Goal: Task Accomplishment & Management: Manage account settings

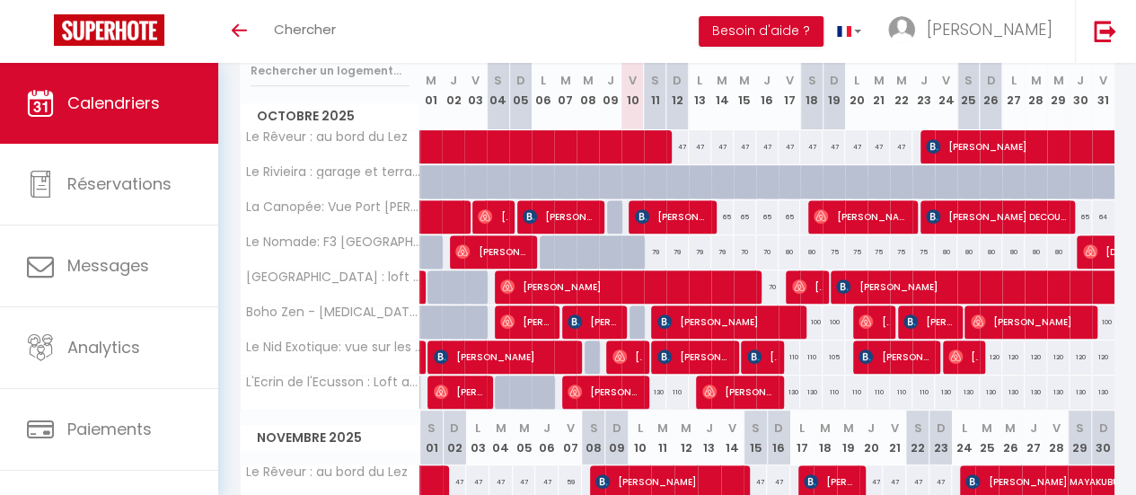
scroll to position [269, 0]
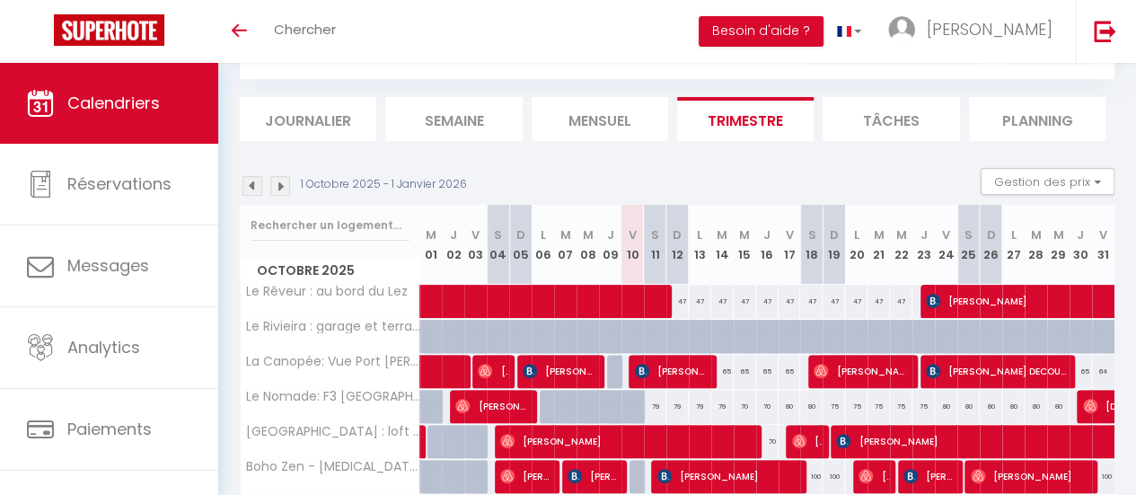
click at [618, 135] on li "Mensuel" at bounding box center [600, 119] width 137 height 44
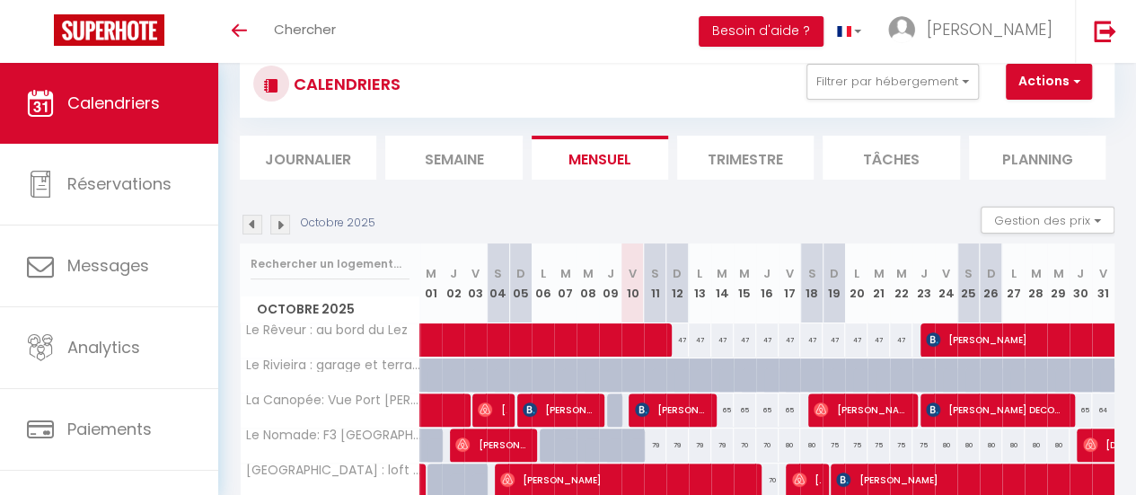
scroll to position [90, 0]
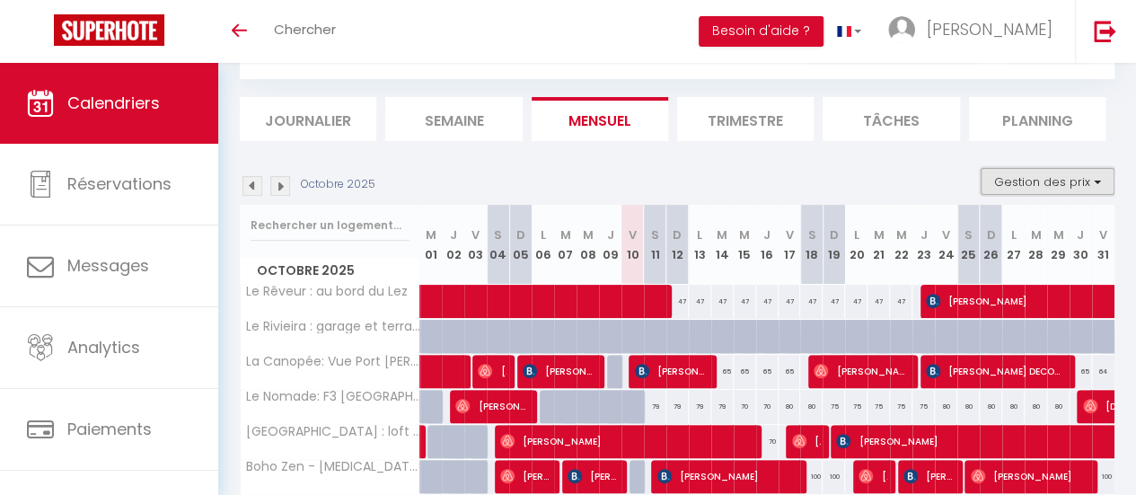
click at [1052, 177] on button "Gestion des prix" at bounding box center [1048, 181] width 134 height 27
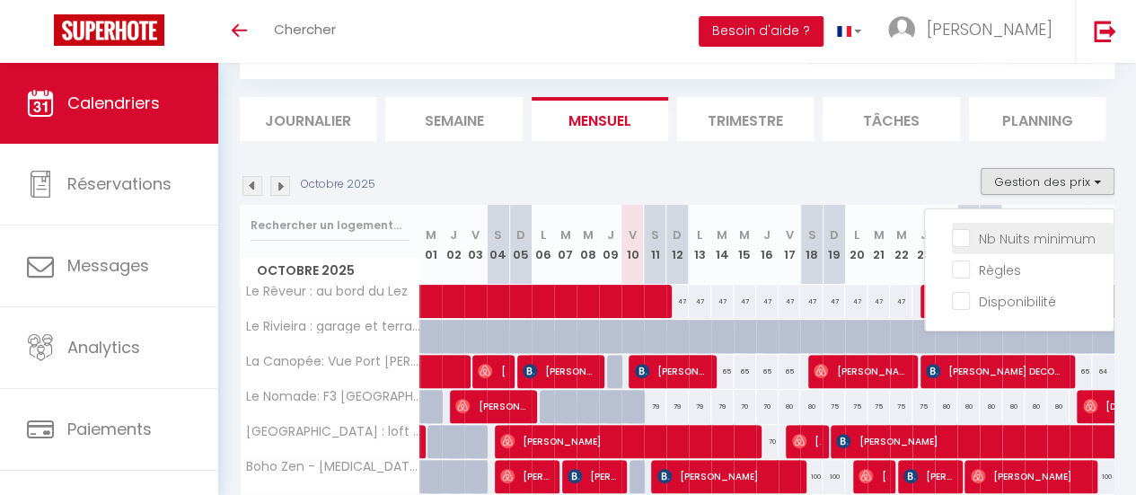
click at [1031, 235] on input "Nb Nuits minimum" at bounding box center [1033, 237] width 162 height 18
checkbox input "true"
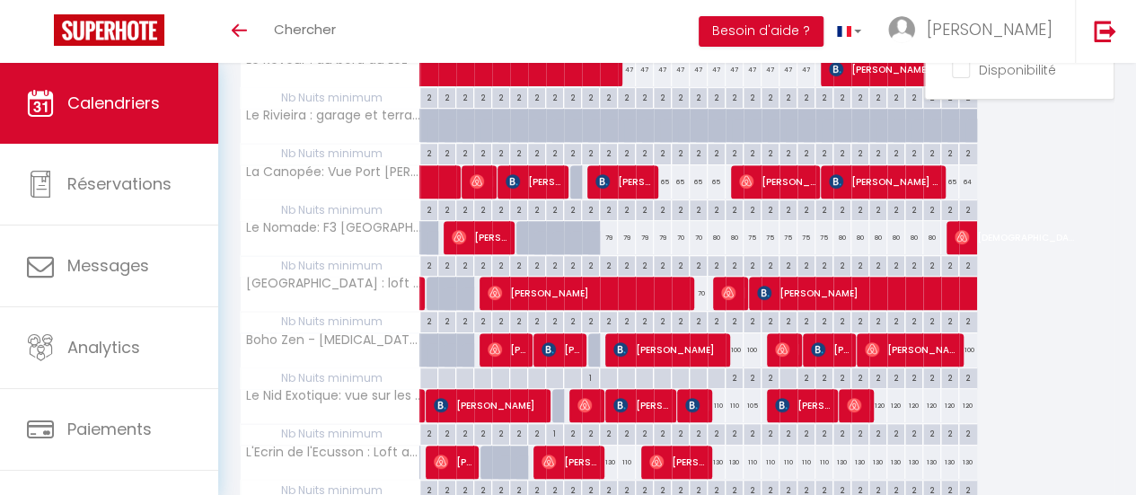
scroll to position [359, 0]
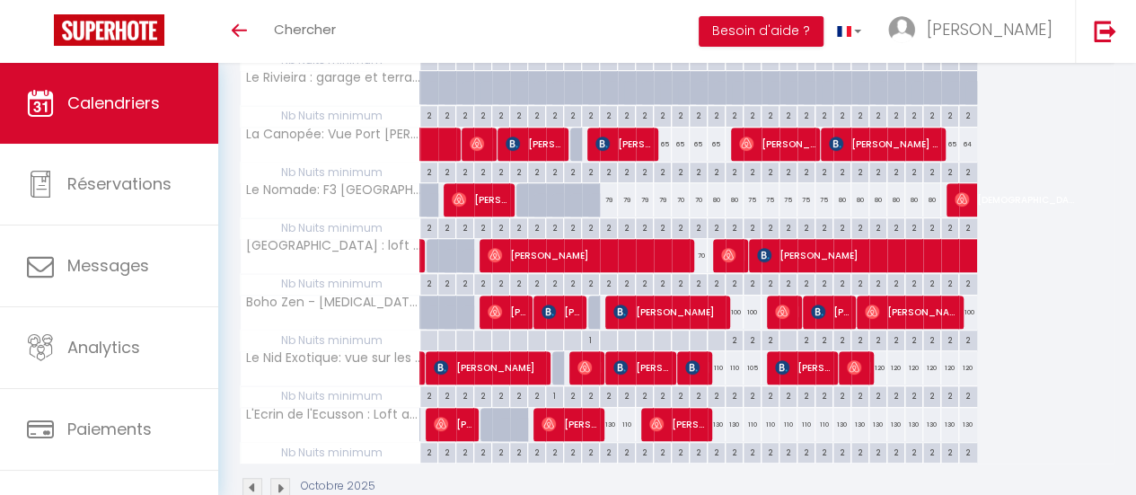
click at [606, 448] on div "2" at bounding box center [608, 451] width 17 height 17
type input "2"
type input "Sam 11 Octobre 2025"
type input "Dim 12 Octobre 2025"
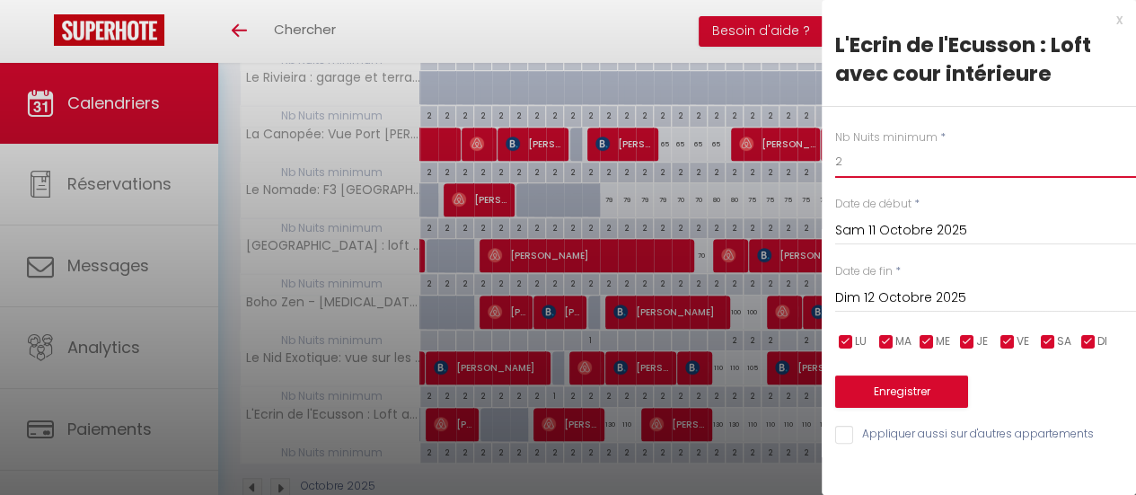
click at [848, 167] on input "2" at bounding box center [985, 162] width 301 height 32
type input "1"
click at [905, 299] on input "Dim 12 Octobre 2025" at bounding box center [985, 298] width 301 height 23
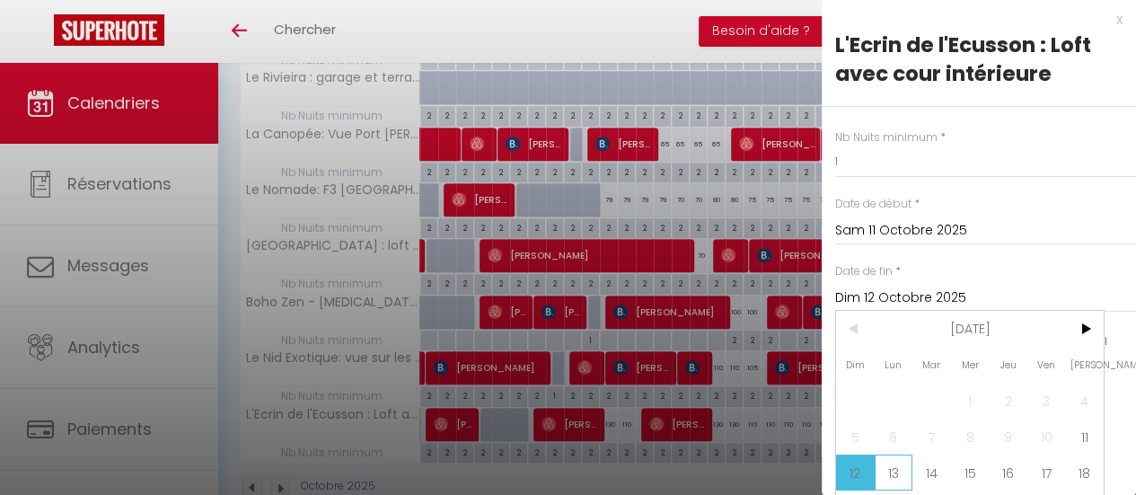
click at [903, 464] on span "13" at bounding box center [894, 473] width 39 height 36
type input "Lun 13 Octobre 2025"
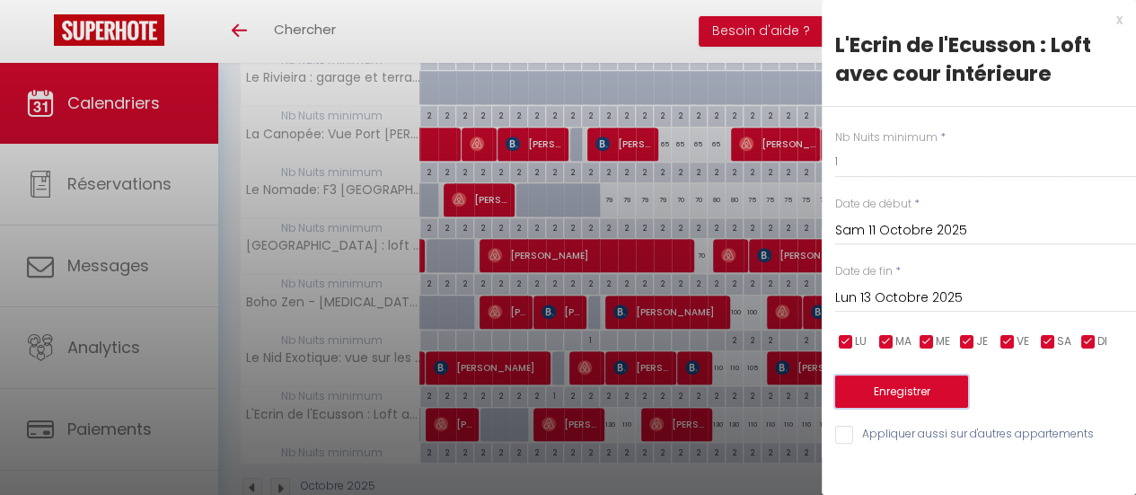
click at [909, 396] on button "Enregistrer" at bounding box center [901, 391] width 133 height 32
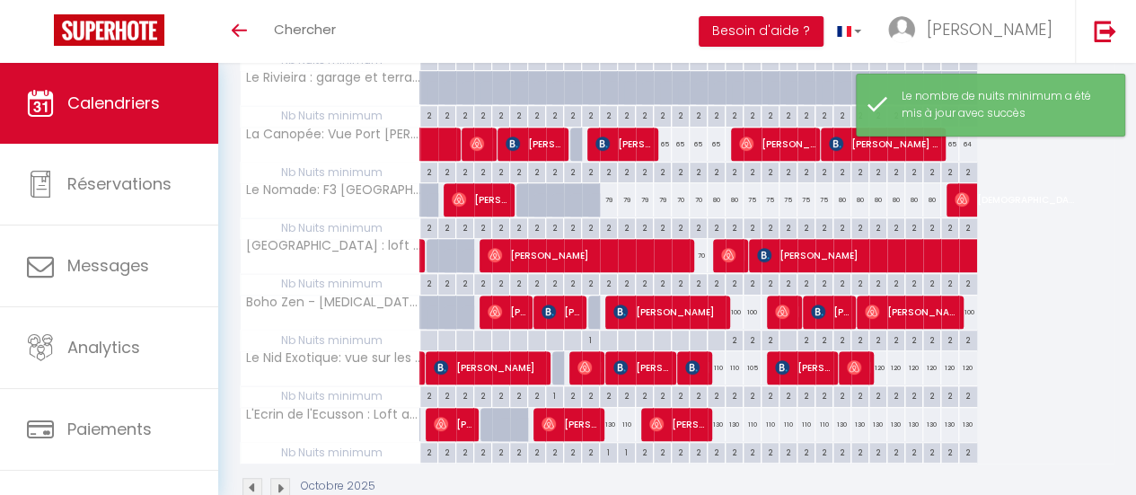
click at [624, 420] on div "110" at bounding box center [627, 424] width 18 height 33
type input "110"
type input "Dim 12 Octobre 2025"
type input "Lun 13 Octobre 2025"
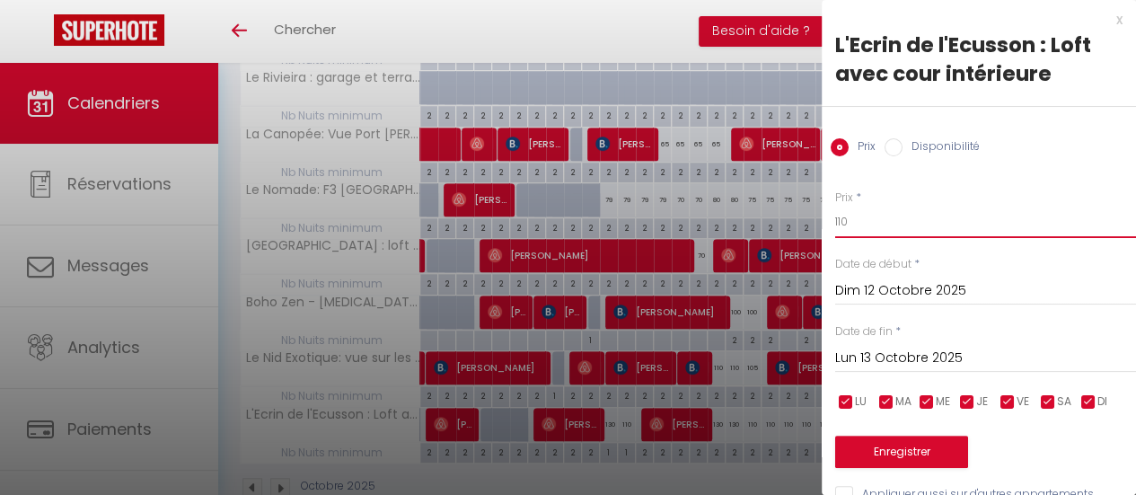
click at [859, 221] on input "110" at bounding box center [985, 222] width 301 height 32
type input "110"
click at [915, 449] on button "Enregistrer" at bounding box center [901, 452] width 133 height 32
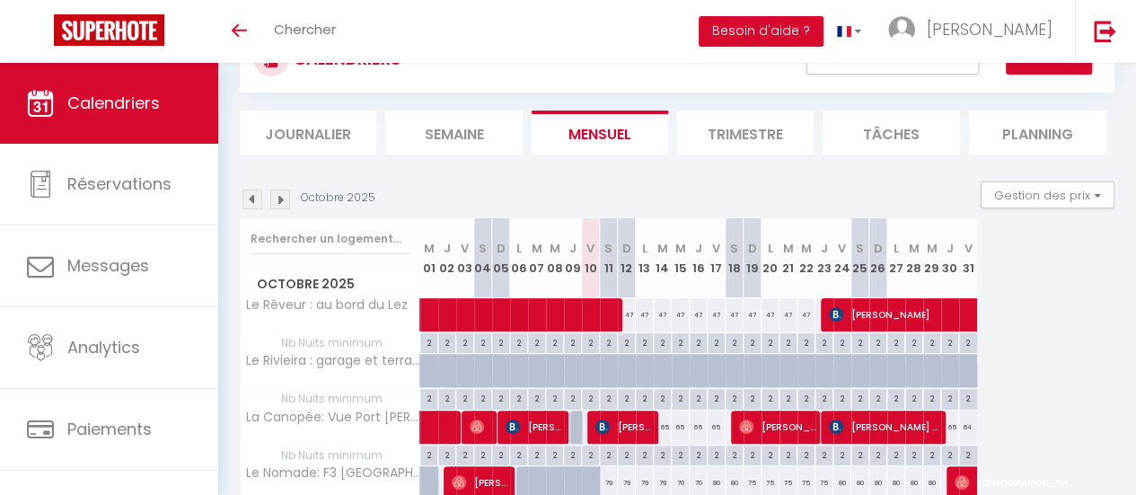
scroll to position [0, 0]
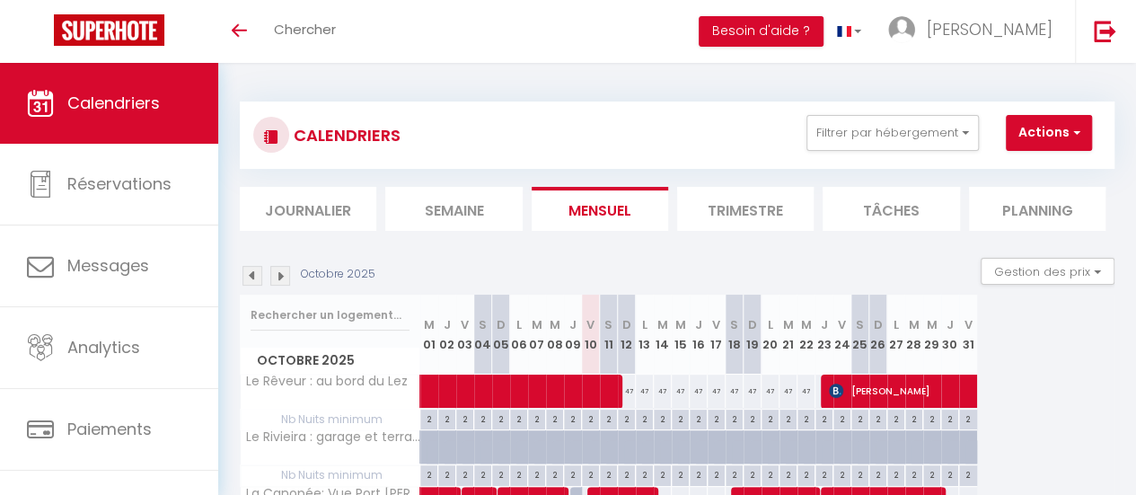
click at [283, 274] on img at bounding box center [280, 276] width 20 height 20
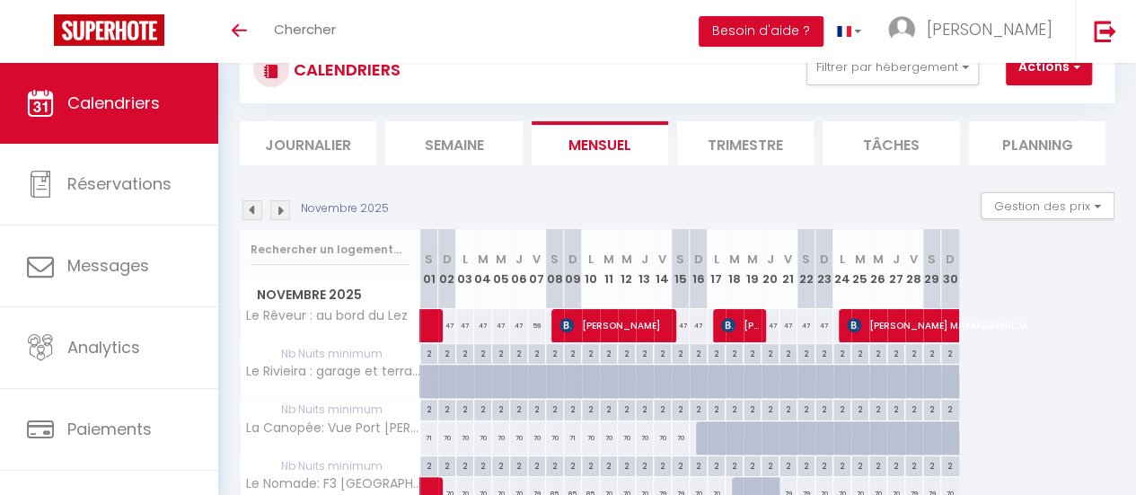
scroll to position [90, 0]
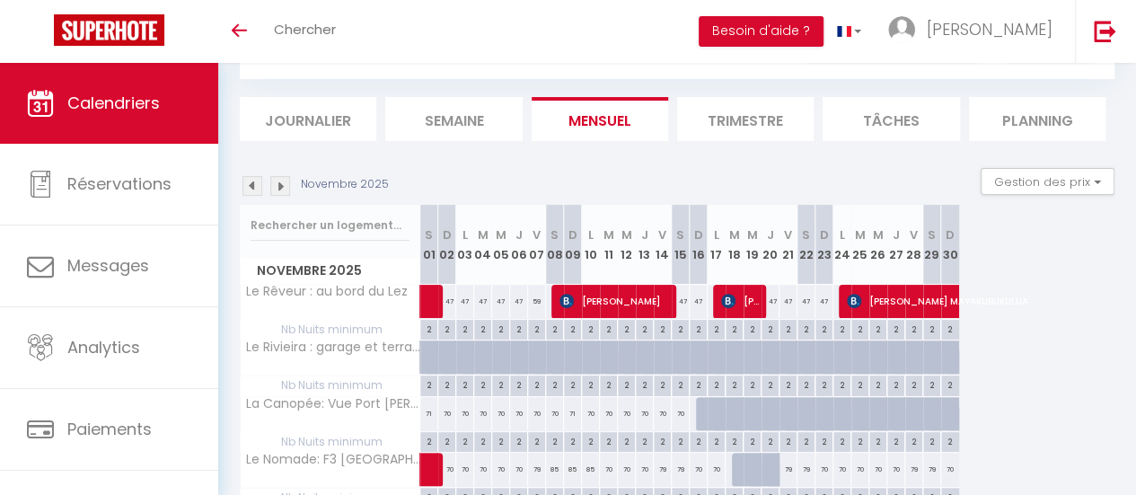
click at [535, 304] on div "59" at bounding box center [537, 301] width 18 height 33
type input "59"
type input "Ven 07 Novembre 2025"
type input "Sam 08 Novembre 2025"
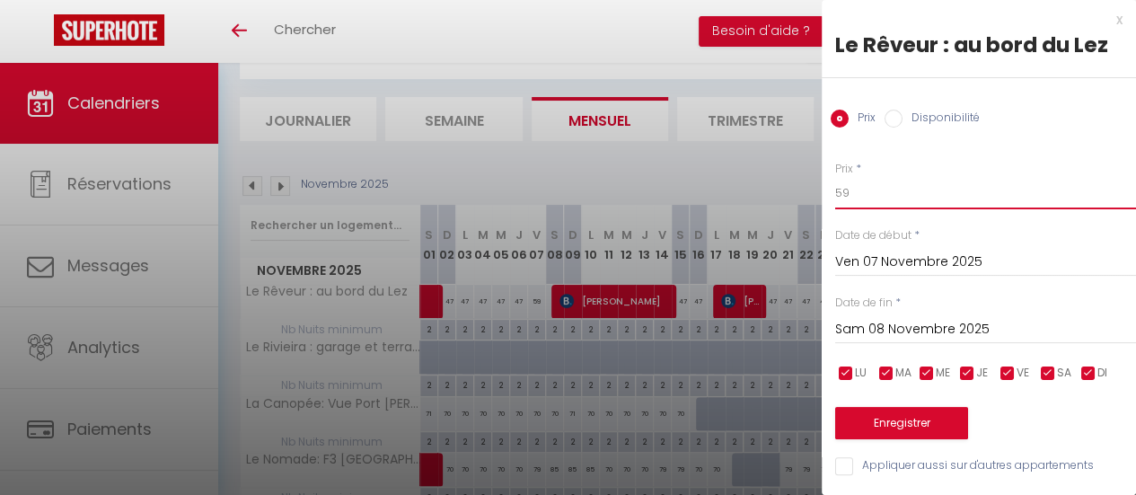
click at [882, 191] on input "59" at bounding box center [985, 193] width 301 height 32
type input "47"
click at [929, 418] on button "Enregistrer" at bounding box center [901, 423] width 133 height 32
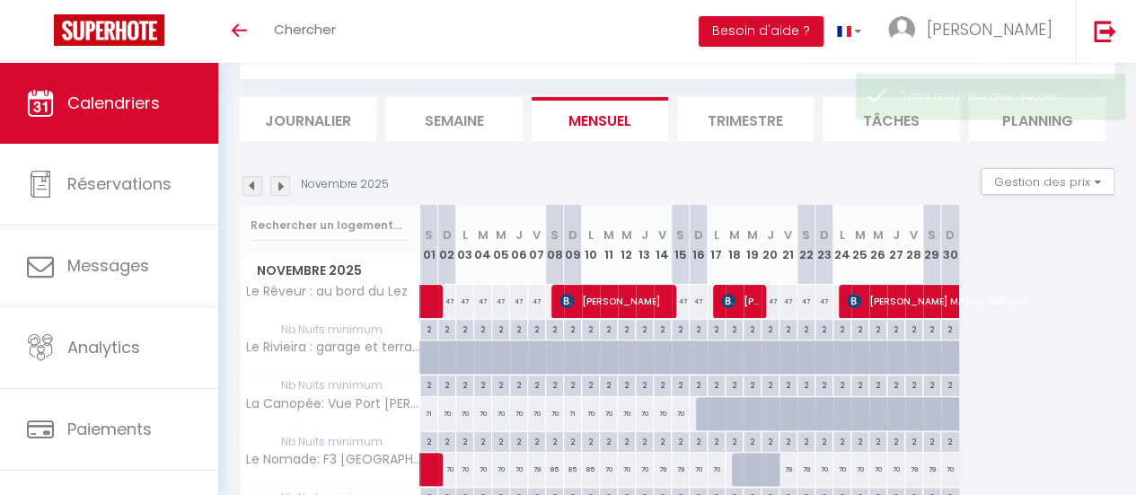
click at [678, 301] on div "47" at bounding box center [681, 301] width 18 height 33
type input "47"
type input "[PERSON_NAME] 15 Novembre 2025"
type input "Dim 16 Novembre 2025"
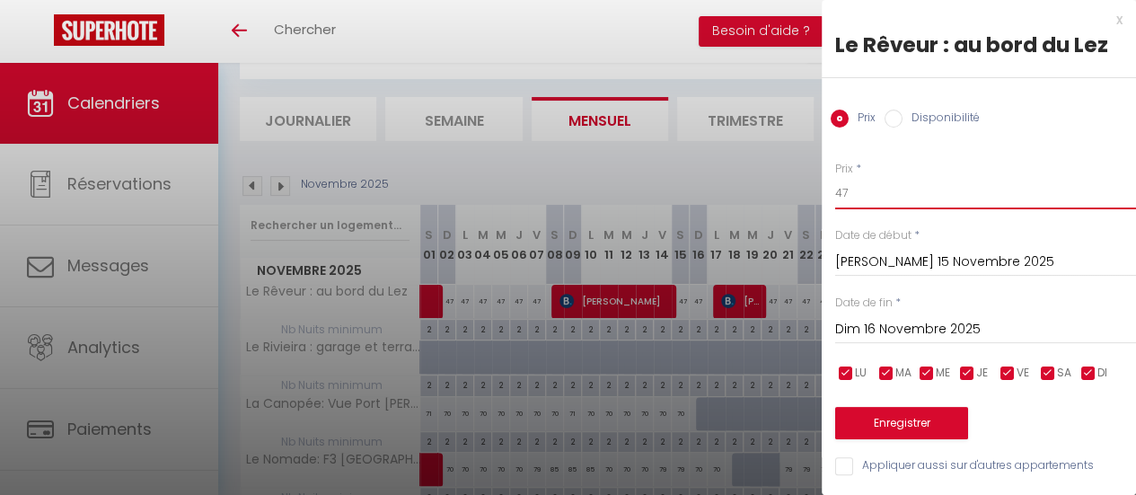
click at [853, 196] on input "47" at bounding box center [985, 193] width 301 height 32
type input "55"
click at [910, 331] on input "Dim 16 Novembre 2025" at bounding box center [985, 329] width 301 height 23
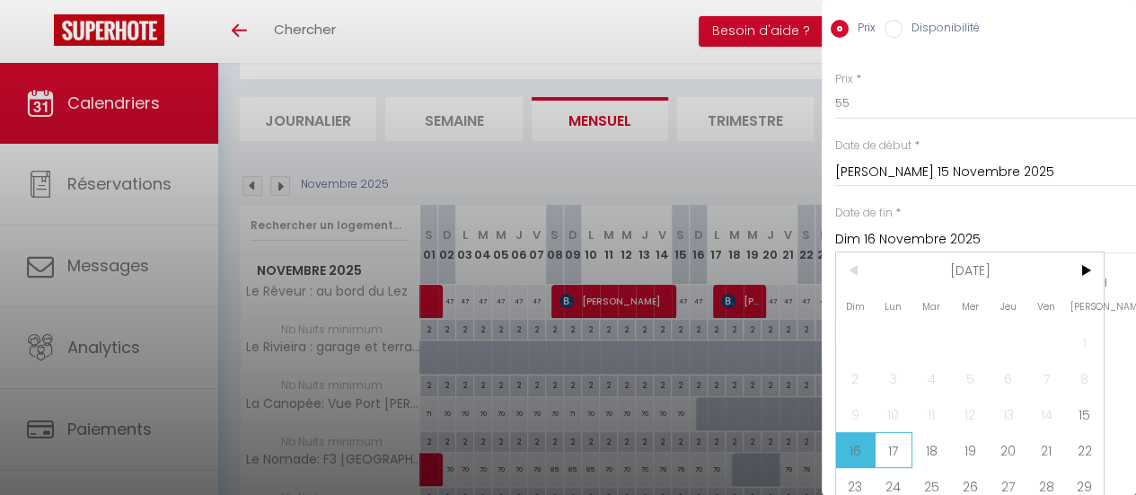
click at [902, 450] on span "17" at bounding box center [894, 450] width 39 height 36
type input "Lun 17 Novembre 2025"
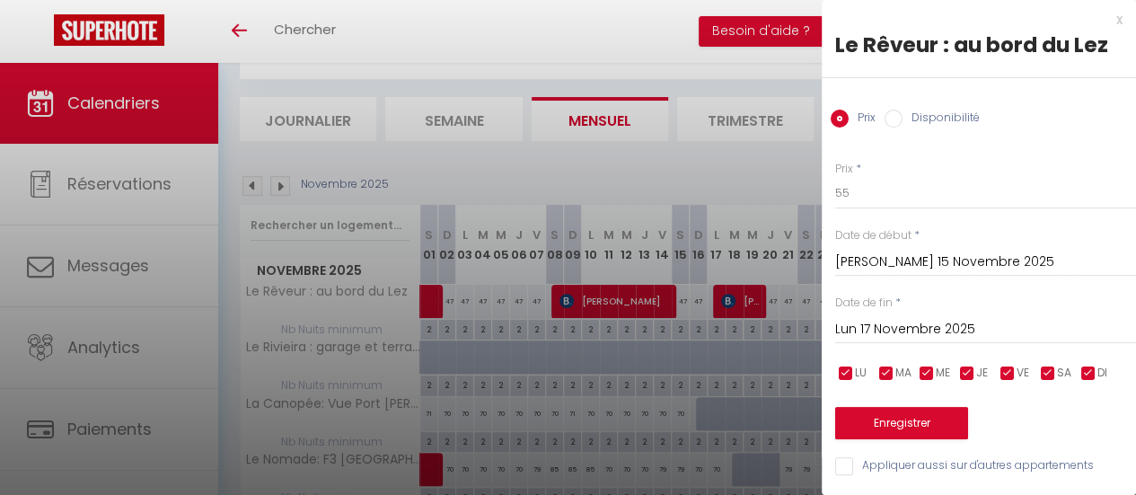
scroll to position [13, 0]
click at [925, 411] on button "Enregistrer" at bounding box center [901, 423] width 133 height 32
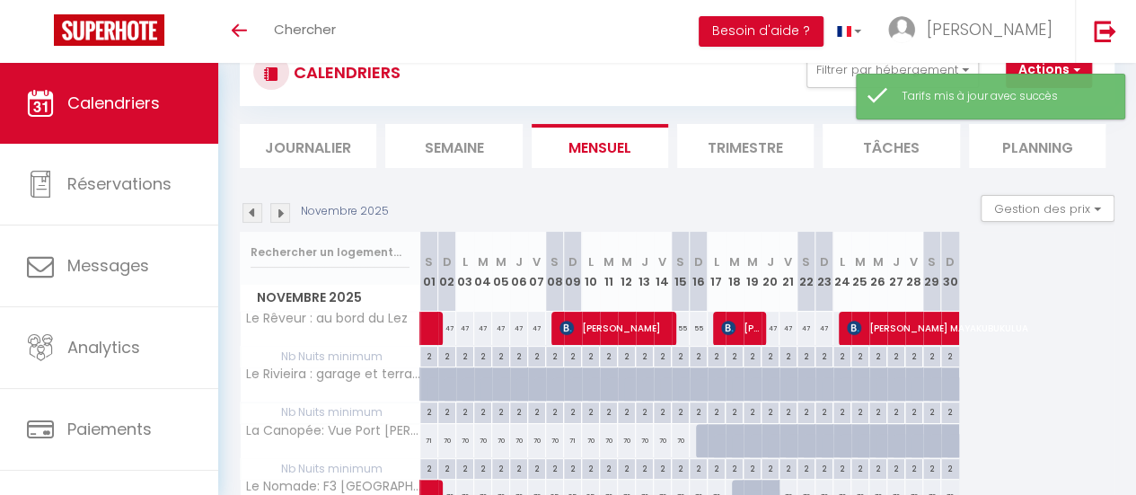
scroll to position [90, 0]
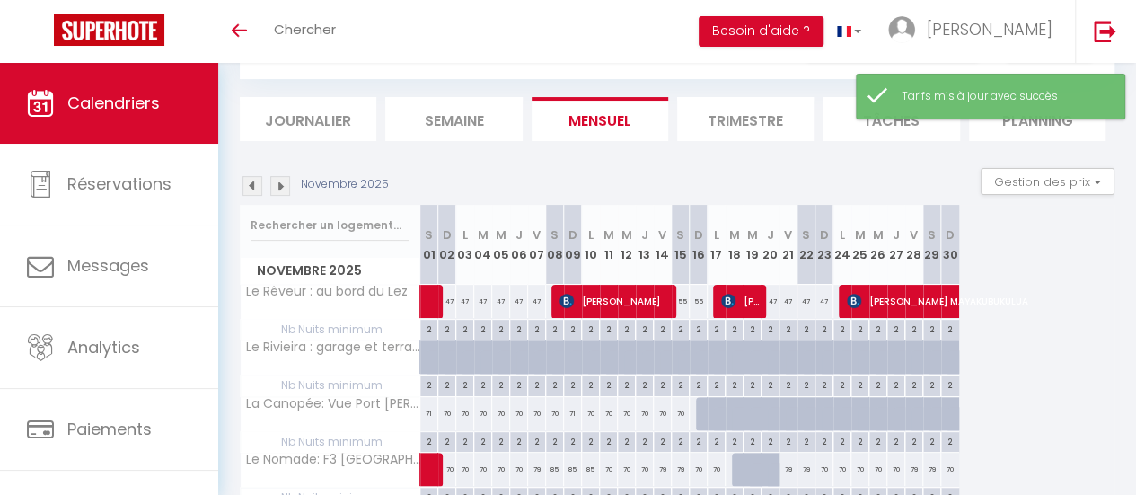
click at [789, 299] on div "47" at bounding box center [789, 301] width 18 height 33
type input "47"
type input "Ven 21 Novembre 2025"
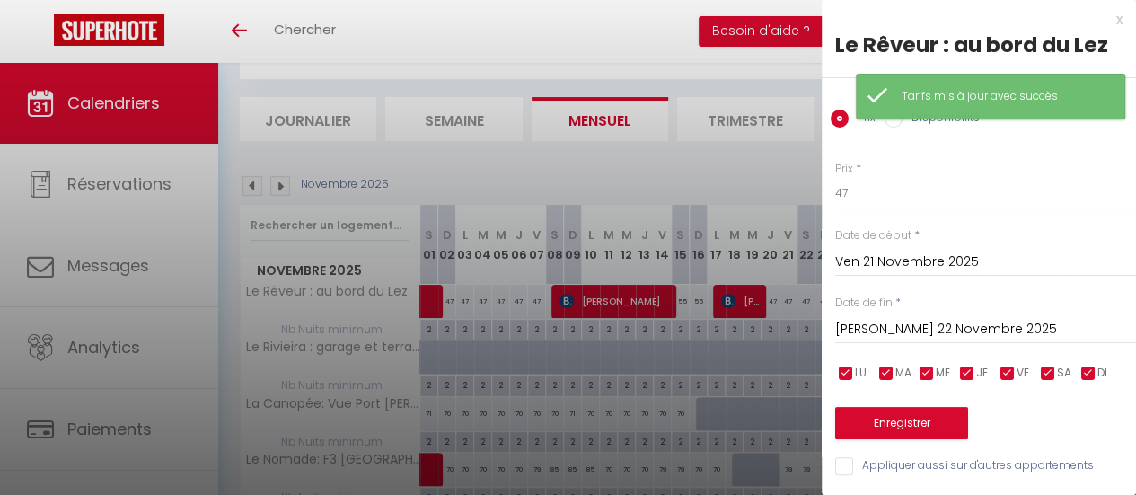
click at [907, 327] on input "[PERSON_NAME] 22 Novembre 2025" at bounding box center [985, 329] width 301 height 23
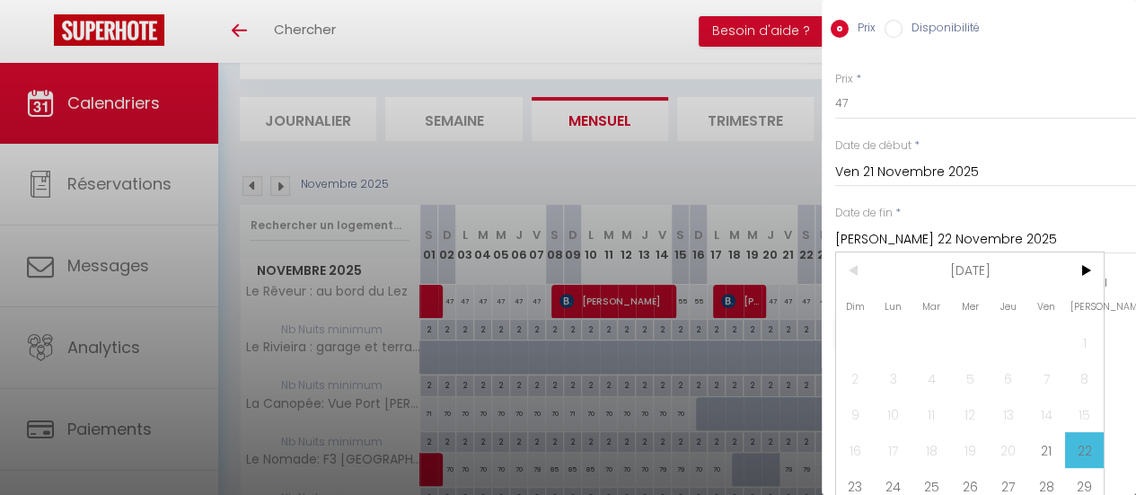
scroll to position [147, 0]
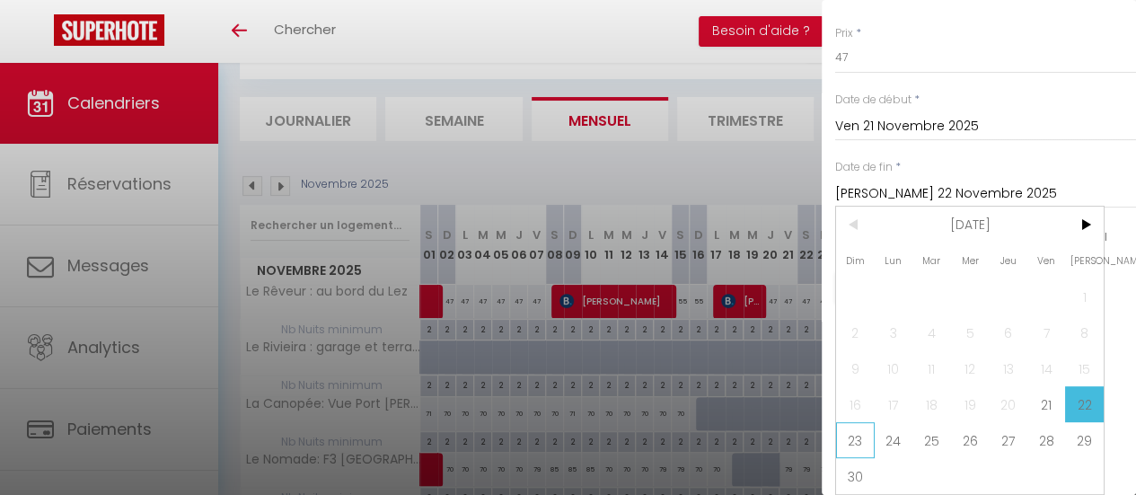
click at [861, 426] on span "23" at bounding box center [855, 440] width 39 height 36
type input "Dim 23 Novembre 2025"
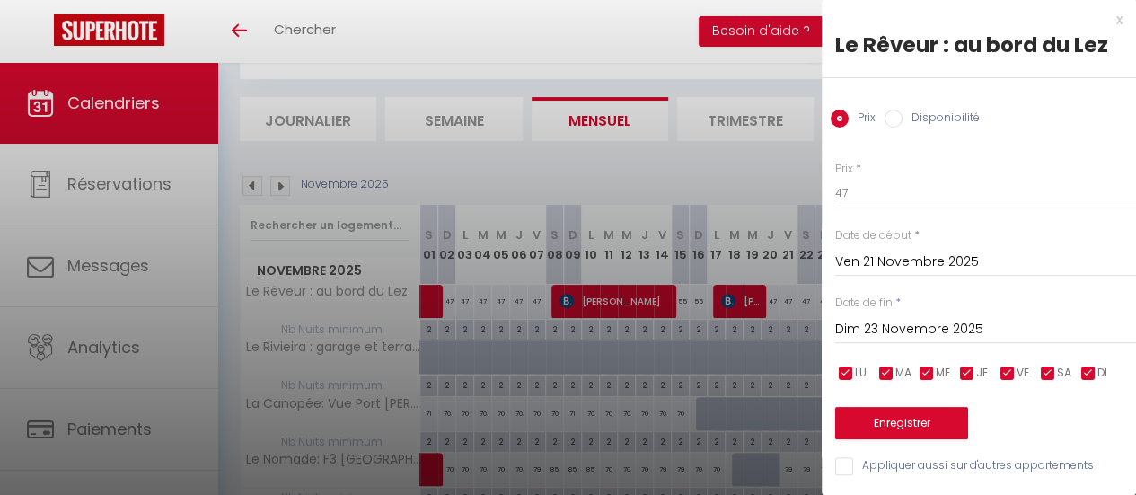
scroll to position [13, 0]
click at [867, 190] on input "47" at bounding box center [985, 193] width 301 height 32
click at [866, 190] on input "47" at bounding box center [985, 193] width 301 height 32
type input "55"
click at [906, 407] on button "Enregistrer" at bounding box center [901, 423] width 133 height 32
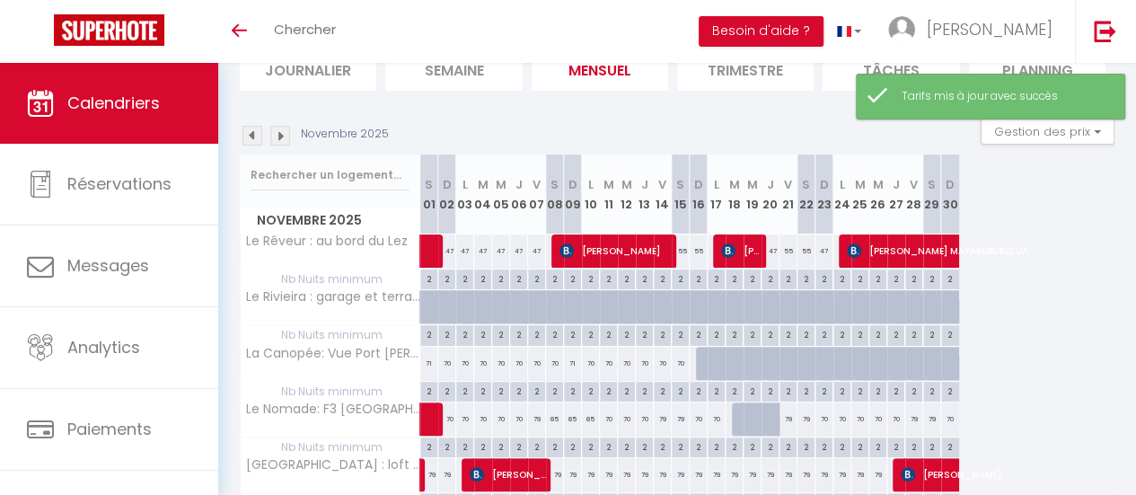
scroll to position [180, 0]
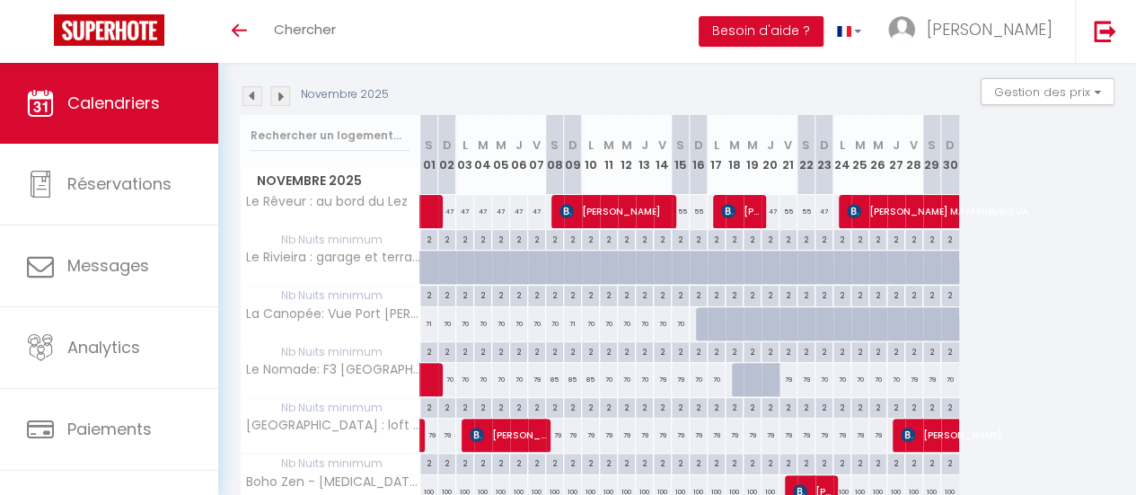
click at [428, 324] on div "71" at bounding box center [429, 323] width 18 height 33
type input "71"
type input "[PERSON_NAME] 01 Novembre 2025"
type input "Dim 02 Novembre 2025"
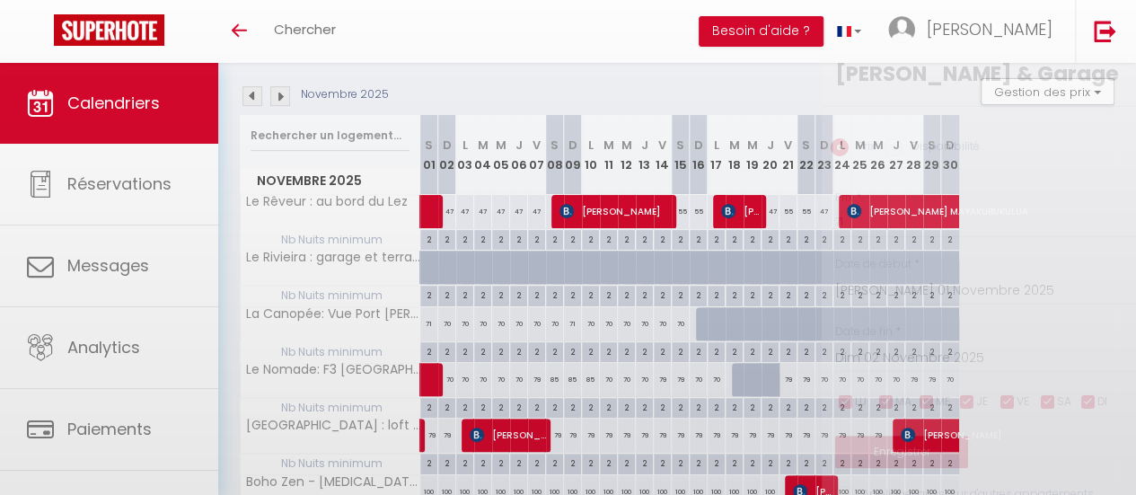
click at [428, 324] on div at bounding box center [568, 247] width 1136 height 495
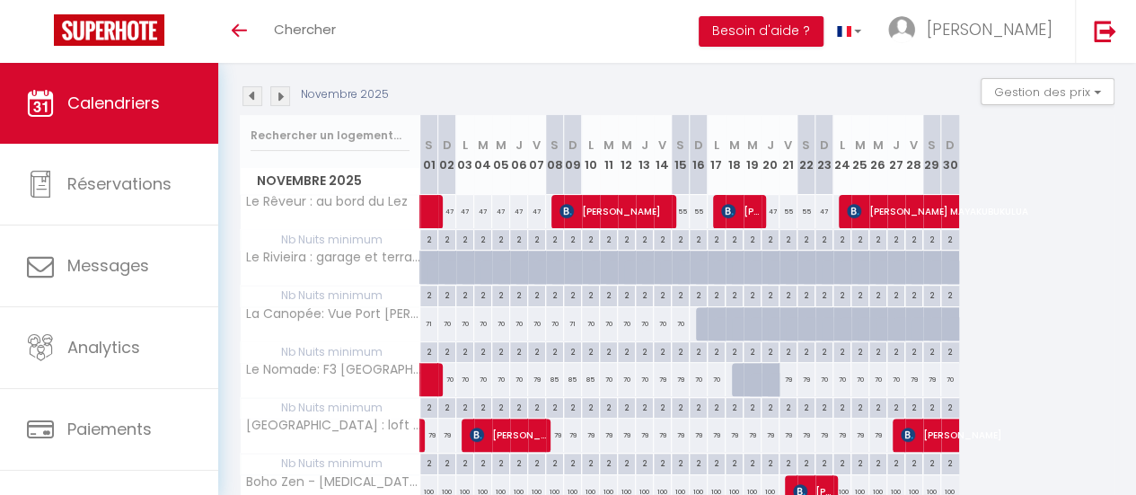
click at [428, 324] on div "71" at bounding box center [429, 323] width 18 height 33
type input "71"
type input "[PERSON_NAME] 01 Novembre 2025"
type input "Dim 02 Novembre 2025"
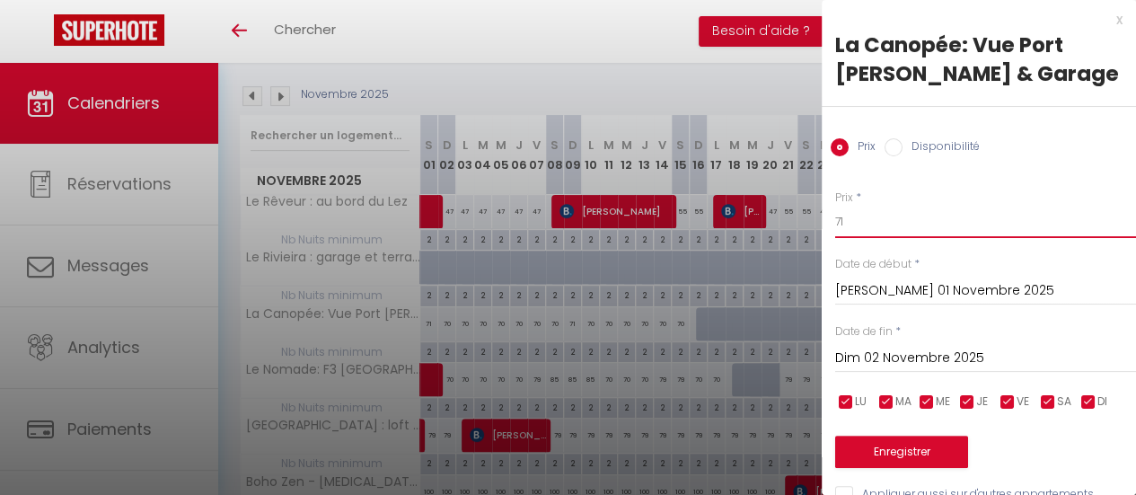
click at [861, 224] on input "71" at bounding box center [985, 222] width 301 height 32
type input "75"
click at [910, 358] on input "Dim 02 Novembre 2025" at bounding box center [985, 358] width 301 height 23
click at [884, 281] on input "[PERSON_NAME] 01 Novembre 2025" at bounding box center [985, 290] width 301 height 23
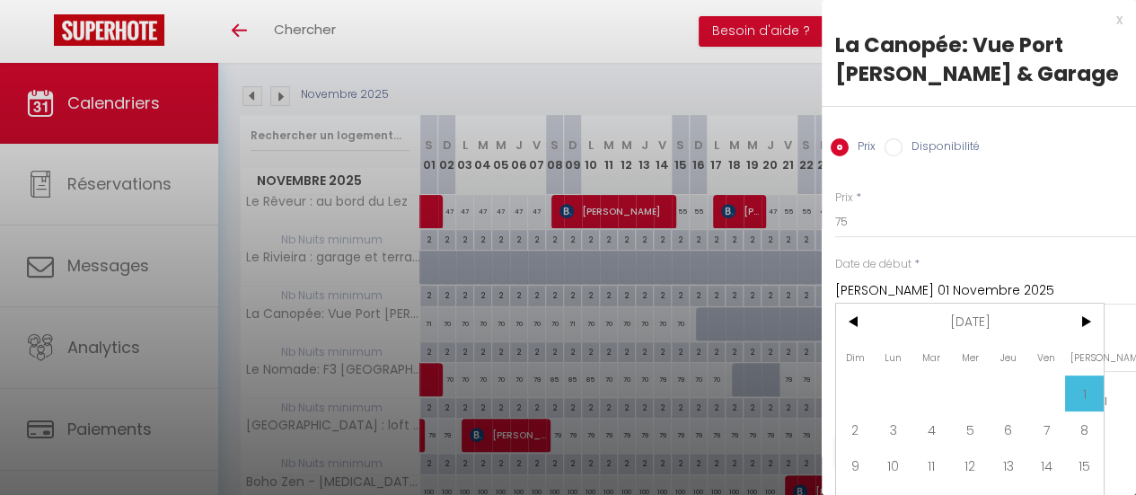
scroll to position [90, 0]
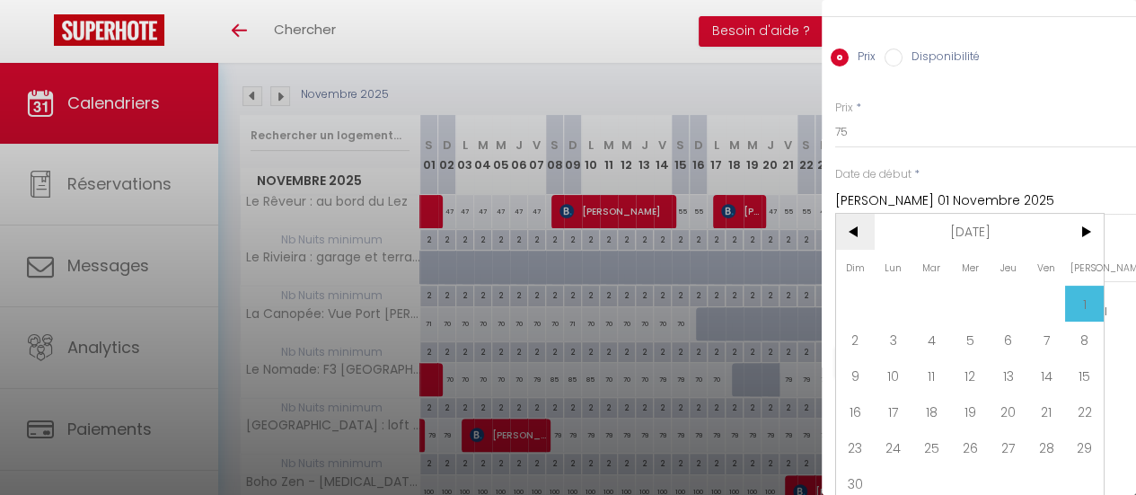
click at [856, 229] on span "<" at bounding box center [855, 232] width 39 height 36
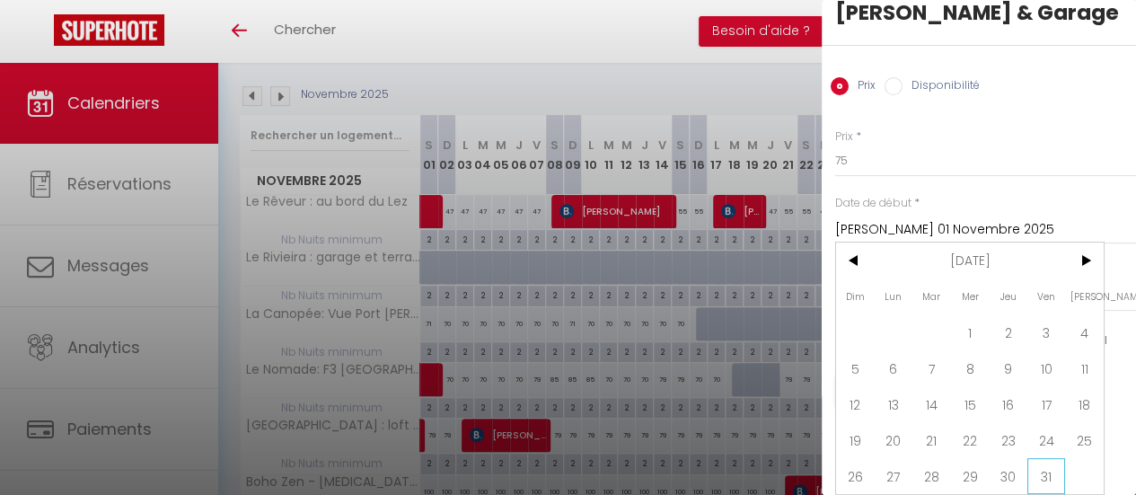
click at [1051, 475] on span "31" at bounding box center [1047, 476] width 39 height 36
type input "Ven 31 Octobre 2025"
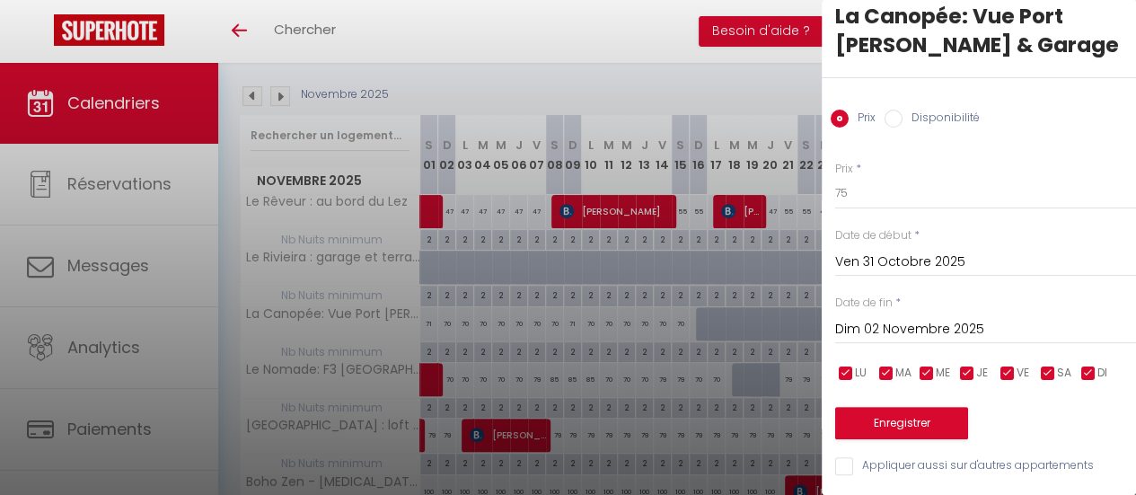
scroll to position [41, 0]
click at [907, 411] on button "Enregistrer" at bounding box center [901, 423] width 133 height 32
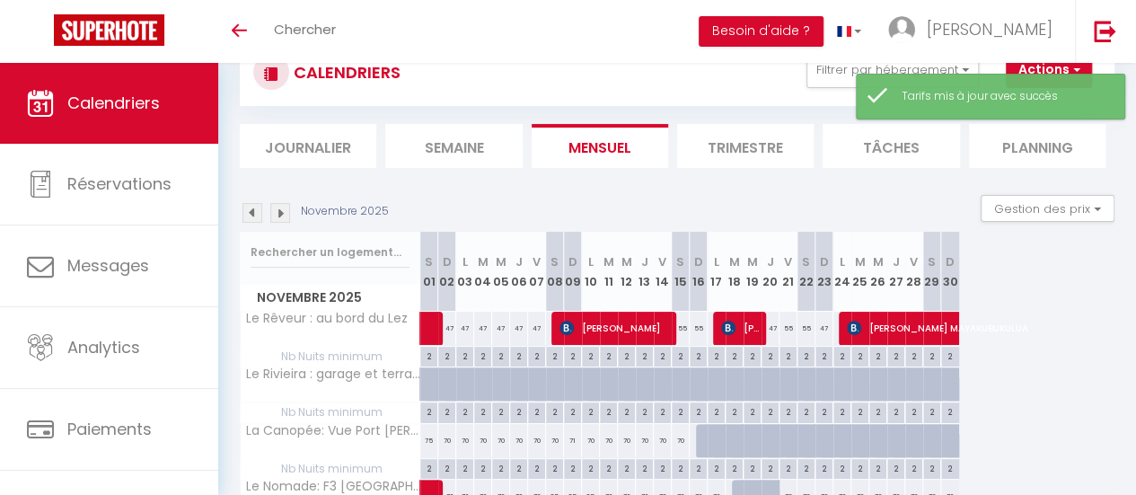
scroll to position [180, 0]
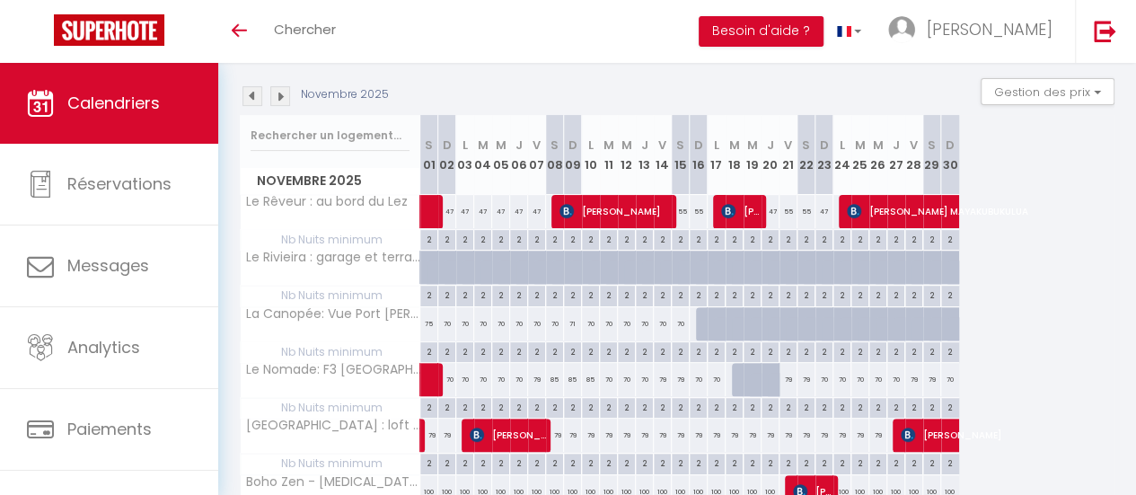
click at [536, 324] on div "70" at bounding box center [537, 323] width 18 height 33
type input "70"
type input "Ven 07 Novembre 2025"
type input "Sam 08 Novembre 2025"
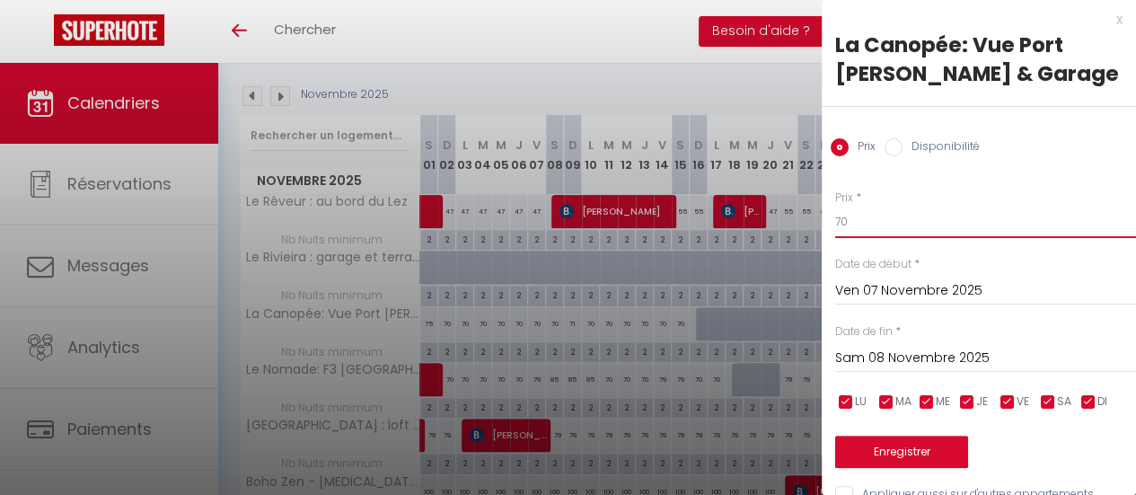
click at [880, 214] on input "70" at bounding box center [985, 222] width 301 height 32
type input "75"
click at [956, 344] on div "[PERSON_NAME] 08 Novembre 2025 < [DATE] > Dim Lun Mar Mer Jeu Ven Sam 1 2 3 4 5…" at bounding box center [985, 356] width 301 height 32
click at [957, 350] on input "Sam 08 Novembre 2025" at bounding box center [985, 358] width 301 height 23
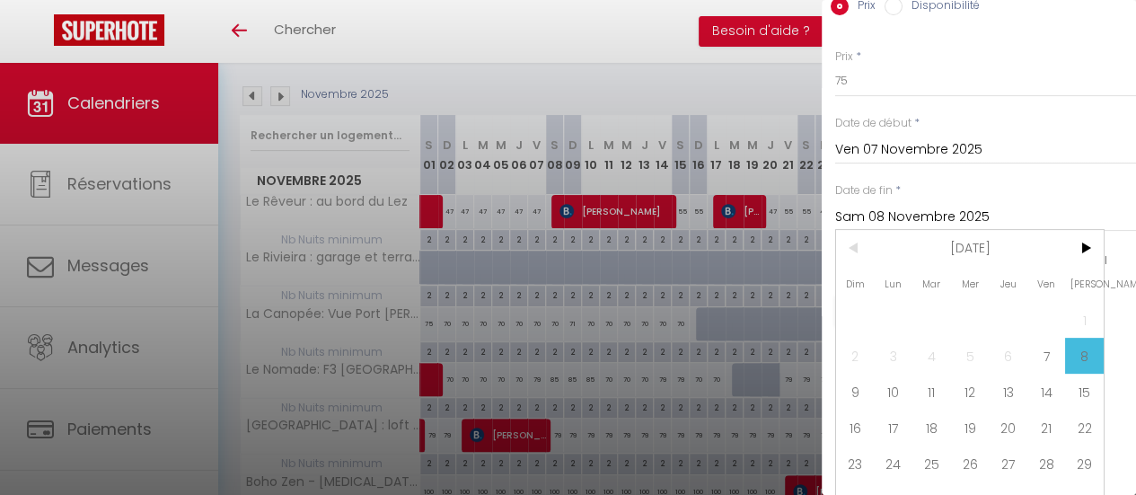
scroll to position [176, 0]
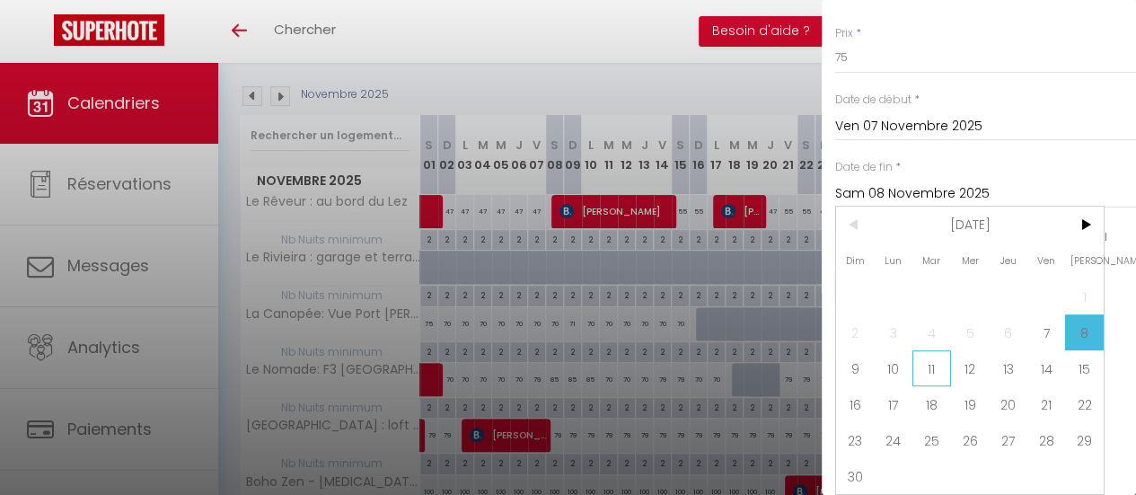
click at [925, 358] on span "11" at bounding box center [932, 368] width 39 height 36
type input "[DATE] Novembre 2025"
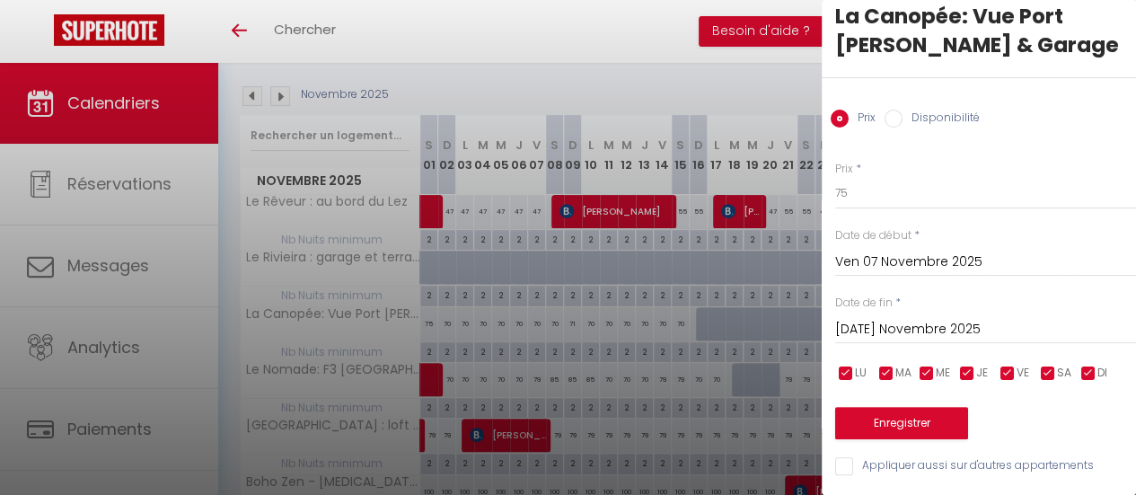
scroll to position [41, 0]
click at [931, 407] on button "Enregistrer" at bounding box center [901, 423] width 133 height 32
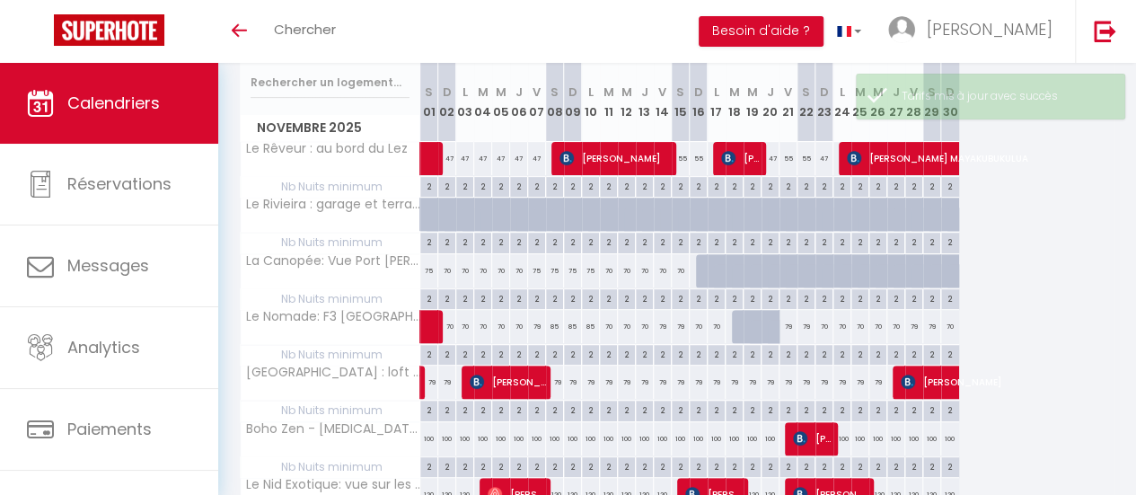
scroll to position [269, 0]
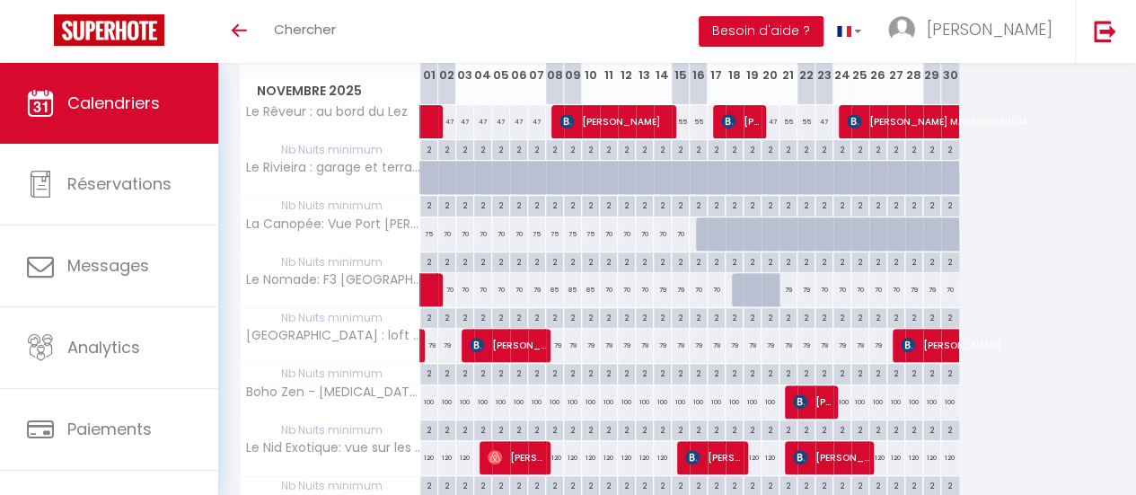
click at [532, 287] on div "79" at bounding box center [537, 289] width 18 height 33
type input "79"
type input "Ven 07 Novembre 2025"
type input "Sam 08 Novembre 2025"
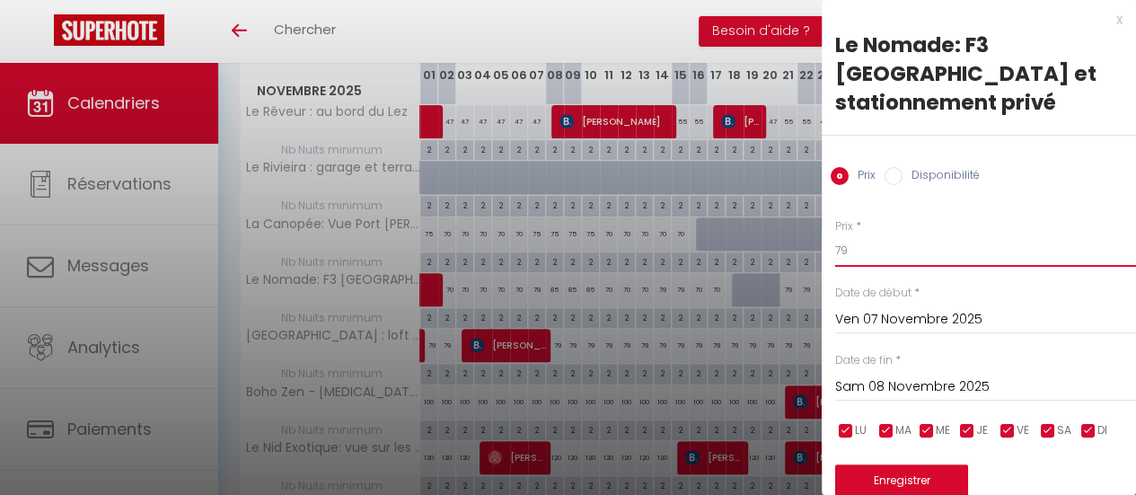
click at [860, 254] on input "79" at bounding box center [985, 250] width 301 height 32
type input "70"
click at [902, 474] on button "Enregistrer" at bounding box center [901, 480] width 133 height 32
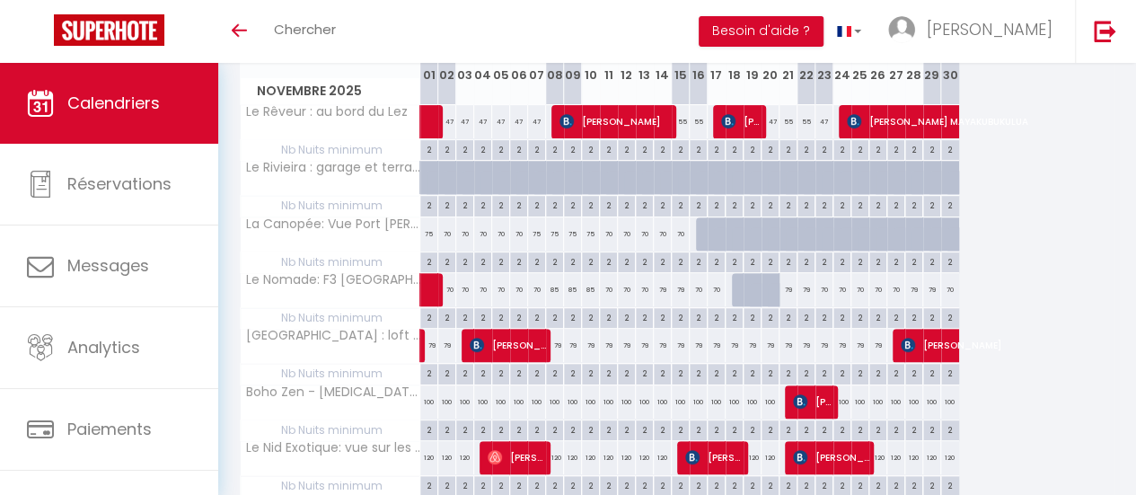
click at [661, 288] on div "79" at bounding box center [663, 289] width 18 height 33
type input "79"
type input "Ven 14 Novembre 2025"
type input "[PERSON_NAME] 15 Novembre 2025"
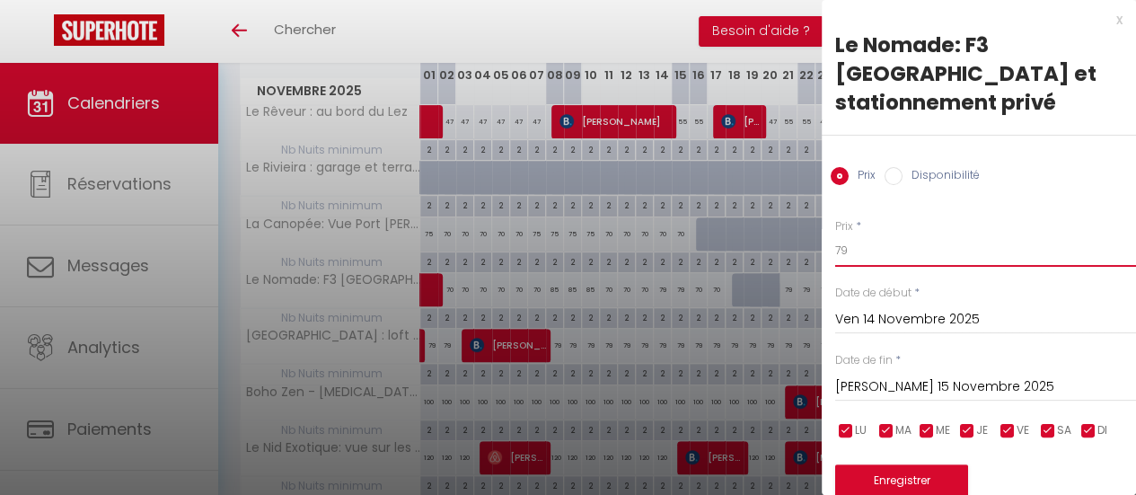
click at [861, 254] on input "79" at bounding box center [985, 250] width 301 height 32
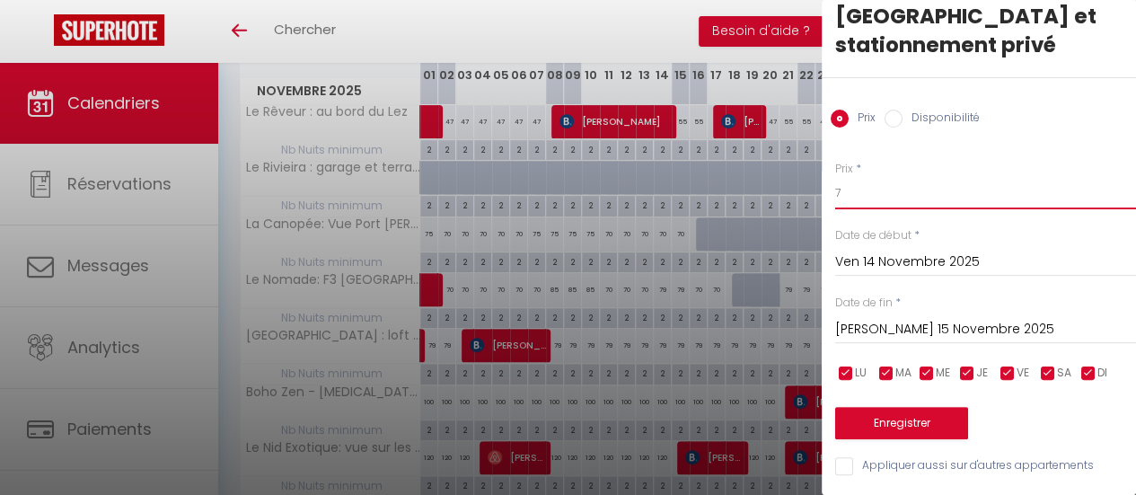
type input "79"
click at [934, 418] on button "Enregistrer" at bounding box center [901, 423] width 133 height 32
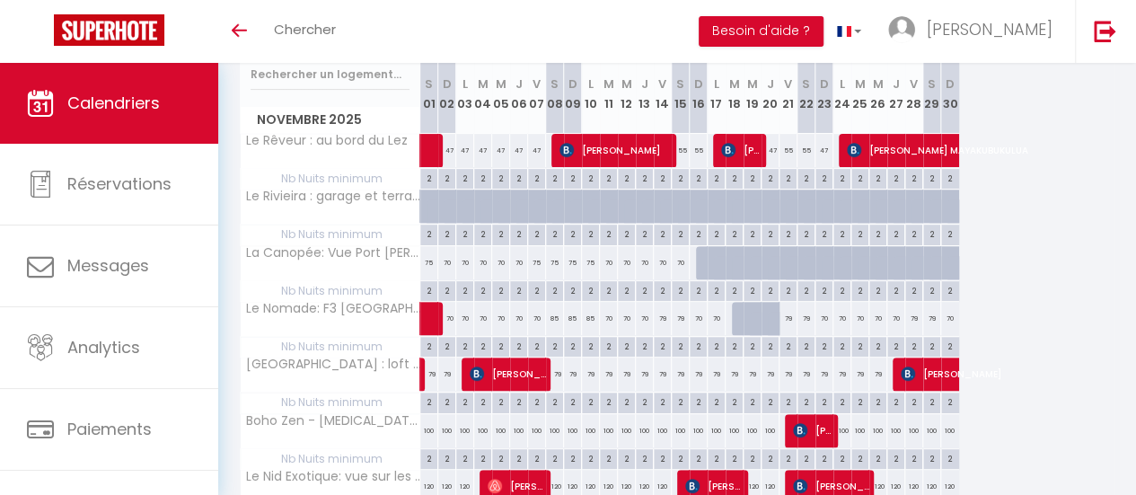
scroll to position [269, 0]
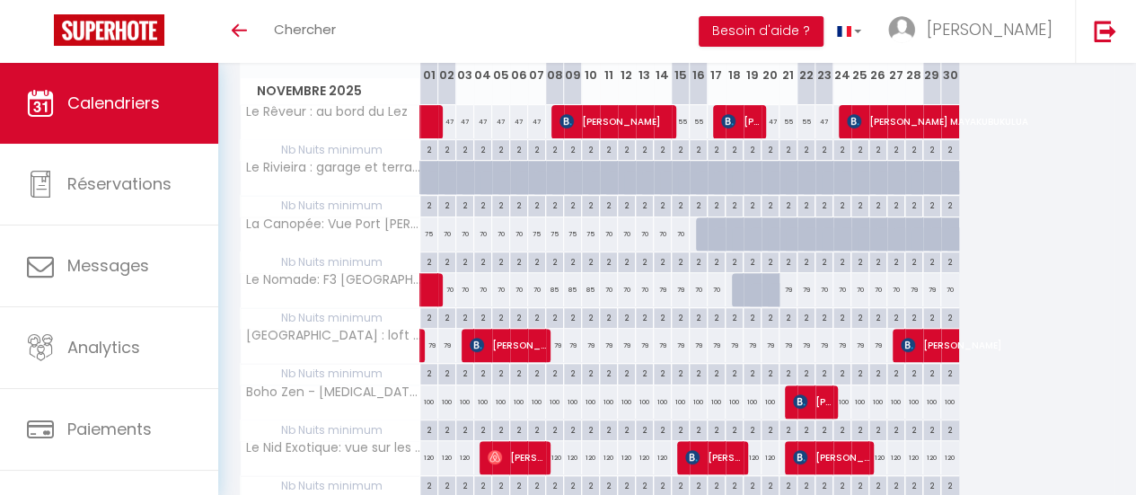
click at [553, 346] on div "79" at bounding box center [555, 345] width 18 height 33
type input "79"
type input "Sam 08 Novembre 2025"
type input "Dim 09 Novembre 2025"
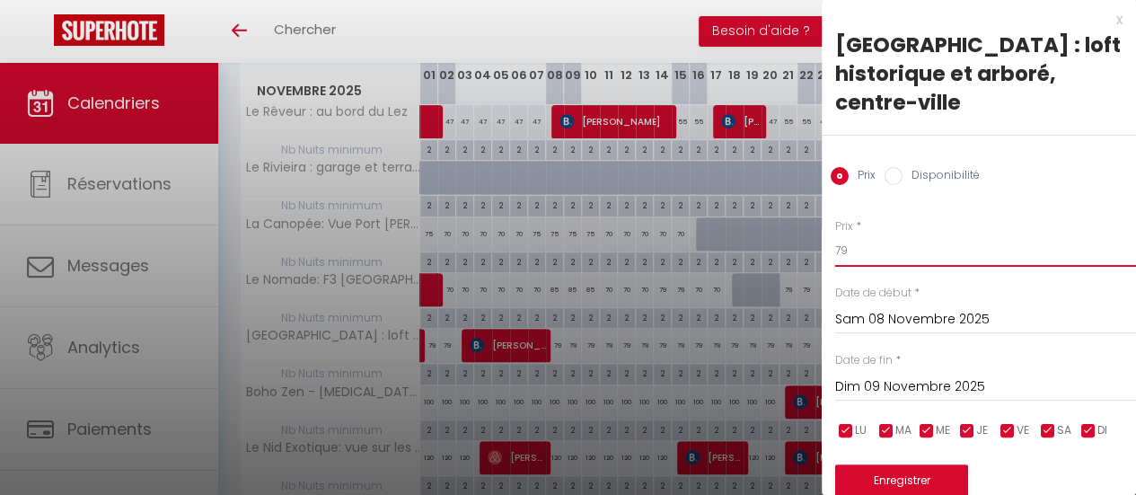
click at [858, 234] on input "79" at bounding box center [985, 250] width 301 height 32
type input "70"
click at [903, 375] on input "Dim 09 Novembre 2025" at bounding box center [985, 386] width 301 height 23
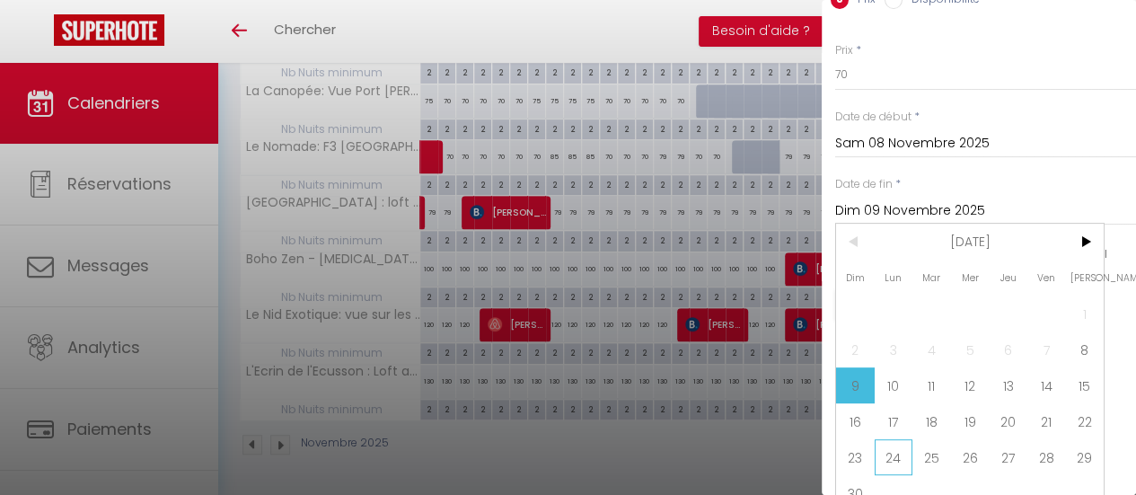
scroll to position [410, 0]
click at [856, 475] on span "30" at bounding box center [855, 493] width 39 height 36
type input "Dim 30 Novembre 2025"
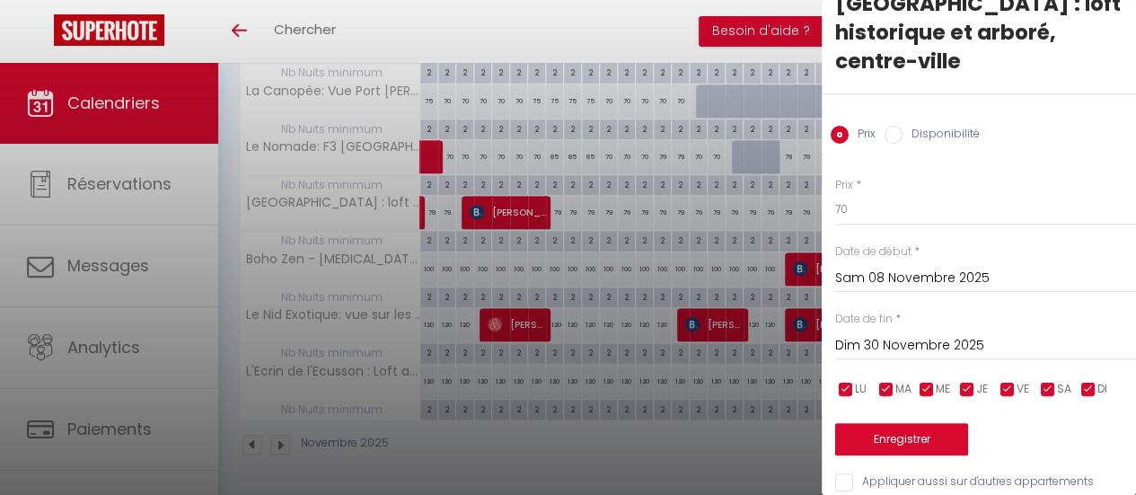
click at [1008, 381] on input "checkbox" at bounding box center [1008, 390] width 18 height 18
checkbox input "false"
click at [1050, 381] on input "checkbox" at bounding box center [1048, 390] width 18 height 18
checkbox input "false"
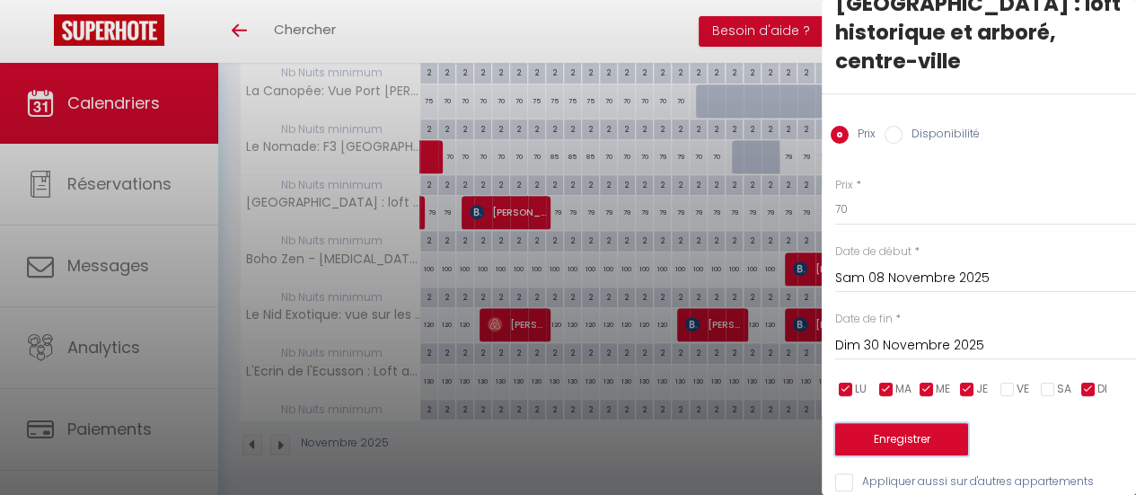
click at [926, 423] on button "Enregistrer" at bounding box center [901, 439] width 133 height 32
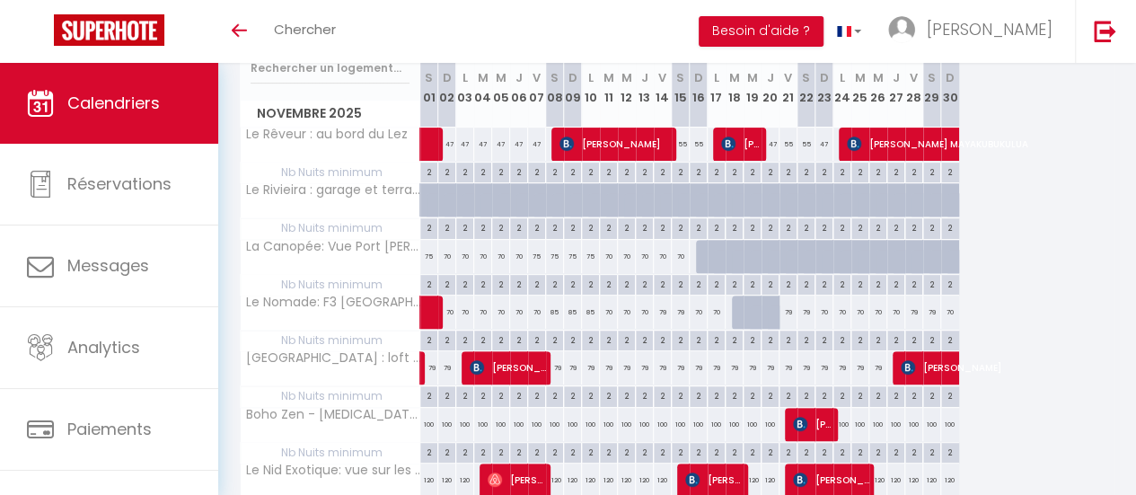
scroll to position [230, 0]
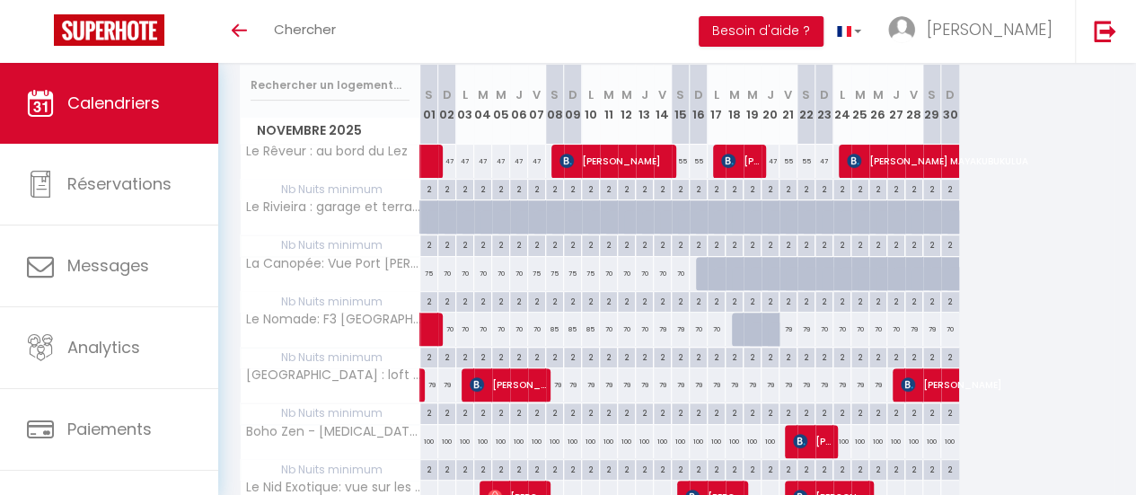
click at [555, 390] on div "79" at bounding box center [555, 384] width 18 height 33
type input "79"
type input "Dim 09 Novembre 2025"
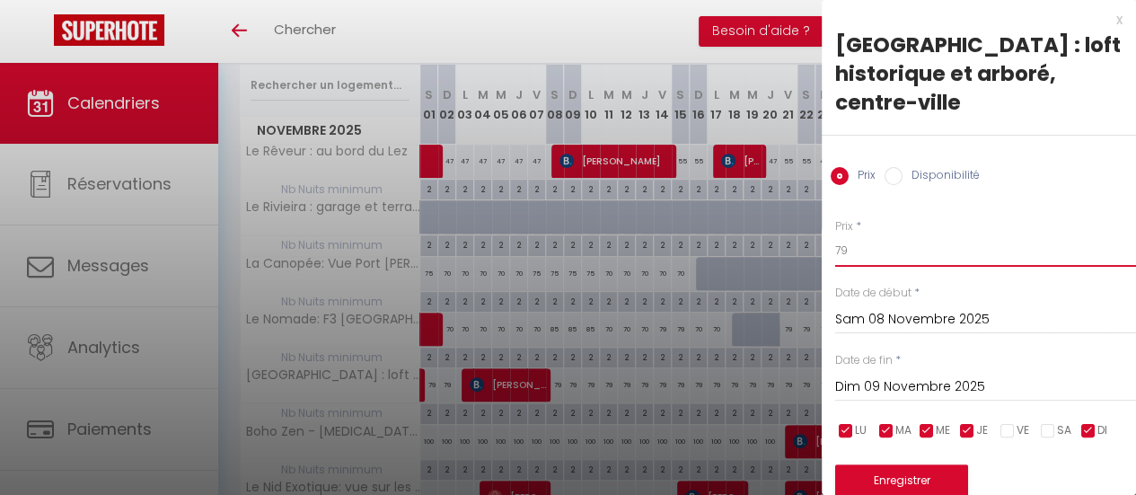
click at [877, 234] on input "79" at bounding box center [985, 250] width 301 height 32
type input "75"
click at [926, 375] on input "Dim 09 Novembre 2025" at bounding box center [985, 386] width 301 height 23
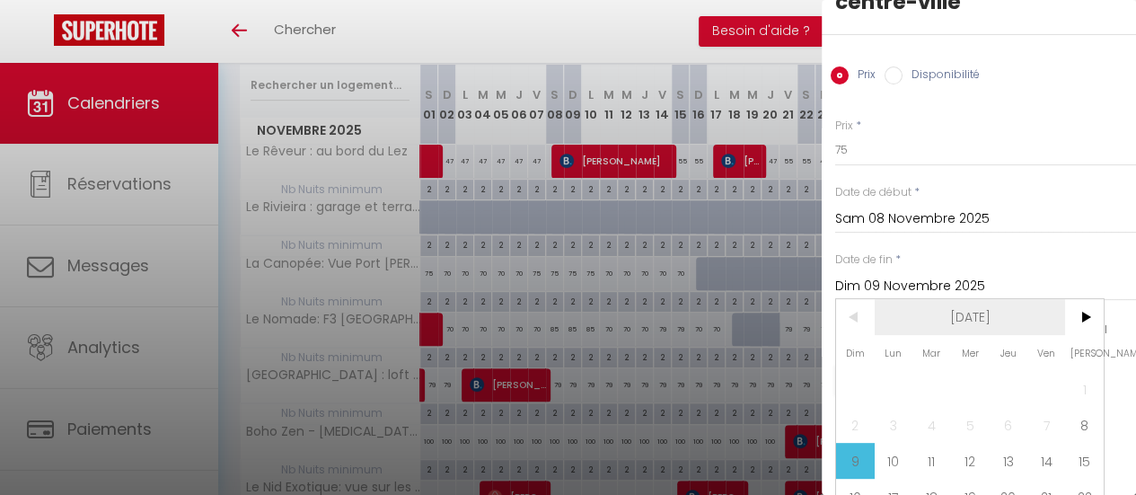
scroll to position [176, 0]
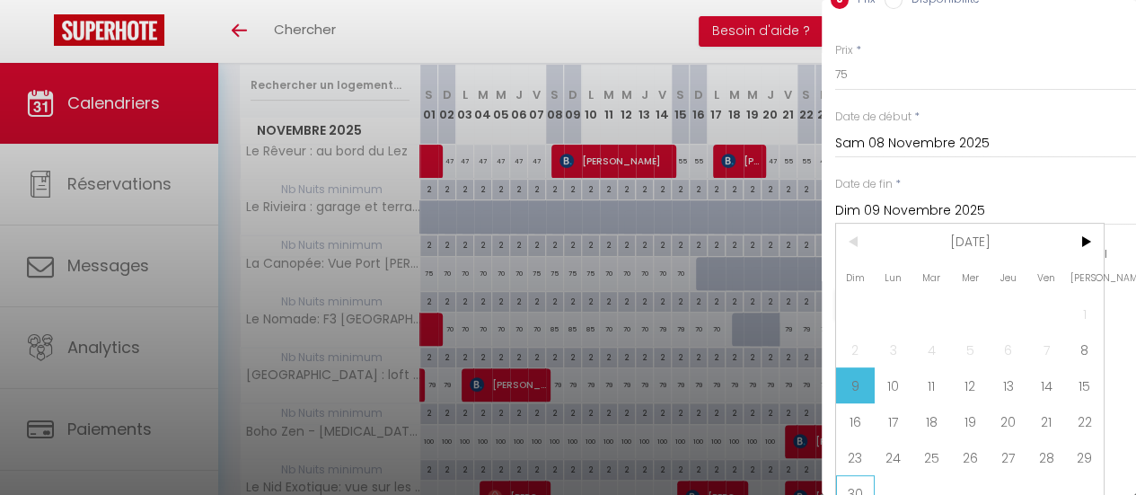
click at [857, 475] on span "30" at bounding box center [855, 493] width 39 height 36
type input "Dim 30 Novembre 2025"
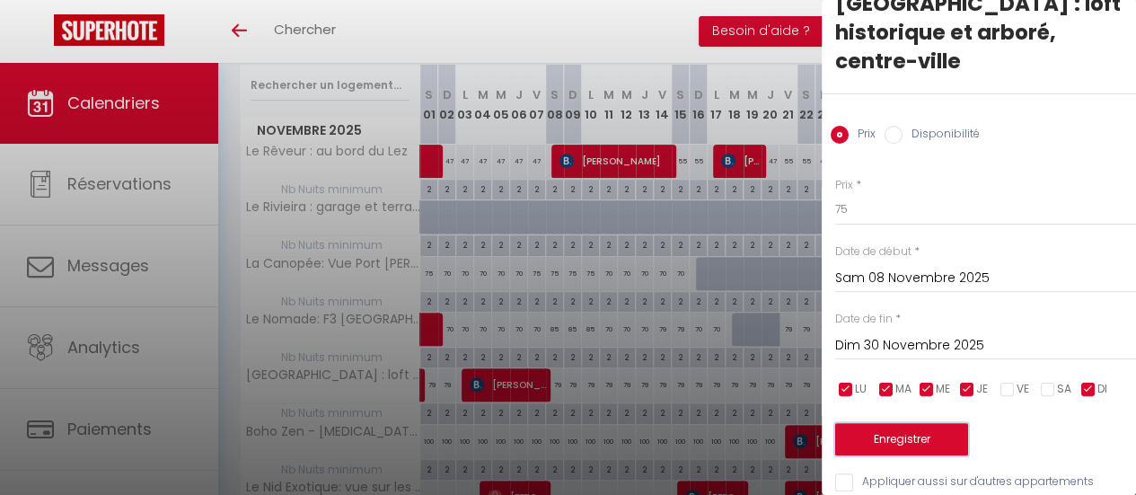
click at [930, 423] on button "Enregistrer" at bounding box center [901, 439] width 133 height 32
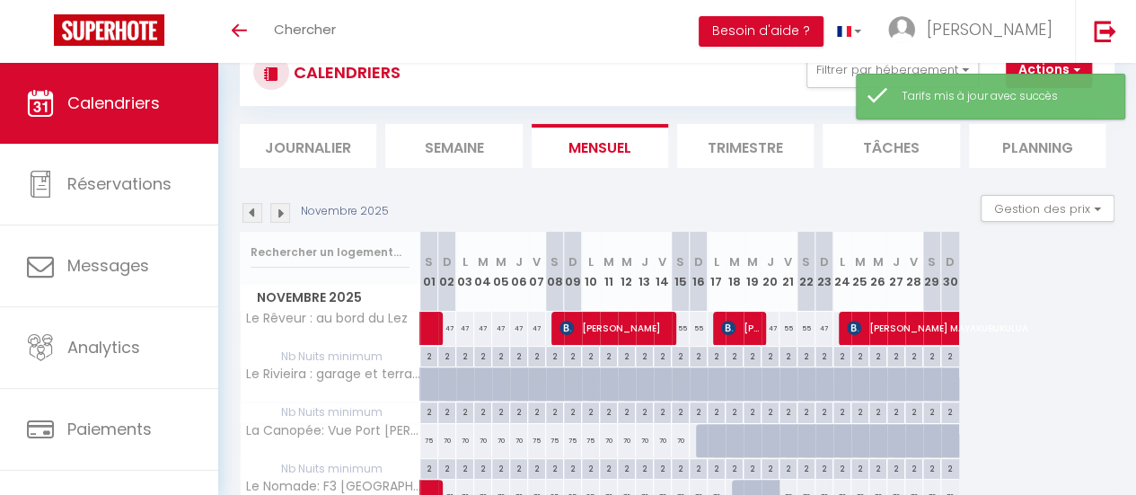
scroll to position [230, 0]
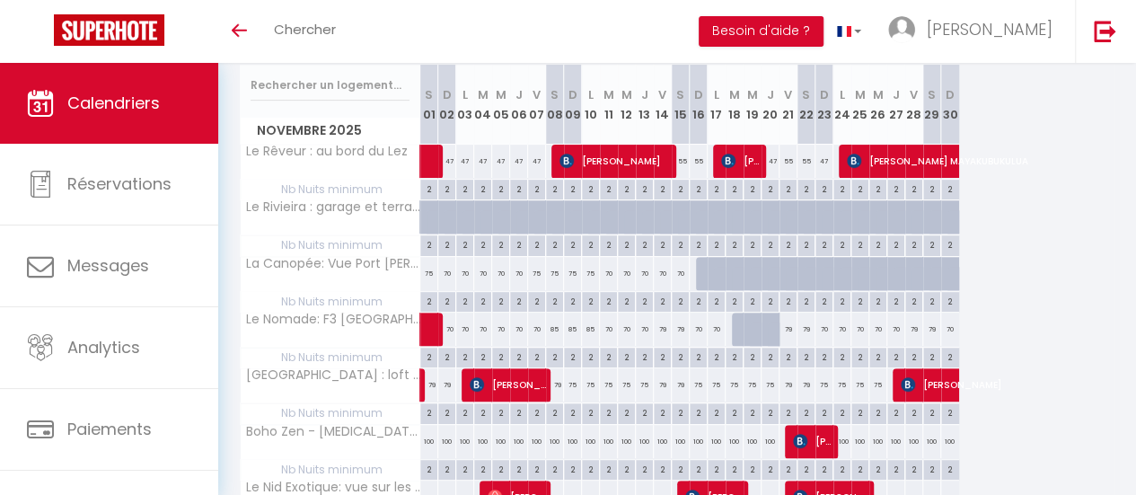
click at [588, 384] on div "75" at bounding box center [591, 384] width 18 height 33
type input "75"
type input "Lun 10 Novembre 2025"
type input "[DATE] Novembre 2025"
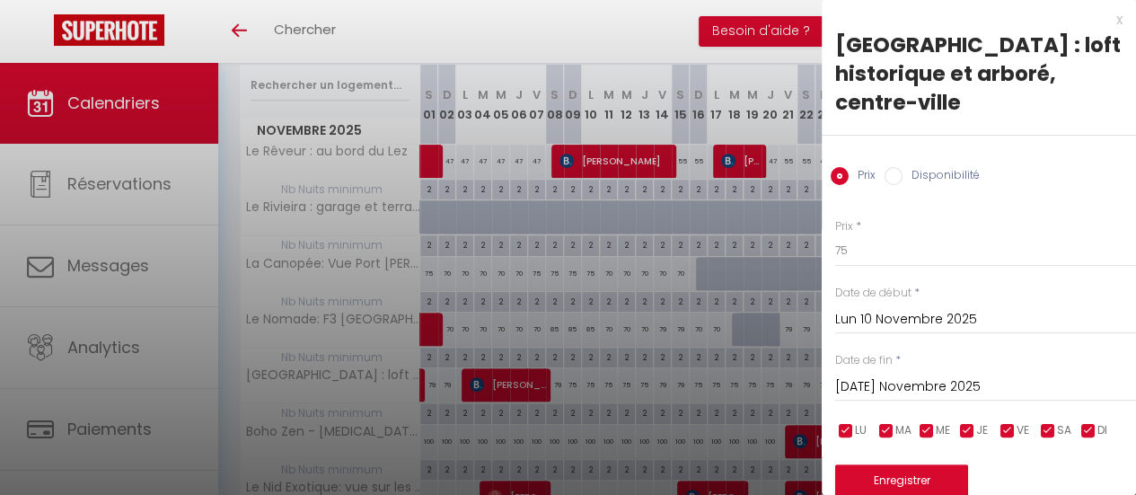
click at [737, 35] on div at bounding box center [568, 247] width 1136 height 495
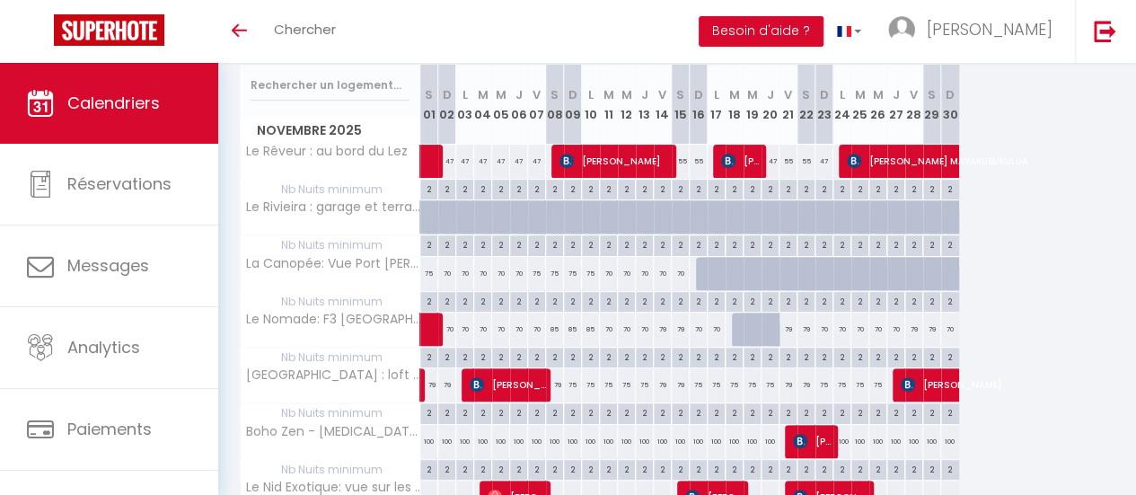
click at [568, 382] on div "75" at bounding box center [573, 384] width 18 height 33
type input "75"
type input "Dim 09 Novembre 2025"
type input "Lun 10 Novembre 2025"
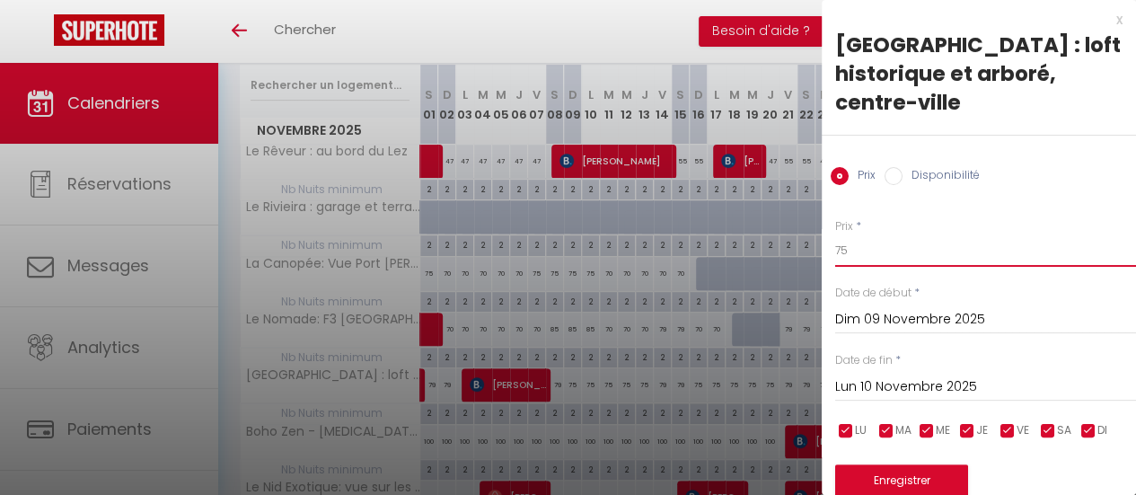
click at [873, 234] on input "75" at bounding box center [985, 250] width 301 height 32
type input "79"
click at [911, 375] on input "Lun 10 Novembre 2025" at bounding box center [985, 386] width 301 height 23
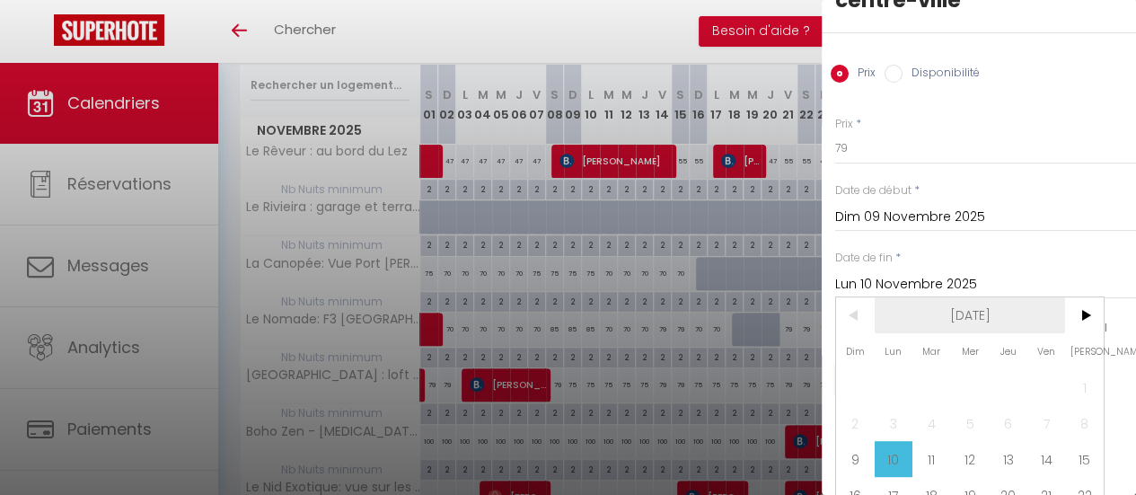
scroll to position [176, 0]
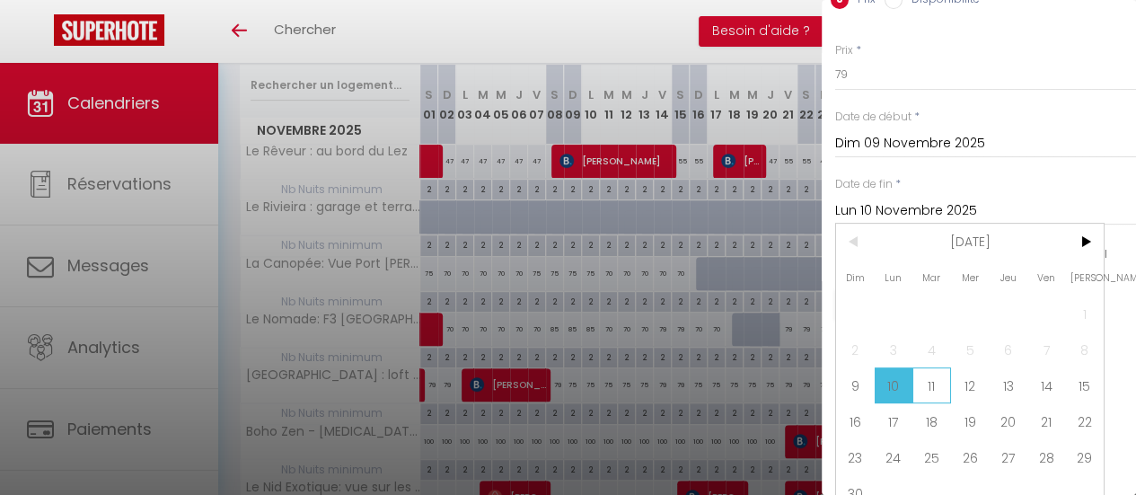
click at [941, 367] on span "11" at bounding box center [932, 385] width 39 height 36
type input "[DATE] Novembre 2025"
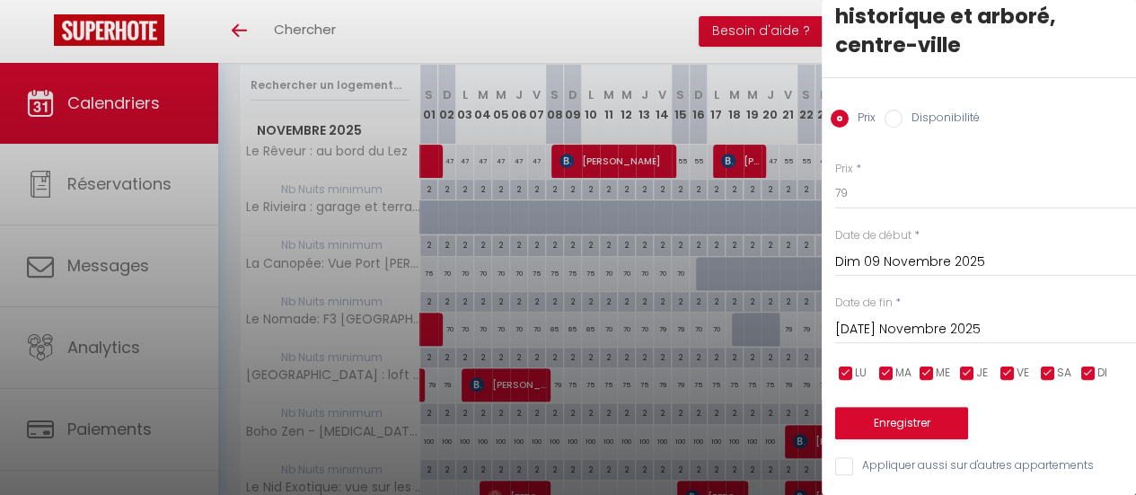
scroll to position [41, 0]
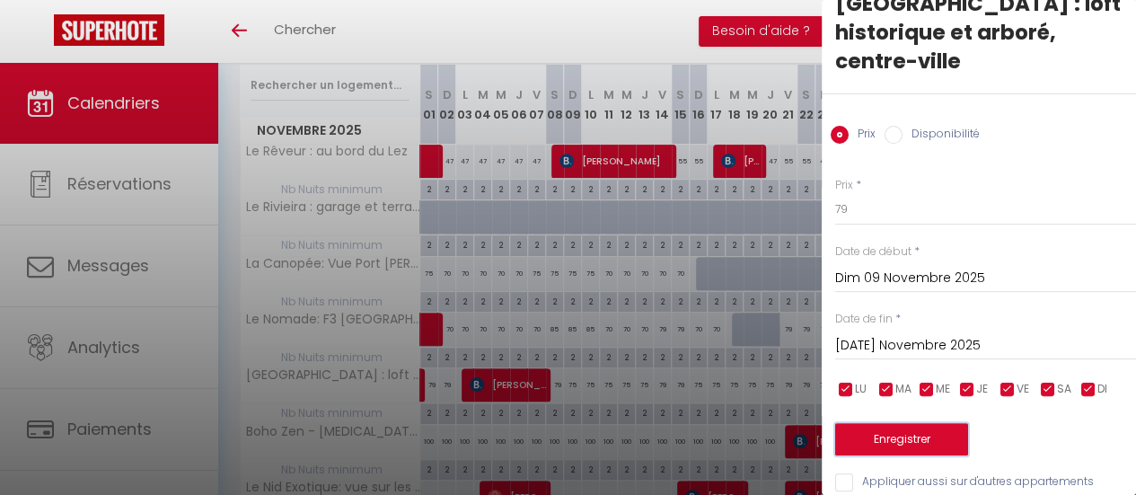
click at [943, 423] on button "Enregistrer" at bounding box center [901, 439] width 133 height 32
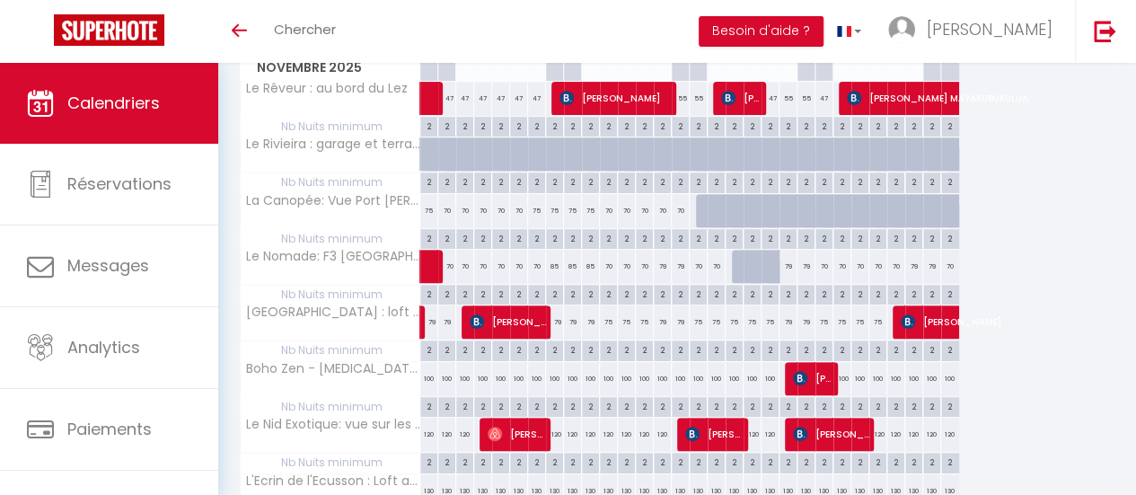
scroll to position [320, 0]
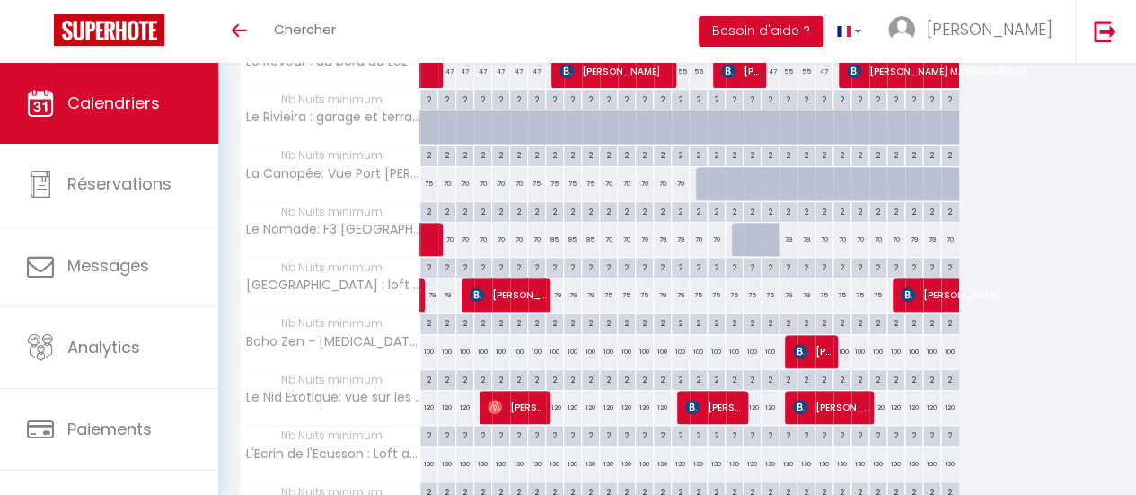
click at [429, 349] on div "100" at bounding box center [429, 351] width 18 height 33
type input "100"
type input "[PERSON_NAME] 01 Novembre 2025"
type input "Dim 02 Novembre 2025"
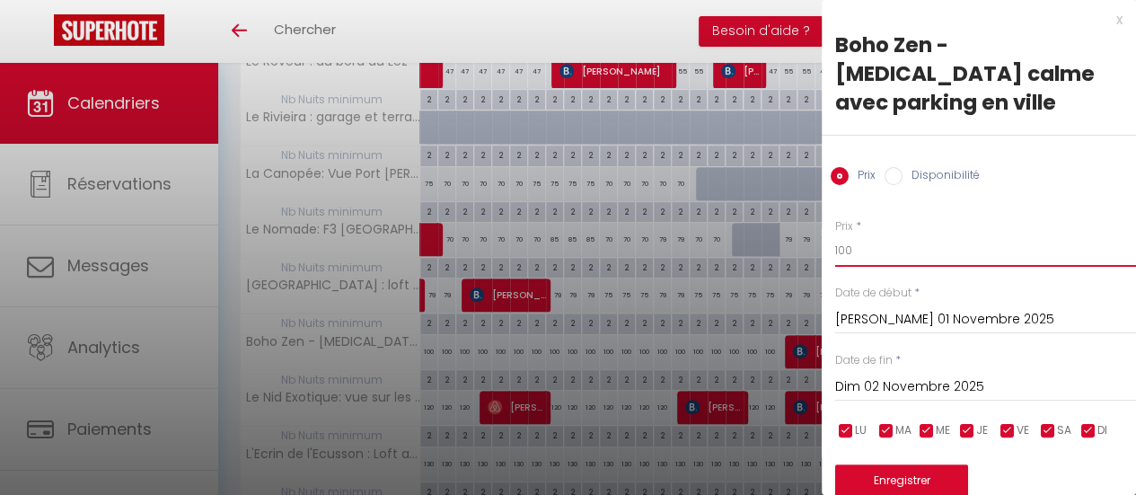
click at [871, 234] on input "100" at bounding box center [985, 250] width 301 height 32
type input "90"
click at [897, 375] on input "Dim 02 Novembre 2025" at bounding box center [985, 386] width 301 height 23
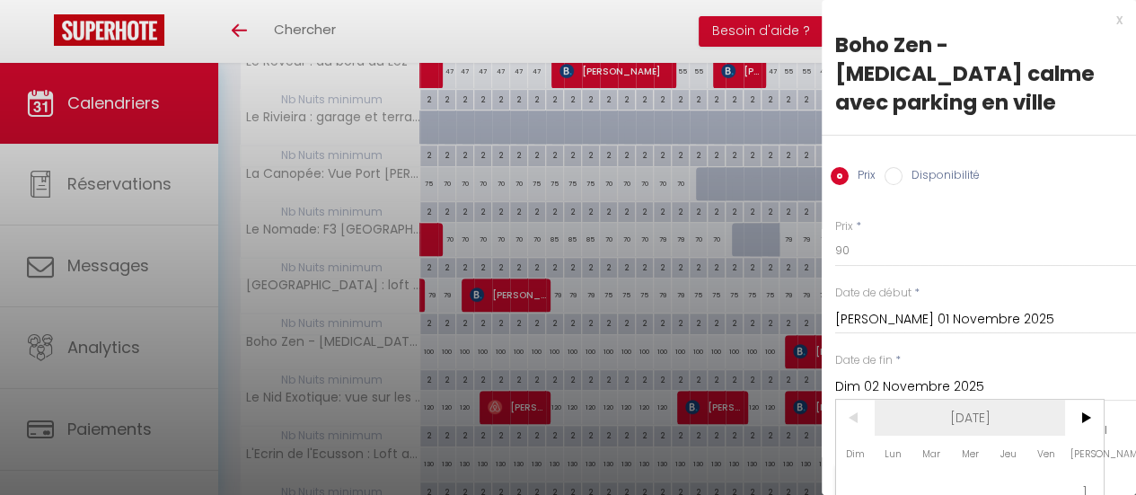
scroll to position [176, 0]
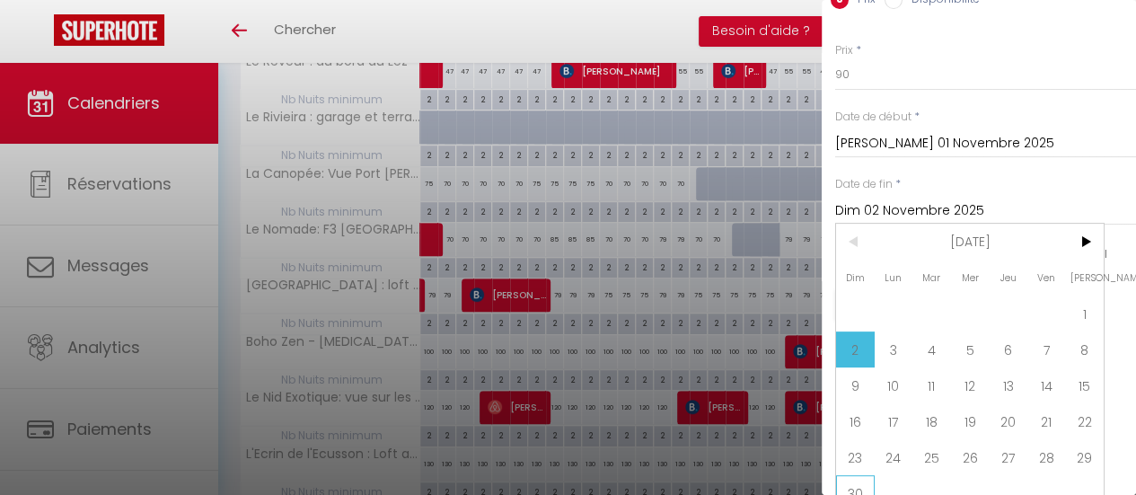
click at [857, 475] on span "30" at bounding box center [855, 493] width 39 height 36
type input "Dim 30 Novembre 2025"
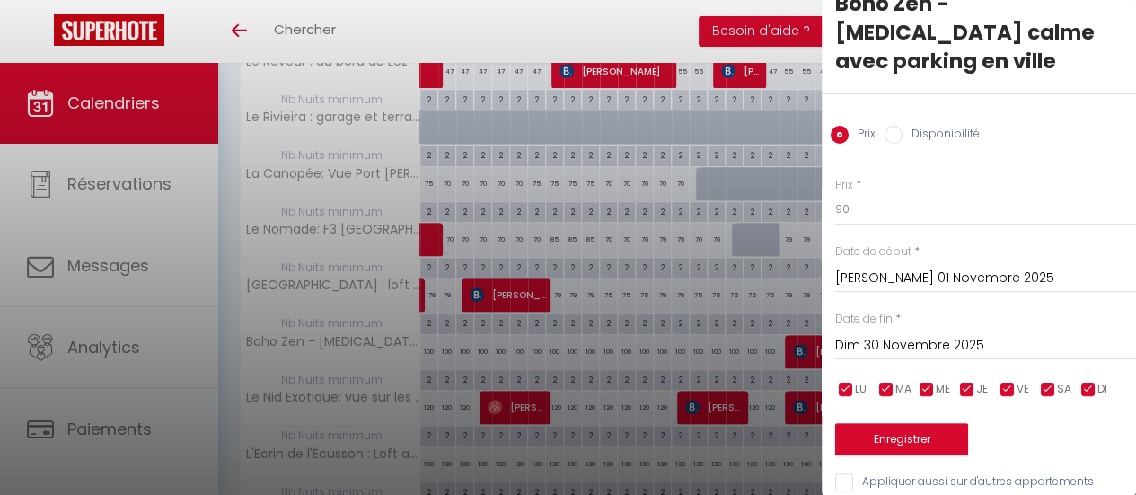
click at [1006, 381] on input "checkbox" at bounding box center [1008, 390] width 18 height 18
checkbox input "false"
click at [1046, 381] on input "checkbox" at bounding box center [1048, 390] width 18 height 18
checkbox input "false"
click at [924, 423] on button "Enregistrer" at bounding box center [901, 439] width 133 height 32
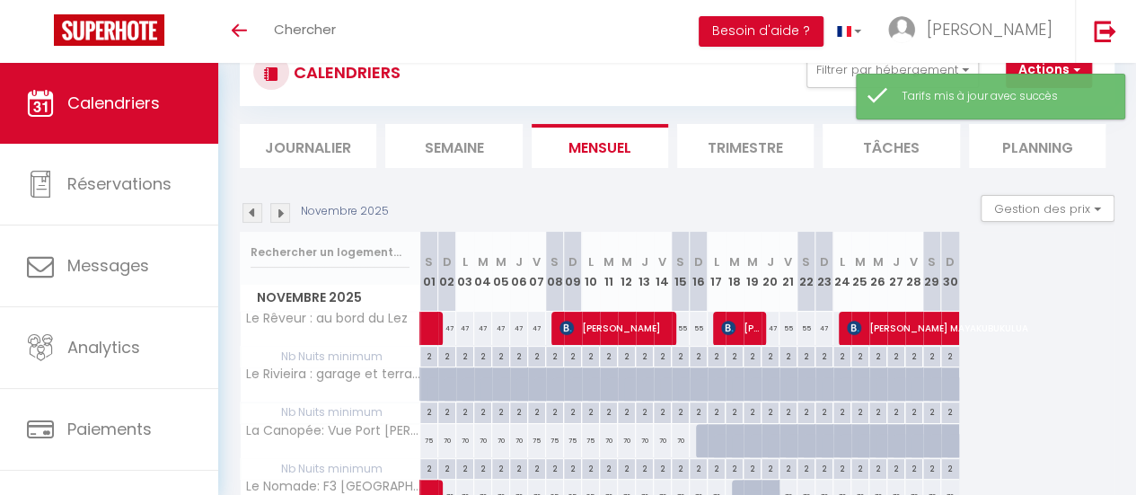
scroll to position [320, 0]
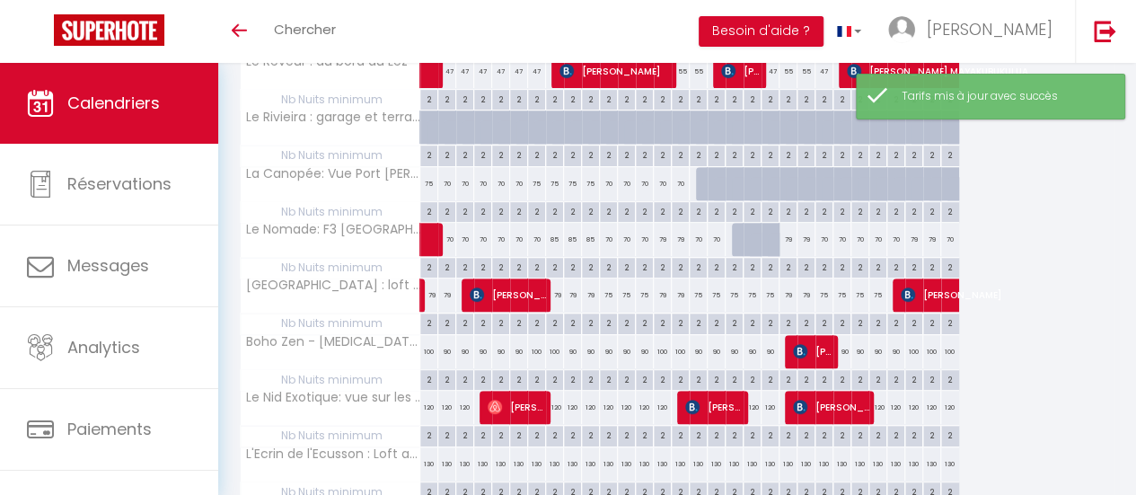
click at [428, 382] on div "2" at bounding box center [428, 378] width 17 height 17
type input "2"
type input "[PERSON_NAME] 01 Novembre 2025"
type input "Dim 02 Novembre 2025"
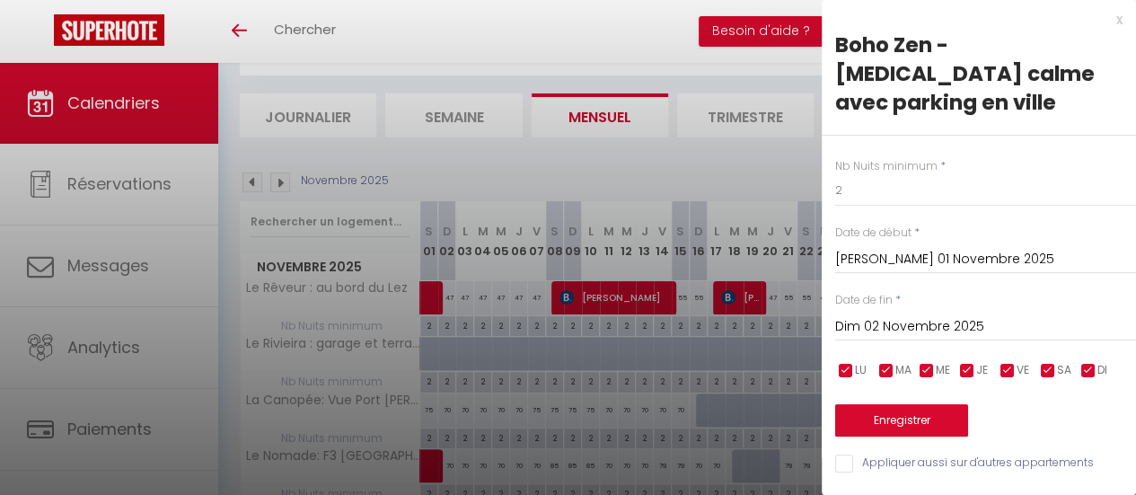
scroll to position [180, 0]
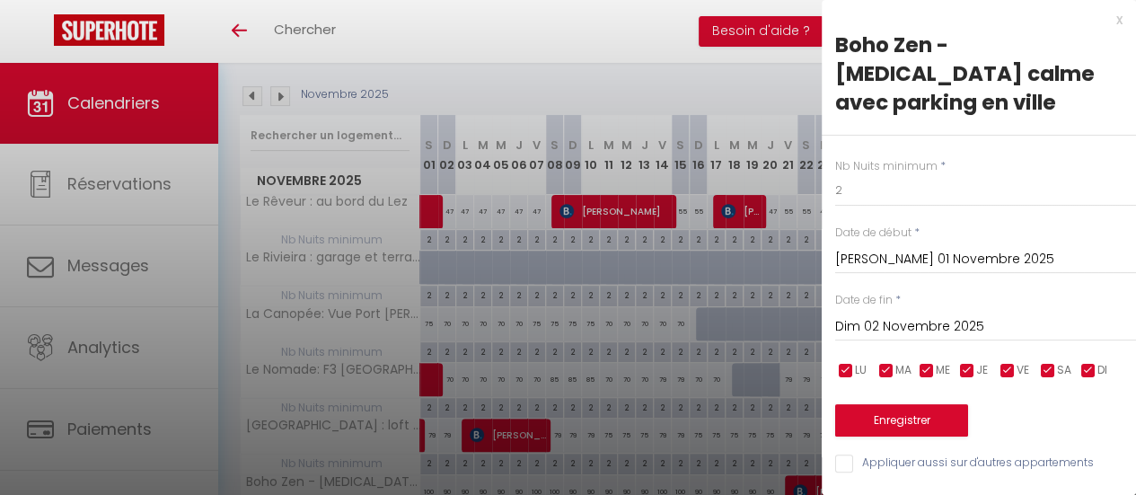
click at [686, 93] on div at bounding box center [568, 247] width 1136 height 495
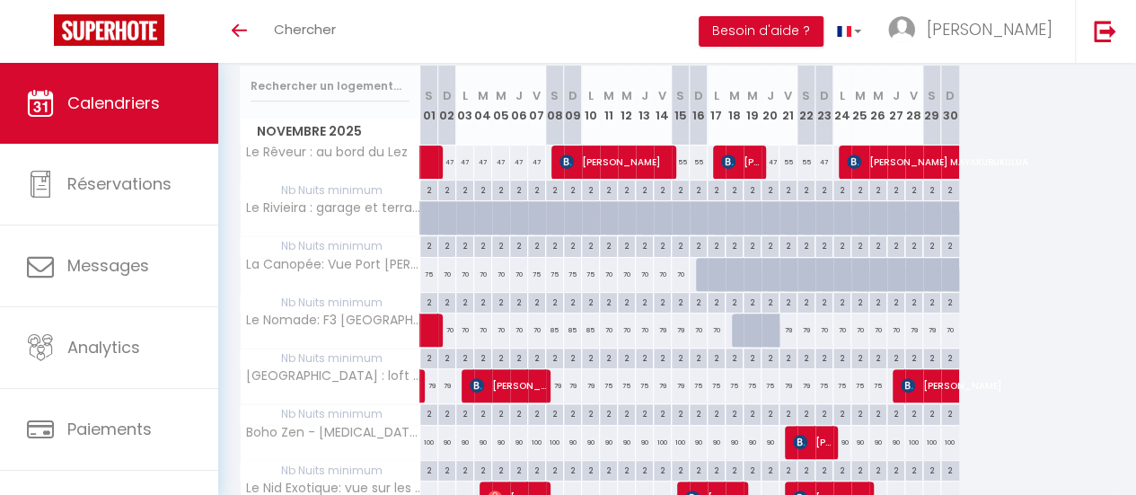
scroll to position [269, 0]
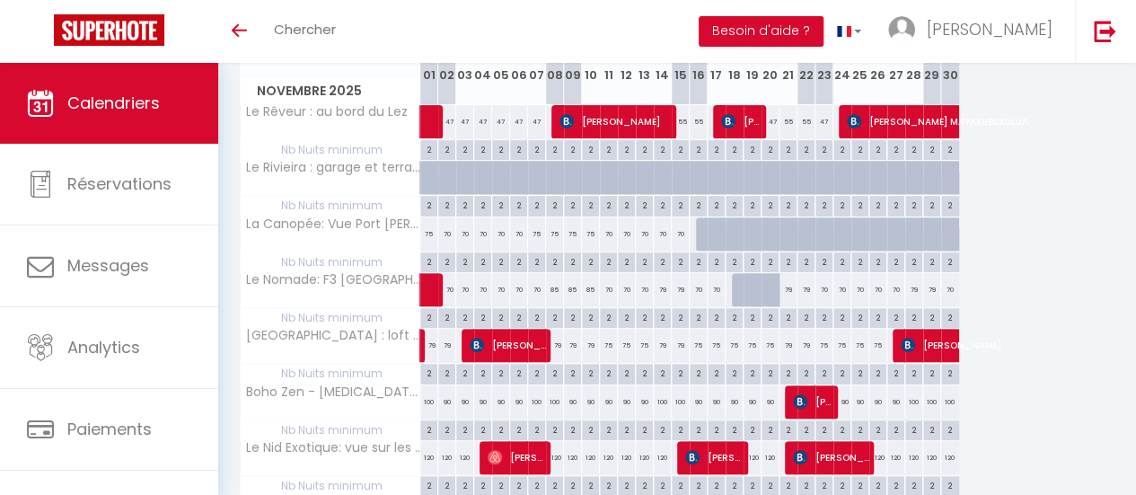
click at [430, 396] on div "100" at bounding box center [429, 401] width 18 height 33
type input "100"
type input "[PERSON_NAME] 01 Novembre 2025"
type input "Dim 02 Novembre 2025"
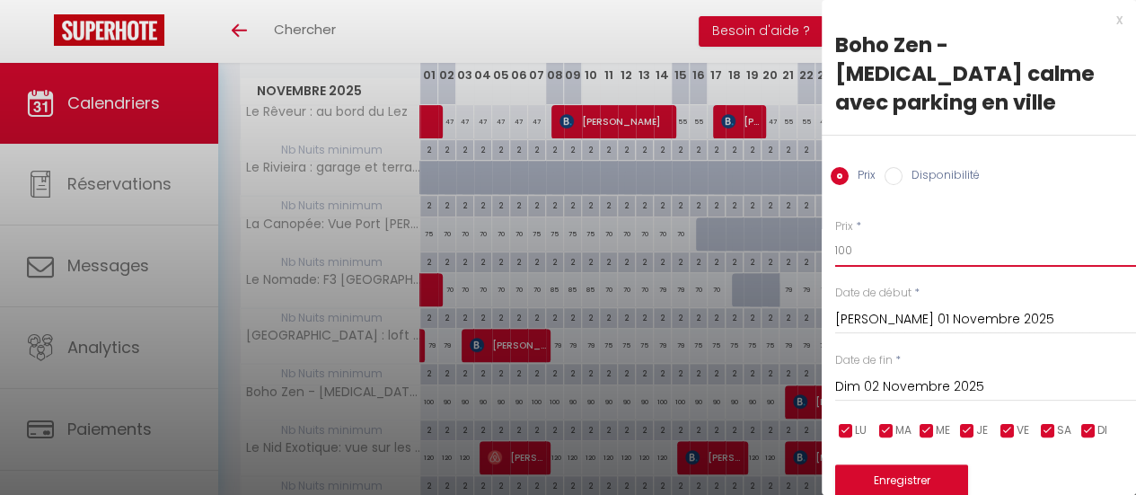
click at [851, 234] on input "100" at bounding box center [985, 250] width 301 height 32
type input "110"
click at [899, 375] on input "Dim 02 Novembre 2025" at bounding box center [985, 386] width 301 height 23
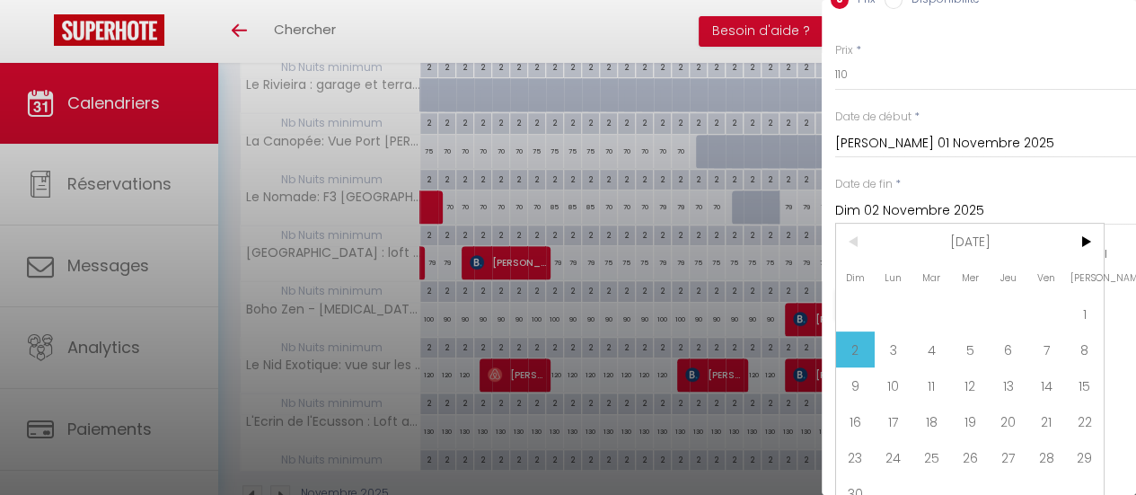
scroll to position [410, 0]
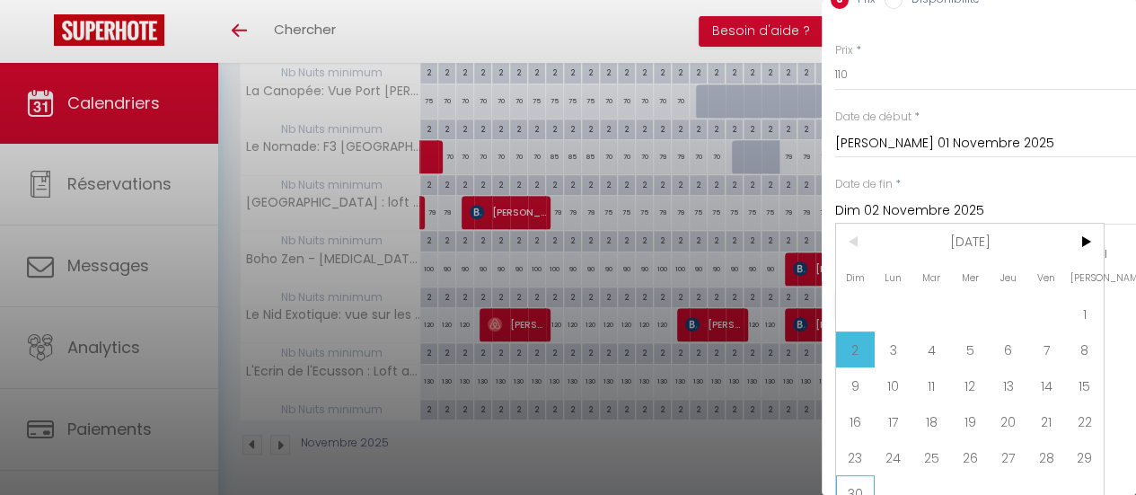
click at [856, 475] on span "30" at bounding box center [855, 493] width 39 height 36
type input "Dim 30 Novembre 2025"
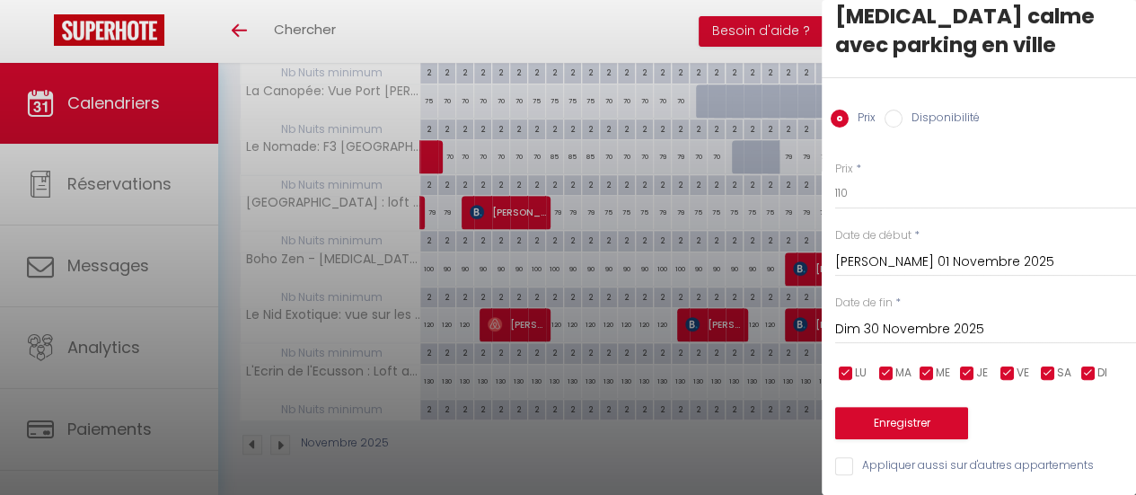
scroll to position [41, 0]
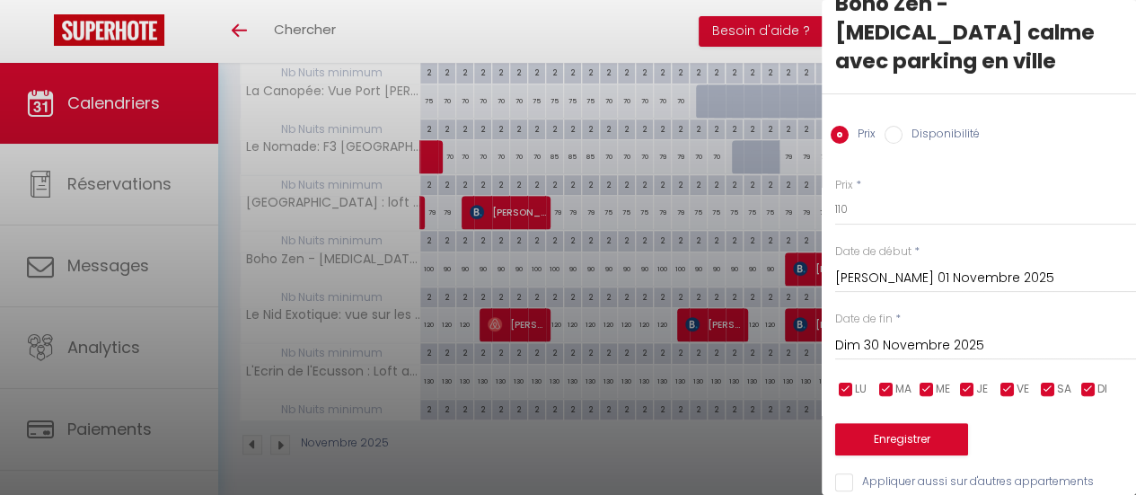
click at [972, 381] on input "checkbox" at bounding box center [968, 390] width 18 height 18
checkbox input "false"
click at [927, 381] on input "checkbox" at bounding box center [927, 390] width 18 height 18
checkbox input "false"
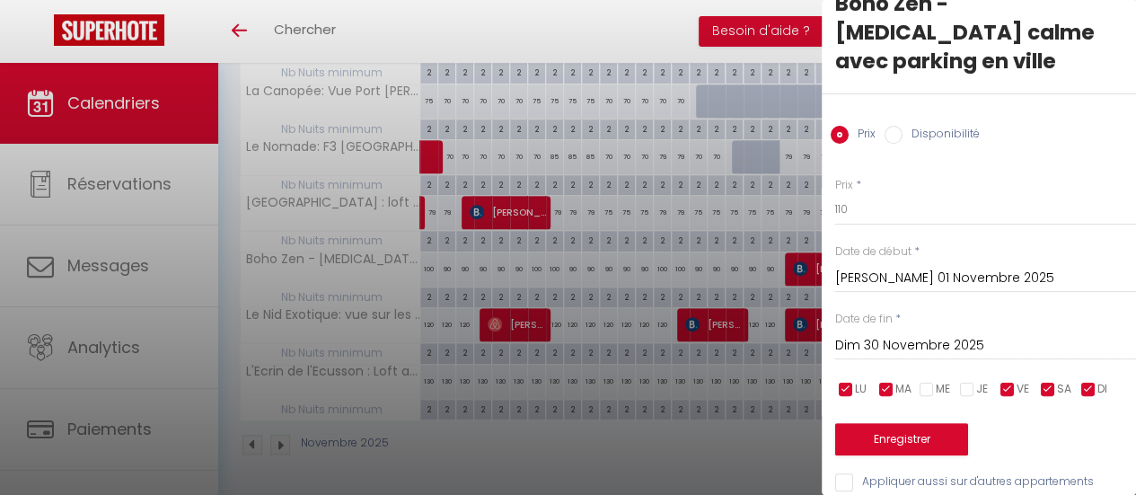
click at [889, 381] on input "checkbox" at bounding box center [887, 390] width 18 height 18
checkbox input "false"
click at [841, 381] on input "checkbox" at bounding box center [846, 390] width 18 height 18
checkbox input "false"
click at [1092, 381] on input "checkbox" at bounding box center [1089, 390] width 18 height 18
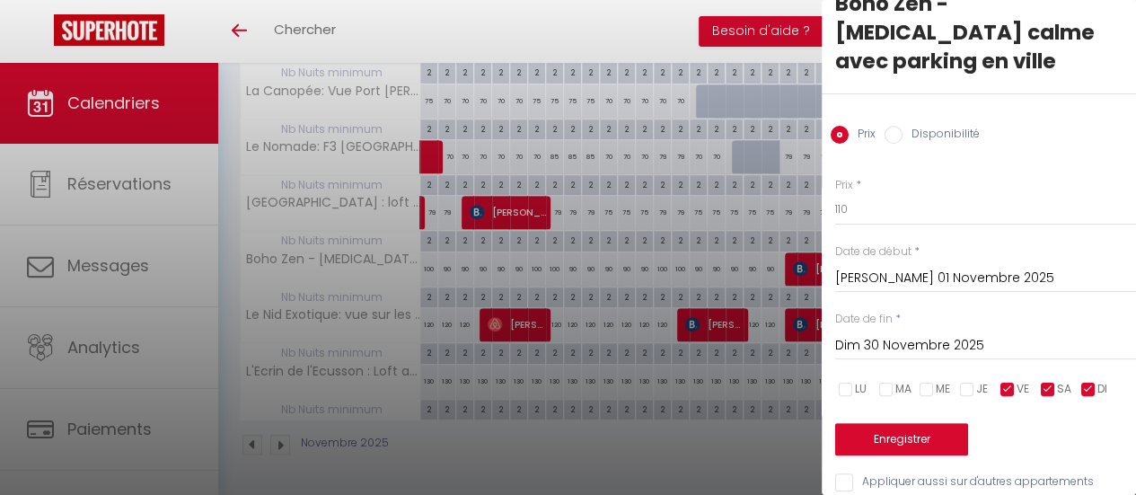
checkbox input "false"
click at [925, 423] on button "Enregistrer" at bounding box center [901, 439] width 133 height 32
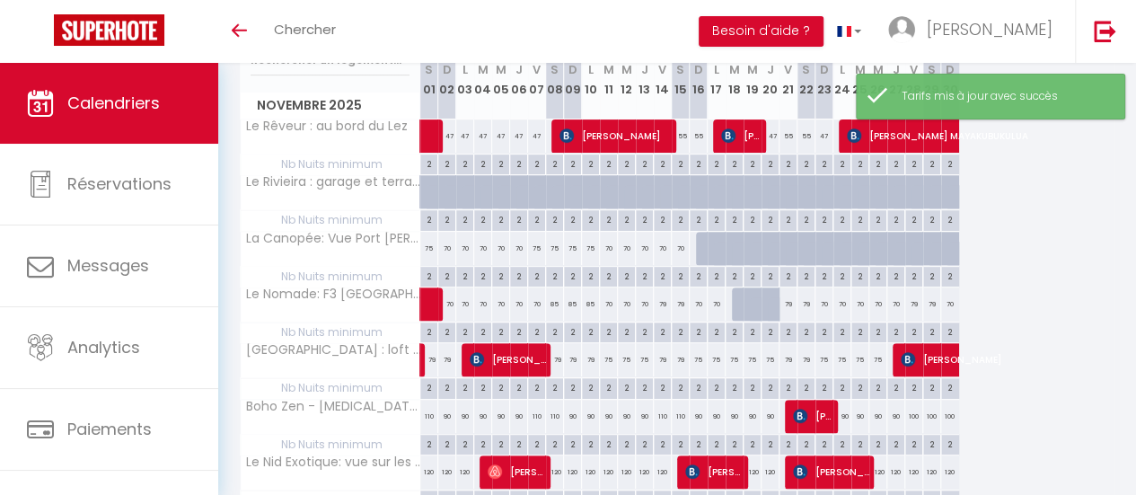
scroll to position [230, 0]
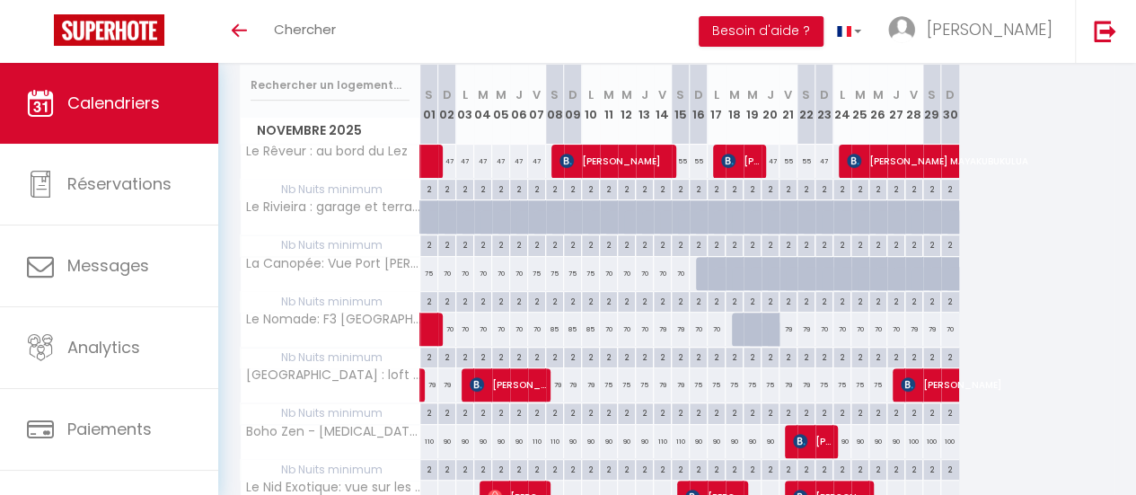
click at [573, 439] on div "90" at bounding box center [573, 441] width 18 height 33
type input "90"
type input "Dim 09 Novembre 2025"
type input "Lun 10 Novembre 2025"
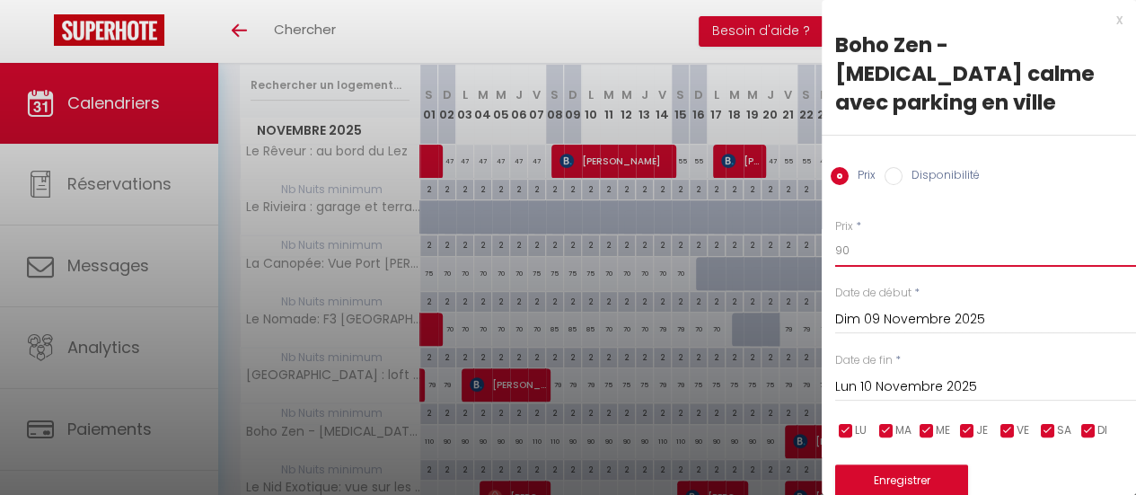
click at [869, 234] on input "90" at bounding box center [985, 250] width 301 height 32
click at [867, 234] on input "90" at bounding box center [985, 250] width 301 height 32
drag, startPoint x: 861, startPoint y: 216, endPoint x: 837, endPoint y: 215, distance: 24.3
click at [840, 234] on input "90" at bounding box center [985, 250] width 301 height 32
type input "9"
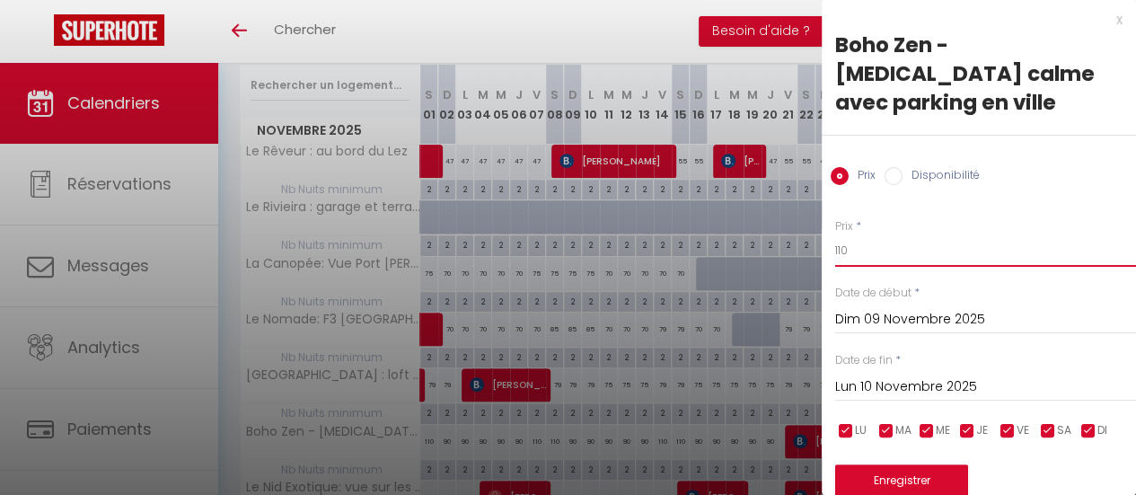
type input "110"
click at [919, 375] on input "Lun 10 Novembre 2025" at bounding box center [985, 386] width 301 height 23
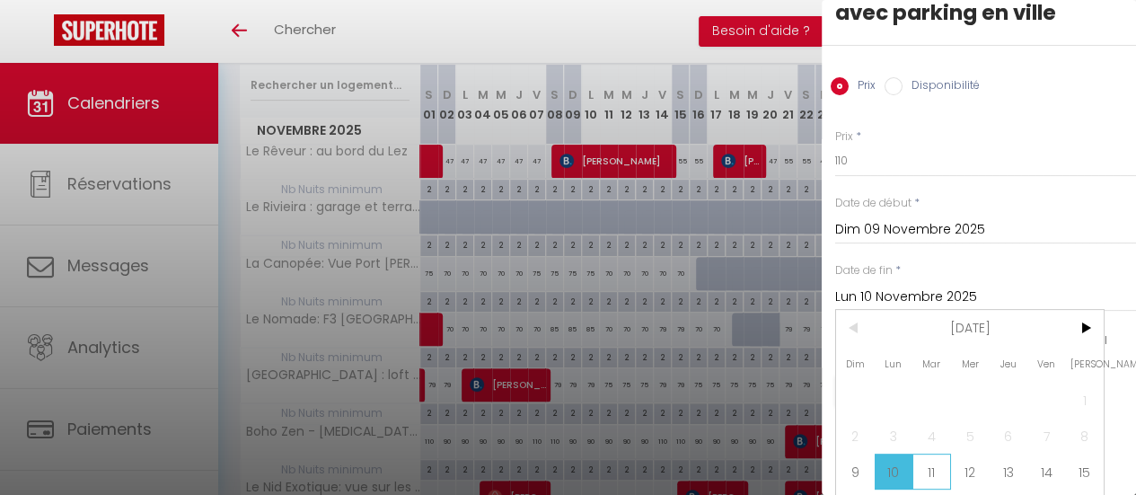
click at [929, 454] on span "11" at bounding box center [932, 472] width 39 height 36
type input "[DATE] Novembre 2025"
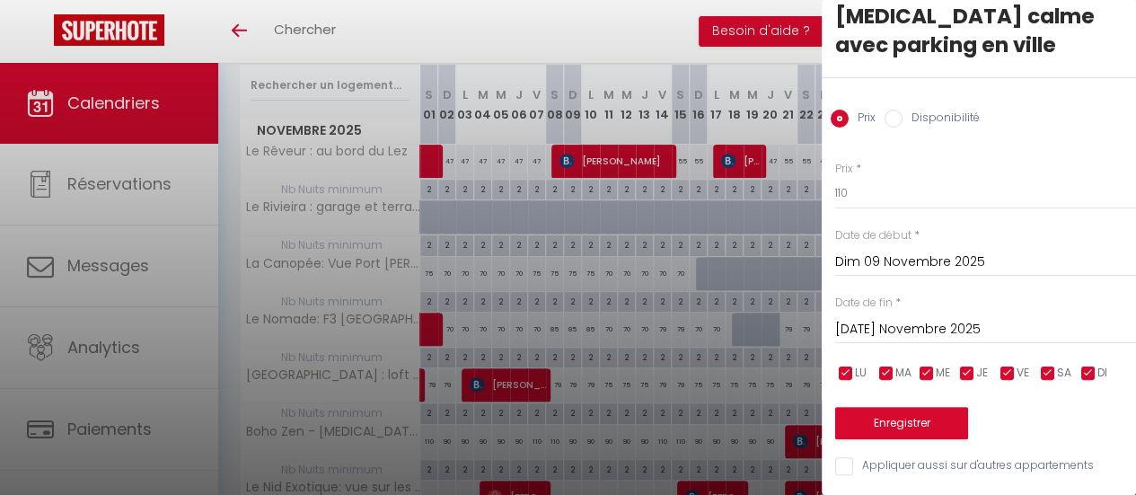
scroll to position [41, 0]
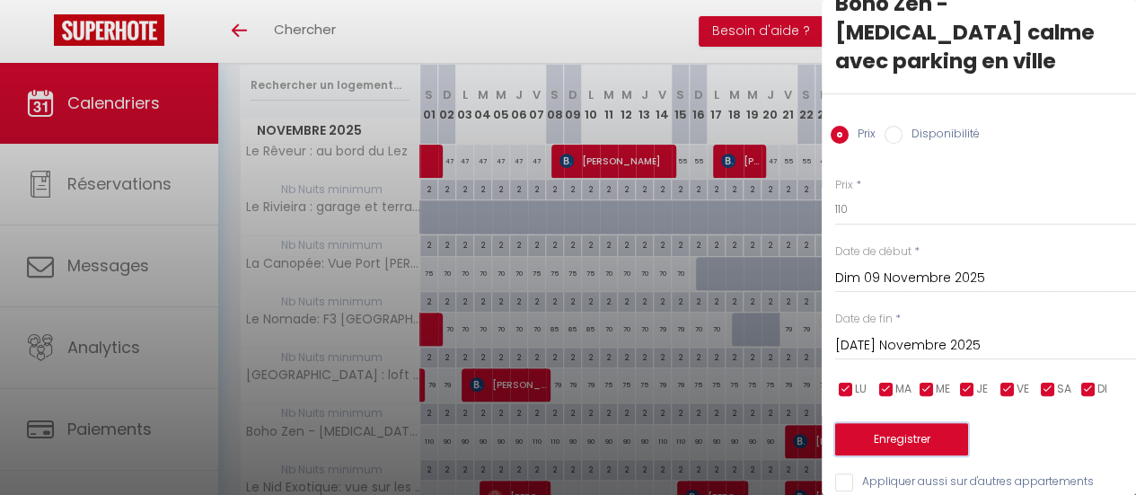
click at [930, 423] on button "Enregistrer" at bounding box center [901, 439] width 133 height 32
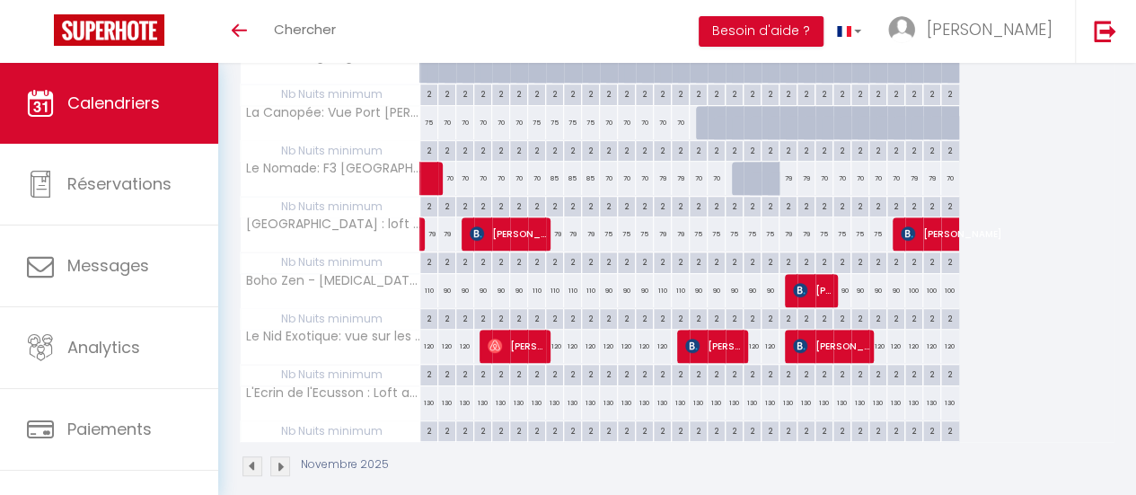
scroll to position [410, 0]
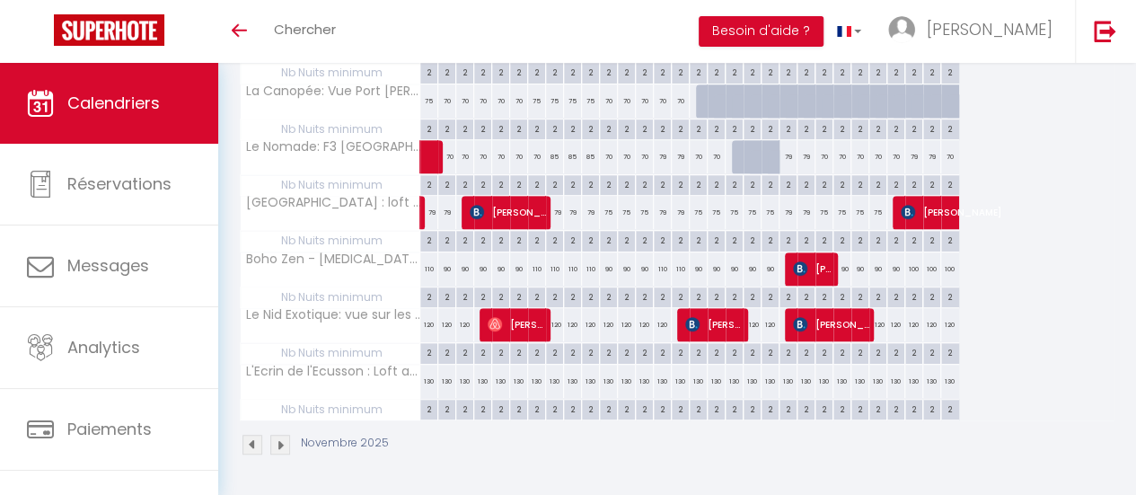
click at [430, 375] on div "130" at bounding box center [429, 381] width 18 height 33
type input "130"
type input "[PERSON_NAME] 01 Novembre 2025"
type input "Dim 02 Novembre 2025"
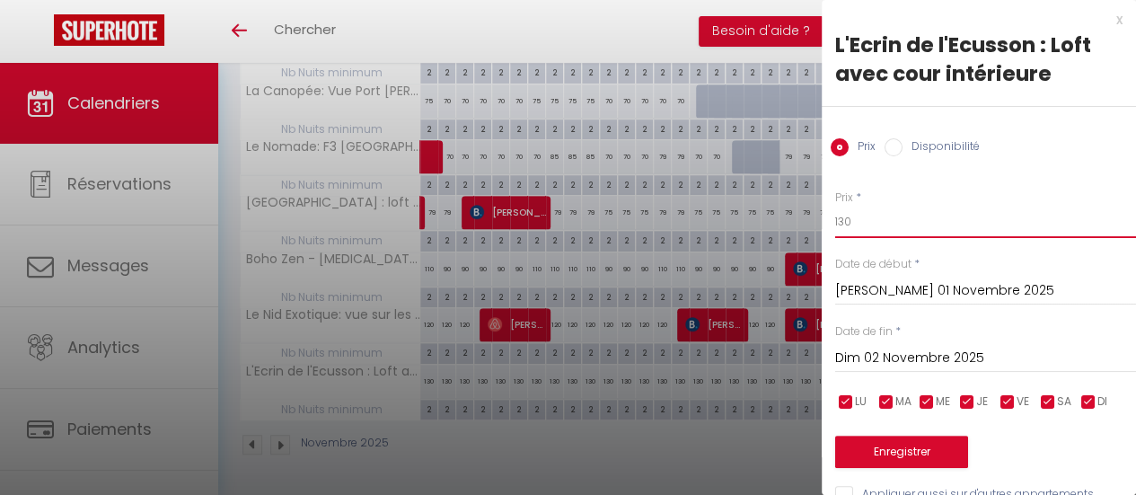
click at [856, 231] on input "130" at bounding box center [985, 222] width 301 height 32
type input "110"
click at [878, 353] on input "Dim 02 Novembre 2025" at bounding box center [985, 358] width 301 height 23
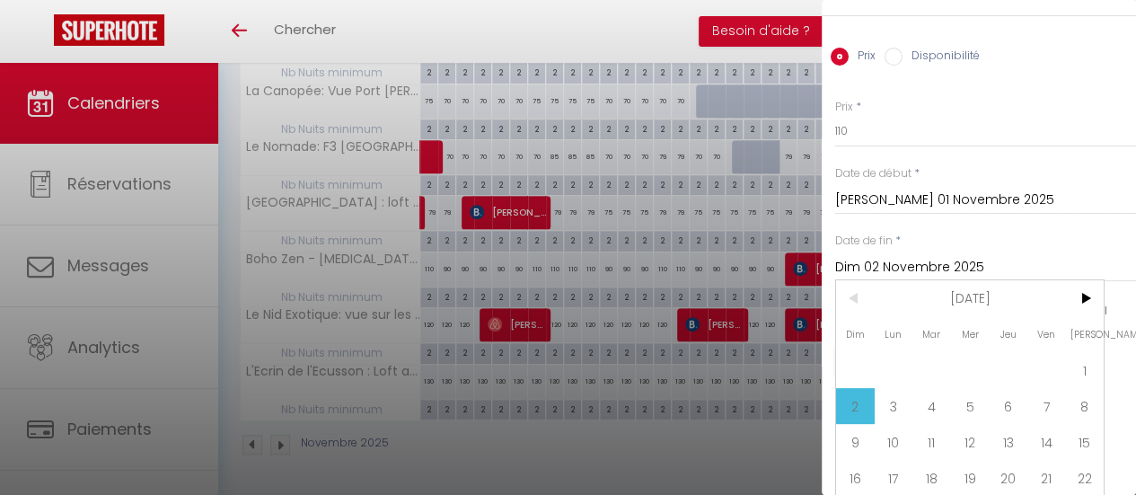
scroll to position [176, 0]
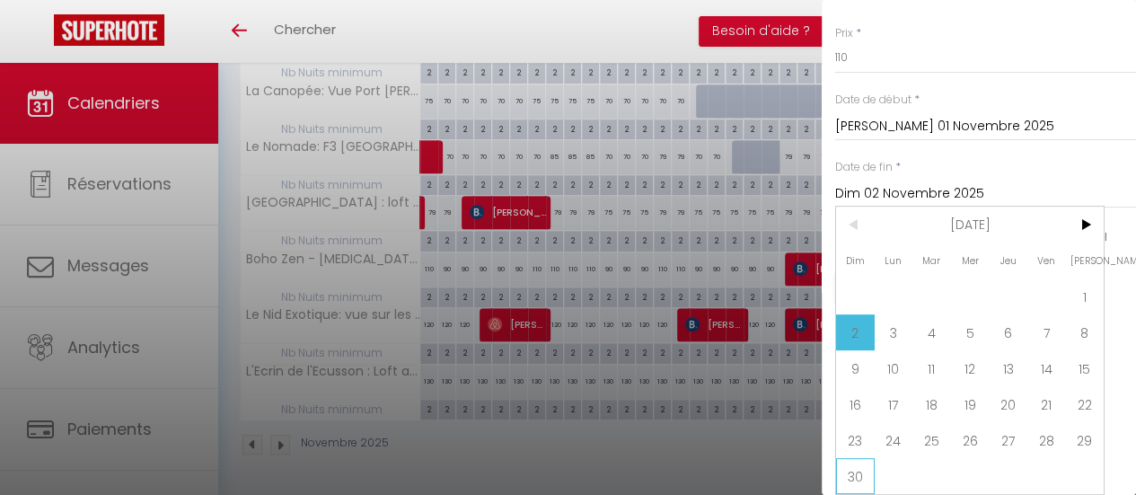
click at [855, 468] on span "30" at bounding box center [855, 476] width 39 height 36
type input "Dim 30 Novembre 2025"
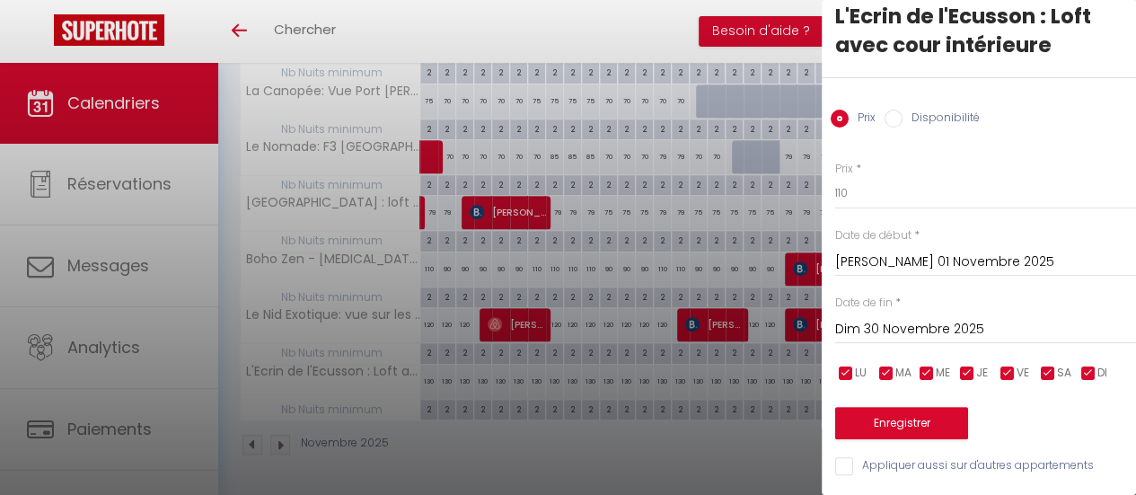
scroll to position [41, 0]
click at [999, 365] on input "checkbox" at bounding box center [1008, 374] width 18 height 18
checkbox input "false"
click at [1049, 365] on input "checkbox" at bounding box center [1048, 374] width 18 height 18
checkbox input "false"
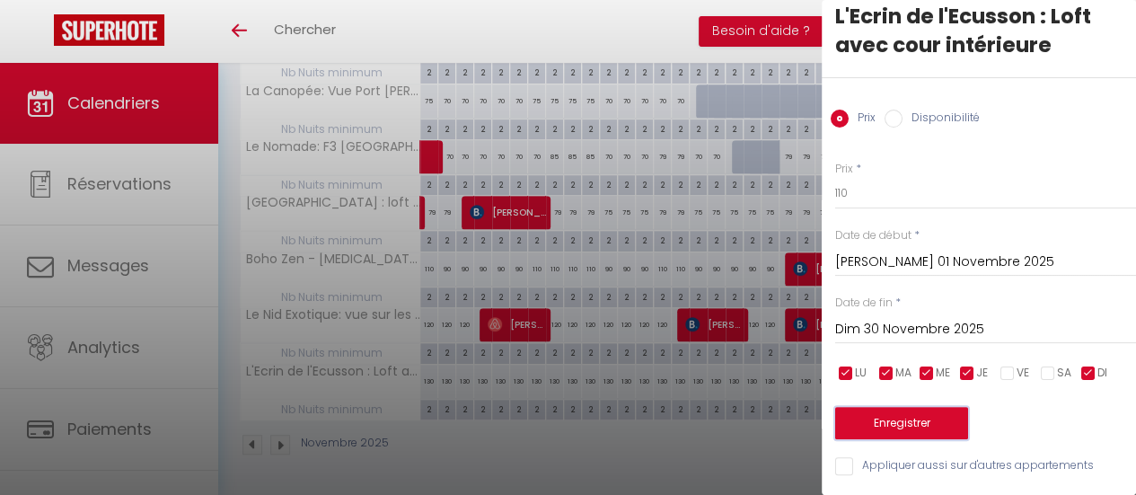
click at [917, 411] on button "Enregistrer" at bounding box center [901, 423] width 133 height 32
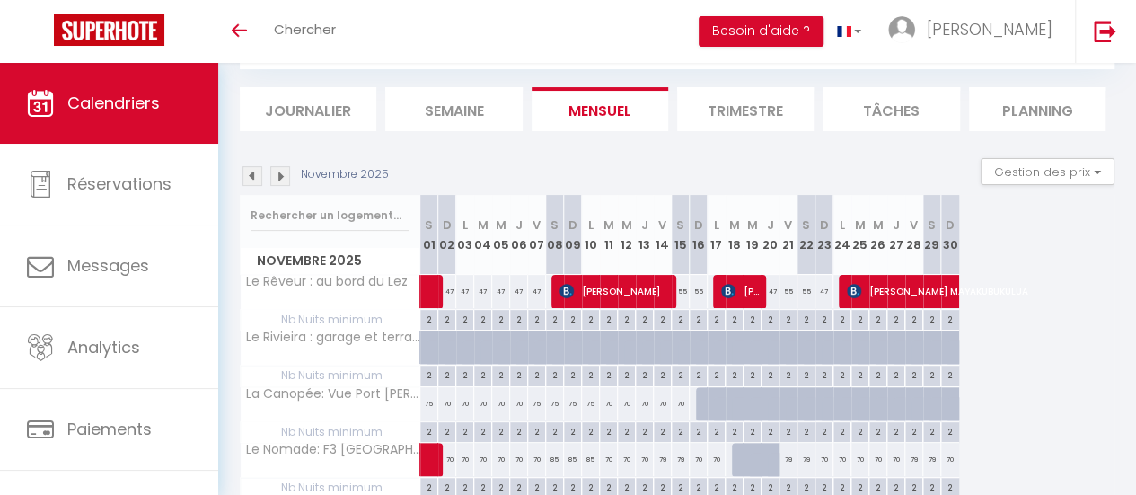
scroll to position [50, 0]
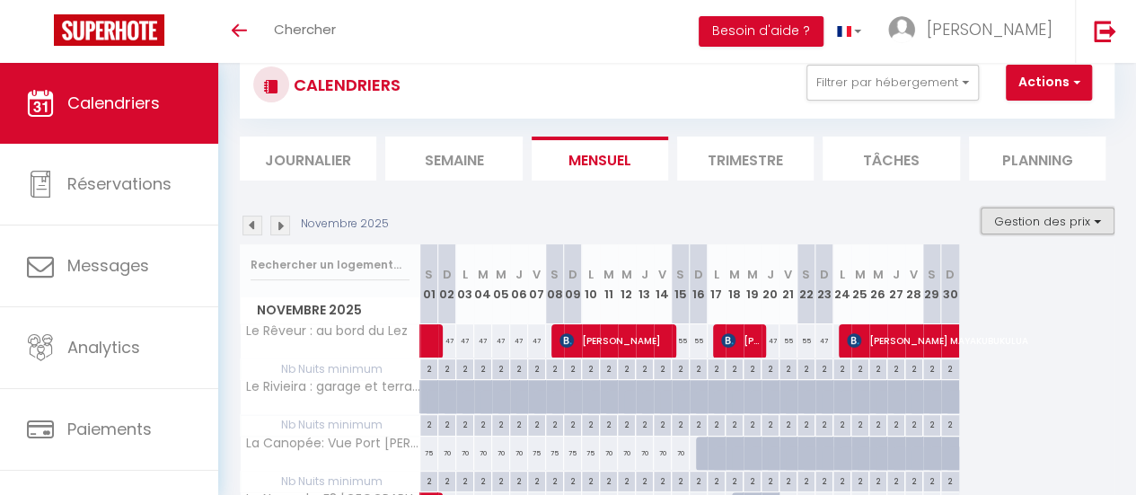
click at [1000, 215] on button "Gestion des prix" at bounding box center [1048, 221] width 134 height 27
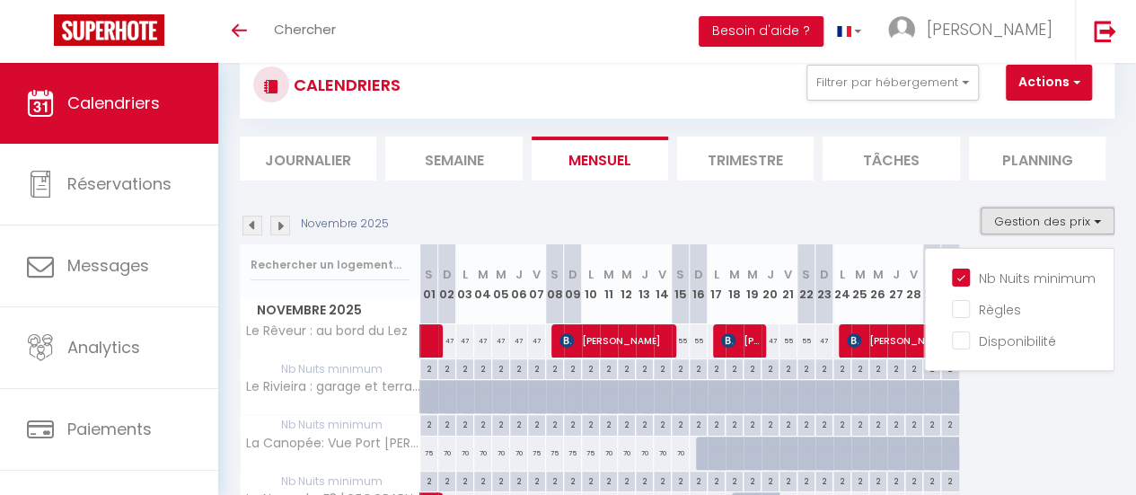
click at [1000, 215] on button "Gestion des prix" at bounding box center [1048, 221] width 134 height 27
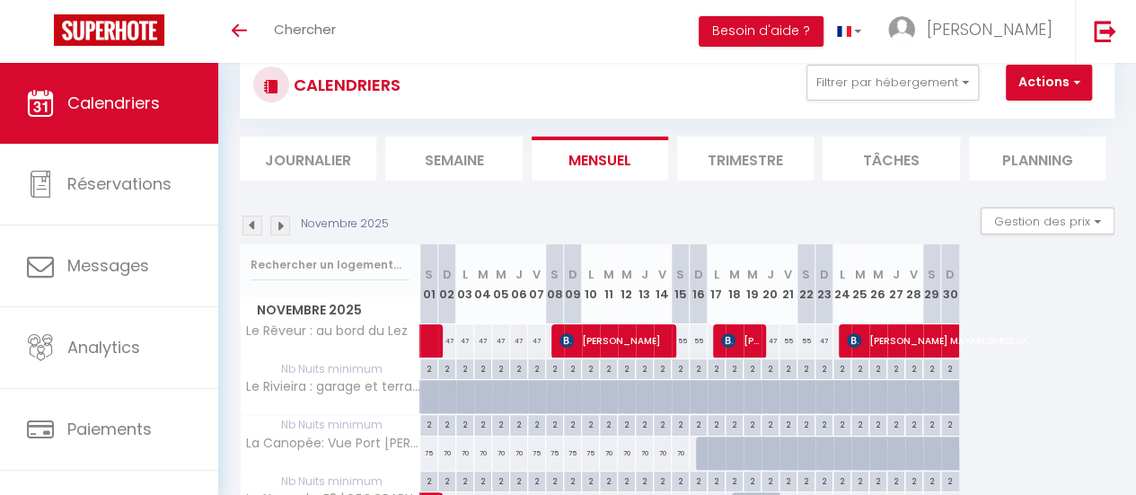
click at [888, 101] on div "CALENDRIERS Filtrer par hébergement Tous Le Rêveur : au bord du Lez [GEOGRAPHIC…" at bounding box center [677, 85] width 848 height 40
click at [888, 97] on button "Filtrer par hébergement" at bounding box center [893, 83] width 172 height 36
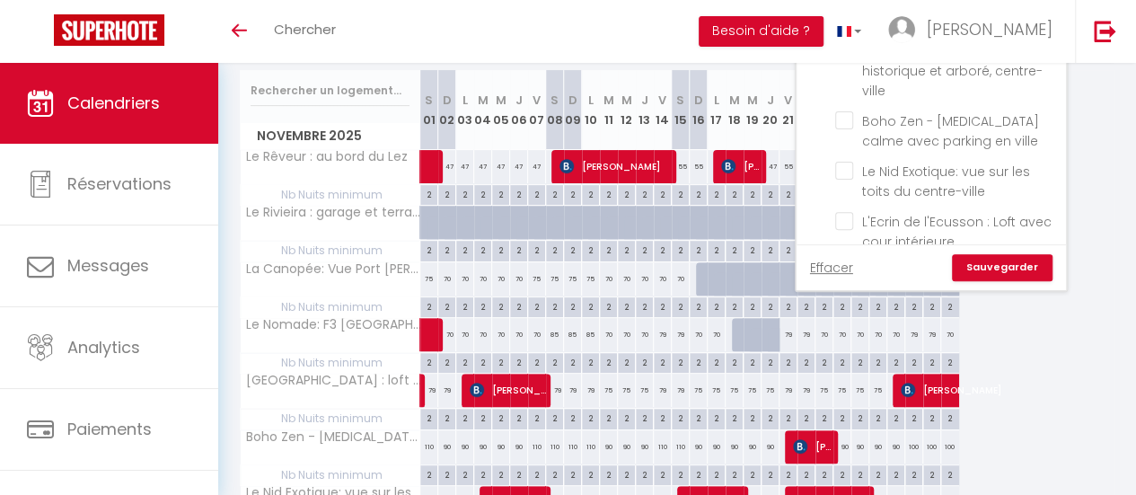
scroll to position [230, 0]
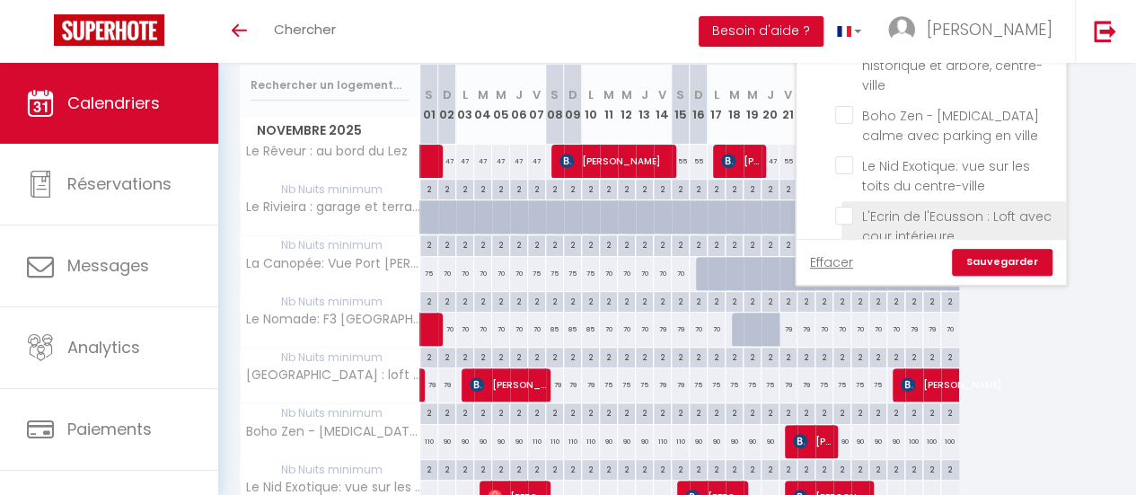
click at [850, 207] on input "L'Ecrin de l'Ecusson : Loft avec cour intérieure" at bounding box center [947, 216] width 225 height 18
checkbox input "true"
checkbox input "false"
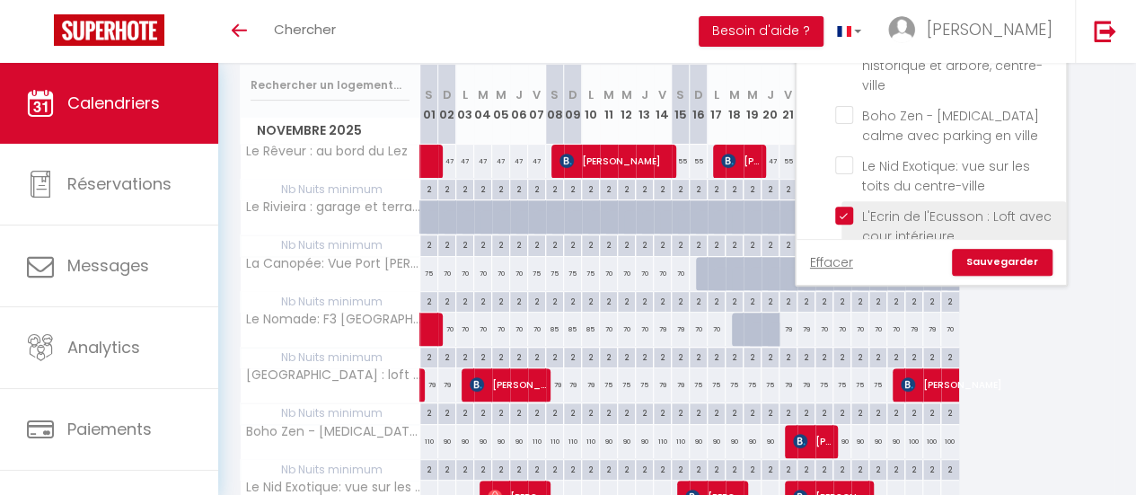
checkbox input "false"
click at [978, 262] on link "Sauvegarder" at bounding box center [1002, 262] width 101 height 27
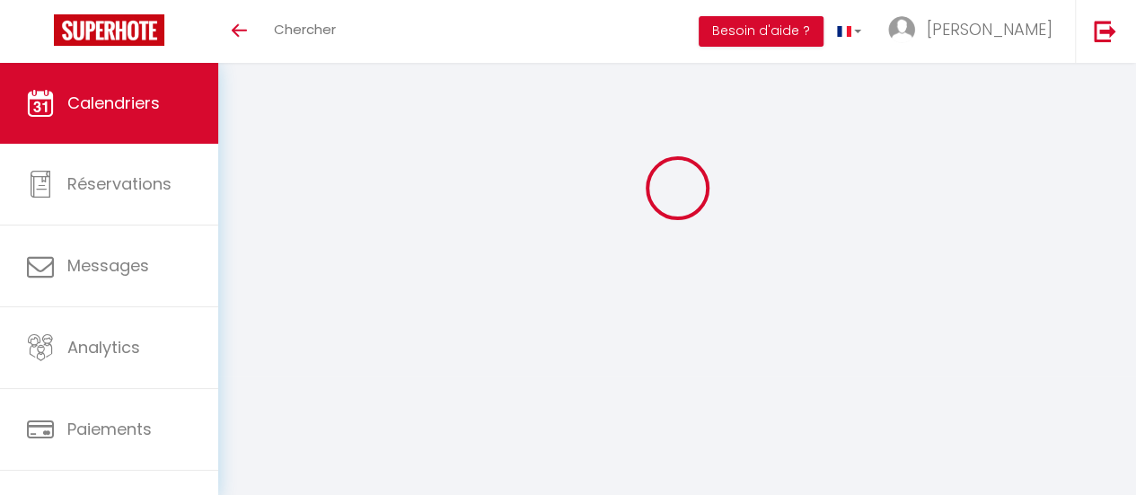
scroll to position [63, 0]
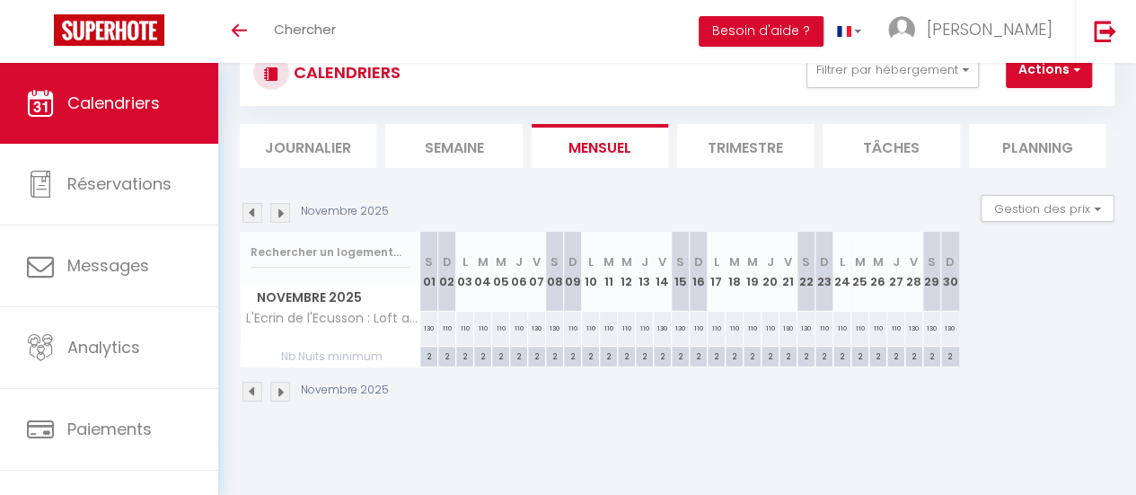
click at [538, 328] on div "130" at bounding box center [537, 328] width 18 height 33
type input "130"
type input "Ven 07 Novembre 2025"
type input "Sam 08 Novembre 2025"
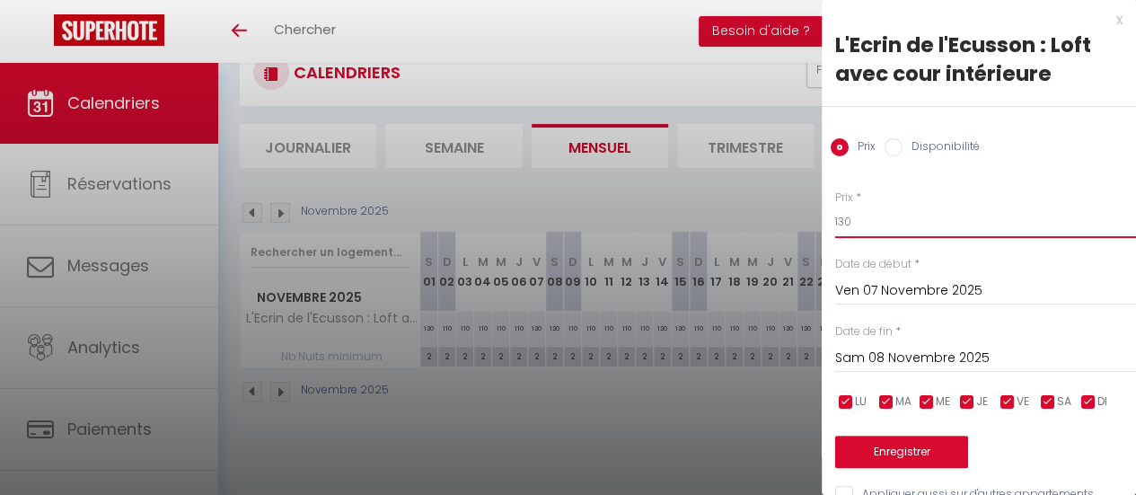
click at [876, 225] on input "130" at bounding box center [985, 222] width 301 height 32
type input "120"
click at [885, 351] on input "Sam 08 Novembre 2025" at bounding box center [985, 358] width 301 height 23
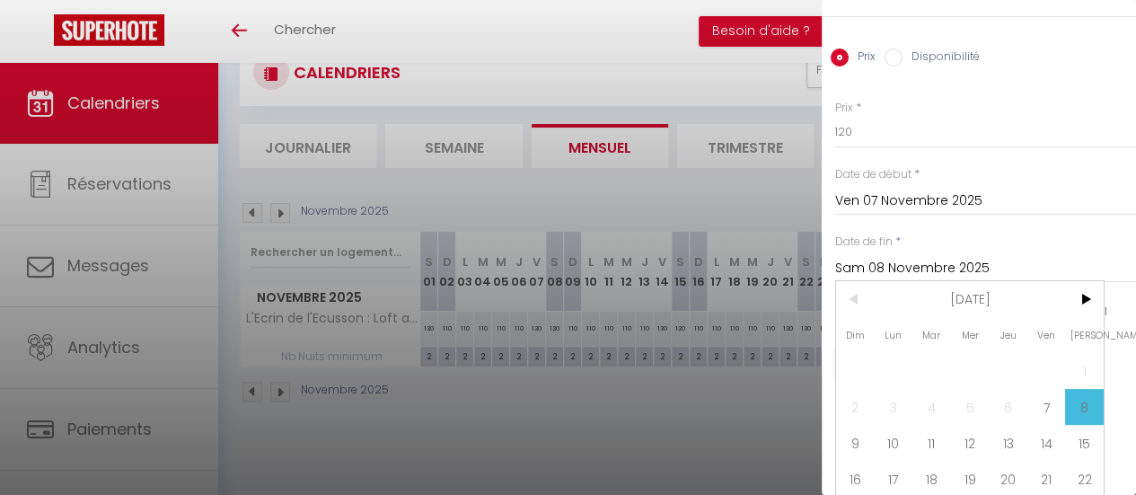
scroll to position [176, 0]
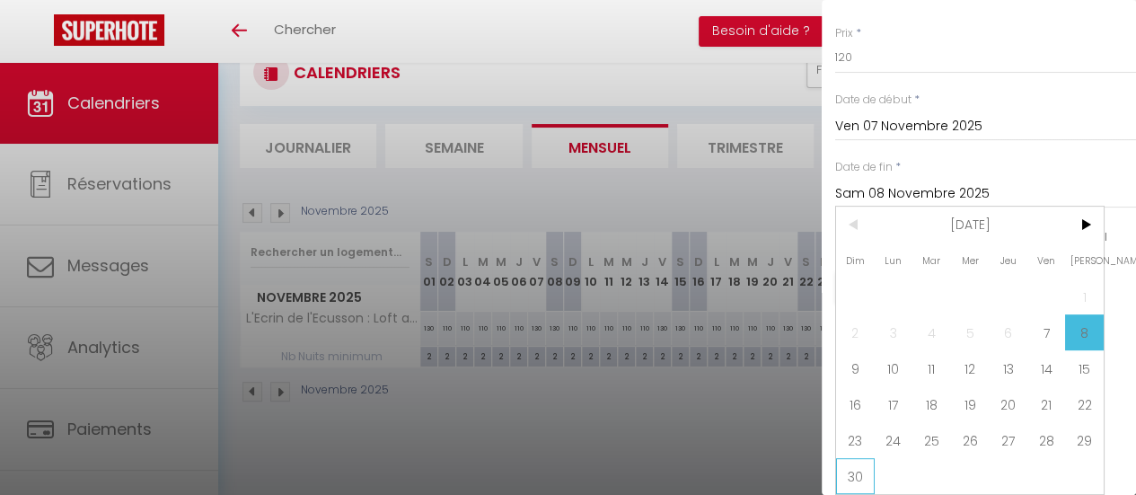
click at [863, 464] on span "30" at bounding box center [855, 476] width 39 height 36
type input "Dim 30 Novembre 2025"
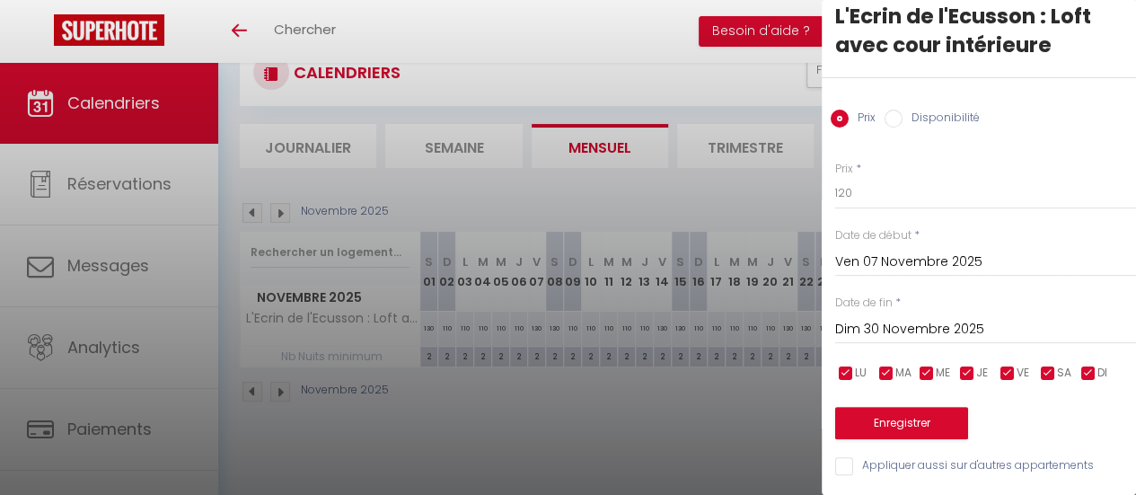
click at [967, 365] on input "checkbox" at bounding box center [968, 374] width 18 height 18
checkbox input "false"
click at [920, 365] on input "checkbox" at bounding box center [927, 374] width 18 height 18
checkbox input "false"
click at [882, 365] on input "checkbox" at bounding box center [887, 374] width 18 height 18
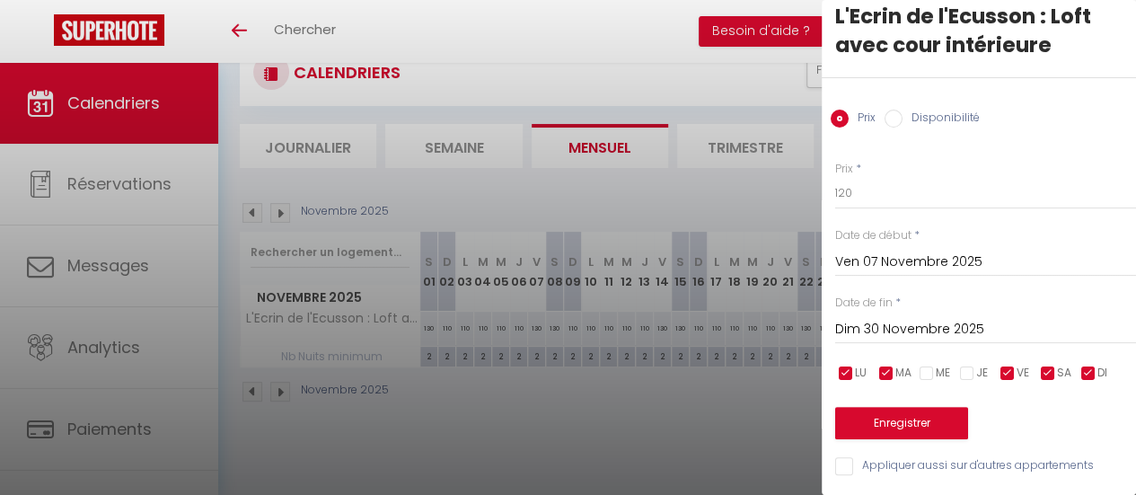
checkbox input "false"
click at [837, 365] on input "checkbox" at bounding box center [846, 374] width 18 height 18
checkbox input "false"
click at [1084, 365] on input "checkbox" at bounding box center [1089, 374] width 18 height 18
checkbox input "false"
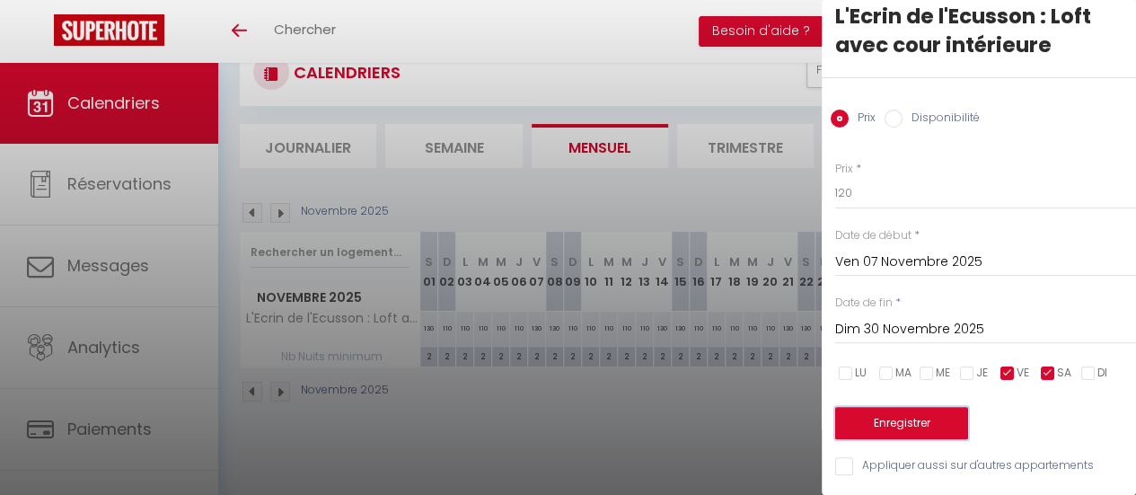
click at [913, 416] on button "Enregistrer" at bounding box center [901, 423] width 133 height 32
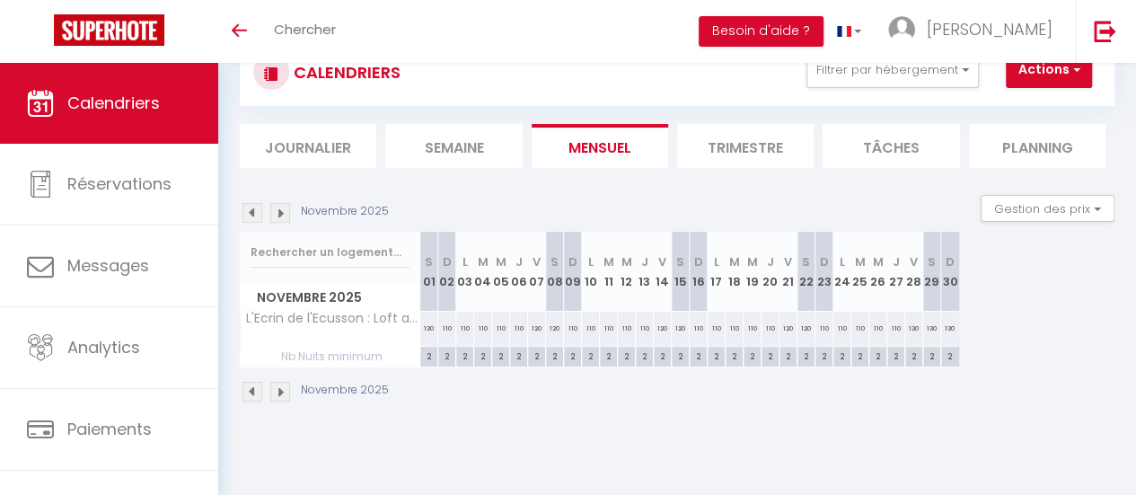
click at [575, 326] on div "110" at bounding box center [573, 328] width 18 height 33
type input "110"
type input "Dim 09 Novembre 2025"
type input "Lun 10 Novembre 2025"
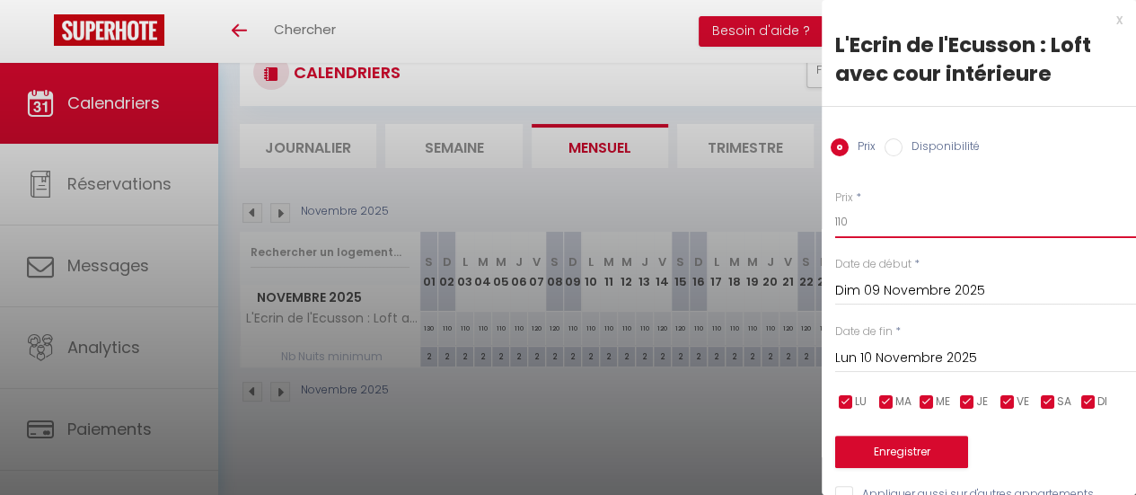
click at [861, 220] on input "110" at bounding box center [985, 222] width 301 height 32
type input "120"
click at [964, 367] on input "Lun 10 Novembre 2025" at bounding box center [985, 358] width 301 height 23
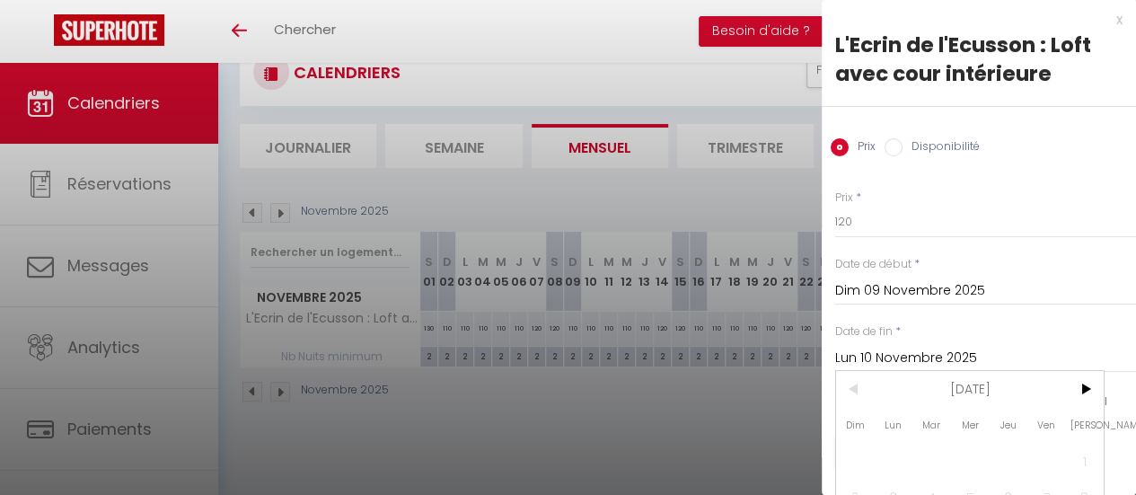
scroll to position [0, 0]
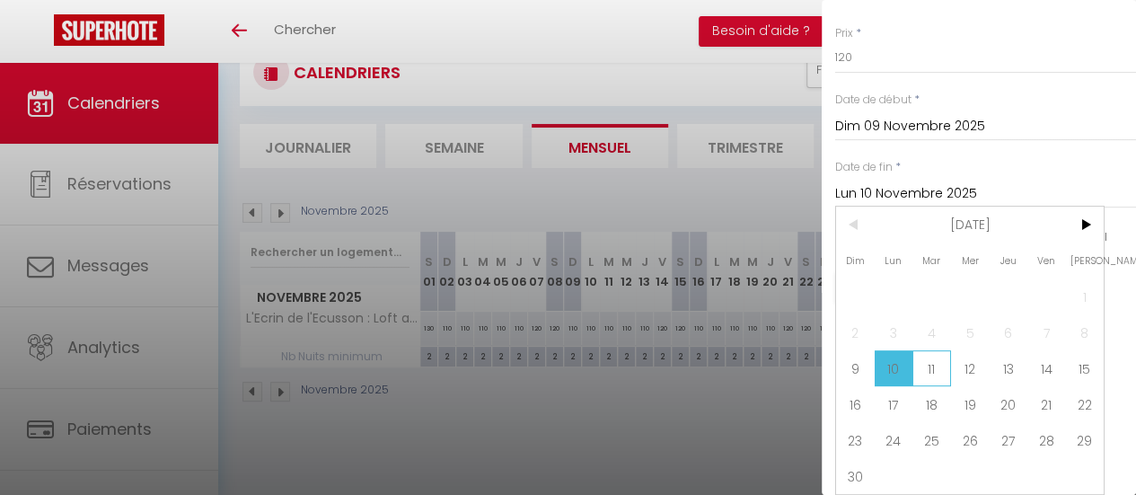
click at [929, 357] on span "11" at bounding box center [932, 368] width 39 height 36
type input "[DATE] Novembre 2025"
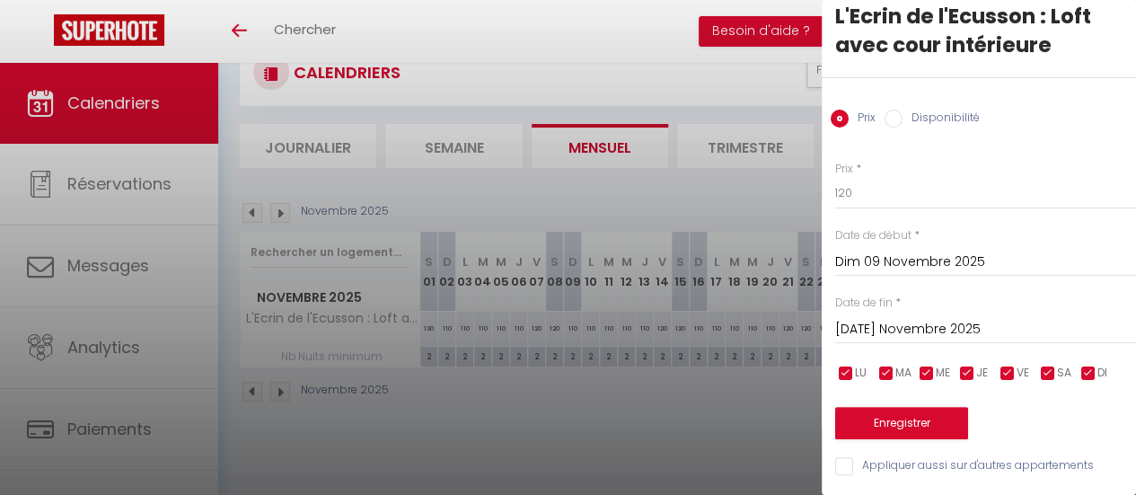
scroll to position [41, 0]
click at [941, 410] on button "Enregistrer" at bounding box center [901, 423] width 133 height 32
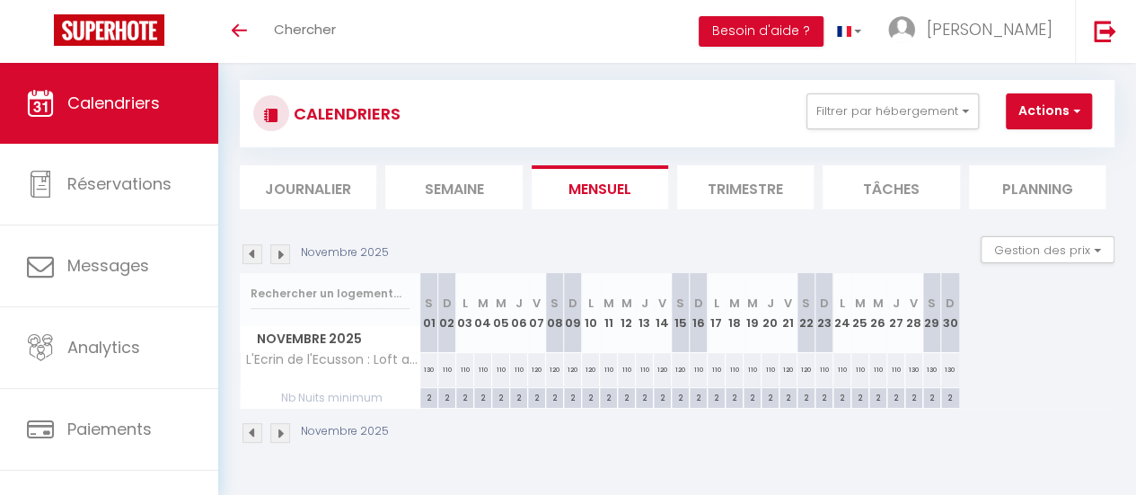
scroll to position [0, 0]
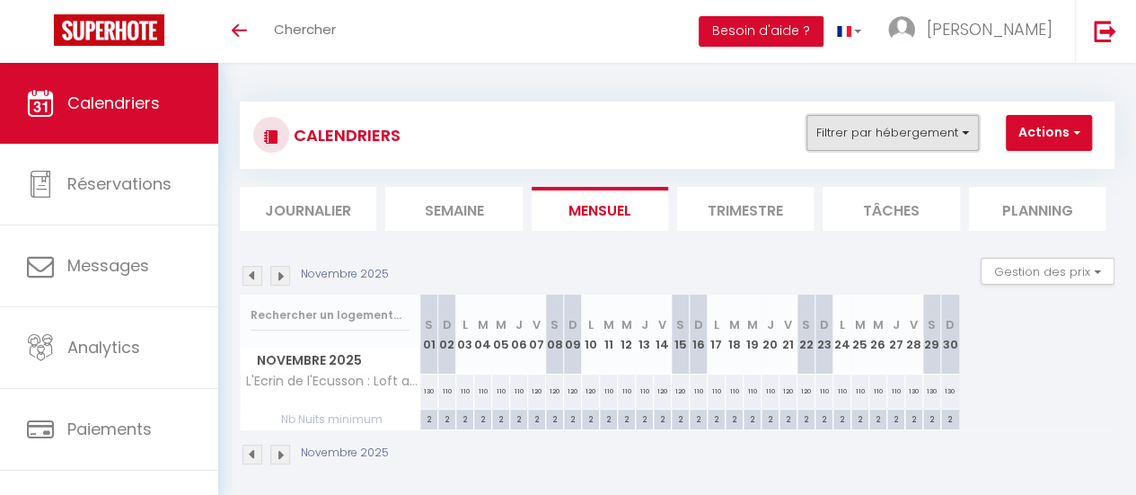
click at [920, 141] on button "Filtrer par hébergement" at bounding box center [893, 133] width 172 height 36
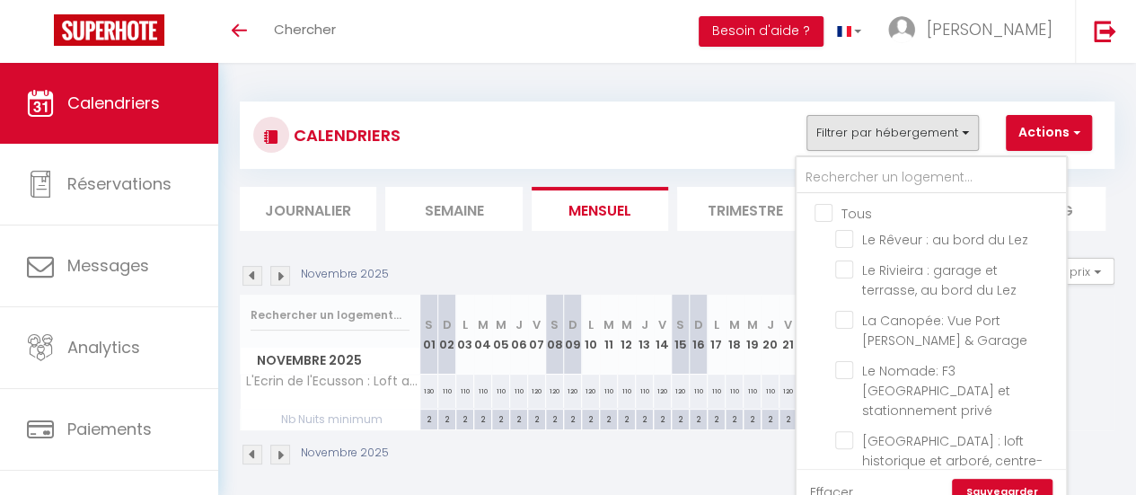
click at [822, 211] on input "Tous" at bounding box center [949, 212] width 269 height 18
checkbox input "true"
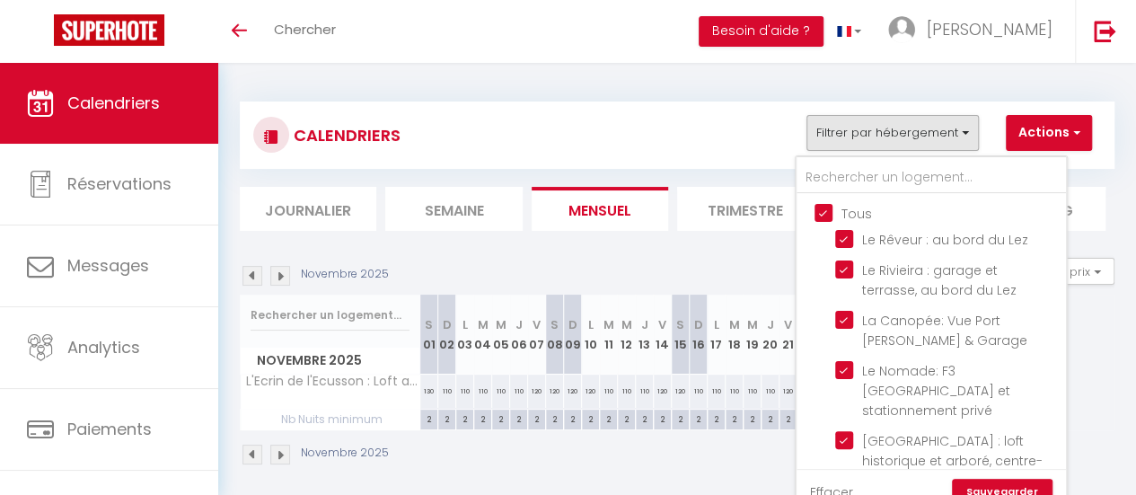
checkbox input "true"
click at [1014, 484] on link "Sauvegarder" at bounding box center [1002, 492] width 101 height 27
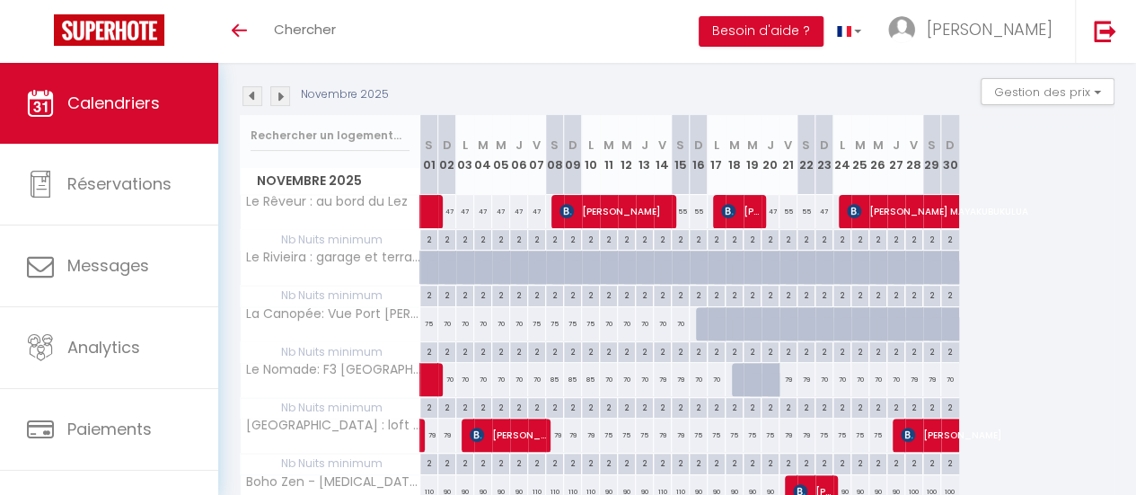
scroll to position [90, 0]
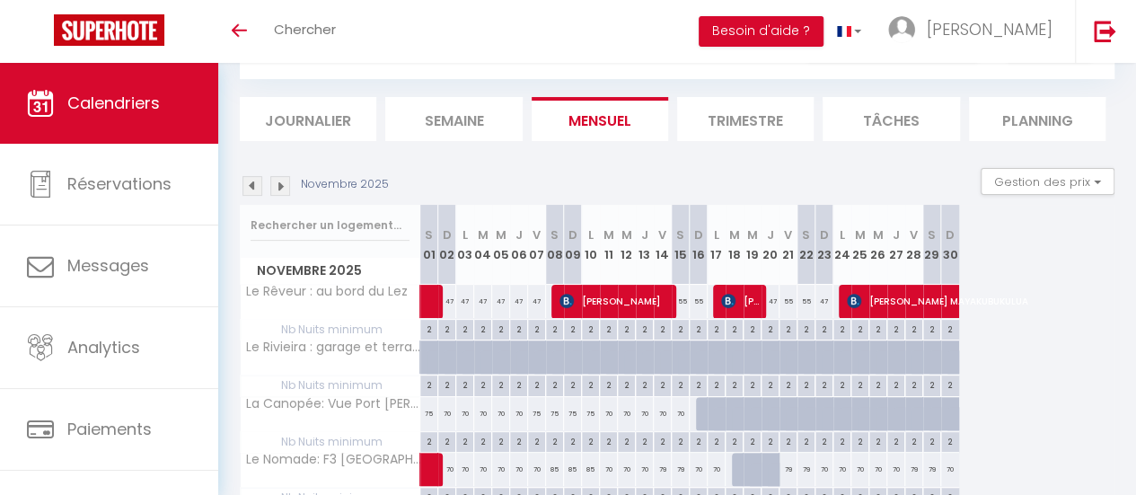
click at [285, 190] on img at bounding box center [280, 186] width 20 height 20
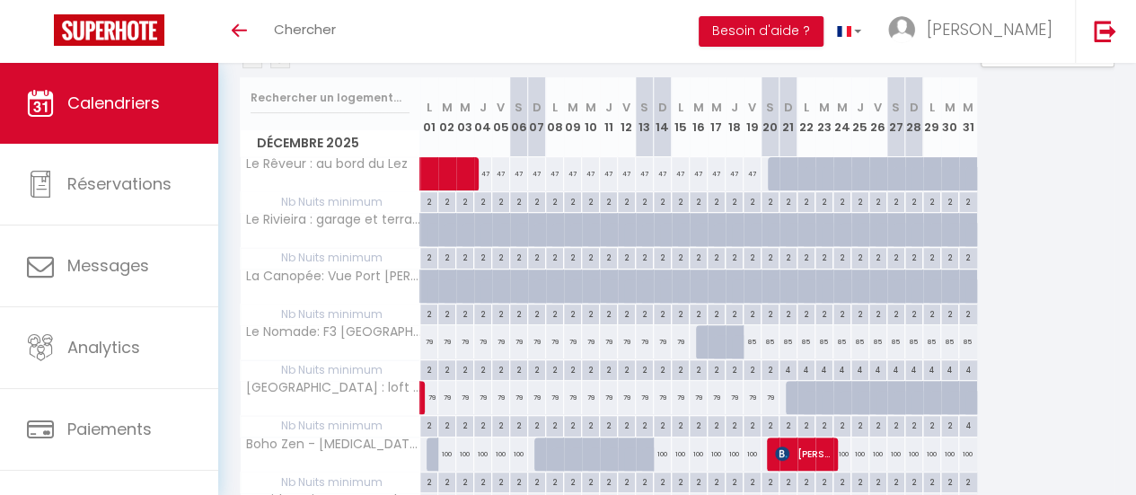
scroll to position [180, 0]
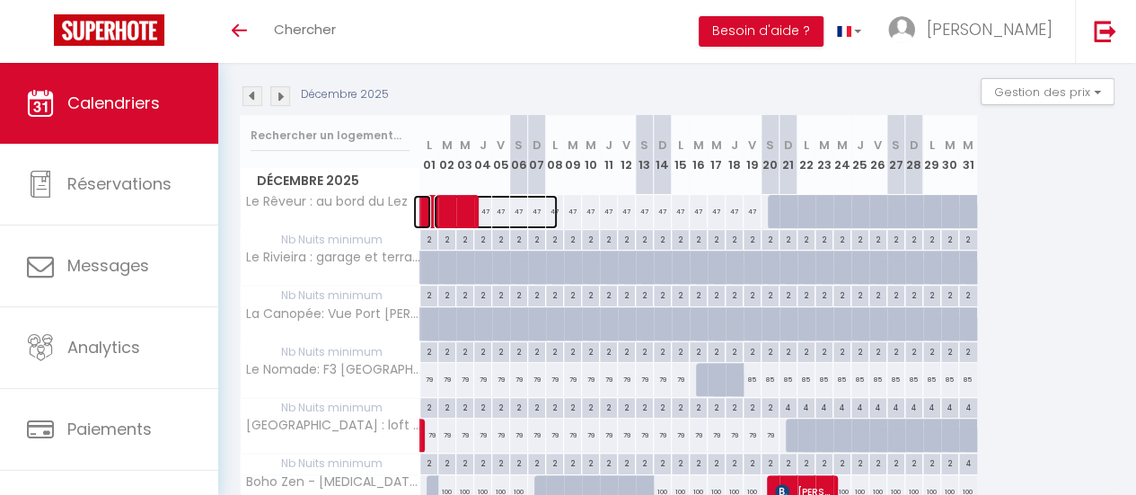
click at [499, 210] on span at bounding box center [496, 212] width 124 height 34
select select "OK"
select select "KO"
select select "0"
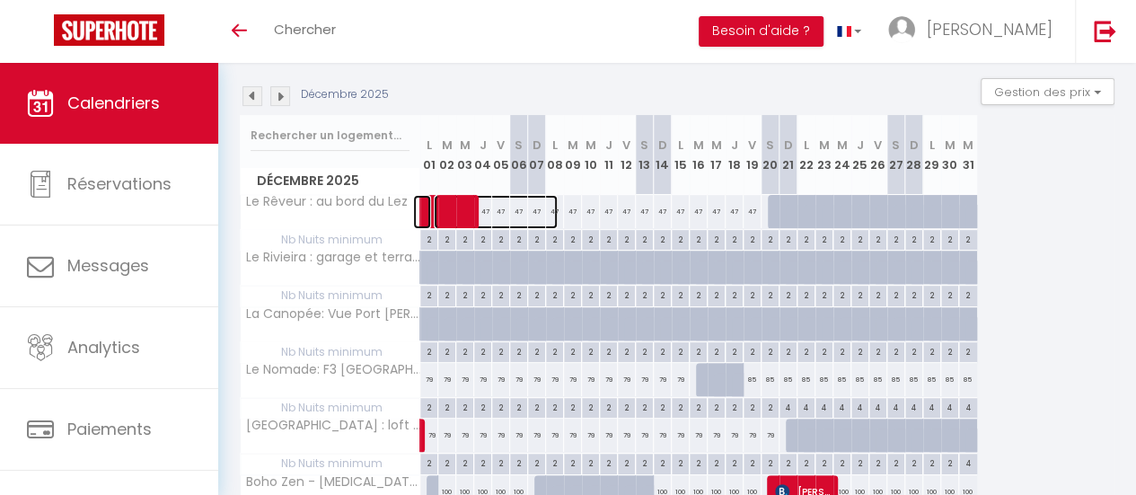
select select "1"
select select
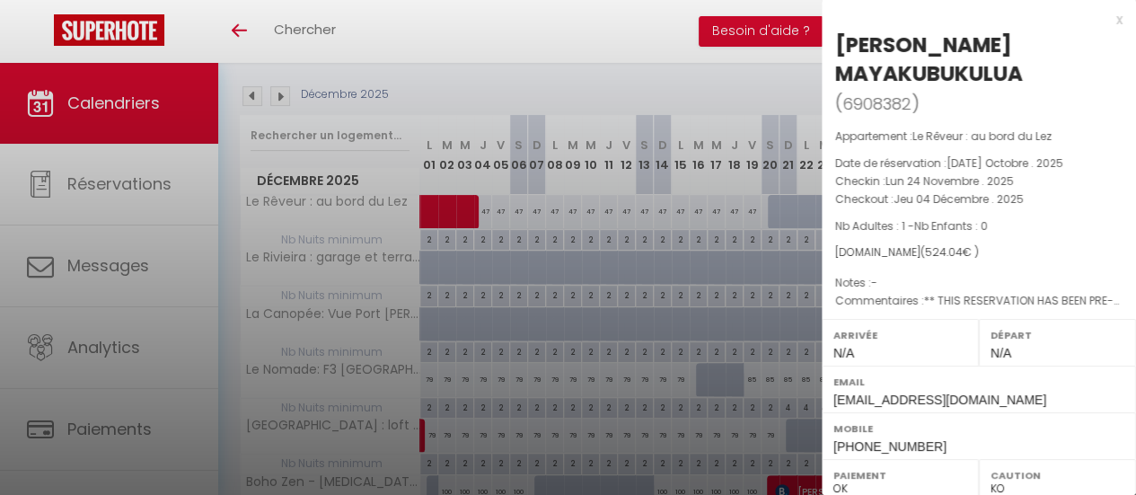
click at [546, 96] on div at bounding box center [568, 247] width 1136 height 495
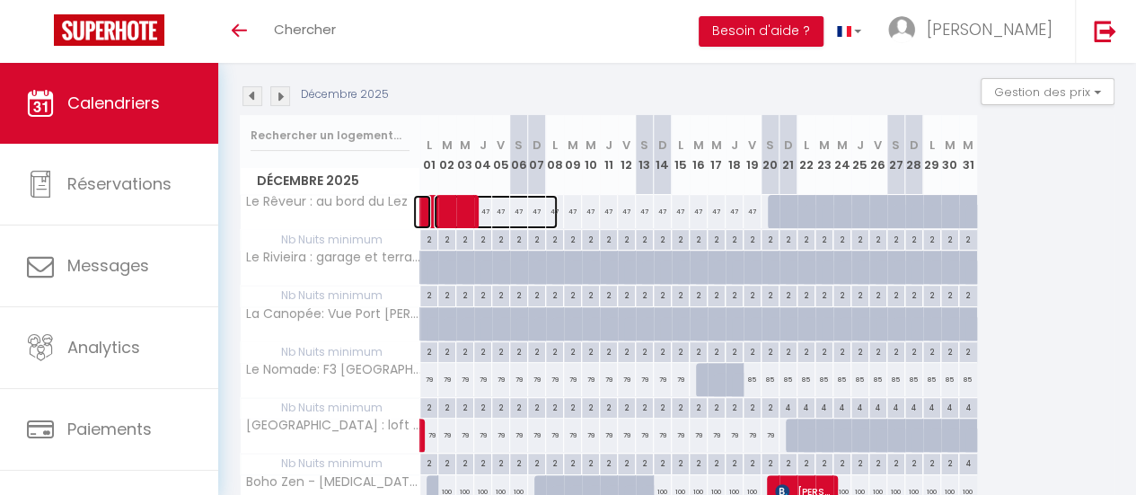
click at [524, 210] on span at bounding box center [496, 212] width 124 height 34
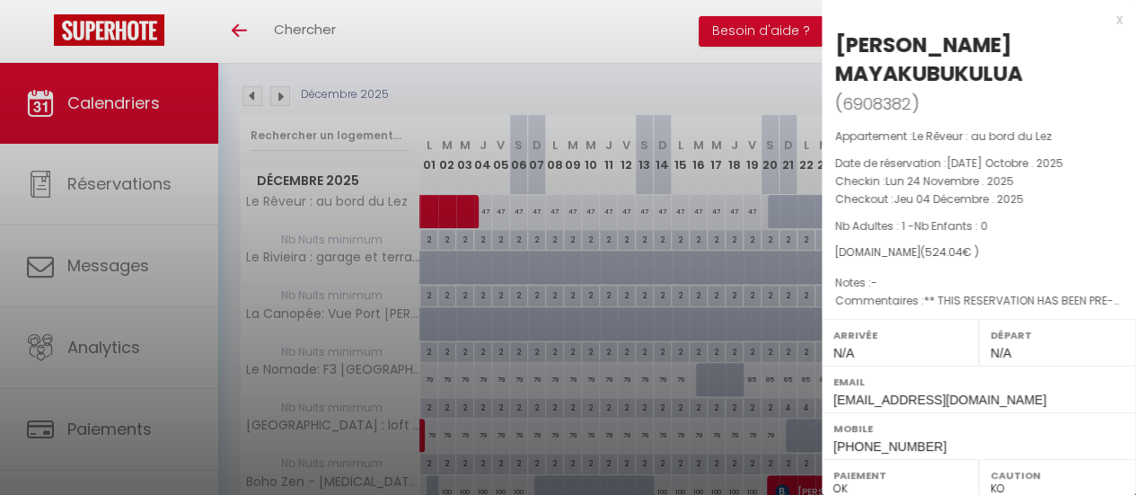
click at [1106, 23] on div "x" at bounding box center [972, 20] width 301 height 22
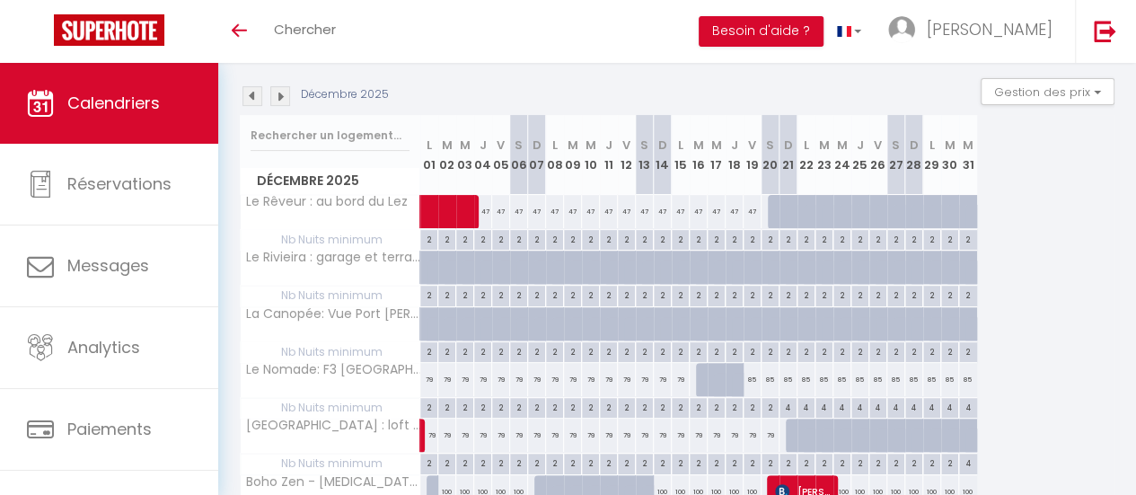
click at [618, 207] on div "47" at bounding box center [627, 211] width 18 height 33
type input "47"
type input "Ven 12 Décembre 2025"
type input "Sam 13 Décembre 2025"
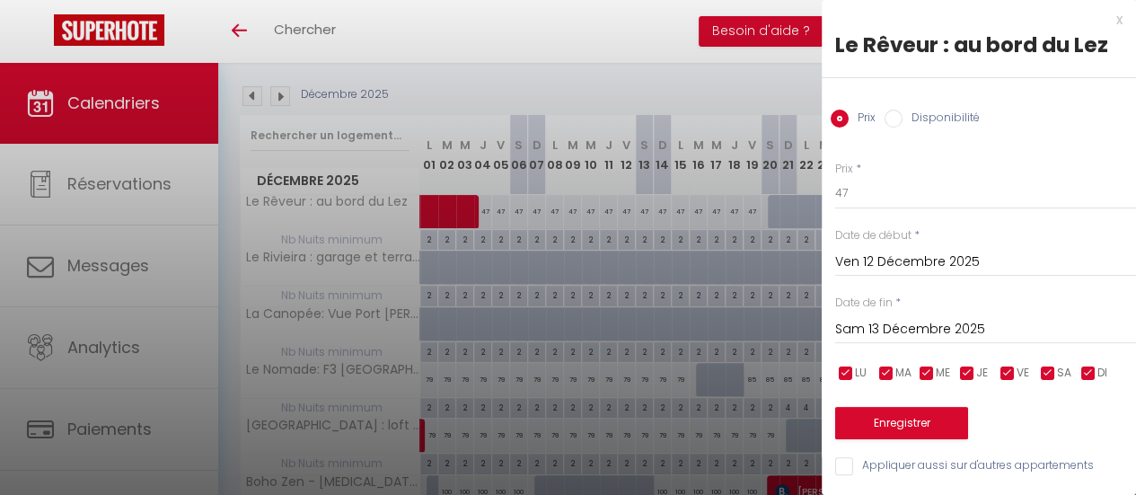
click at [885, 256] on input "Ven 12 Décembre 2025" at bounding box center [985, 262] width 301 height 23
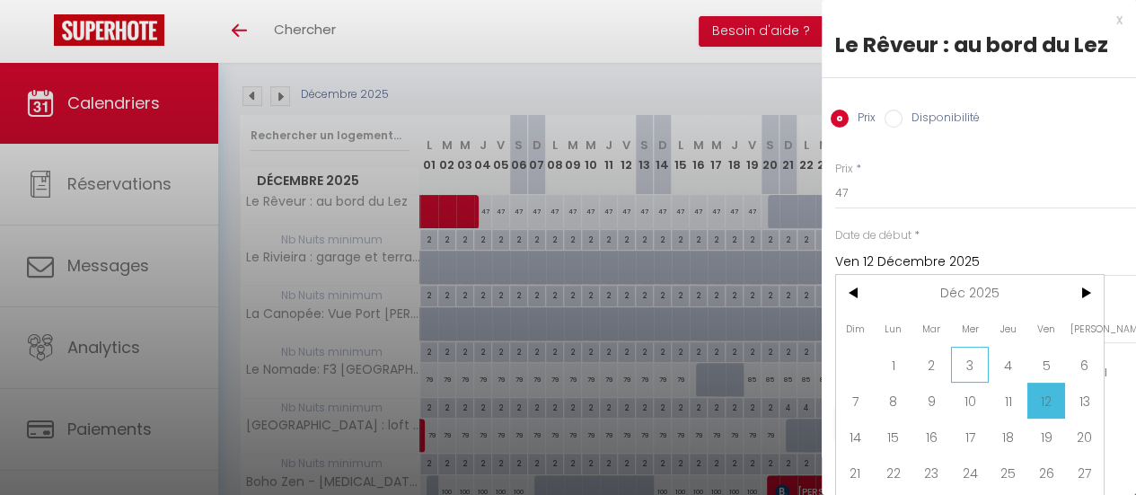
click at [965, 356] on span "3" at bounding box center [970, 365] width 39 height 36
type input "Mer 03 Décembre 2025"
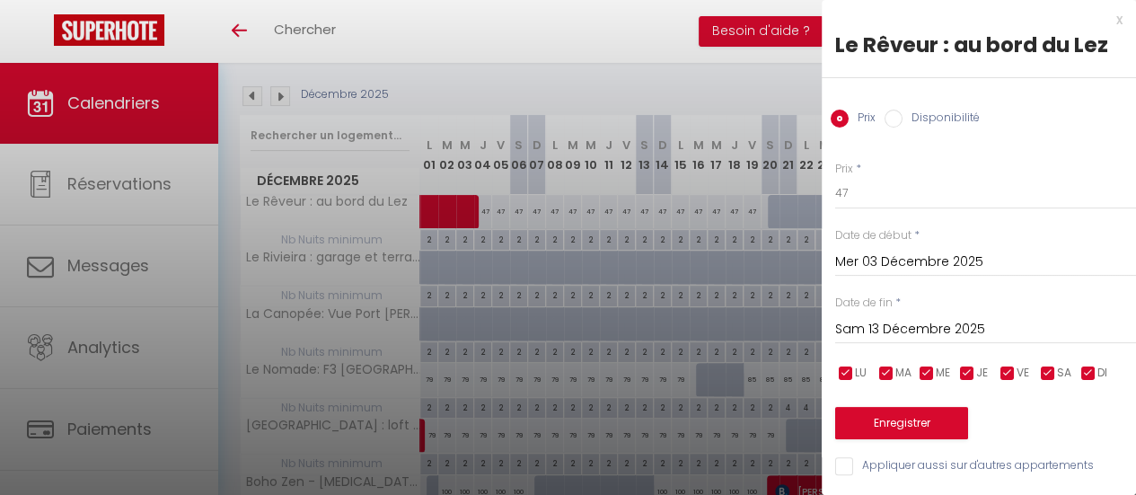
click at [953, 321] on input "Sam 13 Décembre 2025" at bounding box center [985, 329] width 301 height 23
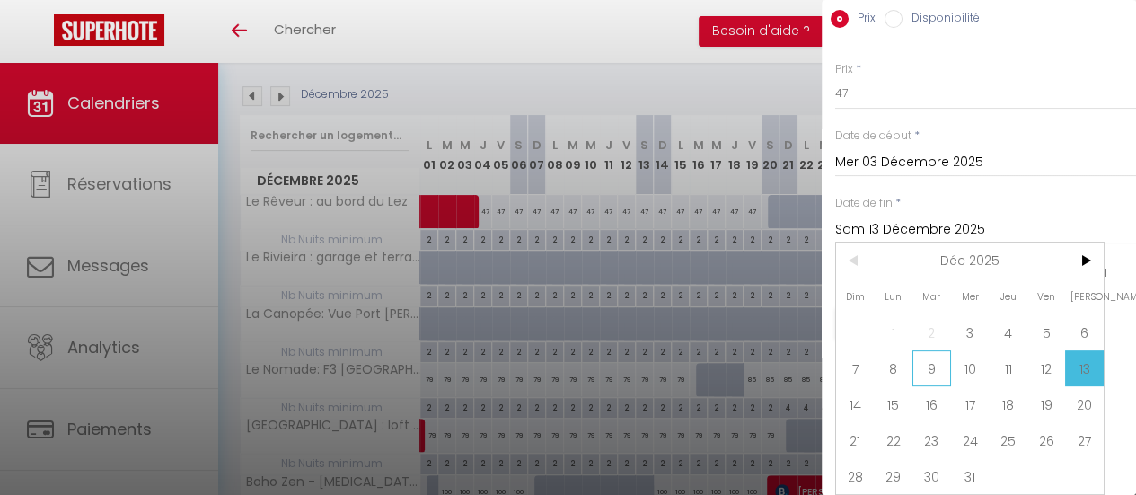
scroll to position [111, 0]
click at [1082, 247] on span ">" at bounding box center [1084, 261] width 39 height 36
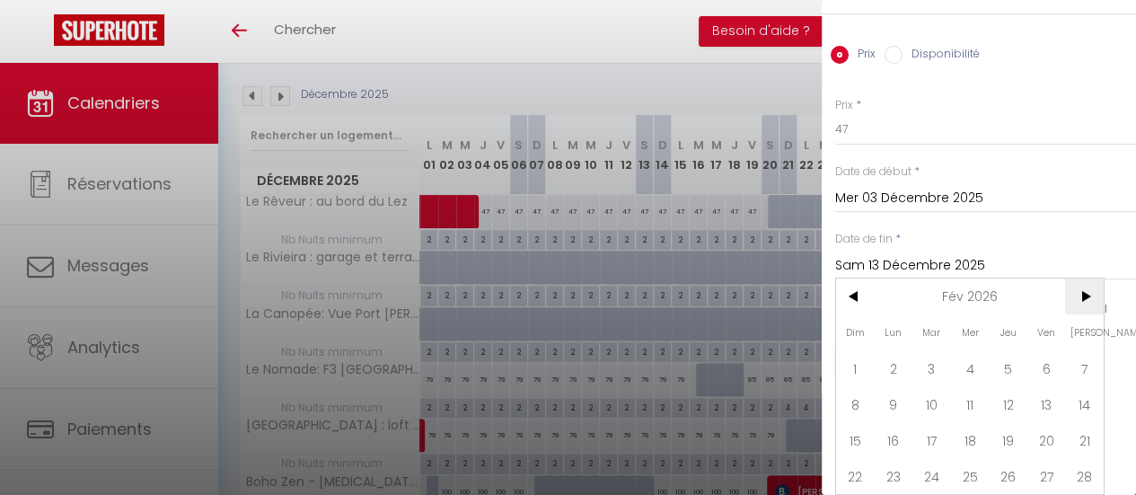
click at [1083, 279] on span ">" at bounding box center [1084, 296] width 39 height 36
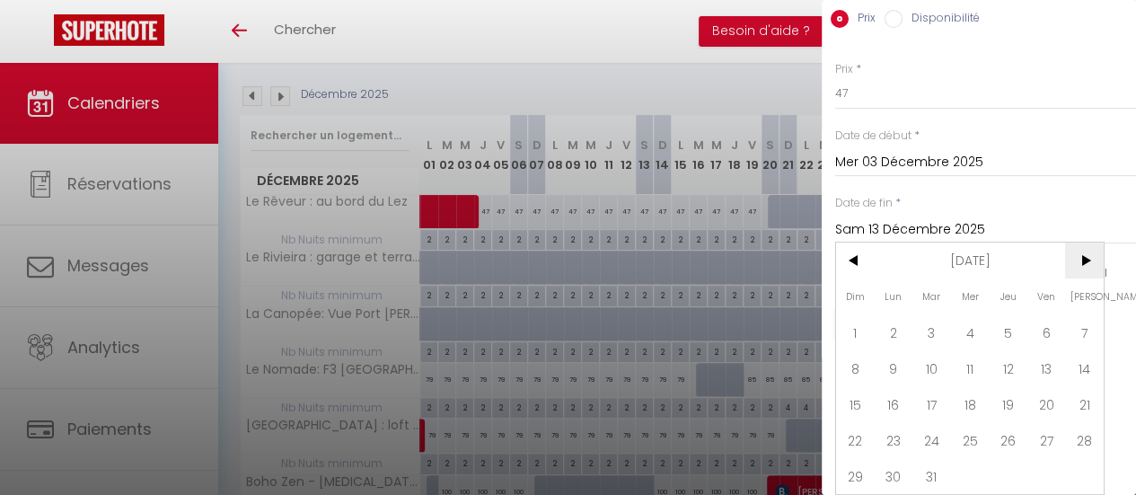
click at [1083, 252] on span ">" at bounding box center [1084, 261] width 39 height 36
click at [1016, 458] on span "30" at bounding box center [1008, 476] width 39 height 36
type input "Jeu 30 Avril 2026"
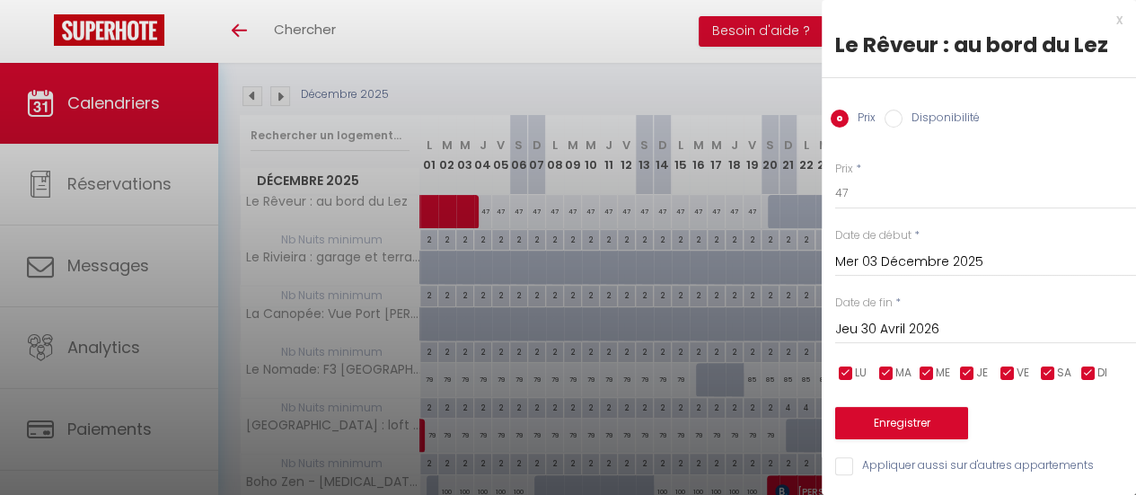
scroll to position [13, 0]
click at [868, 177] on input "47" at bounding box center [985, 193] width 301 height 32
type input "55"
click at [963, 365] on input "checkbox" at bounding box center [968, 374] width 18 height 18
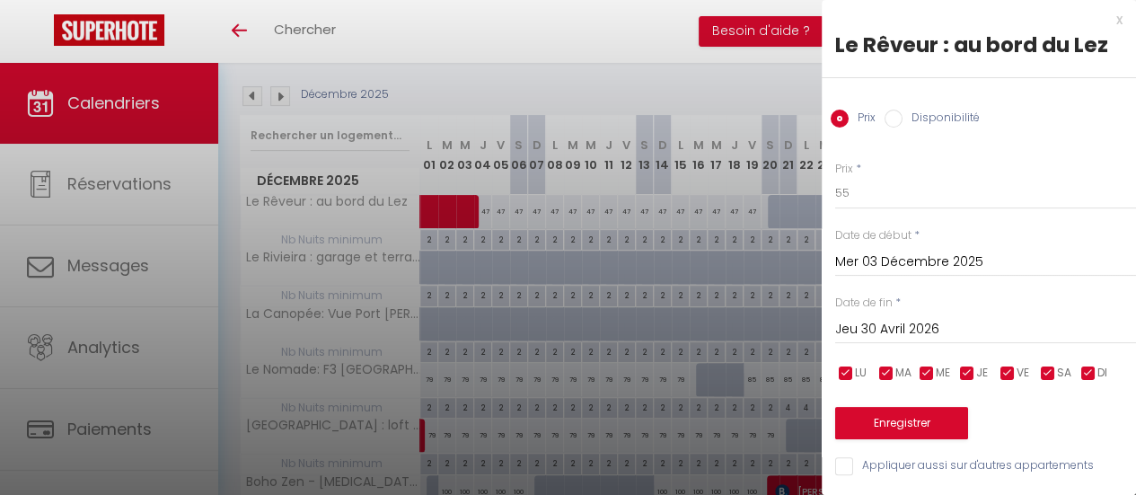
checkbox input "false"
click at [1083, 365] on input "checkbox" at bounding box center [1089, 374] width 18 height 18
checkbox input "false"
click at [924, 365] on input "checkbox" at bounding box center [927, 374] width 18 height 18
checkbox input "false"
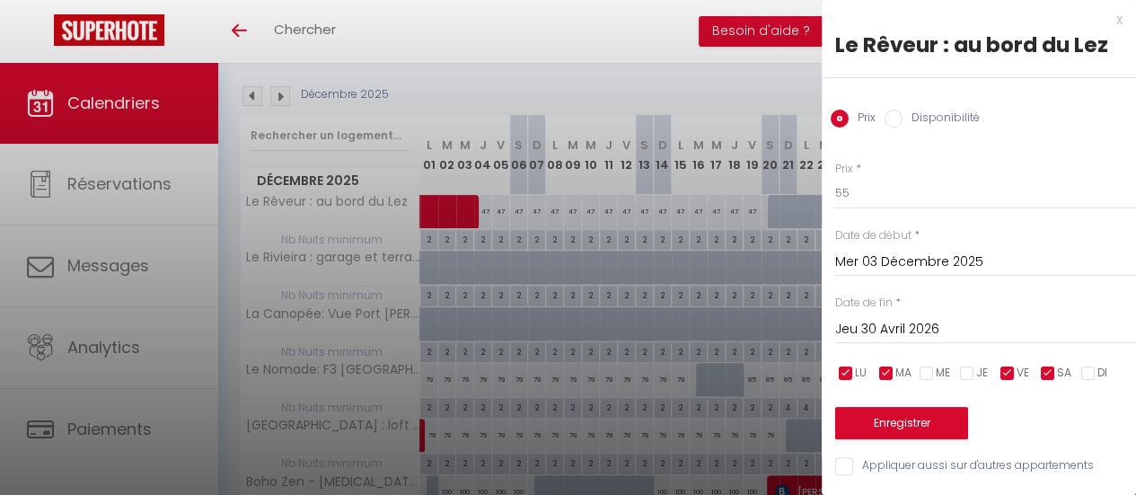
click at [882, 365] on input "checkbox" at bounding box center [887, 374] width 18 height 18
checkbox input "false"
click at [846, 365] on input "checkbox" at bounding box center [846, 374] width 18 height 18
checkbox input "false"
click at [886, 407] on button "Enregistrer" at bounding box center [901, 423] width 133 height 32
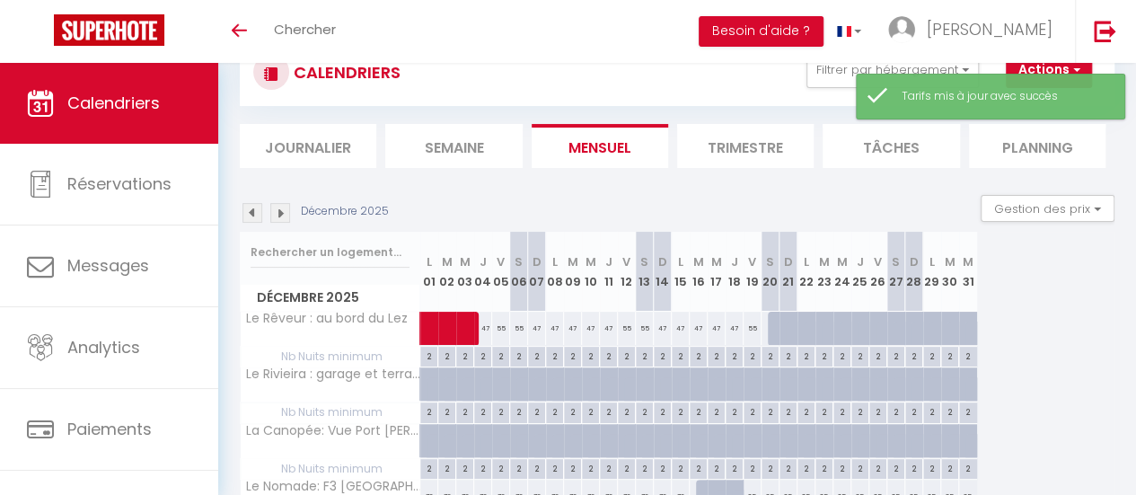
scroll to position [180, 0]
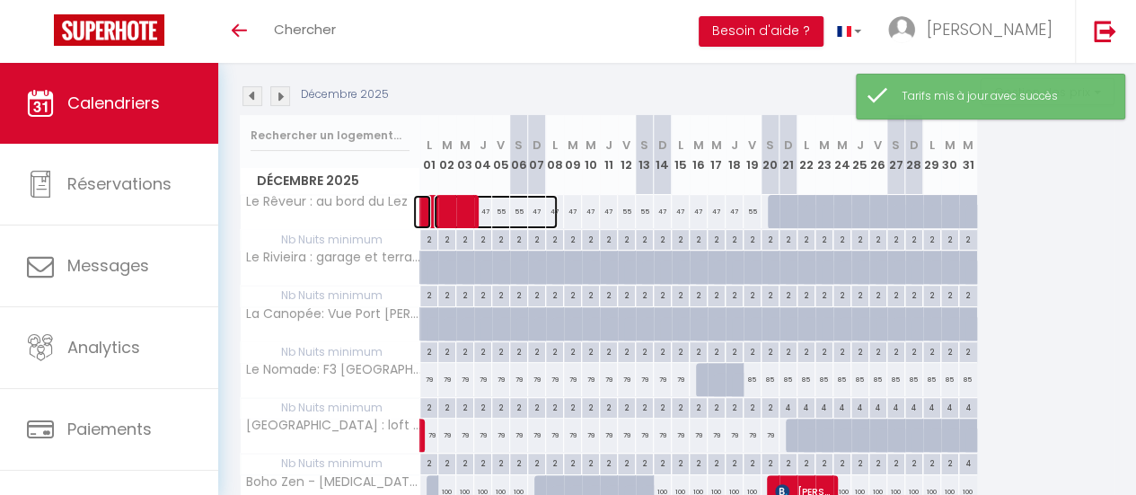
click at [528, 213] on span at bounding box center [496, 212] width 124 height 34
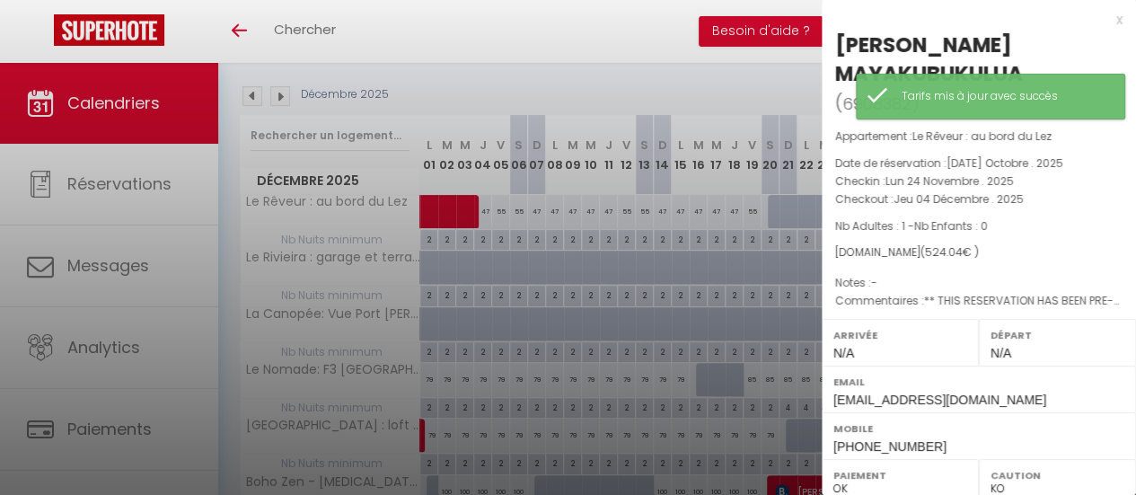
click at [665, 101] on div at bounding box center [568, 247] width 1136 height 495
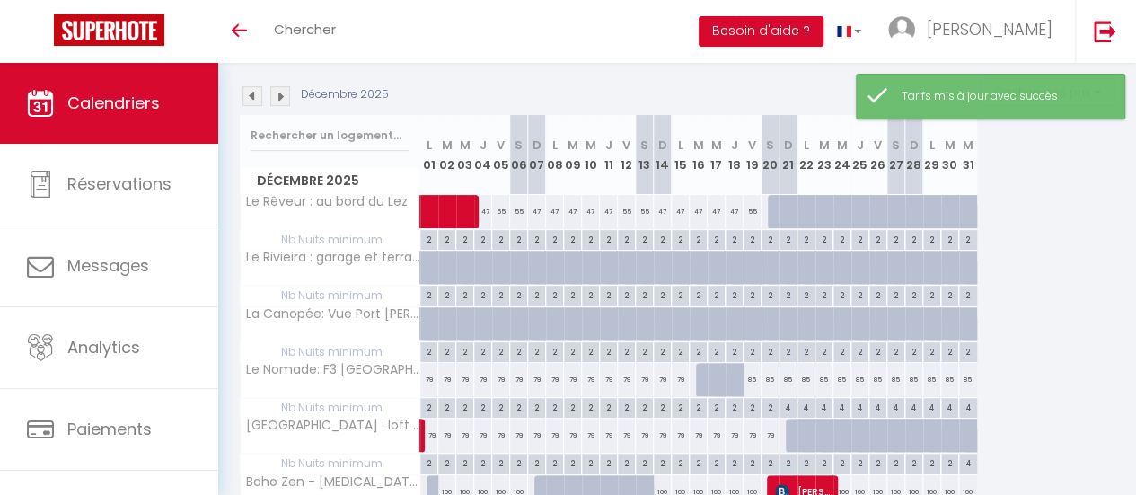
click at [636, 206] on div "55" at bounding box center [645, 211] width 18 height 33
type input "55"
type input "Sam 13 Décembre 2025"
type input "Dim 14 Décembre 2025"
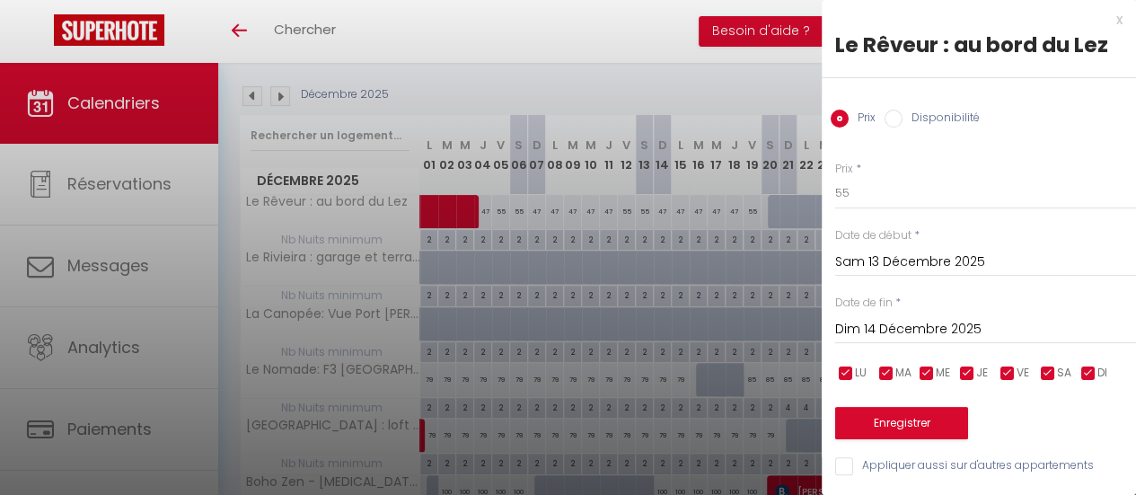
click at [898, 258] on input "Sam 13 Décembre 2025" at bounding box center [985, 262] width 301 height 23
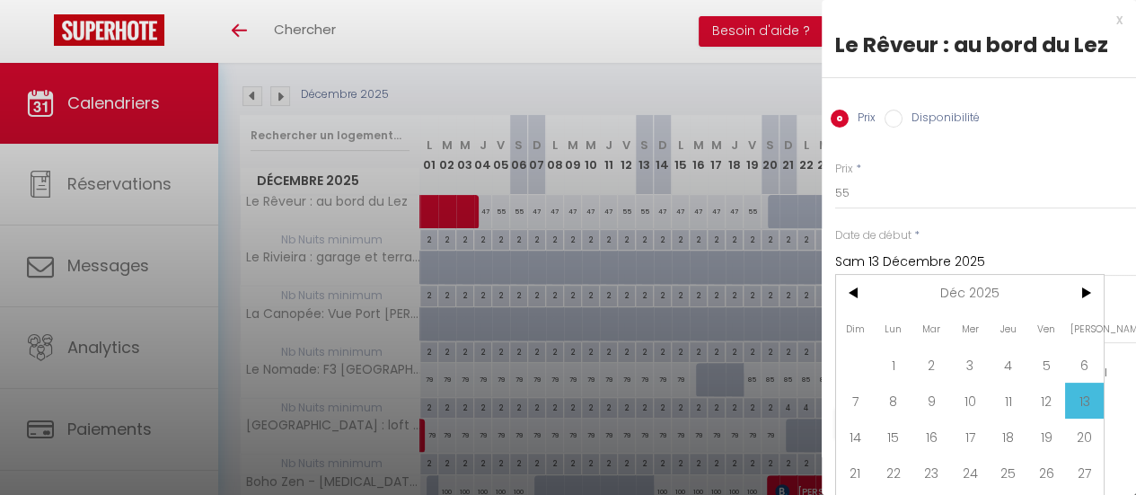
scroll to position [45, 0]
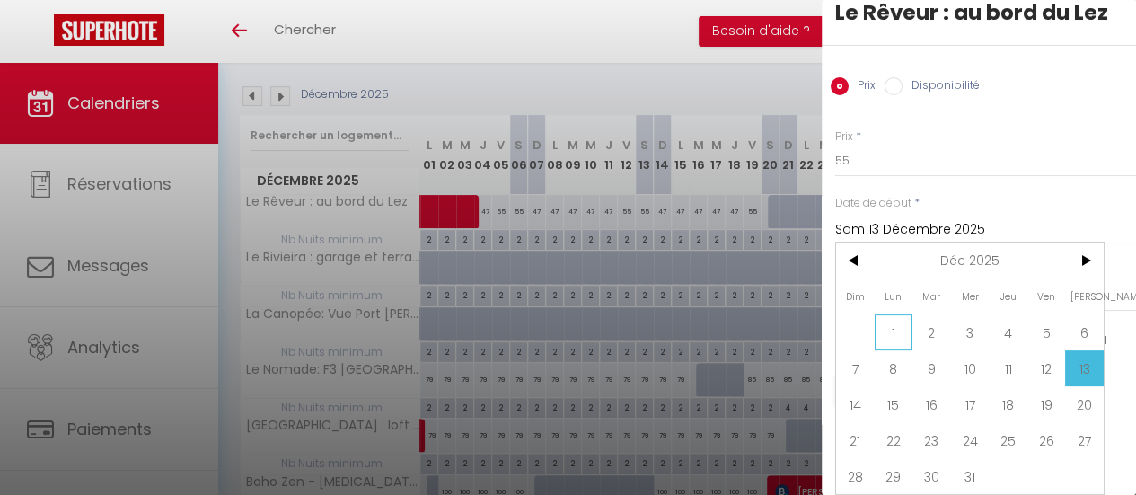
click at [895, 315] on span "1" at bounding box center [894, 332] width 39 height 36
type input "Lun 01 Décembre 2025"
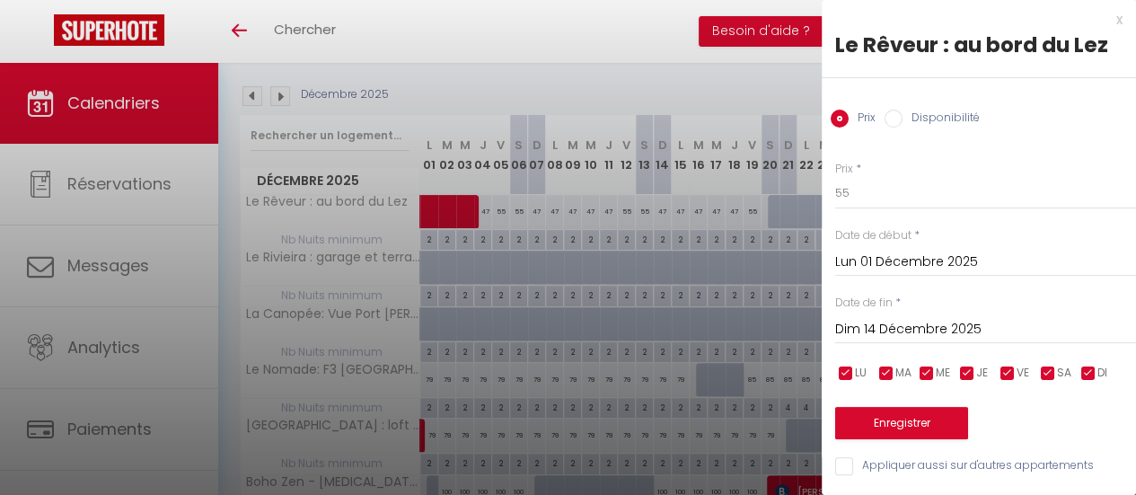
scroll to position [13, 0]
click at [898, 318] on input "Dim 14 Décembre 2025" at bounding box center [985, 329] width 301 height 23
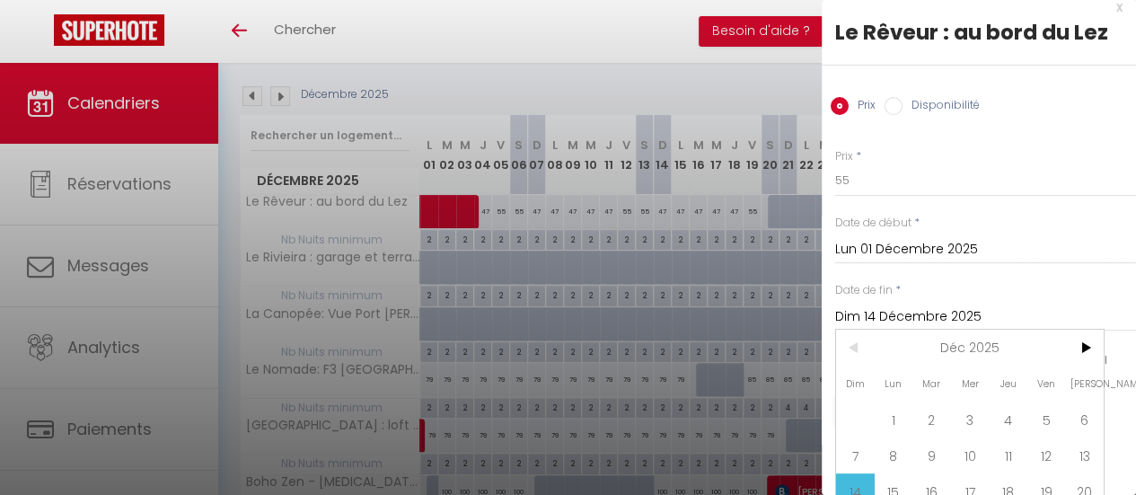
scroll to position [0, 0]
click at [1098, 346] on span ">" at bounding box center [1084, 348] width 39 height 36
click at [1096, 346] on span ">" at bounding box center [1084, 348] width 39 height 36
click at [1094, 346] on span ">" at bounding box center [1084, 348] width 39 height 36
click at [1093, 346] on span ">" at bounding box center [1084, 348] width 39 height 36
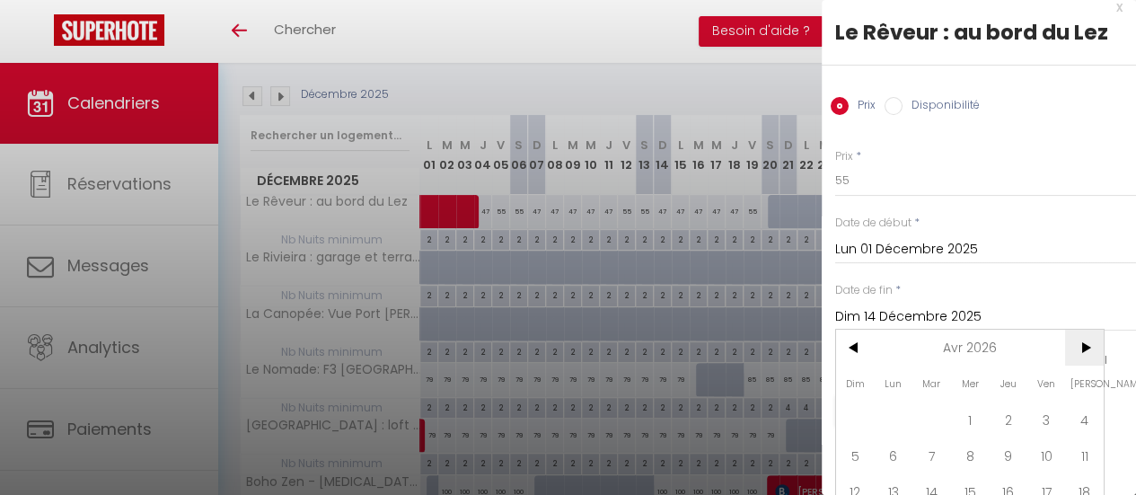
scroll to position [111, 0]
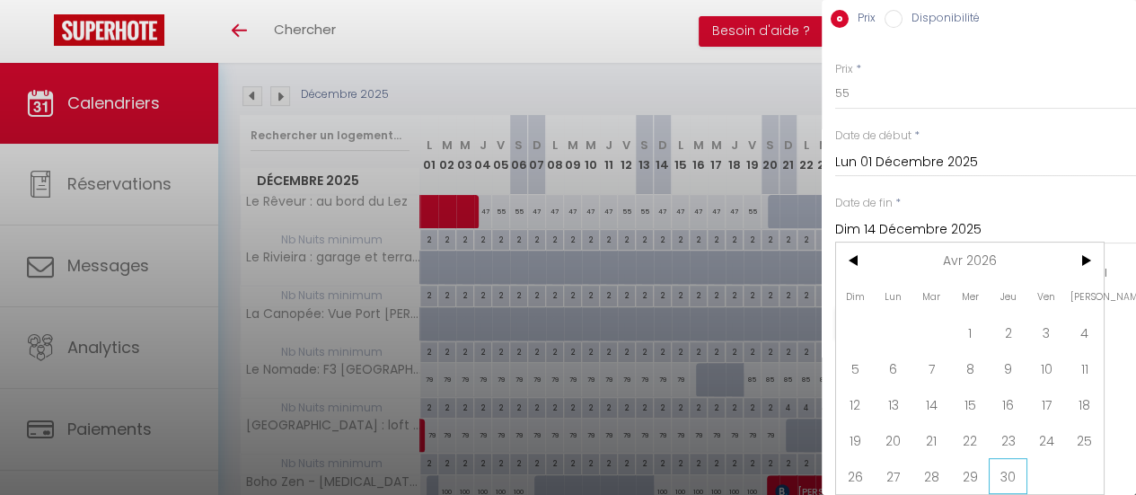
click at [1011, 470] on span "30" at bounding box center [1008, 476] width 39 height 36
type input "Jeu 30 Avril 2026"
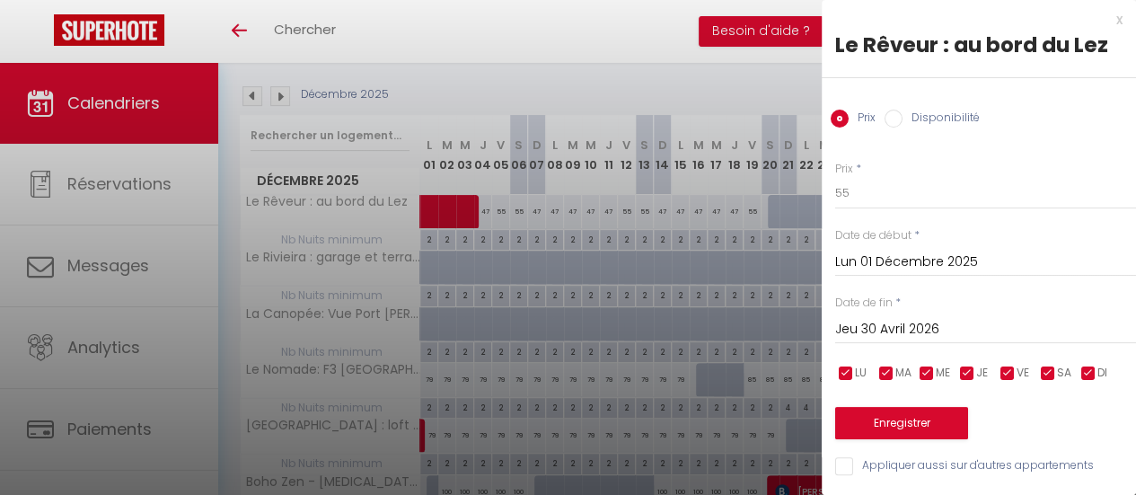
scroll to position [13, 0]
click at [969, 365] on input "checkbox" at bounding box center [968, 374] width 18 height 18
checkbox input "false"
click at [928, 365] on input "checkbox" at bounding box center [927, 374] width 18 height 18
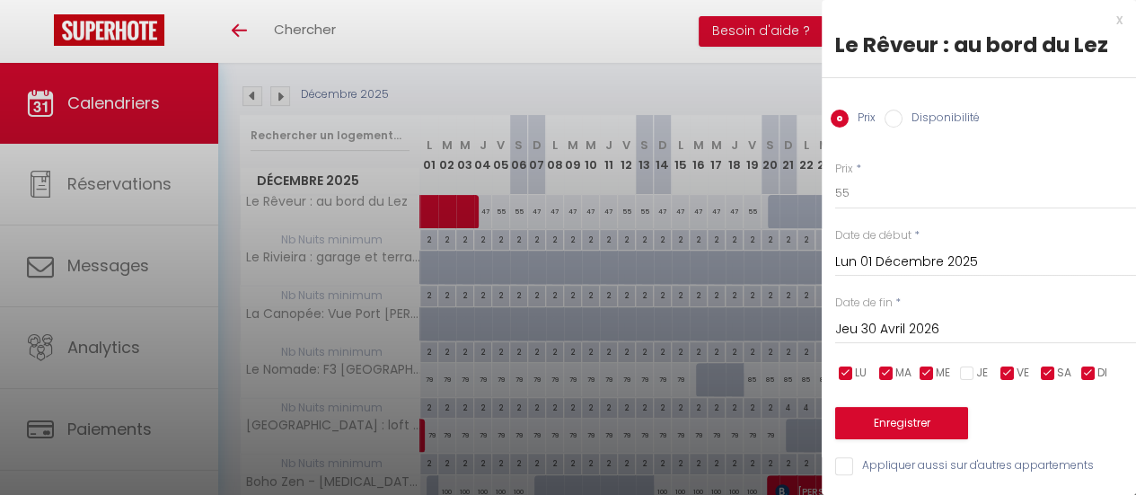
checkbox input "false"
click at [886, 365] on input "checkbox" at bounding box center [887, 374] width 18 height 18
checkbox input "false"
click at [840, 365] on input "checkbox" at bounding box center [846, 374] width 18 height 18
checkbox input "false"
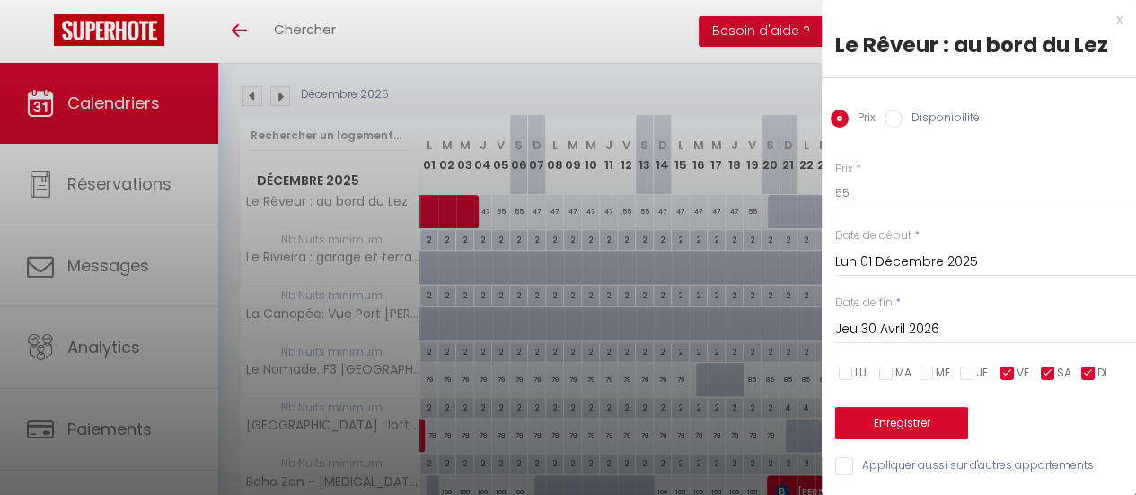
click at [1089, 365] on input "checkbox" at bounding box center [1089, 374] width 18 height 18
checkbox input "false"
click at [904, 407] on button "Enregistrer" at bounding box center [901, 423] width 133 height 32
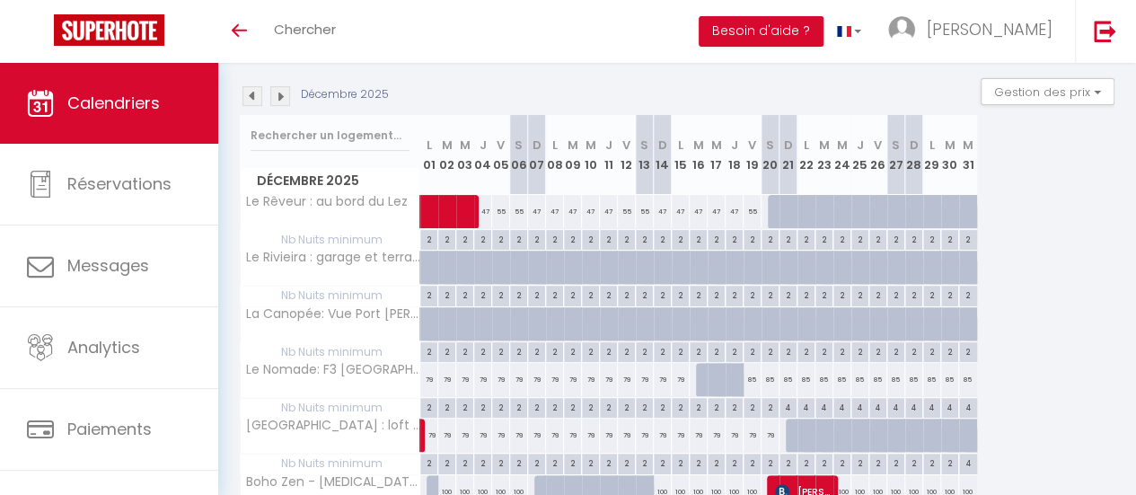
click at [770, 213] on div at bounding box center [777, 212] width 18 height 34
type input "55"
type input "Sam 20 Décembre 2025"
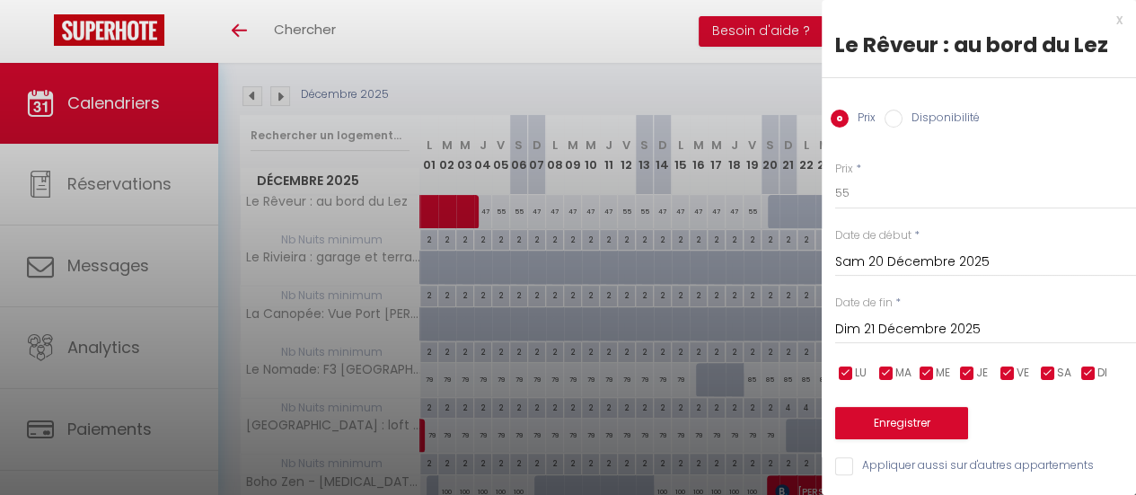
click at [922, 331] on input "Dim 21 Décembre 2025" at bounding box center [985, 329] width 301 height 23
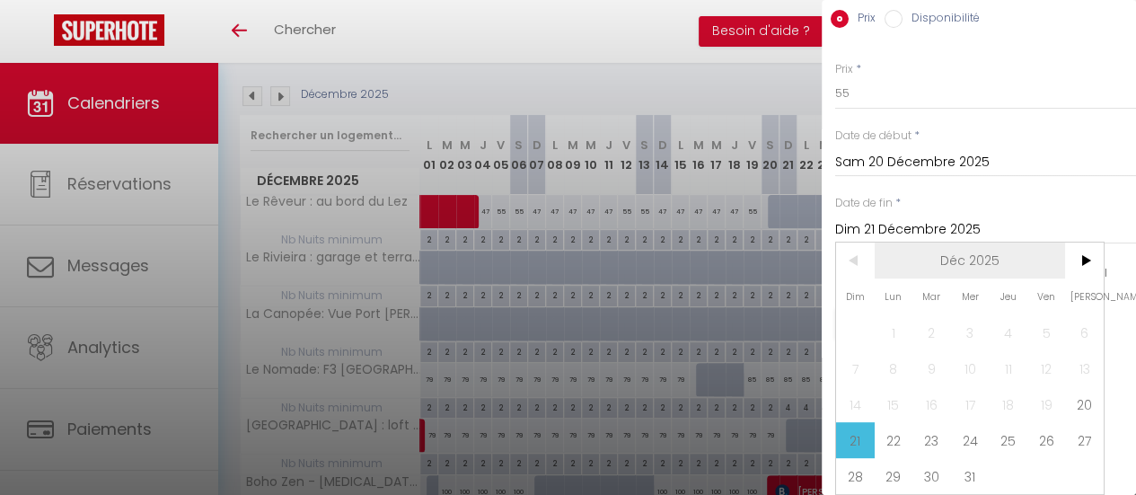
scroll to position [111, 0]
click at [1081, 243] on span ">" at bounding box center [1084, 261] width 39 height 36
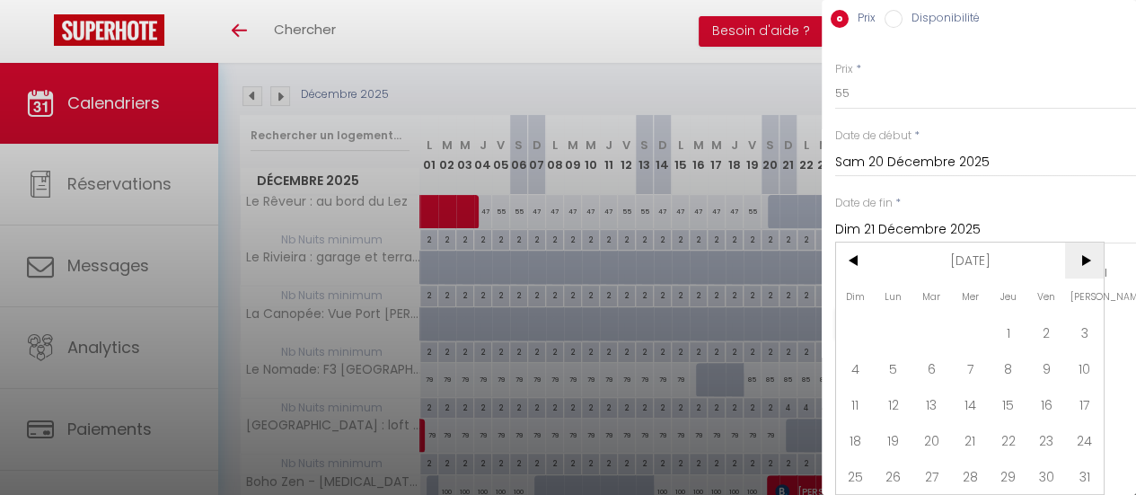
click at [1081, 243] on span ">" at bounding box center [1084, 261] width 39 height 36
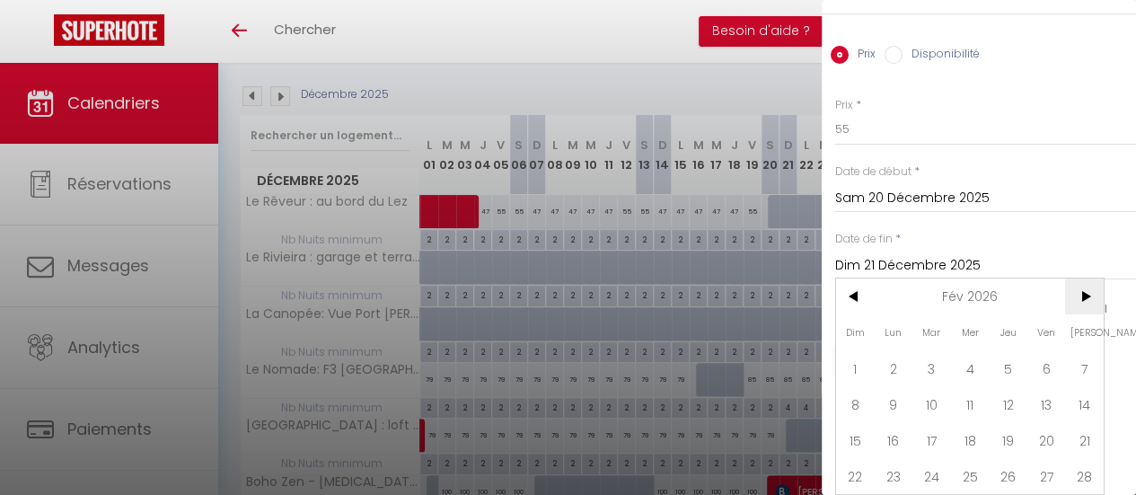
scroll to position [75, 0]
click at [1094, 281] on span ">" at bounding box center [1084, 296] width 39 height 36
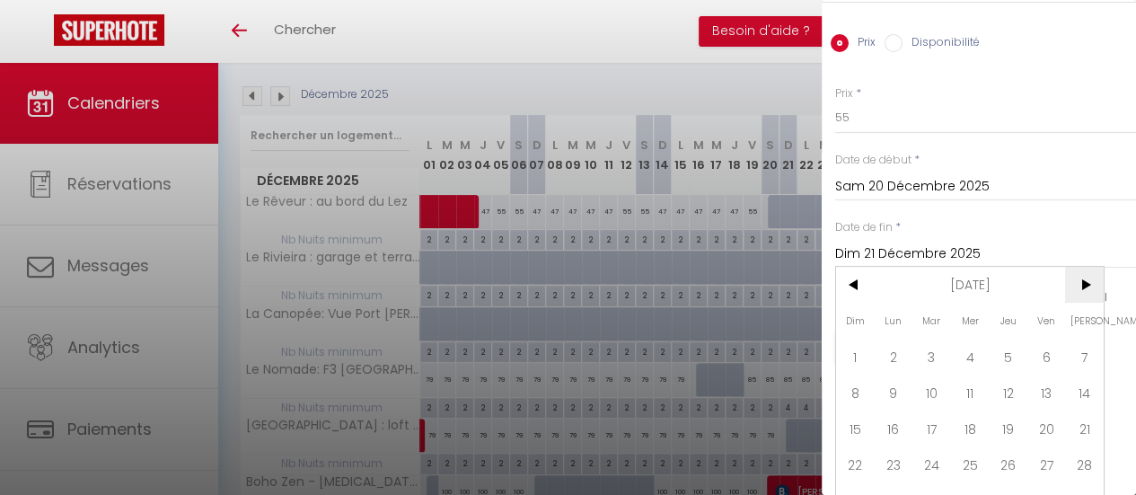
scroll to position [111, 0]
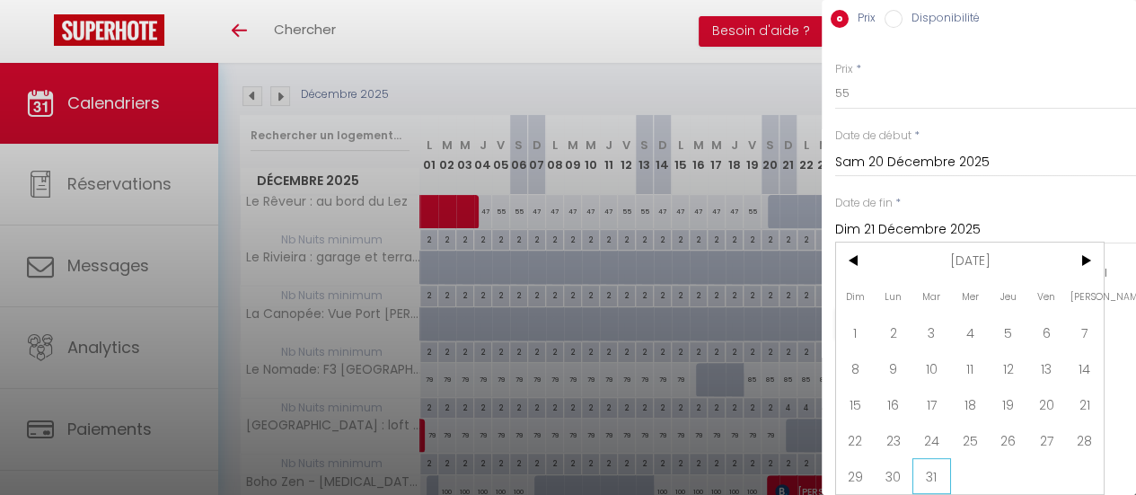
click at [938, 459] on span "31" at bounding box center [932, 476] width 39 height 36
type input "[DATE] Mars 2026"
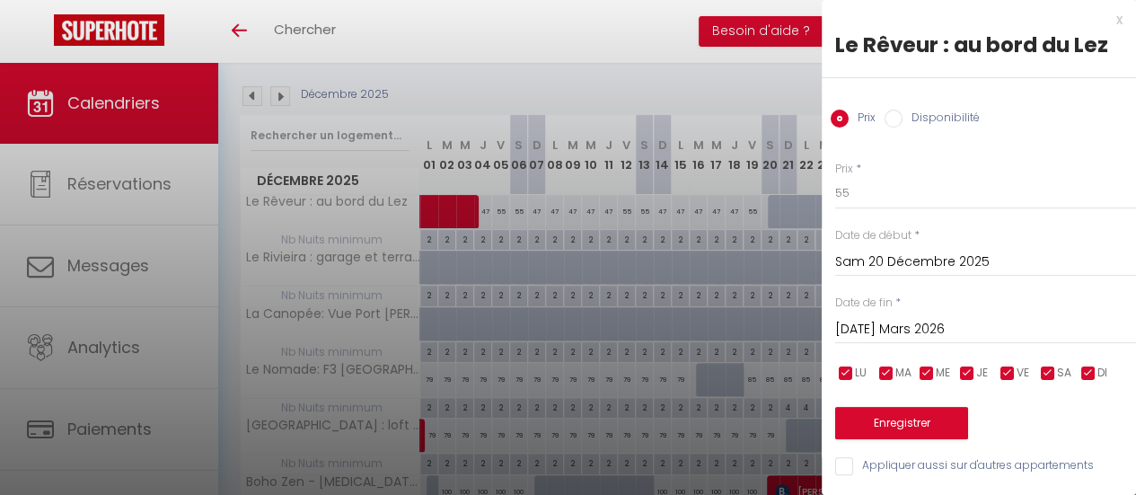
scroll to position [13, 0]
click at [893, 110] on input "Disponibilité" at bounding box center [894, 119] width 18 height 18
radio input "true"
radio input "false"
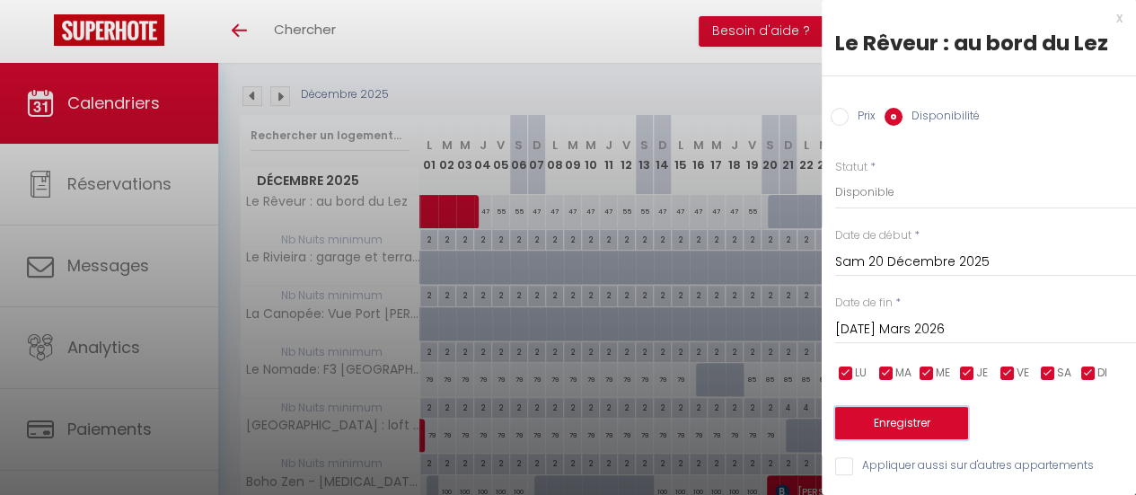
click at [901, 416] on button "Enregistrer" at bounding box center [901, 423] width 133 height 32
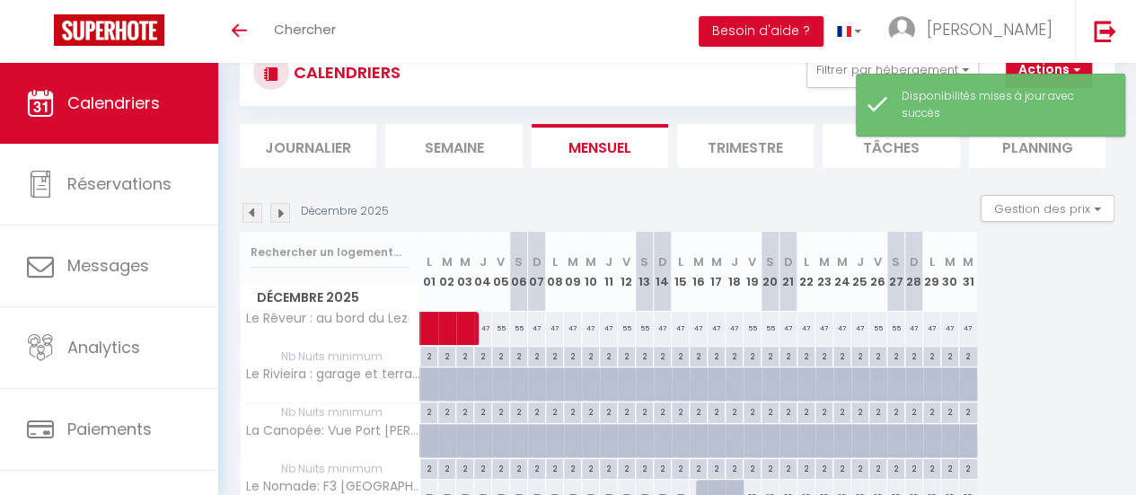
scroll to position [180, 0]
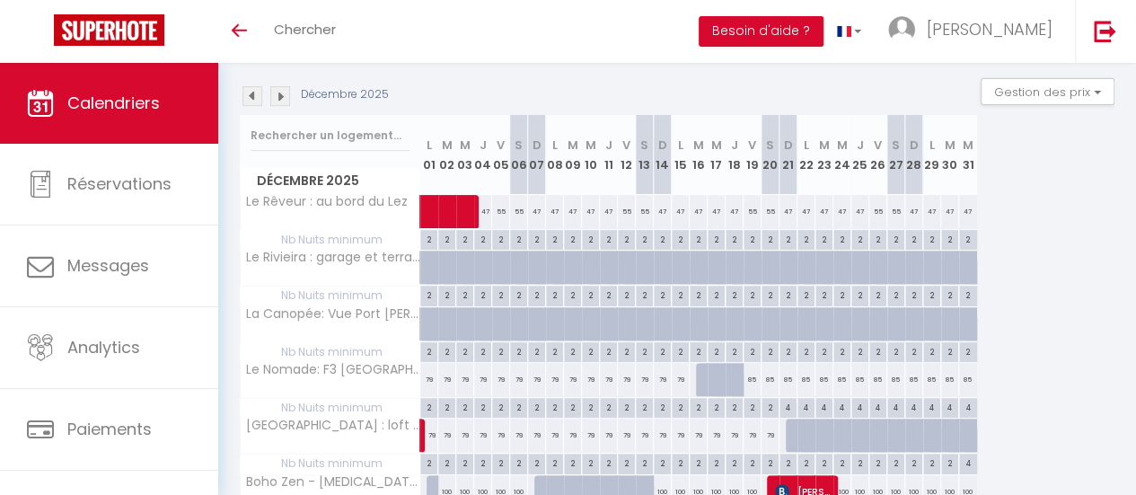
click at [856, 213] on div "47" at bounding box center [861, 211] width 18 height 33
select select "1"
type input "Jeu 25 Décembre 2025"
type input "Ven 26 Décembre 2025"
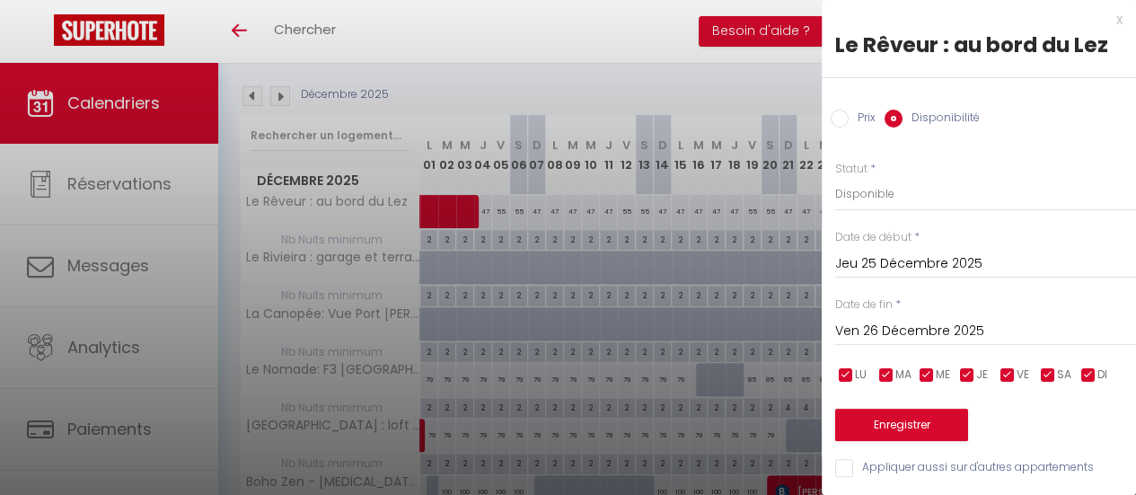
click at [842, 115] on input "Prix" at bounding box center [840, 119] width 18 height 18
radio input "true"
radio input "false"
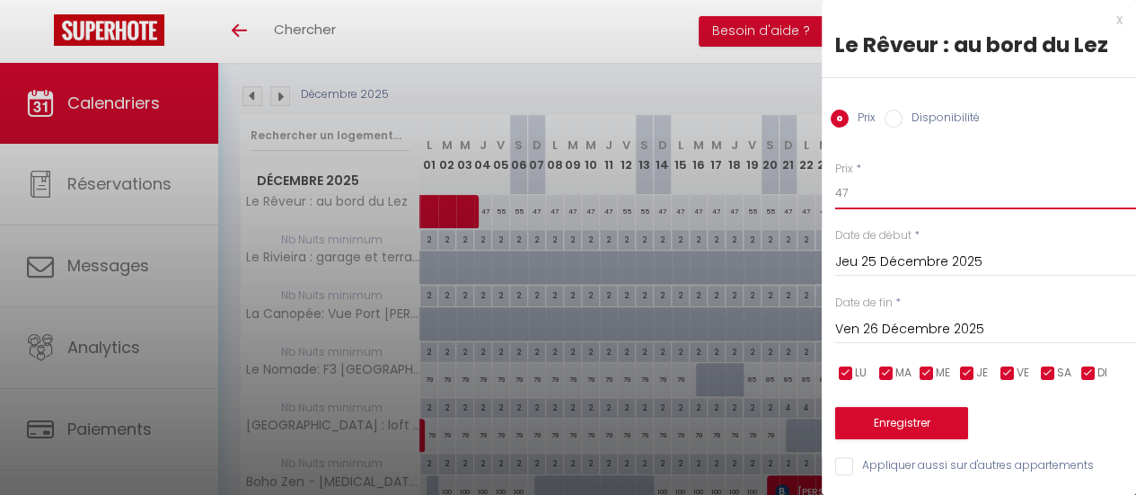
click at [879, 193] on input "47" at bounding box center [985, 193] width 301 height 32
type input "70"
click at [927, 329] on input "Ven 26 Décembre 2025" at bounding box center [985, 329] width 301 height 23
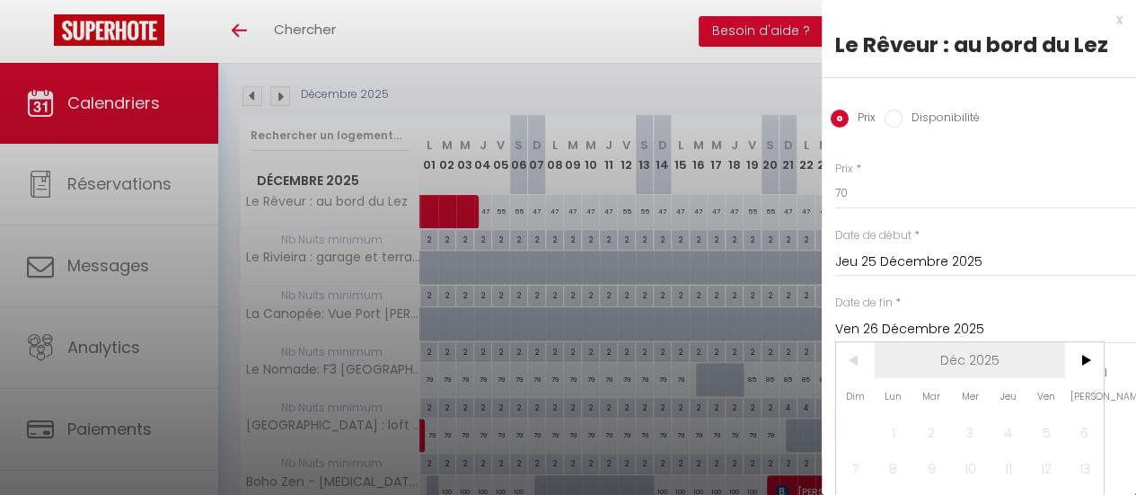
scroll to position [90, 0]
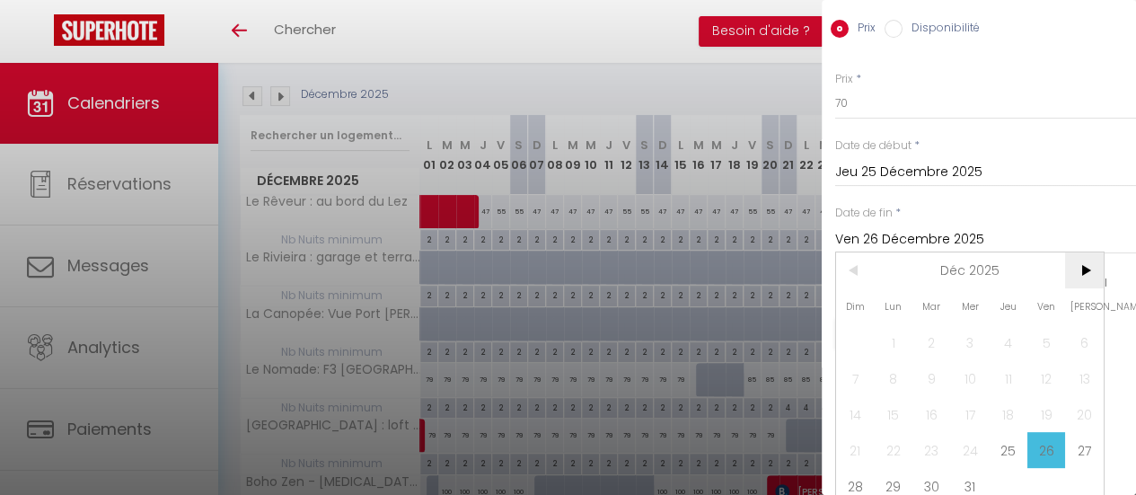
click at [1082, 265] on span ">" at bounding box center [1084, 270] width 39 height 36
click at [1012, 330] on span "1" at bounding box center [1008, 342] width 39 height 36
type input "Jeu 01 Janvier 2026"
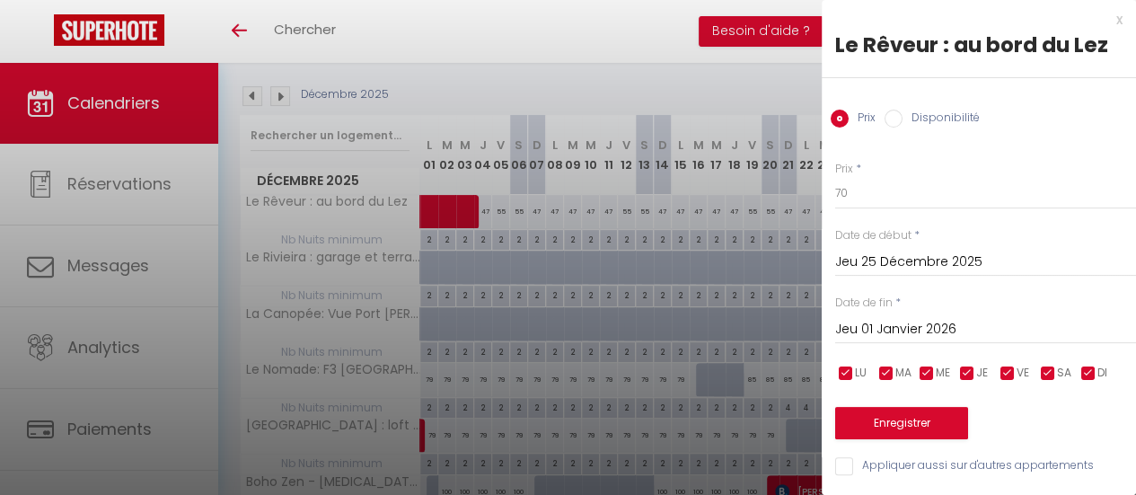
scroll to position [13, 0]
click at [926, 408] on button "Enregistrer" at bounding box center [901, 423] width 133 height 32
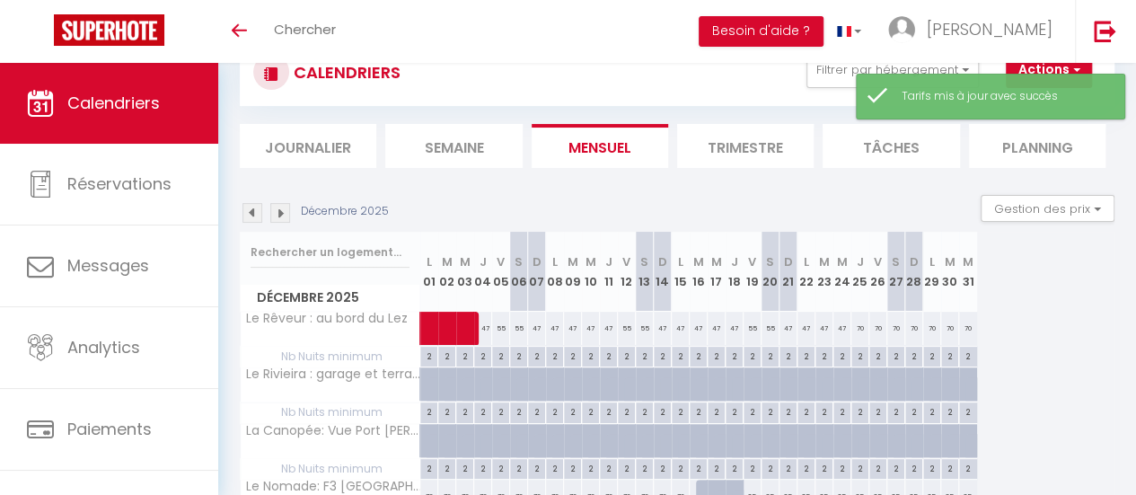
scroll to position [180, 0]
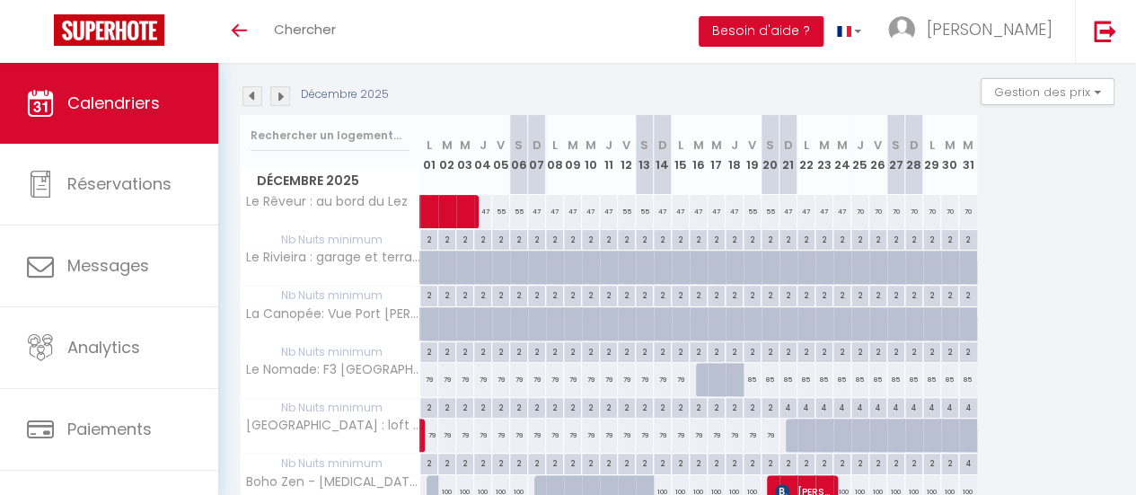
click at [768, 237] on div "2" at bounding box center [770, 238] width 17 height 17
type input "2"
type input "Sam 20 Décembre 2025"
type input "Dim 21 Décembre 2025"
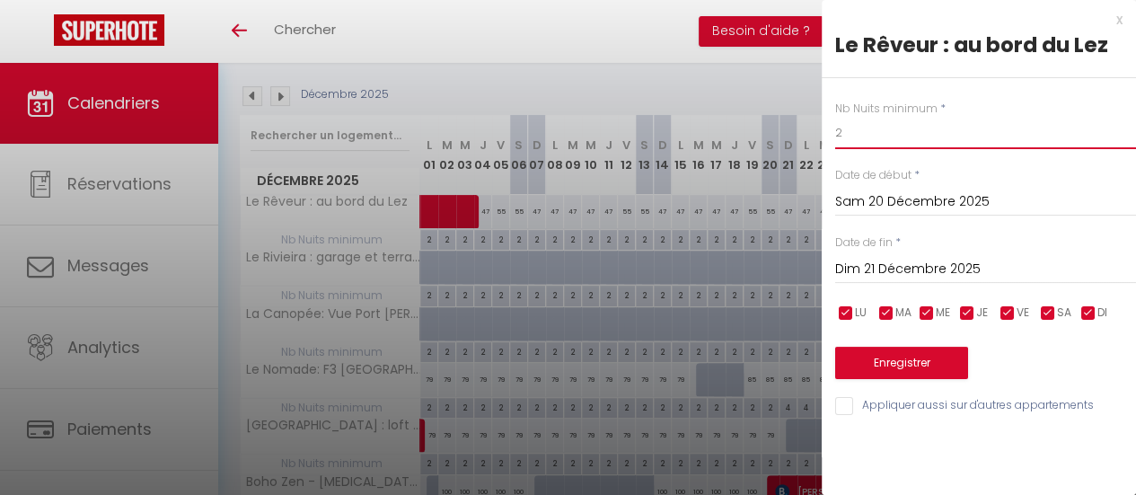
click at [879, 137] on input "2" at bounding box center [985, 133] width 301 height 32
type input "5"
click at [947, 278] on input "Dim 21 Décembre 2025" at bounding box center [985, 269] width 301 height 23
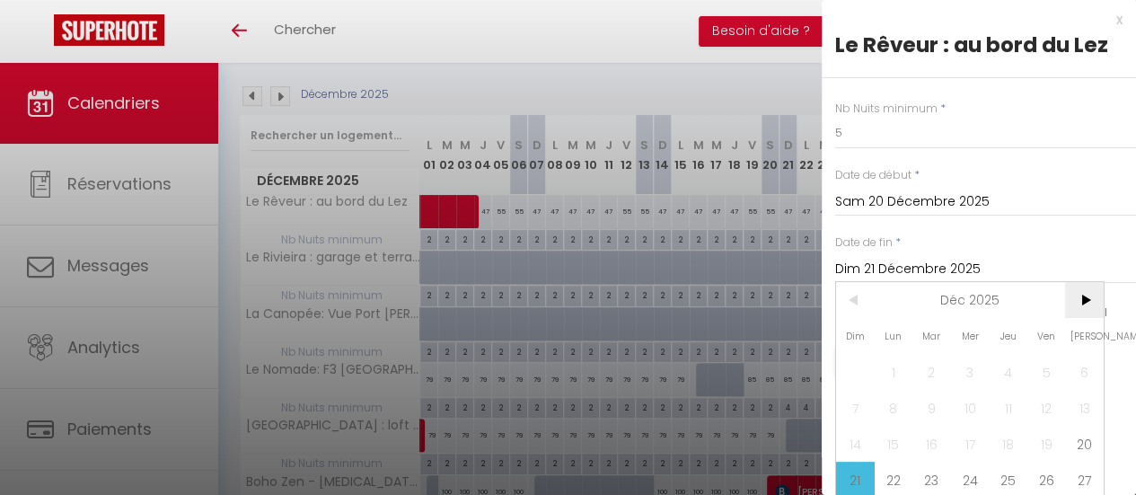
click at [1076, 301] on span ">" at bounding box center [1084, 300] width 39 height 36
click at [1004, 368] on span "1" at bounding box center [1008, 372] width 39 height 36
type input "Jeu 01 Janvier 2026"
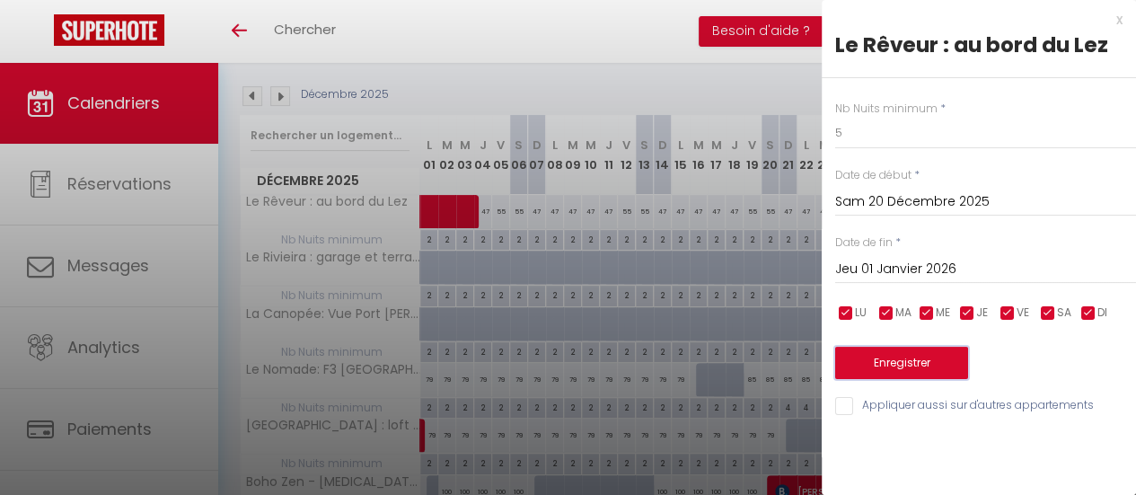
click at [936, 373] on button "Enregistrer" at bounding box center [901, 363] width 133 height 32
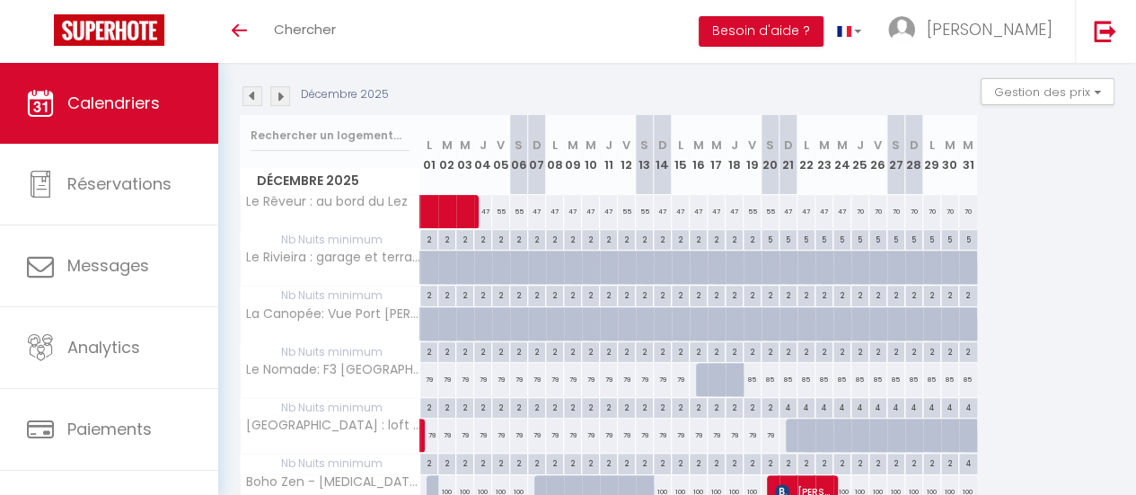
click at [428, 380] on div "79" at bounding box center [429, 379] width 18 height 33
type input "79"
type input "Lun 01 Décembre 2025"
type input "[DATE] Décembre 2025"
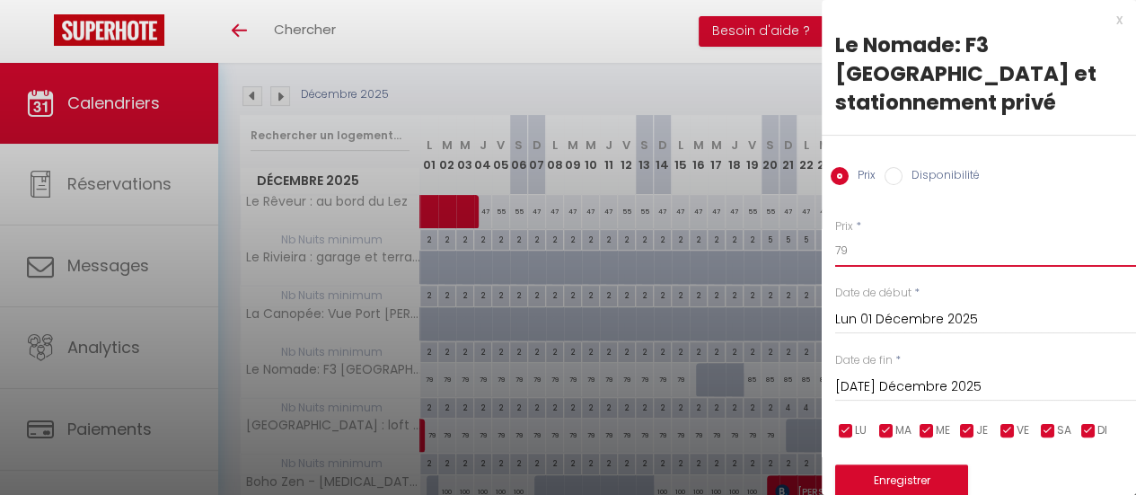
click at [853, 252] on input "79" at bounding box center [985, 250] width 301 height 32
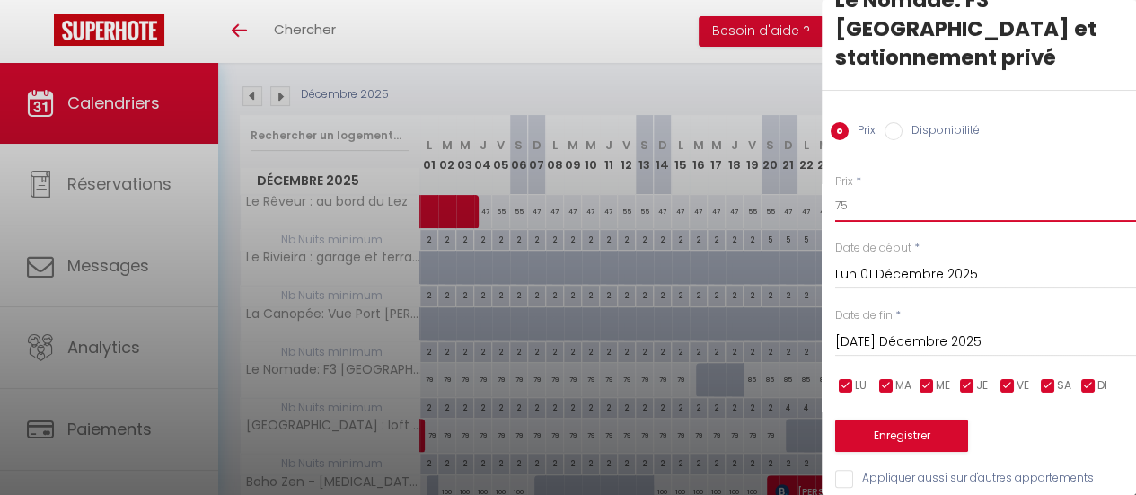
scroll to position [70, 0]
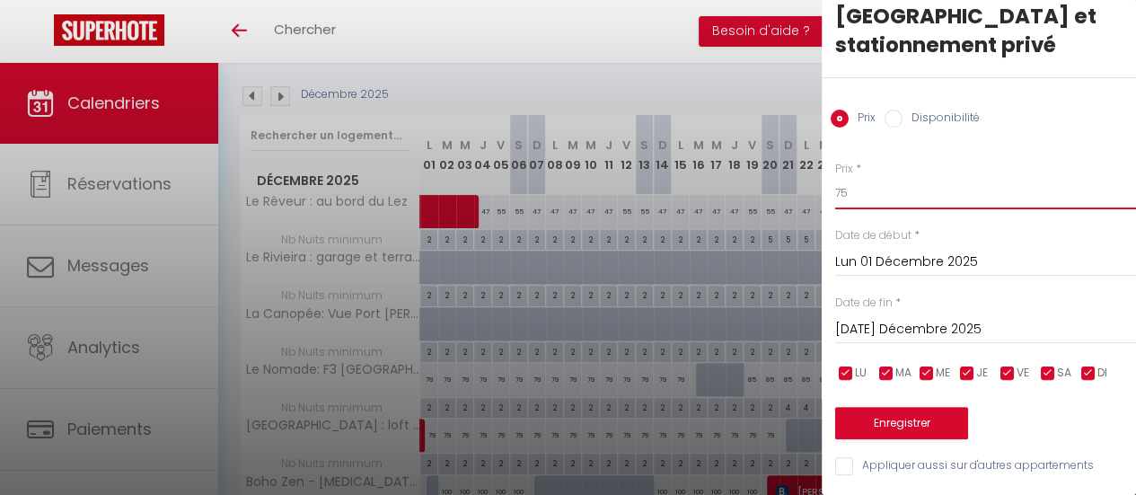
type input "75"
click at [940, 318] on input "[DATE] Décembre 2025" at bounding box center [985, 329] width 301 height 23
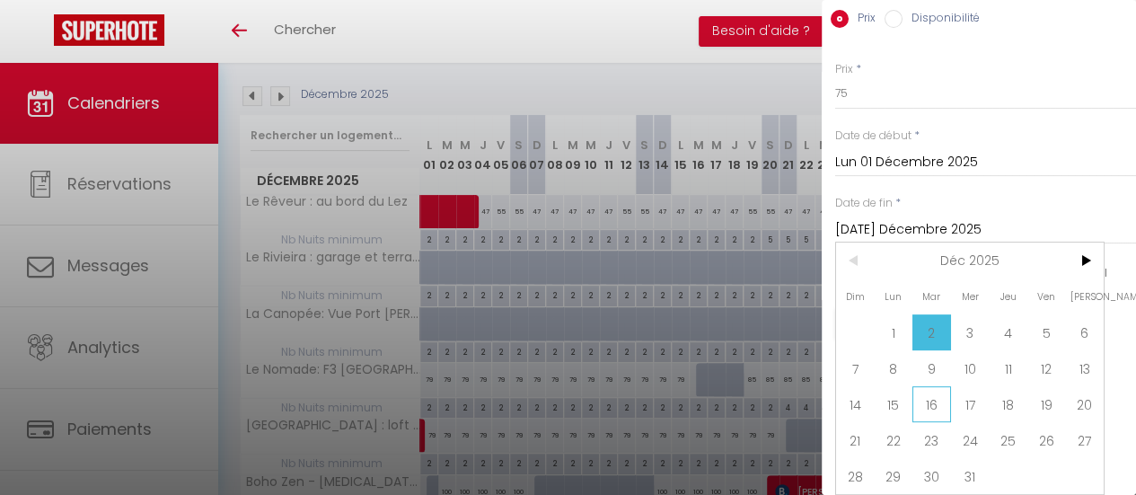
click at [941, 402] on span "16" at bounding box center [932, 404] width 39 height 36
type input "[DATE] Décembre 2025"
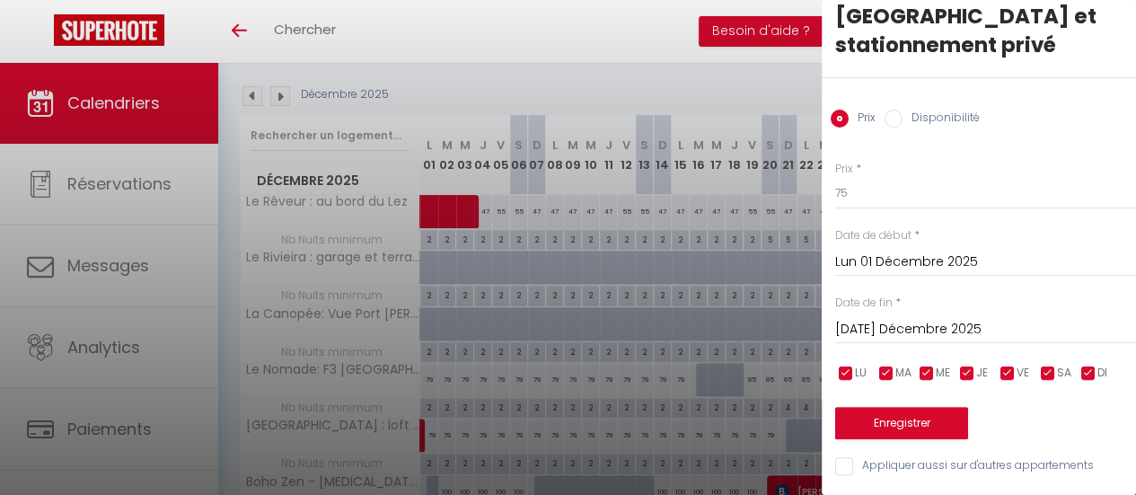
click at [1008, 365] on input "checkbox" at bounding box center [1008, 374] width 18 height 18
checkbox input "false"
click at [1041, 365] on input "checkbox" at bounding box center [1048, 374] width 18 height 18
checkbox input "false"
click at [940, 410] on button "Enregistrer" at bounding box center [901, 423] width 133 height 32
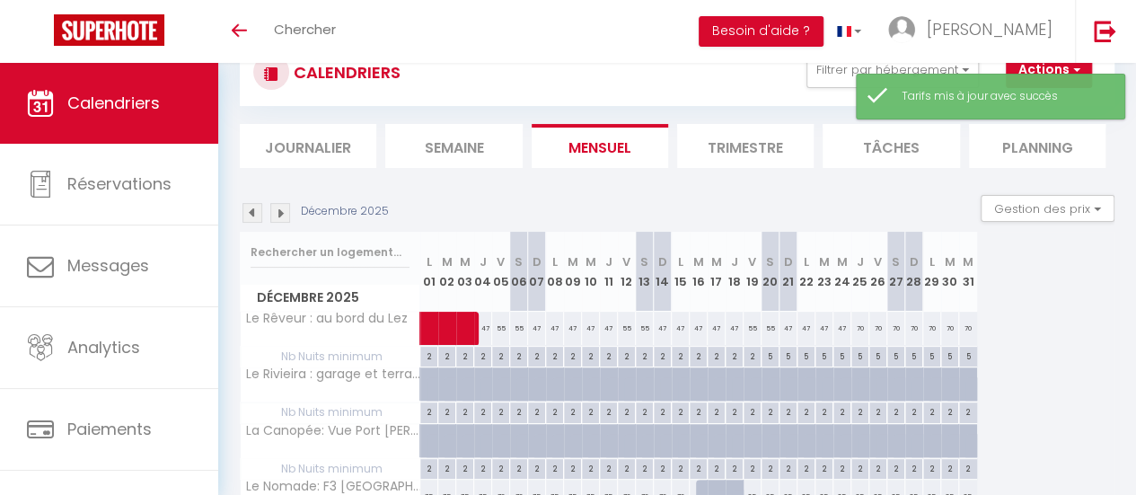
scroll to position [180, 0]
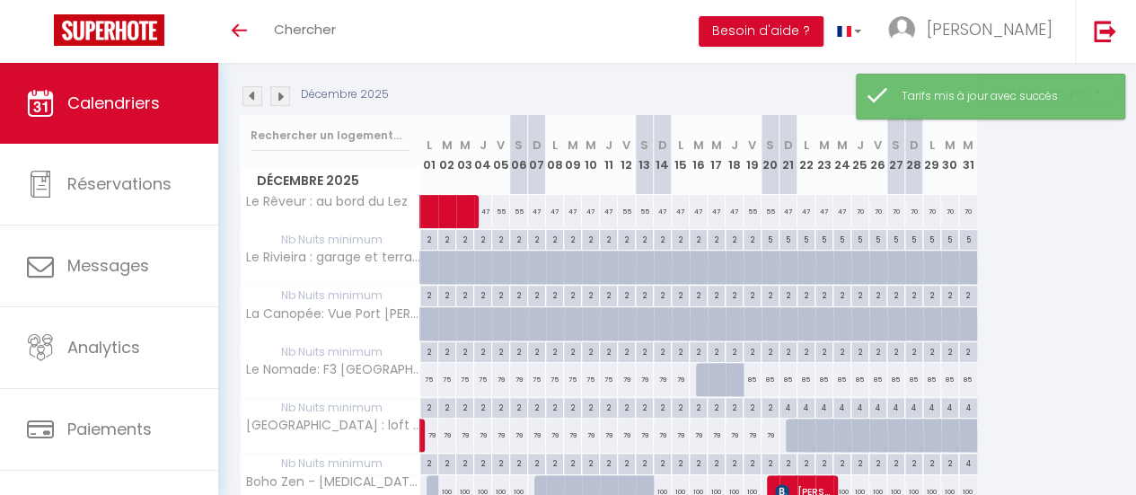
click at [428, 376] on div "75" at bounding box center [429, 379] width 18 height 33
type input "75"
type input "Lun 01 Décembre 2025"
type input "[DATE] Décembre 2025"
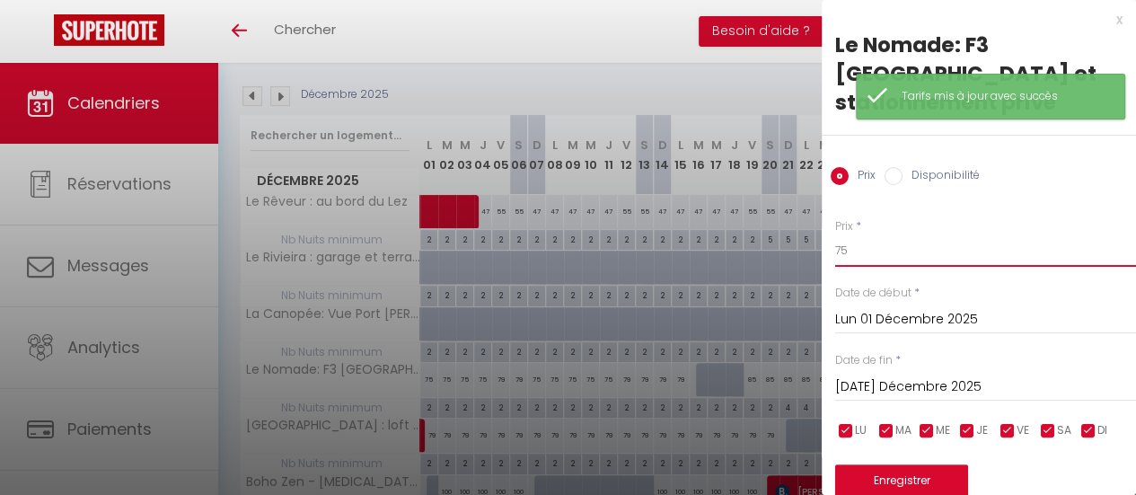
click at [859, 249] on input "75" at bounding box center [985, 250] width 301 height 32
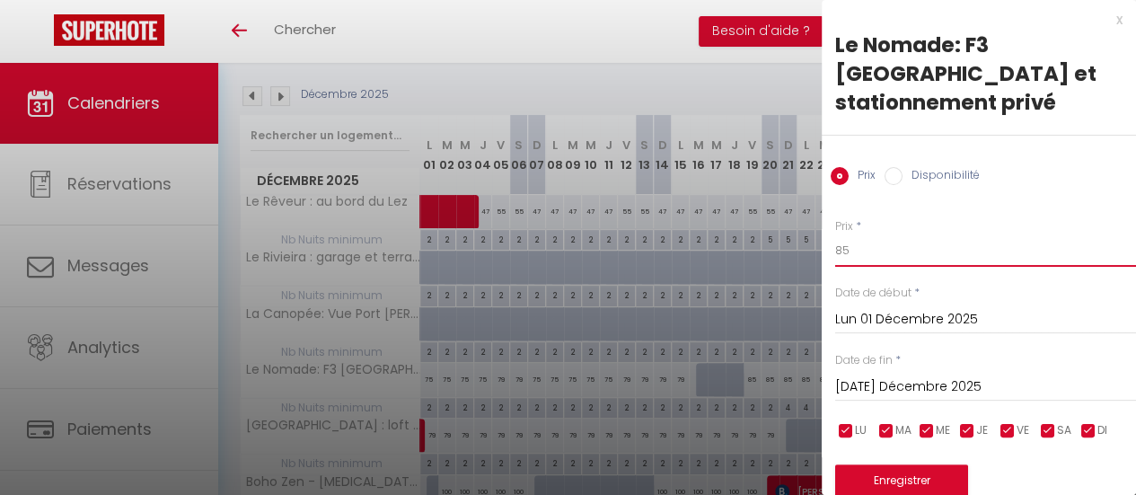
type input "85"
click at [889, 388] on input "[DATE] Décembre 2025" at bounding box center [985, 386] width 301 height 23
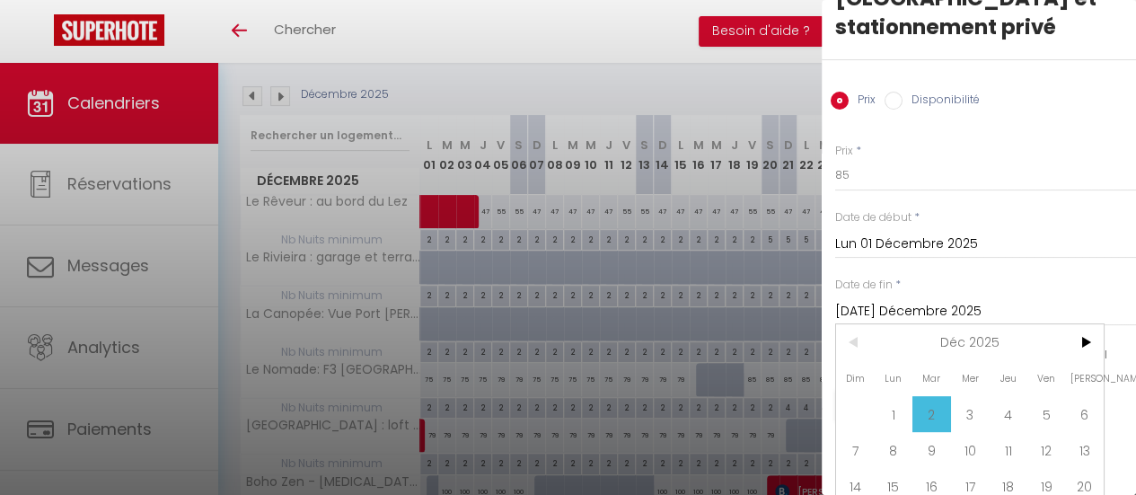
scroll to position [169, 0]
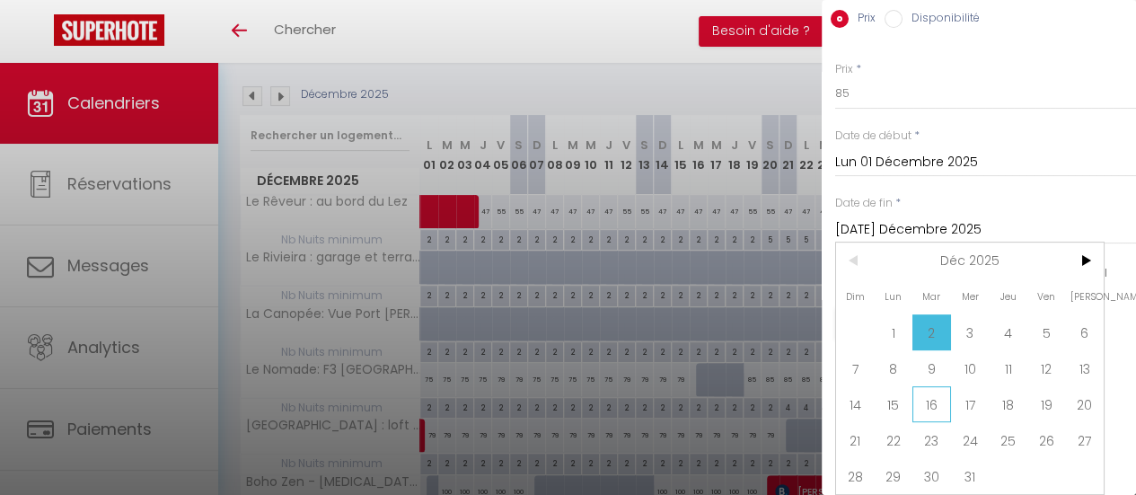
click at [940, 394] on span "16" at bounding box center [932, 404] width 39 height 36
type input "[DATE] Décembre 2025"
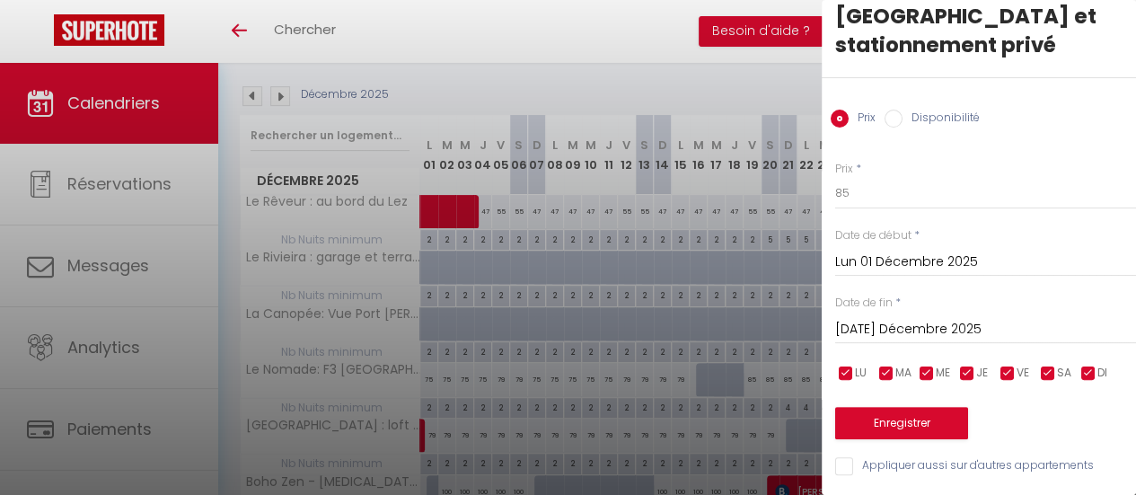
scroll to position [70, 0]
click at [967, 365] on input "checkbox" at bounding box center [968, 374] width 18 height 18
checkbox input "false"
click at [925, 365] on input "checkbox" at bounding box center [927, 374] width 18 height 18
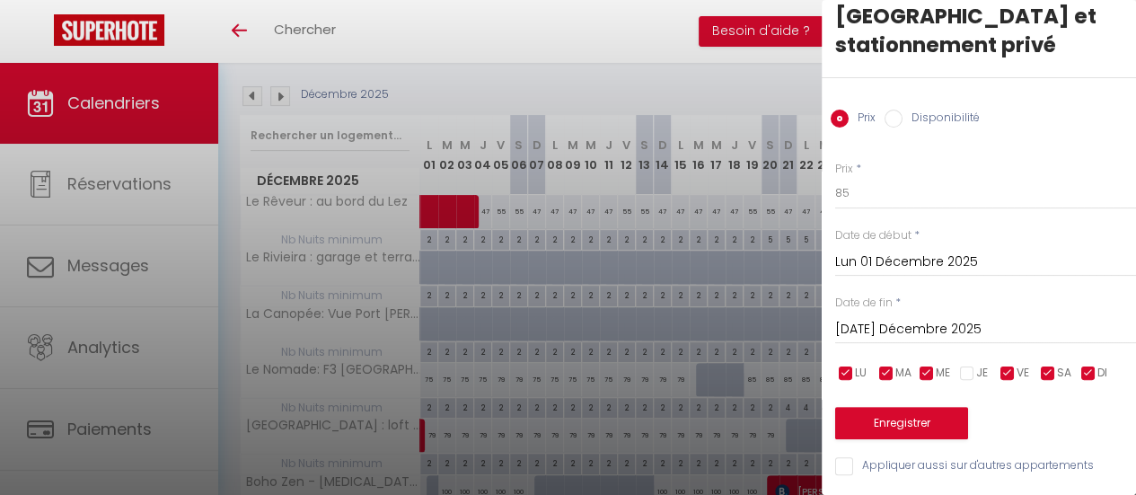
checkbox input "false"
click at [882, 365] on input "checkbox" at bounding box center [887, 374] width 18 height 18
checkbox input "false"
click at [843, 365] on input "checkbox" at bounding box center [846, 374] width 18 height 18
checkbox input "false"
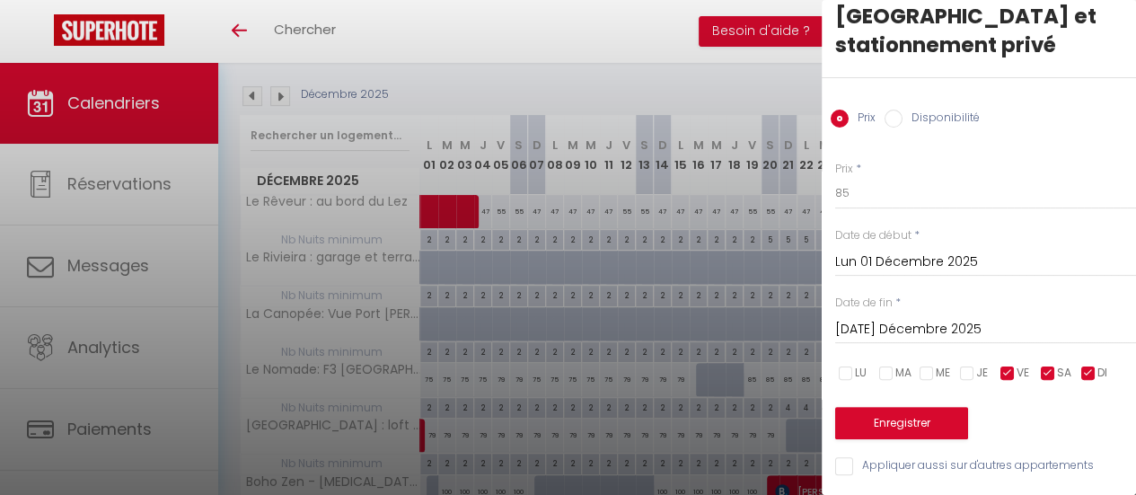
click at [1085, 365] on input "checkbox" at bounding box center [1089, 374] width 18 height 18
checkbox input "false"
click at [933, 413] on button "Enregistrer" at bounding box center [901, 423] width 133 height 32
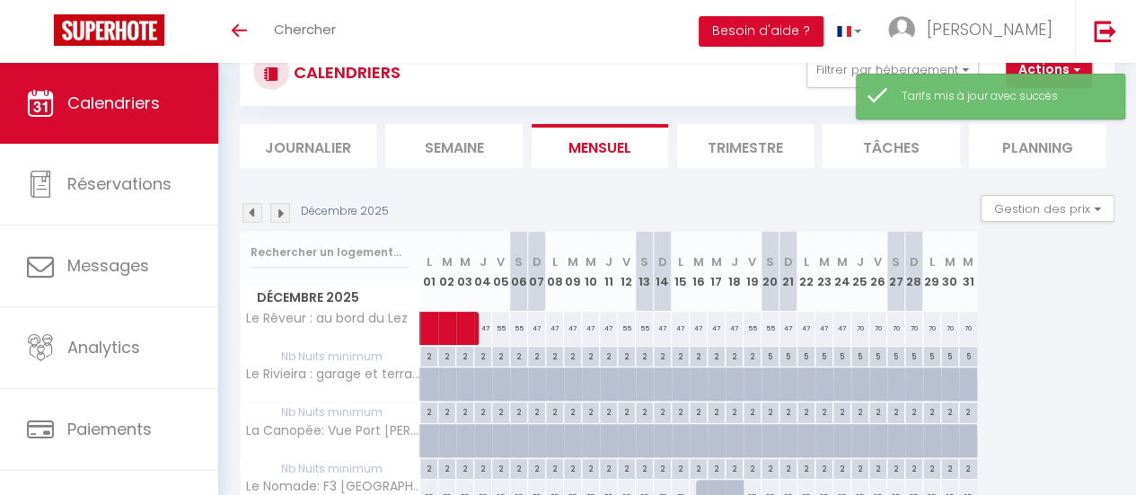
scroll to position [180, 0]
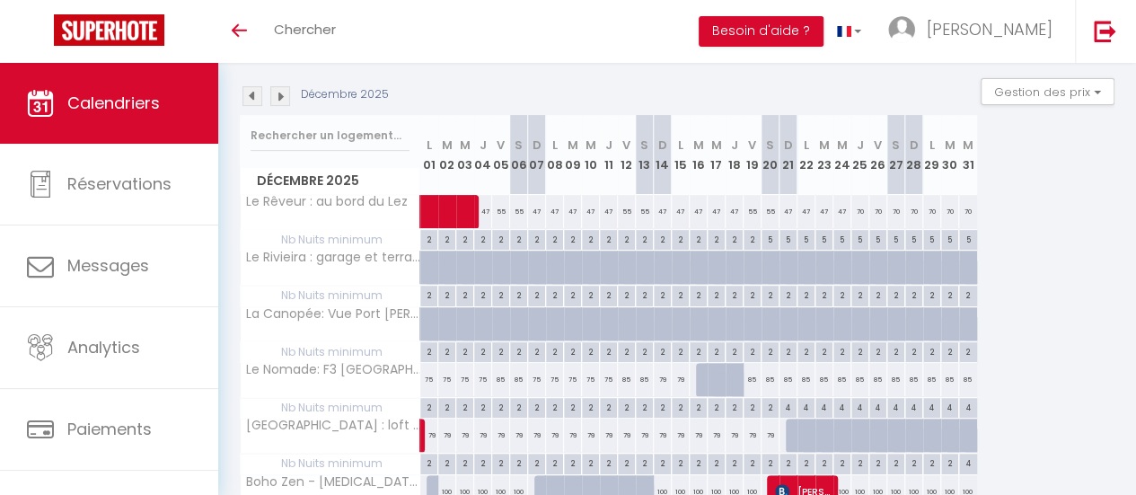
click at [257, 94] on img at bounding box center [253, 96] width 20 height 20
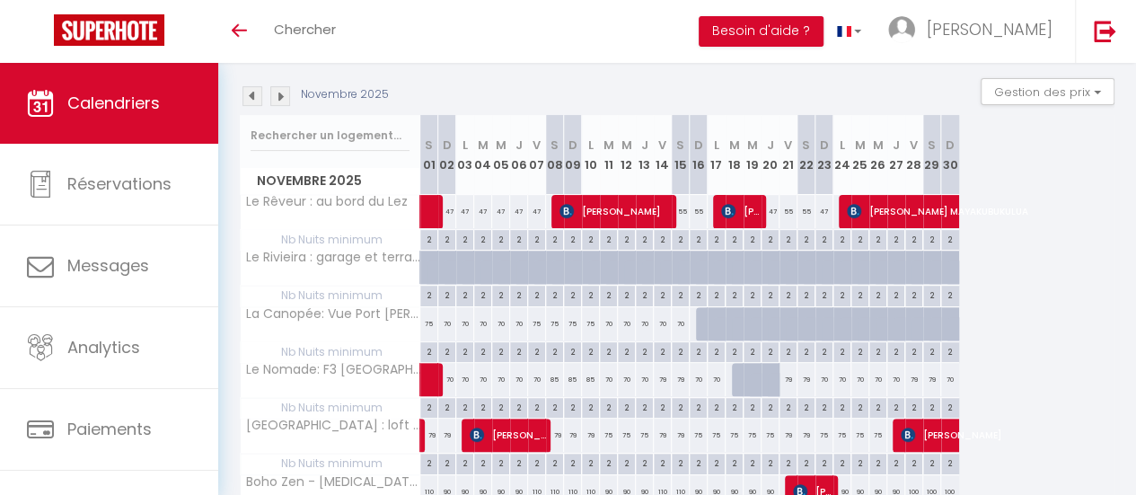
click at [282, 100] on img at bounding box center [280, 96] width 20 height 20
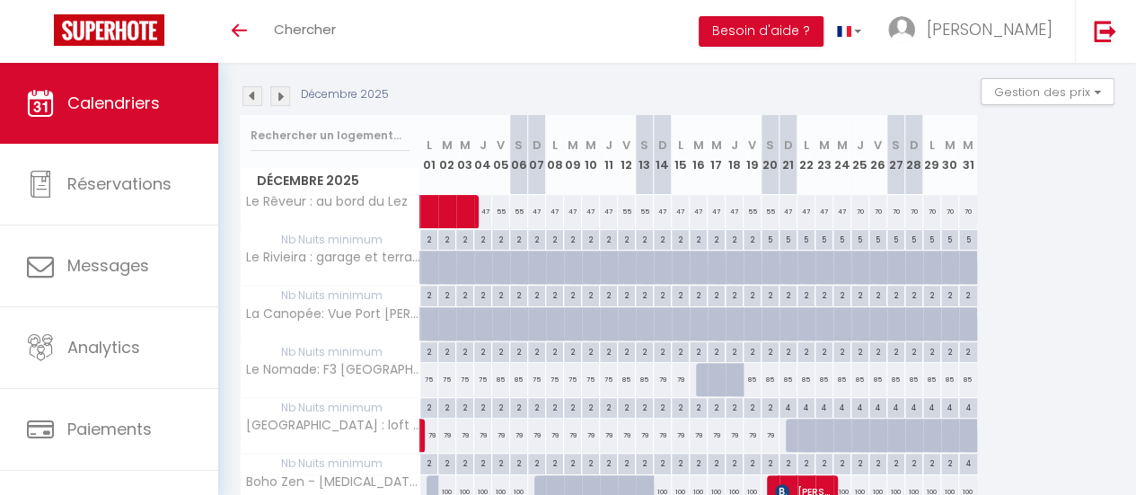
click at [430, 436] on div "79" at bounding box center [429, 435] width 18 height 33
click at [444, 436] on div "79" at bounding box center [447, 435] width 18 height 33
type input "79"
type input "[DATE] Décembre 2025"
type input "Mer 03 Décembre 2025"
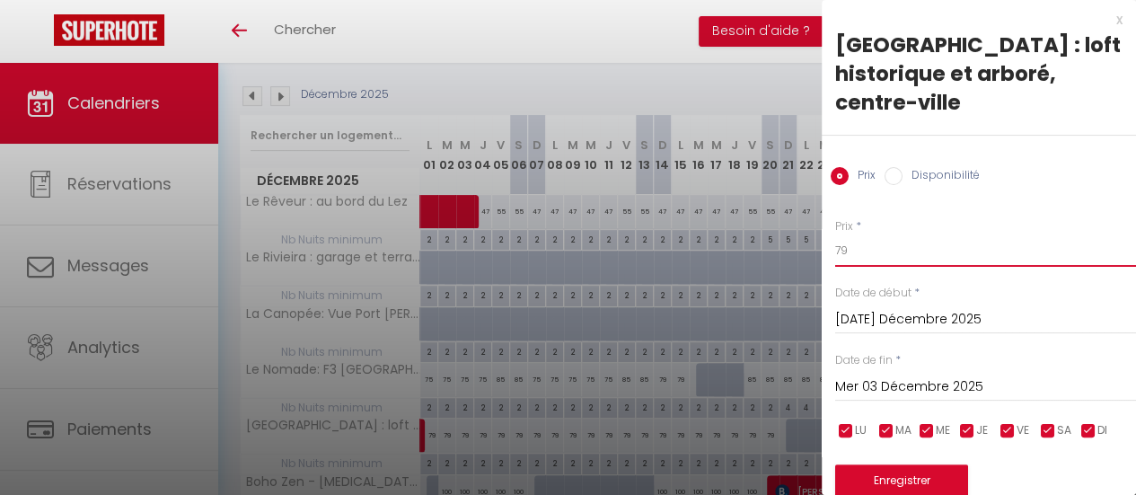
click at [859, 234] on input "79" at bounding box center [985, 250] width 301 height 32
type input "75"
click at [987, 375] on input "Mer 03 Décembre 2025" at bounding box center [985, 386] width 301 height 23
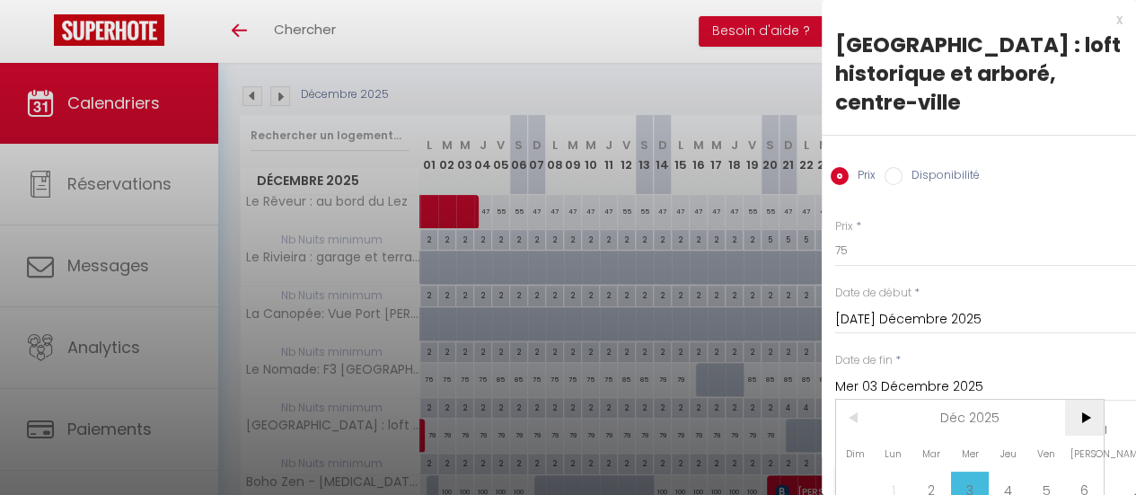
click at [1087, 400] on span ">" at bounding box center [1084, 418] width 39 height 36
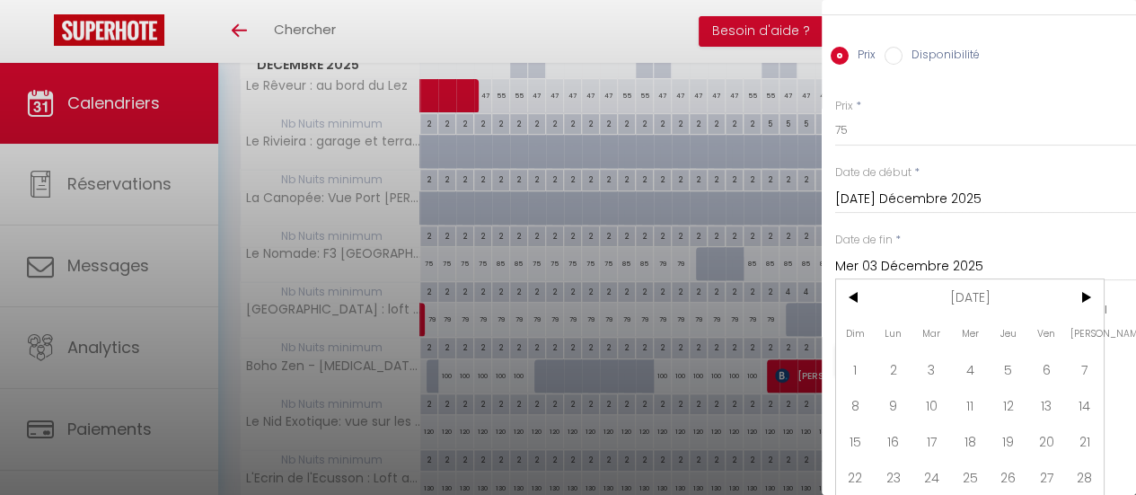
scroll to position [140, 0]
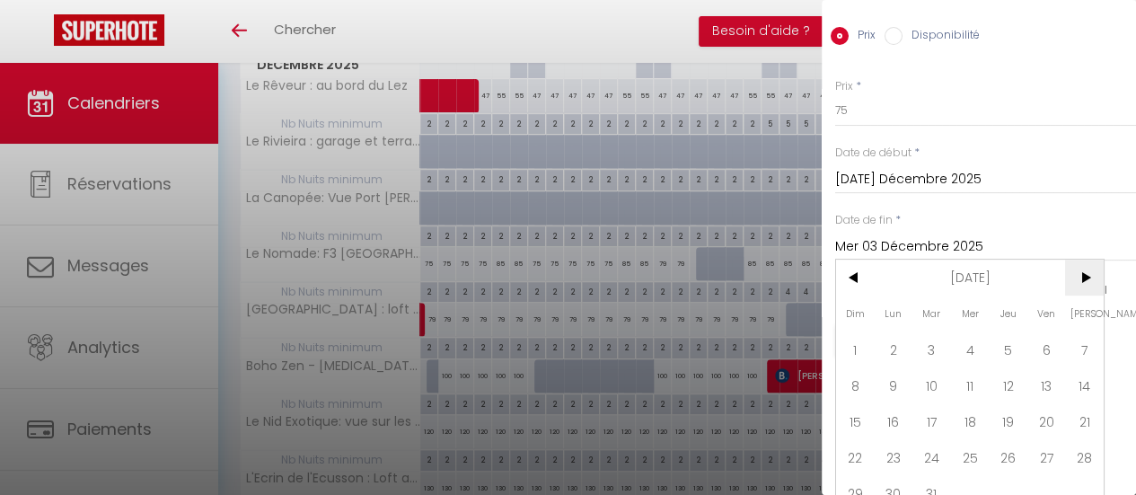
click at [1082, 260] on span ">" at bounding box center [1084, 278] width 39 height 36
click at [1019, 475] on span "30" at bounding box center [1008, 493] width 39 height 36
type input "Jeu 30 Avril 2026"
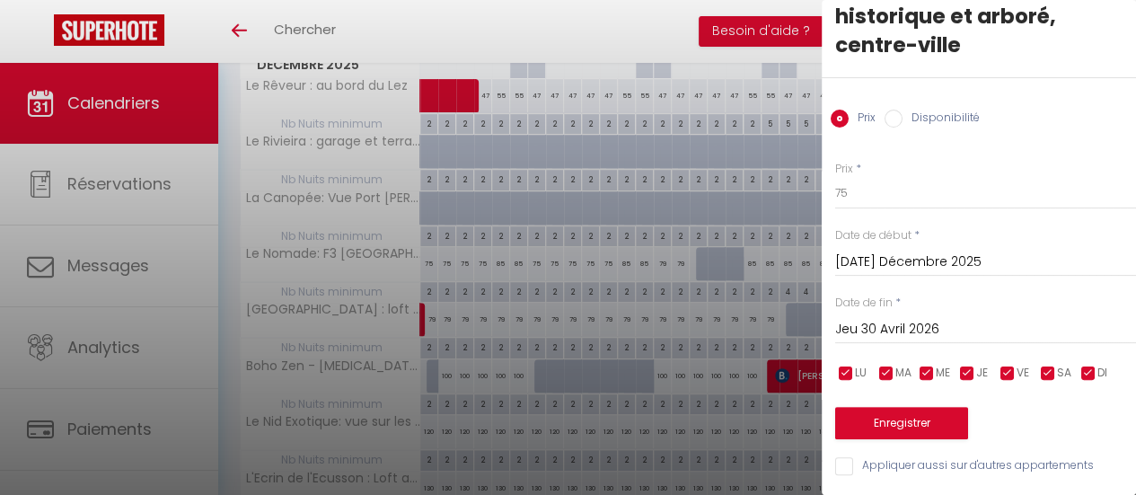
scroll to position [41, 0]
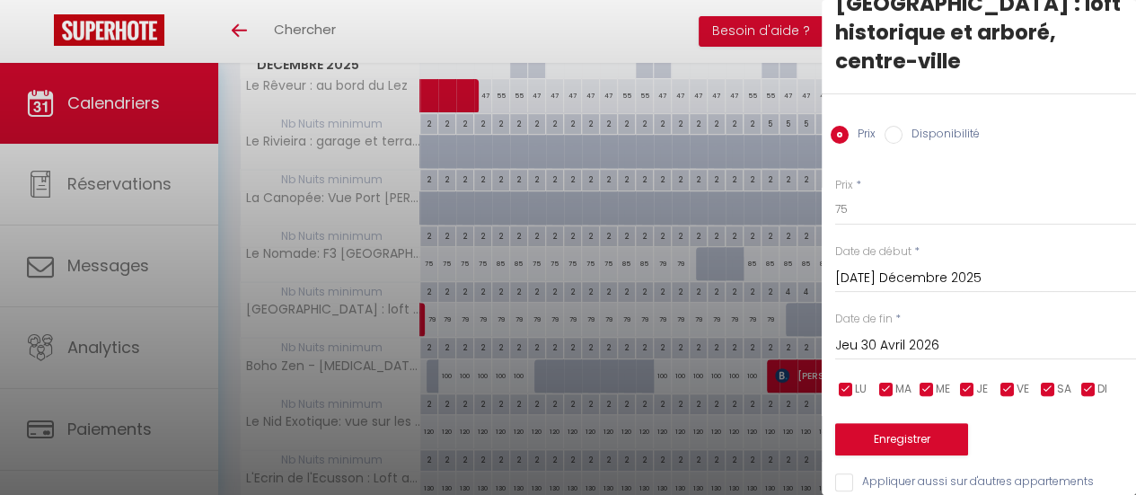
click at [1008, 381] on input "checkbox" at bounding box center [1008, 390] width 18 height 18
checkbox input "false"
click at [1047, 381] on input "checkbox" at bounding box center [1048, 390] width 18 height 18
checkbox input "false"
click at [923, 423] on button "Enregistrer" at bounding box center [901, 439] width 133 height 32
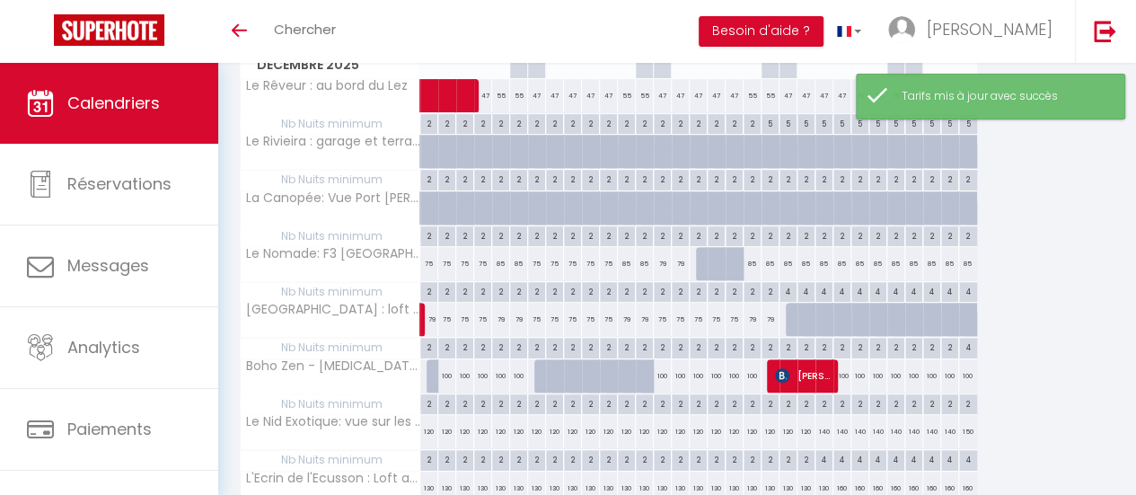
click at [499, 322] on div "79" at bounding box center [501, 319] width 18 height 33
type input "79"
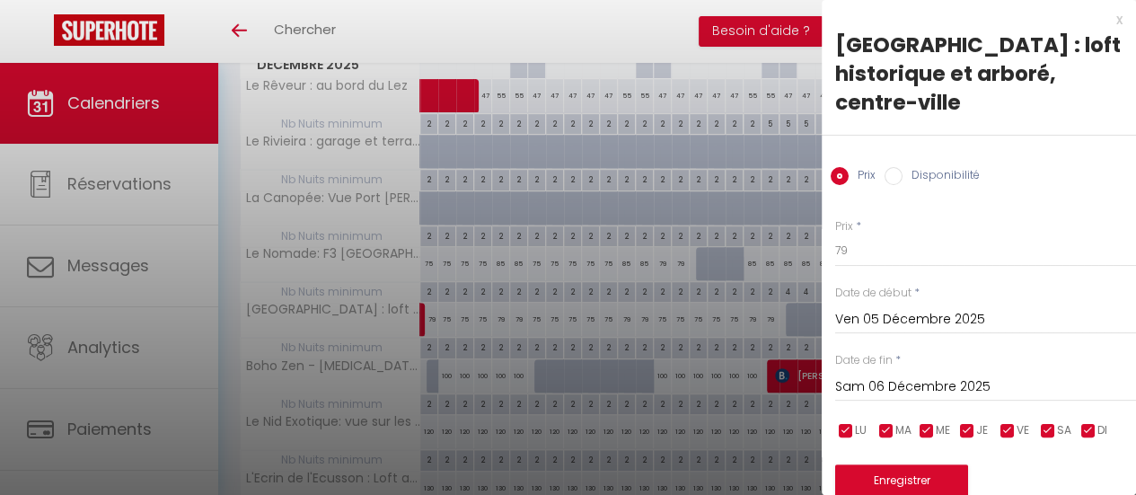
click at [923, 375] on input "Sam 06 Décembre 2025" at bounding box center [985, 386] width 301 height 23
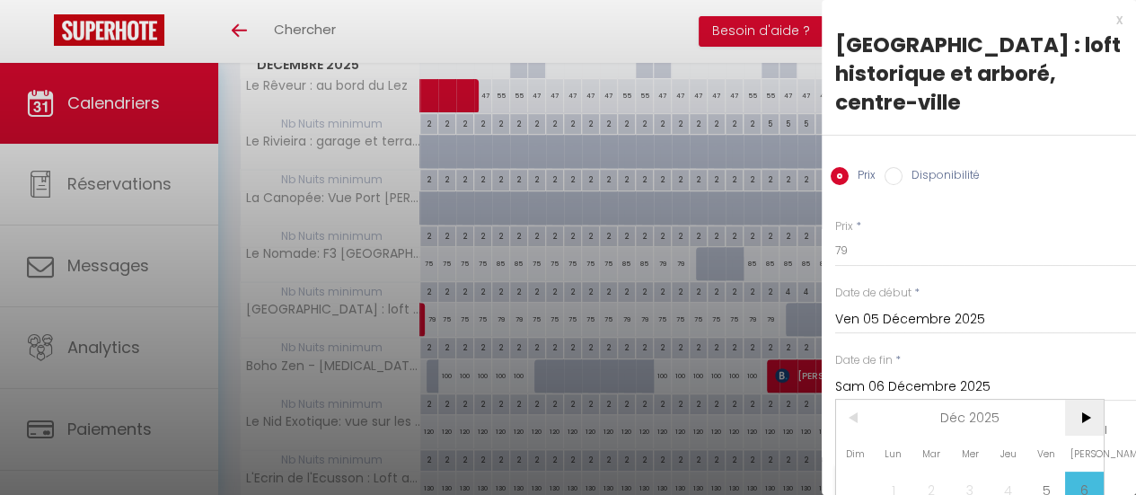
click at [1082, 400] on span ">" at bounding box center [1084, 418] width 39 height 36
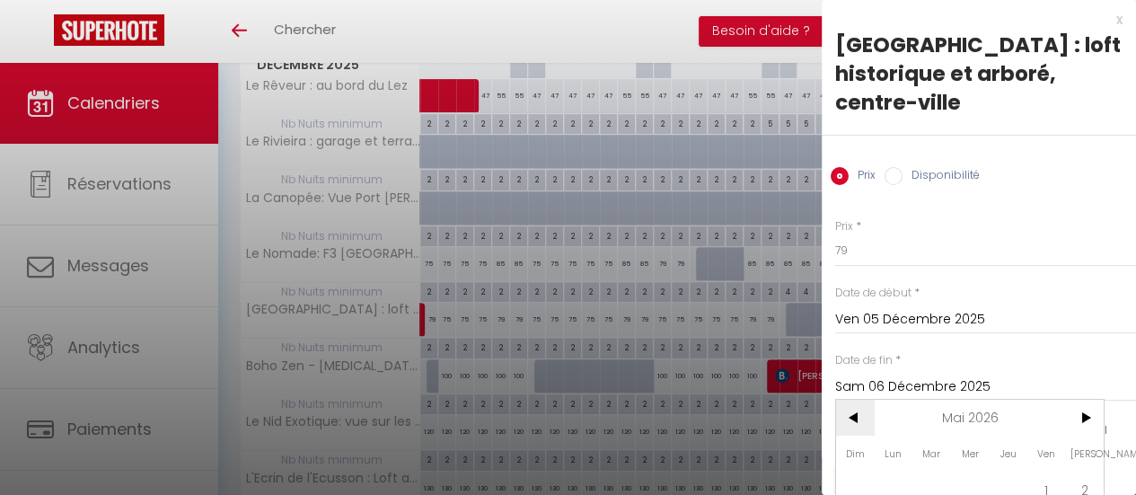
click at [861, 400] on span "<" at bounding box center [855, 418] width 39 height 36
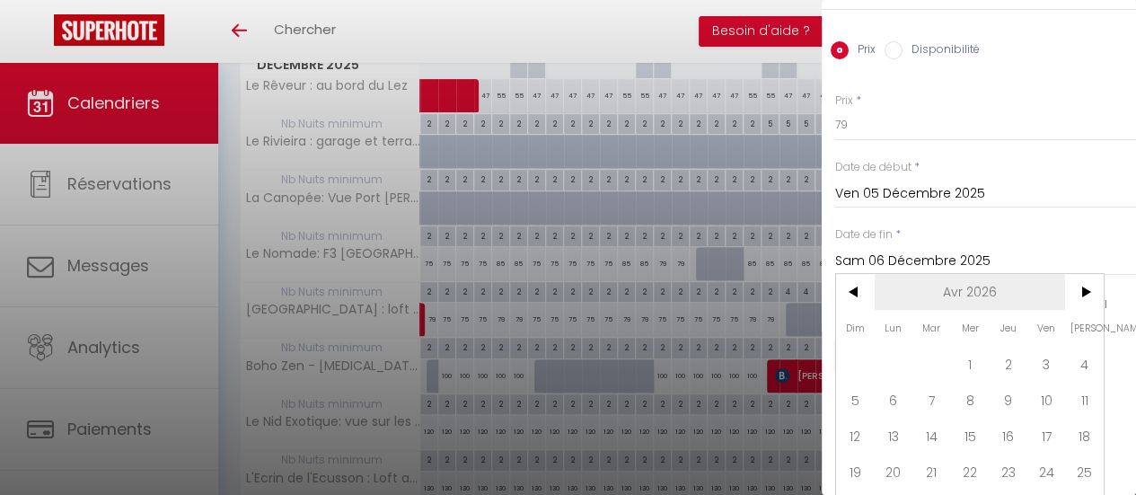
scroll to position [140, 0]
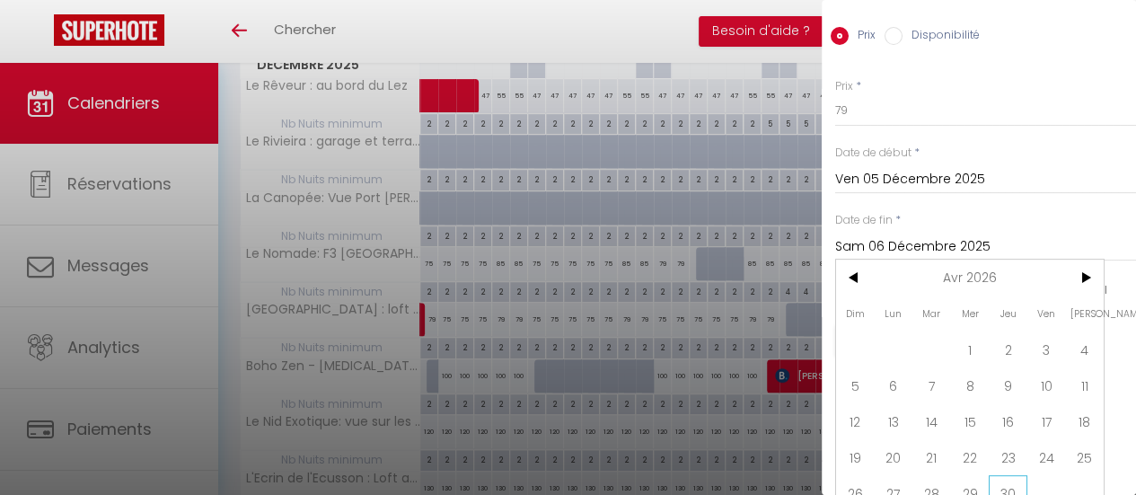
click at [1016, 475] on span "30" at bounding box center [1008, 493] width 39 height 36
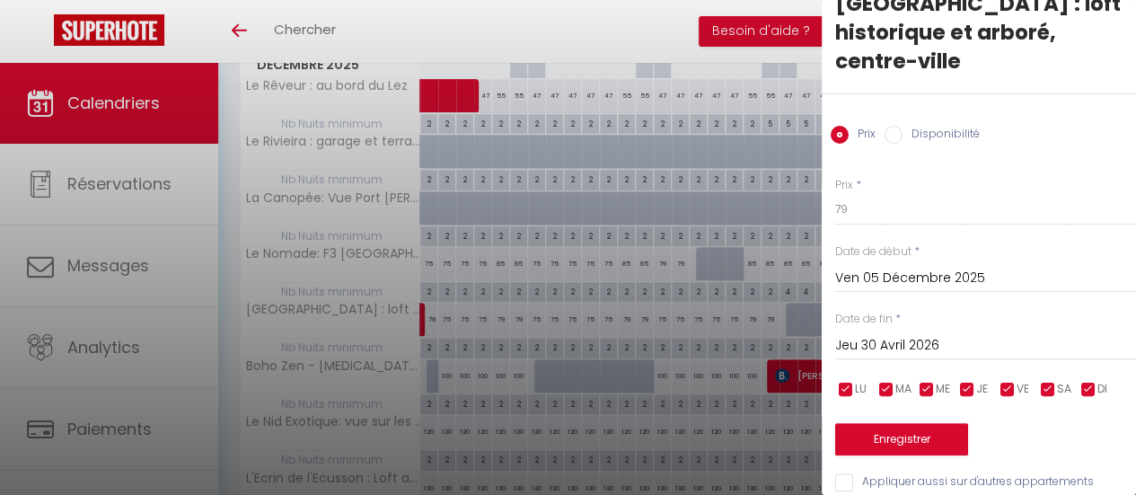
click at [968, 381] on input "checkbox" at bounding box center [968, 390] width 18 height 18
click at [916, 378] on div "LU MA ME JE VE SA DI" at bounding box center [986, 389] width 324 height 22
click at [889, 381] on input "checkbox" at bounding box center [887, 390] width 18 height 18
click at [848, 381] on input "checkbox" at bounding box center [846, 390] width 18 height 18
click at [924, 381] on input "checkbox" at bounding box center [927, 390] width 18 height 18
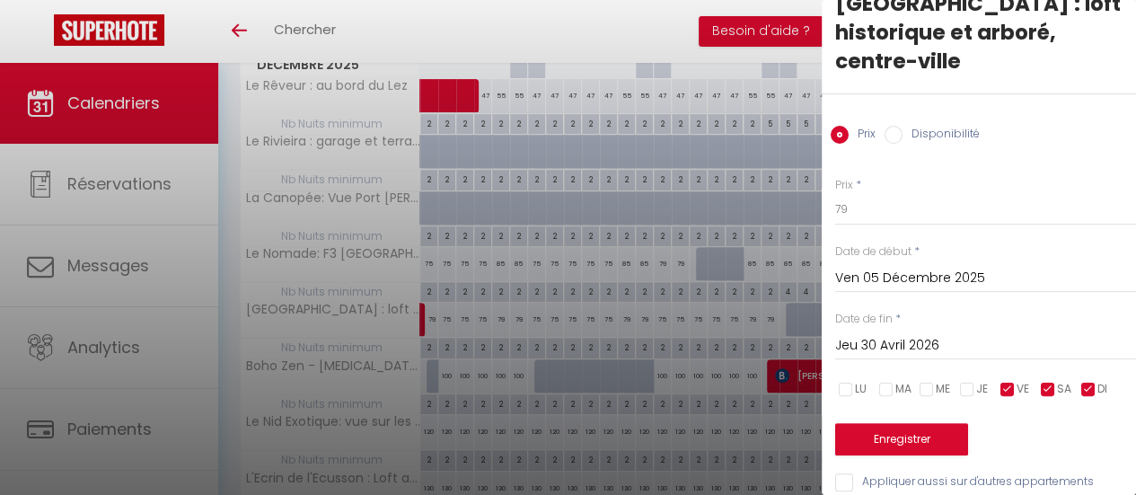
click at [1085, 381] on input "checkbox" at bounding box center [1089, 390] width 18 height 18
click at [944, 423] on button "Enregistrer" at bounding box center [901, 439] width 133 height 32
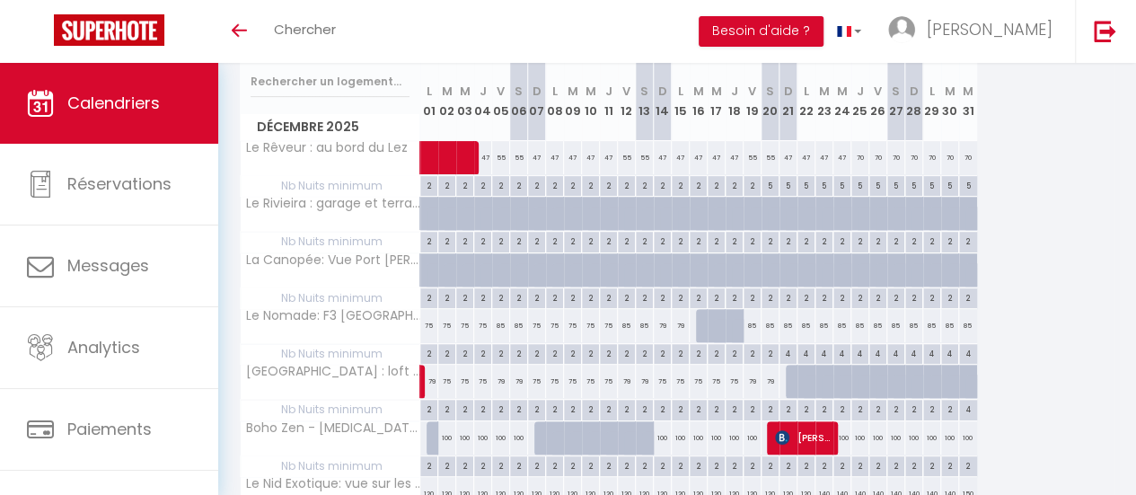
scroll to position [206, 0]
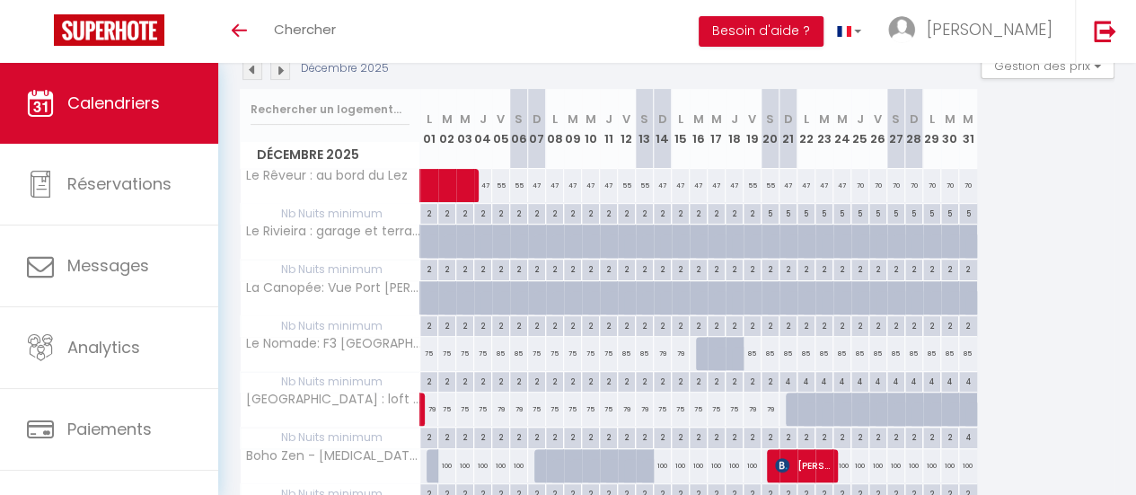
click at [482, 213] on div "2" at bounding box center [482, 212] width 17 height 17
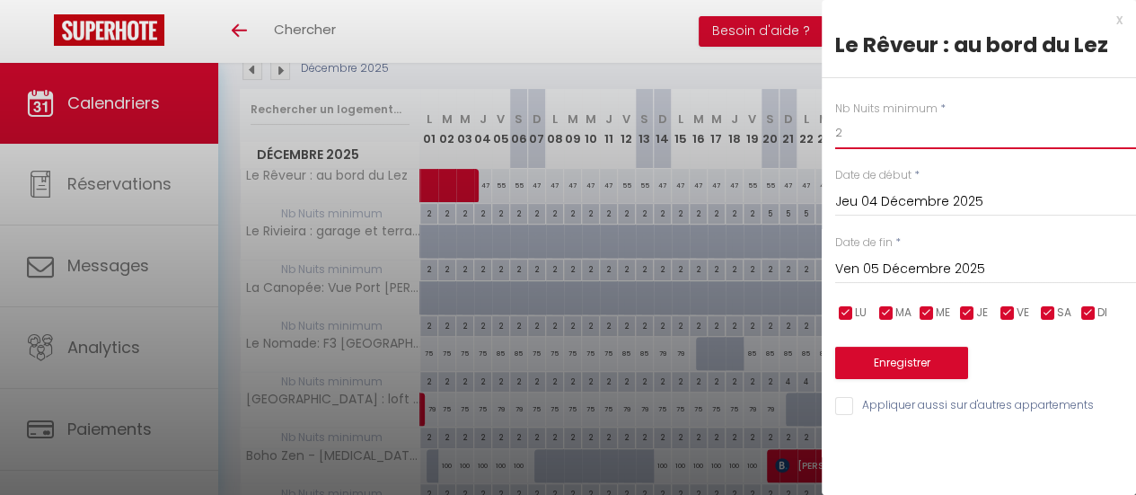
click at [870, 137] on input "2" at bounding box center [985, 133] width 301 height 32
click at [852, 129] on input "2" at bounding box center [985, 133] width 301 height 32
click at [929, 272] on input "Ven 05 Décembre 2025" at bounding box center [985, 269] width 301 height 23
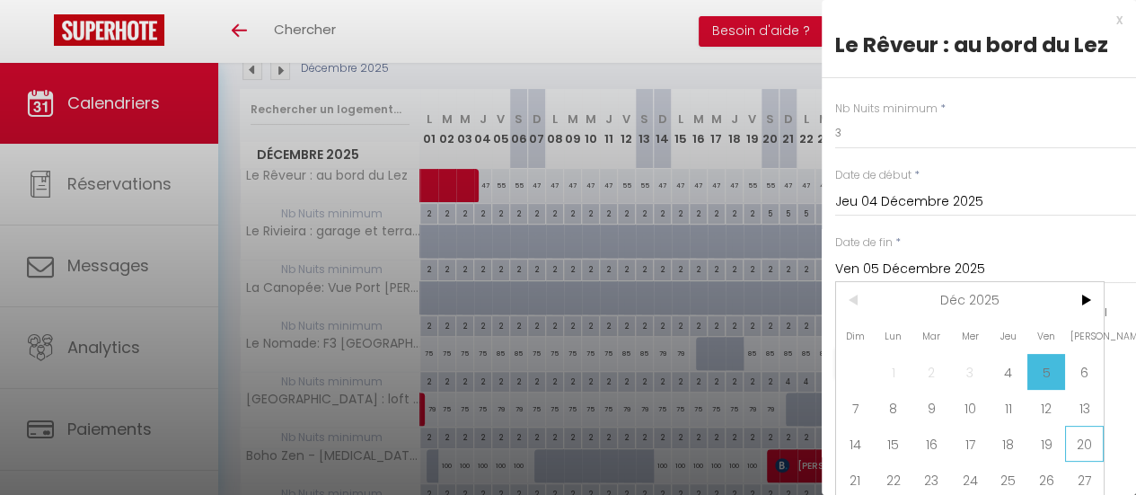
click at [1091, 439] on span "20" at bounding box center [1084, 444] width 39 height 36
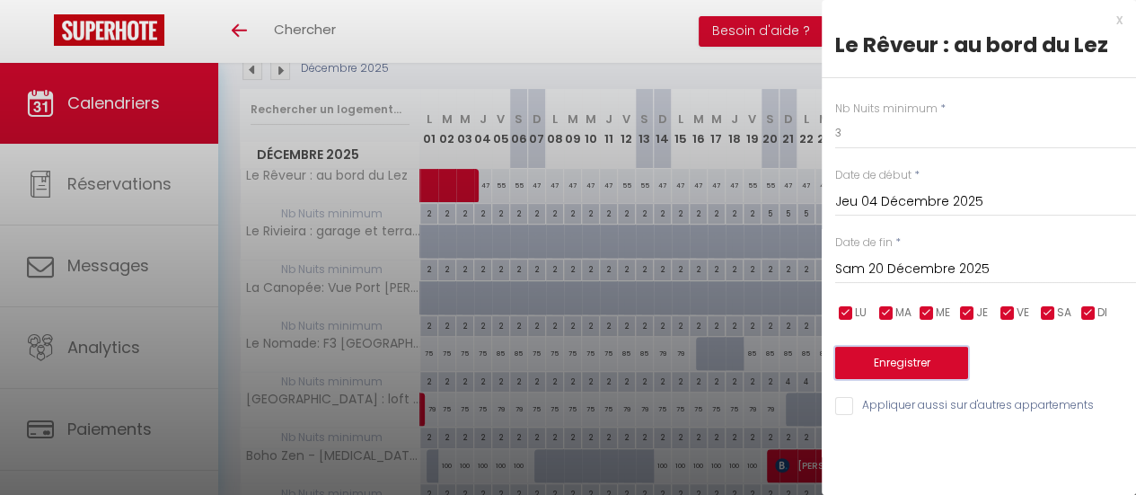
click at [929, 375] on button "Enregistrer" at bounding box center [901, 363] width 133 height 32
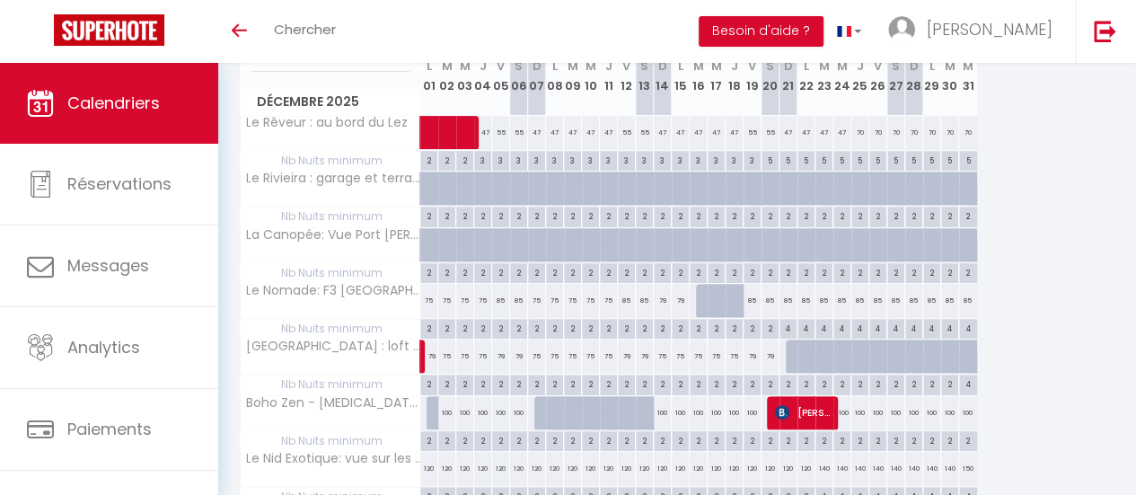
scroll to position [296, 0]
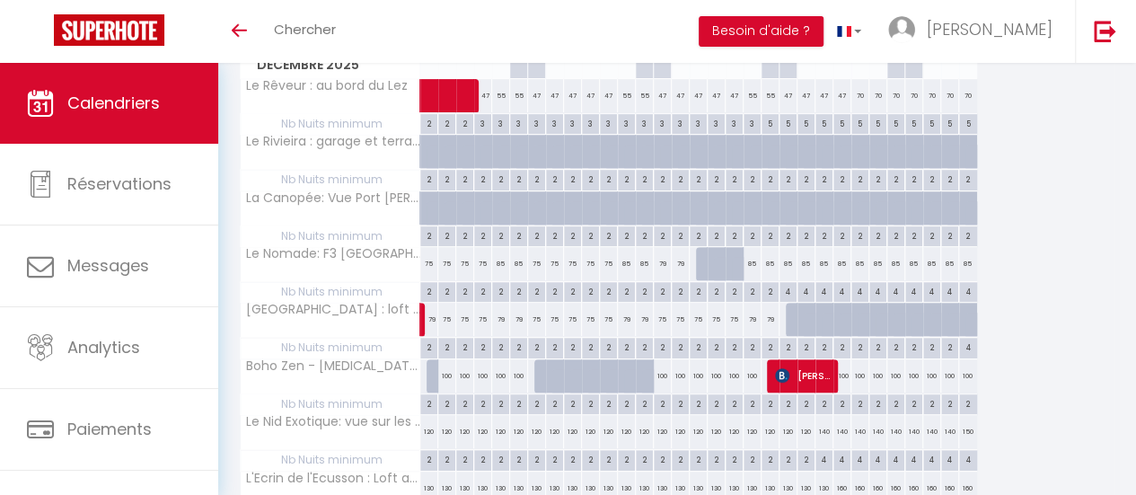
click at [429, 342] on div "2" at bounding box center [428, 346] width 17 height 17
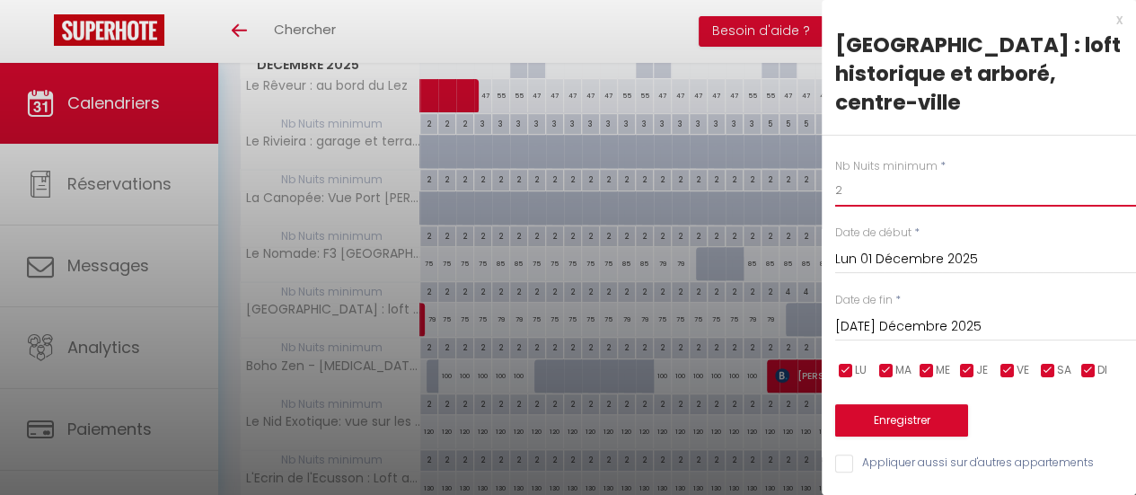
click at [884, 174] on input "2" at bounding box center [985, 190] width 301 height 32
click at [912, 315] on input "[DATE] Décembre 2025" at bounding box center [985, 326] width 301 height 23
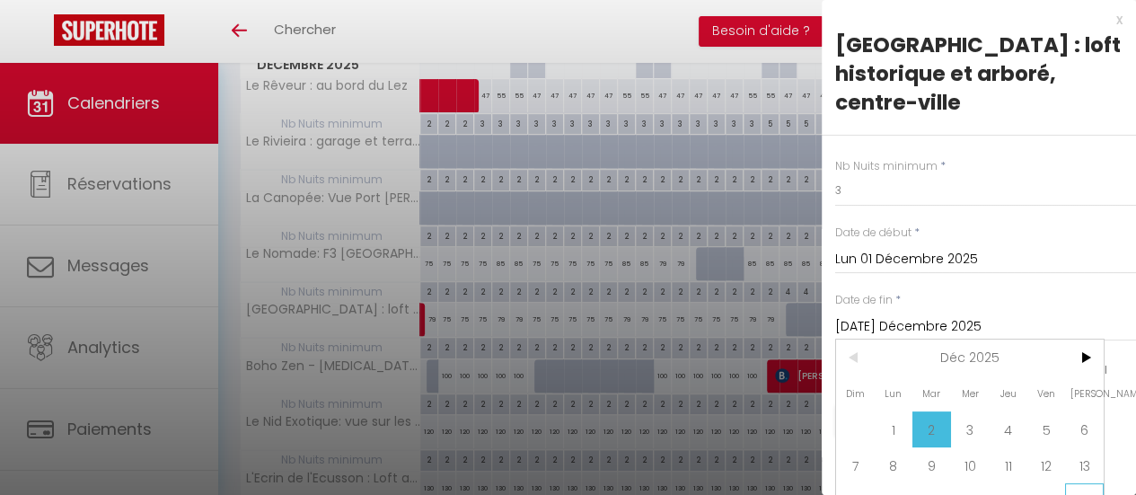
click at [1084, 483] on span "20" at bounding box center [1084, 501] width 39 height 36
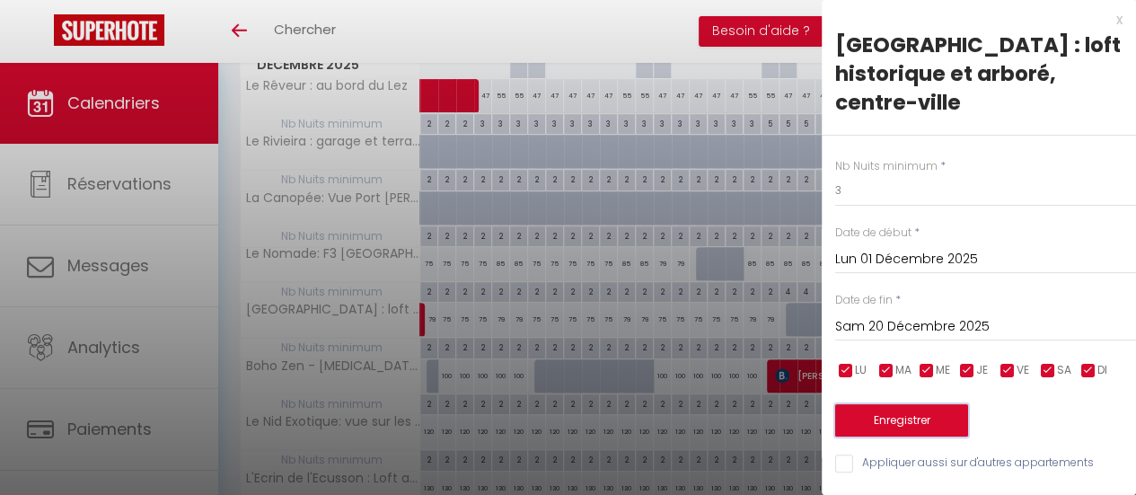
click at [919, 404] on button "Enregistrer" at bounding box center [901, 420] width 133 height 32
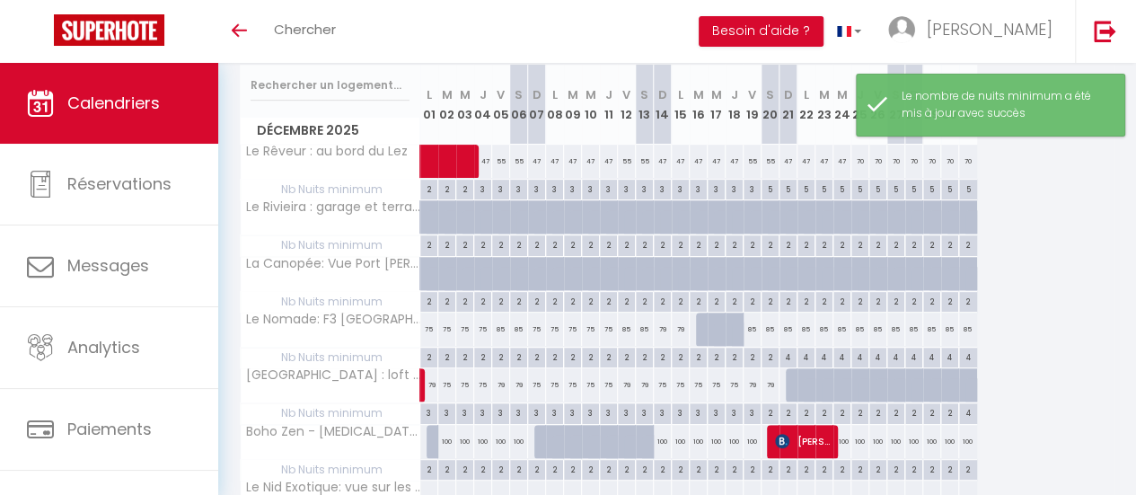
scroll to position [206, 0]
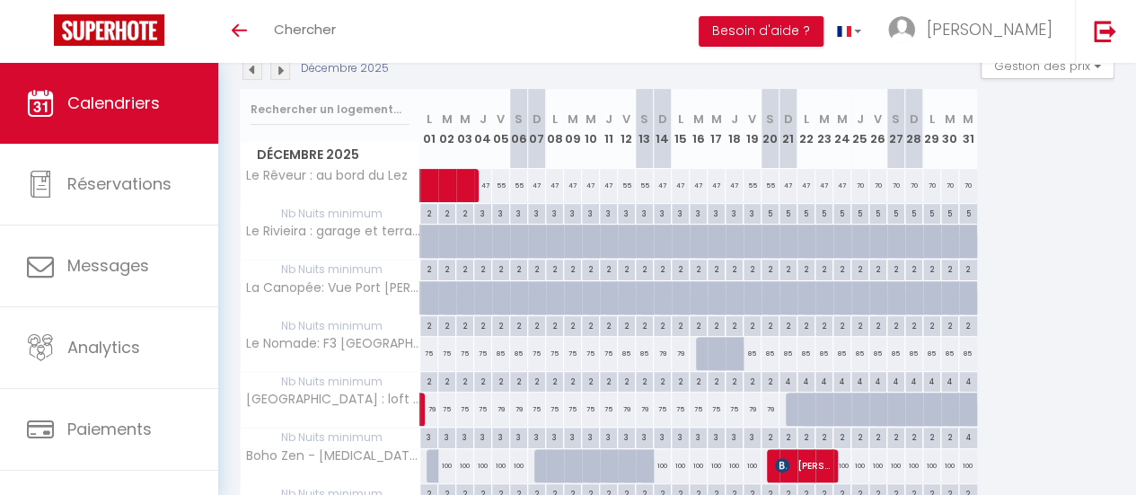
click at [769, 436] on div "2" at bounding box center [770, 436] width 17 height 17
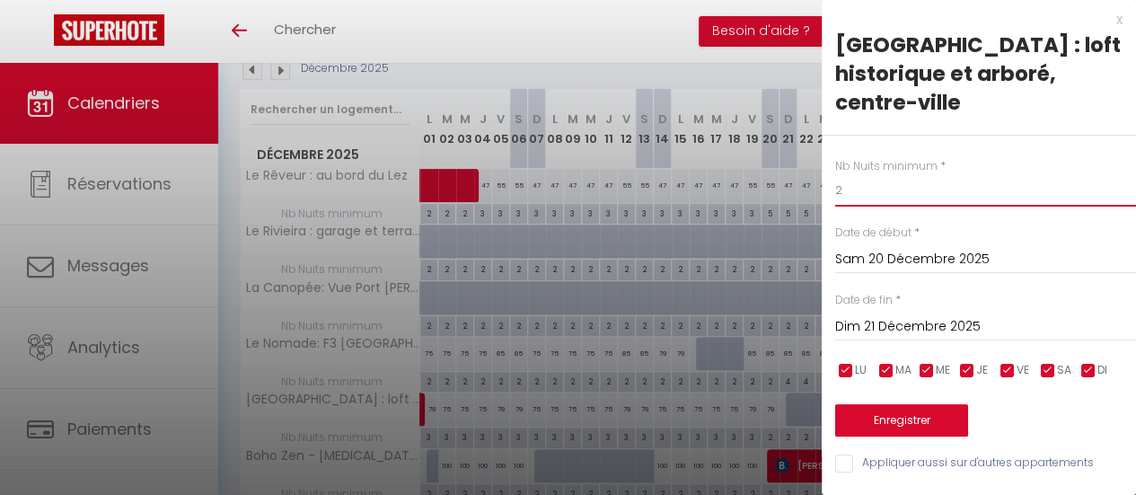
click at [852, 174] on input "2" at bounding box center [985, 190] width 301 height 32
click at [851, 174] on input "2" at bounding box center [985, 190] width 301 height 32
click at [898, 315] on input "Dim 21 Décembre 2025" at bounding box center [985, 326] width 301 height 23
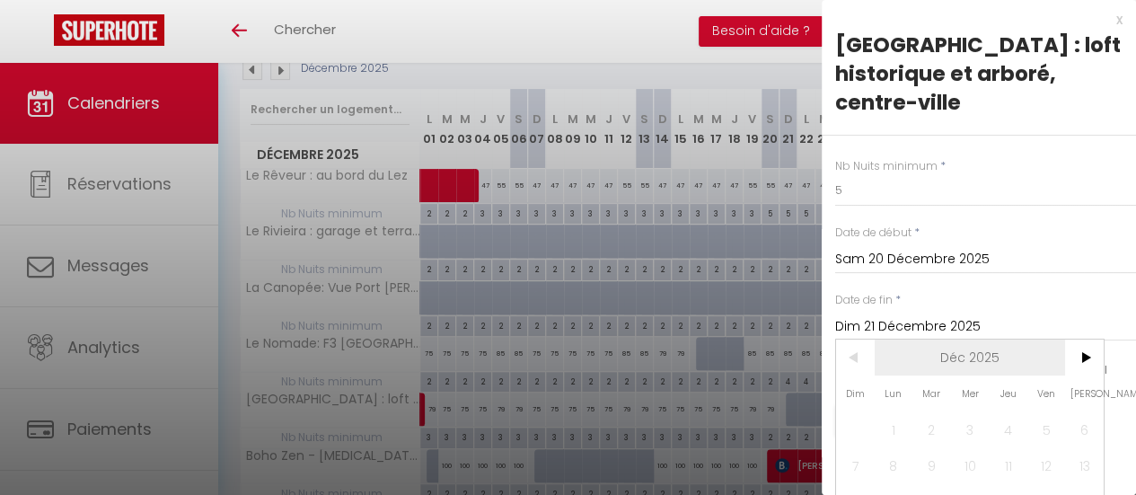
scroll to position [81, 0]
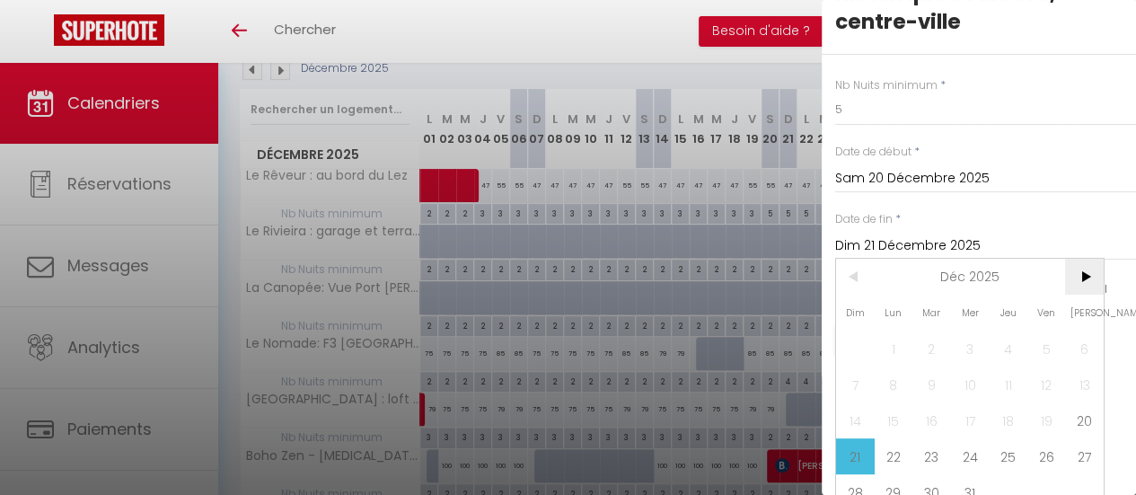
click at [1087, 259] on span ">" at bounding box center [1084, 277] width 39 height 36
click at [1014, 331] on span "1" at bounding box center [1008, 349] width 39 height 36
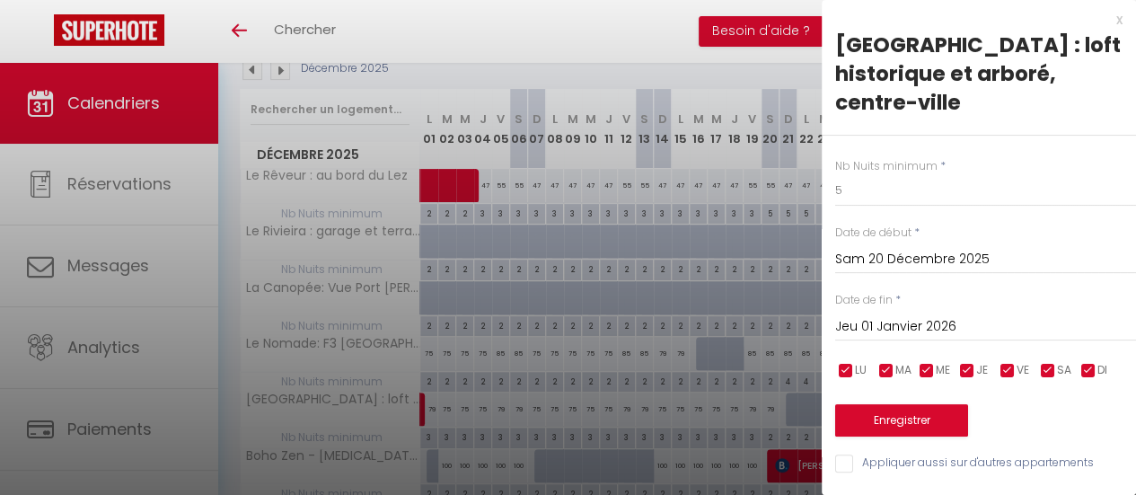
scroll to position [0, 0]
click at [954, 404] on button "Enregistrer" at bounding box center [901, 420] width 133 height 32
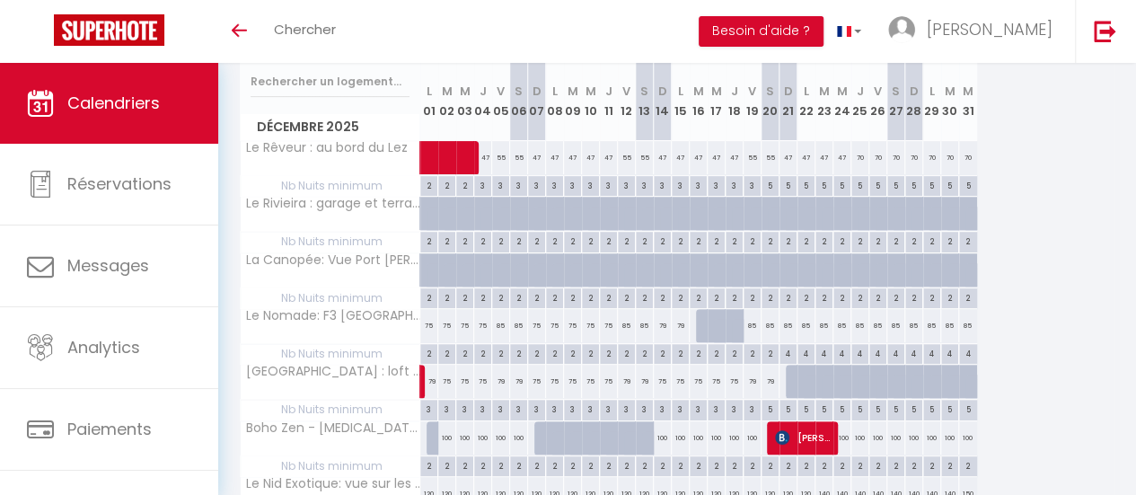
scroll to position [206, 0]
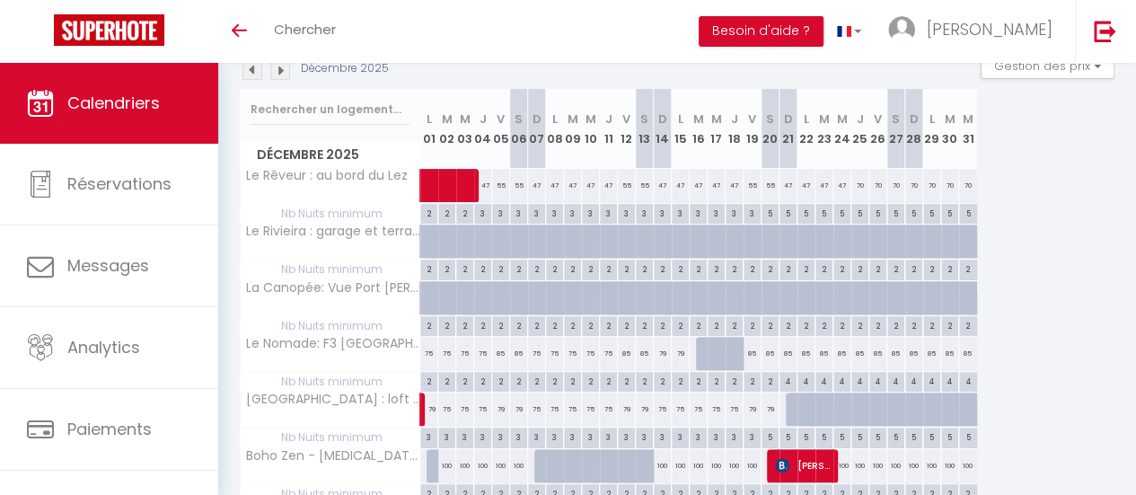
click at [788, 414] on div at bounding box center [795, 410] width 18 height 34
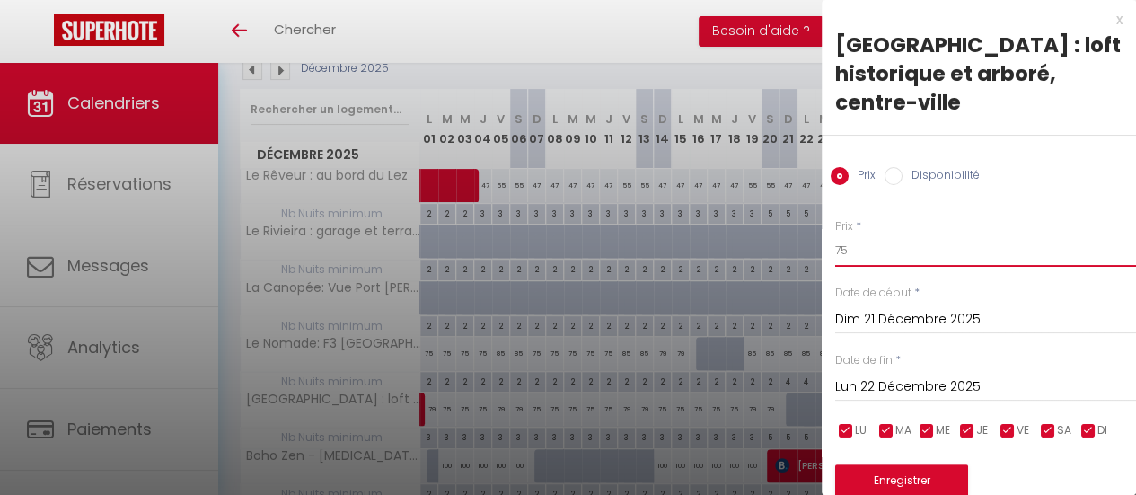
click at [859, 234] on input "75" at bounding box center [985, 250] width 301 height 32
click at [852, 234] on input "75" at bounding box center [985, 250] width 301 height 32
drag, startPoint x: 850, startPoint y: 220, endPoint x: 831, endPoint y: 220, distance: 18.9
click at [831, 220] on div "Prix * 75 Statut * Disponible Indisponible Date de début * Dim 21 Décembre 2025…" at bounding box center [979, 366] width 314 height 340
click at [907, 375] on input "Lun 22 Décembre 2025" at bounding box center [985, 386] width 301 height 23
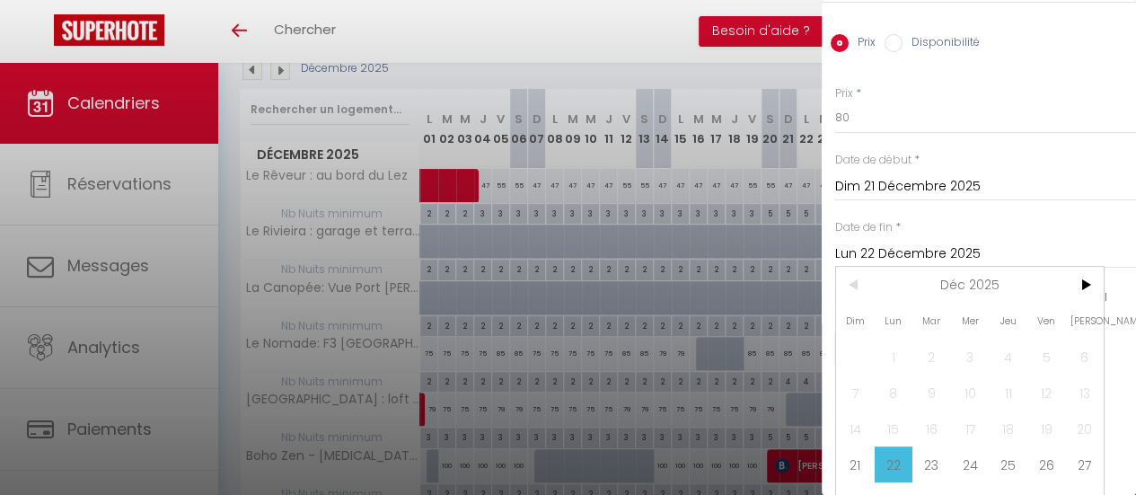
scroll to position [140, 0]
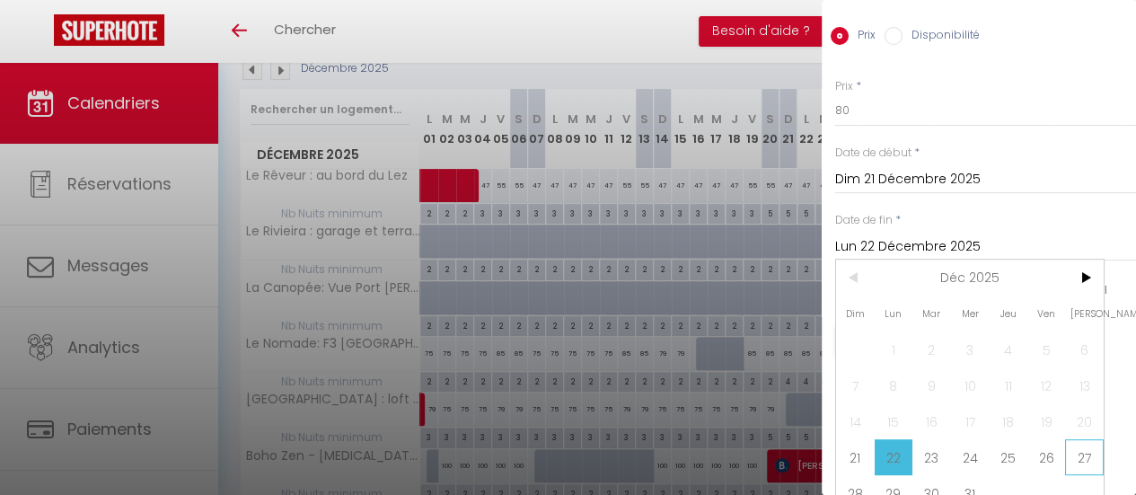
click at [1080, 439] on span "27" at bounding box center [1084, 457] width 39 height 36
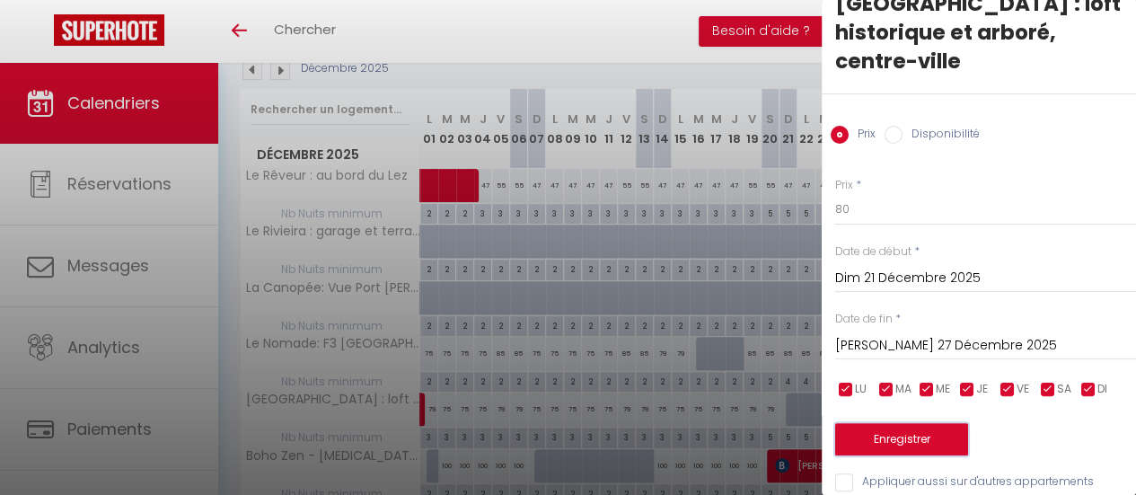
click at [932, 423] on button "Enregistrer" at bounding box center [901, 439] width 133 height 32
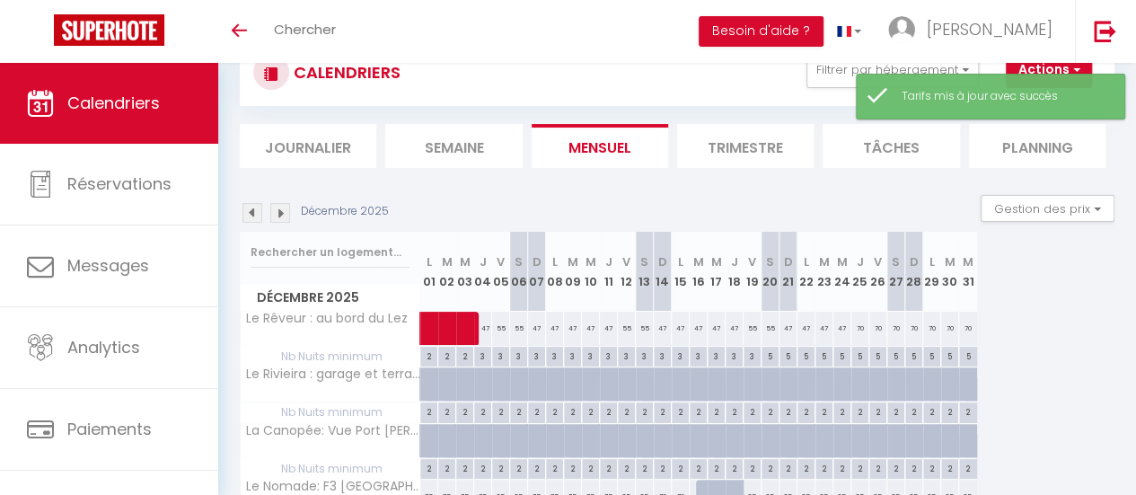
scroll to position [206, 0]
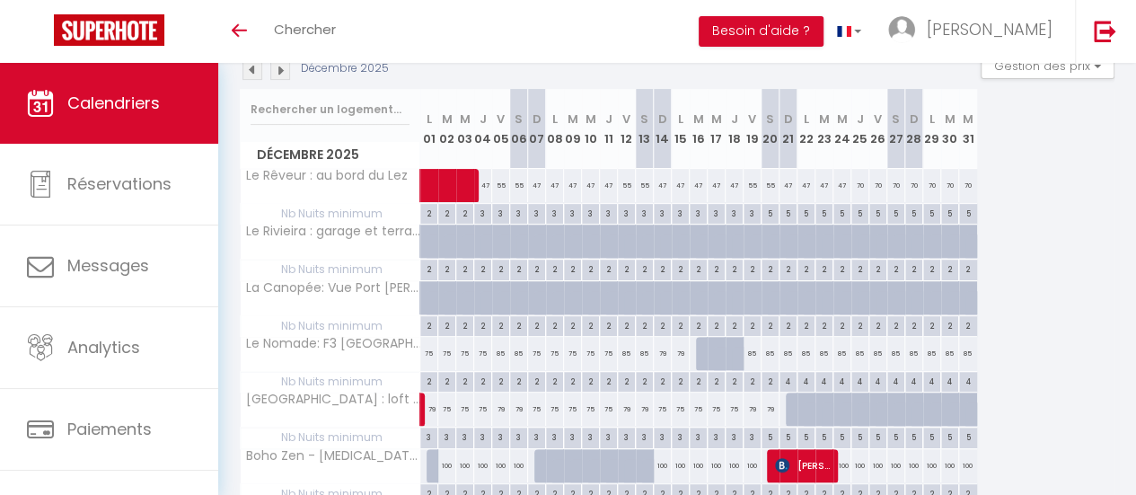
click at [914, 407] on div at bounding box center [921, 419] width 18 height 34
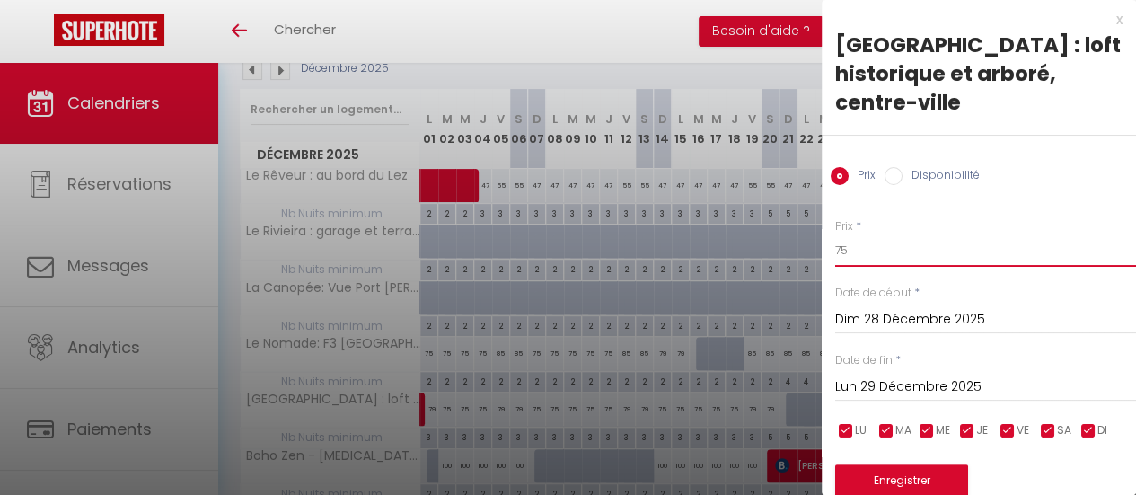
click at [888, 234] on input "75" at bounding box center [985, 250] width 301 height 32
click at [887, 234] on input "75" at bounding box center [985, 250] width 301 height 32
click at [918, 375] on input "Lun 29 Décembre 2025" at bounding box center [985, 386] width 301 height 23
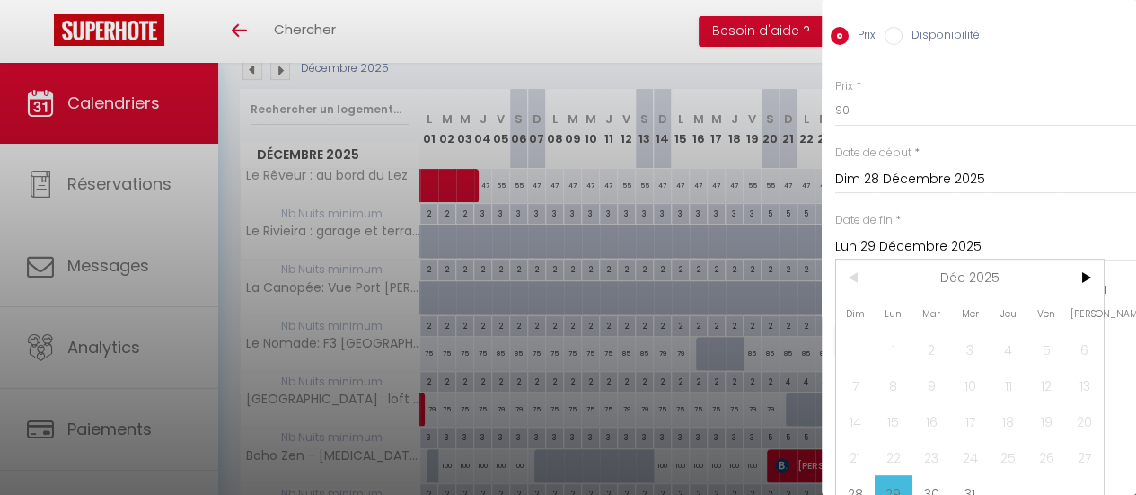
scroll to position [385, 0]
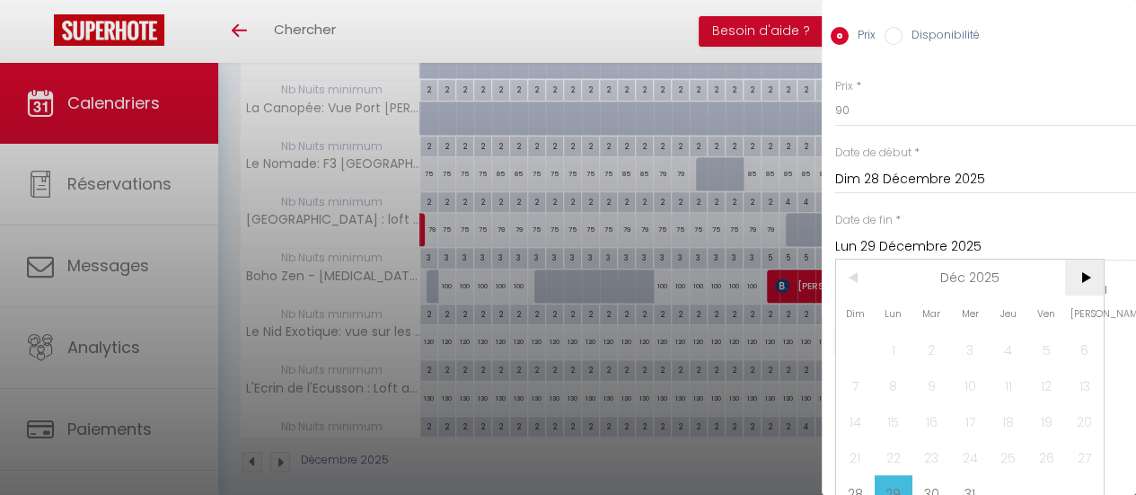
click at [1087, 260] on span ">" at bounding box center [1084, 278] width 39 height 36
click at [1012, 331] on span "1" at bounding box center [1008, 349] width 39 height 36
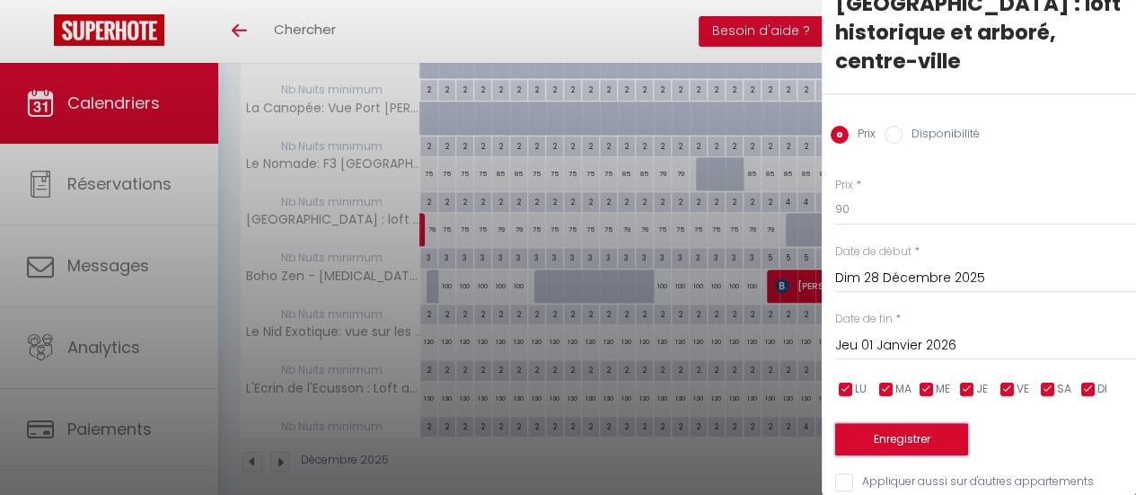
scroll to position [0, 0]
click at [938, 423] on button "Enregistrer" at bounding box center [901, 439] width 133 height 32
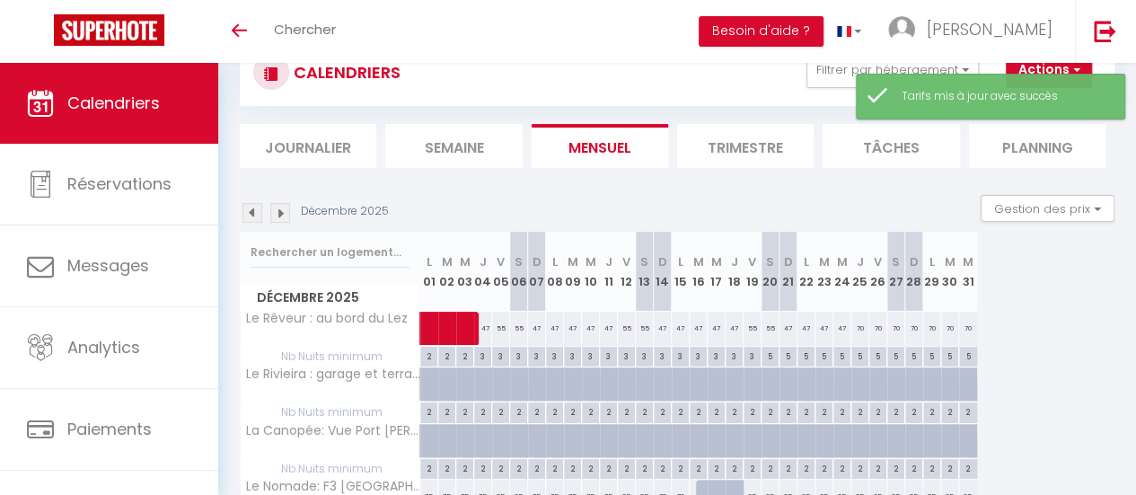
scroll to position [385, 0]
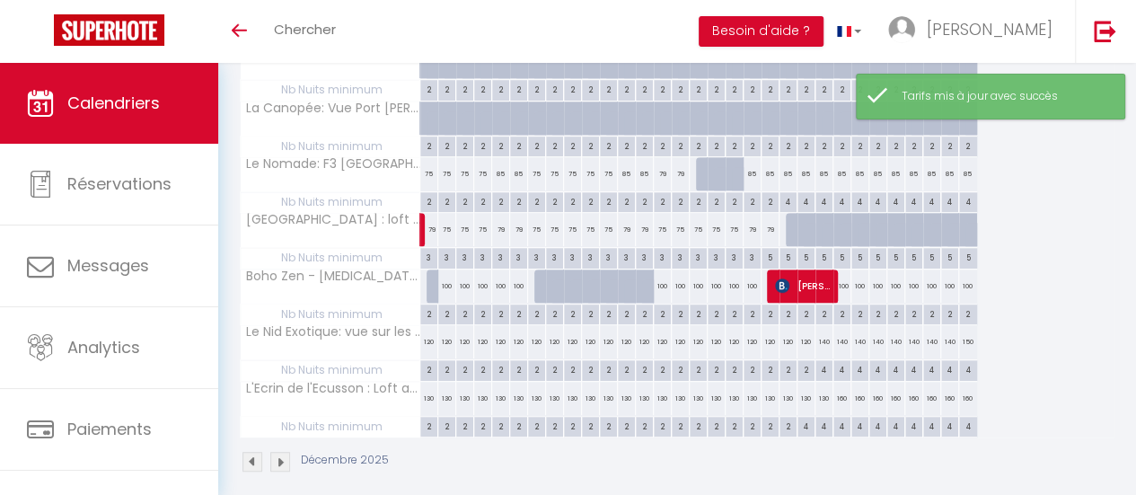
click at [791, 225] on div at bounding box center [795, 230] width 18 height 34
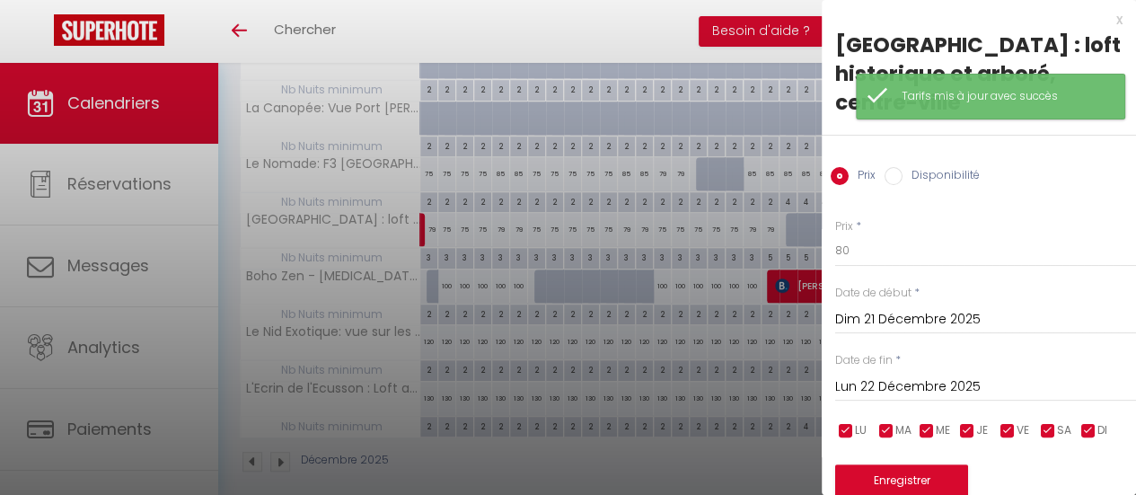
click at [897, 167] on input "Disponibilité" at bounding box center [894, 176] width 18 height 18
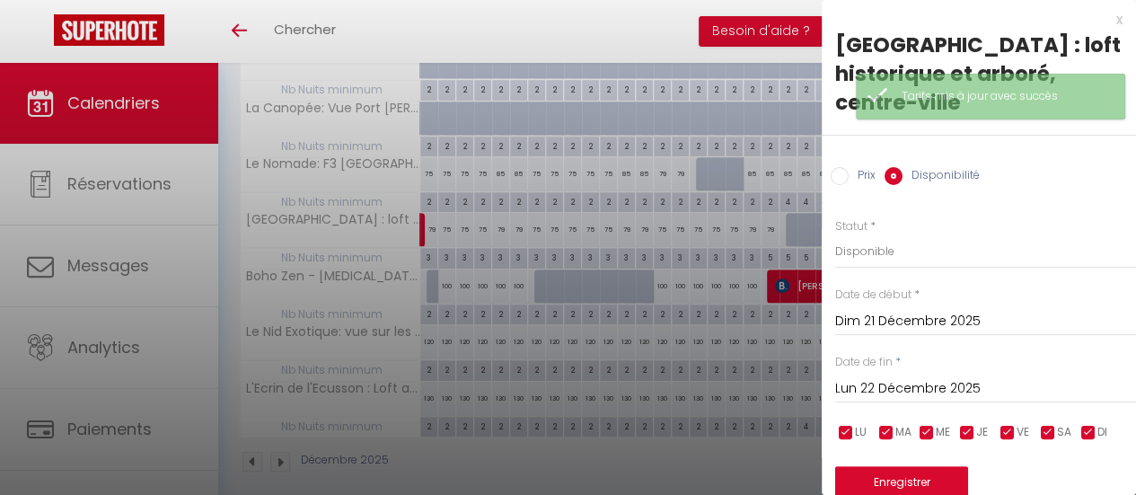
click at [911, 377] on input "Lun 22 Décembre 2025" at bounding box center [985, 388] width 301 height 23
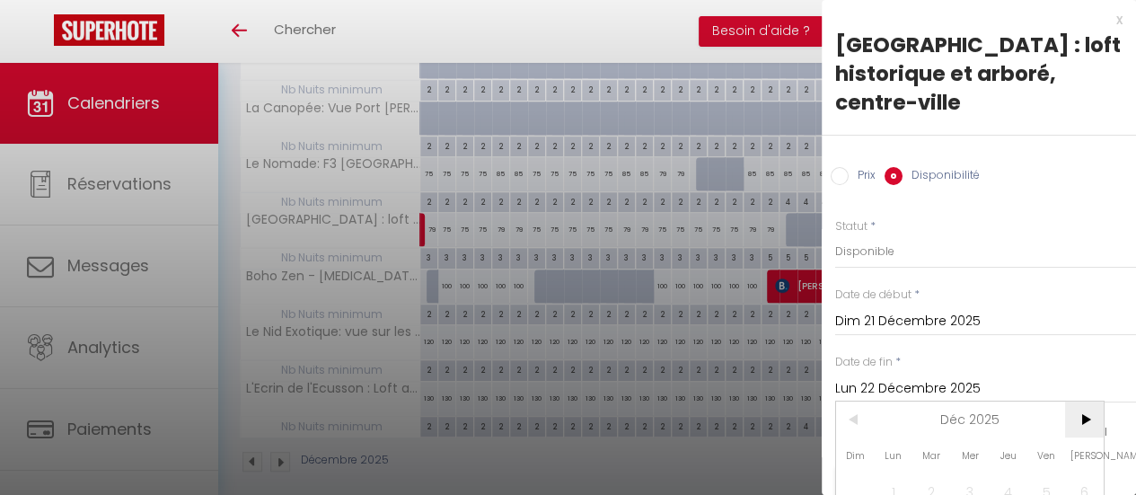
click at [1077, 402] on span ">" at bounding box center [1084, 420] width 39 height 36
click at [1076, 402] on span ">" at bounding box center [1084, 420] width 39 height 36
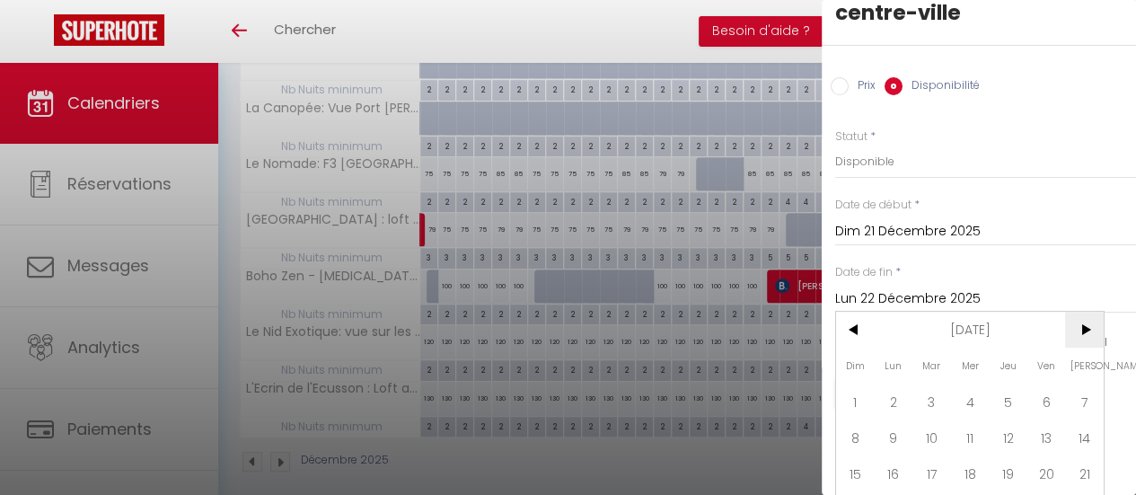
scroll to position [142, 0]
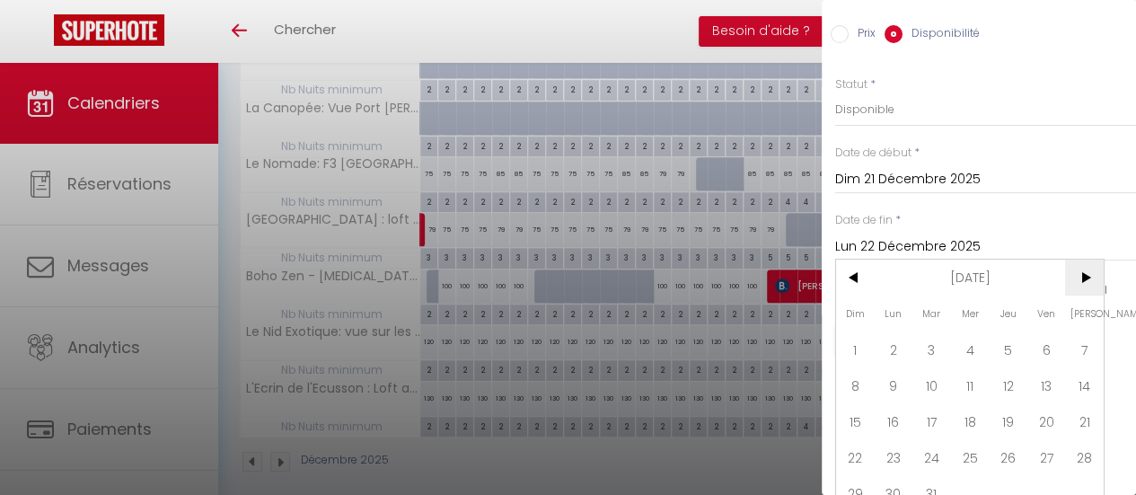
click at [1087, 260] on span ">" at bounding box center [1084, 278] width 39 height 36
click at [1012, 475] on span "30" at bounding box center [1008, 493] width 39 height 36
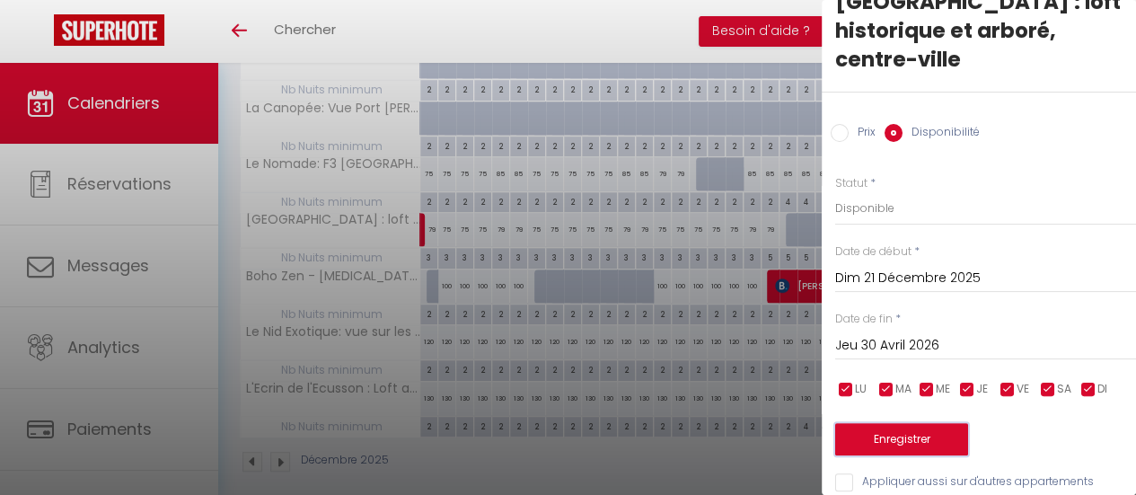
click at [963, 423] on button "Enregistrer" at bounding box center [901, 439] width 133 height 32
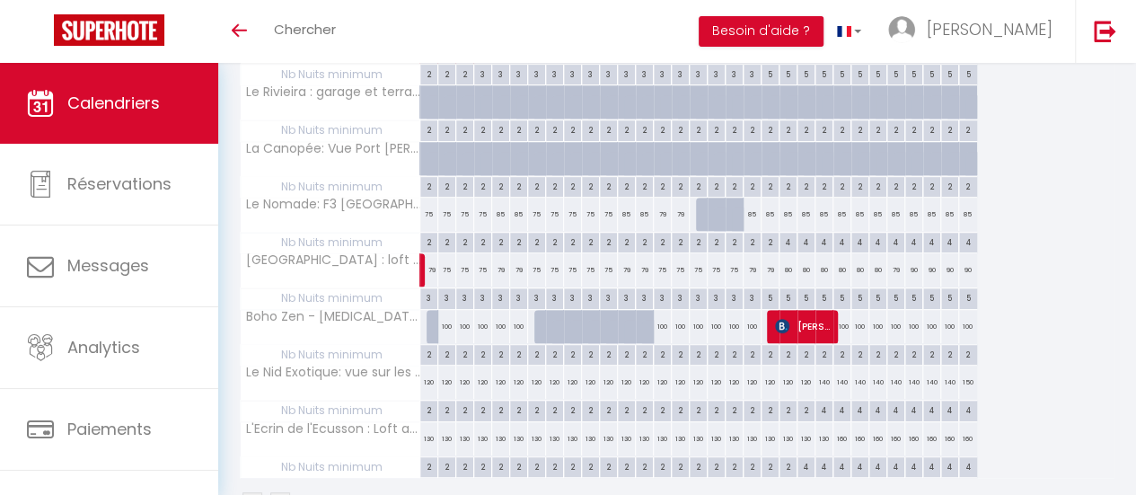
scroll to position [385, 0]
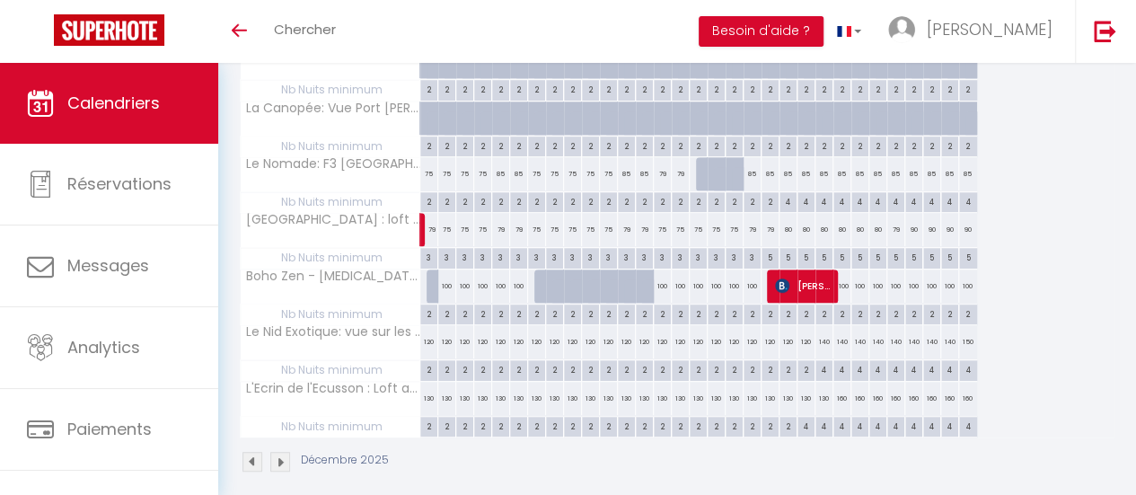
click at [448, 312] on div "2" at bounding box center [446, 313] width 17 height 17
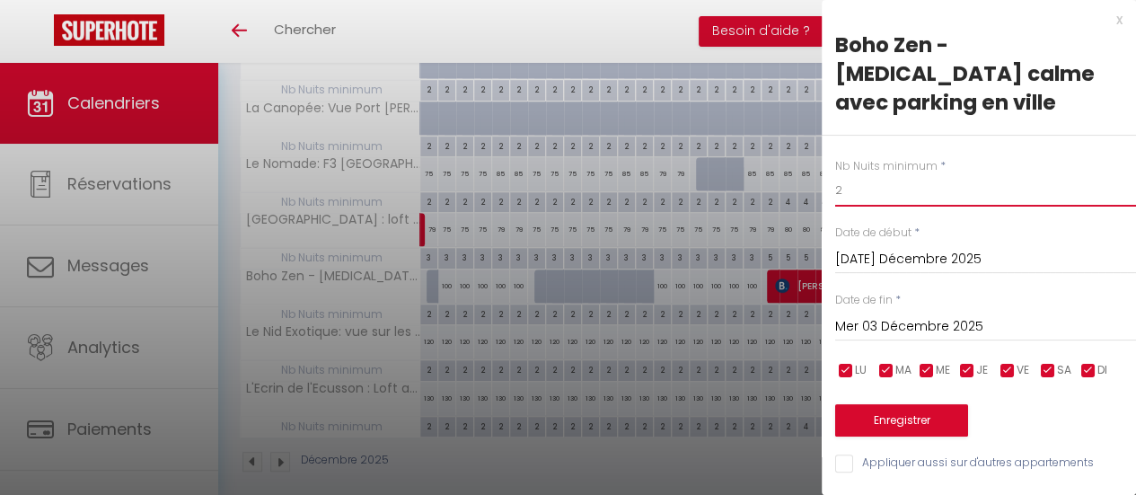
click at [886, 174] on input "2" at bounding box center [985, 190] width 301 height 32
click at [943, 315] on input "Mer 03 Décembre 2025" at bounding box center [985, 326] width 301 height 23
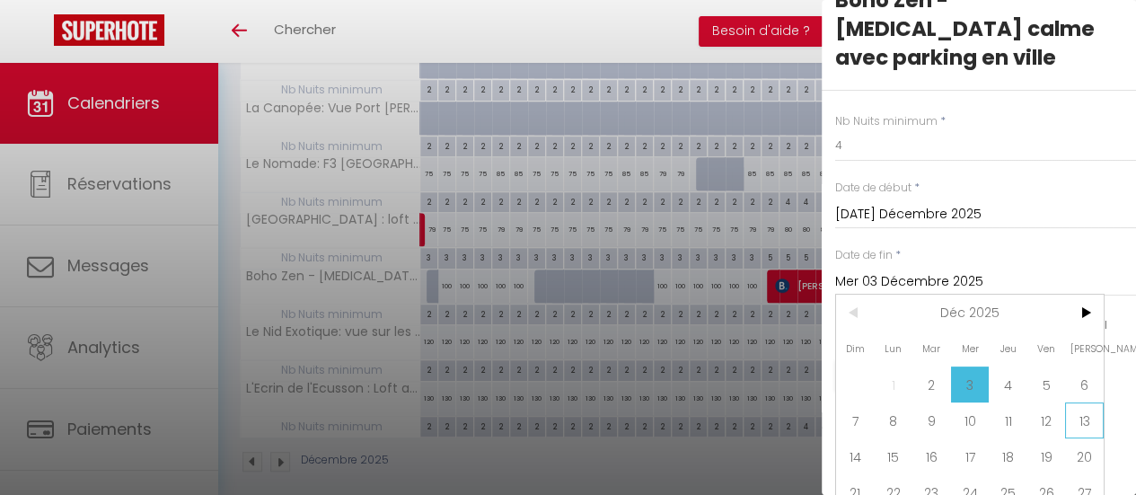
scroll to position [81, 0]
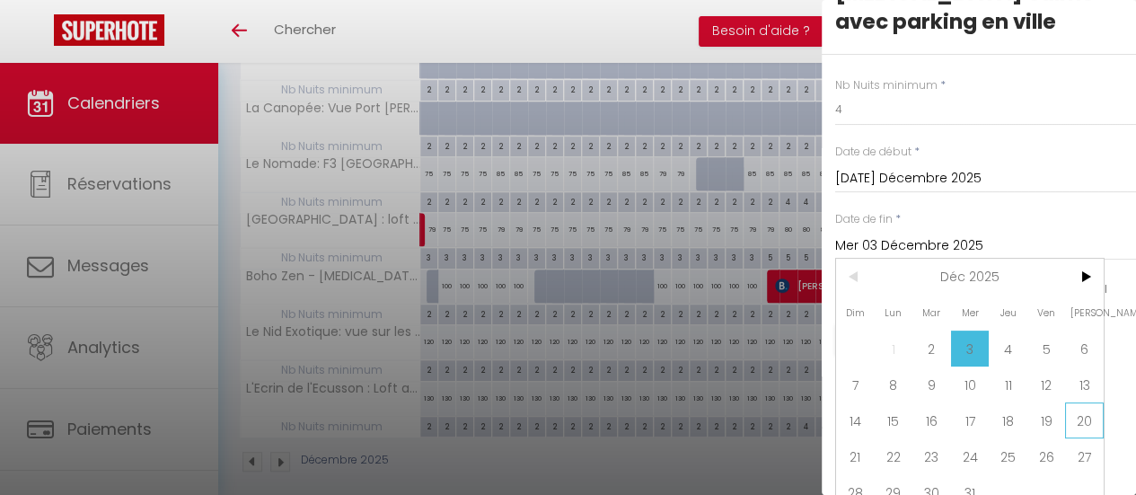
click at [1078, 402] on span "20" at bounding box center [1084, 420] width 39 height 36
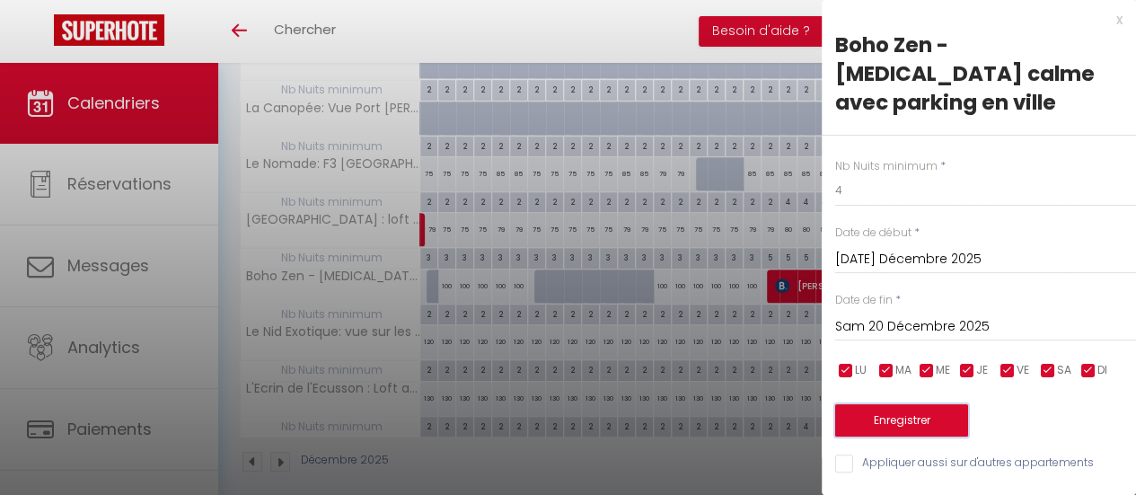
click at [948, 404] on button "Enregistrer" at bounding box center [901, 420] width 133 height 32
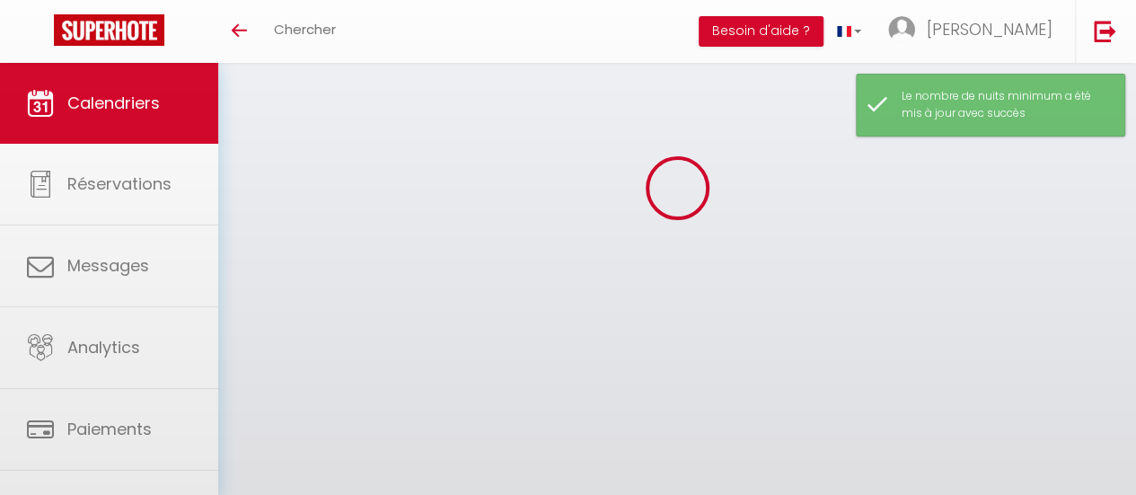
scroll to position [385, 0]
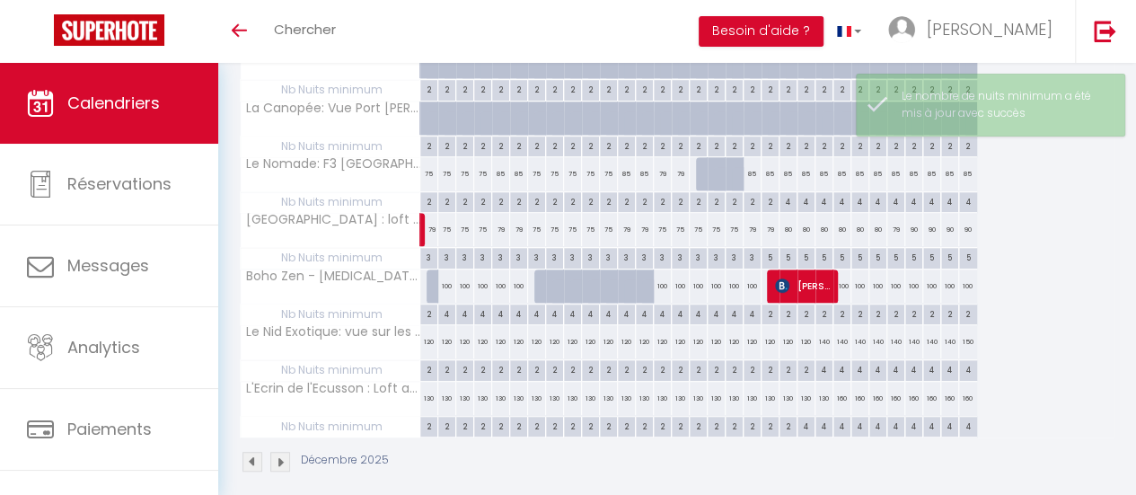
click at [765, 313] on div "2" at bounding box center [770, 313] width 17 height 17
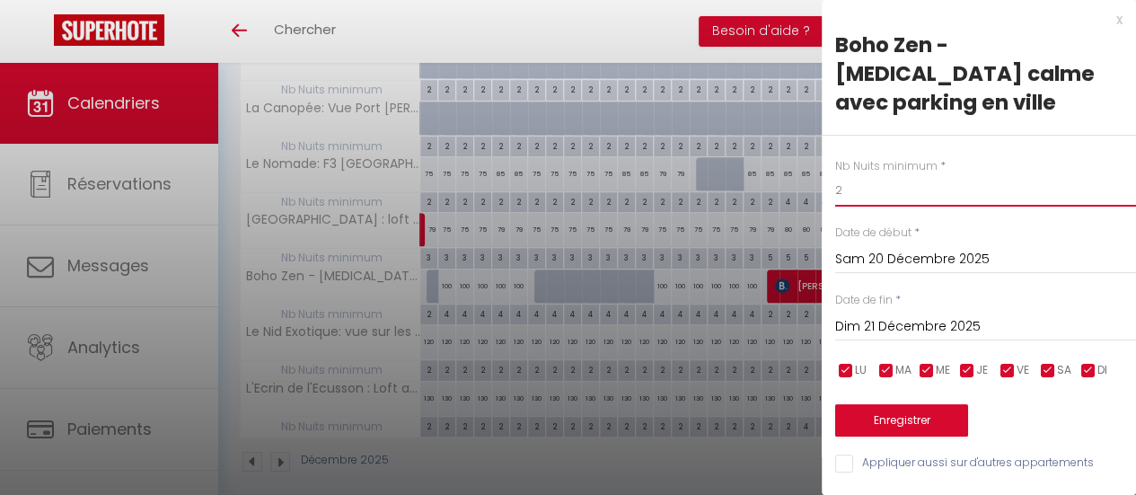
click at [861, 174] on input "2" at bounding box center [985, 190] width 301 height 32
click at [979, 315] on input "Dim 21 Décembre 2025" at bounding box center [985, 326] width 301 height 23
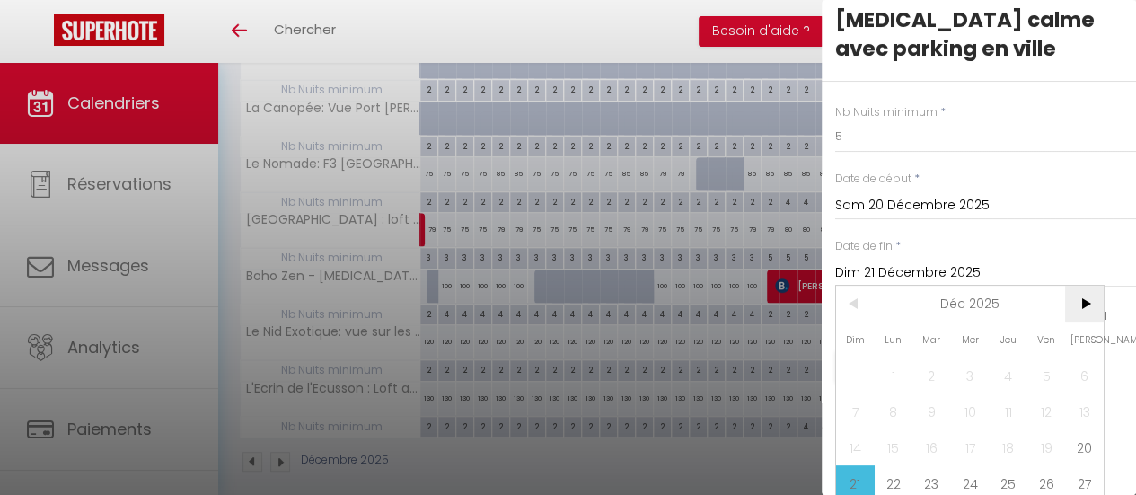
scroll to position [81, 0]
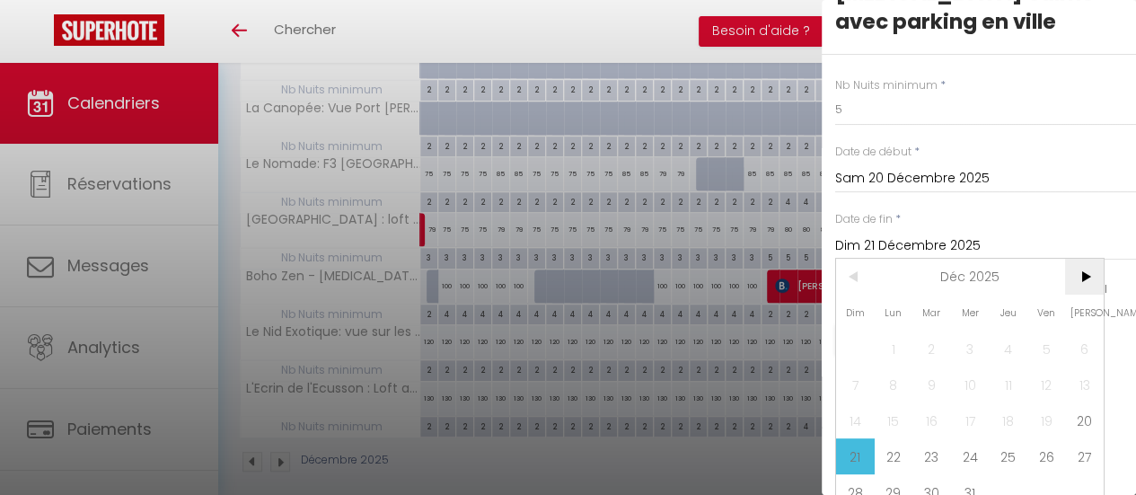
click at [1082, 259] on span ">" at bounding box center [1084, 277] width 39 height 36
click at [1018, 331] on span "1" at bounding box center [1008, 349] width 39 height 36
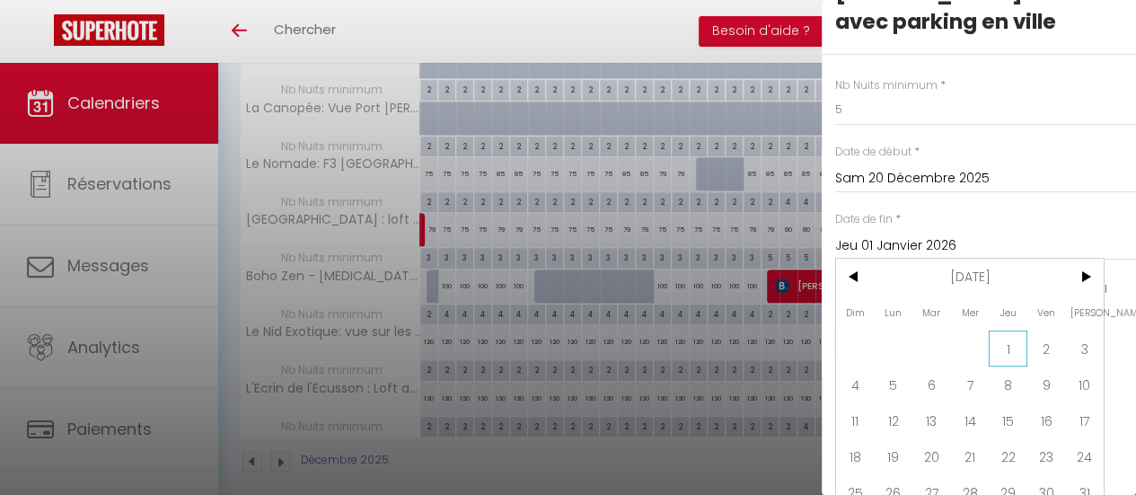
scroll to position [0, 0]
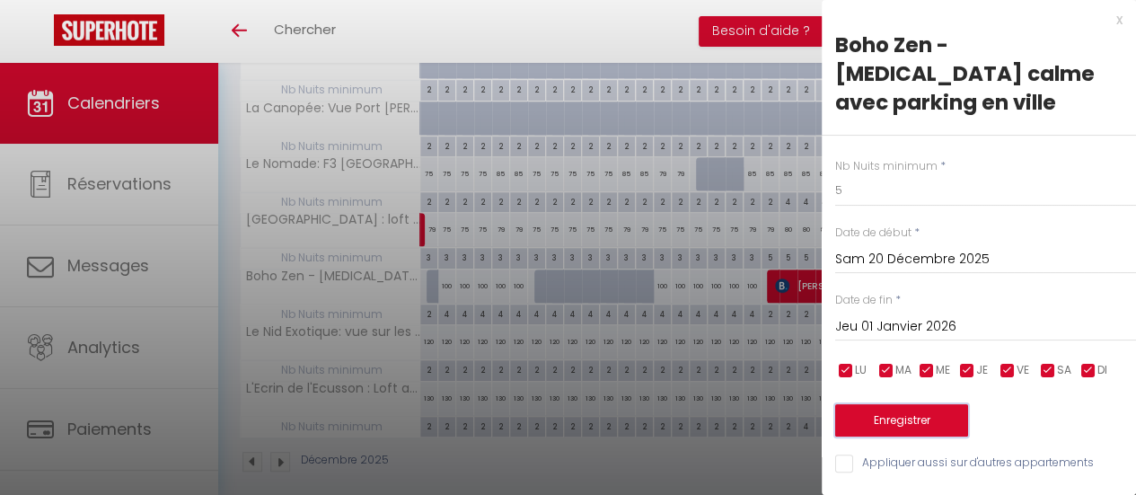
click at [920, 404] on button "Enregistrer" at bounding box center [901, 420] width 133 height 32
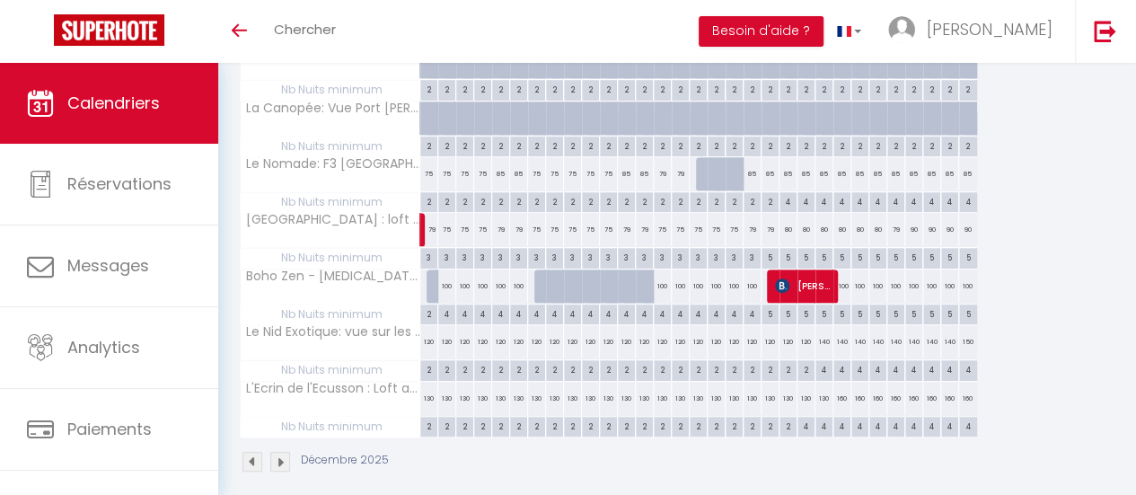
click at [446, 281] on div "100" at bounding box center [447, 285] width 18 height 33
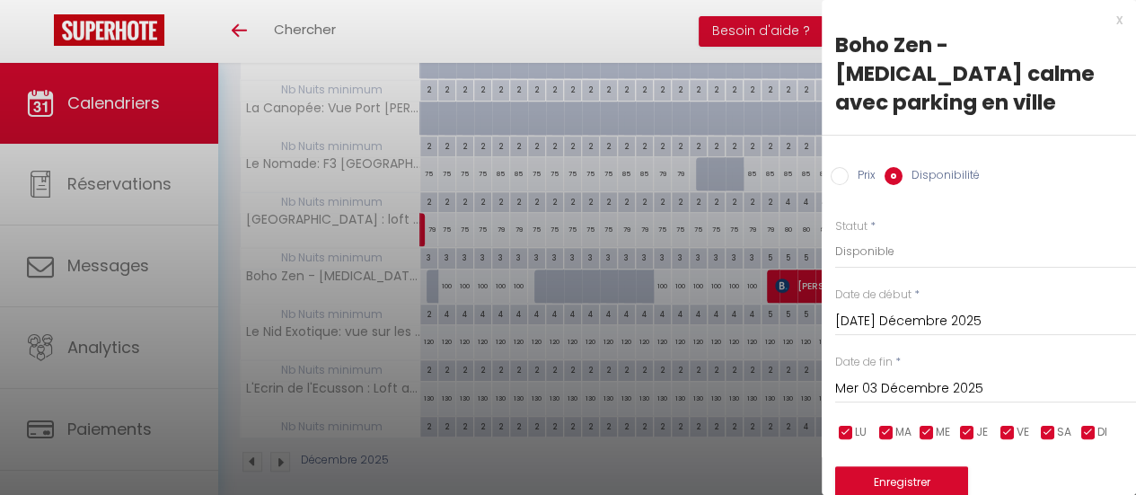
click at [837, 167] on input "Prix" at bounding box center [840, 176] width 18 height 18
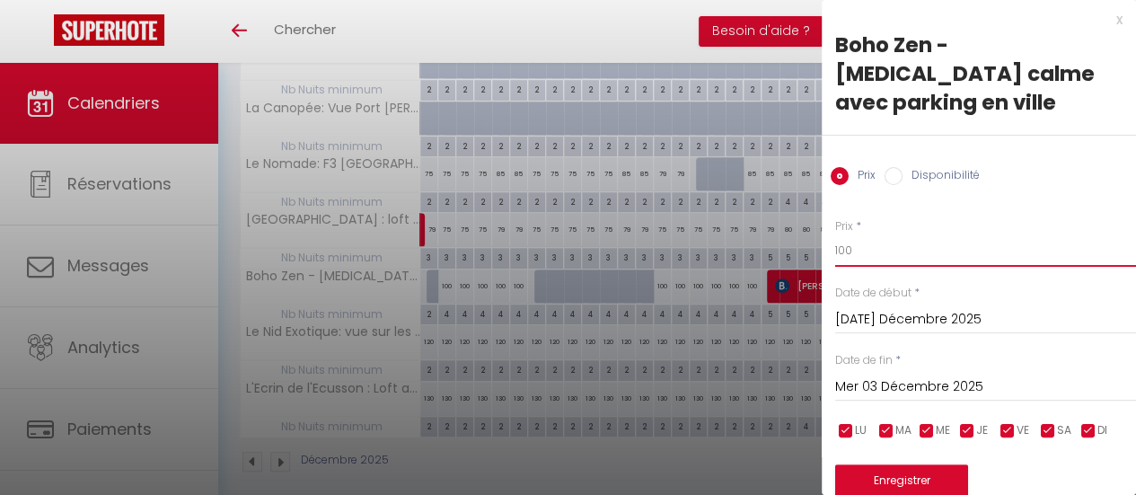
click at [869, 234] on input "100" at bounding box center [985, 250] width 301 height 32
click at [934, 375] on input "Mer 03 Décembre 2025" at bounding box center [985, 386] width 301 height 23
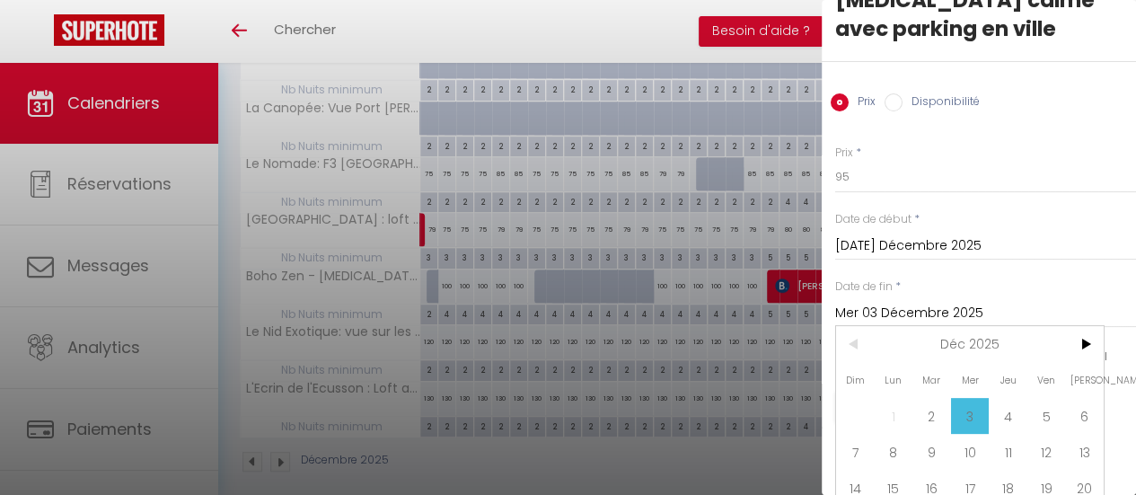
scroll to position [140, 0]
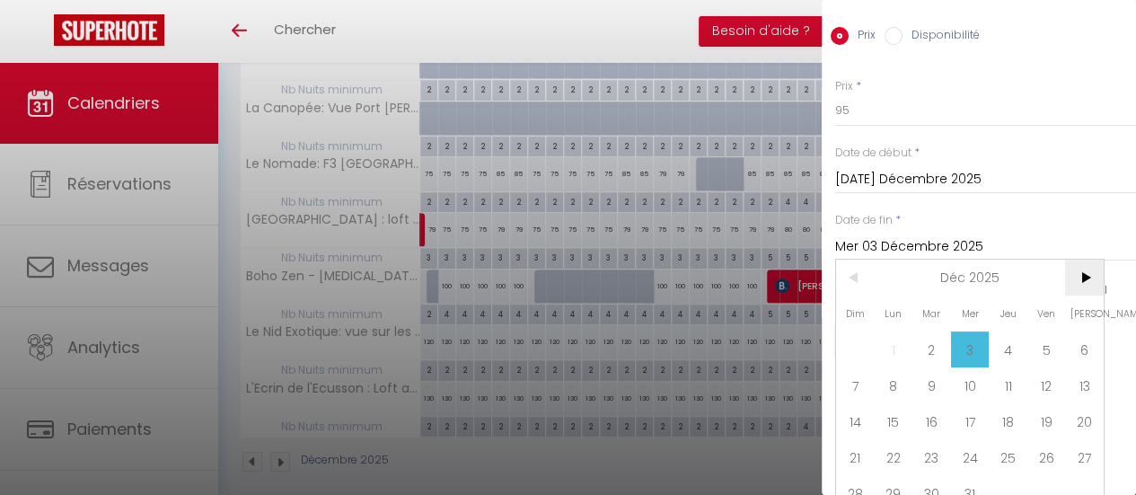
click at [1083, 260] on span ">" at bounding box center [1084, 278] width 39 height 36
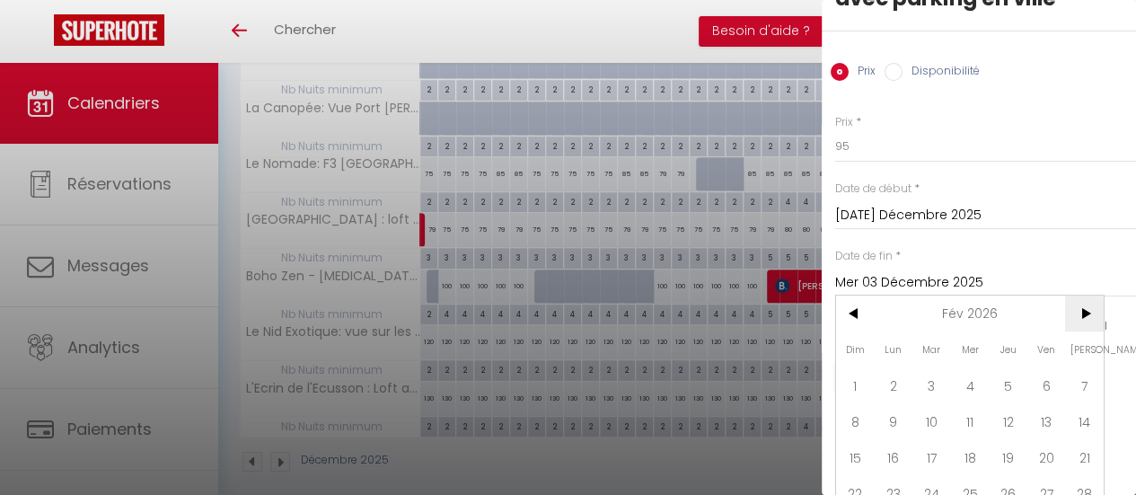
click at [1083, 271] on input "Mer 03 Décembre 2025" at bounding box center [985, 282] width 301 height 23
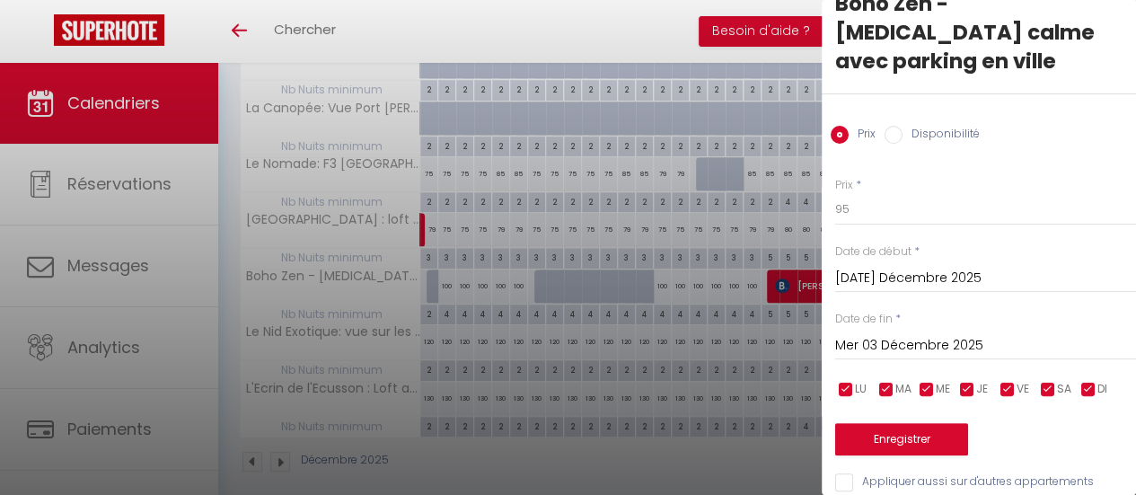
click at [1056, 334] on input "Mer 03 Décembre 2025" at bounding box center [985, 345] width 301 height 23
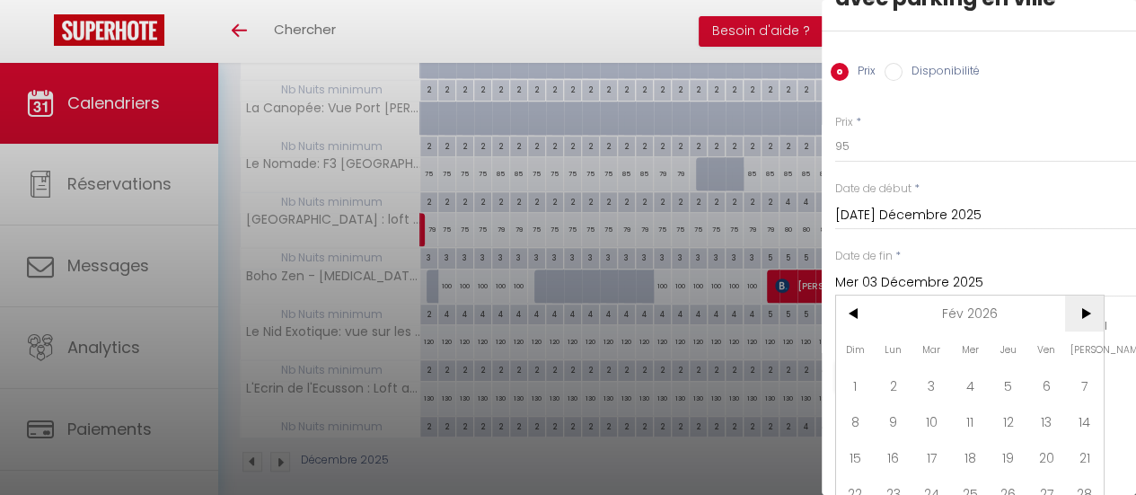
click at [1084, 296] on span ">" at bounding box center [1084, 314] width 39 height 36
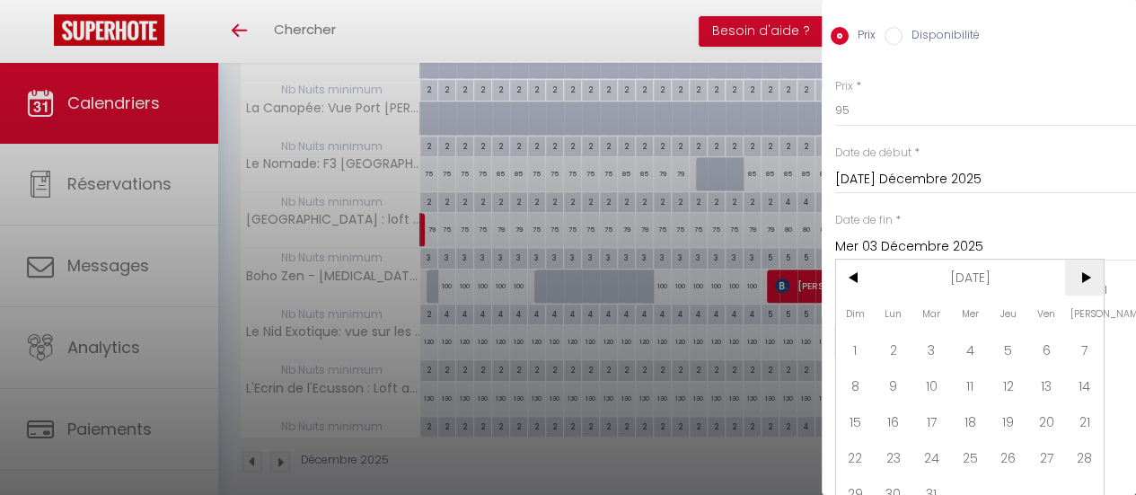
click at [1085, 260] on span ">" at bounding box center [1084, 278] width 39 height 36
click at [1015, 475] on span "30" at bounding box center [1008, 493] width 39 height 36
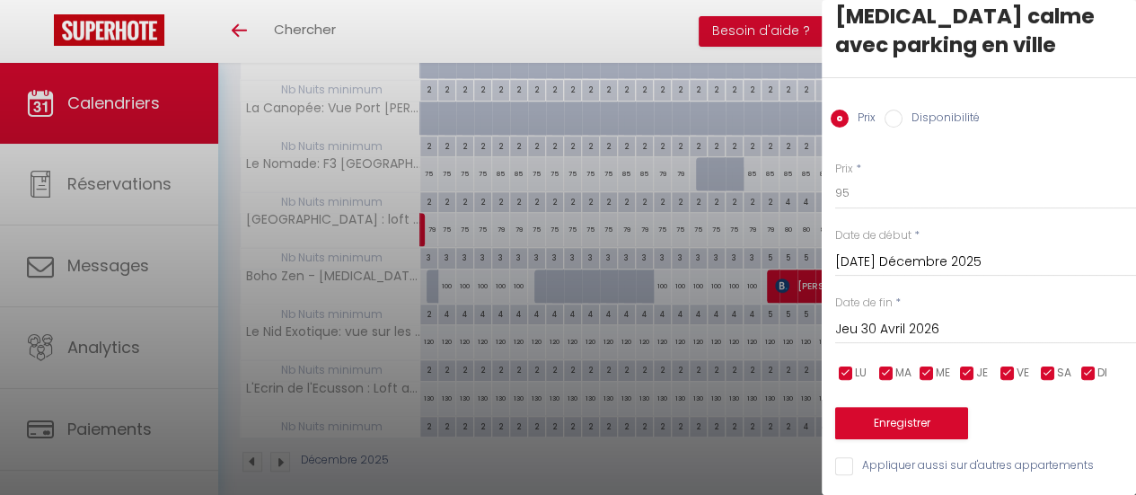
scroll to position [41, 0]
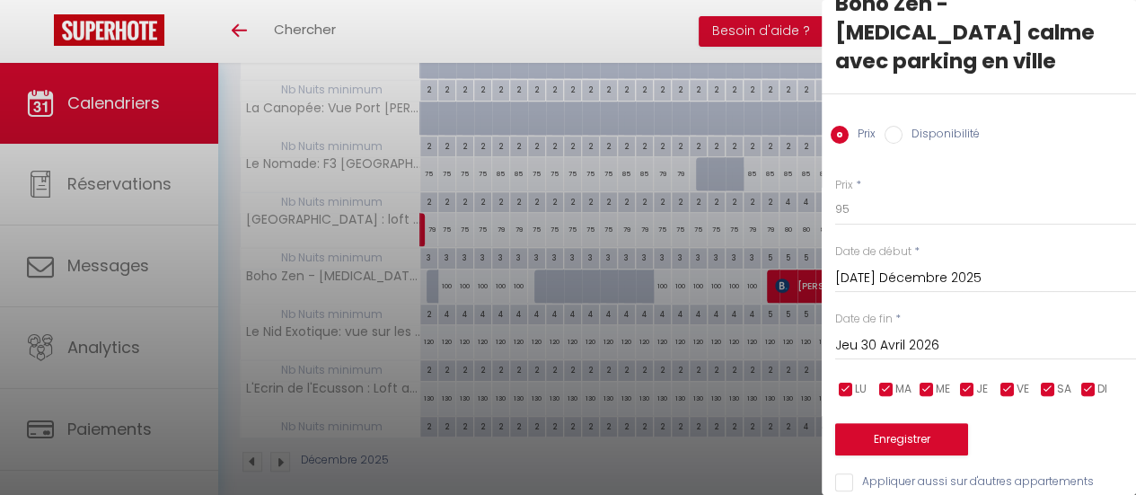
click at [1009, 381] on input "checkbox" at bounding box center [1008, 390] width 18 height 18
click at [1045, 381] on input "checkbox" at bounding box center [1048, 390] width 18 height 18
click at [927, 423] on button "Enregistrer" at bounding box center [901, 439] width 133 height 32
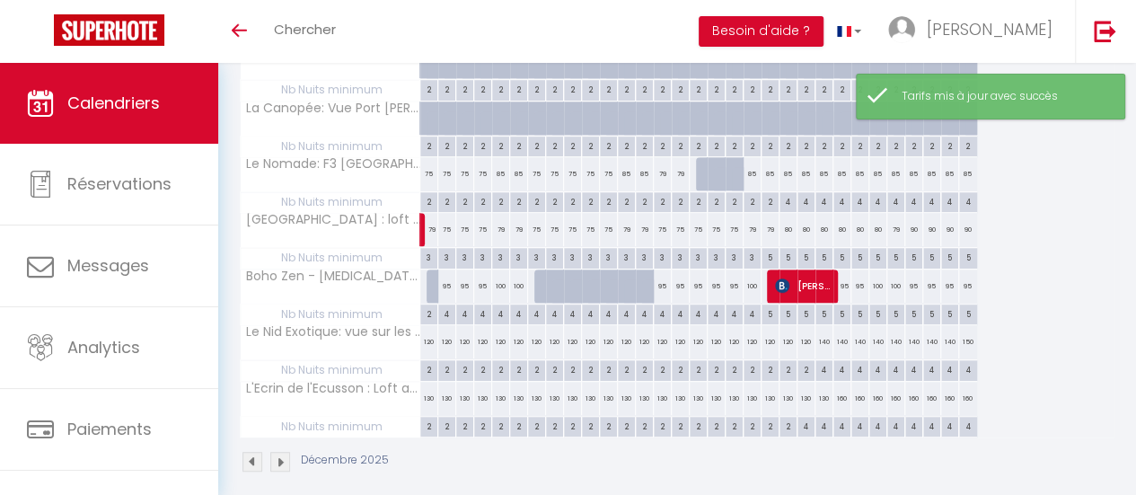
click at [447, 288] on div "95" at bounding box center [447, 285] width 18 height 33
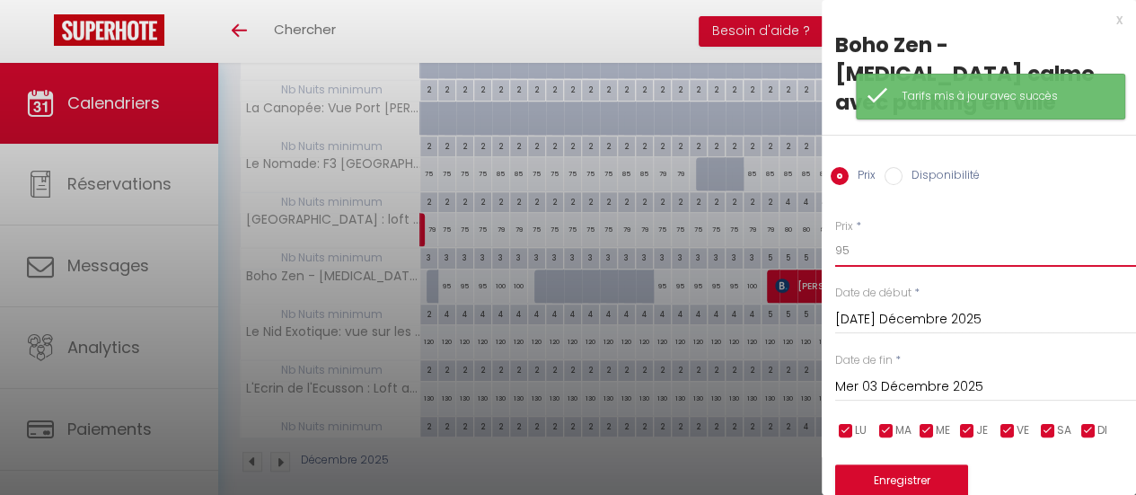
click at [868, 234] on input "95" at bounding box center [985, 250] width 301 height 32
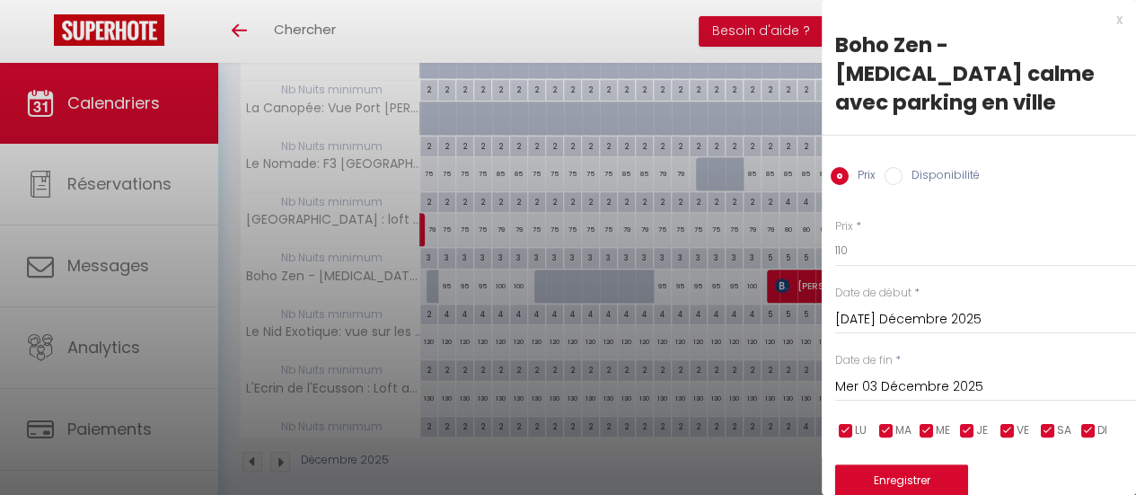
click at [954, 375] on input "Mer 03 Décembre 2025" at bounding box center [985, 386] width 301 height 23
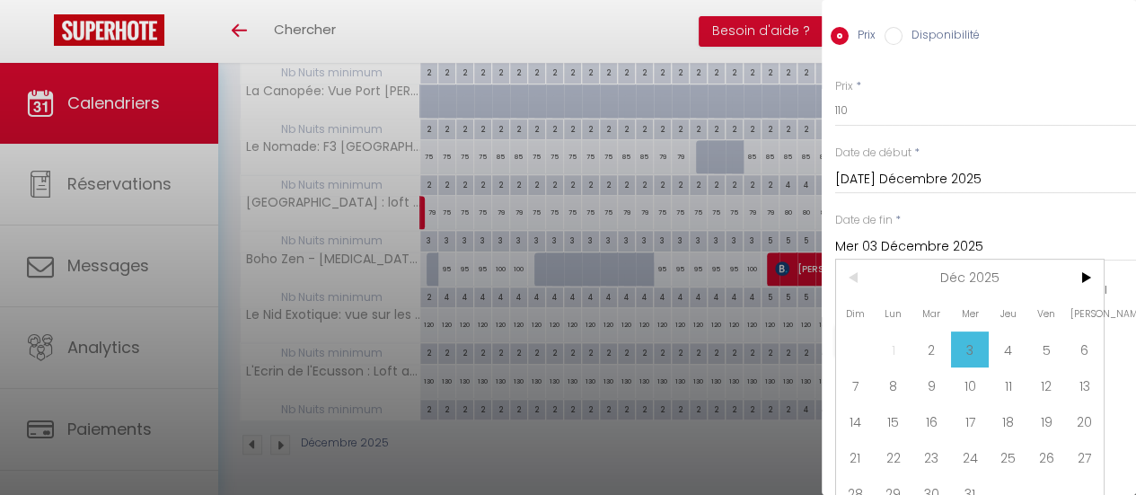
scroll to position [410, 0]
click at [1086, 260] on span ">" at bounding box center [1084, 278] width 39 height 36
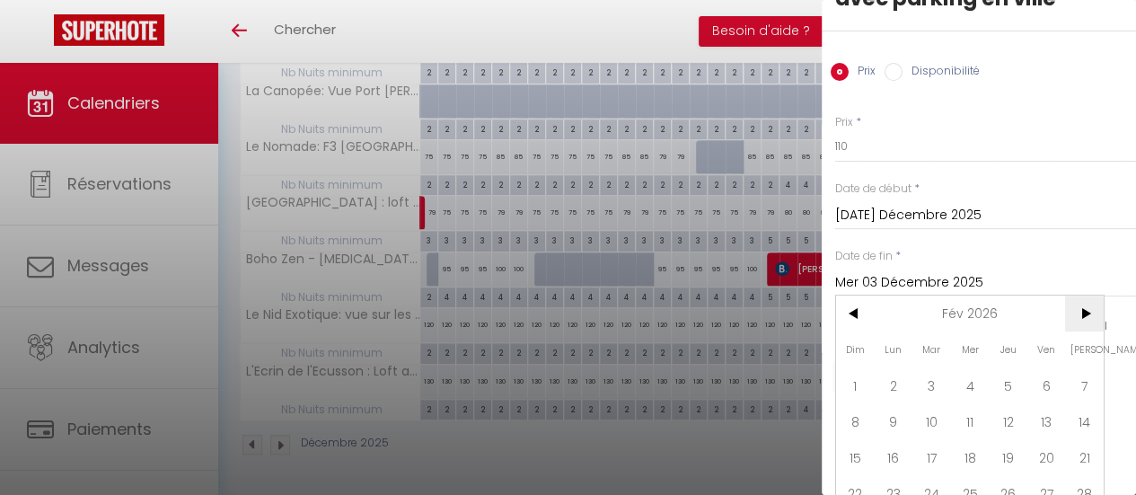
click at [1087, 296] on span ">" at bounding box center [1084, 314] width 39 height 36
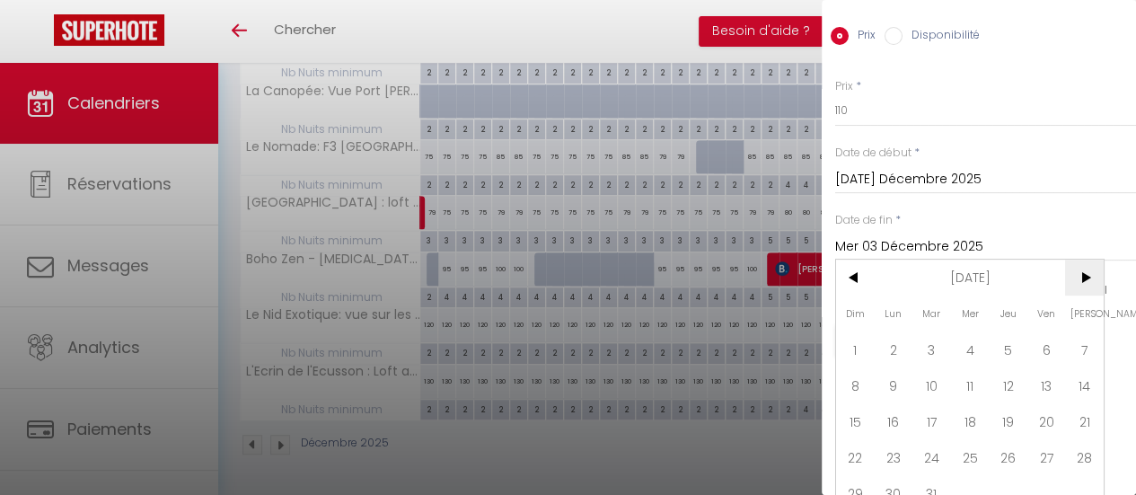
click at [1085, 260] on span ">" at bounding box center [1084, 278] width 39 height 36
click at [1019, 475] on span "30" at bounding box center [1008, 493] width 39 height 36
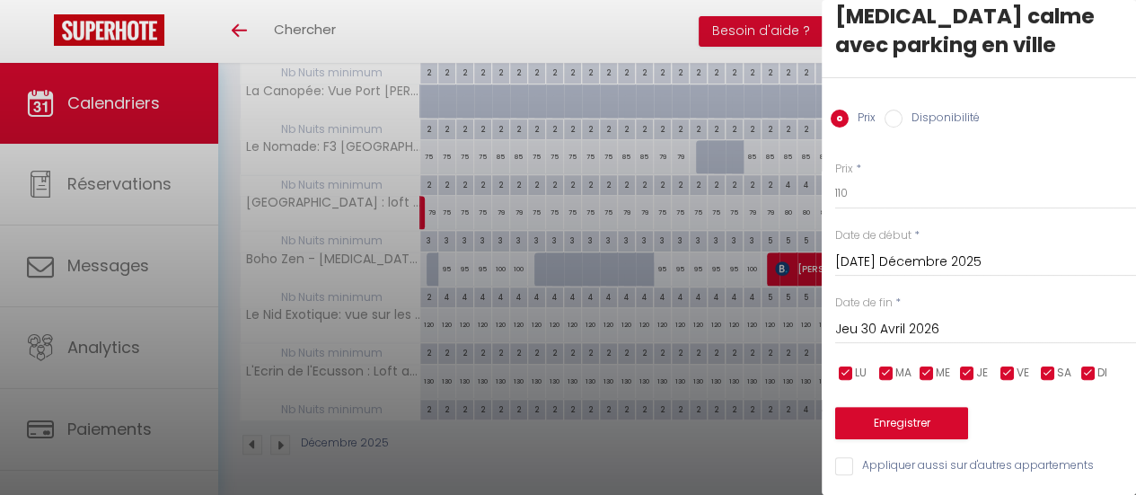
scroll to position [41, 0]
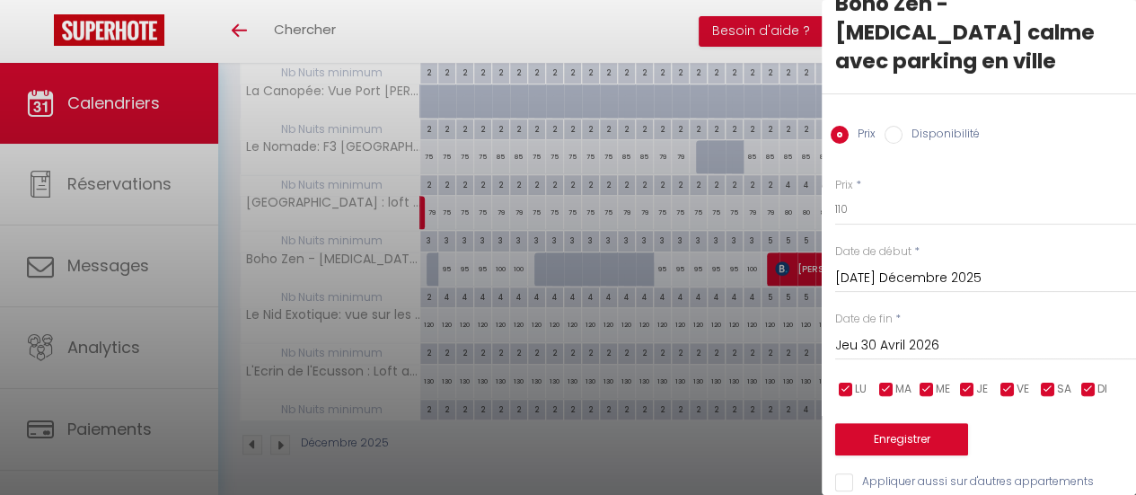
click at [968, 381] on input "checkbox" at bounding box center [968, 390] width 18 height 18
click at [922, 381] on input "checkbox" at bounding box center [927, 390] width 18 height 18
click at [886, 381] on input "checkbox" at bounding box center [887, 390] width 18 height 18
click at [847, 381] on input "checkbox" at bounding box center [846, 390] width 18 height 18
click at [1088, 381] on input "checkbox" at bounding box center [1089, 390] width 18 height 18
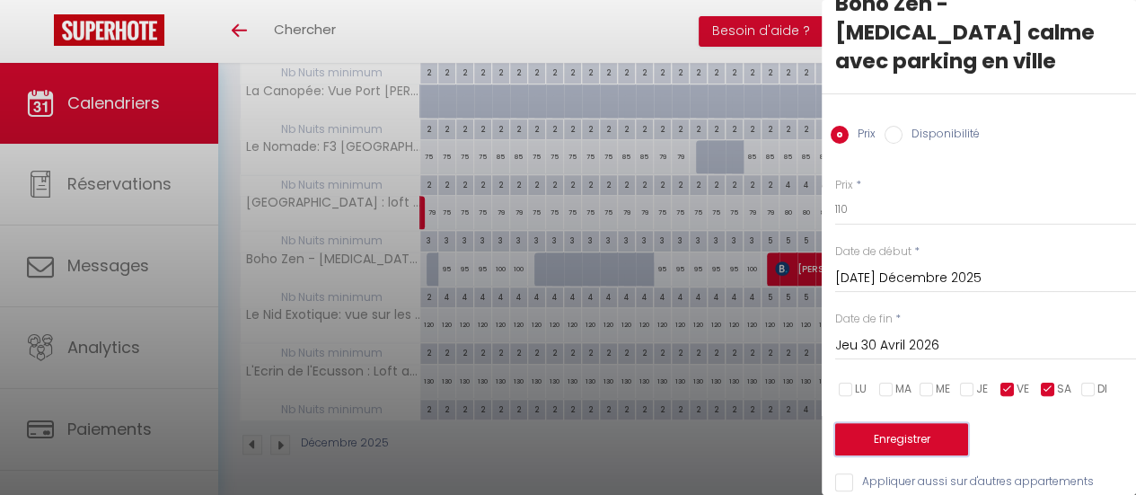
click at [946, 423] on button "Enregistrer" at bounding box center [901, 439] width 133 height 32
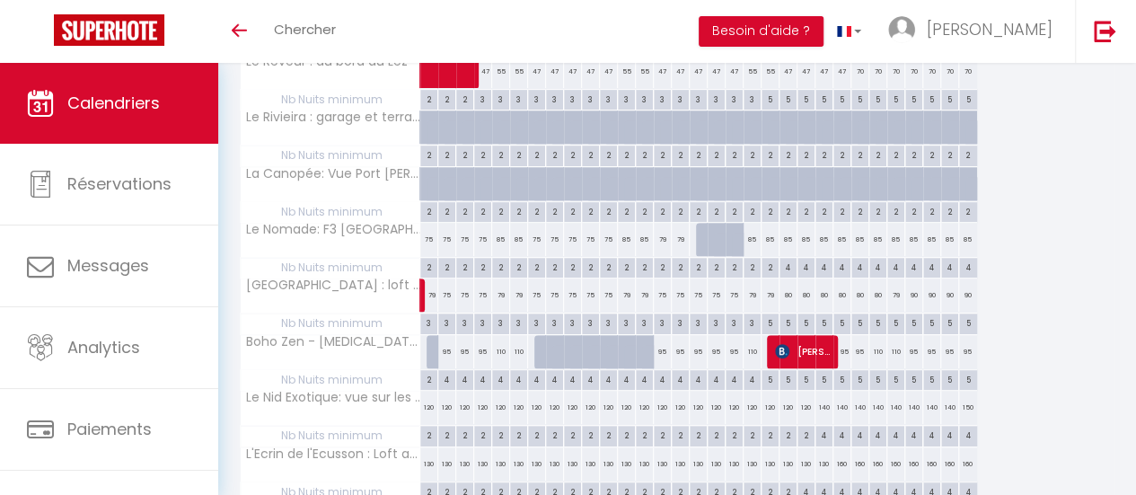
scroll to position [230, 0]
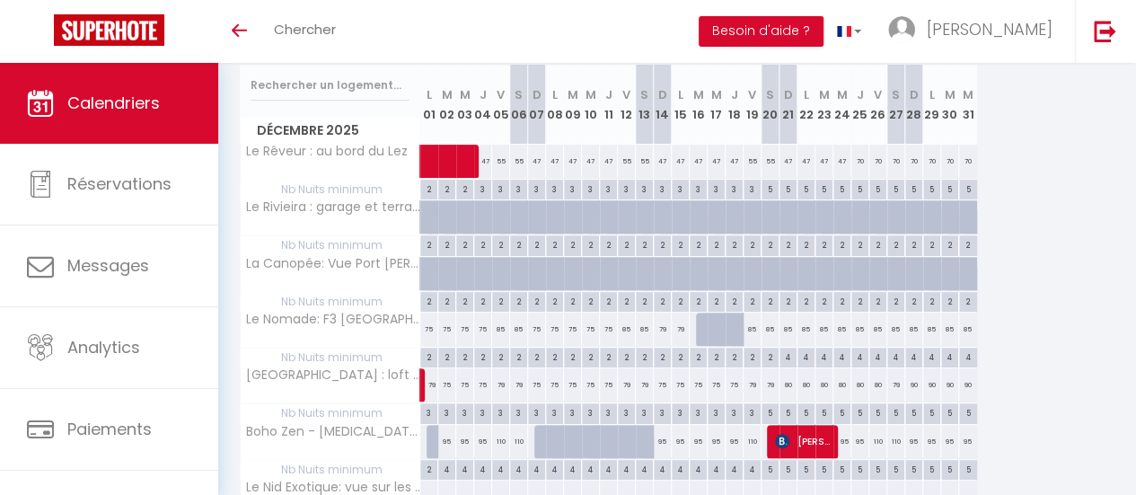
click at [844, 437] on div "95" at bounding box center [843, 441] width 18 height 33
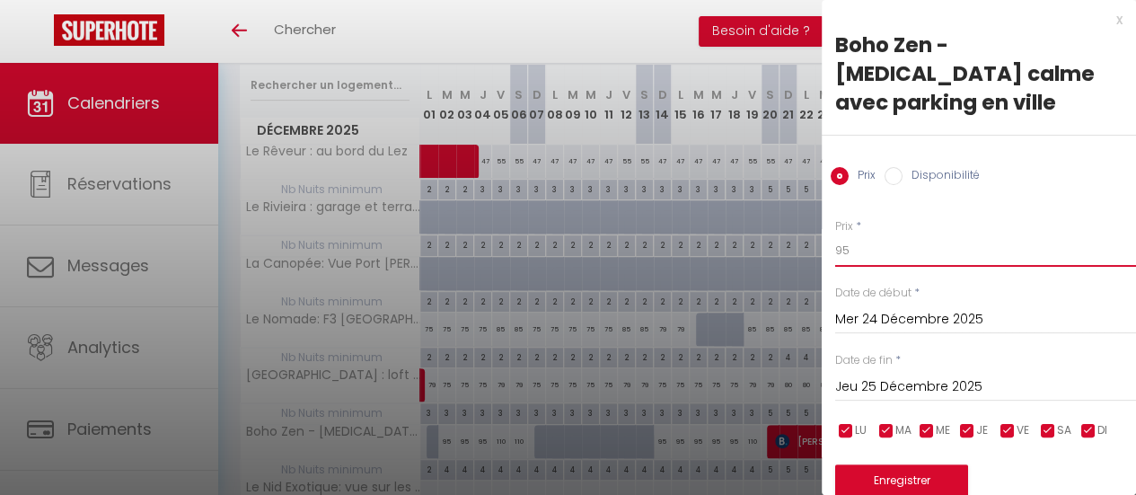
drag, startPoint x: 861, startPoint y: 219, endPoint x: 864, endPoint y: 228, distance: 9.7
click at [861, 234] on input "95" at bounding box center [985, 250] width 301 height 32
click at [959, 375] on input "Jeu 25 Décembre 2025" at bounding box center [985, 386] width 301 height 23
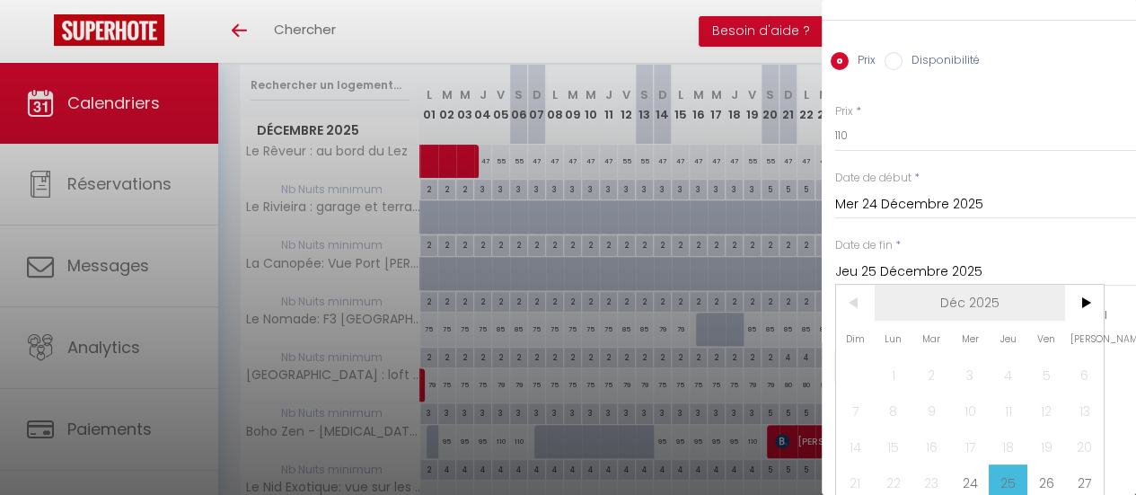
scroll to position [140, 0]
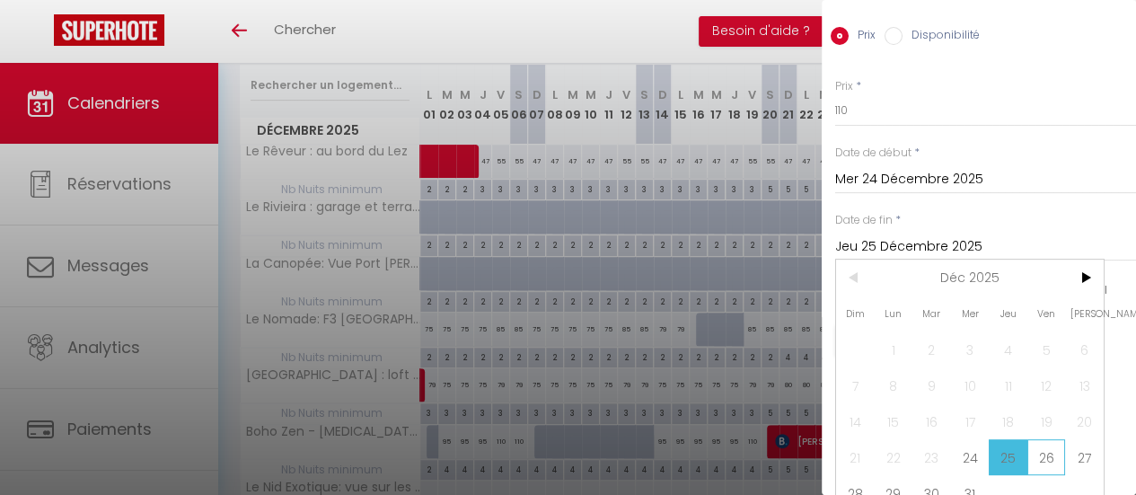
click at [1051, 439] on span "26" at bounding box center [1047, 457] width 39 height 36
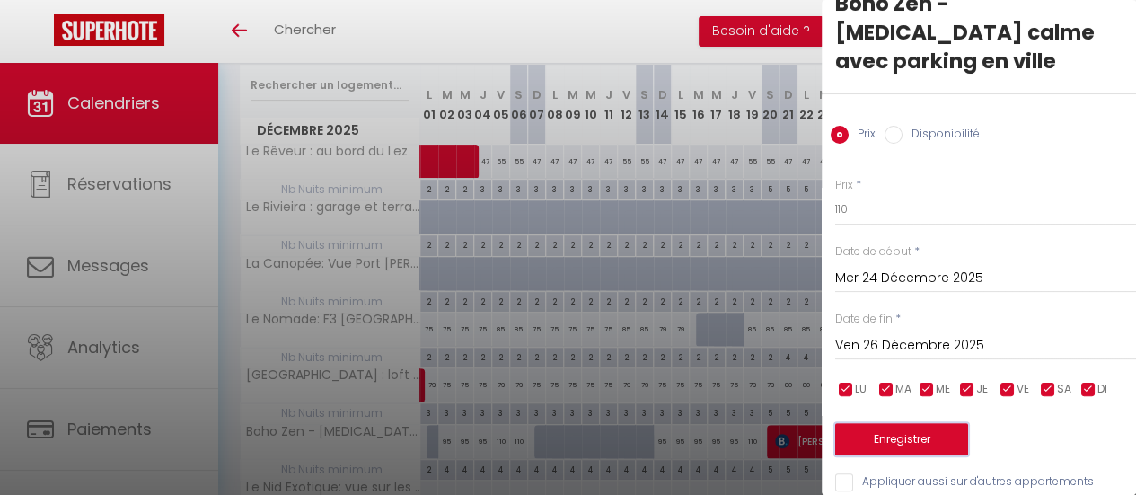
click at [945, 423] on button "Enregistrer" at bounding box center [901, 439] width 133 height 32
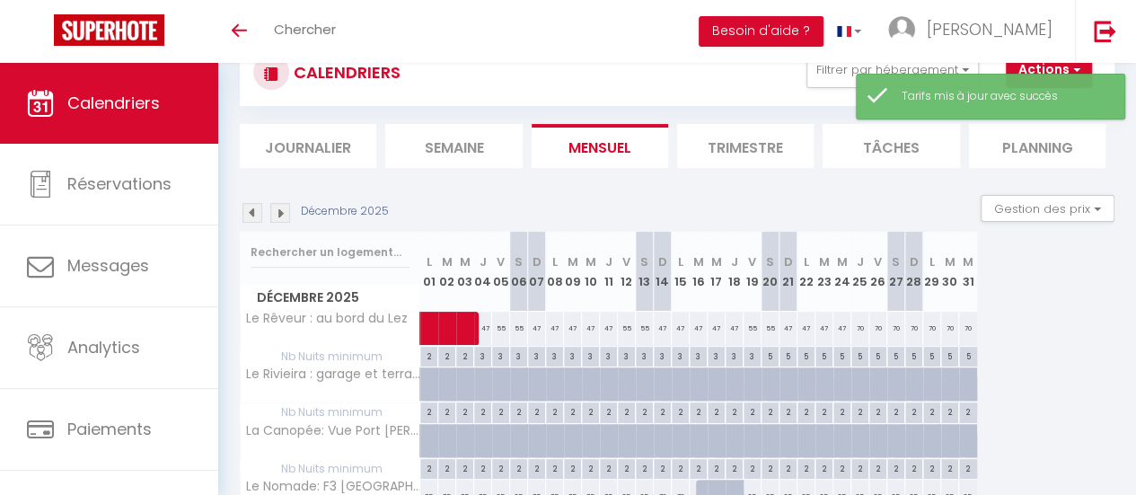
scroll to position [230, 0]
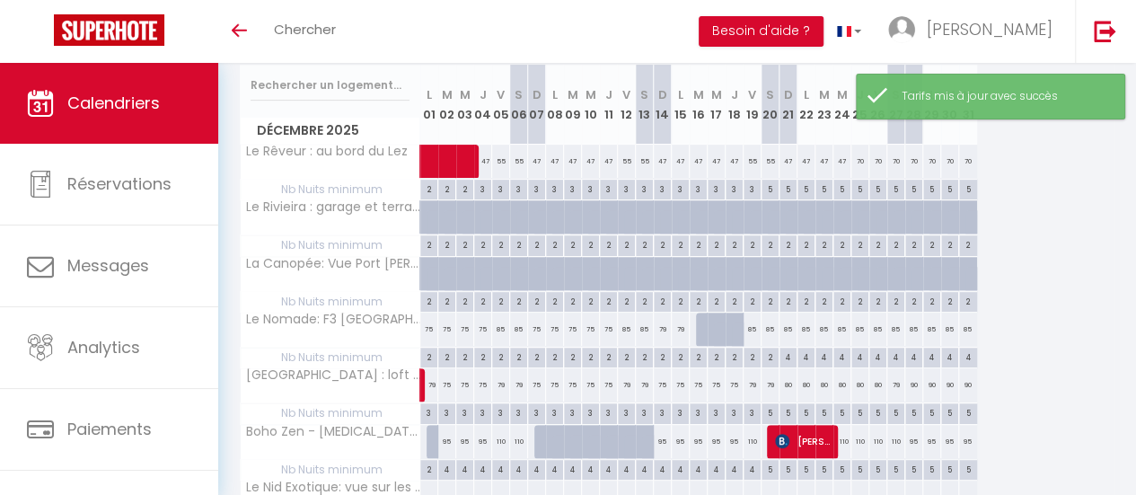
click at [909, 440] on div "95" at bounding box center [915, 441] width 18 height 33
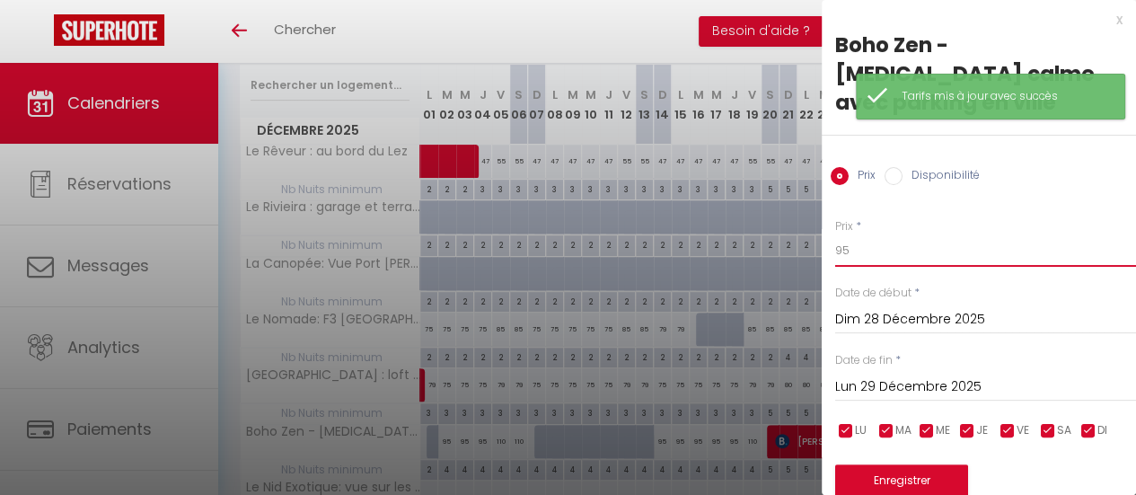
click at [860, 234] on input "95" at bounding box center [985, 250] width 301 height 32
click at [859, 234] on input "95" at bounding box center [985, 250] width 301 height 32
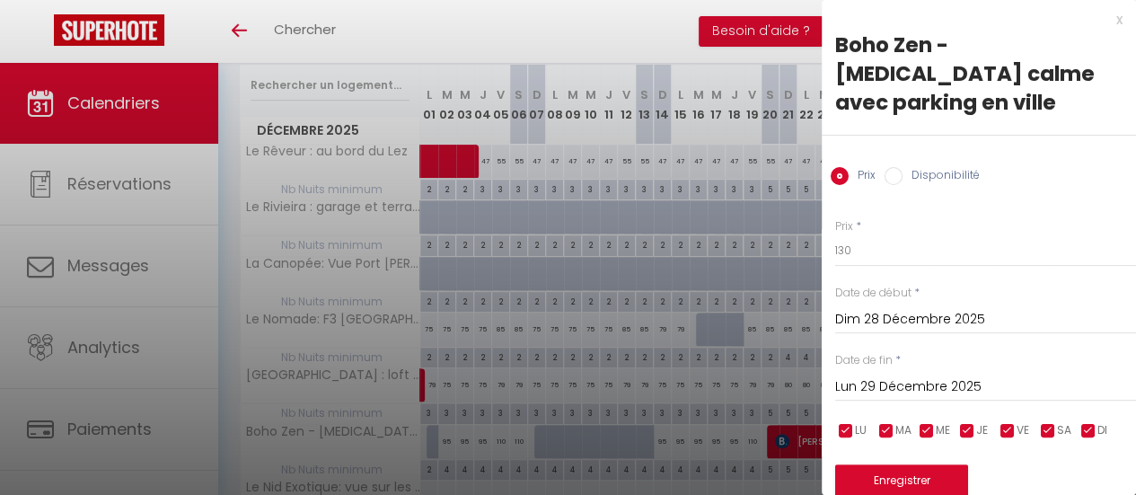
click at [935, 375] on input "Lun 29 Décembre 2025" at bounding box center [985, 386] width 301 height 23
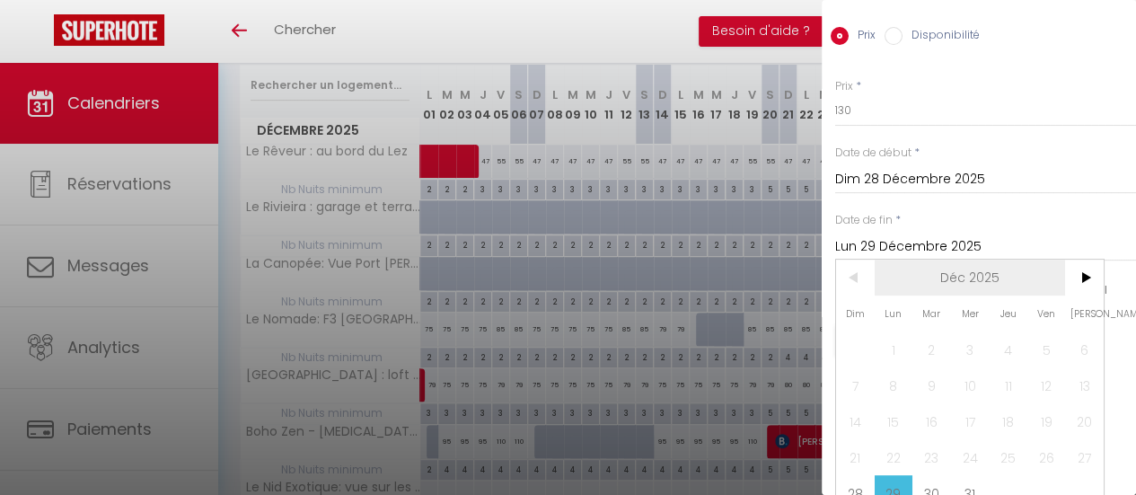
scroll to position [140, 0]
click at [1087, 260] on span ">" at bounding box center [1084, 278] width 39 height 36
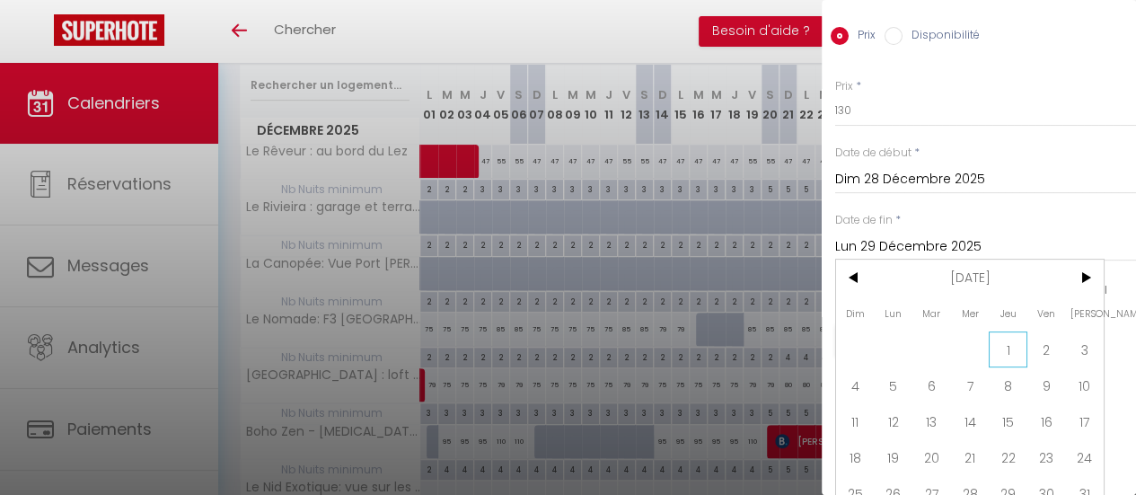
click at [1002, 331] on span "1" at bounding box center [1008, 349] width 39 height 36
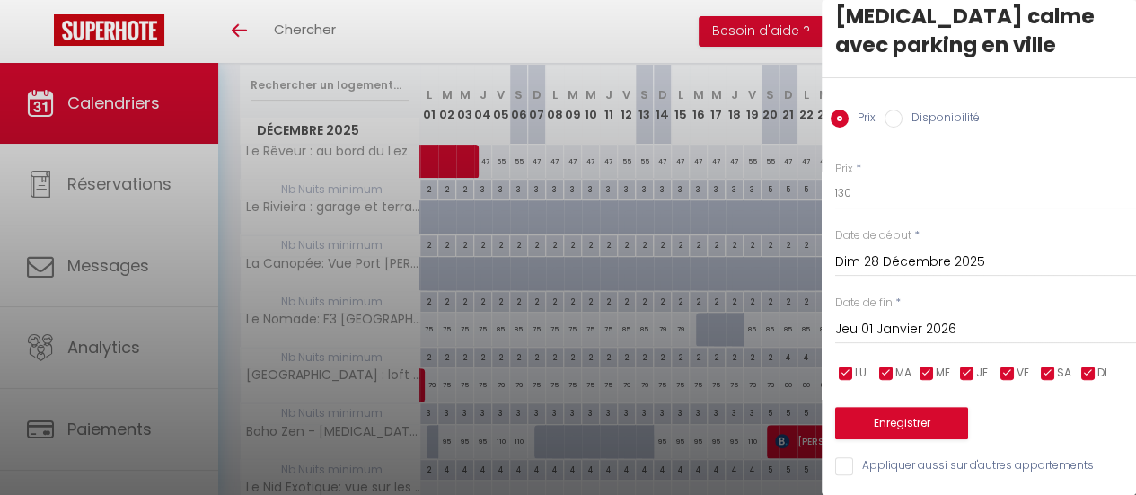
scroll to position [41, 0]
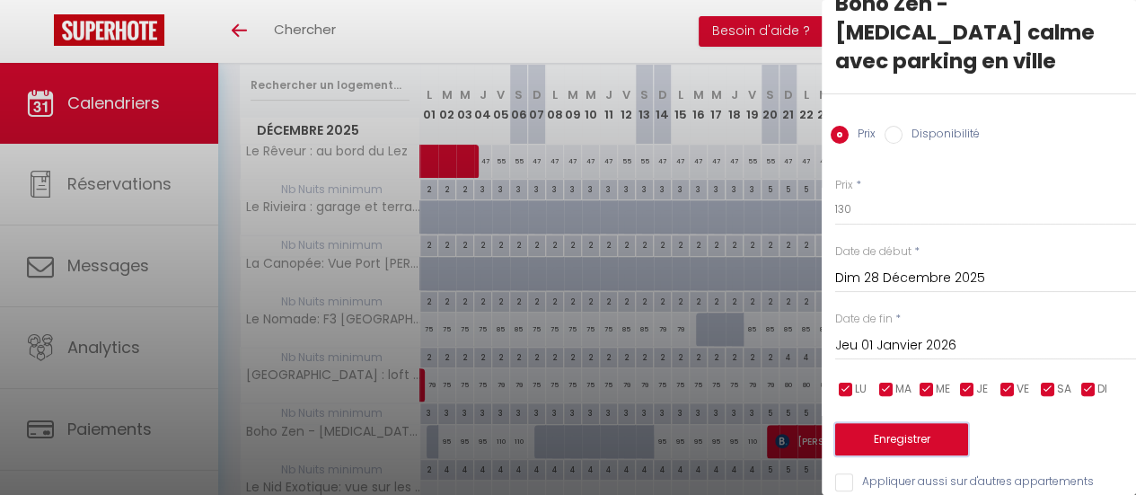
click at [920, 423] on button "Enregistrer" at bounding box center [901, 439] width 133 height 32
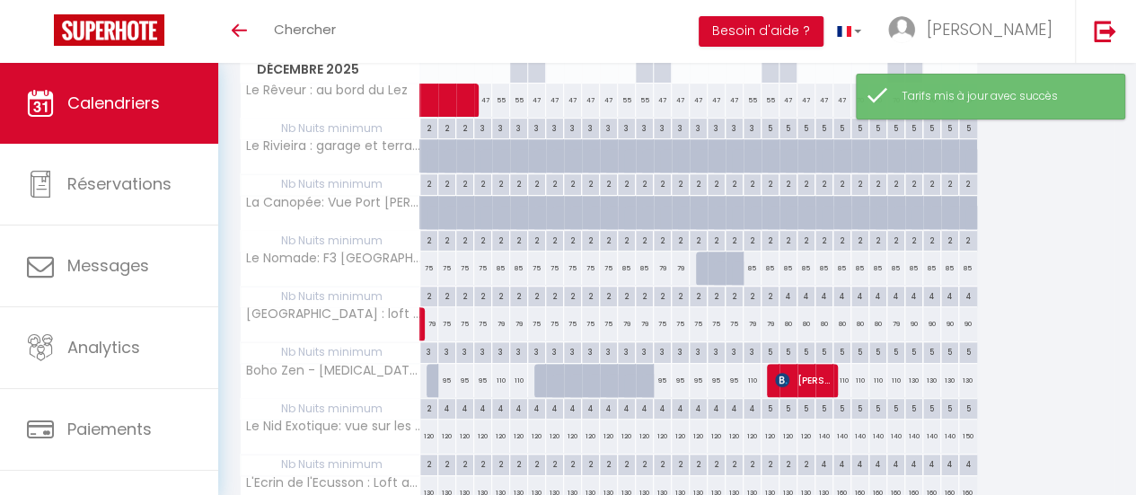
scroll to position [320, 0]
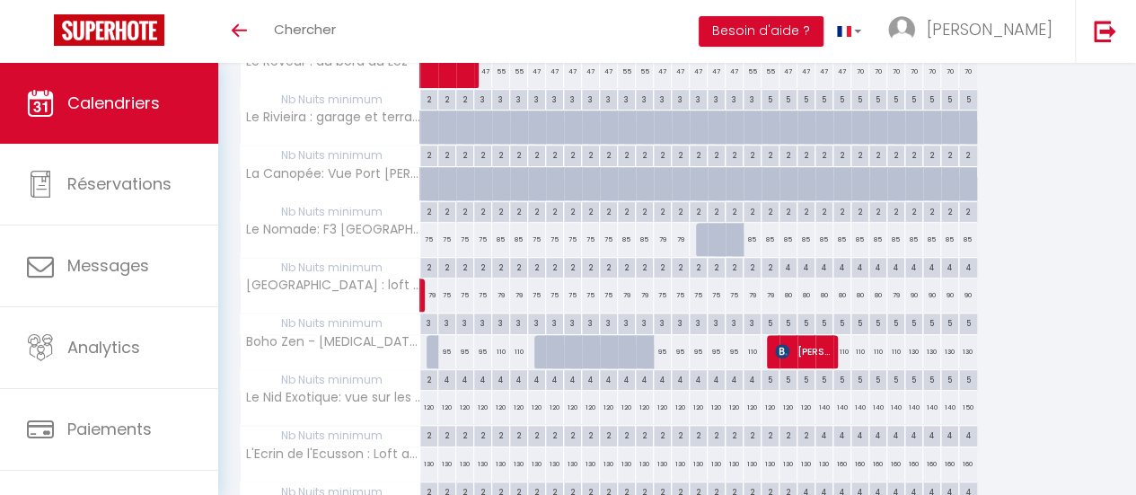
click at [426, 403] on div "120" at bounding box center [429, 407] width 18 height 33
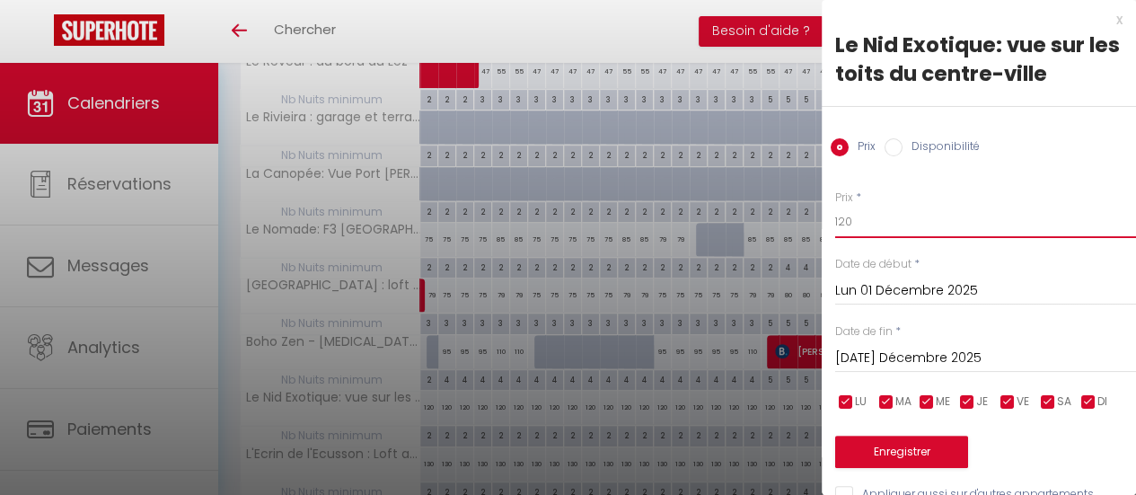
click at [859, 227] on input "120" at bounding box center [985, 222] width 301 height 32
click at [946, 369] on div "[DATE] Décembre 2025 < Déc 2025 > Dim Lun Mar Mer Jeu Ven Sam 1 2 3 4 5 6 7 8 9…" at bounding box center [985, 356] width 301 height 32
click at [946, 367] on input "[DATE] Décembre 2025" at bounding box center [985, 358] width 301 height 23
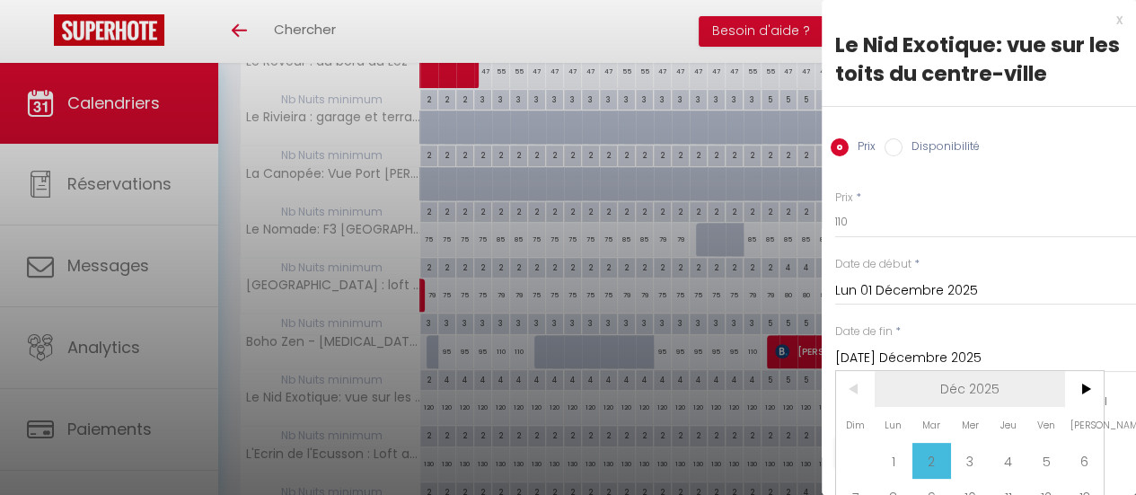
scroll to position [140, 0]
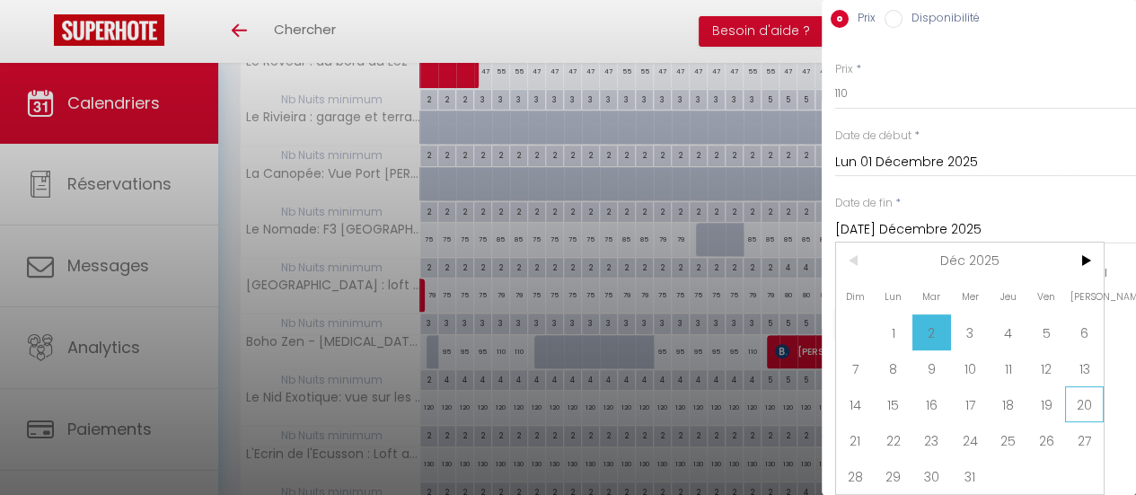
click at [1071, 400] on span "20" at bounding box center [1084, 404] width 39 height 36
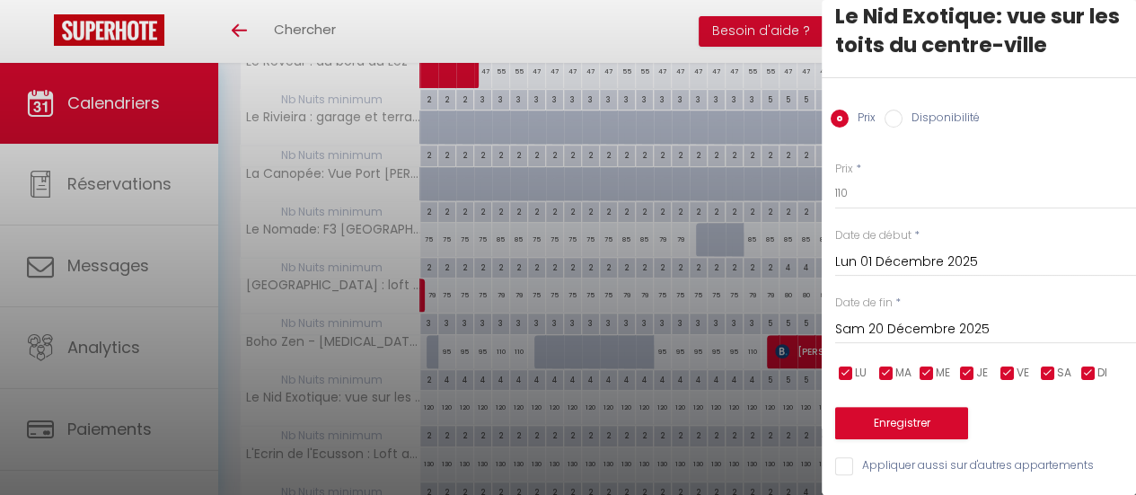
click at [1011, 365] on input "checkbox" at bounding box center [1008, 374] width 18 height 18
click at [1047, 365] on input "checkbox" at bounding box center [1048, 374] width 18 height 18
click at [914, 411] on button "Enregistrer" at bounding box center [901, 423] width 133 height 32
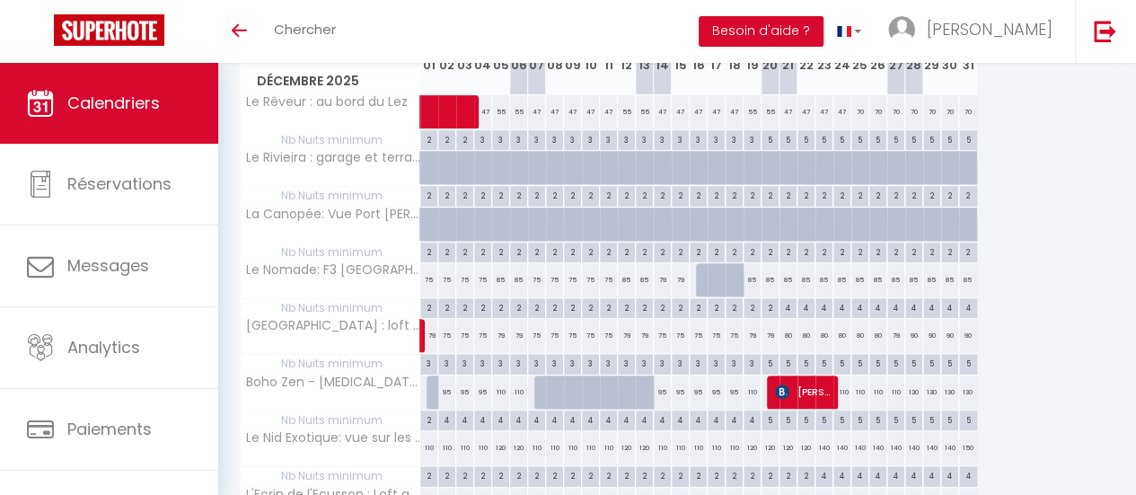
scroll to position [320, 0]
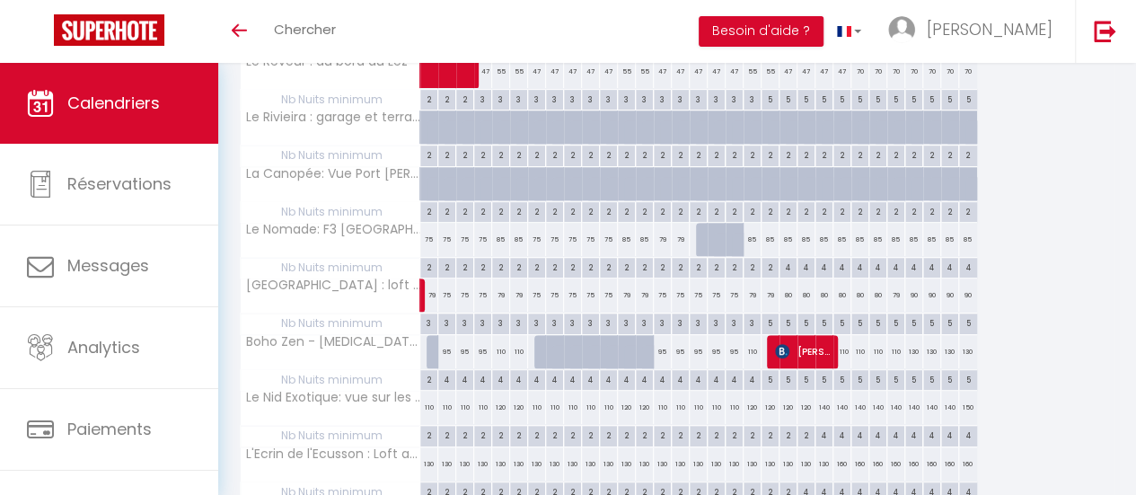
click at [430, 353] on div at bounding box center [436, 352] width 18 height 34
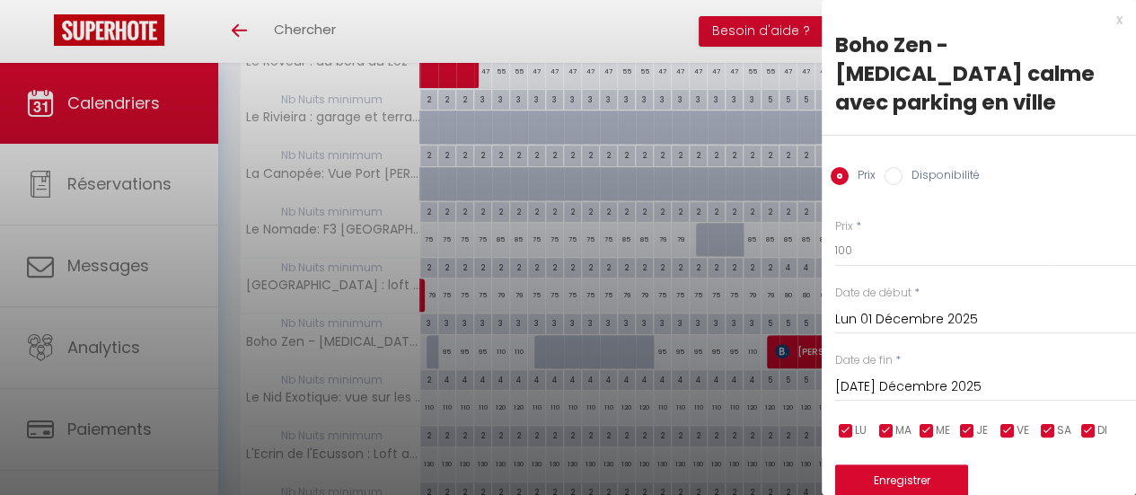
click at [897, 167] on input "Disponibilité" at bounding box center [894, 176] width 18 height 18
click at [875, 466] on button "Enregistrer" at bounding box center [901, 482] width 133 height 32
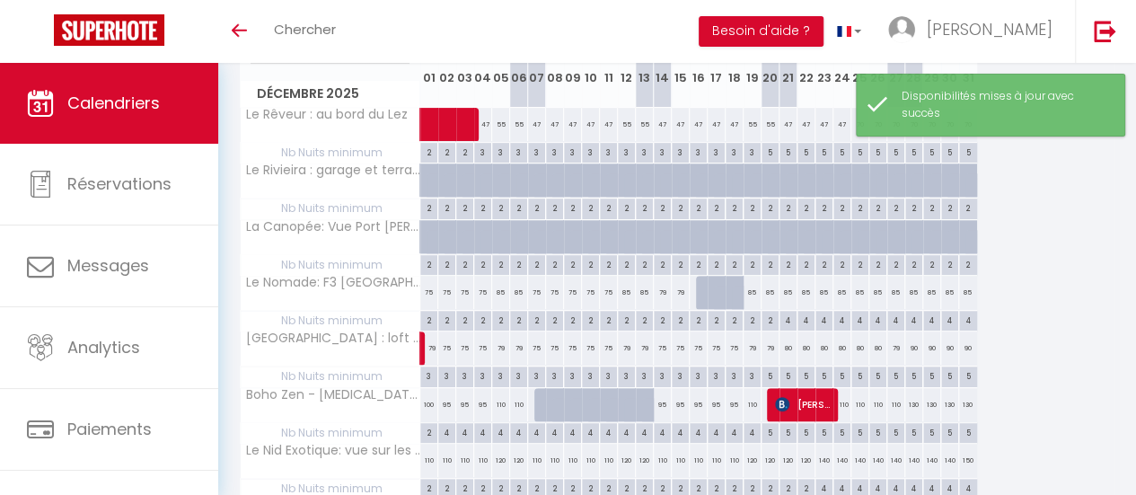
scroll to position [230, 0]
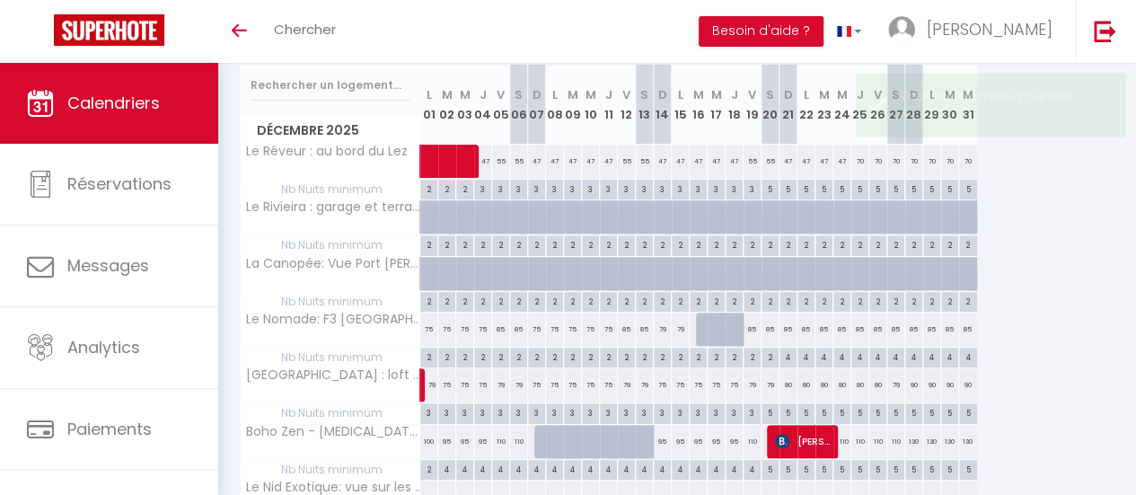
click at [426, 437] on div "100" at bounding box center [429, 441] width 18 height 33
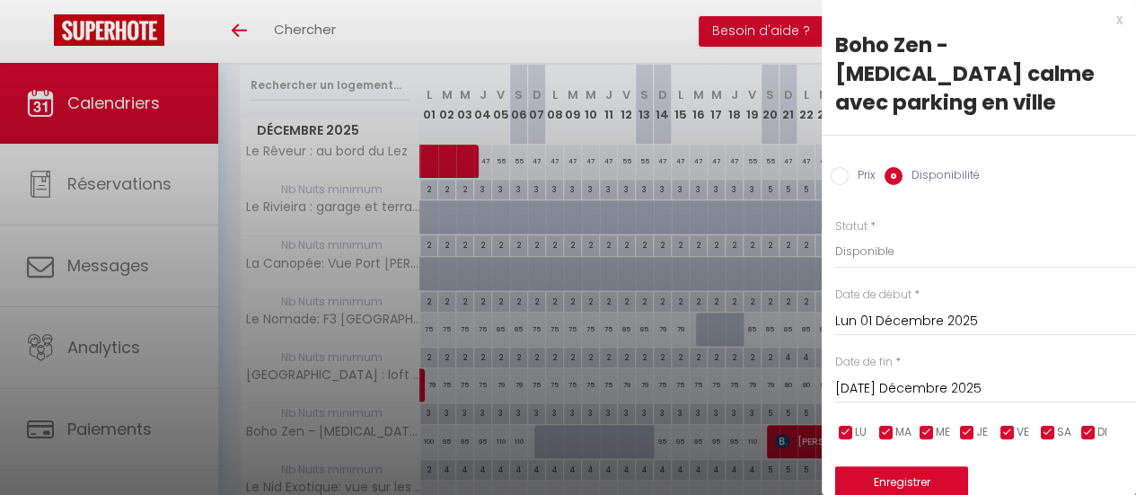
click at [841, 167] on input "Prix" at bounding box center [840, 176] width 18 height 18
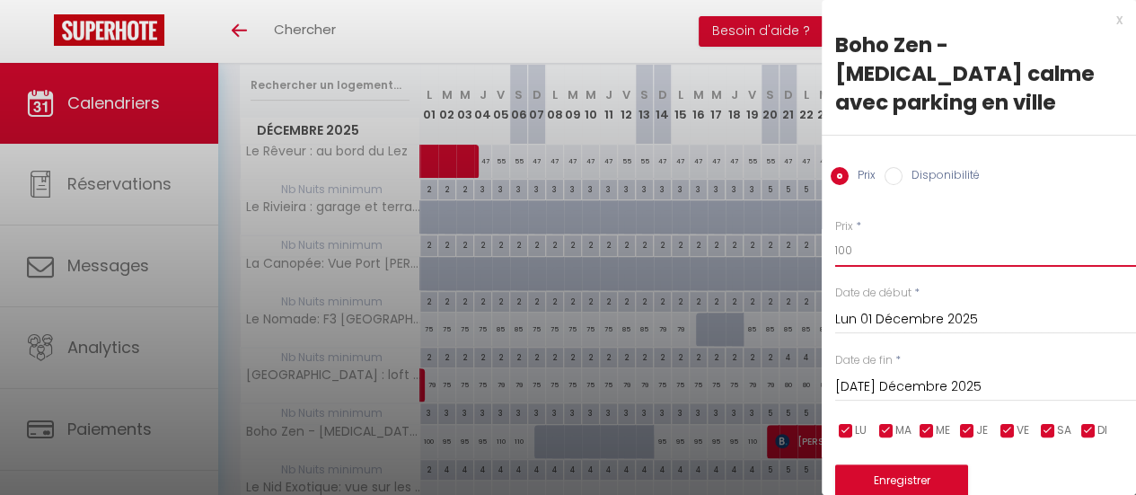
click at [883, 234] on input "100" at bounding box center [985, 250] width 301 height 32
click at [895, 464] on button "Enregistrer" at bounding box center [901, 480] width 133 height 32
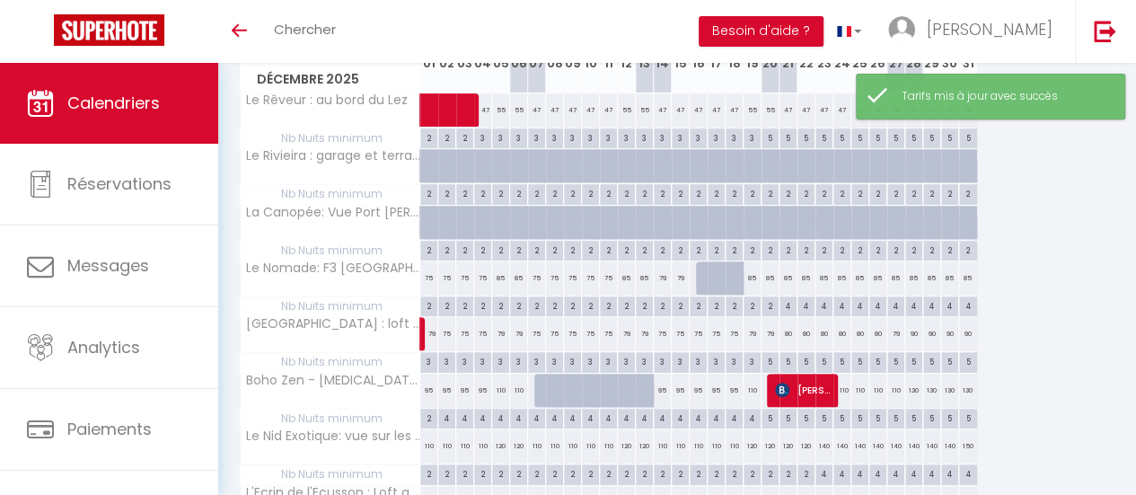
scroll to position [320, 0]
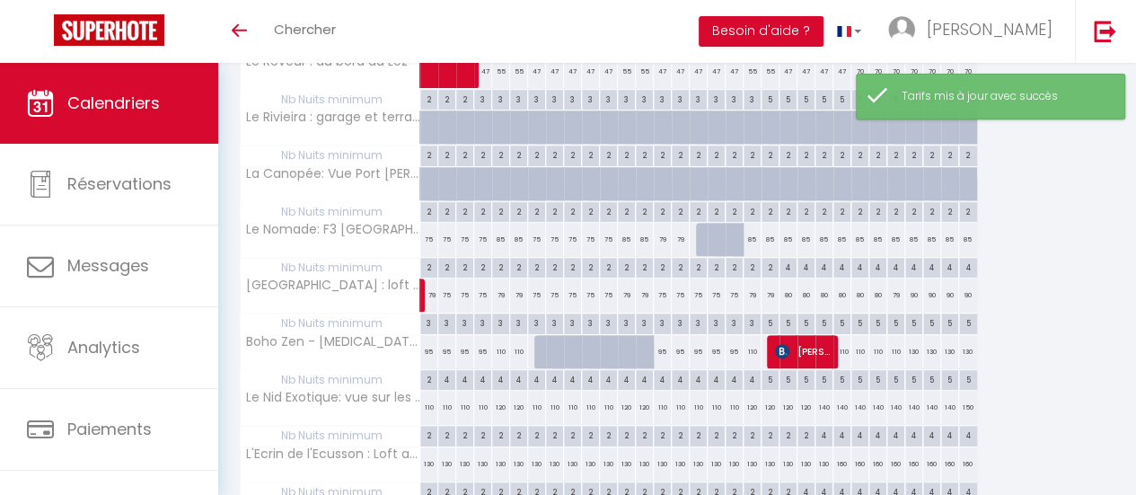
click at [424, 380] on div "2" at bounding box center [428, 378] width 17 height 17
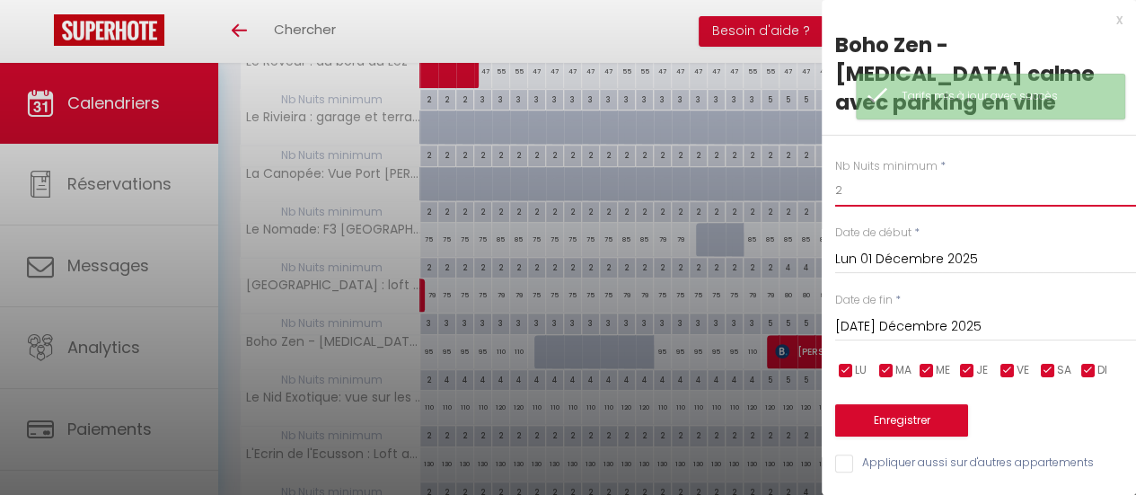
click at [903, 174] on input "2" at bounding box center [985, 190] width 301 height 32
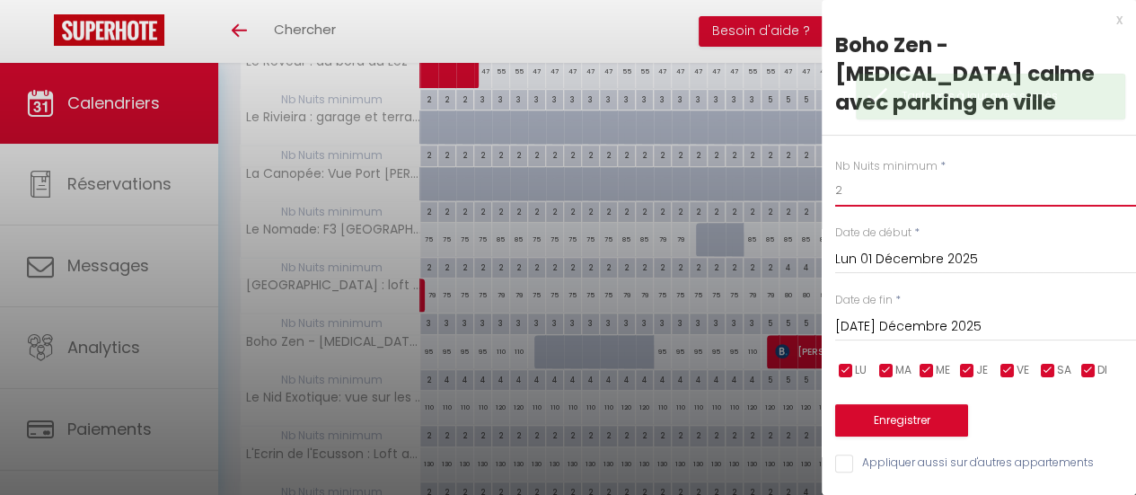
click at [902, 174] on input "2" at bounding box center [985, 190] width 301 height 32
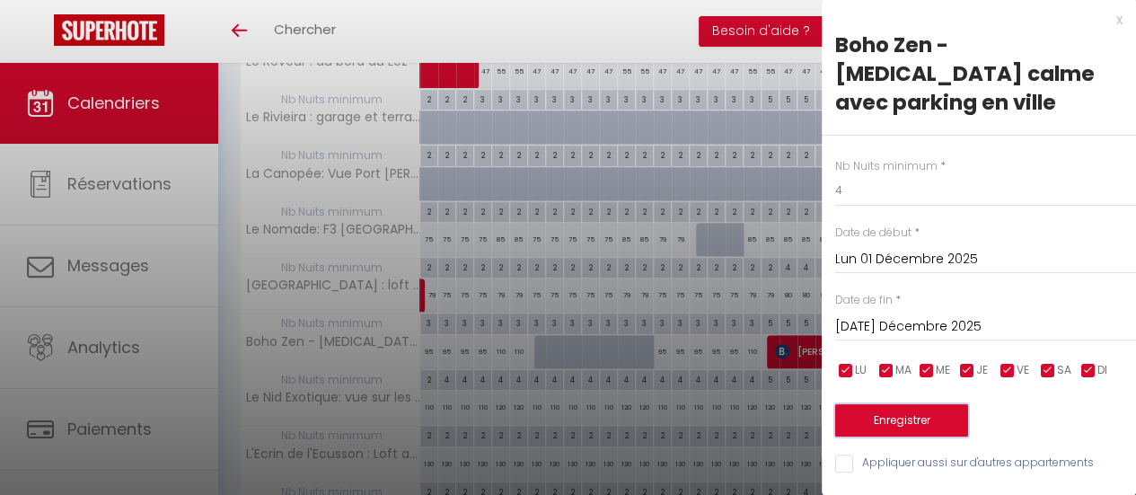
click at [874, 404] on button "Enregistrer" at bounding box center [901, 420] width 133 height 32
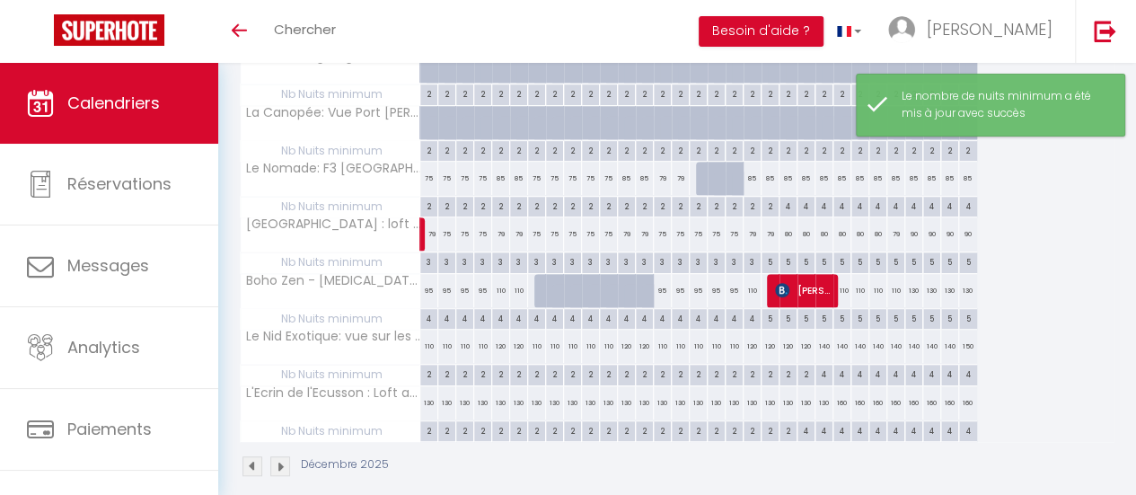
scroll to position [410, 0]
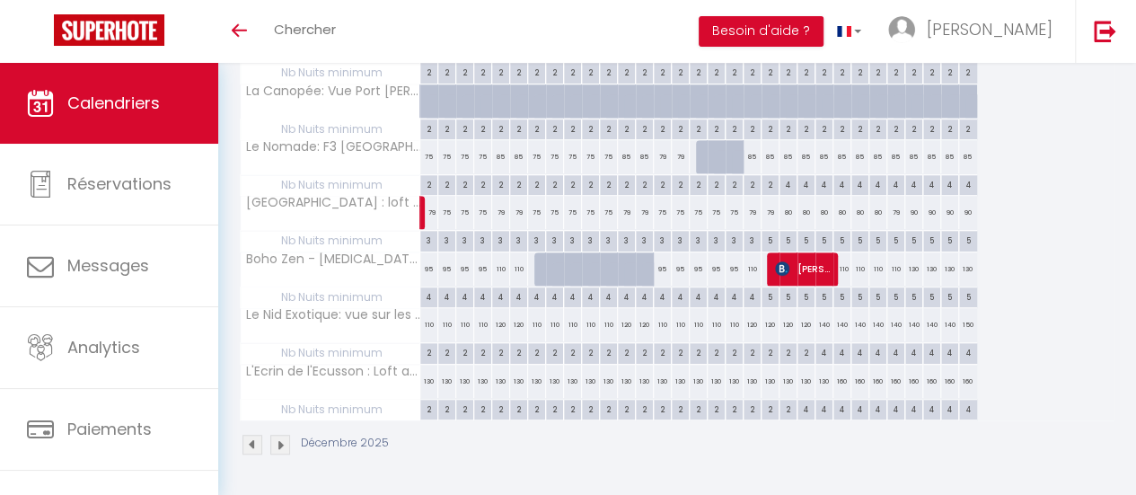
click at [434, 343] on div "2" at bounding box center [428, 351] width 17 height 17
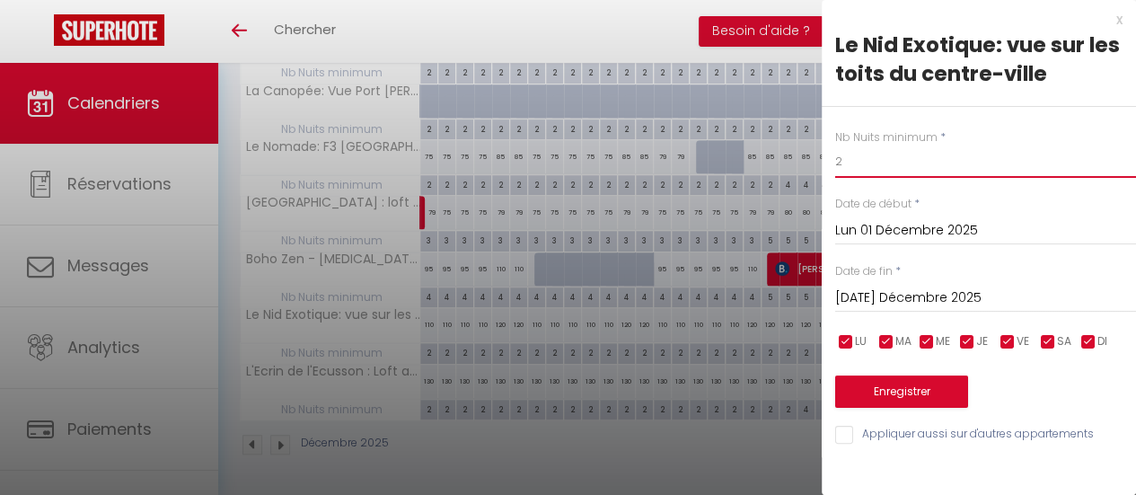
click at [874, 168] on input "2" at bounding box center [985, 162] width 301 height 32
click at [969, 297] on input "[DATE] Décembre 2025" at bounding box center [985, 298] width 301 height 23
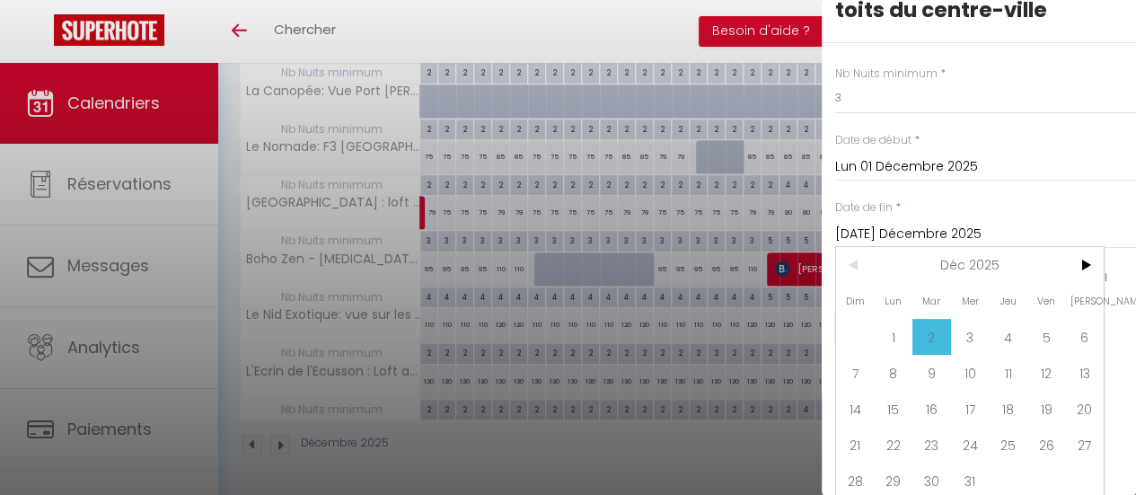
scroll to position [81, 0]
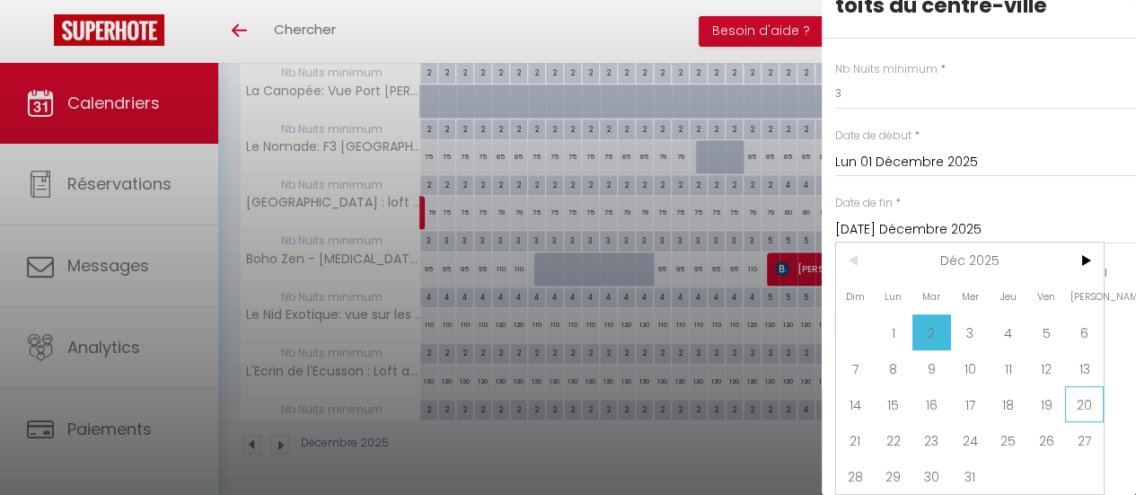
click at [1074, 392] on span "20" at bounding box center [1084, 404] width 39 height 36
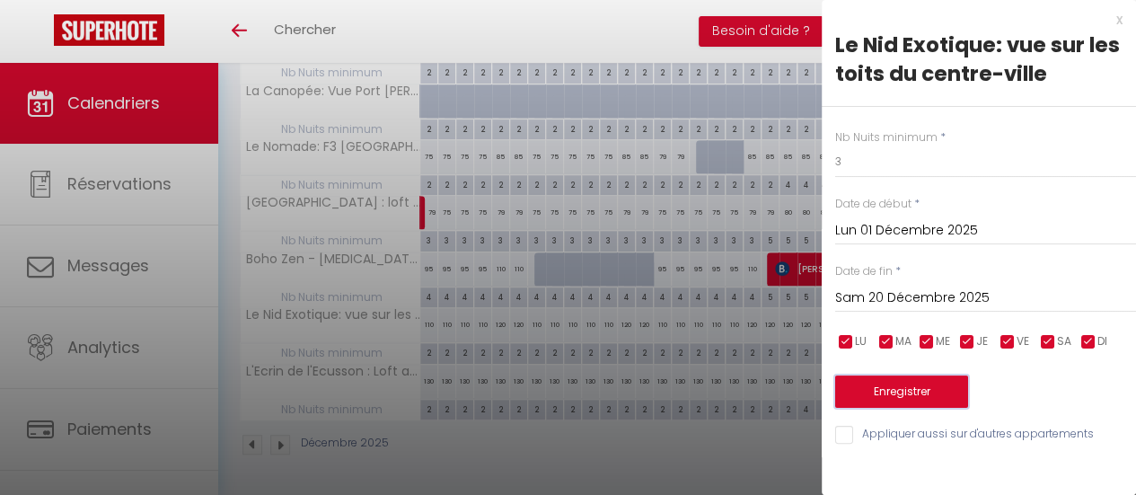
click at [903, 394] on button "Enregistrer" at bounding box center [901, 391] width 133 height 32
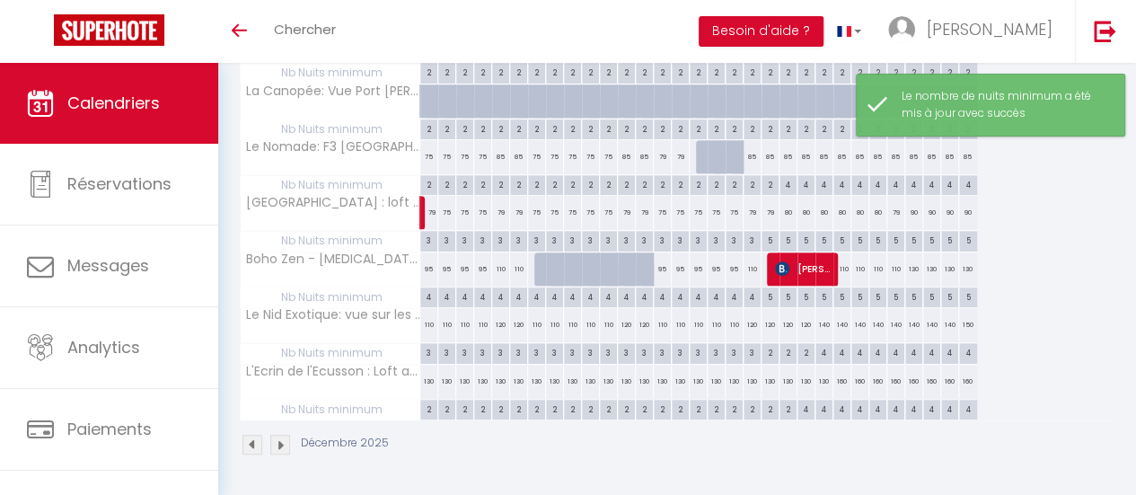
click at [771, 344] on div "2" at bounding box center [770, 351] width 17 height 17
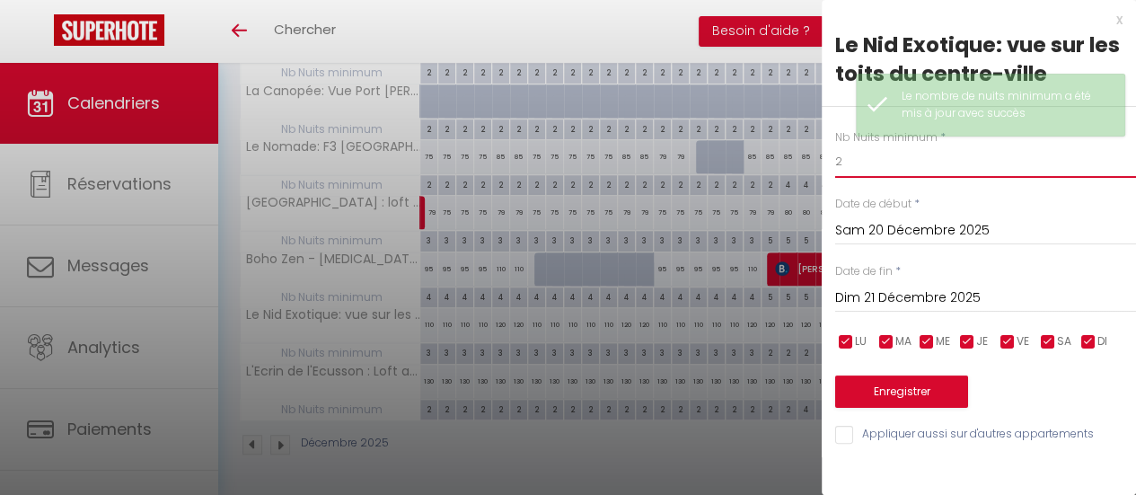
click at [857, 166] on input "2" at bounding box center [985, 162] width 301 height 32
click at [856, 166] on input "2" at bounding box center [985, 162] width 301 height 32
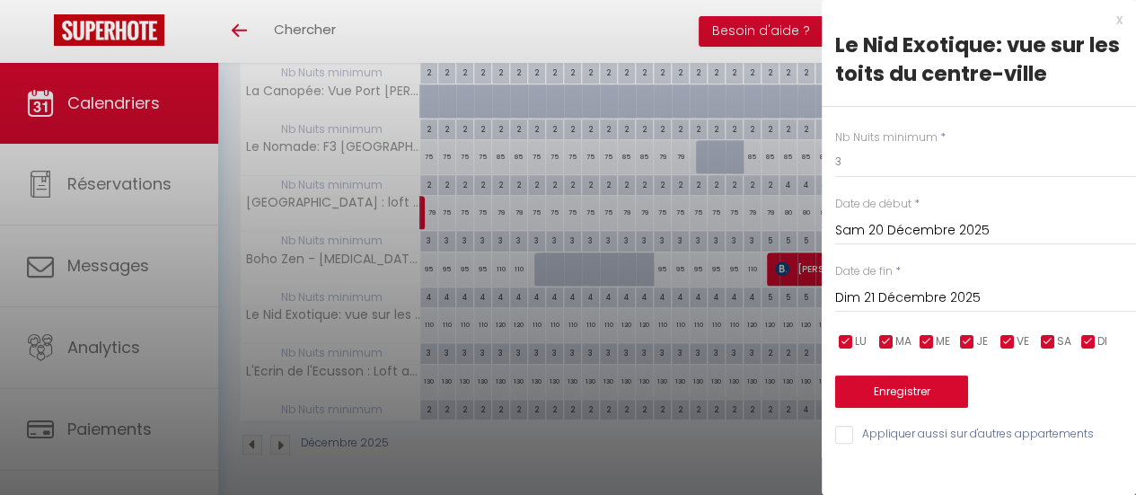
click at [920, 296] on input "Dim 21 Décembre 2025" at bounding box center [985, 298] width 301 height 23
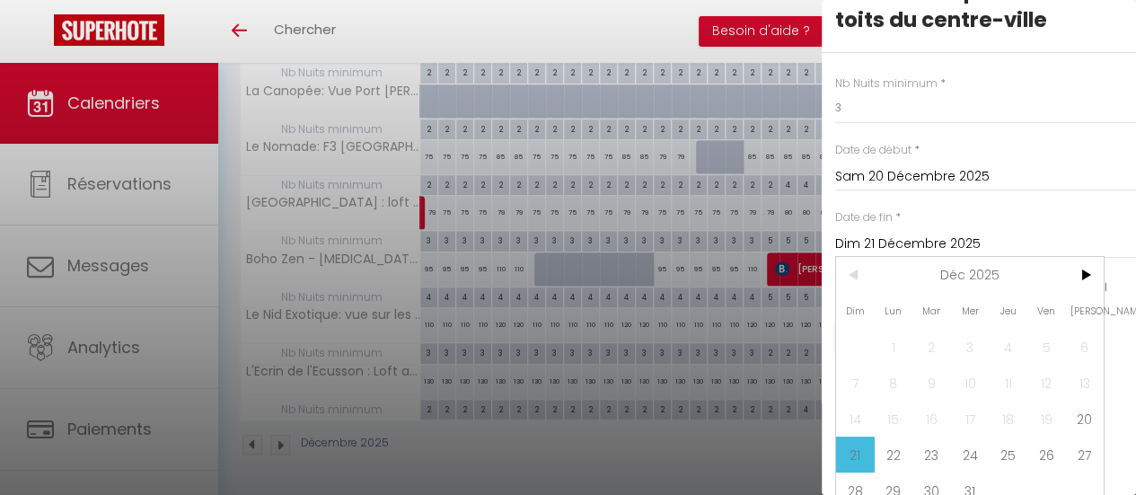
scroll to position [81, 0]
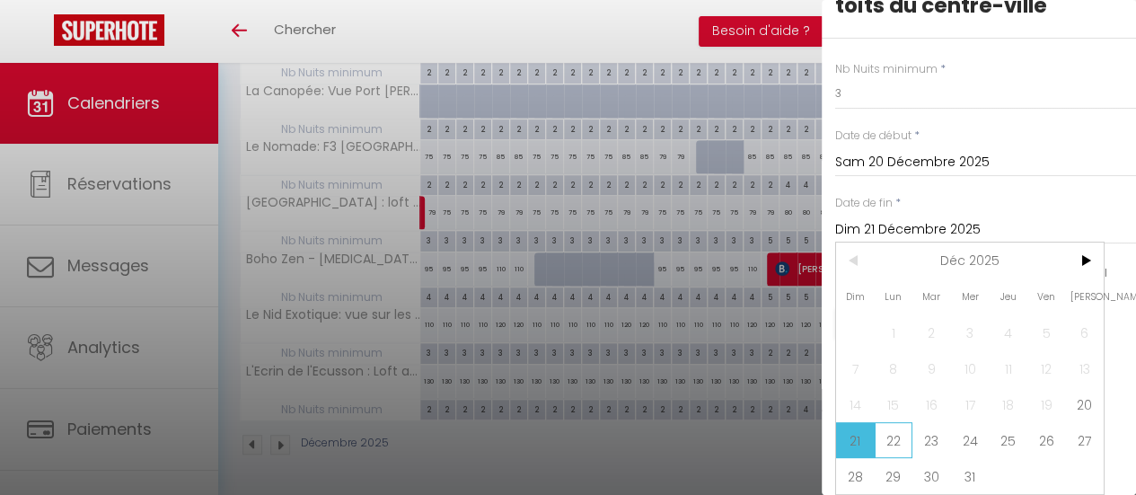
click at [893, 423] on span "22" at bounding box center [894, 440] width 39 height 36
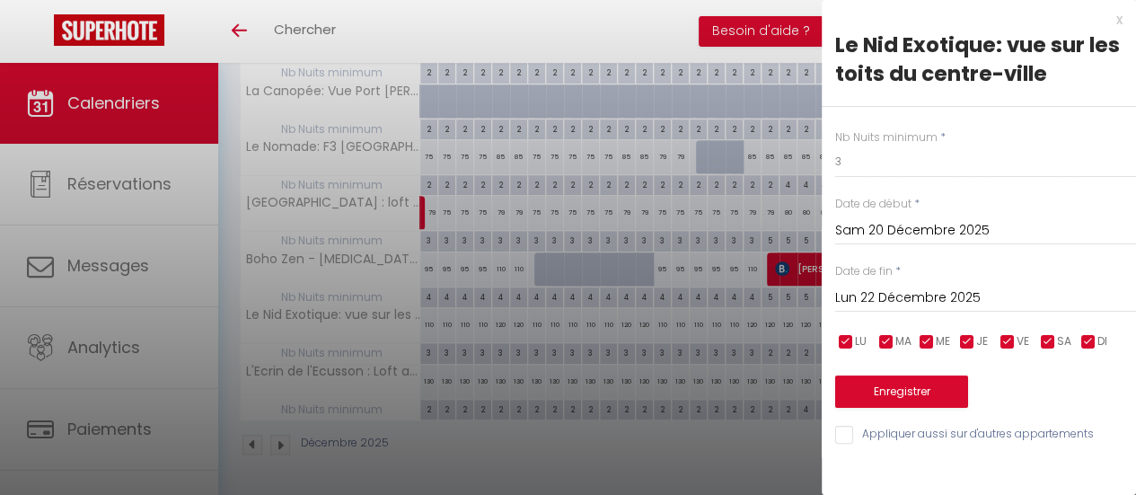
scroll to position [0, 0]
click at [895, 405] on button "Enregistrer" at bounding box center [901, 391] width 133 height 32
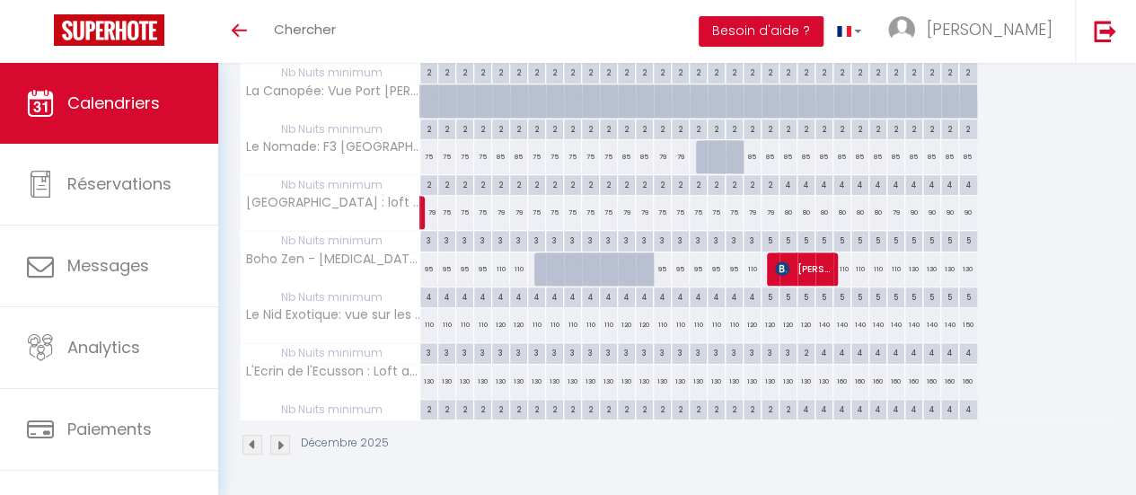
click at [825, 369] on div "130" at bounding box center [825, 381] width 18 height 33
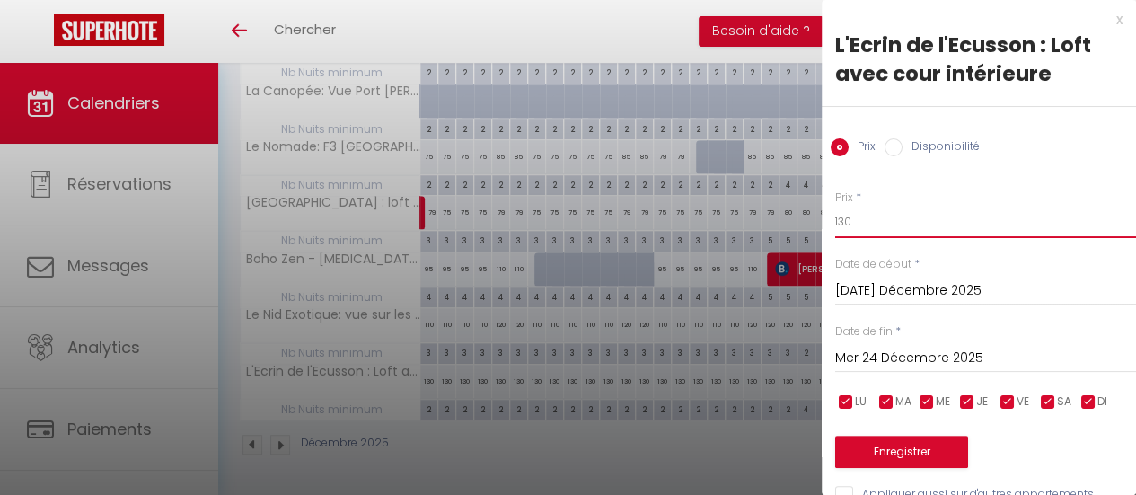
click at [868, 225] on input "130" at bounding box center [985, 222] width 301 height 32
click at [924, 352] on input "Mer 24 Décembre 2025" at bounding box center [985, 358] width 301 height 23
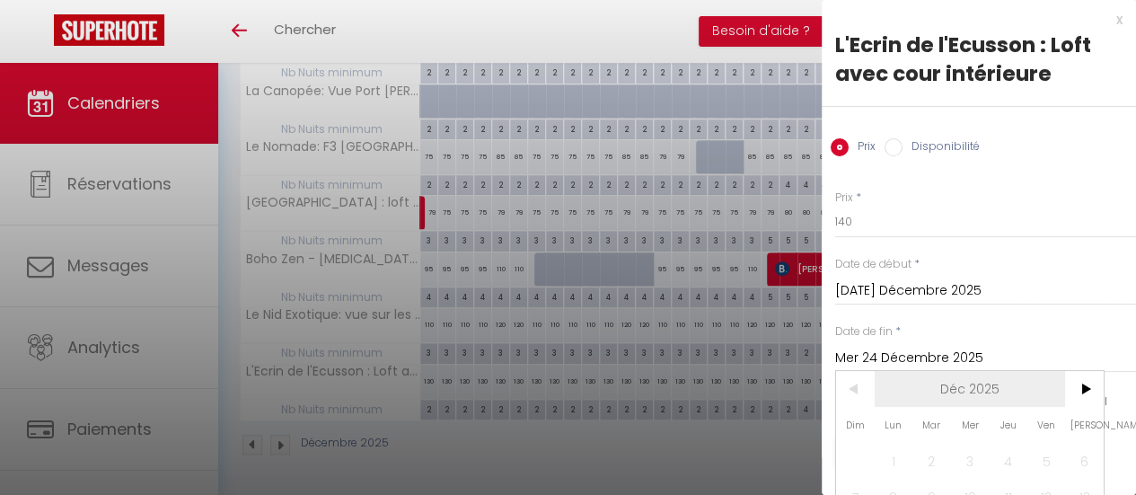
scroll to position [140, 0]
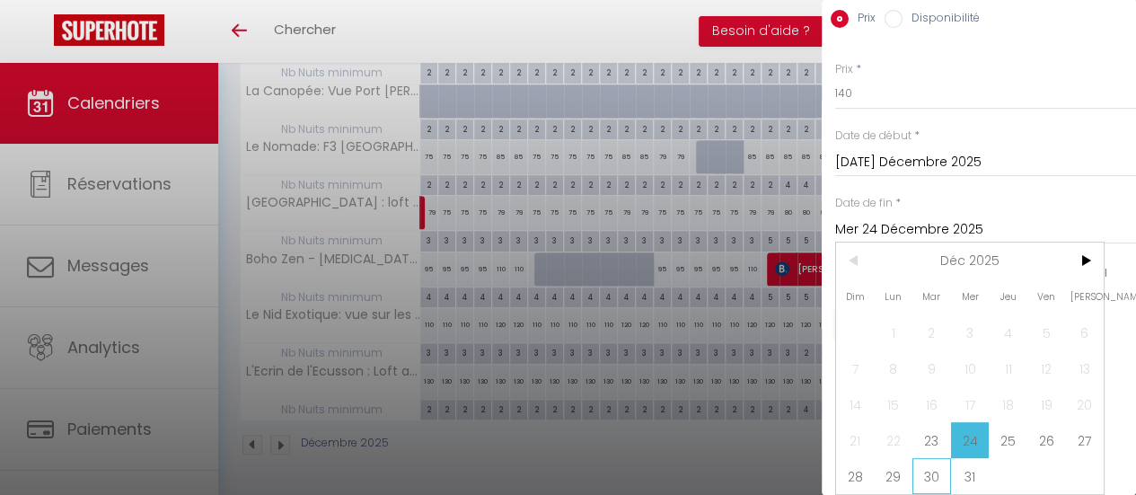
click at [922, 463] on span "30" at bounding box center [932, 476] width 39 height 36
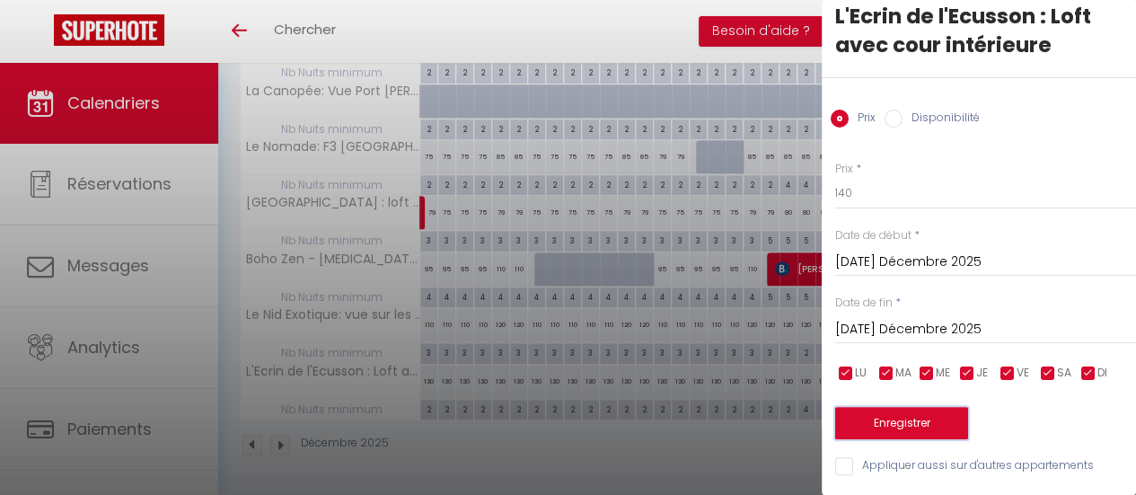
click at [938, 424] on button "Enregistrer" at bounding box center [901, 423] width 133 height 32
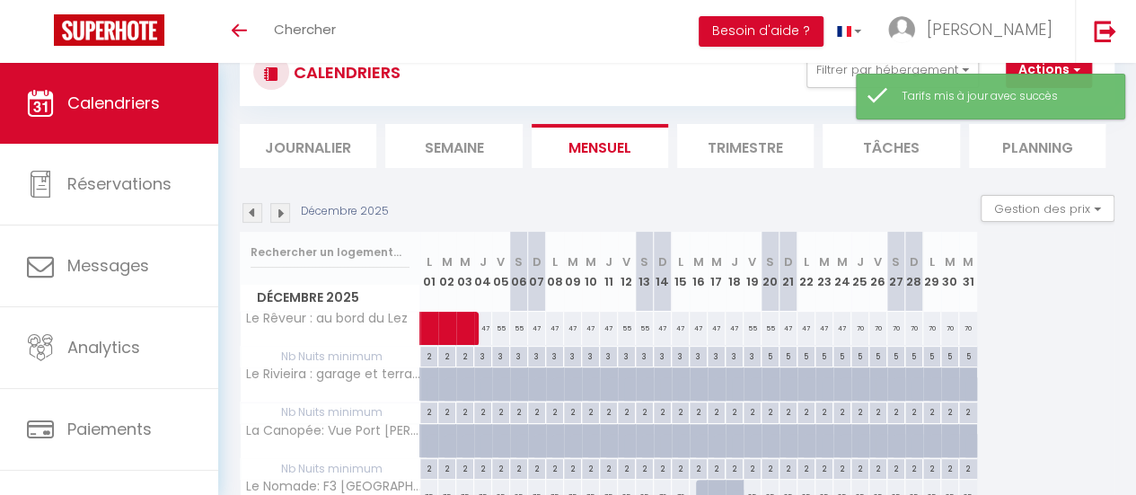
scroll to position [410, 0]
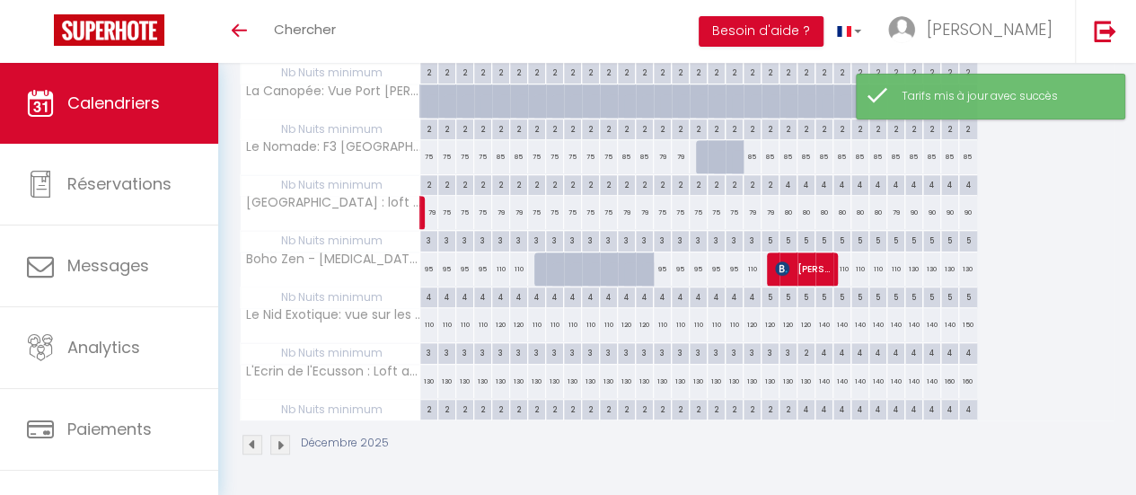
click at [950, 370] on div "160" at bounding box center [950, 381] width 18 height 33
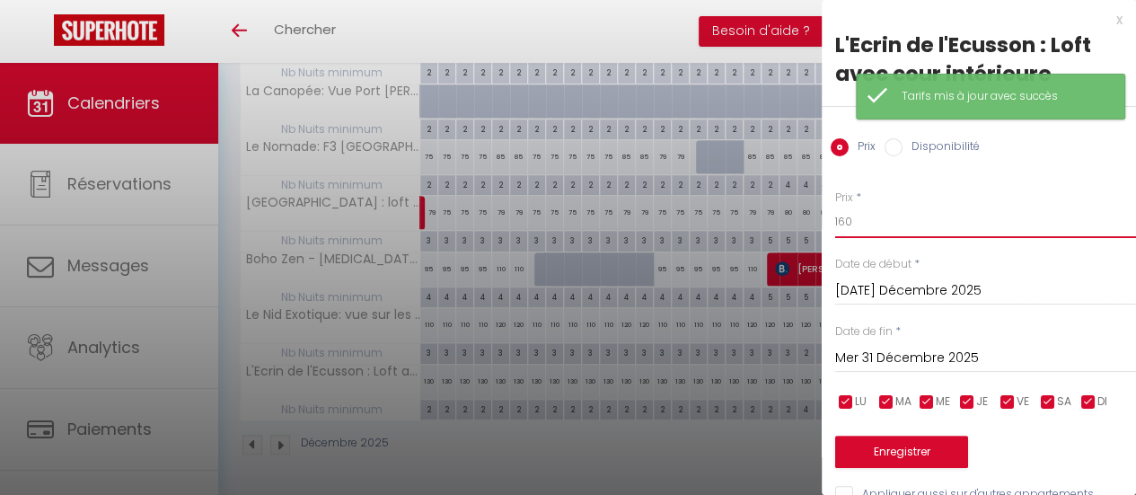
click at [888, 229] on input "160" at bounding box center [985, 222] width 301 height 32
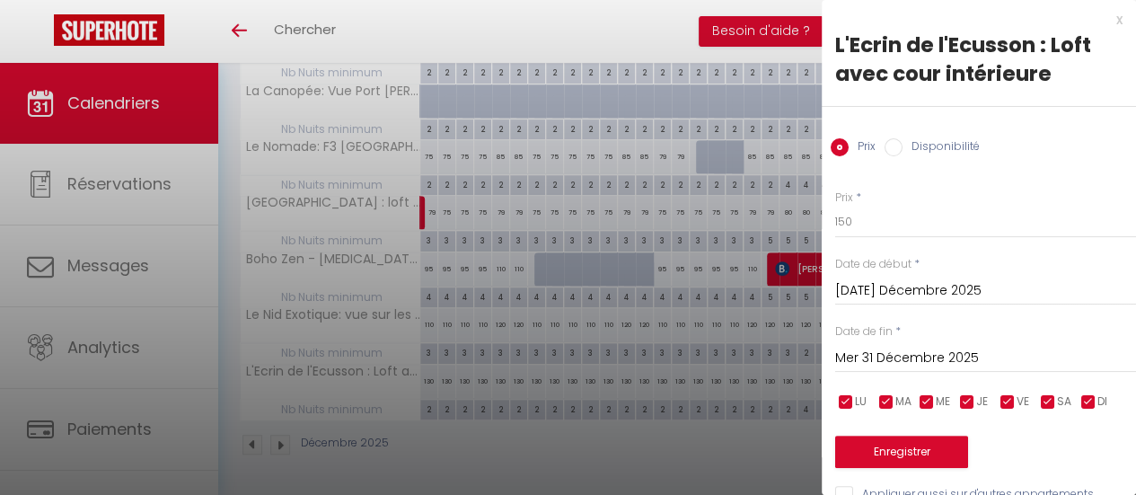
click at [950, 352] on input "Mer 31 Décembre 2025" at bounding box center [985, 358] width 301 height 23
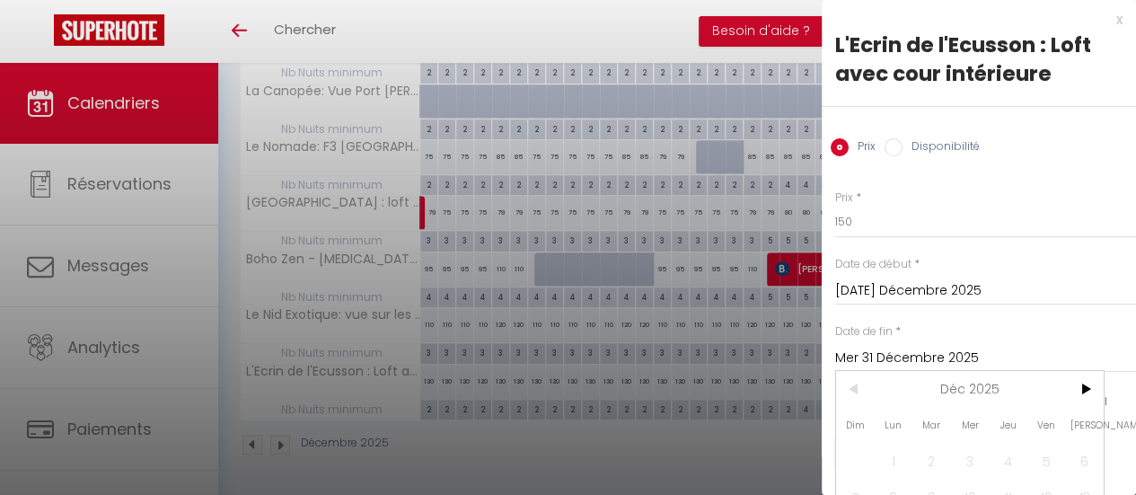
scroll to position [0, 0]
click at [1091, 384] on span ">" at bounding box center [1084, 389] width 39 height 36
click at [1008, 452] on span "1" at bounding box center [1008, 461] width 39 height 36
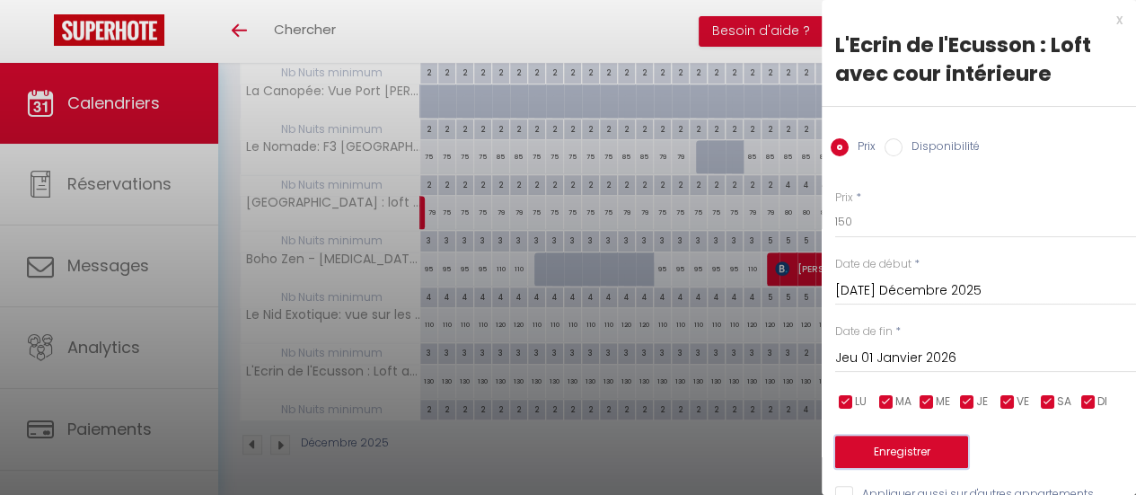
click at [944, 449] on button "Enregistrer" at bounding box center [901, 452] width 133 height 32
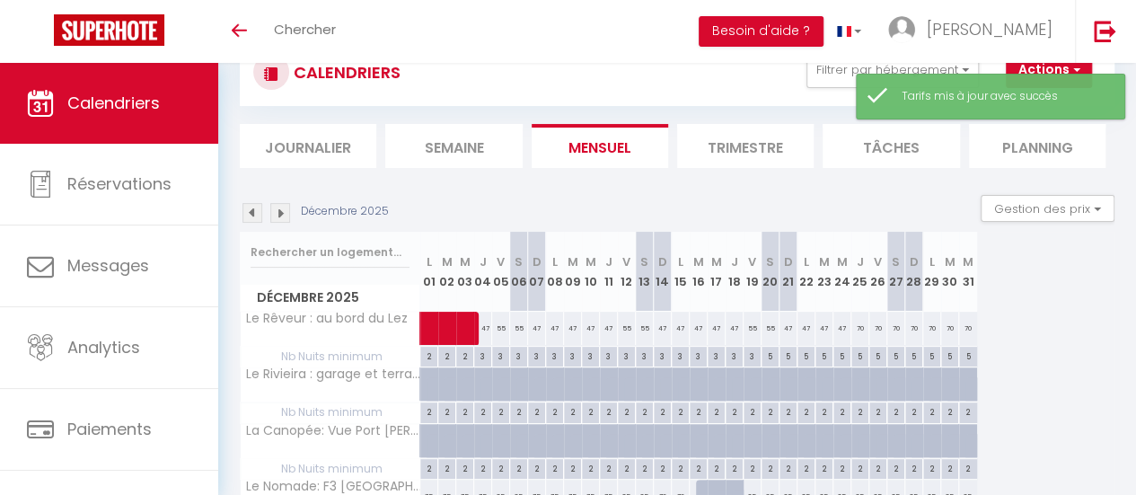
scroll to position [410, 0]
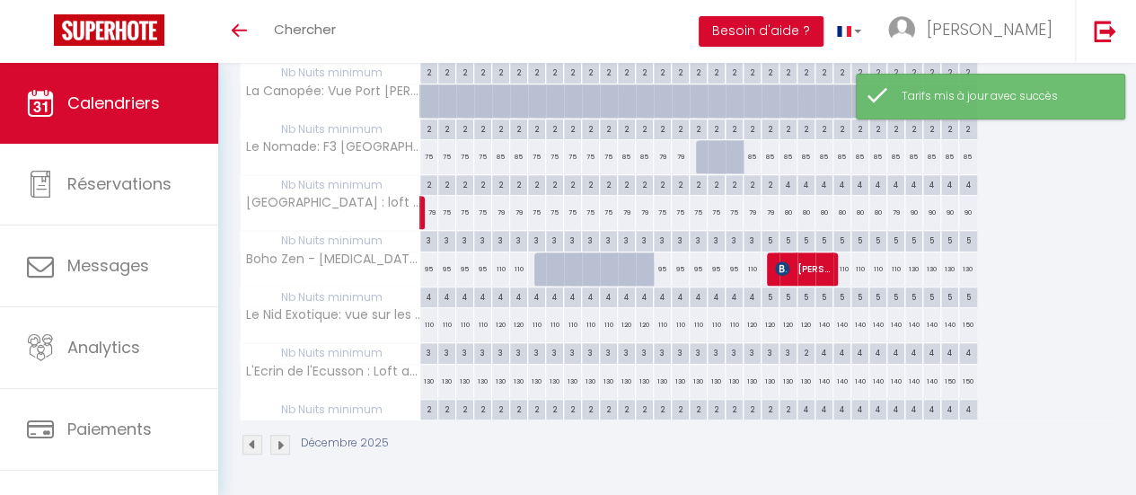
click at [428, 400] on div "2" at bounding box center [428, 408] width 17 height 17
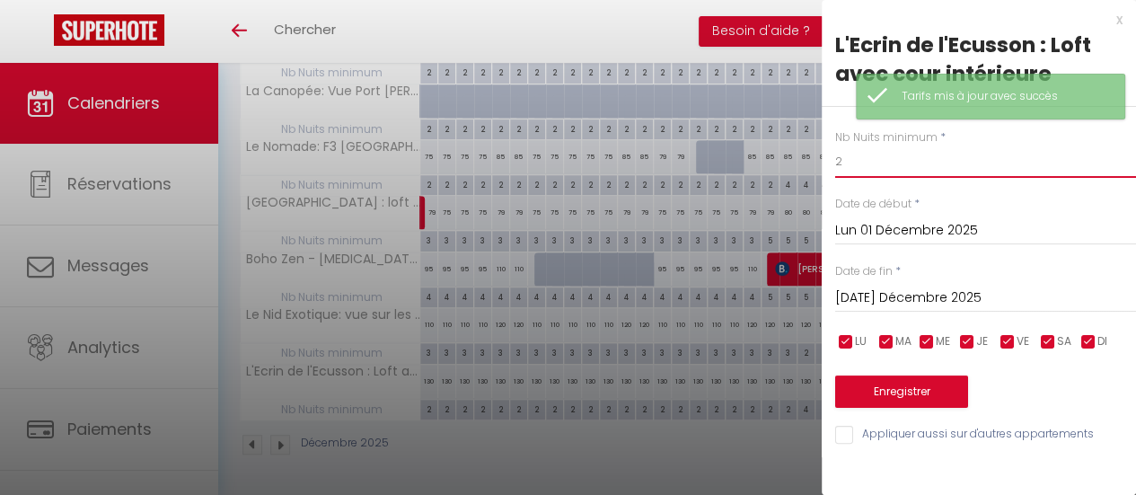
click at [845, 170] on input "2" at bounding box center [985, 162] width 301 height 32
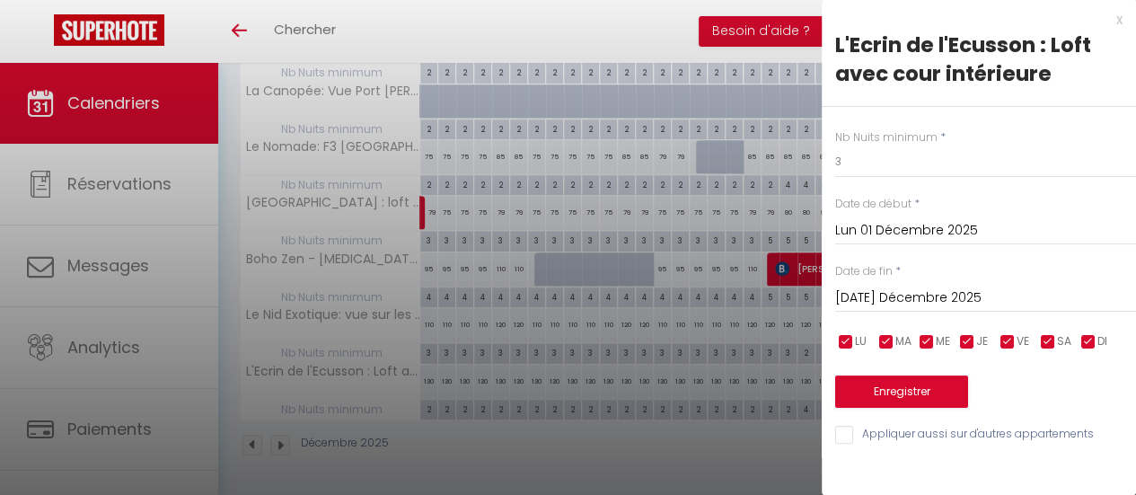
click at [977, 304] on input "[DATE] Décembre 2025" at bounding box center [985, 298] width 301 height 23
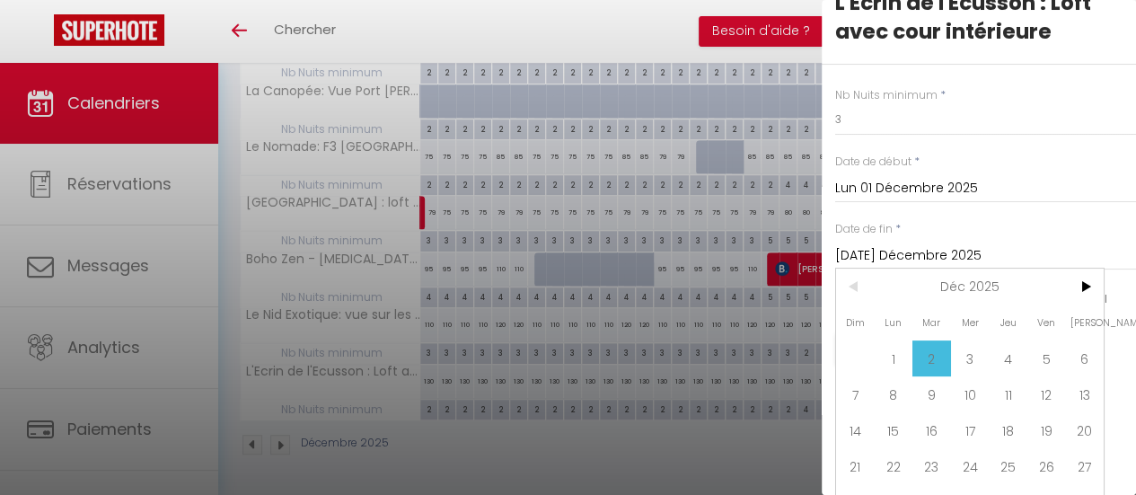
scroll to position [81, 0]
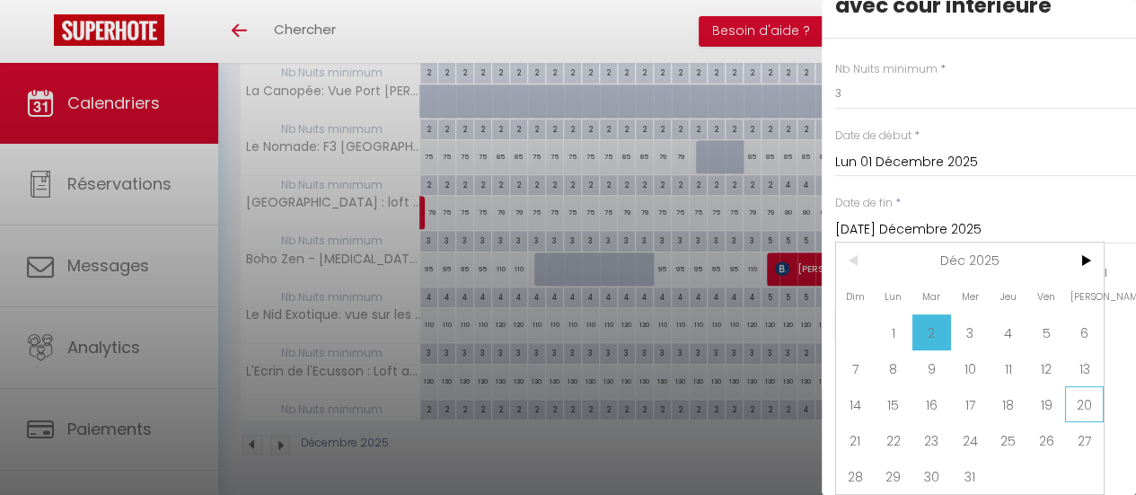
click at [1082, 396] on span "20" at bounding box center [1084, 404] width 39 height 36
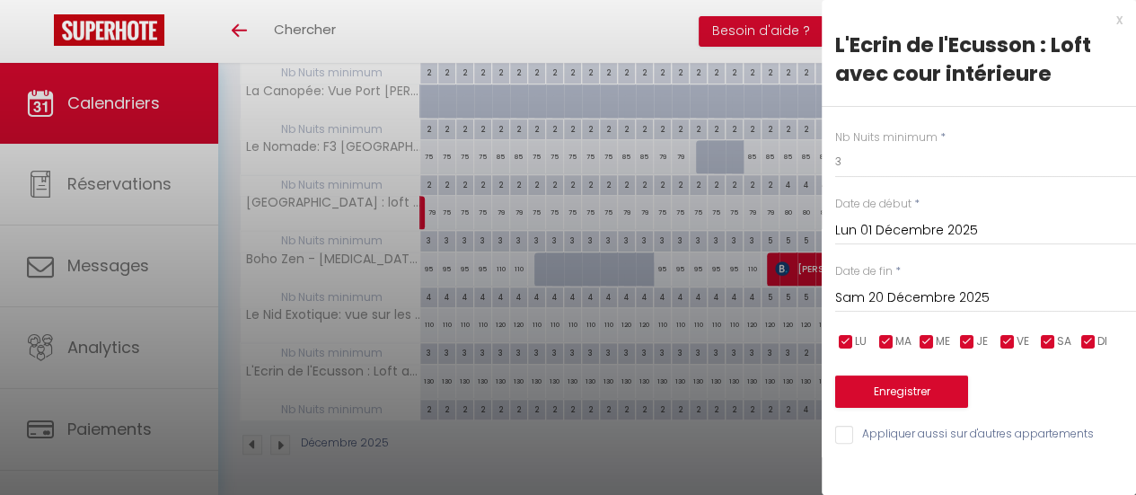
scroll to position [0, 0]
click at [926, 398] on button "Enregistrer" at bounding box center [901, 391] width 133 height 32
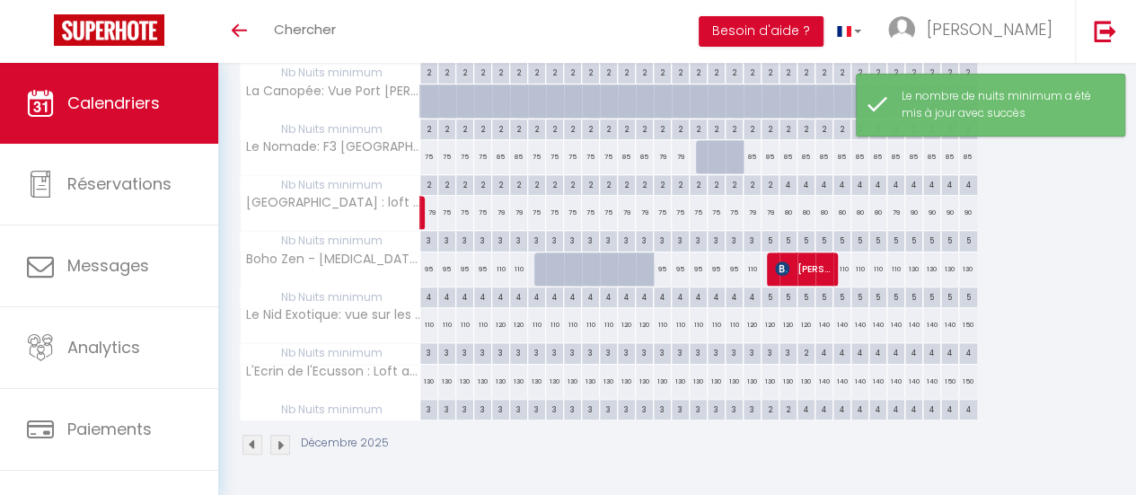
click at [770, 400] on div "2" at bounding box center [770, 408] width 17 height 17
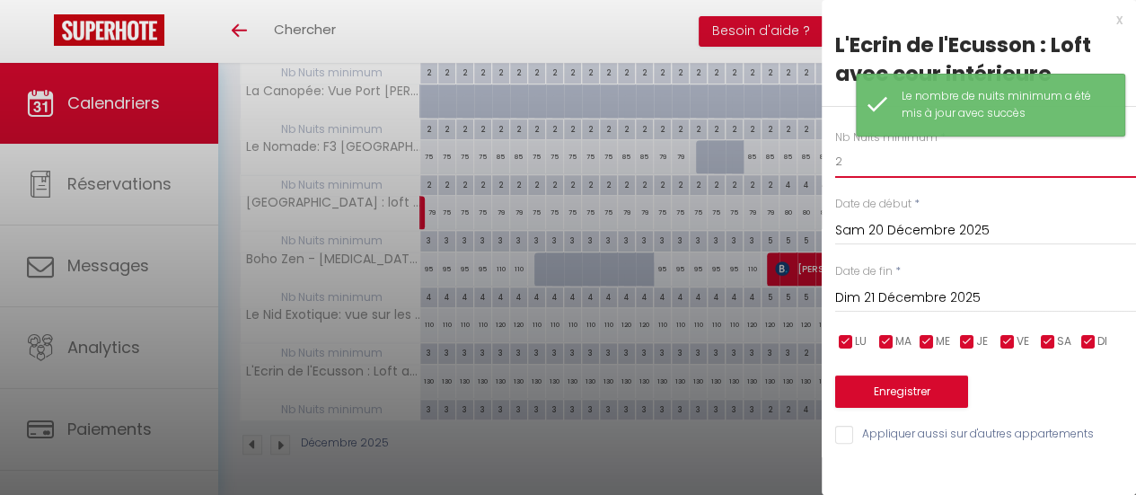
click at [870, 163] on input "2" at bounding box center [985, 162] width 301 height 32
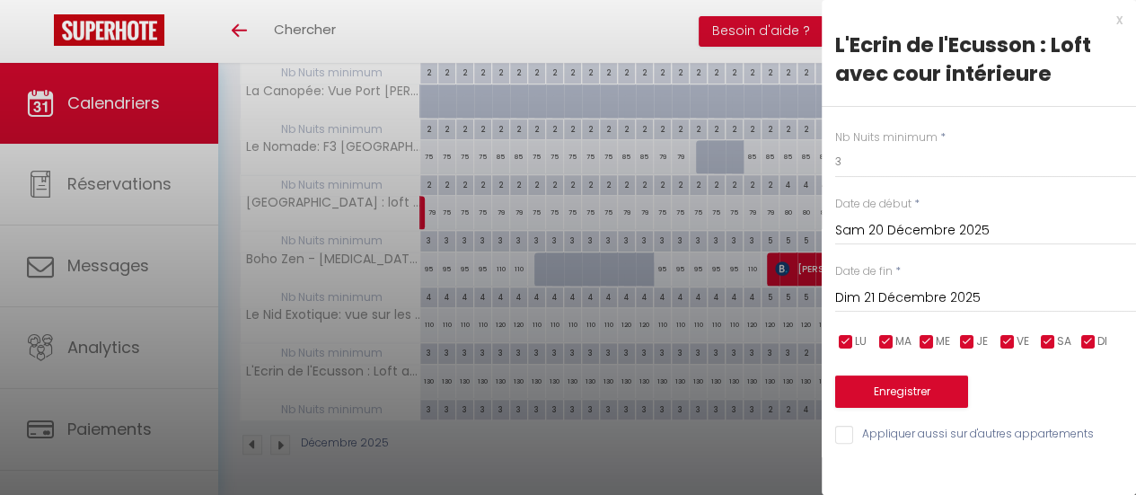
click at [977, 297] on input "Dim 21 Décembre 2025" at bounding box center [985, 298] width 301 height 23
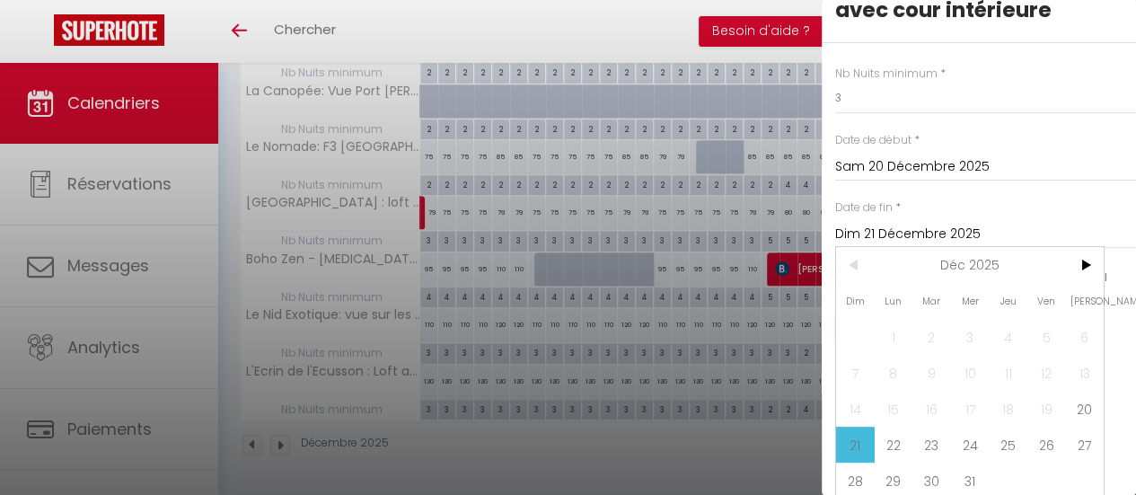
scroll to position [81, 0]
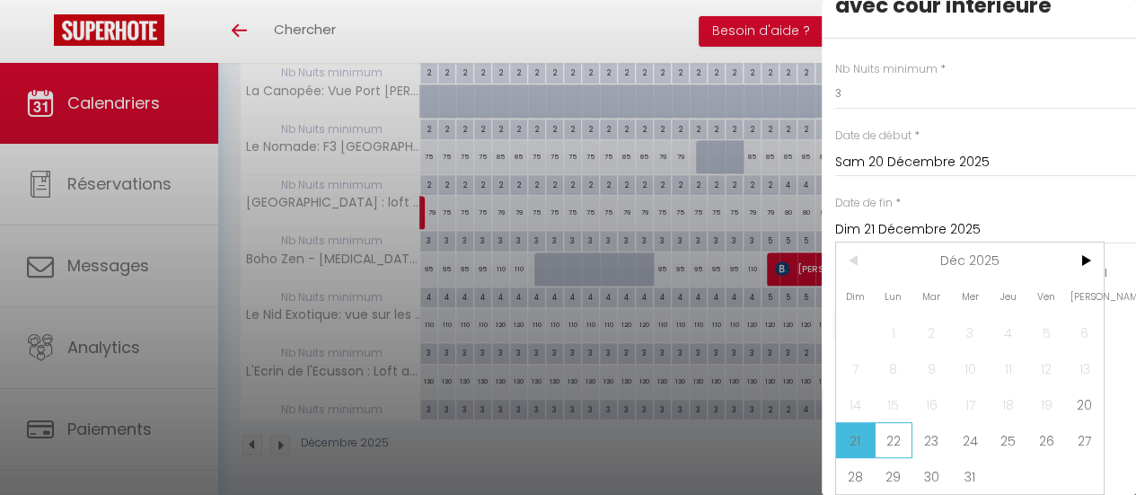
click at [908, 422] on span "22" at bounding box center [894, 440] width 39 height 36
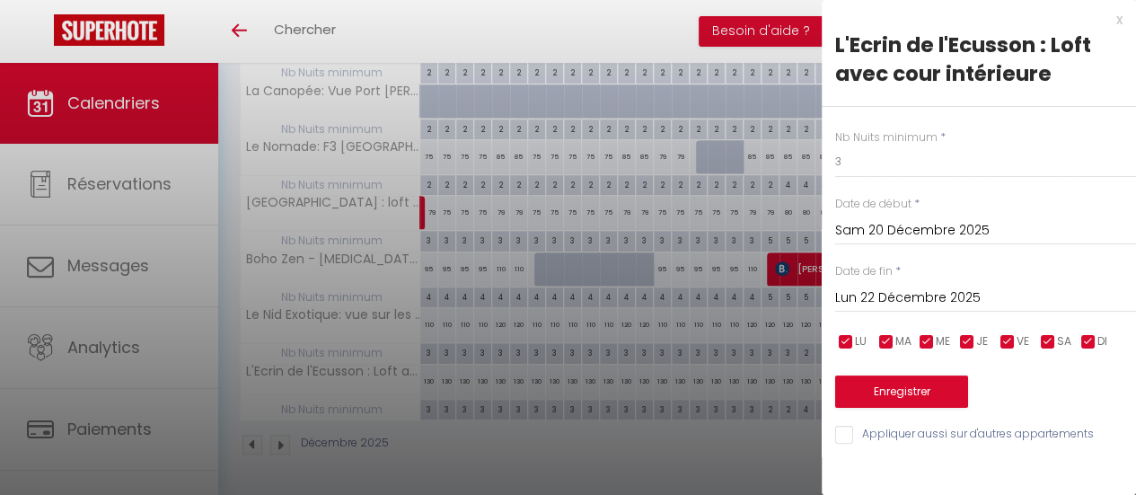
scroll to position [0, 0]
click at [908, 400] on button "Enregistrer" at bounding box center [901, 391] width 133 height 32
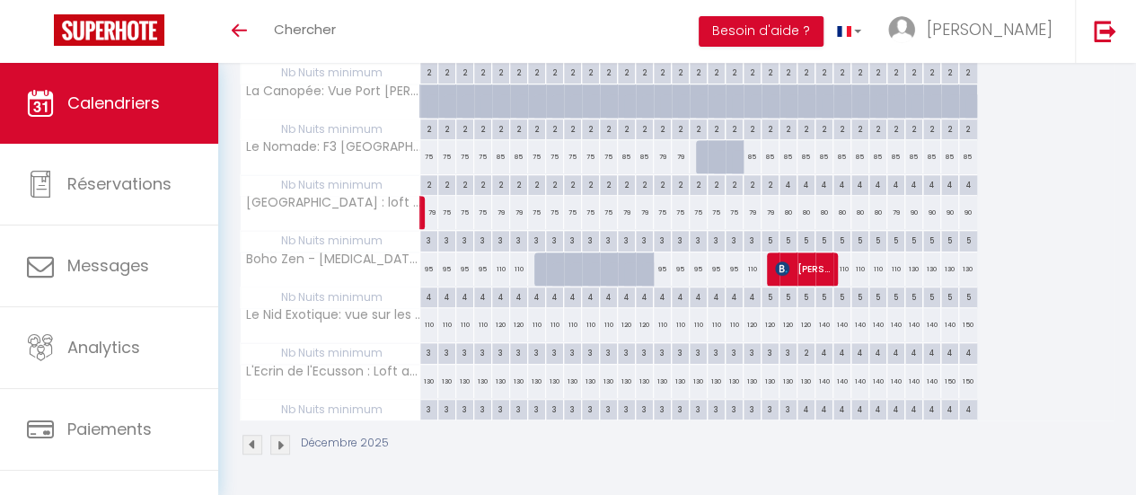
click at [429, 365] on div "130" at bounding box center [429, 381] width 18 height 33
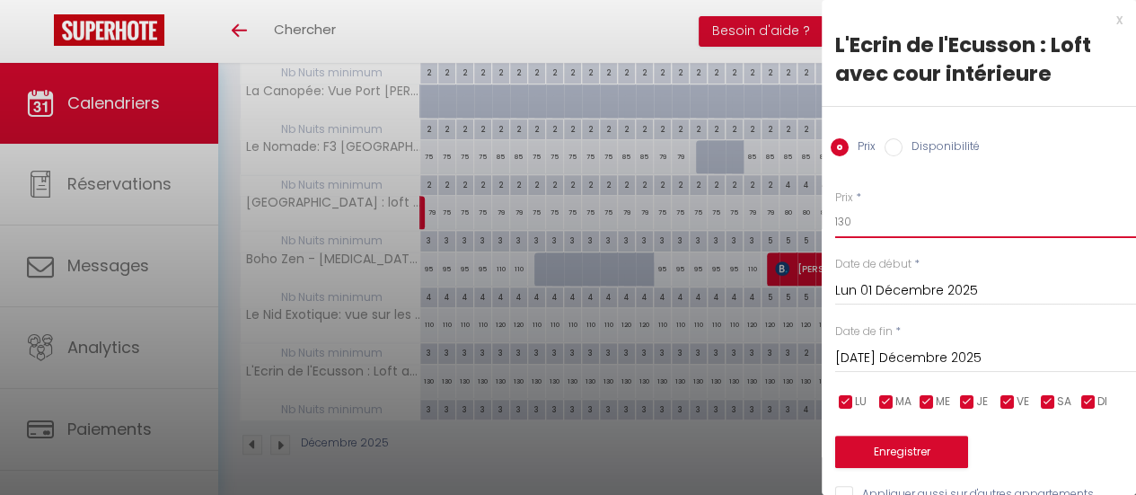
click at [857, 224] on input "130" at bounding box center [985, 222] width 301 height 32
click at [976, 364] on input "[DATE] Décembre 2025" at bounding box center [985, 358] width 301 height 23
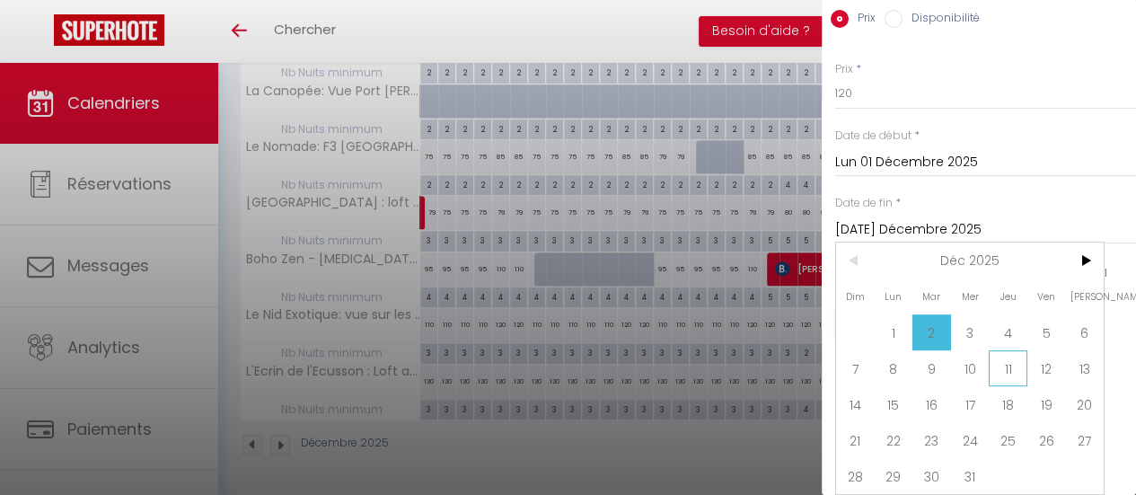
scroll to position [140, 0]
click at [899, 428] on span "22" at bounding box center [894, 440] width 39 height 36
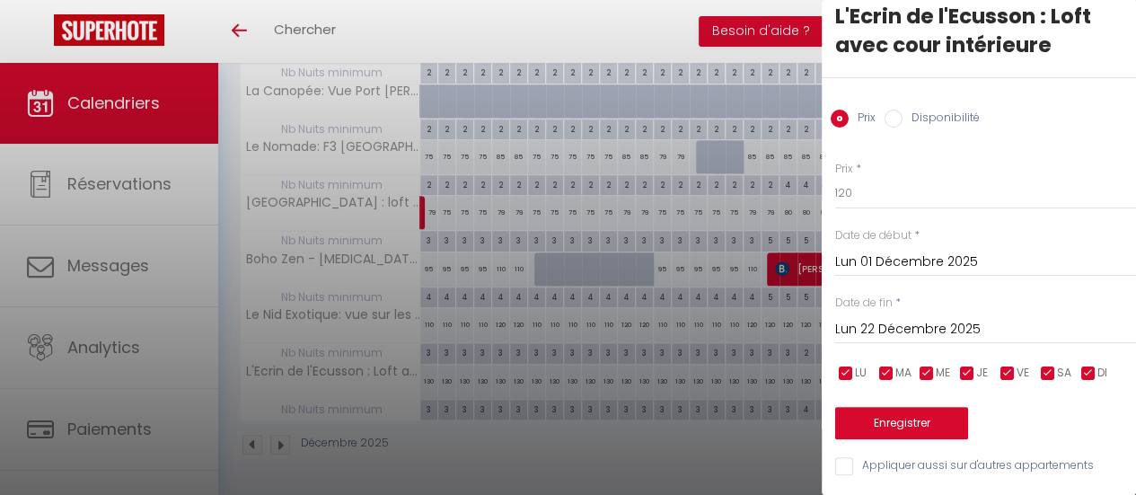
click at [963, 365] on input "checkbox" at bounding box center [968, 374] width 18 height 18
click at [927, 365] on input "checkbox" at bounding box center [927, 374] width 18 height 18
click at [884, 365] on input "checkbox" at bounding box center [887, 374] width 18 height 18
click at [839, 365] on input "checkbox" at bounding box center [846, 374] width 18 height 18
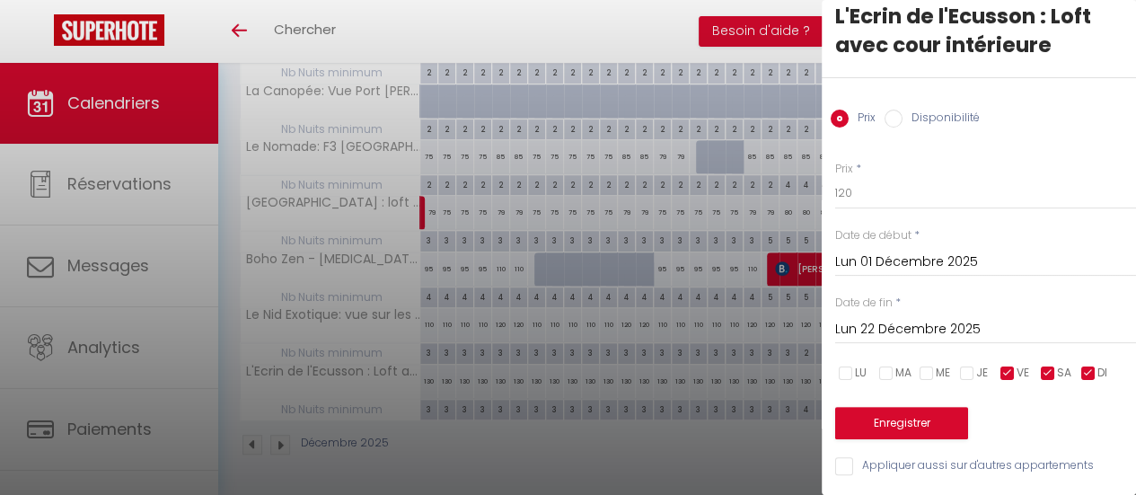
click at [1088, 365] on input "checkbox" at bounding box center [1089, 374] width 18 height 18
click at [921, 410] on button "Enregistrer" at bounding box center [901, 423] width 133 height 32
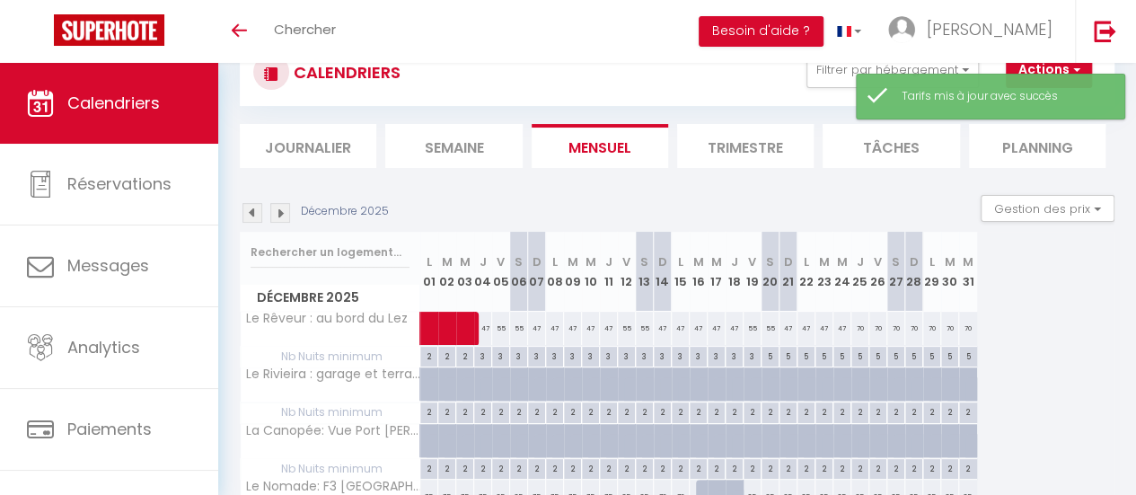
scroll to position [410, 0]
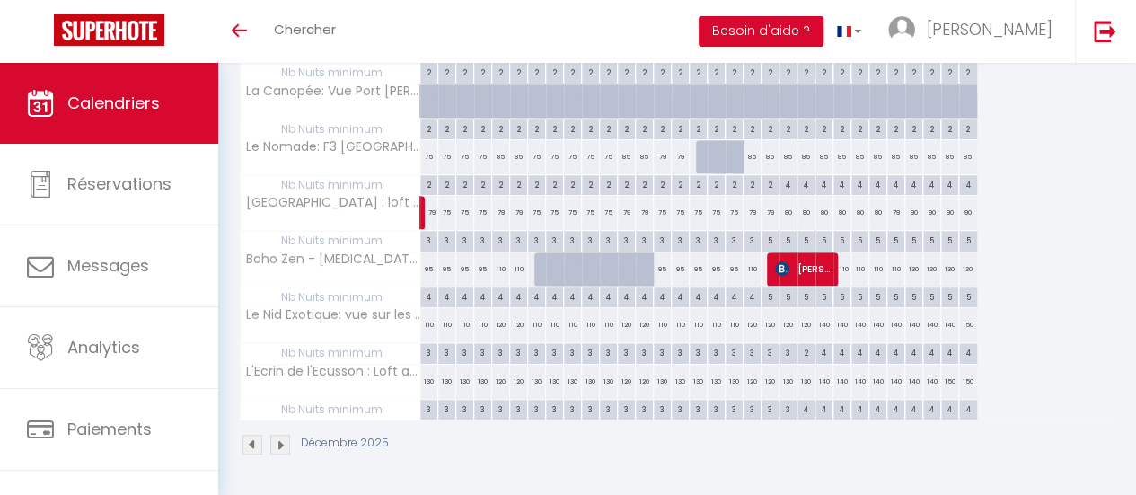
click at [429, 400] on div "3" at bounding box center [428, 408] width 17 height 17
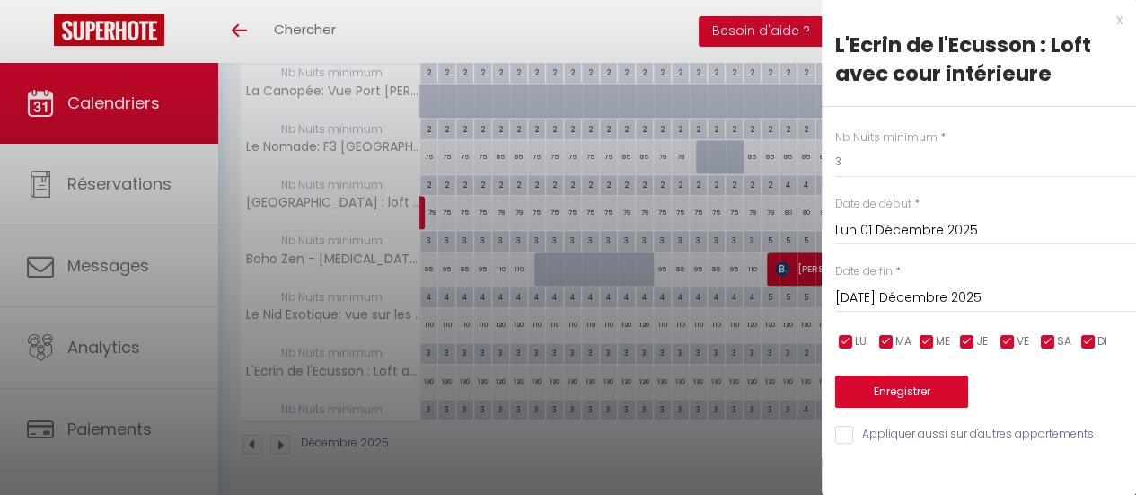
click at [922, 304] on input "[DATE] Décembre 2025" at bounding box center [985, 298] width 301 height 23
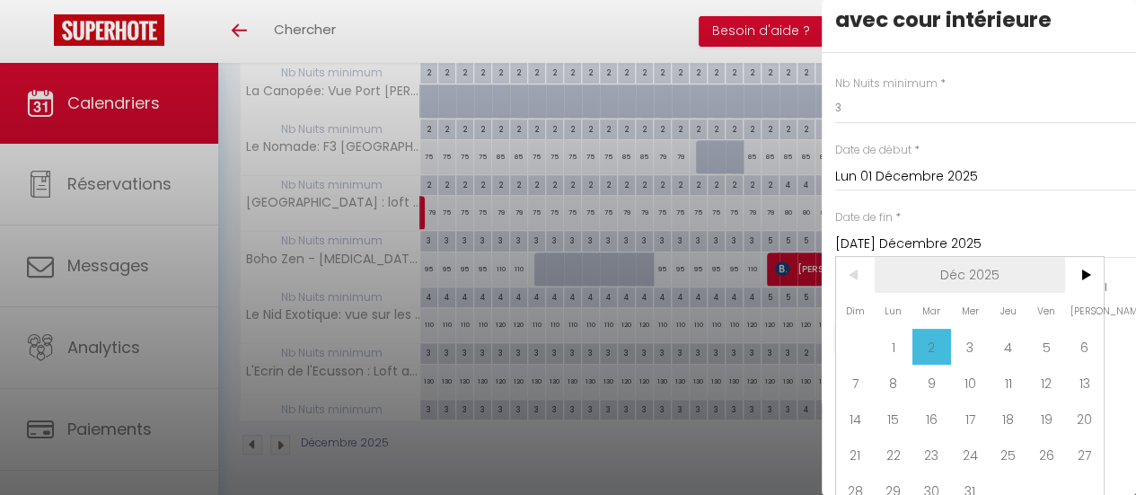
scroll to position [81, 0]
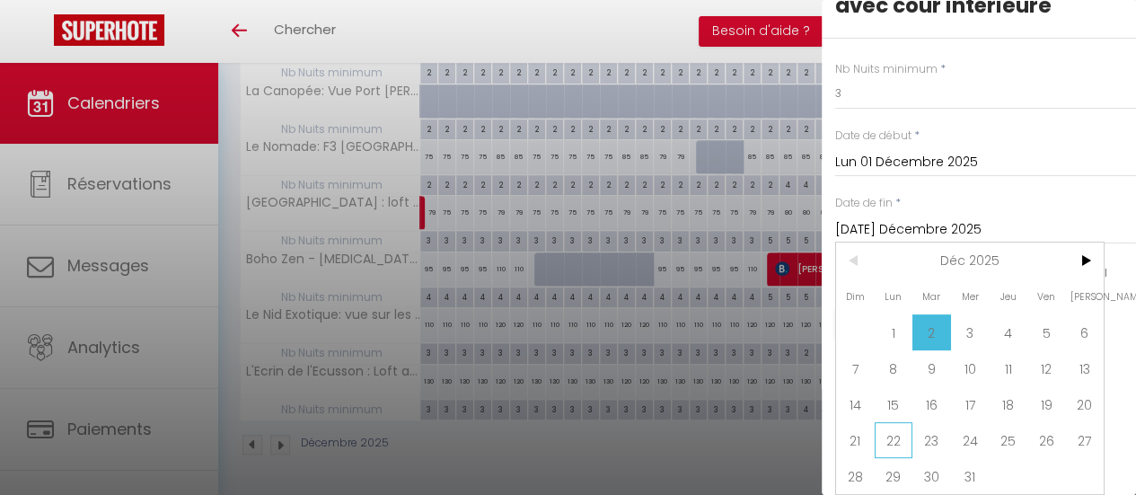
click at [895, 428] on span "22" at bounding box center [894, 440] width 39 height 36
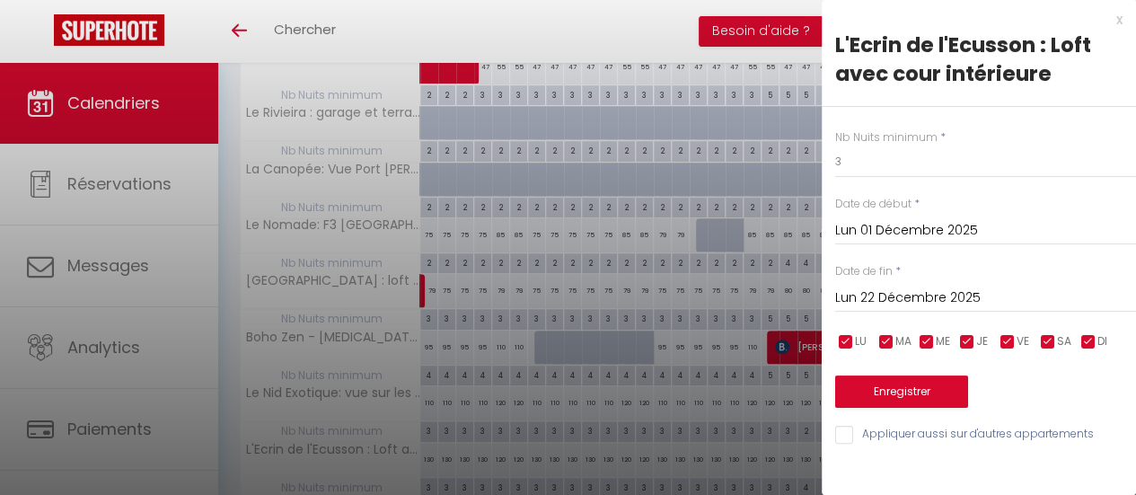
scroll to position [140, 0]
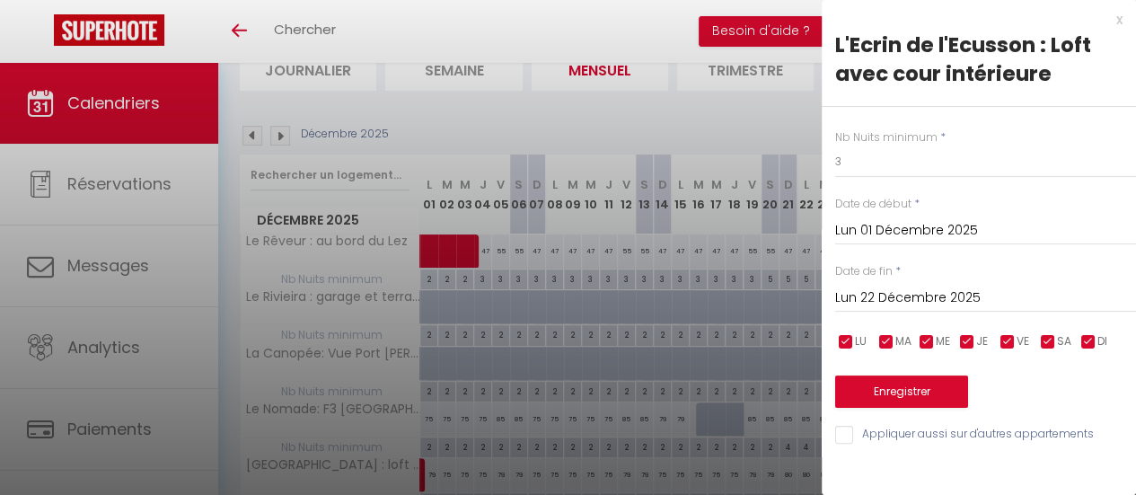
click at [741, 127] on div at bounding box center [568, 247] width 1136 height 495
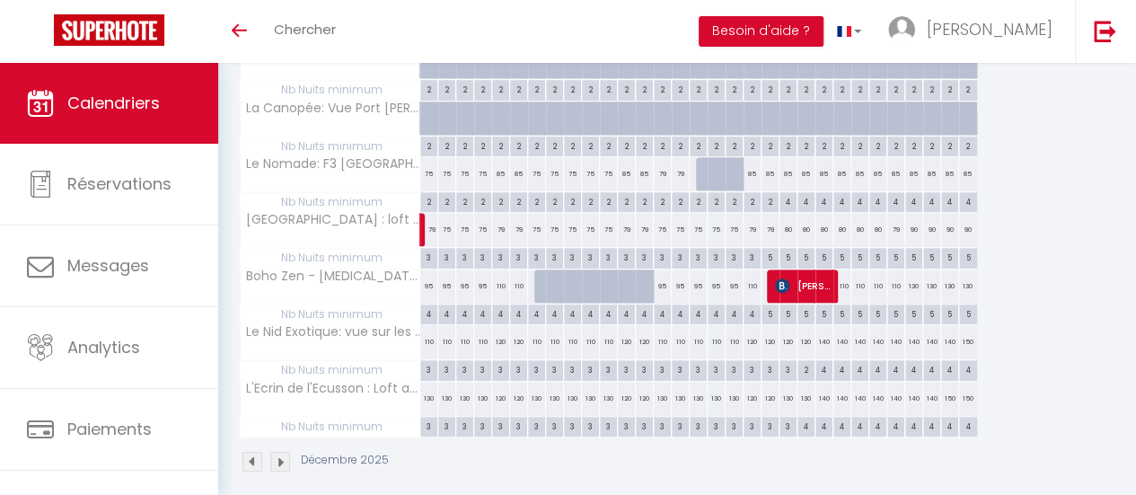
scroll to position [410, 0]
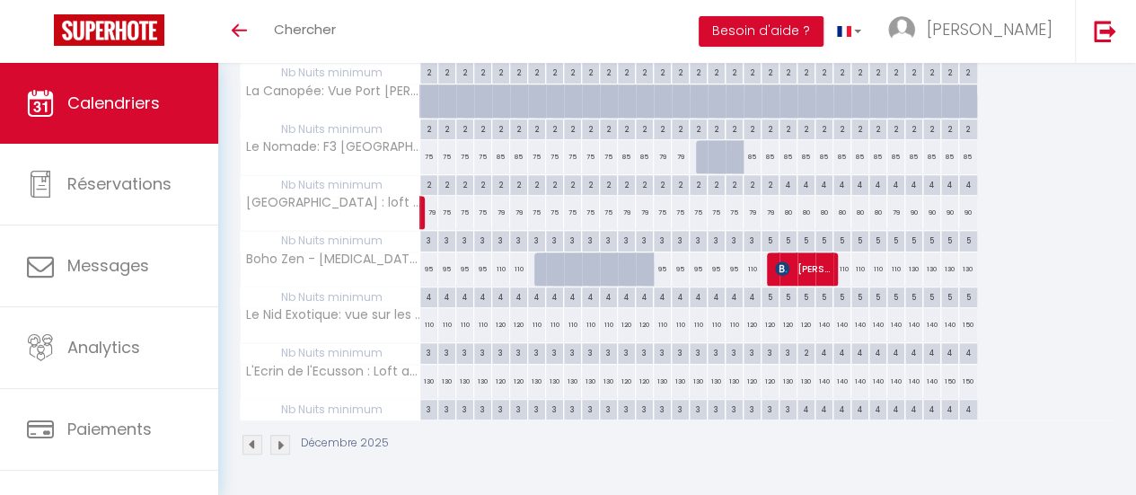
click at [429, 367] on div "130" at bounding box center [429, 381] width 18 height 33
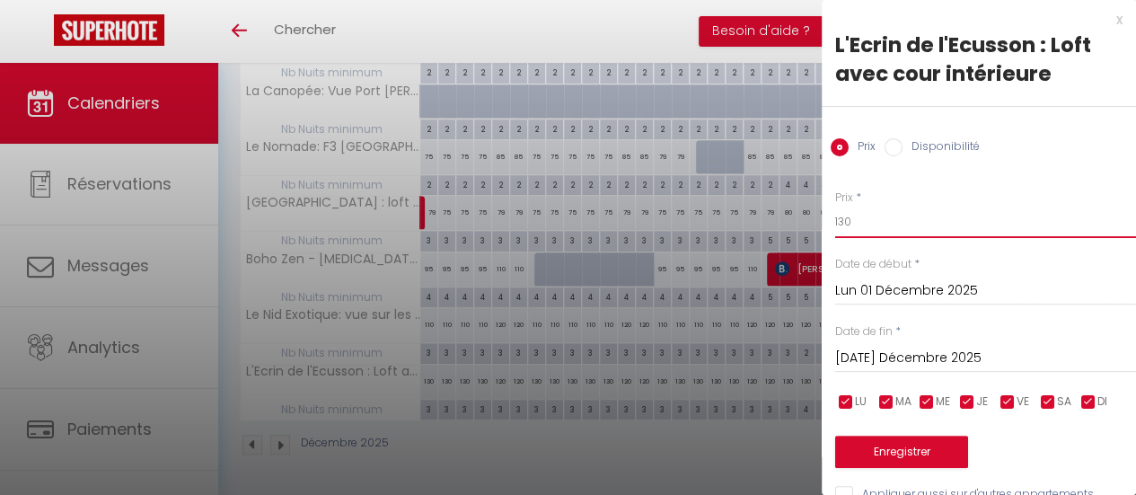
click at [859, 225] on input "130" at bounding box center [985, 222] width 301 height 32
click at [968, 366] on input "[DATE] Décembre 2025" at bounding box center [985, 358] width 301 height 23
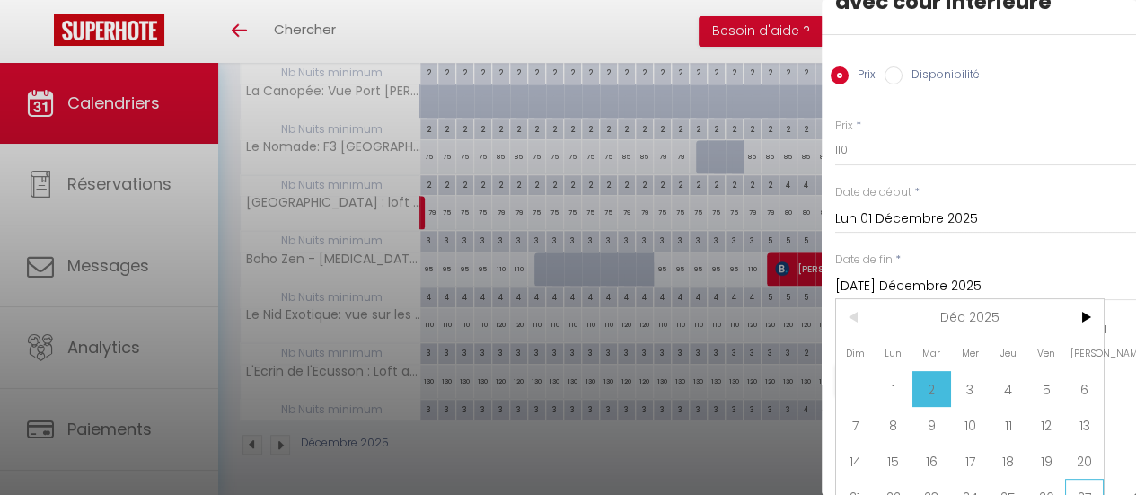
scroll to position [140, 0]
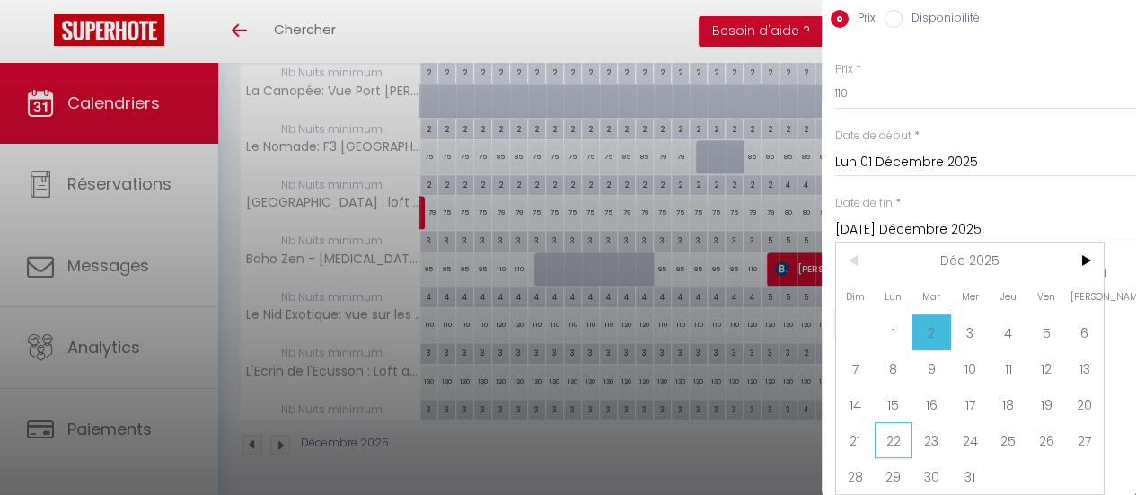
click at [900, 434] on span "22" at bounding box center [894, 440] width 39 height 36
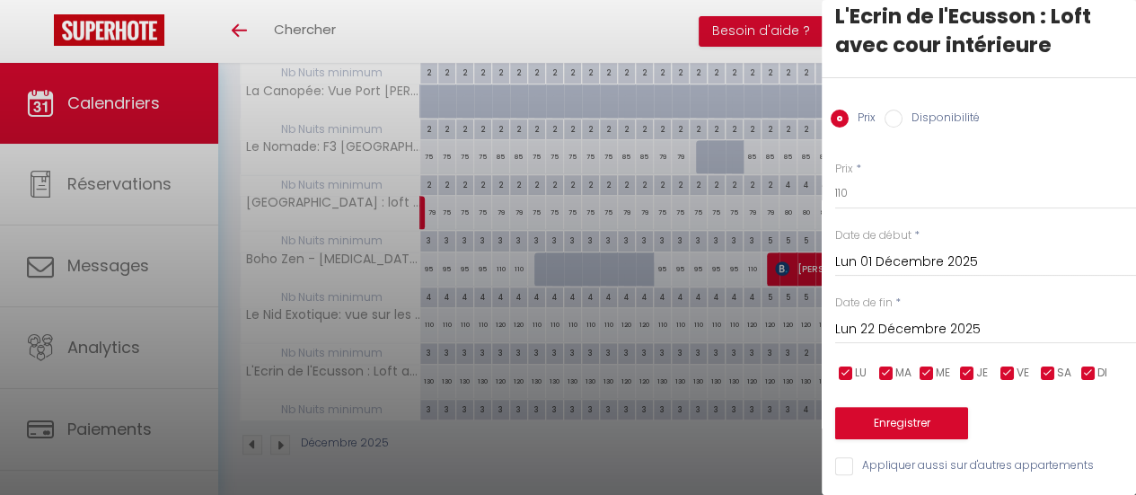
scroll to position [41, 0]
click at [1010, 365] on input "checkbox" at bounding box center [1008, 374] width 18 height 18
click at [1048, 365] on input "checkbox" at bounding box center [1048, 374] width 18 height 18
click at [938, 414] on button "Enregistrer" at bounding box center [901, 423] width 133 height 32
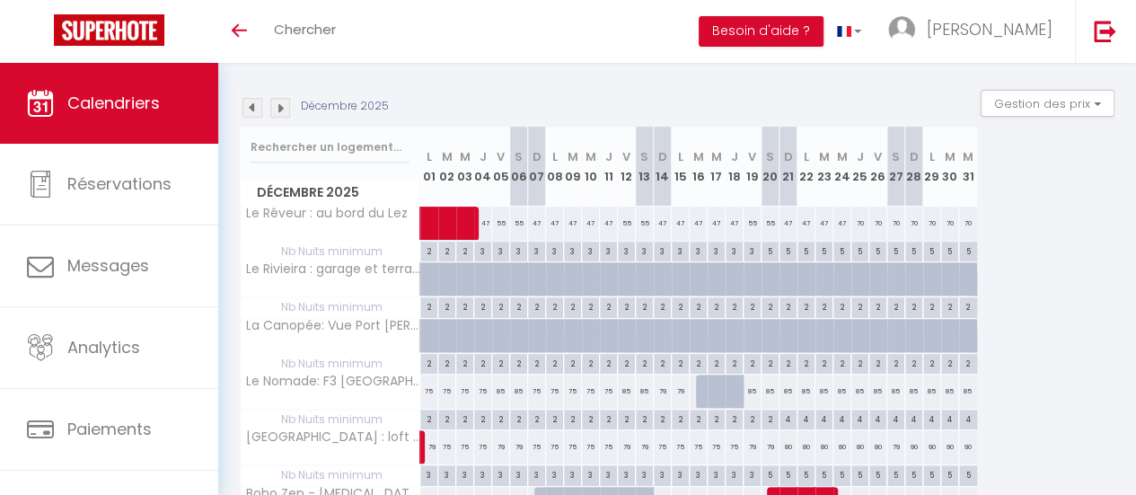
scroll to position [140, 0]
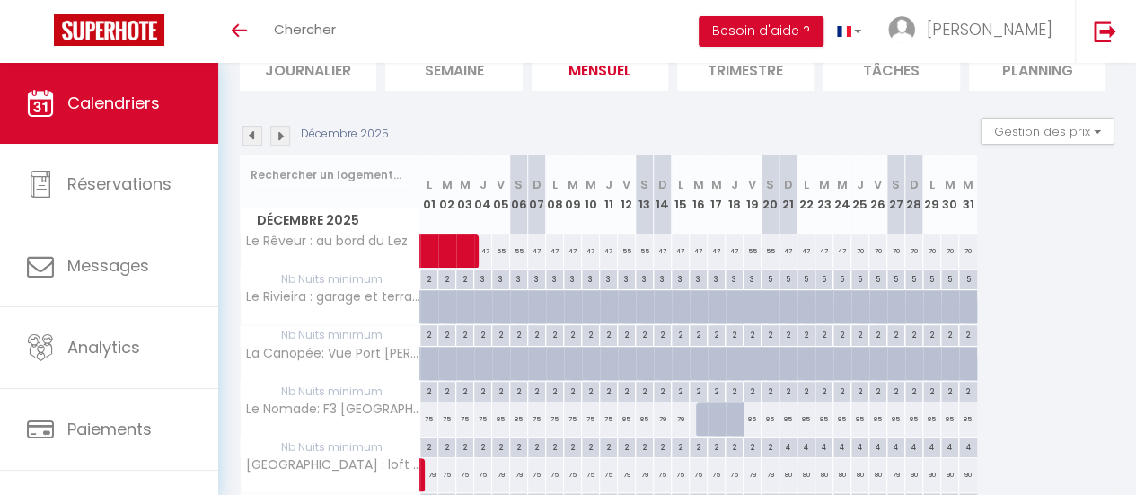
click at [280, 132] on img at bounding box center [280, 136] width 20 height 20
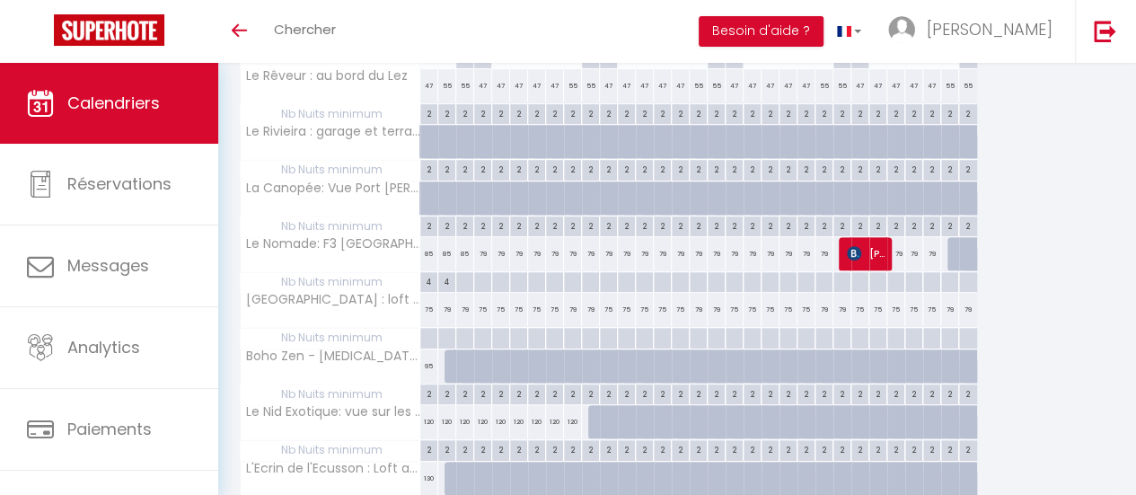
scroll to position [230, 0]
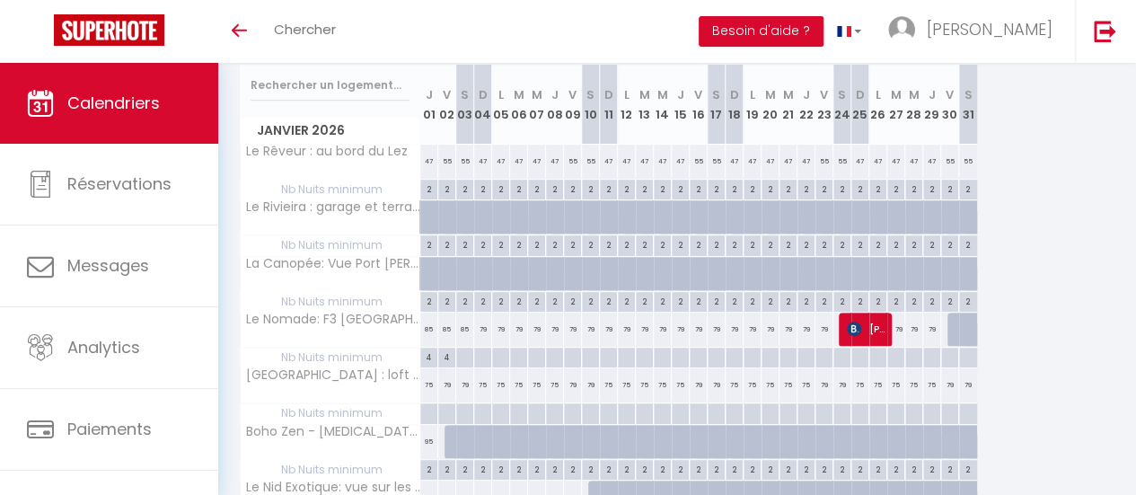
click at [431, 190] on div "2" at bounding box center [428, 188] width 17 height 17
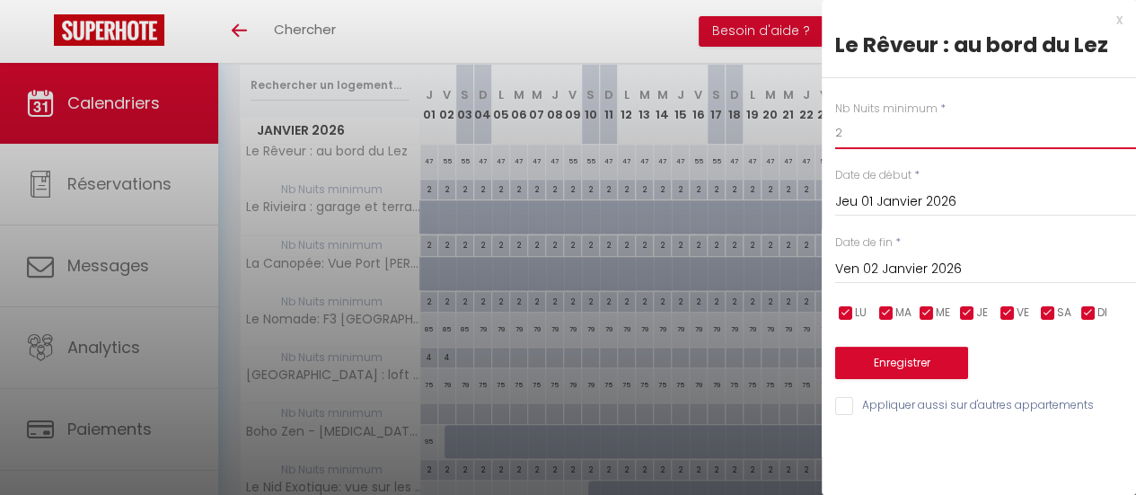
click at [865, 139] on input "2" at bounding box center [985, 133] width 301 height 32
click at [914, 272] on input "Ven 02 Janvier 2026" at bounding box center [985, 269] width 301 height 23
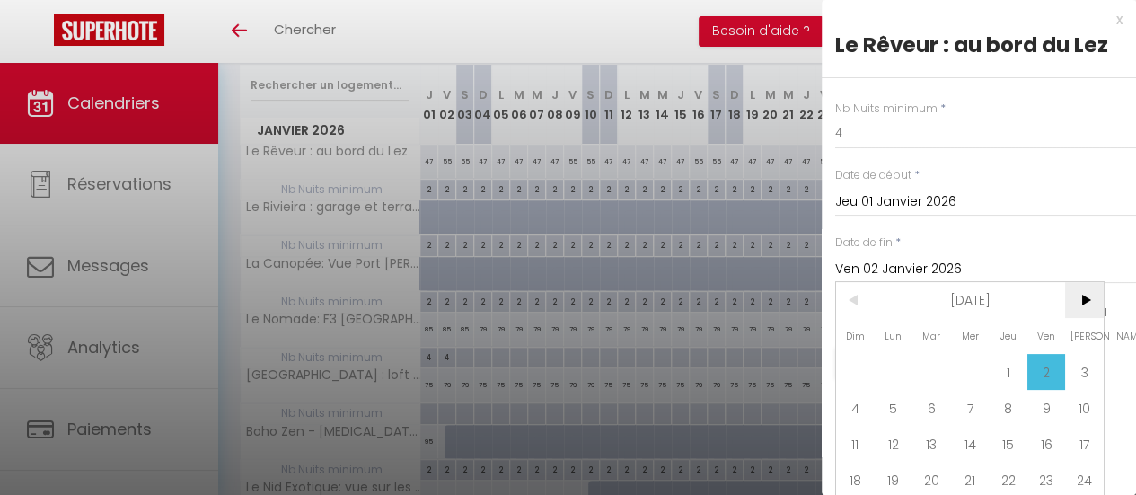
click at [1084, 305] on span ">" at bounding box center [1084, 300] width 39 height 36
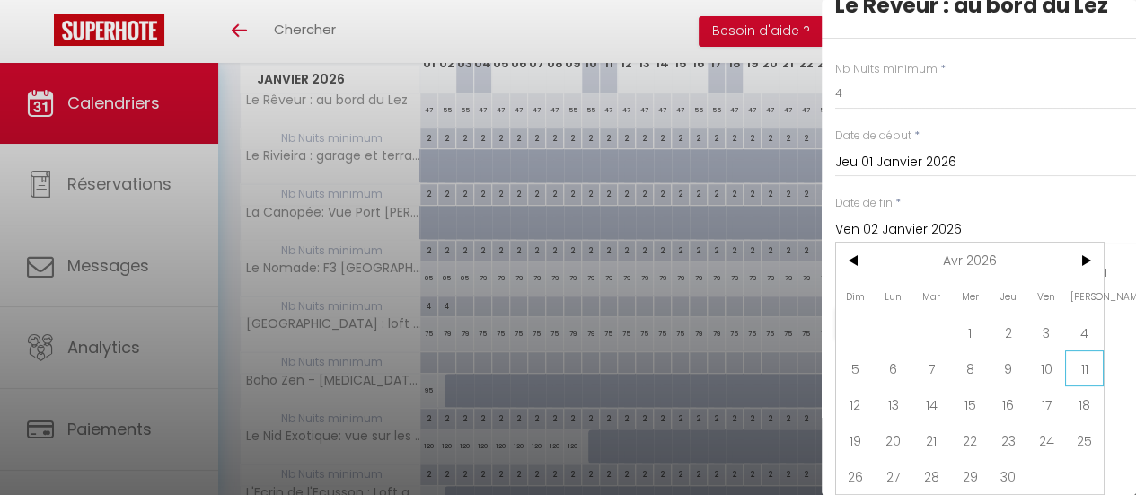
scroll to position [320, 0]
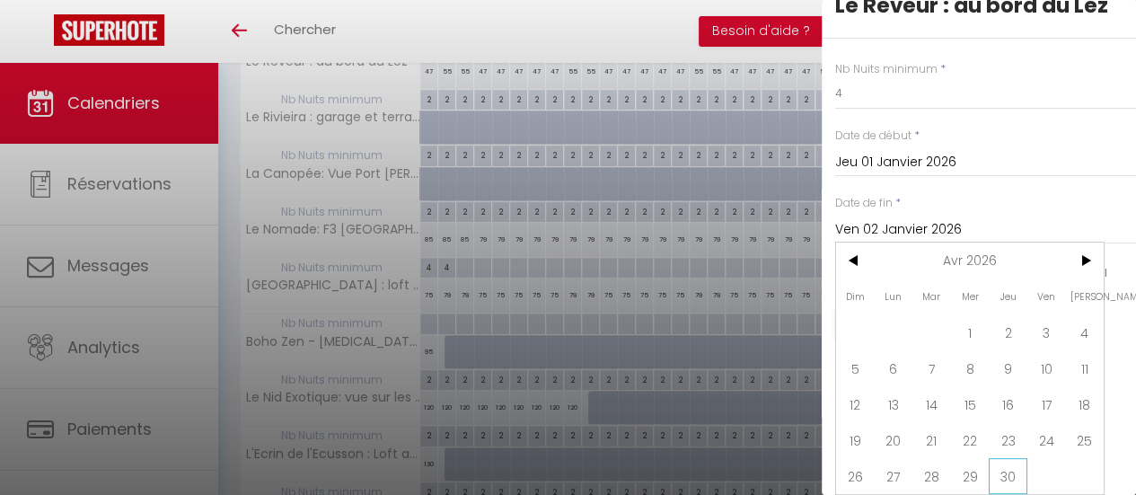
click at [1019, 461] on span "30" at bounding box center [1008, 476] width 39 height 36
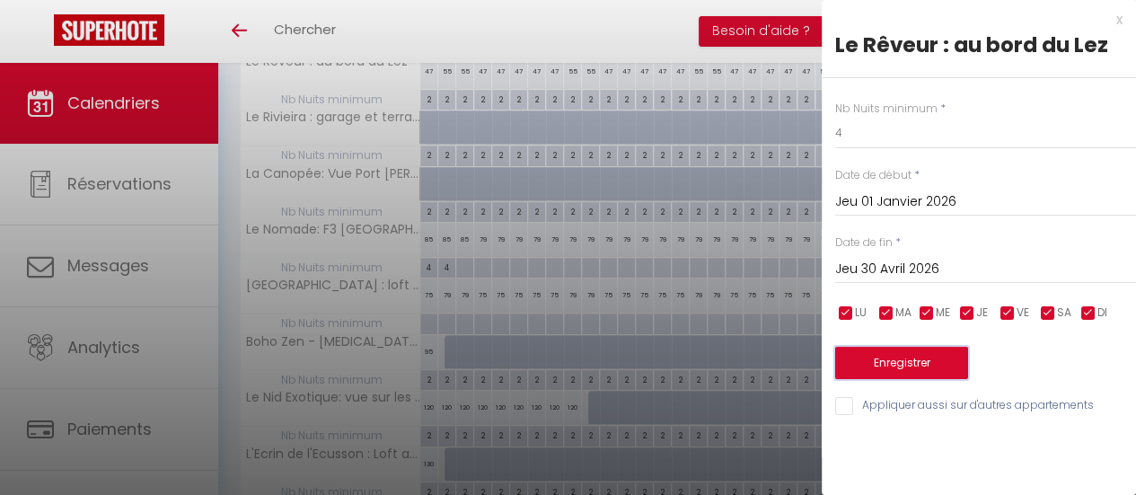
click at [907, 370] on button "Enregistrer" at bounding box center [901, 363] width 133 height 32
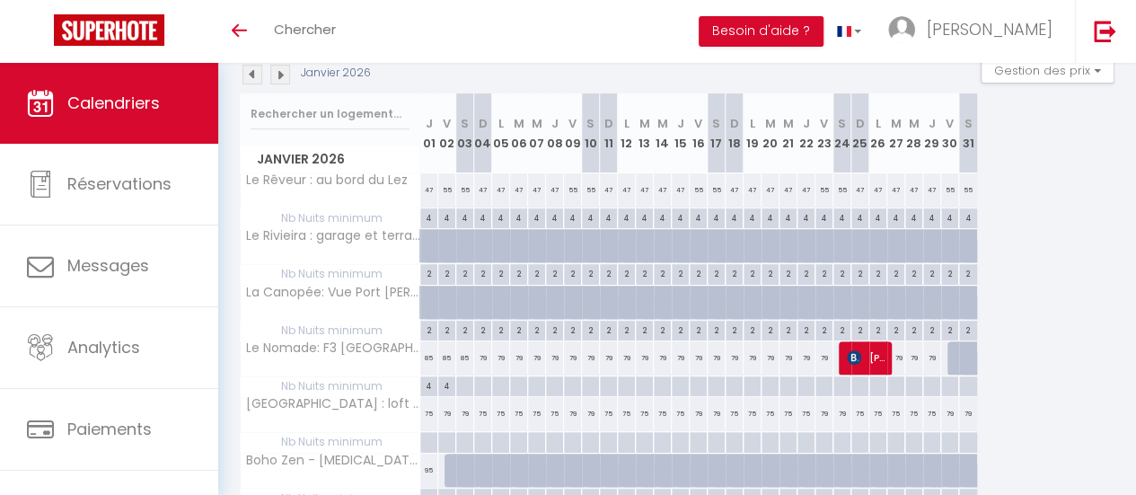
scroll to position [230, 0]
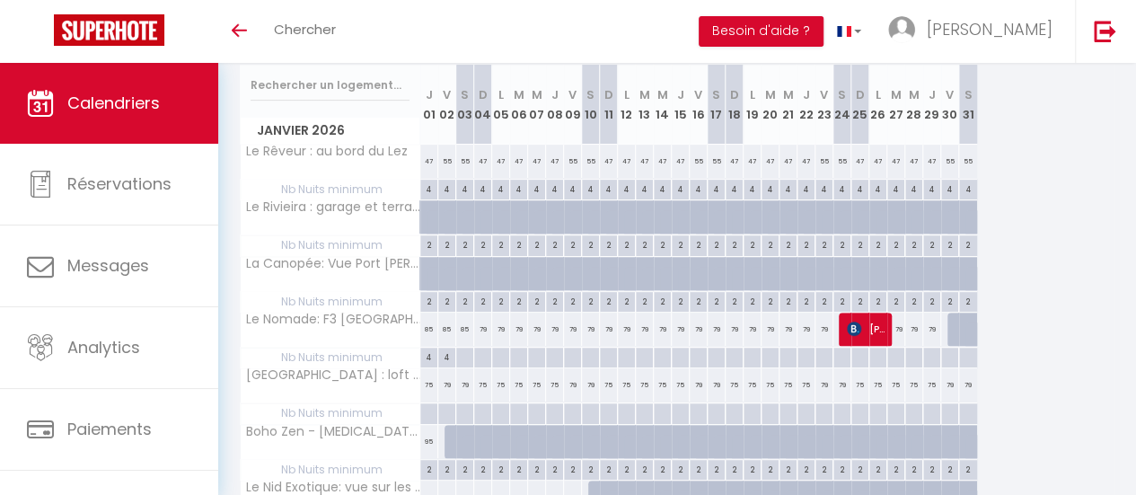
click at [460, 357] on div at bounding box center [464, 358] width 18 height 21
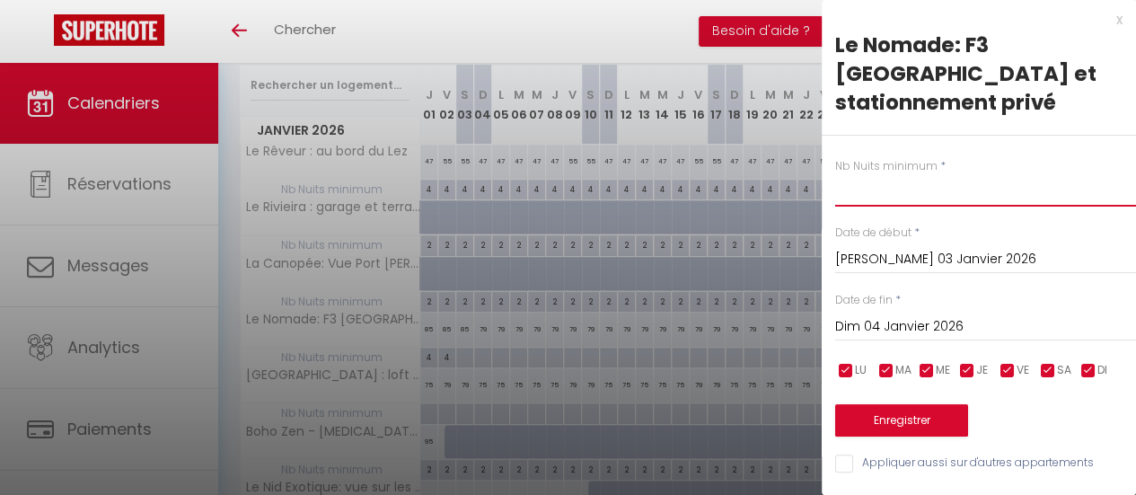
click at [869, 193] on input "text" at bounding box center [985, 190] width 301 height 32
click at [955, 322] on input "Dim 04 Janvier 2026" at bounding box center [985, 326] width 301 height 23
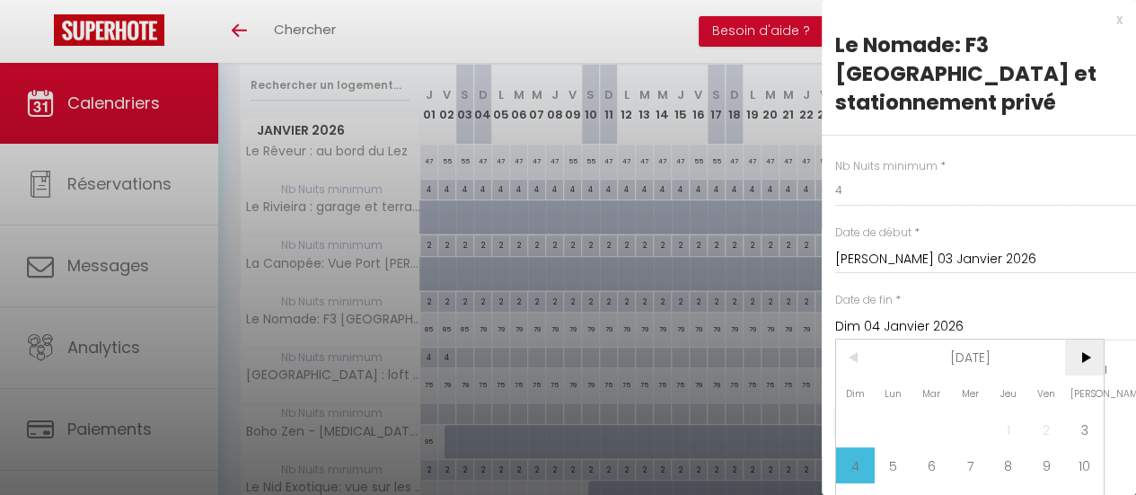
click at [1082, 358] on span ">" at bounding box center [1084, 358] width 39 height 36
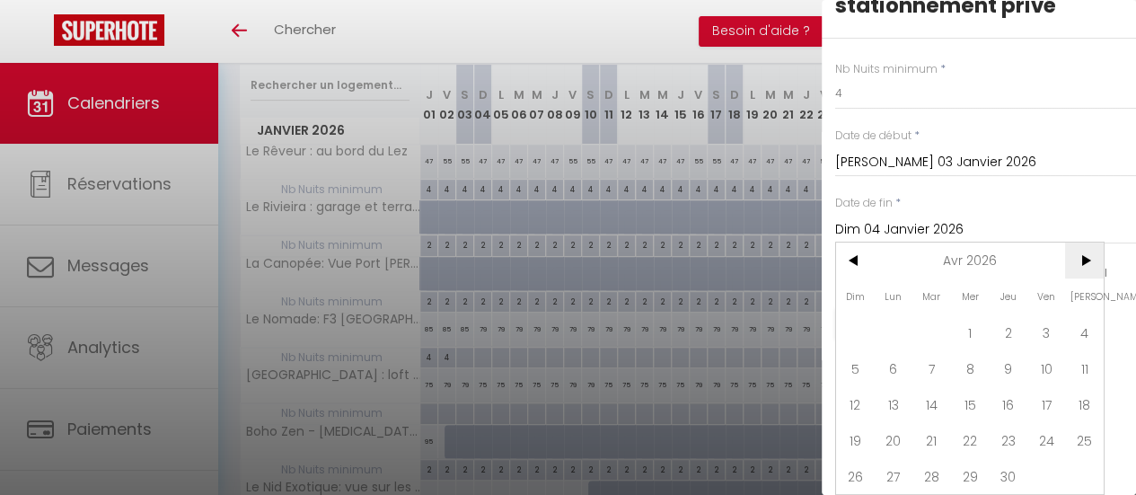
scroll to position [110, 0]
click at [1016, 468] on span "30" at bounding box center [1008, 476] width 39 height 36
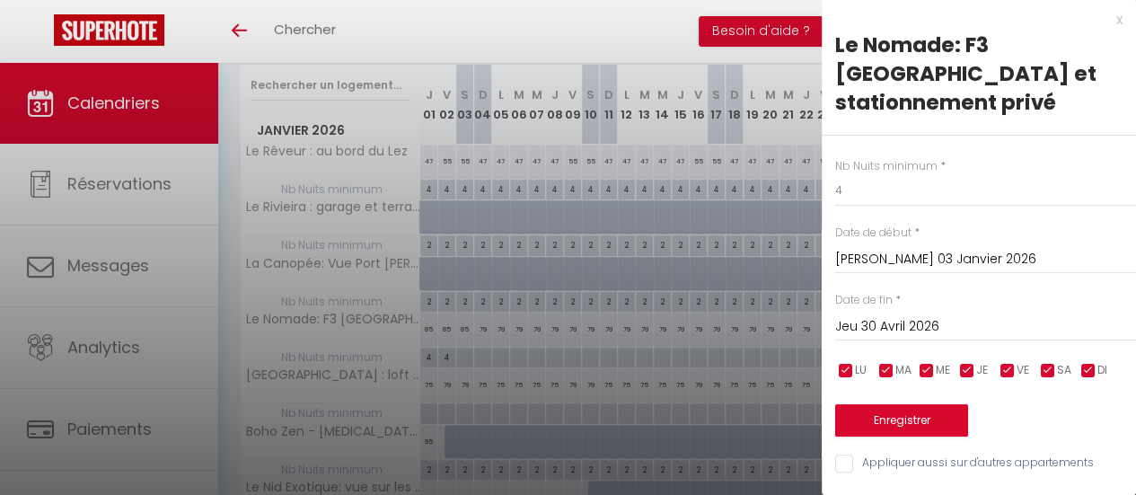
scroll to position [10, 0]
click at [920, 416] on button "Enregistrer" at bounding box center [901, 420] width 133 height 32
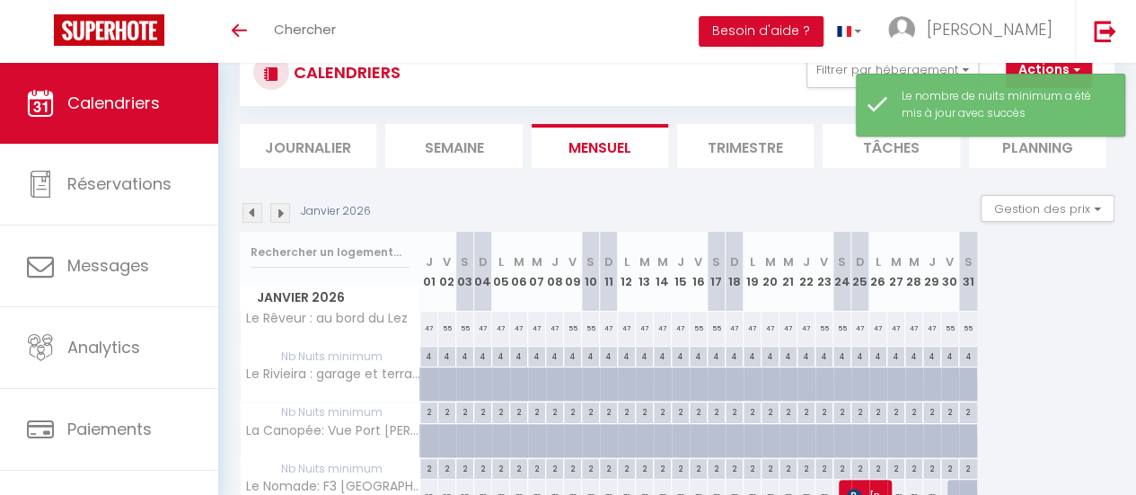
scroll to position [230, 0]
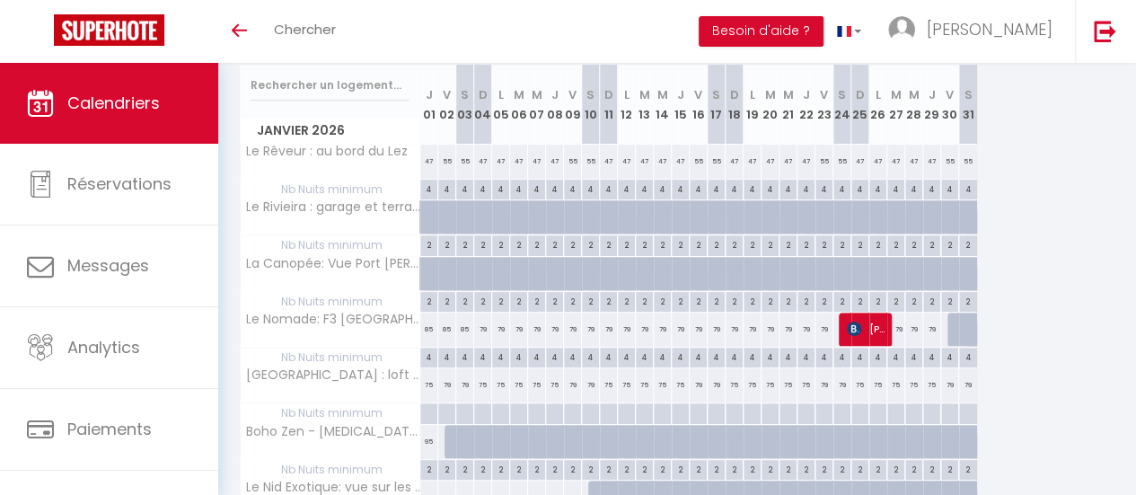
click at [429, 409] on div at bounding box center [429, 413] width 18 height 21
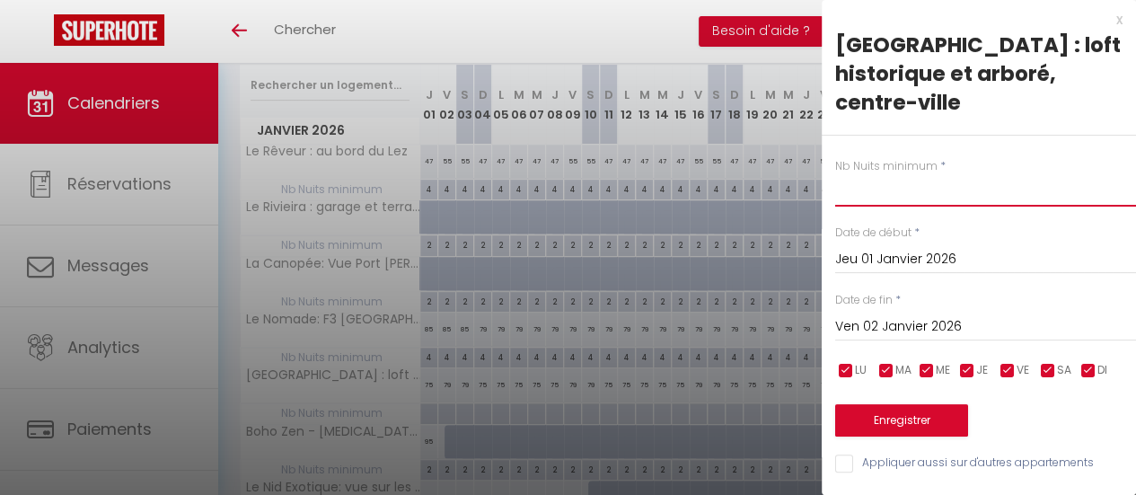
click at [844, 174] on input "text" at bounding box center [985, 190] width 301 height 32
click at [925, 315] on input "Ven 02 Janvier 2026" at bounding box center [985, 326] width 301 height 23
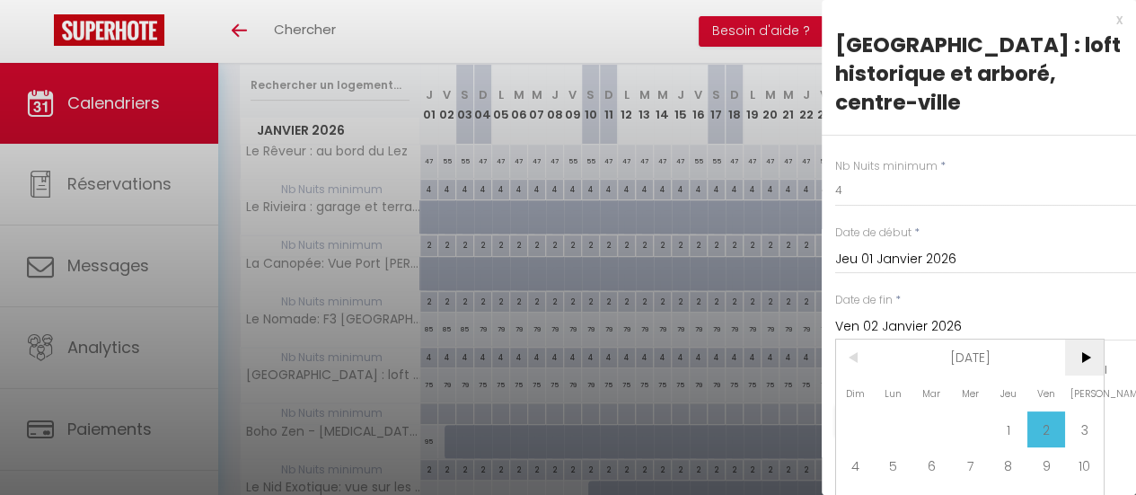
click at [1073, 340] on span ">" at bounding box center [1084, 358] width 39 height 36
click at [1074, 340] on span ">" at bounding box center [1084, 358] width 39 height 36
click at [1076, 340] on span ">" at bounding box center [1084, 358] width 39 height 36
click at [1078, 340] on span ">" at bounding box center [1084, 358] width 39 height 36
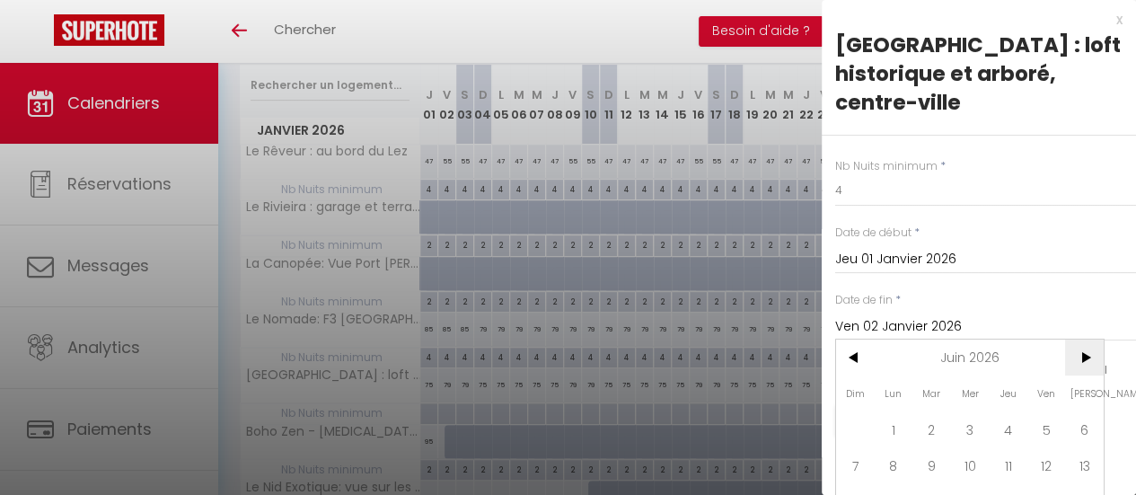
click at [1078, 340] on span ">" at bounding box center [1084, 358] width 39 height 36
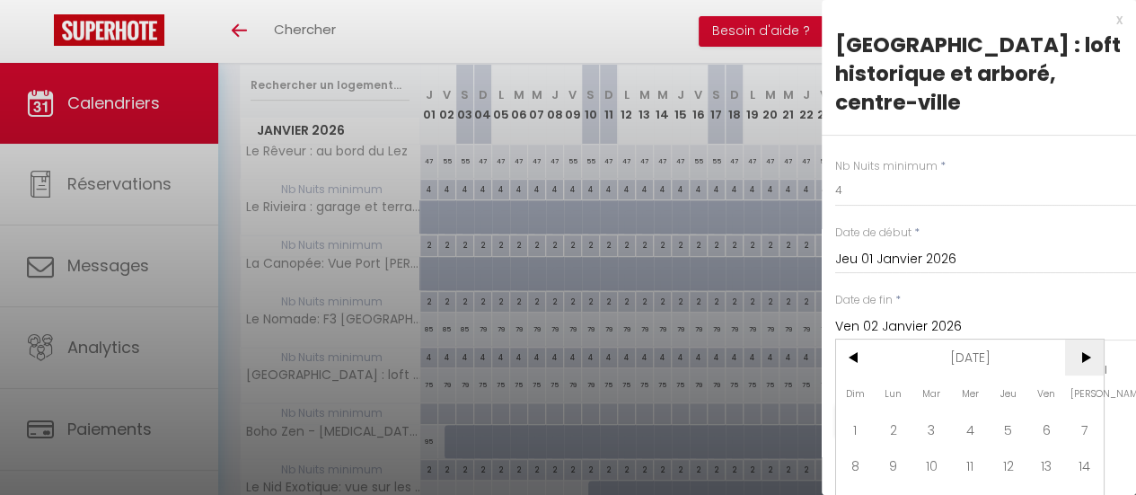
click at [1078, 340] on span ">" at bounding box center [1084, 358] width 39 height 36
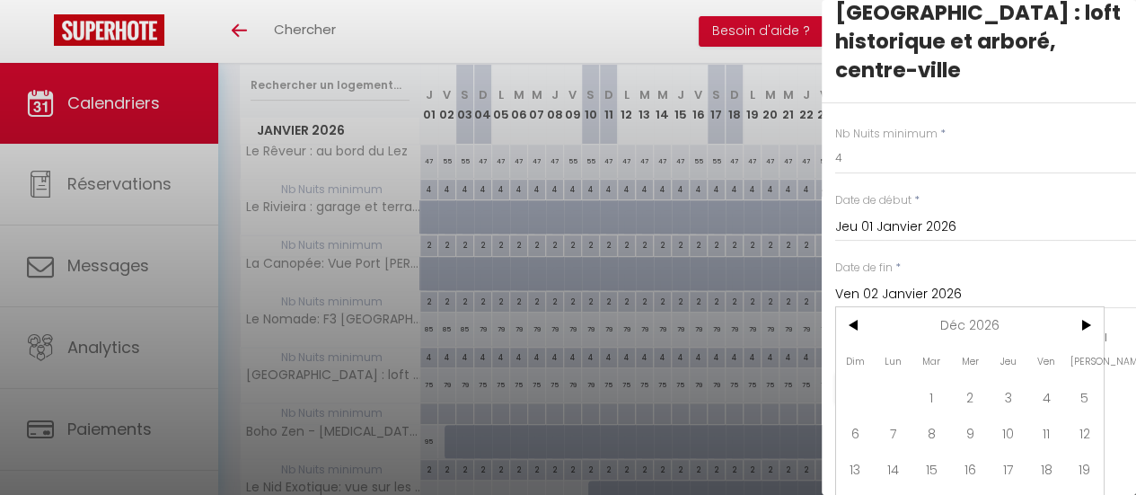
scroll to position [81, 0]
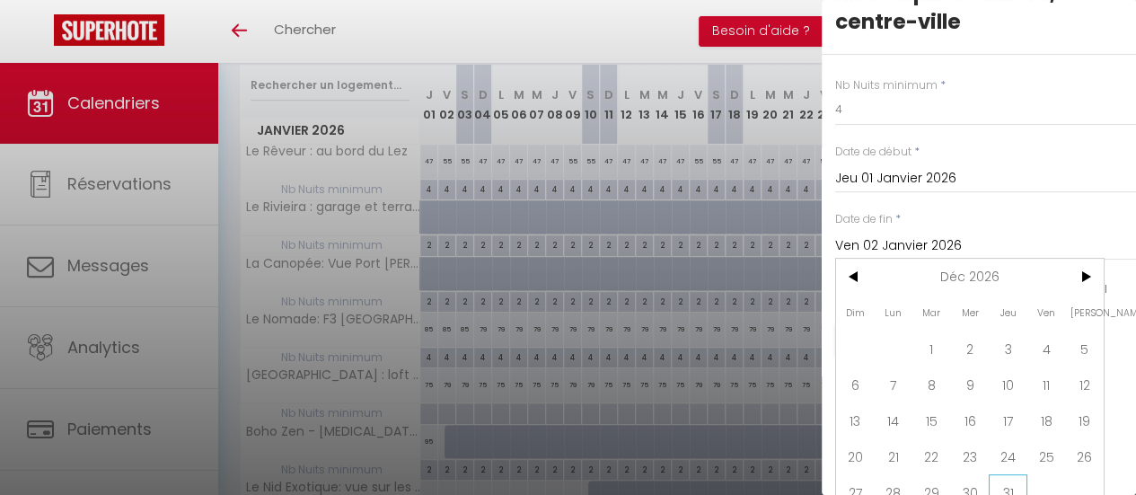
click at [1018, 474] on span "31" at bounding box center [1008, 492] width 39 height 36
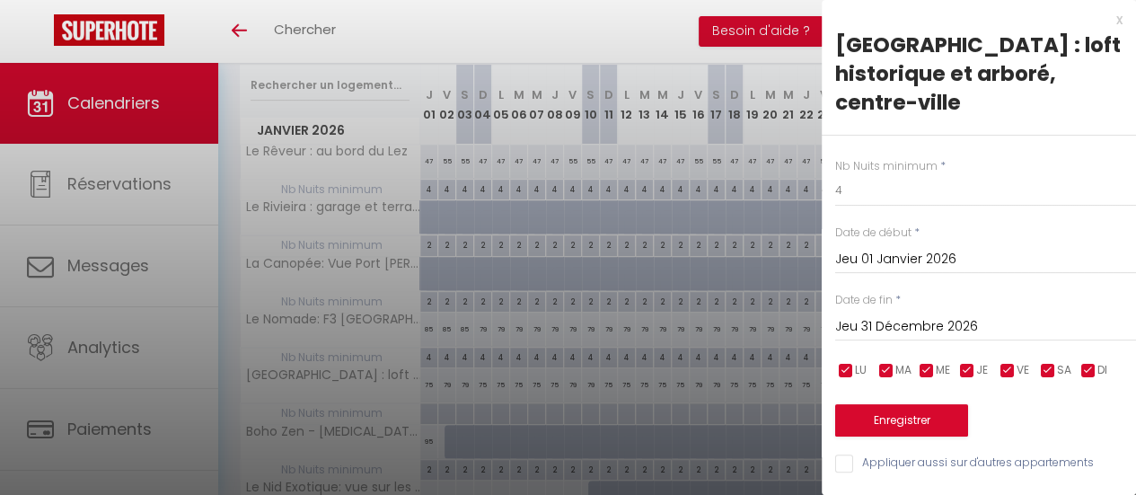
scroll to position [0, 0]
click at [916, 404] on button "Enregistrer" at bounding box center [901, 420] width 133 height 32
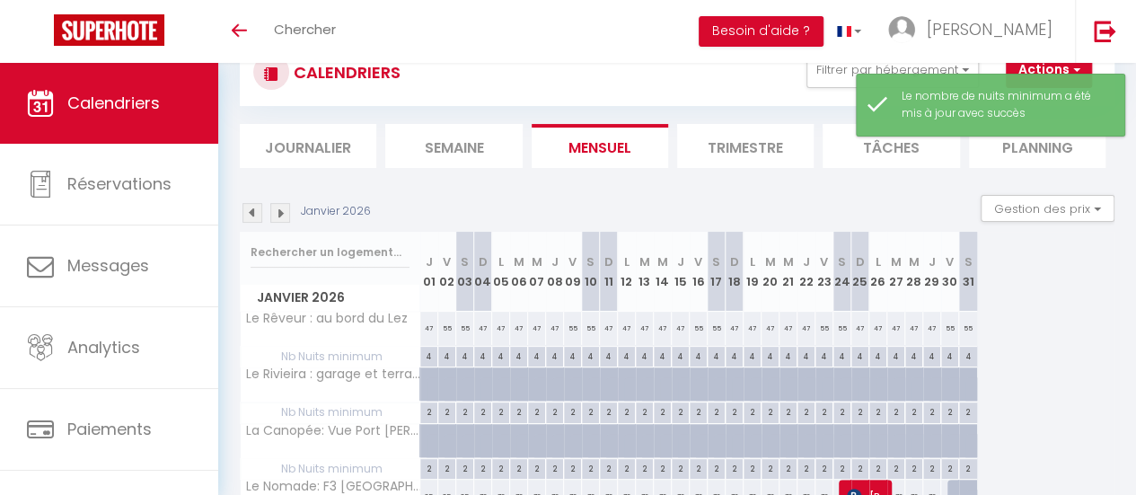
scroll to position [230, 0]
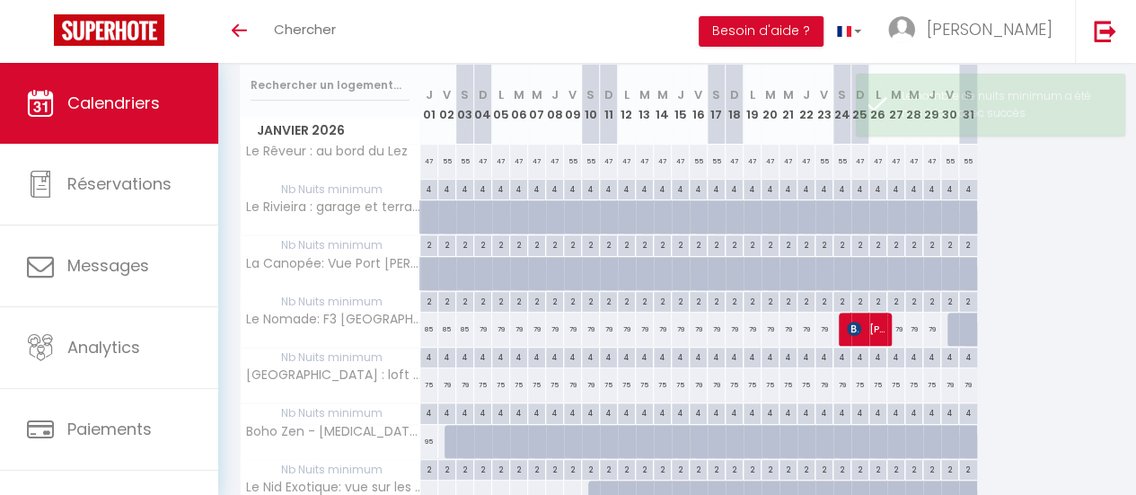
scroll to position [320, 0]
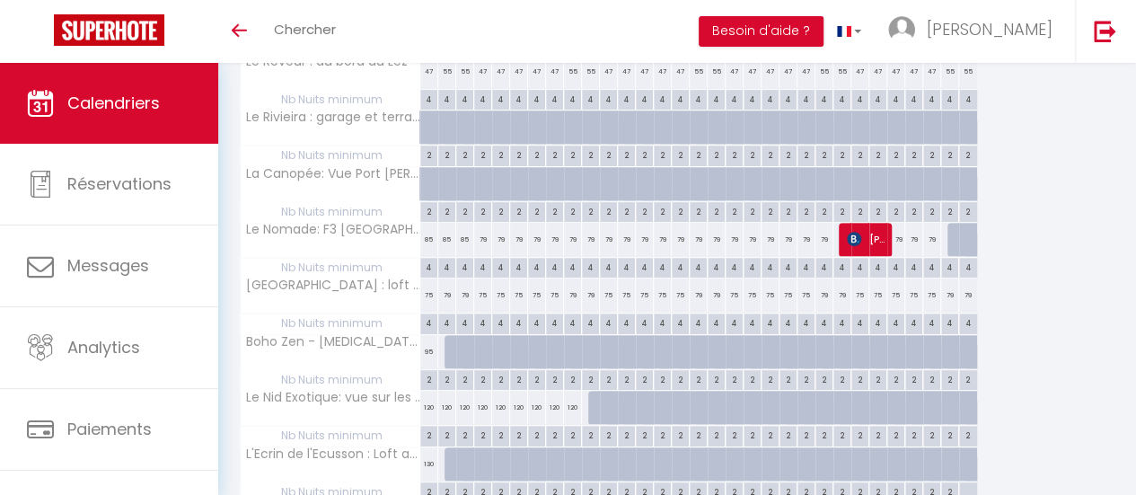
click at [428, 376] on div "2" at bounding box center [428, 378] width 17 height 17
type input "2"
type input "Jeu 01 Janvier 2026"
type input "Ven 02 Janvier 2026"
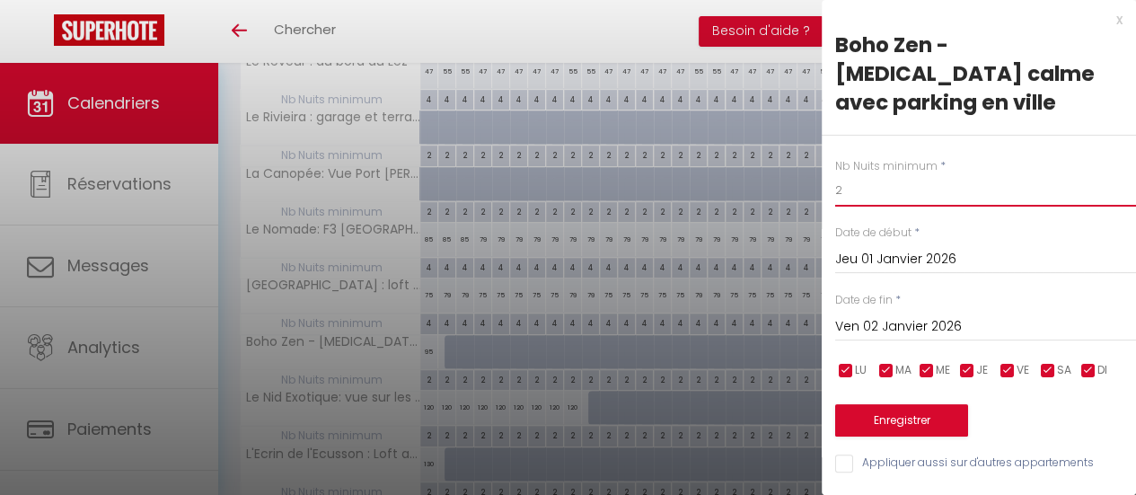
click at [853, 174] on input "2" at bounding box center [985, 190] width 301 height 32
type input "4"
click at [924, 315] on input "Ven 02 Janvier 2026" at bounding box center [985, 326] width 301 height 23
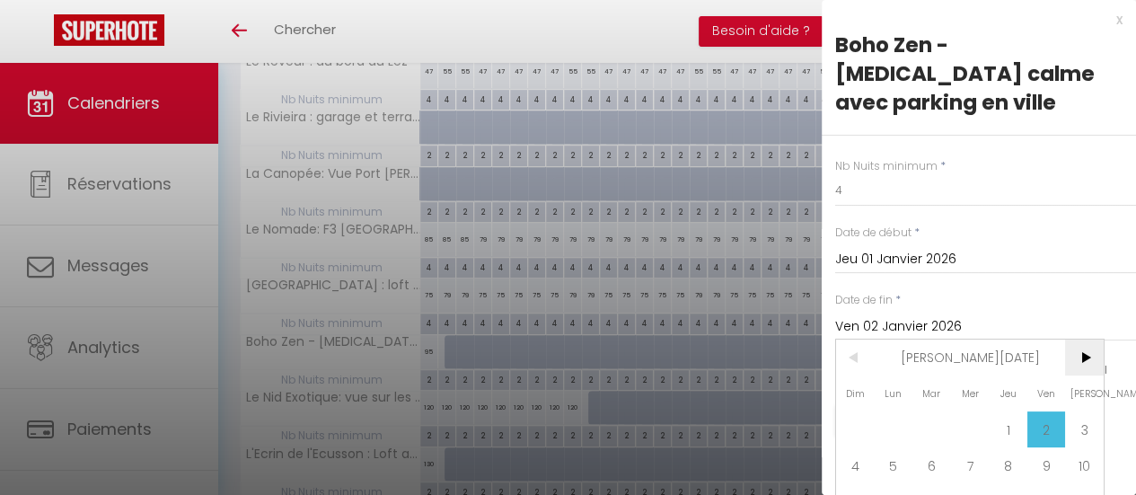
click at [1080, 340] on span ">" at bounding box center [1084, 358] width 39 height 36
click at [1085, 340] on span ">" at bounding box center [1084, 358] width 39 height 36
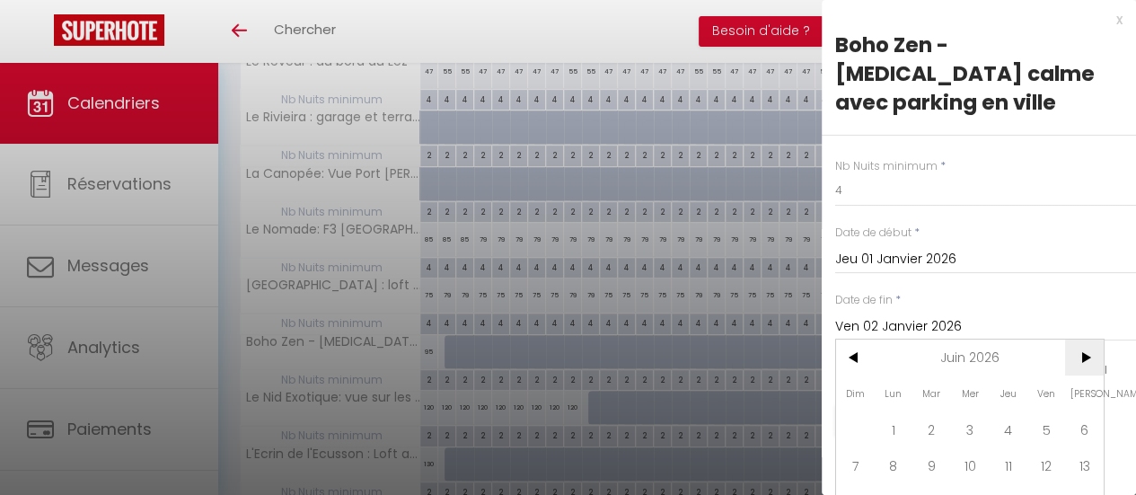
click at [1085, 340] on span ">" at bounding box center [1084, 358] width 39 height 36
click at [854, 340] on span "<" at bounding box center [855, 358] width 39 height 36
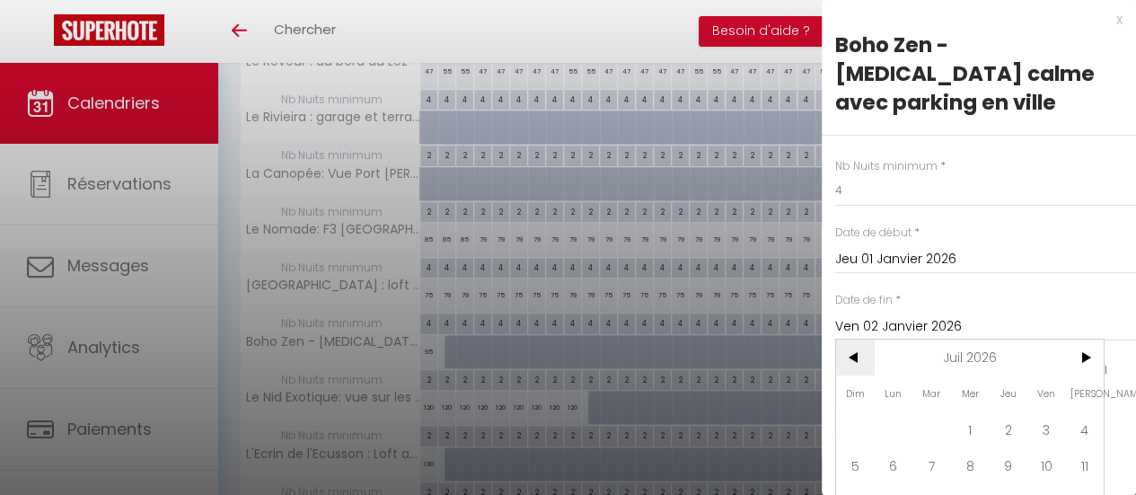
click at [854, 340] on span "<" at bounding box center [855, 358] width 39 height 36
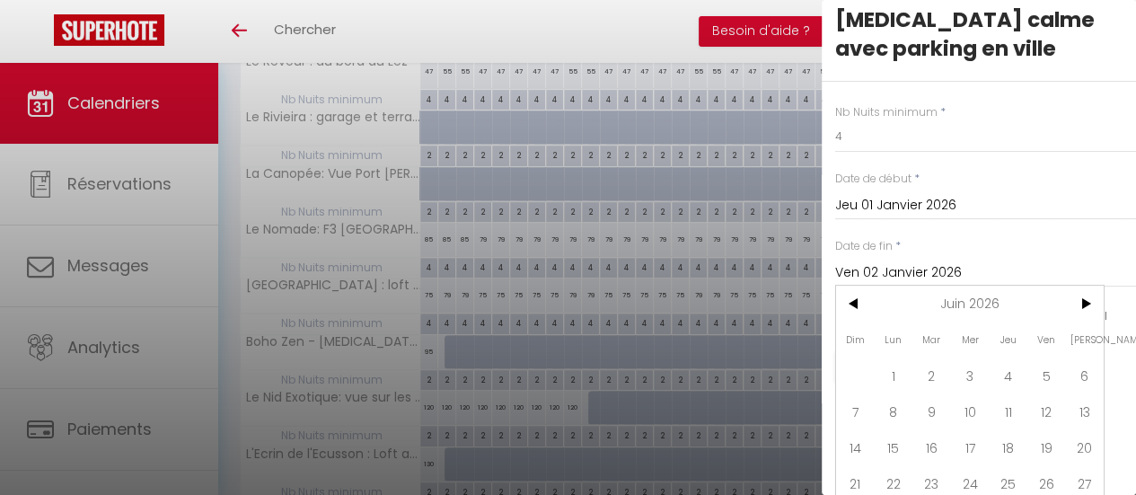
scroll to position [81, 0]
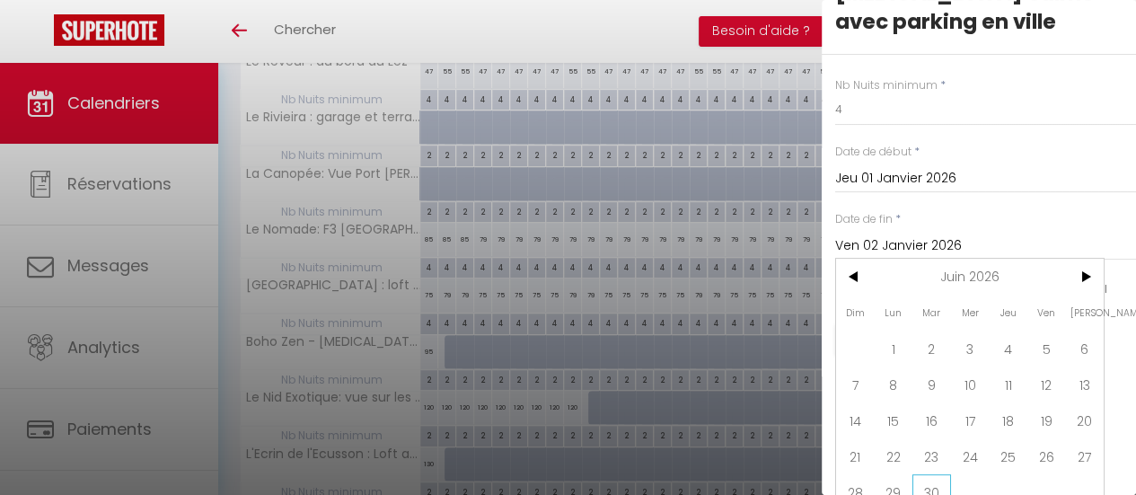
click at [932, 474] on span "30" at bounding box center [932, 492] width 39 height 36
type input "Mar 30 Juin 2026"
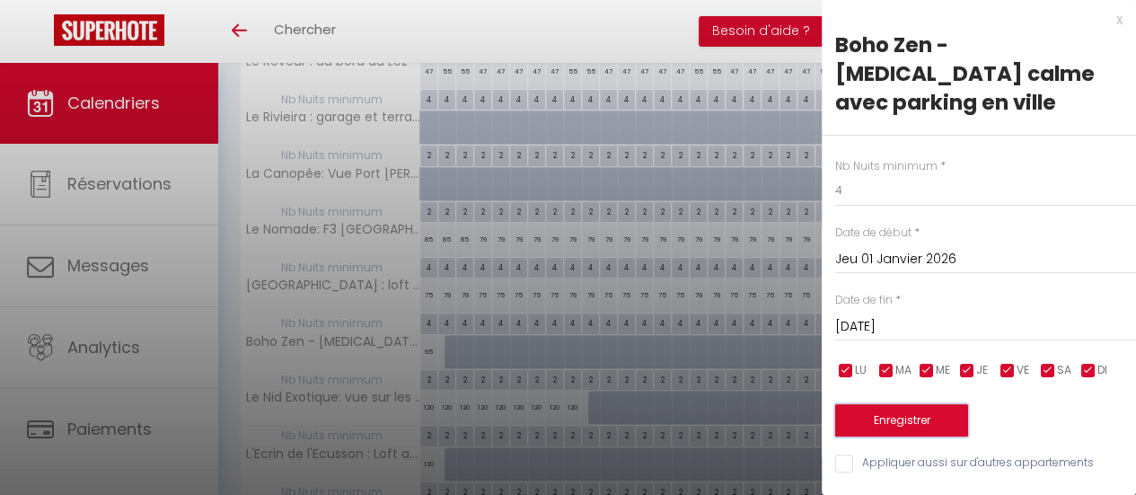
click at [926, 404] on button "Enregistrer" at bounding box center [901, 420] width 133 height 32
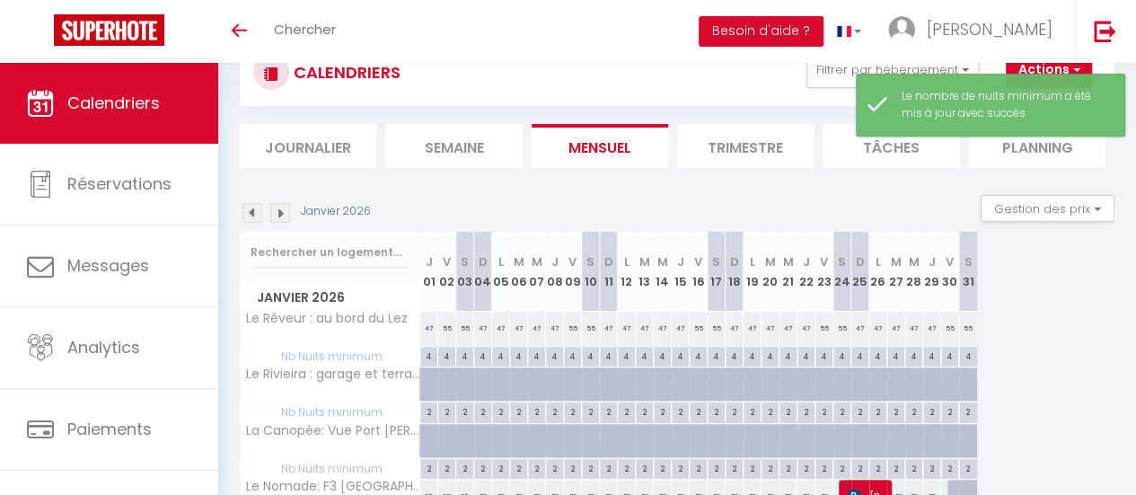
scroll to position [320, 0]
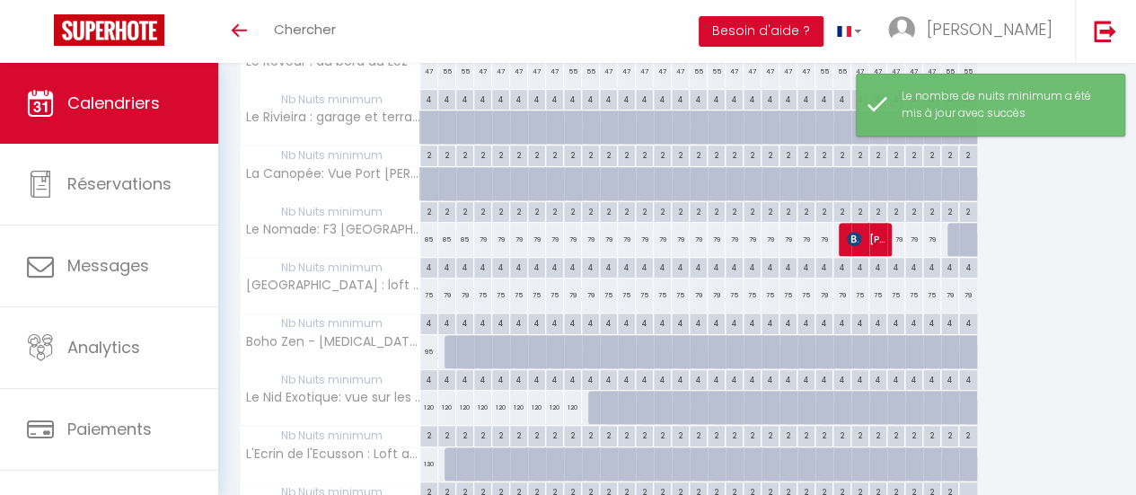
click at [446, 359] on div at bounding box center [454, 352] width 18 height 34
type input "110"
type input "Ven 02 Janvier 2026"
type input "[PERSON_NAME] 03 Janvier 2026"
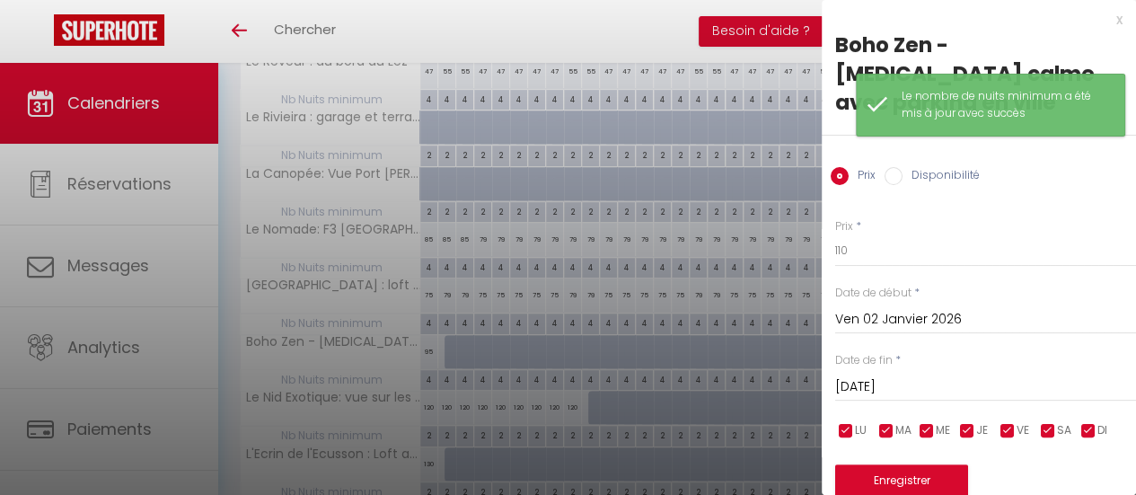
click at [903, 167] on label "Disponibilité" at bounding box center [941, 177] width 77 height 20
click at [902, 167] on input "Disponibilité" at bounding box center [894, 176] width 18 height 18
radio input "true"
radio input "false"
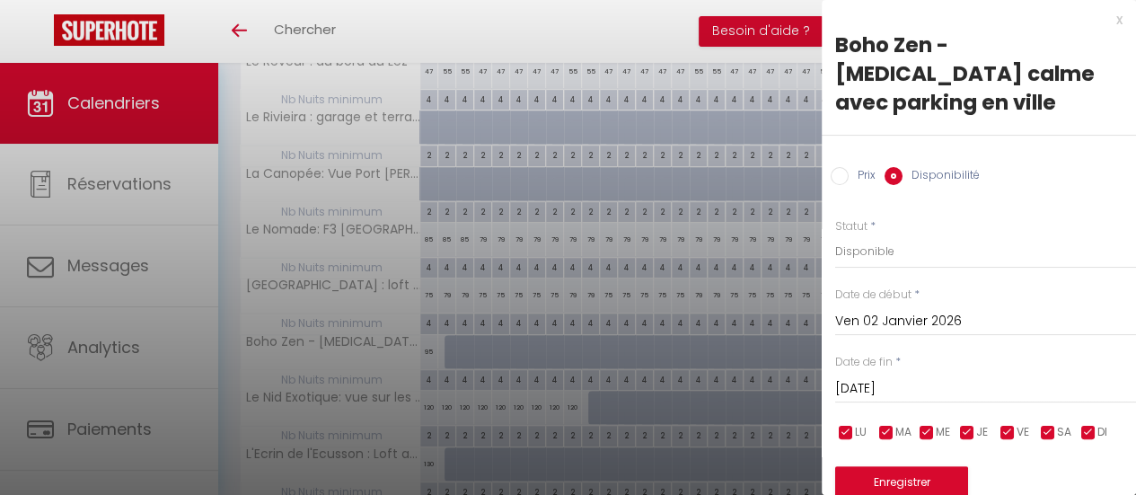
click at [912, 377] on input "[PERSON_NAME] 03 Janvier 2026" at bounding box center [985, 388] width 301 height 23
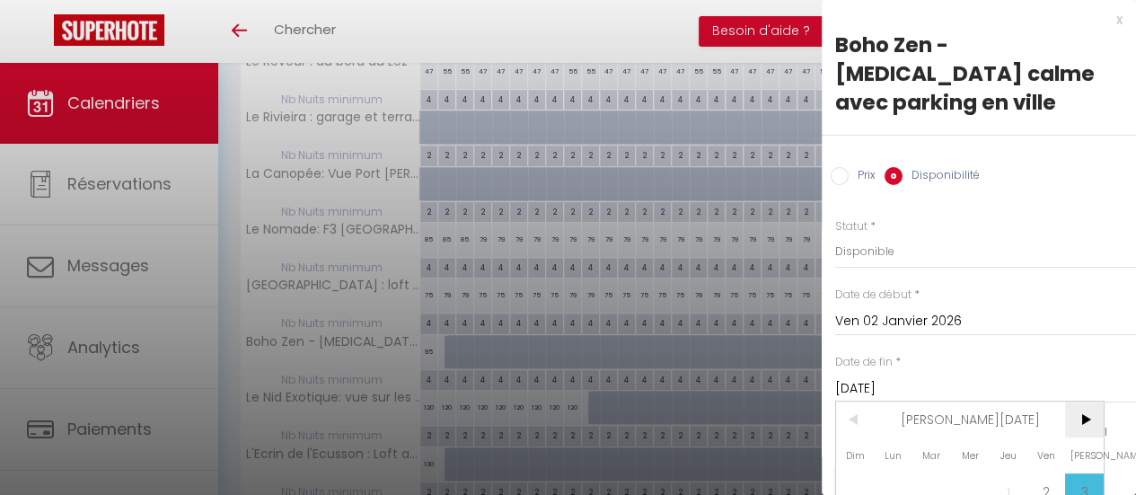
click at [1080, 402] on span ">" at bounding box center [1084, 420] width 39 height 36
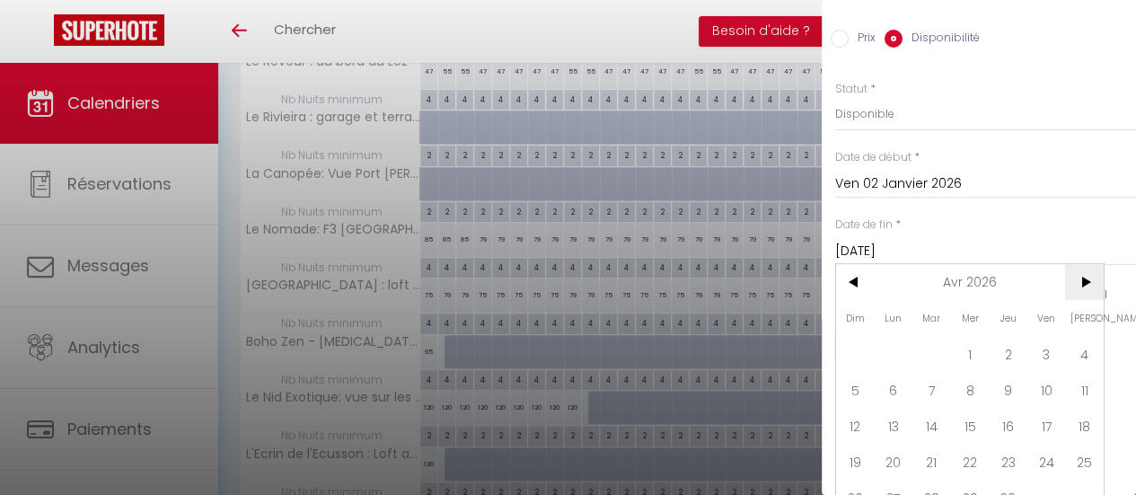
scroll to position [142, 0]
click at [1016, 475] on span "30" at bounding box center [1008, 493] width 39 height 36
type input "Jeu 30 Avril 2026"
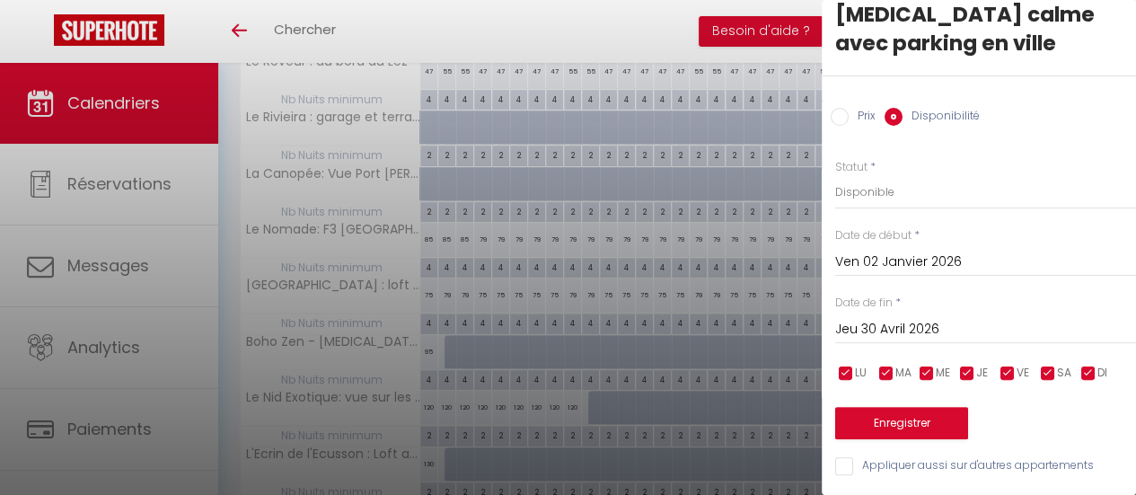
scroll to position [43, 0]
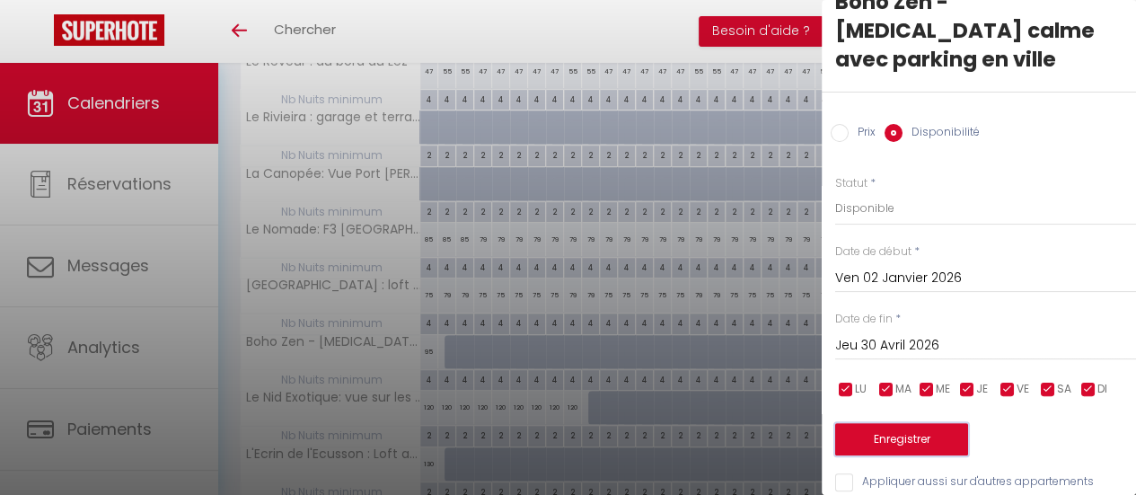
click at [947, 423] on button "Enregistrer" at bounding box center [901, 439] width 133 height 32
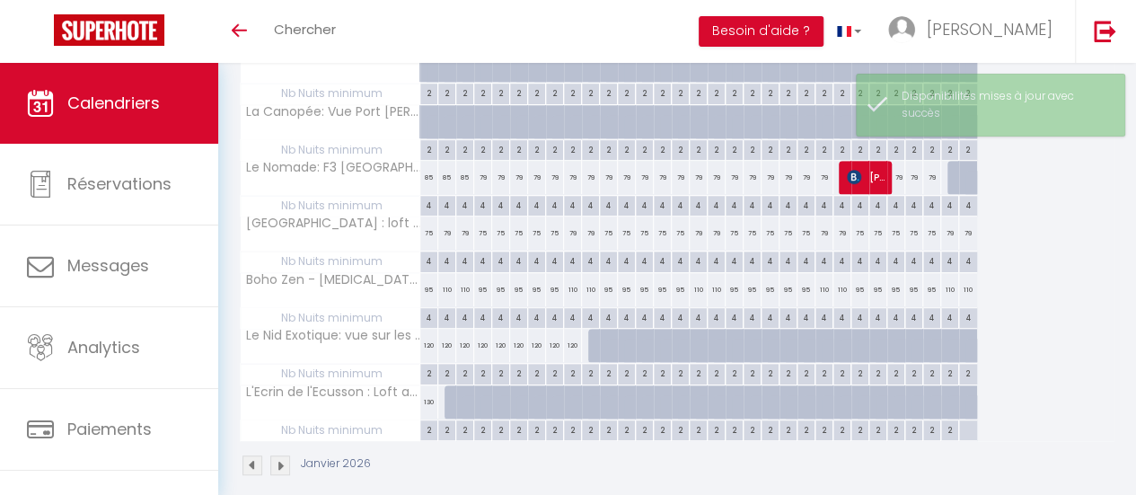
scroll to position [410, 0]
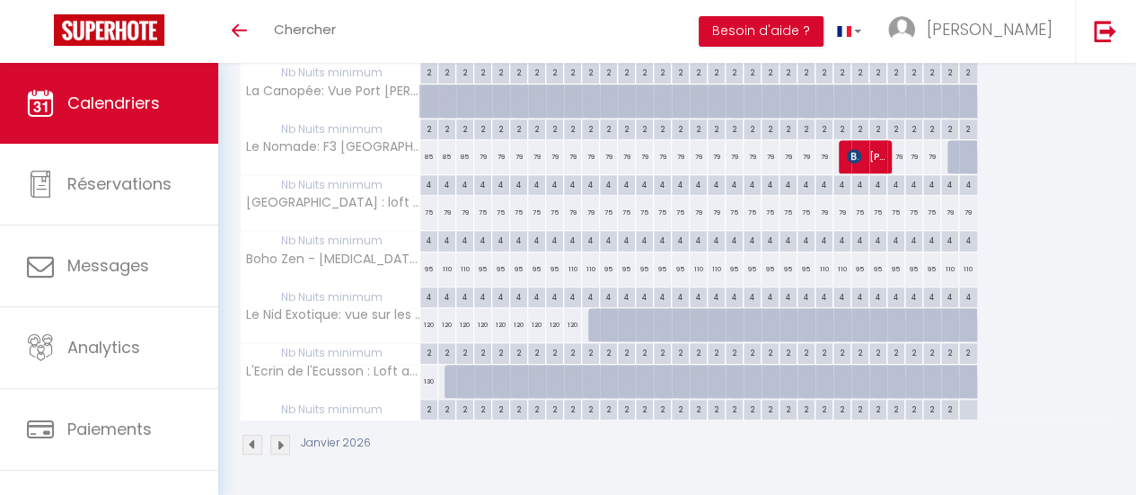
click at [593, 314] on div at bounding box center [597, 325] width 18 height 34
select select "1"
type input "Sam 10 Janvier 2026"
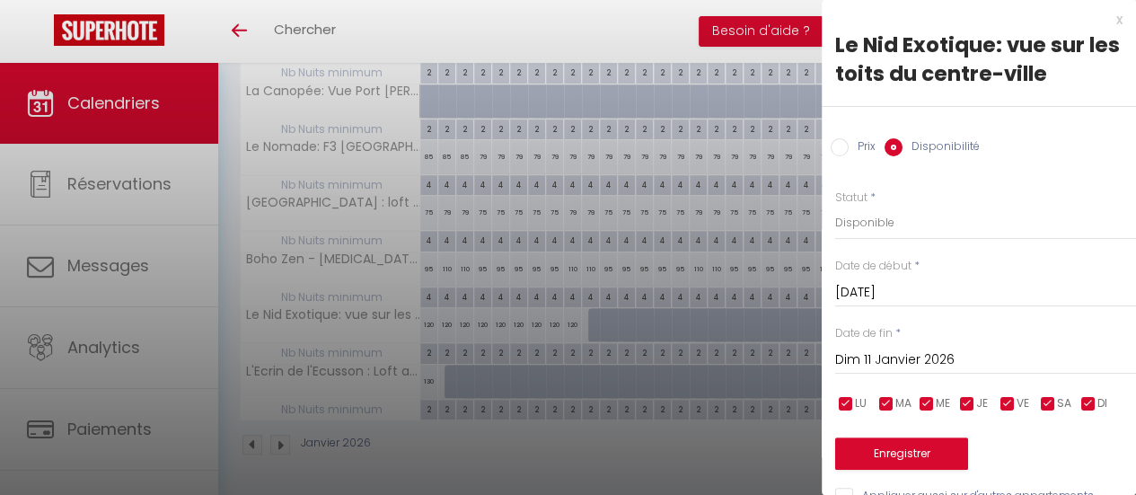
click at [979, 360] on input "Dim 11 Janvier 2026" at bounding box center [985, 360] width 301 height 23
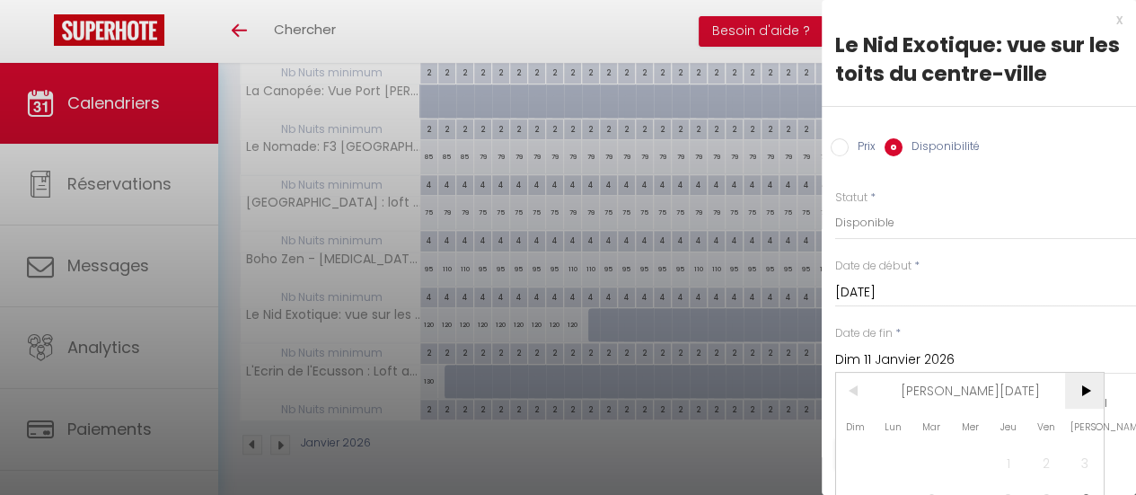
click at [1085, 392] on span ">" at bounding box center [1084, 391] width 39 height 36
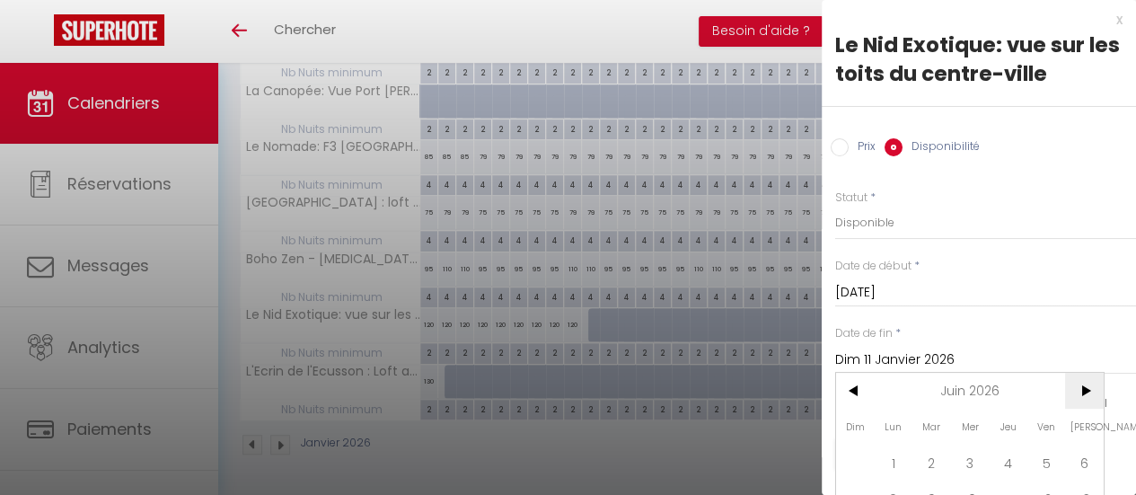
click at [1085, 392] on span ">" at bounding box center [1084, 391] width 39 height 36
click at [861, 393] on span "<" at bounding box center [855, 391] width 39 height 36
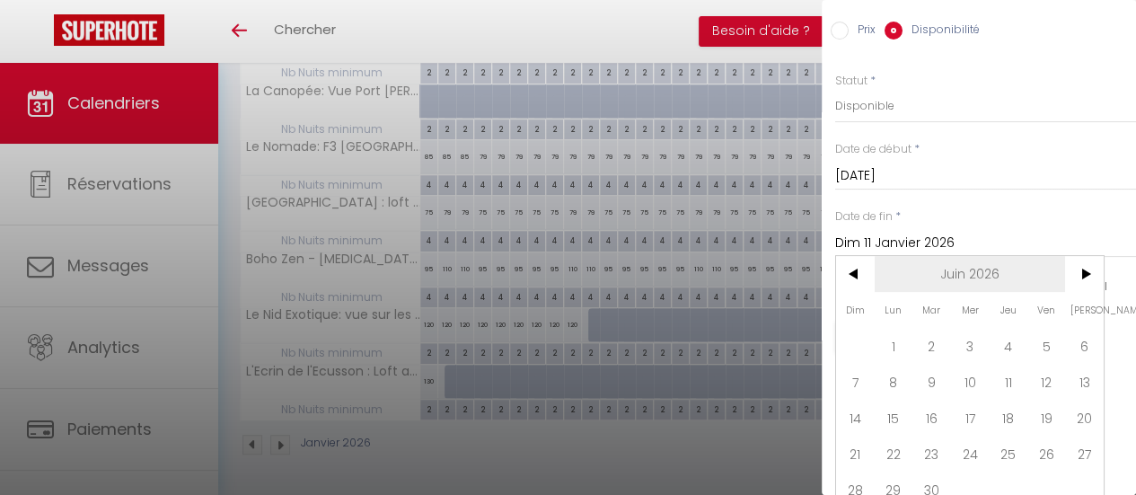
scroll to position [142, 0]
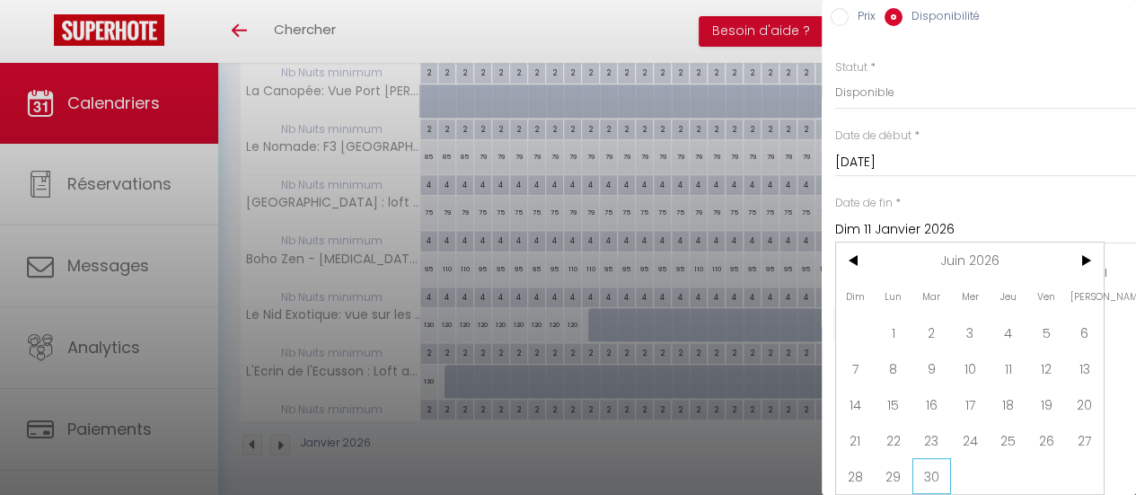
click at [938, 463] on span "30" at bounding box center [932, 476] width 39 height 36
type input "Mar 30 Juin 2026"
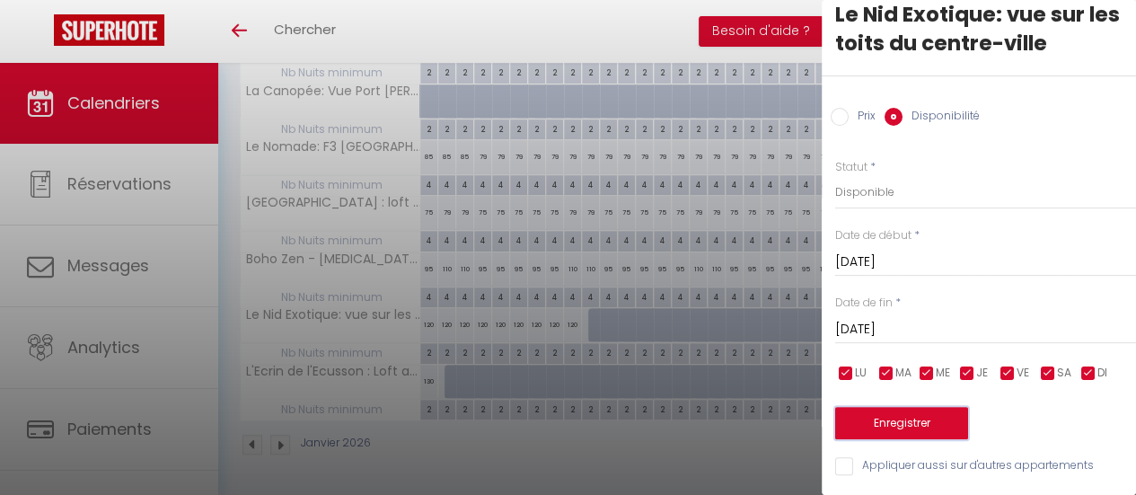
click at [920, 408] on button "Enregistrer" at bounding box center [901, 423] width 133 height 32
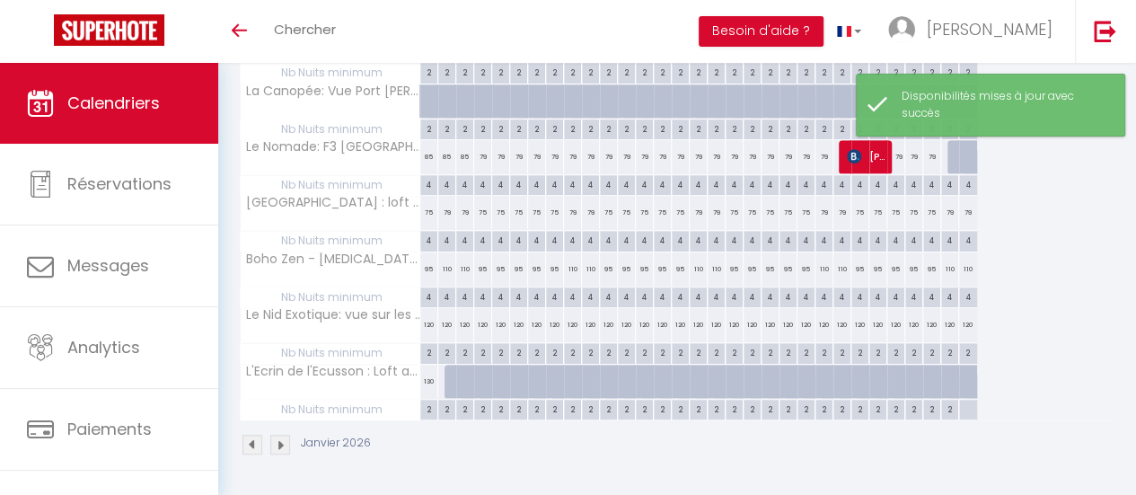
click at [425, 344] on div "2" at bounding box center [428, 351] width 17 height 17
type input "2"
type input "Jeu 01 Janvier 2026"
type input "Ven 02 Janvier 2026"
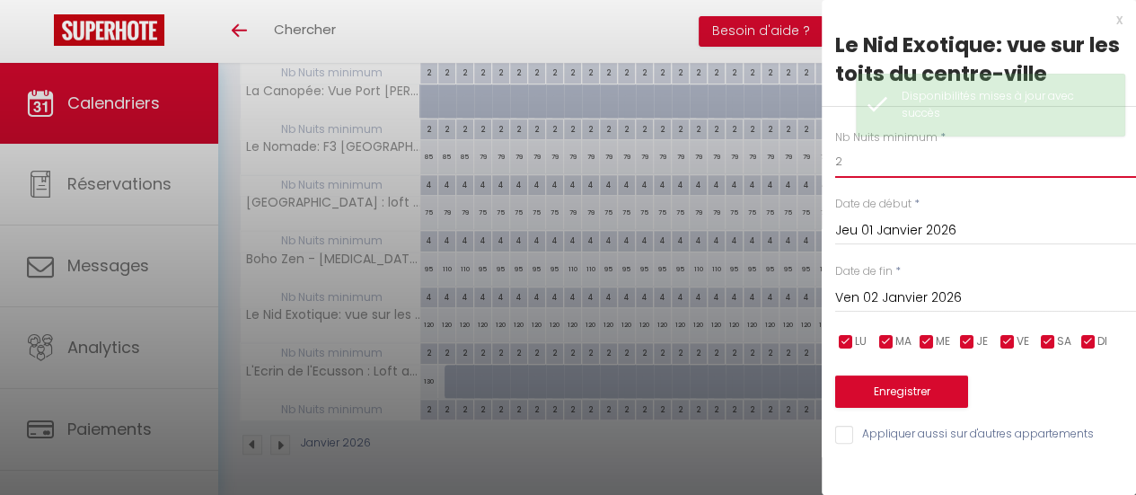
click at [855, 163] on input "2" at bounding box center [985, 162] width 301 height 32
click at [854, 163] on input "2" at bounding box center [985, 162] width 301 height 32
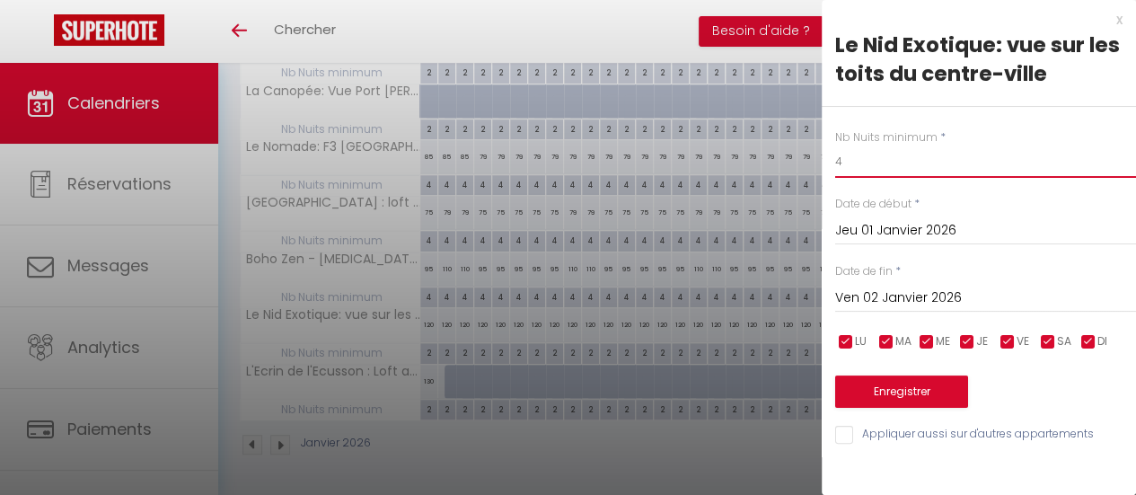
type input "4"
click at [904, 297] on input "Ven 02 Janvier 2026" at bounding box center [985, 298] width 301 height 23
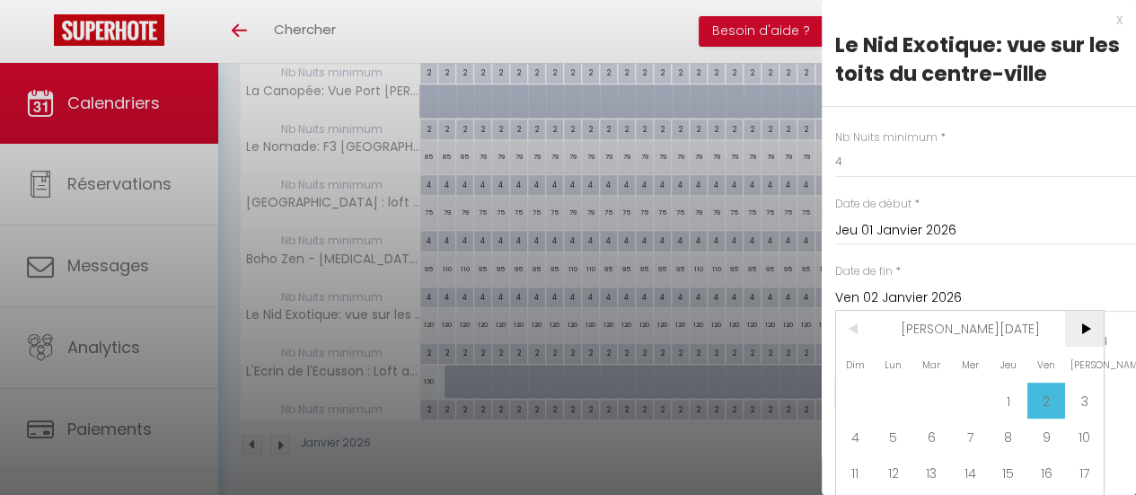
click at [1087, 324] on span ">" at bounding box center [1084, 329] width 39 height 36
click at [1086, 324] on span ">" at bounding box center [1084, 329] width 39 height 36
click at [1085, 324] on span ">" at bounding box center [1084, 329] width 39 height 36
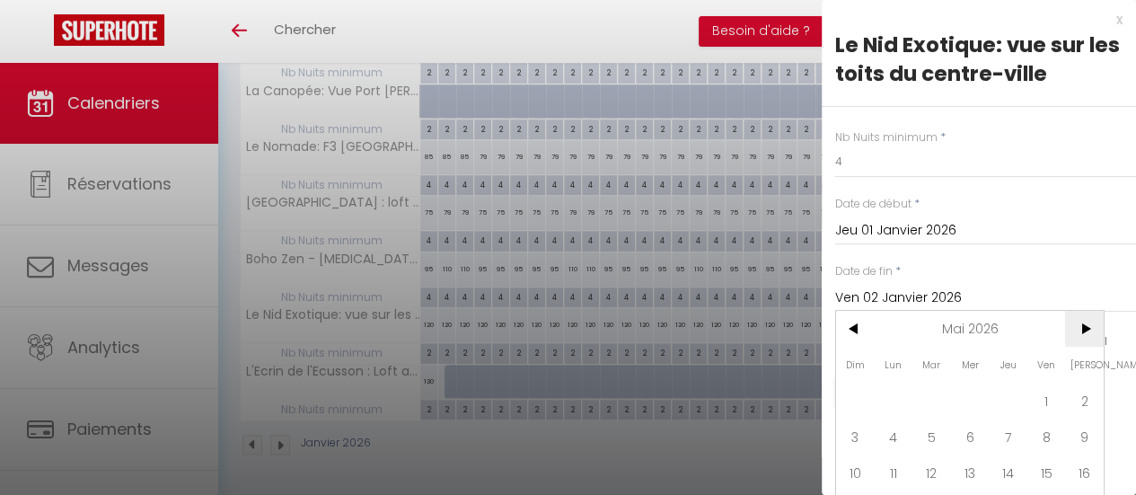
click at [1085, 324] on span ">" at bounding box center [1084, 329] width 39 height 36
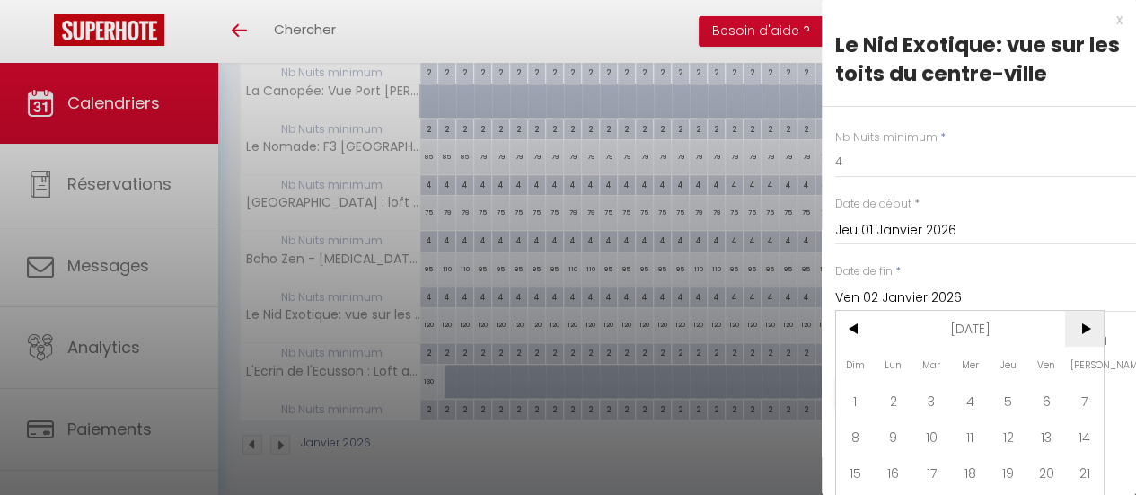
click at [1085, 324] on span ">" at bounding box center [1084, 329] width 39 height 36
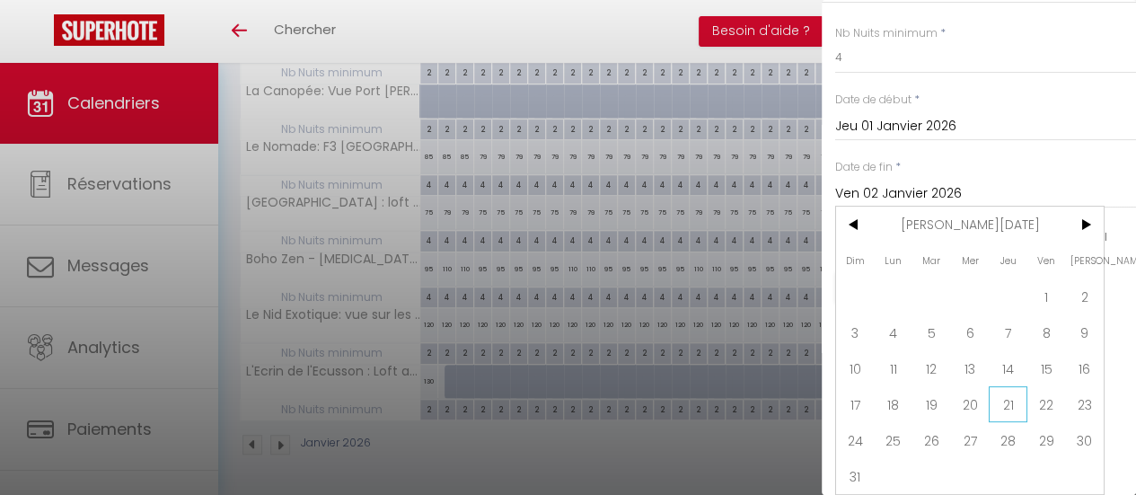
scroll to position [117, 0]
click at [1044, 290] on span "1" at bounding box center [1047, 296] width 39 height 36
type input "Ven 01 Janvier 2027"
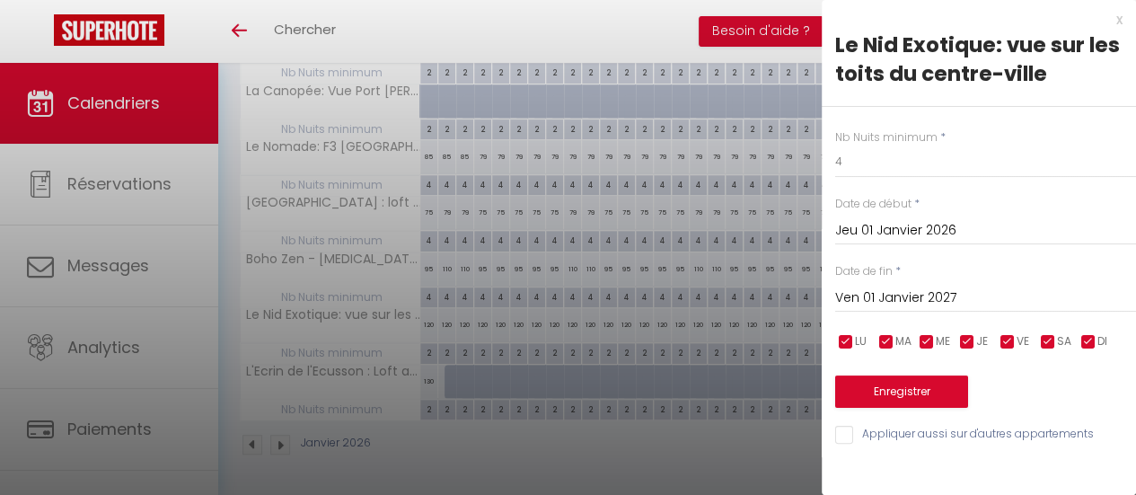
scroll to position [0, 0]
click at [936, 394] on button "Enregistrer" at bounding box center [901, 391] width 133 height 32
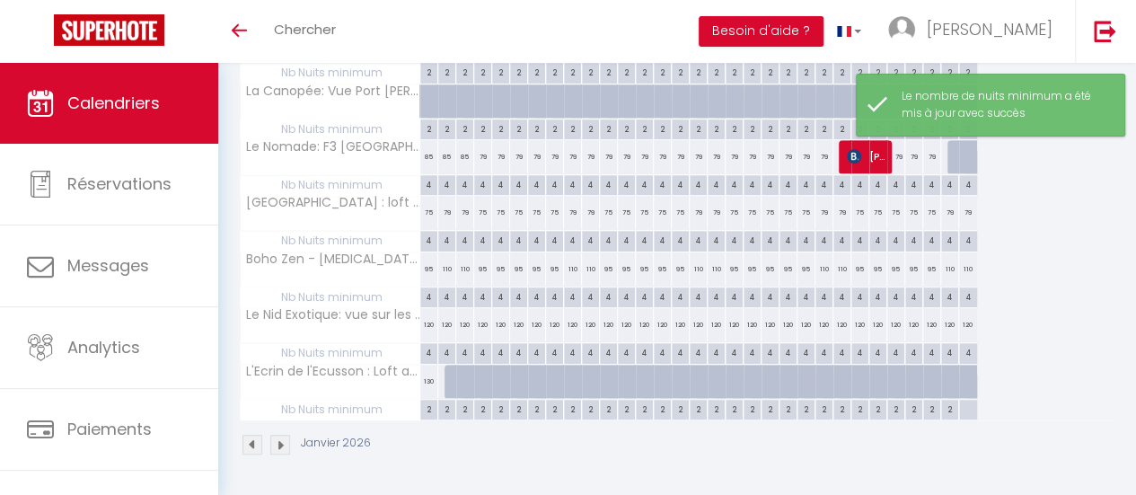
click at [449, 369] on div at bounding box center [454, 382] width 18 height 34
select select "1"
type input "Ven 02 Janvier 2026"
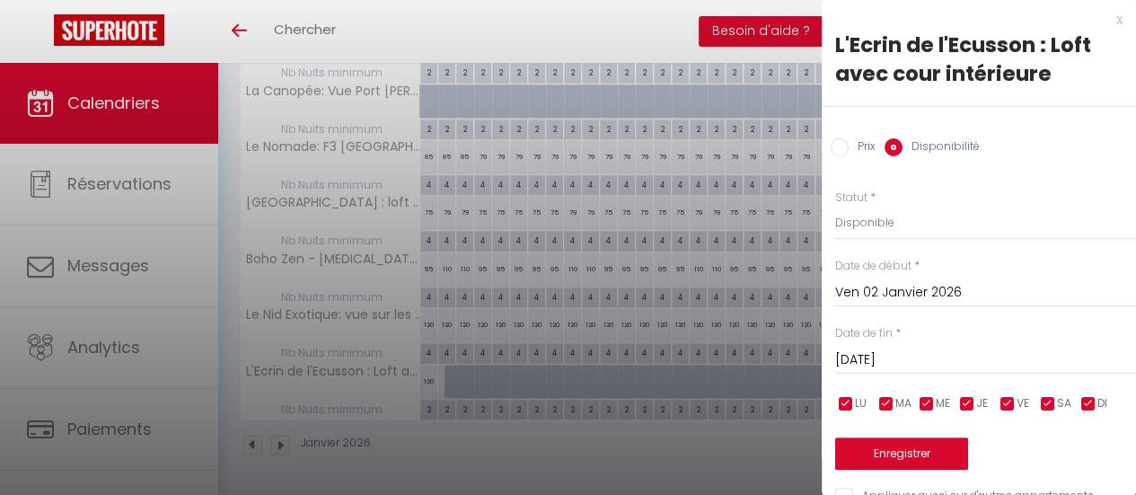
click at [941, 357] on input "[PERSON_NAME] 03 Janvier 2026" at bounding box center [985, 360] width 301 height 23
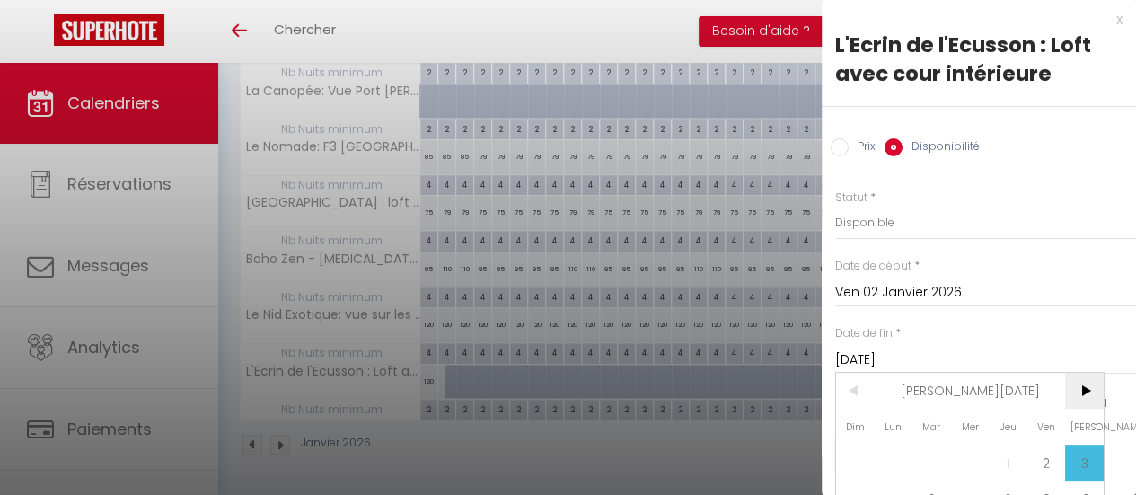
click at [1087, 390] on span ">" at bounding box center [1084, 391] width 39 height 36
click at [1085, 390] on span ">" at bounding box center [1084, 391] width 39 height 36
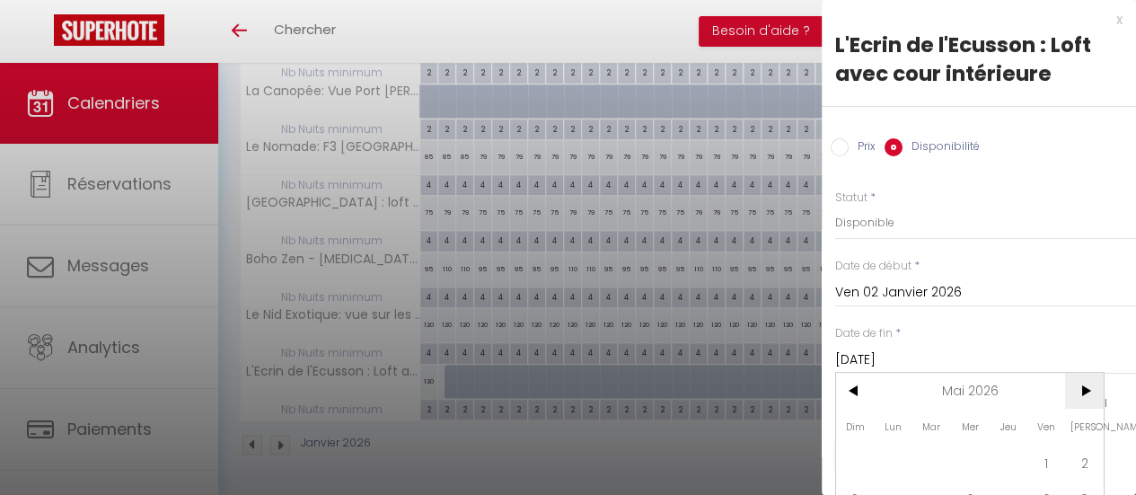
click at [1085, 390] on span ">" at bounding box center [1084, 391] width 39 height 36
click at [845, 391] on span "<" at bounding box center [855, 391] width 39 height 36
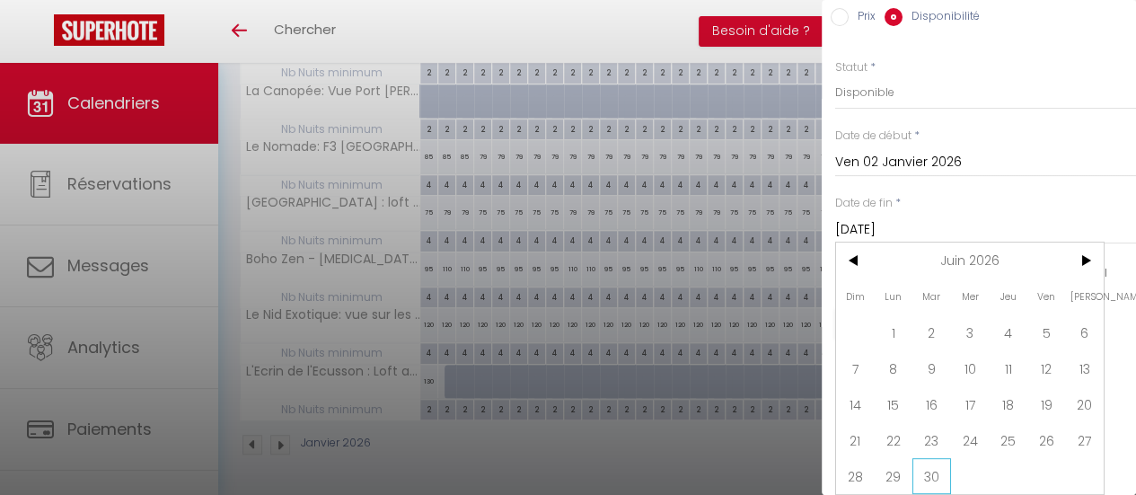
click at [933, 458] on span "30" at bounding box center [932, 476] width 39 height 36
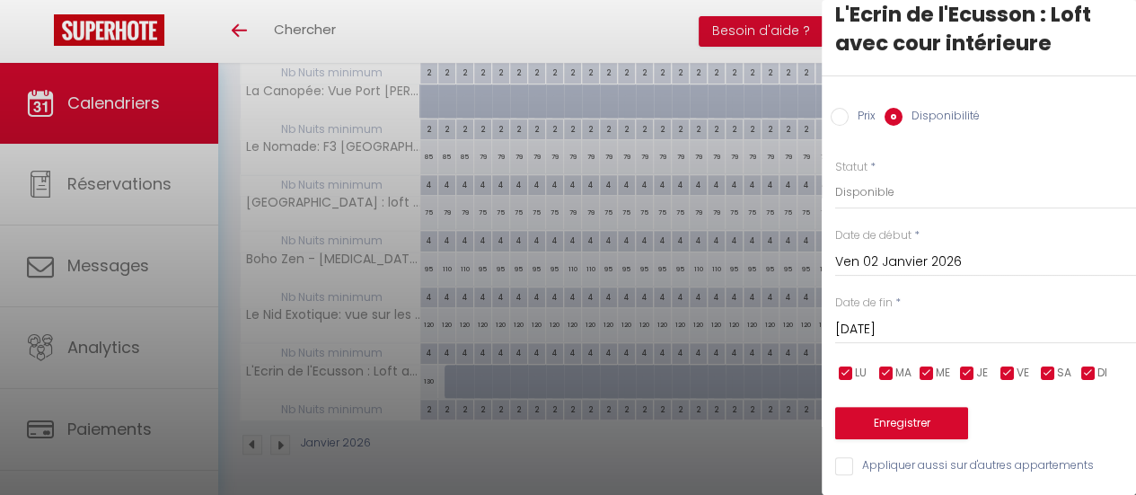
type input "Mar 30 Juin 2026"
click at [903, 416] on button "Enregistrer" at bounding box center [901, 423] width 133 height 32
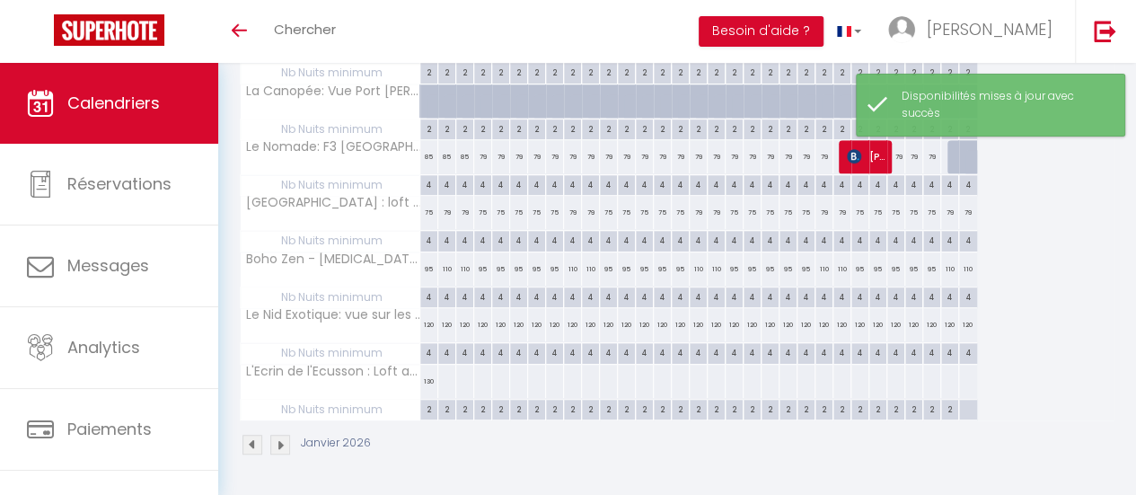
click at [429, 318] on div "120" at bounding box center [429, 324] width 18 height 33
select select "1"
type input "Jeu 01 Janvier 2026"
type input "Ven 02 Janvier 2026"
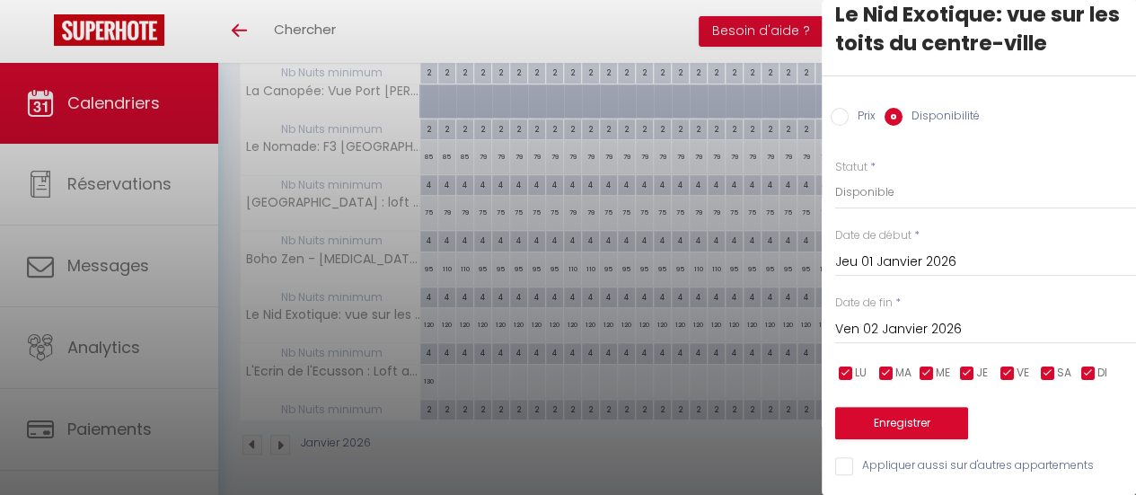
click at [487, 381] on div at bounding box center [568, 247] width 1136 height 495
select select
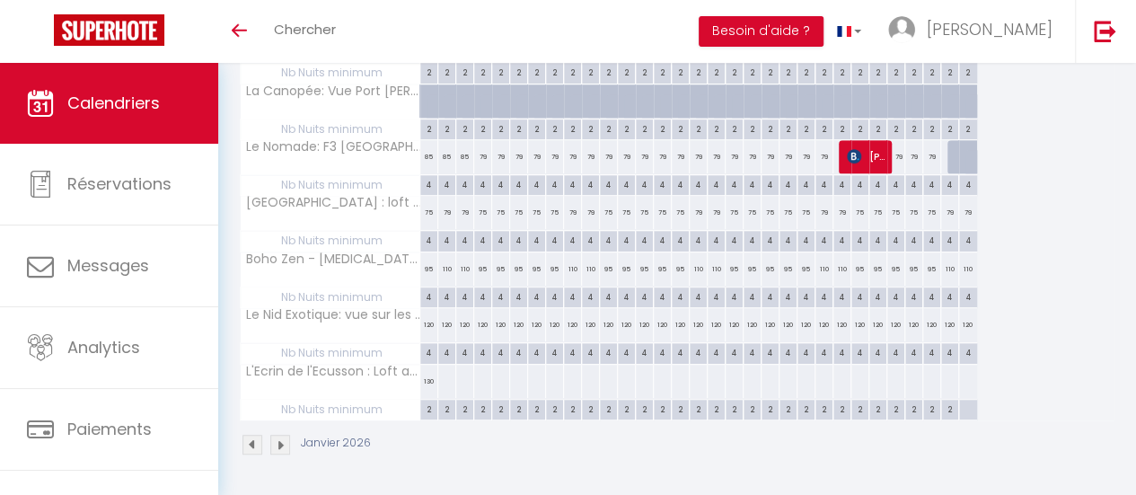
click at [426, 367] on div "130" at bounding box center [429, 381] width 18 height 33
select select "1"
type input "Jeu 01 Janvier 2026"
type input "Ven 02 Janvier 2026"
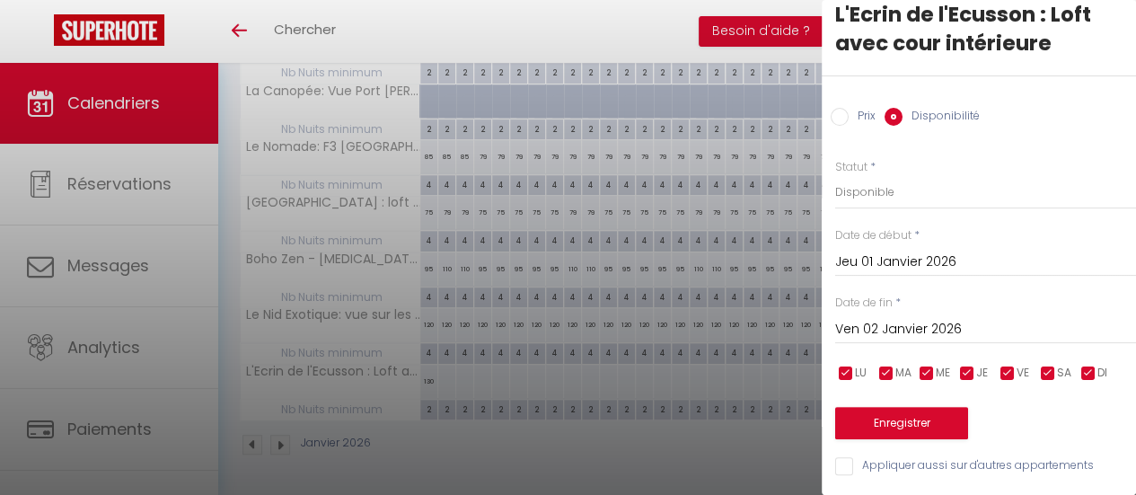
scroll to position [0, 0]
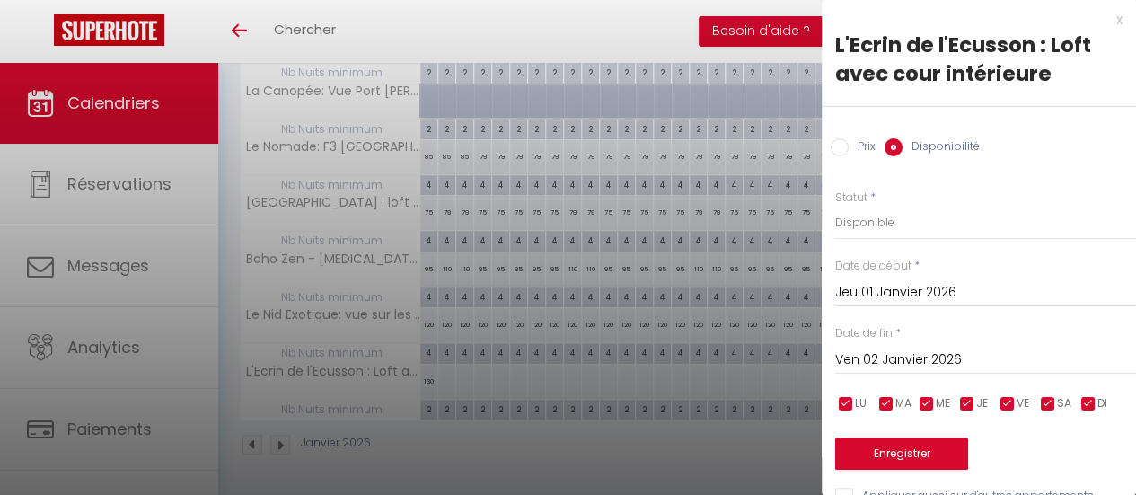
click at [838, 141] on input "Prix" at bounding box center [840, 147] width 18 height 18
radio input "true"
radio input "false"
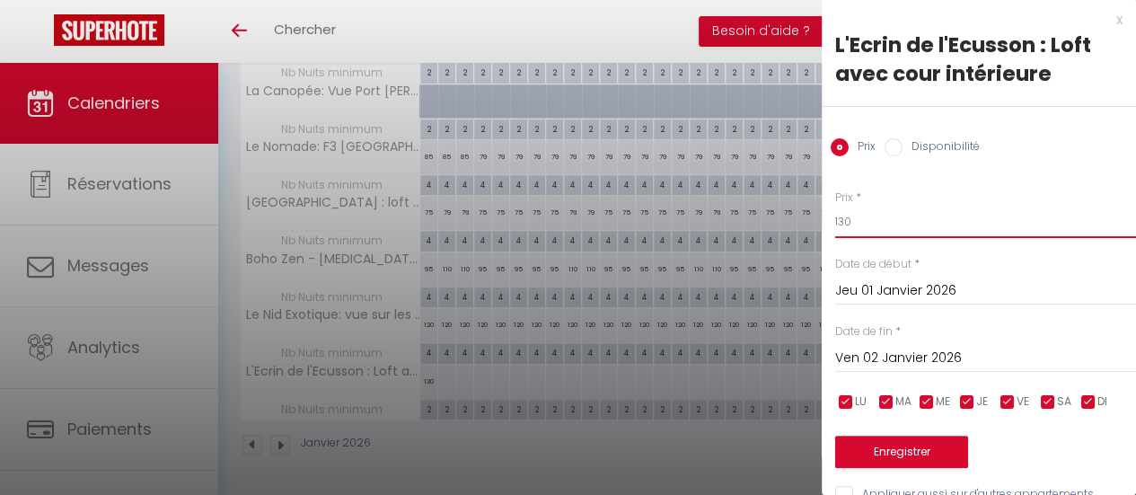
click at [853, 221] on input "130" at bounding box center [985, 222] width 301 height 32
type input "115"
click at [941, 353] on input "Ven 02 Janvier 2026" at bounding box center [985, 358] width 301 height 23
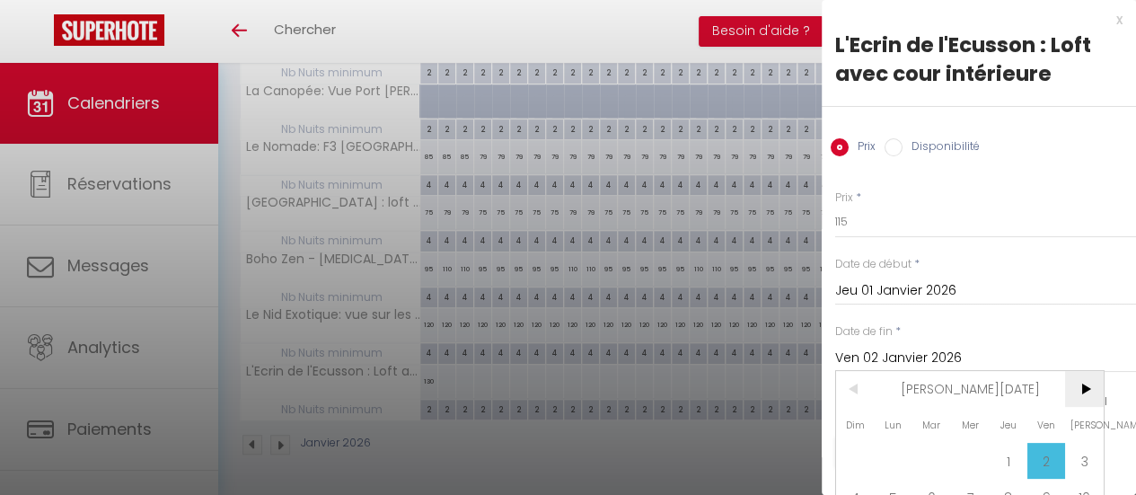
click at [1085, 385] on span ">" at bounding box center [1084, 389] width 39 height 36
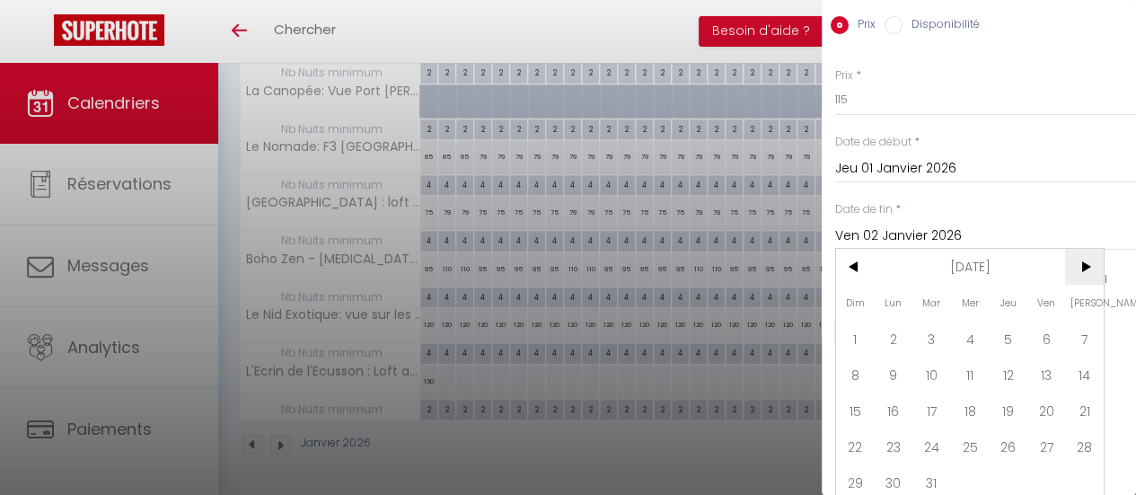
scroll to position [140, 0]
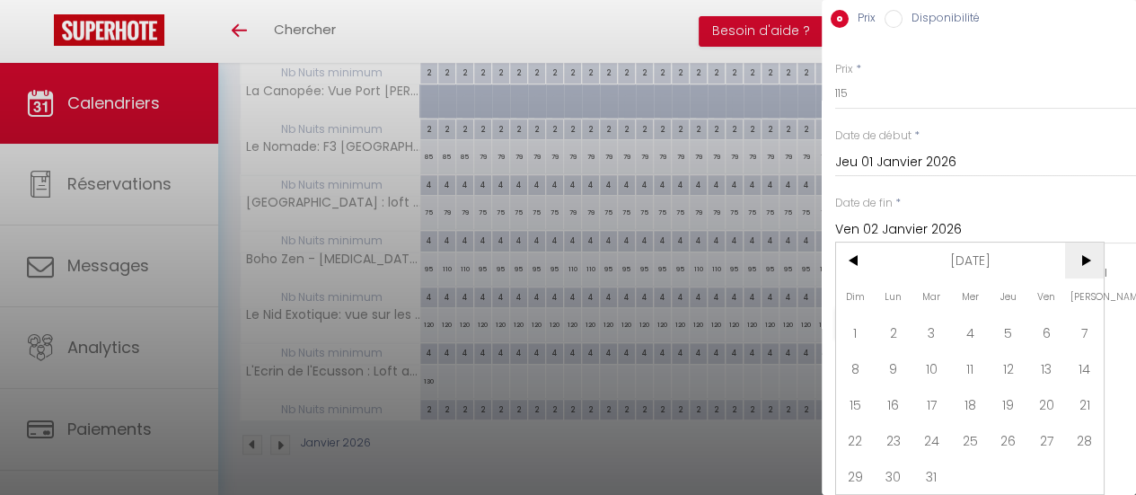
click at [1091, 251] on span ">" at bounding box center [1084, 261] width 39 height 36
click at [1013, 465] on span "30" at bounding box center [1008, 476] width 39 height 36
type input "Jeu 30 Avril 2026"
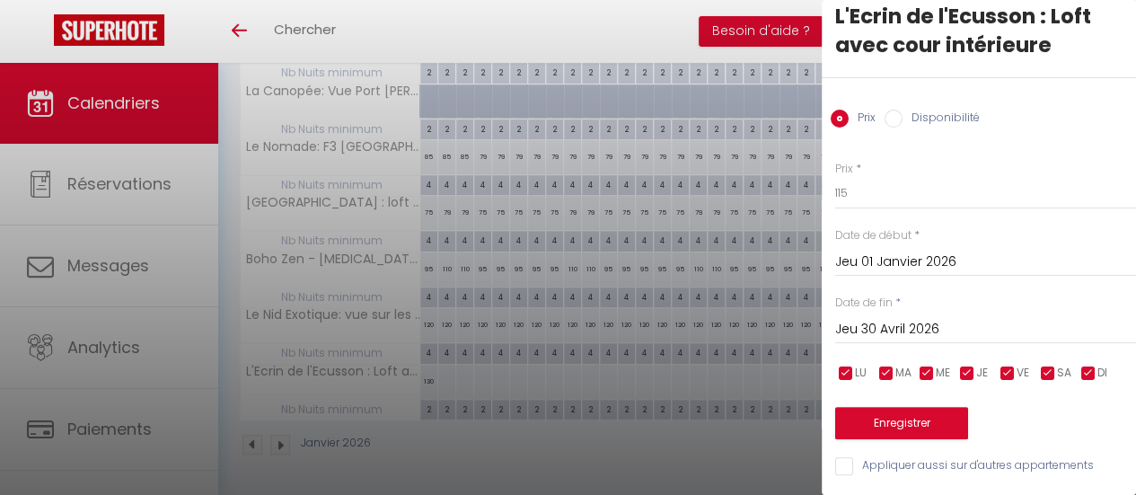
scroll to position [41, 0]
click at [962, 365] on input "checkbox" at bounding box center [968, 374] width 18 height 18
checkbox input "false"
click at [923, 365] on input "checkbox" at bounding box center [927, 374] width 18 height 18
checkbox input "false"
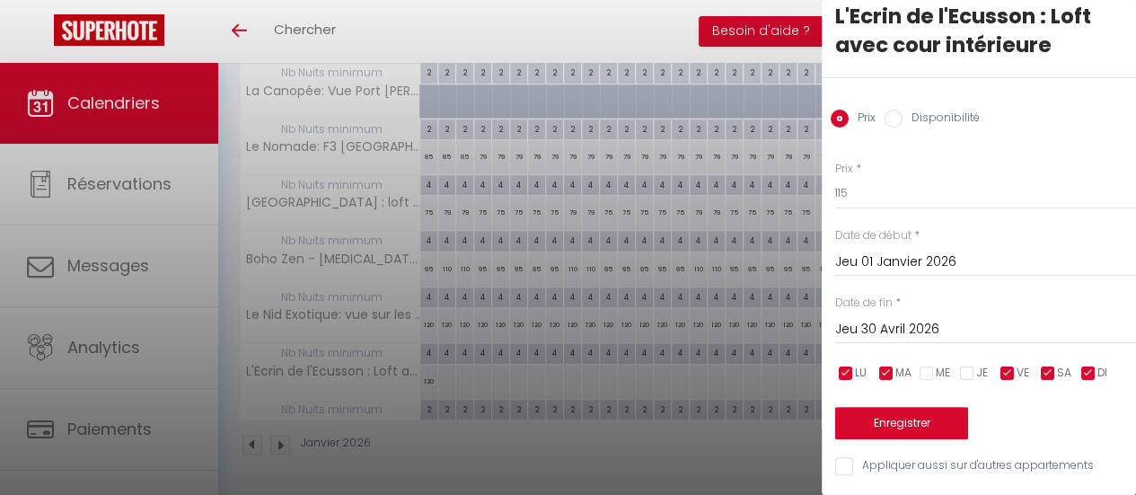
click at [885, 365] on input "checkbox" at bounding box center [887, 374] width 18 height 18
checkbox input "false"
click at [843, 365] on input "checkbox" at bounding box center [846, 374] width 18 height 18
checkbox input "false"
click at [1091, 365] on input "checkbox" at bounding box center [1089, 374] width 18 height 18
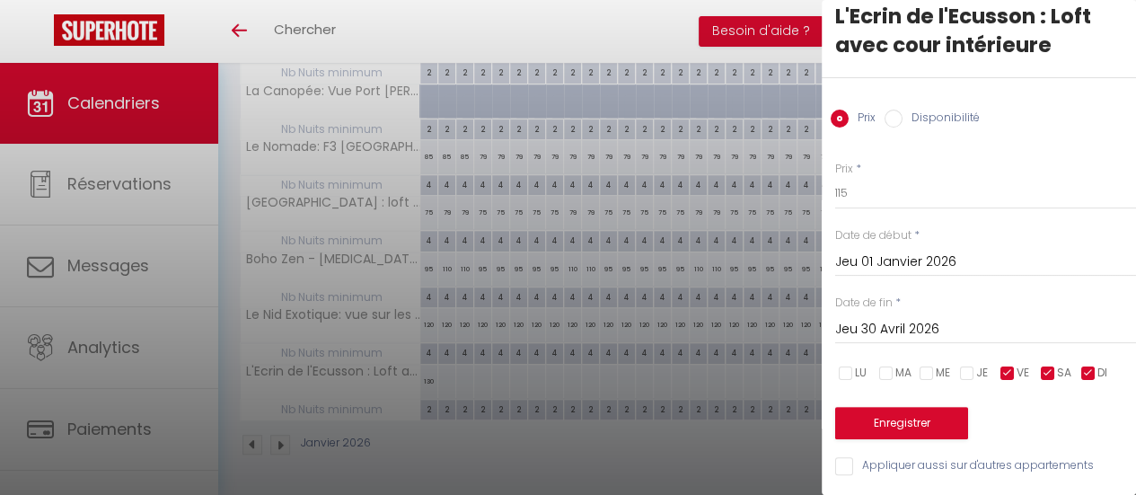
checkbox input "false"
click at [902, 413] on button "Enregistrer" at bounding box center [901, 423] width 133 height 32
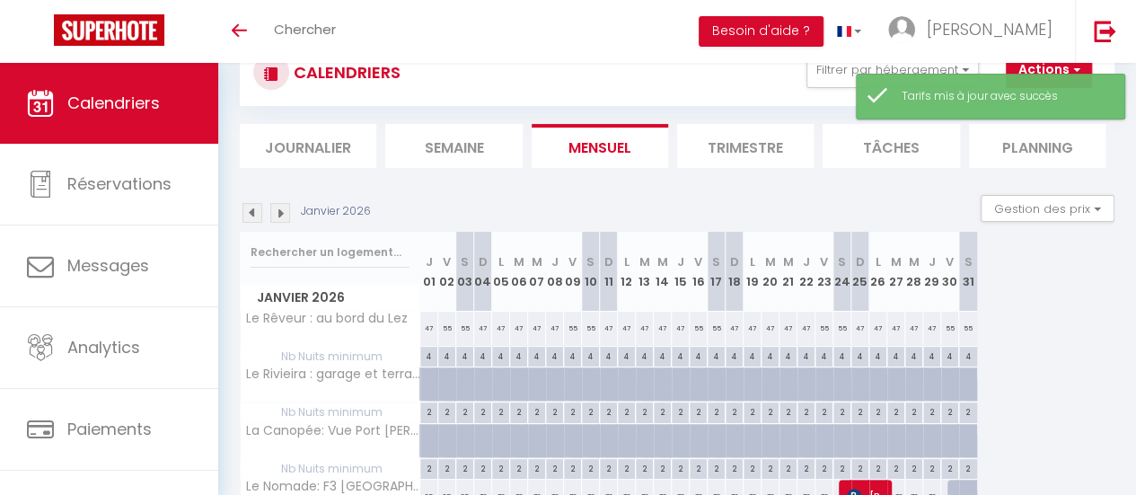
scroll to position [410, 0]
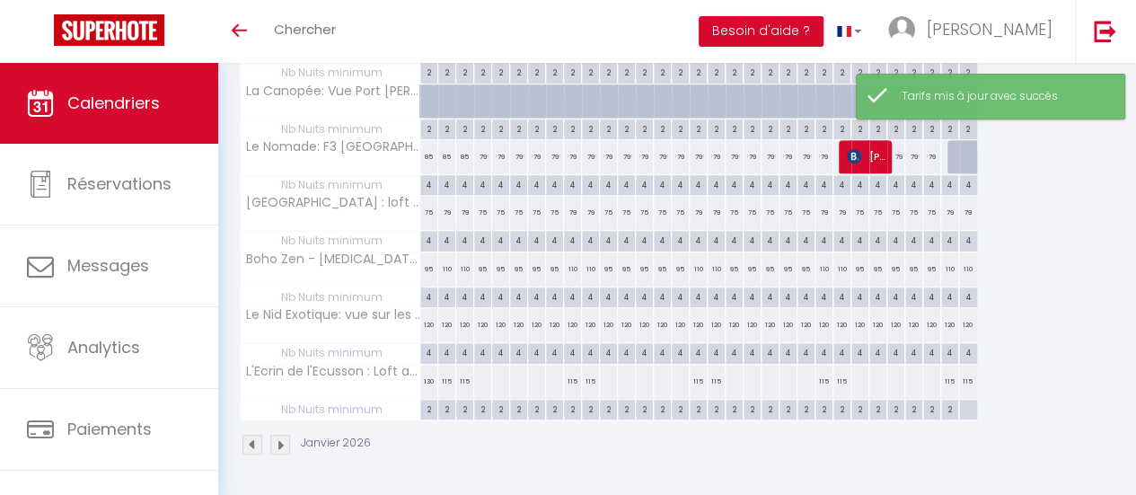
click at [428, 369] on div "130" at bounding box center [429, 381] width 18 height 33
type input "130"
type input "Jeu 01 Janvier 2026"
type input "Ven 02 Janvier 2026"
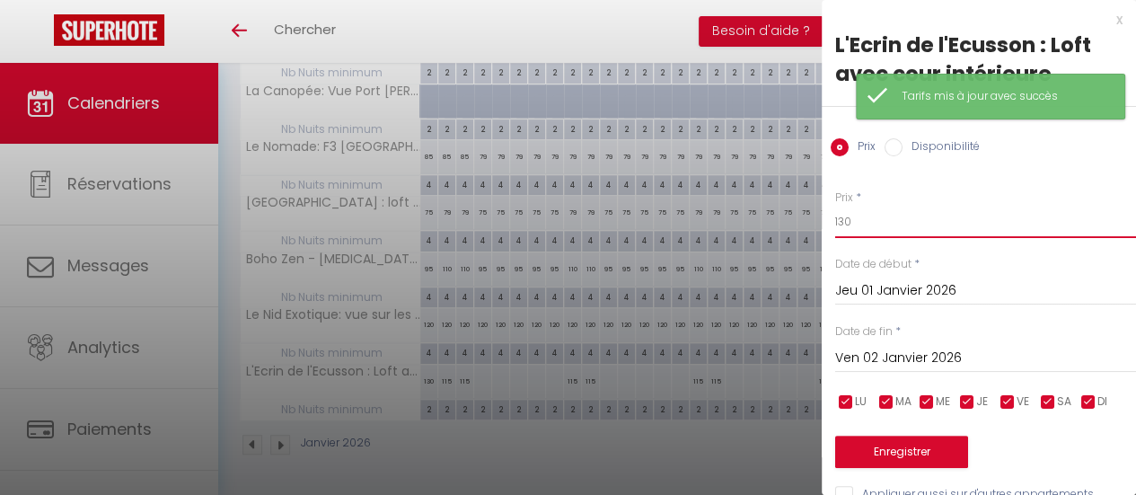
click at [861, 227] on input "130" at bounding box center [985, 222] width 301 height 32
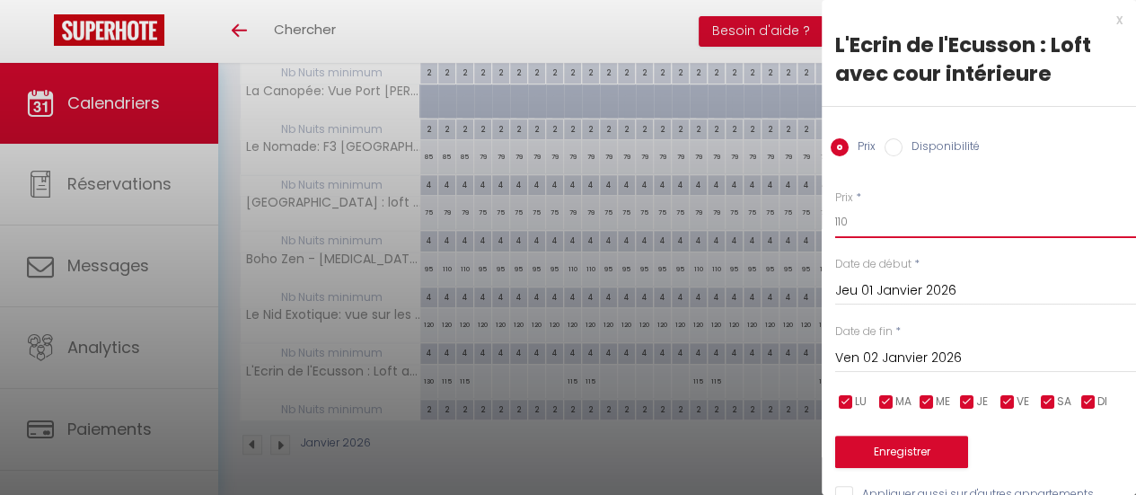
type input "110"
click at [965, 357] on input "Ven 02 Janvier 2026" at bounding box center [985, 358] width 301 height 23
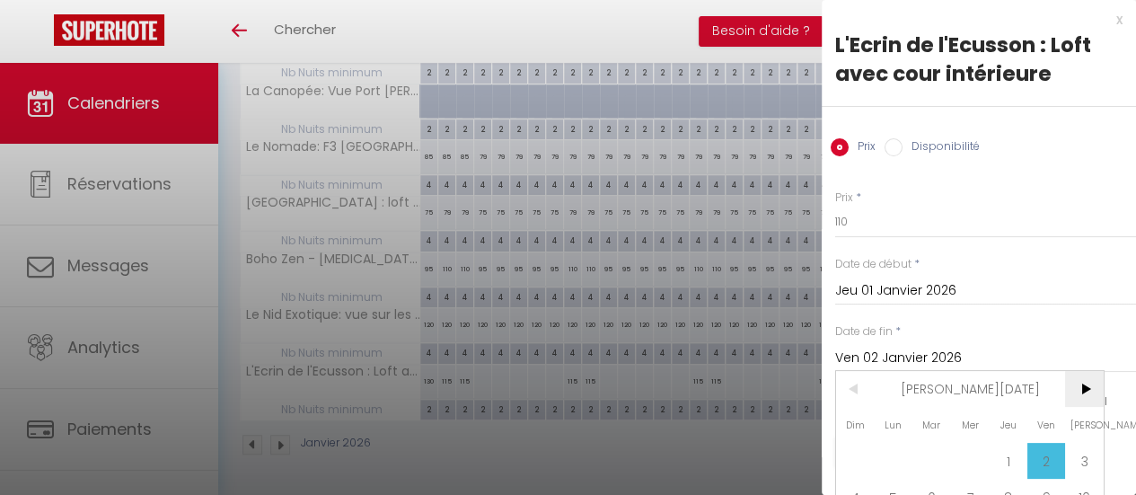
click at [1094, 385] on span ">" at bounding box center [1084, 389] width 39 height 36
click at [1091, 386] on span ">" at bounding box center [1084, 389] width 39 height 36
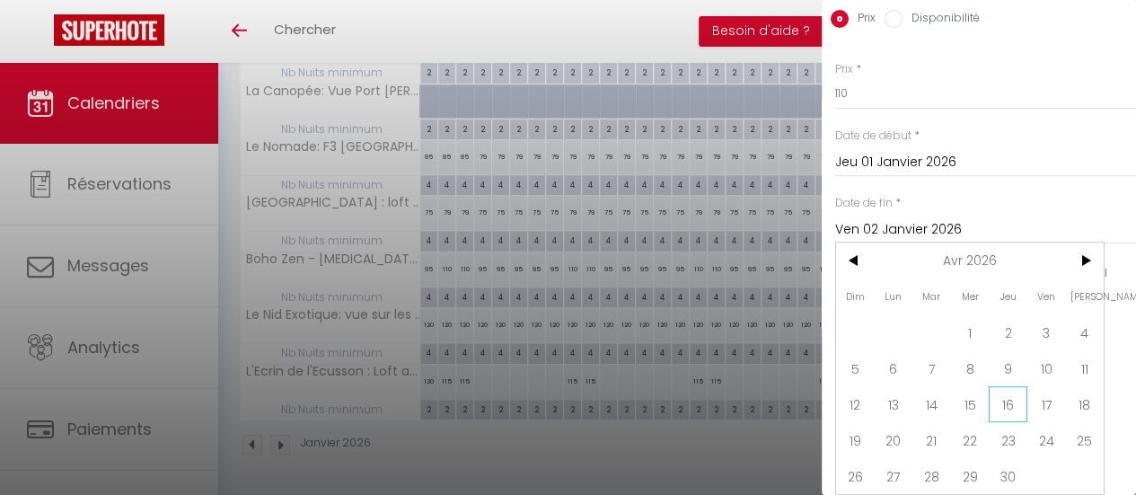
scroll to position [140, 0]
click at [1017, 466] on span "30" at bounding box center [1008, 476] width 39 height 36
type input "Jeu 30 Avril 2026"
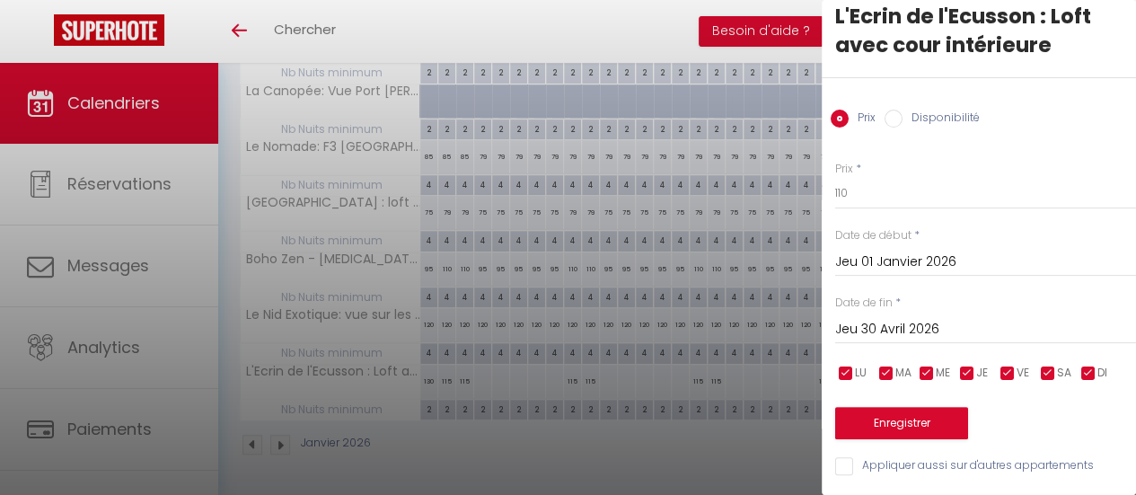
click at [1004, 365] on input "checkbox" at bounding box center [1008, 374] width 18 height 18
checkbox input "false"
click at [1047, 365] on input "checkbox" at bounding box center [1048, 374] width 18 height 18
checkbox input "false"
click at [951, 418] on button "Enregistrer" at bounding box center [901, 423] width 133 height 32
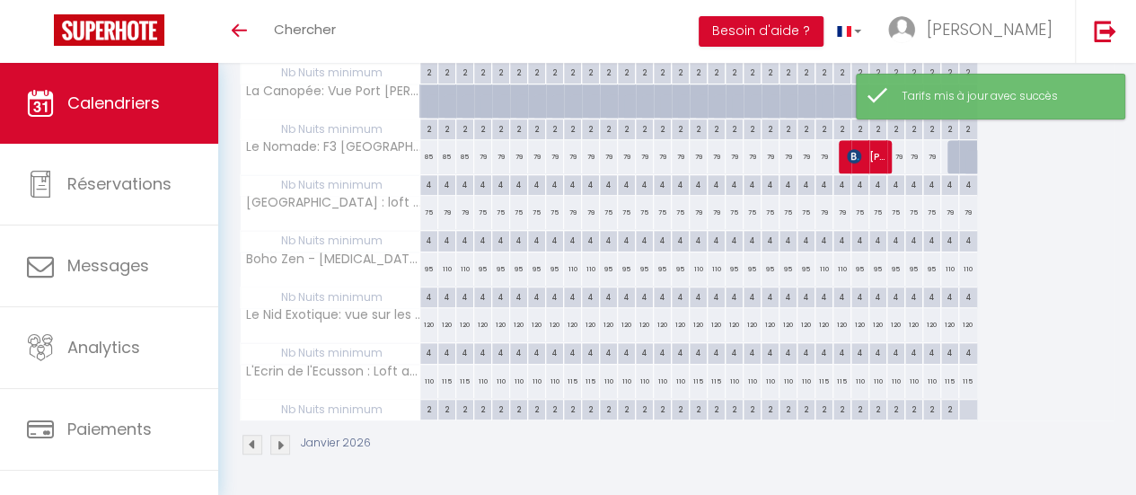
click at [430, 400] on div "2" at bounding box center [428, 408] width 17 height 17
type input "2"
type input "Jeu 01 Janvier 2026"
type input "Ven 02 Janvier 2026"
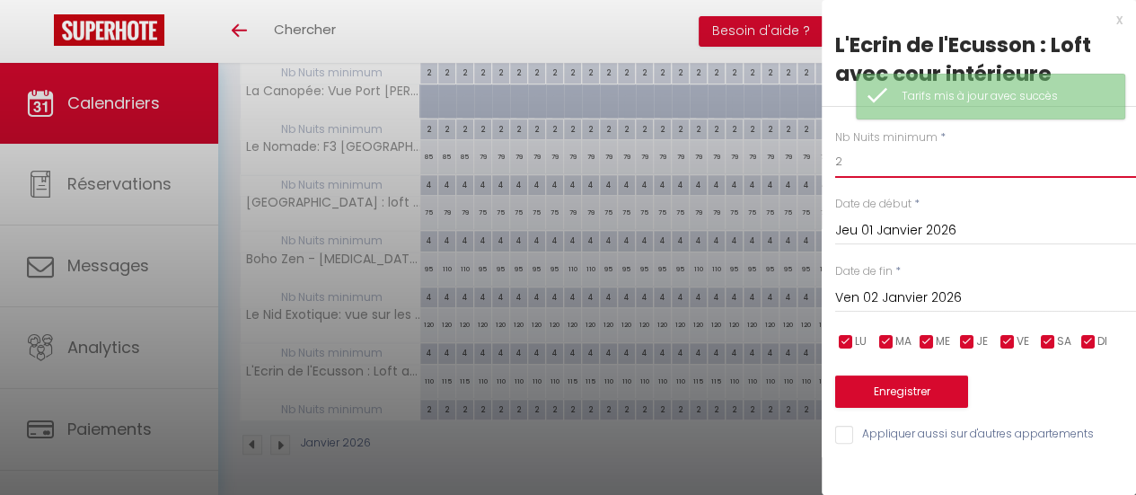
click at [870, 168] on input "2" at bounding box center [985, 162] width 301 height 32
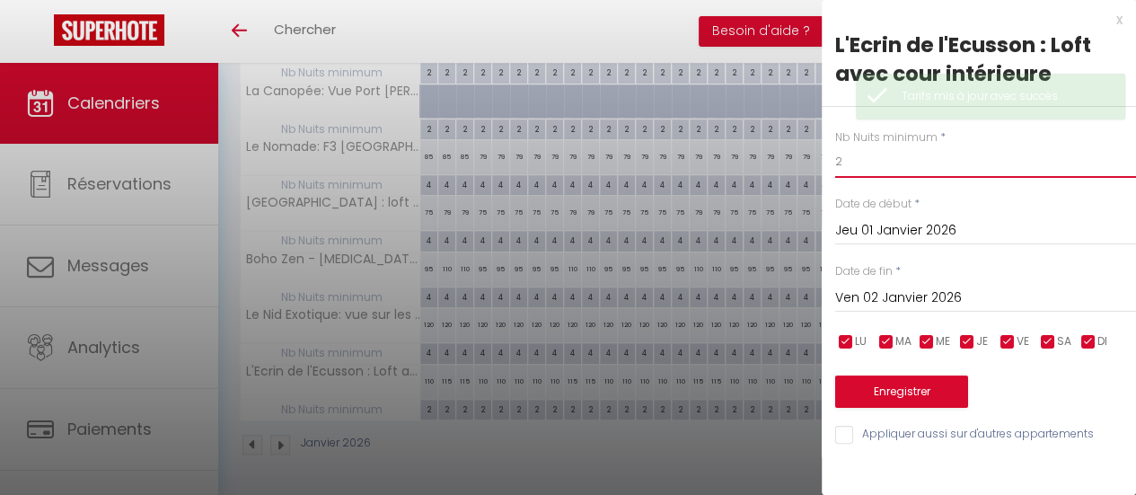
click at [870, 168] on input "2" at bounding box center [985, 162] width 301 height 32
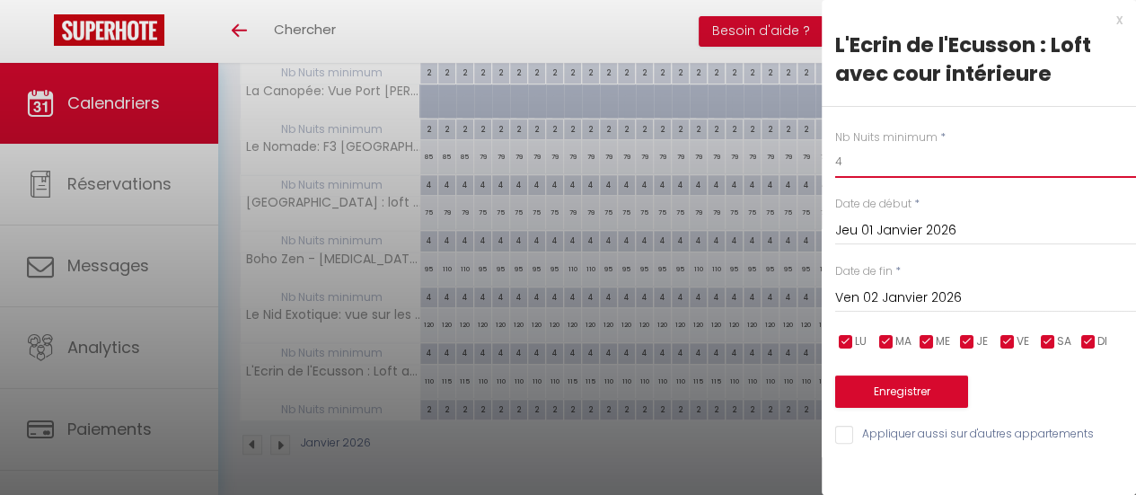
type input "4"
click at [952, 302] on input "Ven 02 Janvier 2026" at bounding box center [985, 298] width 301 height 23
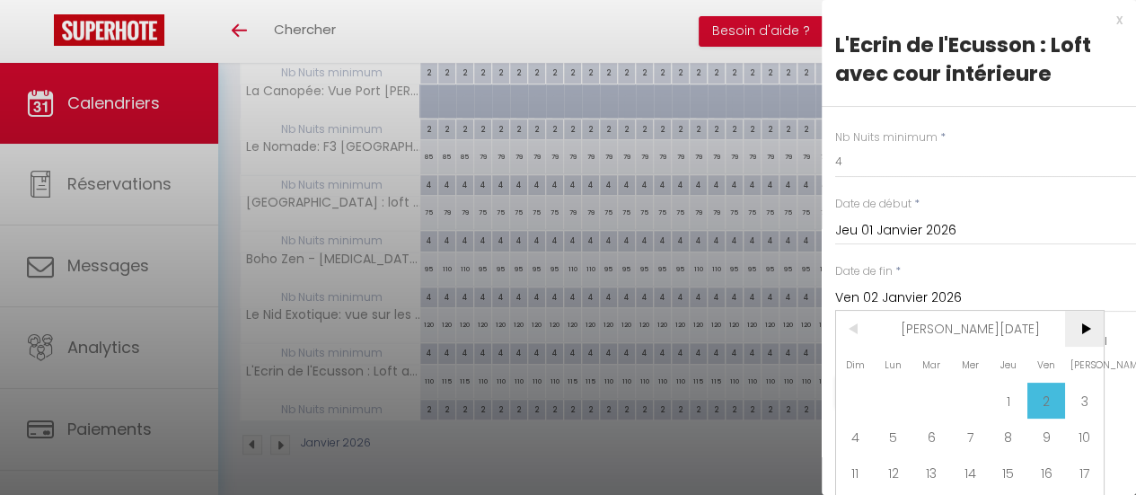
click at [1089, 324] on span ">" at bounding box center [1084, 329] width 39 height 36
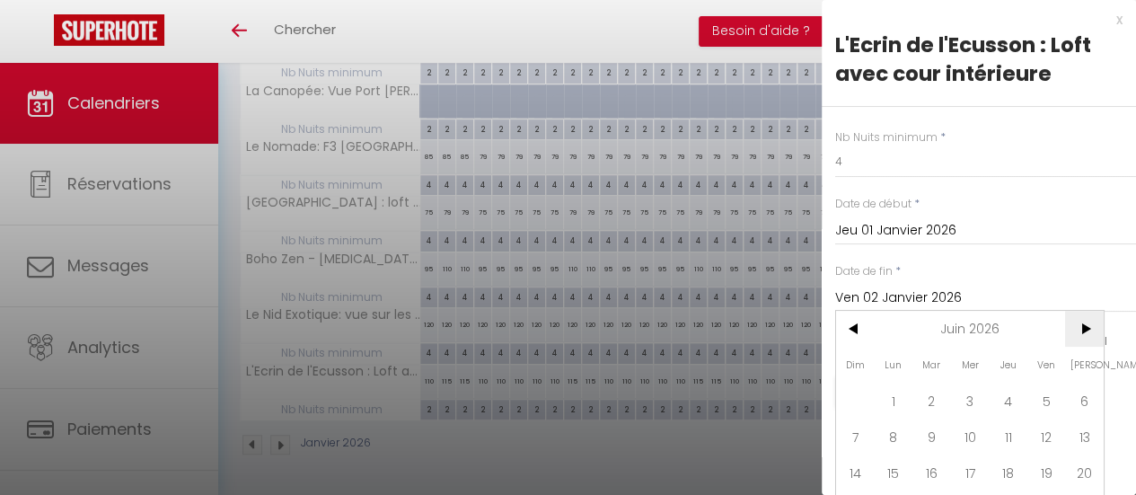
click at [1089, 324] on span ">" at bounding box center [1084, 329] width 39 height 36
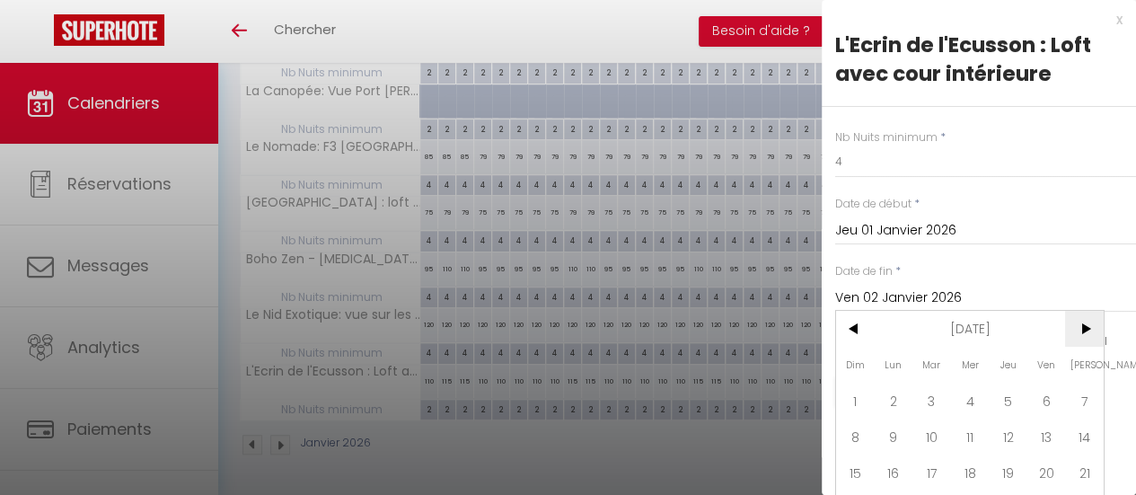
click at [1089, 324] on span ">" at bounding box center [1084, 329] width 39 height 36
click at [856, 331] on span "<" at bounding box center [855, 329] width 39 height 36
click at [1049, 398] on span "1" at bounding box center [1047, 401] width 39 height 36
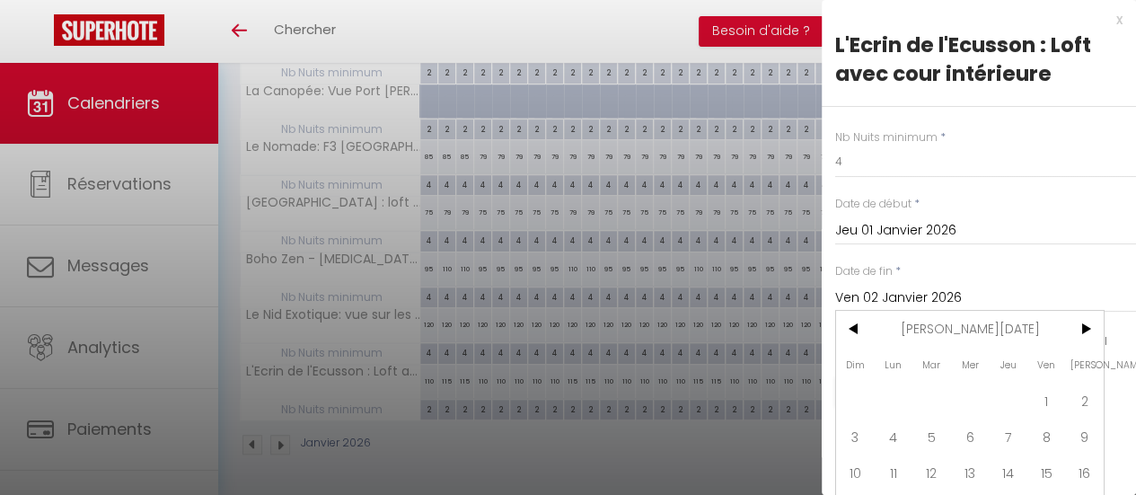
type input "Ven 01 Janvier 2027"
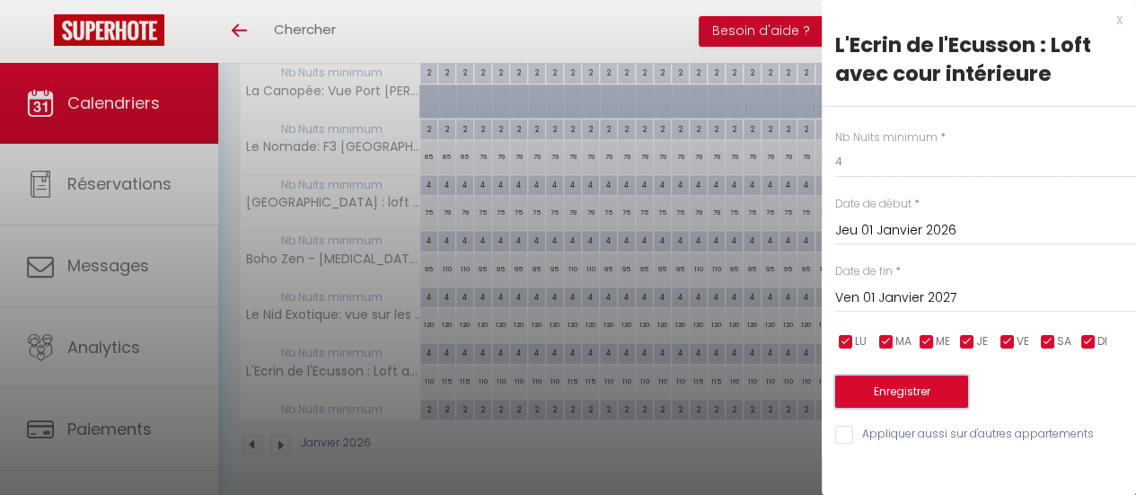
click at [928, 386] on button "Enregistrer" at bounding box center [901, 391] width 133 height 32
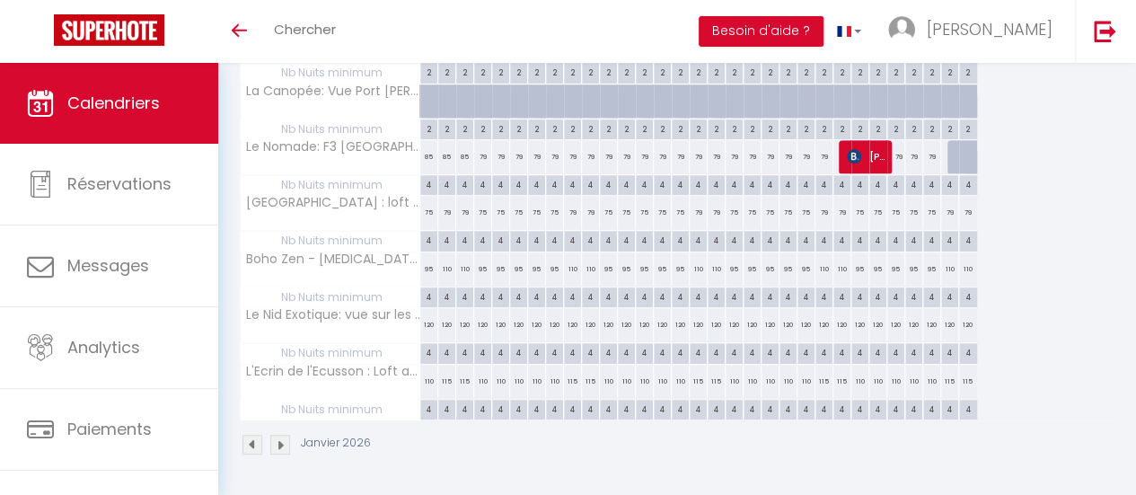
click at [426, 315] on div "120" at bounding box center [429, 324] width 18 height 33
type input "120"
type input "Jeu 01 Janvier 2026"
type input "Ven 02 Janvier 2026"
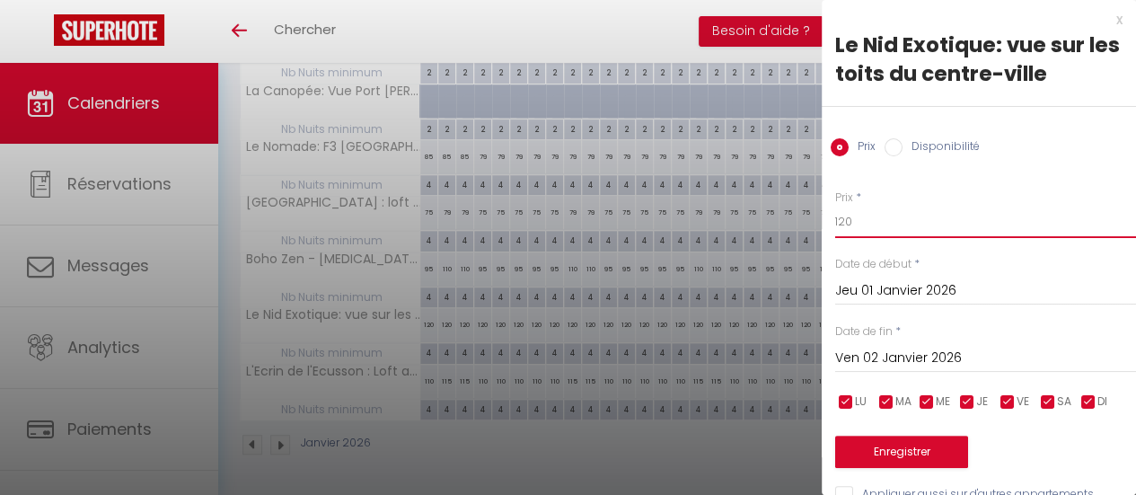
click at [883, 226] on input "120" at bounding box center [985, 222] width 301 height 32
type input "110"
click at [945, 355] on input "Ven 02 Janvier 2026" at bounding box center [985, 358] width 301 height 23
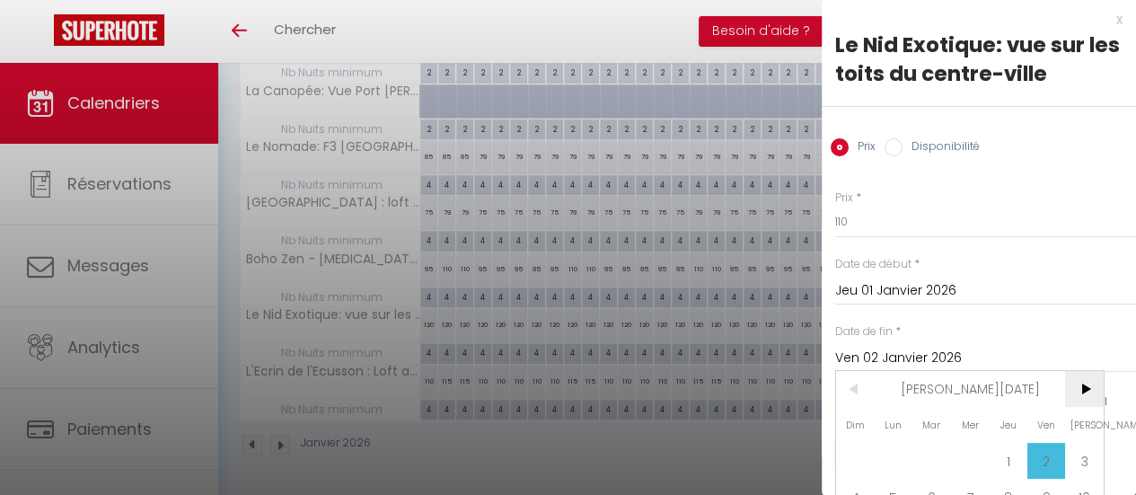
click at [1091, 385] on span ">" at bounding box center [1084, 389] width 39 height 36
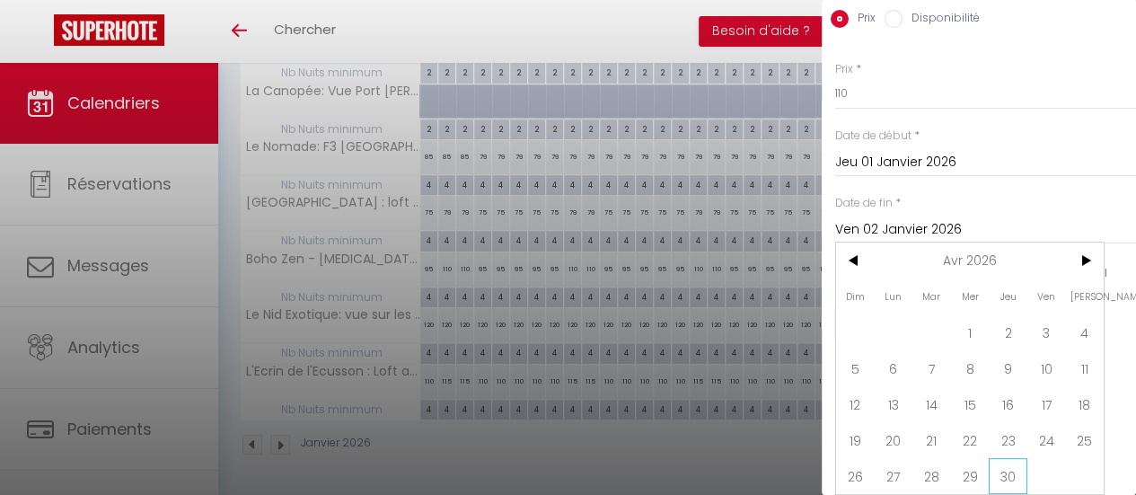
click at [1015, 470] on span "30" at bounding box center [1008, 476] width 39 height 36
type input "Jeu 30 Avril 2026"
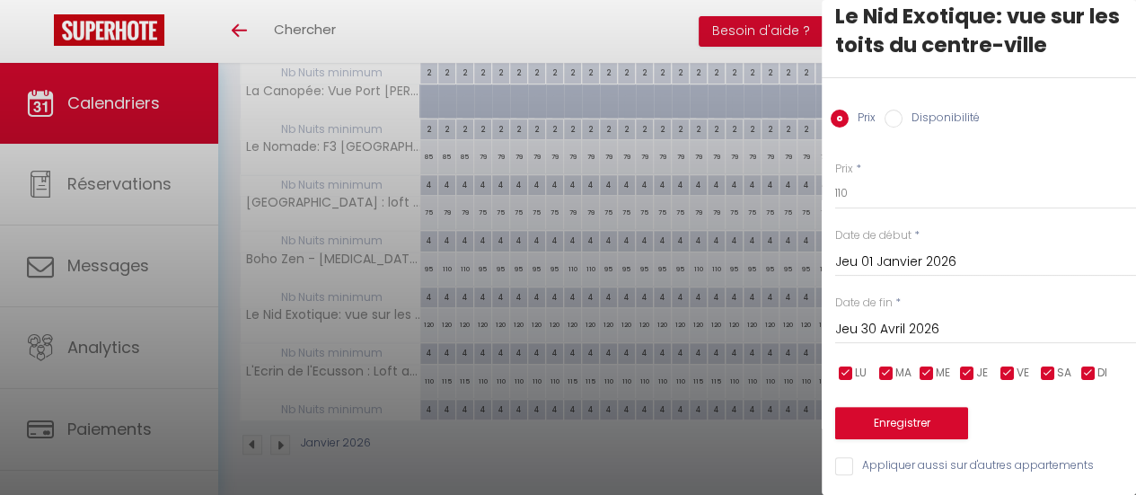
click at [1010, 367] on input "checkbox" at bounding box center [1008, 374] width 18 height 18
checkbox input "false"
click at [1049, 365] on input "checkbox" at bounding box center [1048, 374] width 18 height 18
checkbox input "false"
click at [937, 407] on button "Enregistrer" at bounding box center [901, 423] width 133 height 32
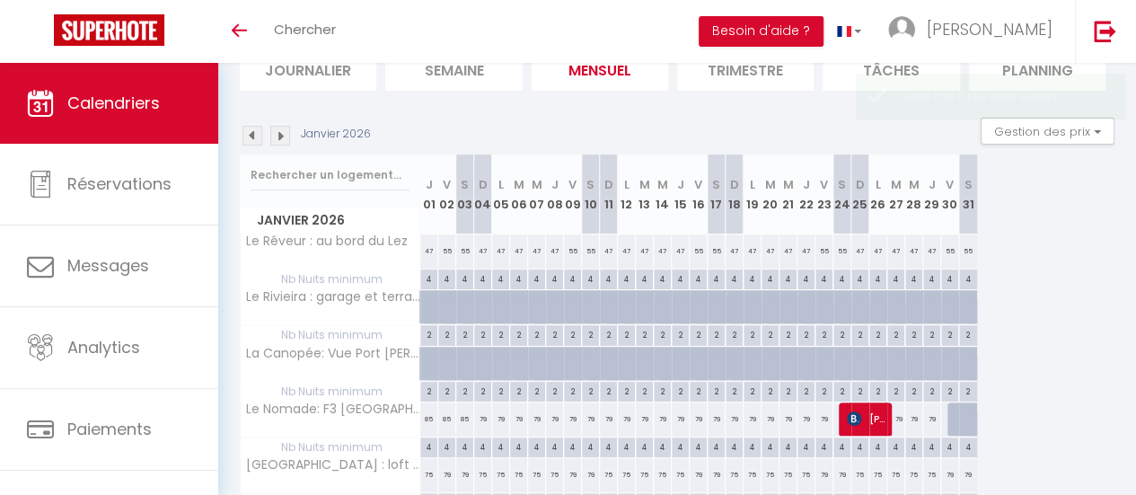
scroll to position [50, 0]
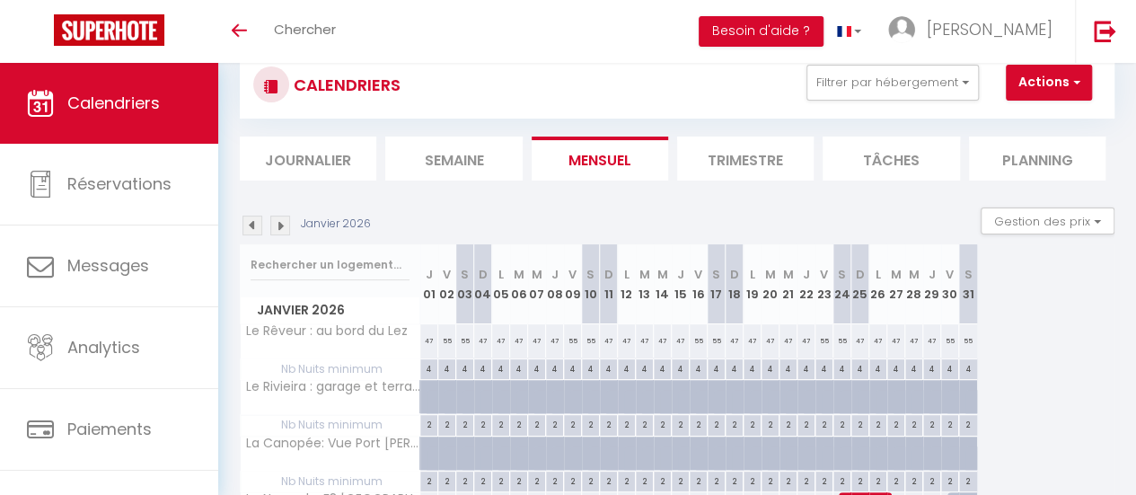
click at [282, 222] on img at bounding box center [280, 226] width 20 height 20
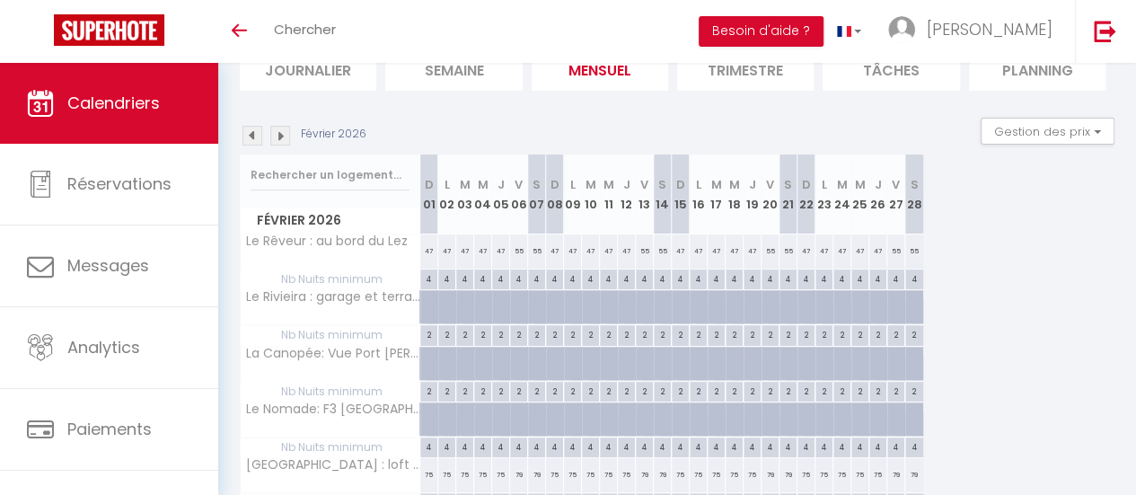
scroll to position [140, 0]
click at [291, 134] on div "Février 2026" at bounding box center [306, 136] width 132 height 20
click at [280, 134] on img at bounding box center [280, 136] width 20 height 20
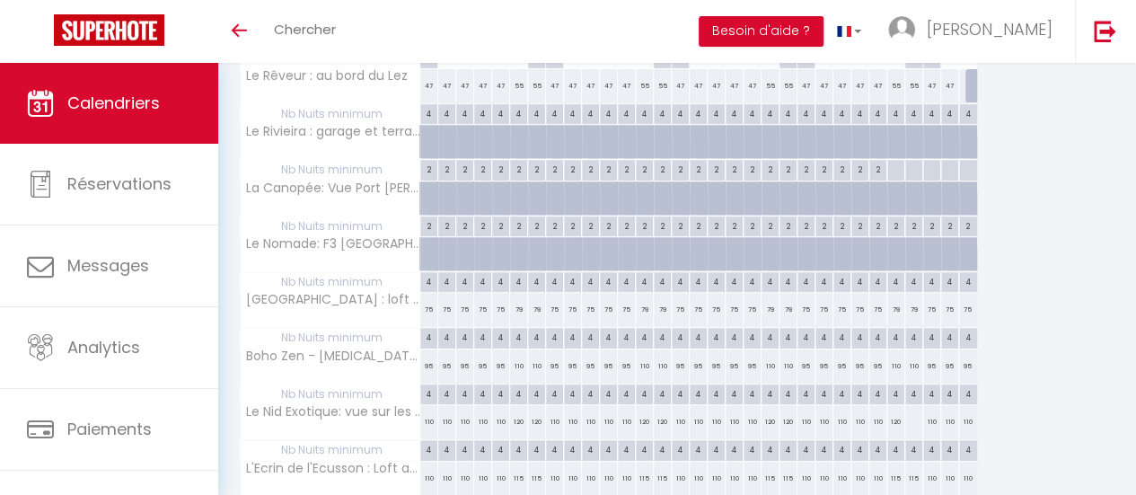
scroll to position [410, 0]
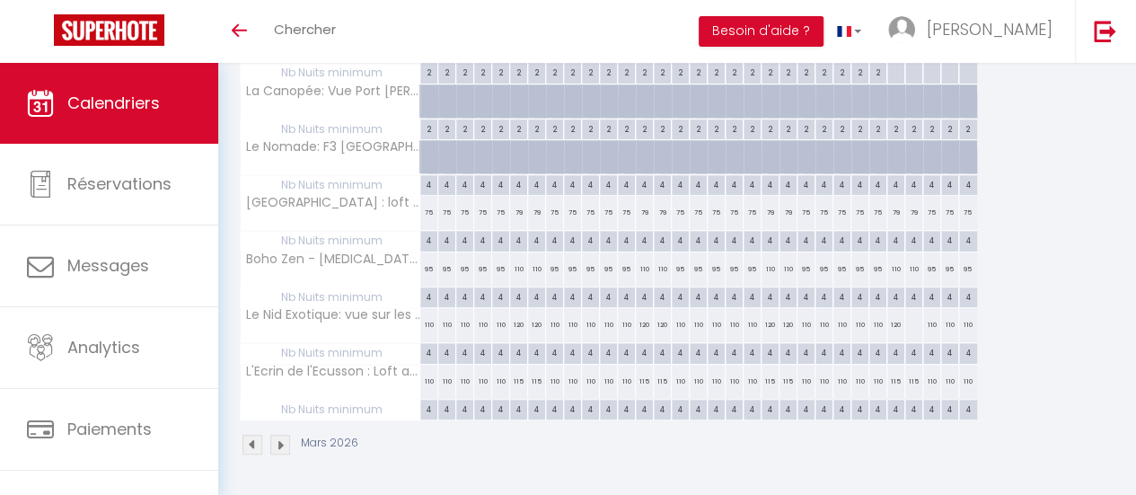
click at [910, 312] on div at bounding box center [914, 324] width 19 height 33
type input "Sam 28 Mars 2026"
type input "Dim 29 Mars 2026"
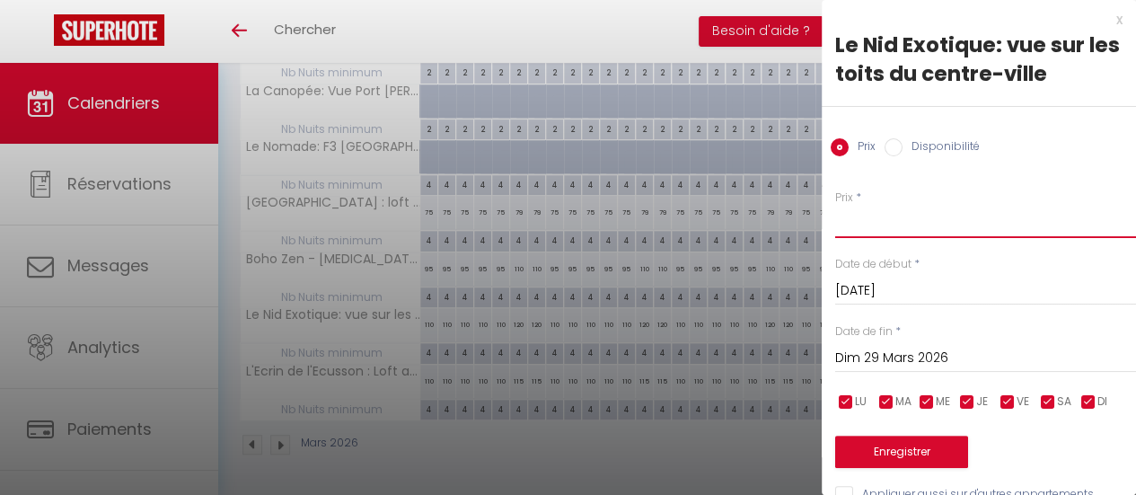
click at [865, 222] on input "Prix" at bounding box center [985, 222] width 301 height 32
type input "120"
click at [901, 448] on button "Enregistrer" at bounding box center [901, 452] width 133 height 32
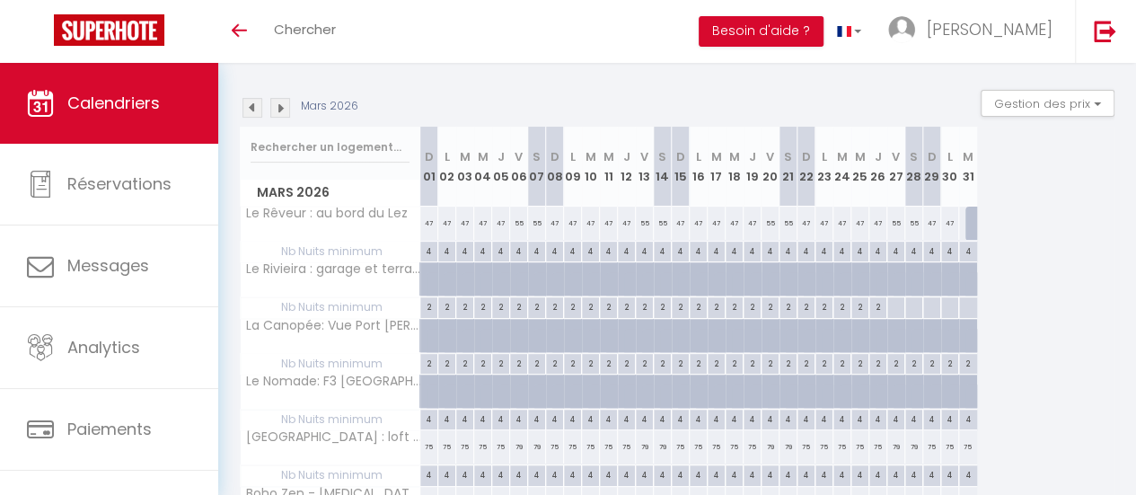
scroll to position [140, 0]
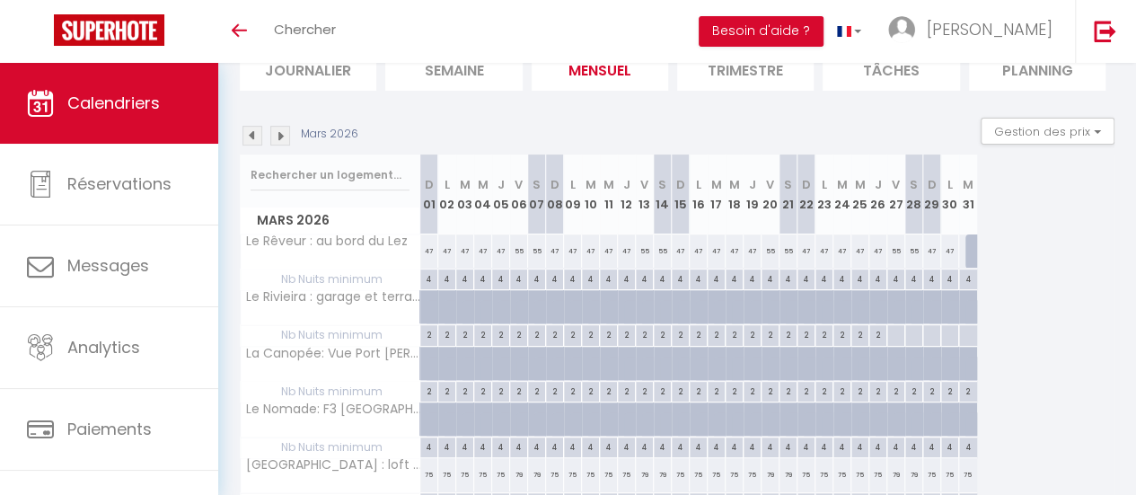
click at [279, 131] on img at bounding box center [280, 136] width 20 height 20
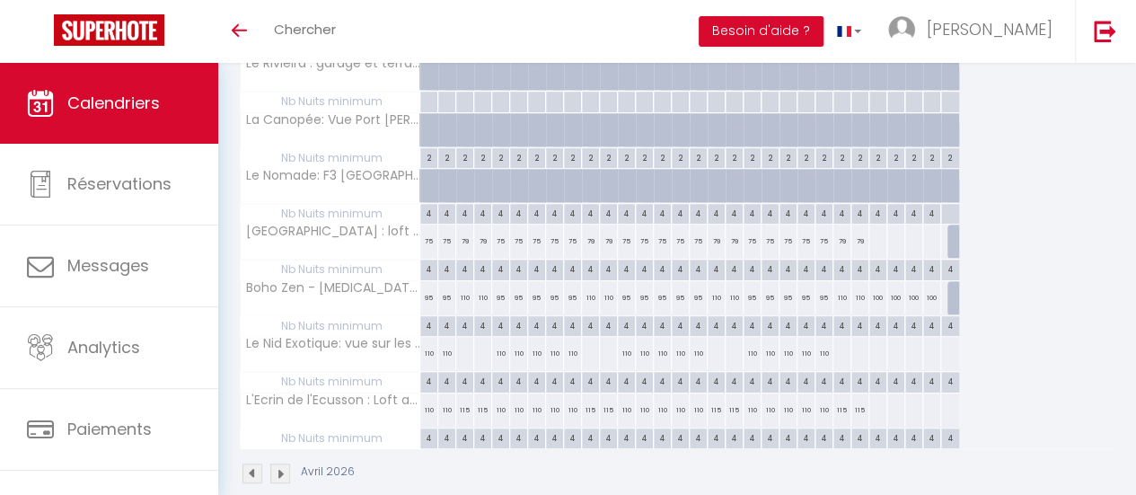
scroll to position [410, 0]
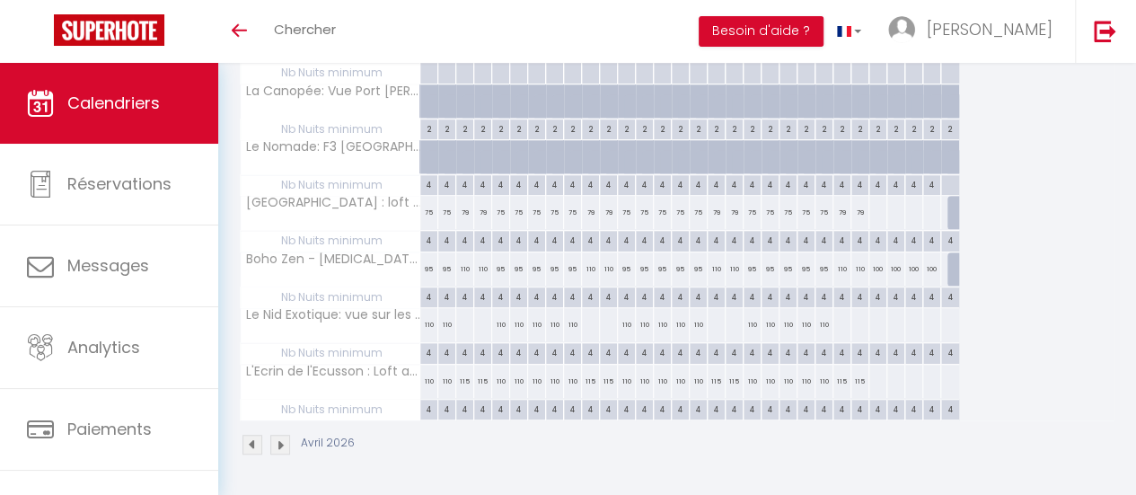
click at [877, 200] on div at bounding box center [878, 212] width 19 height 33
type input "Dim 26 Avril 2026"
type input "Lun 27 Avril 2026"
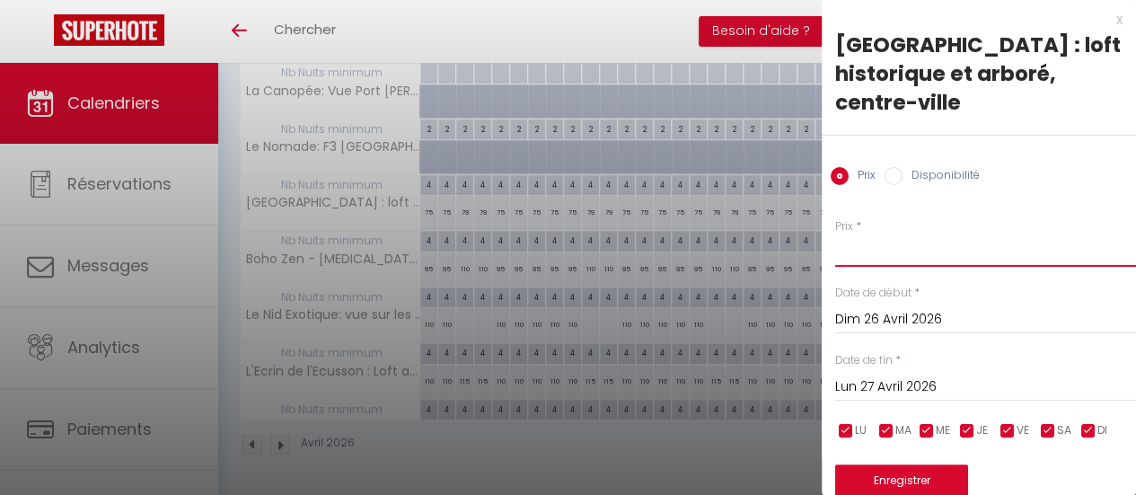
click at [874, 234] on input "Prix" at bounding box center [985, 250] width 301 height 32
type input "75"
click at [907, 375] on input "Lun 27 Avril 2026" at bounding box center [985, 386] width 301 height 23
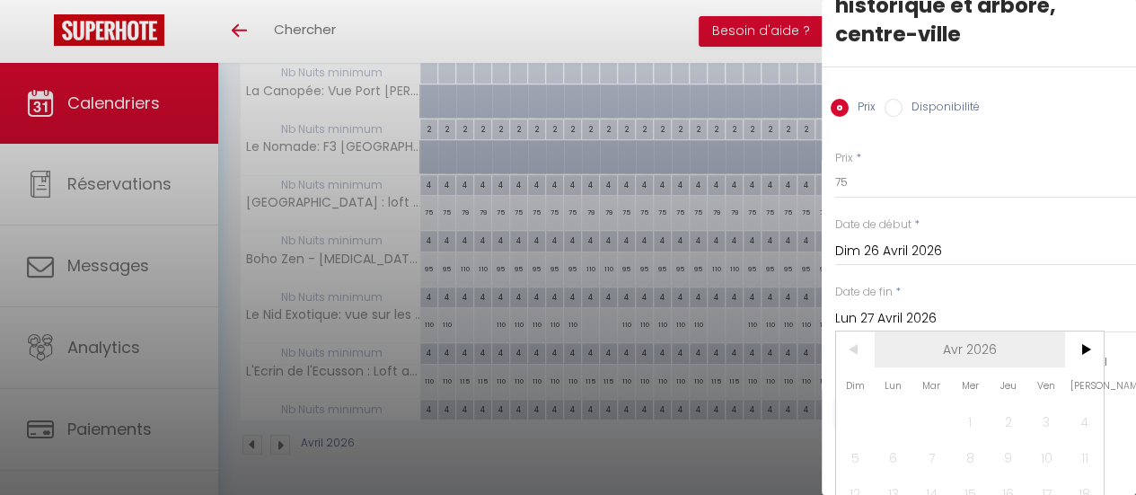
scroll to position [140, 0]
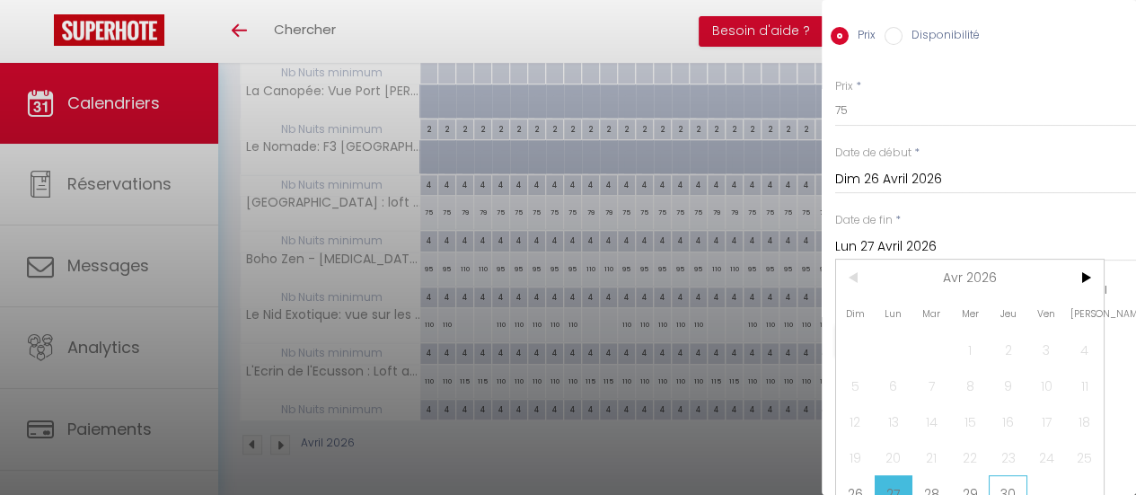
click at [1014, 475] on span "30" at bounding box center [1008, 493] width 39 height 36
type input "Jeu 30 Avril 2026"
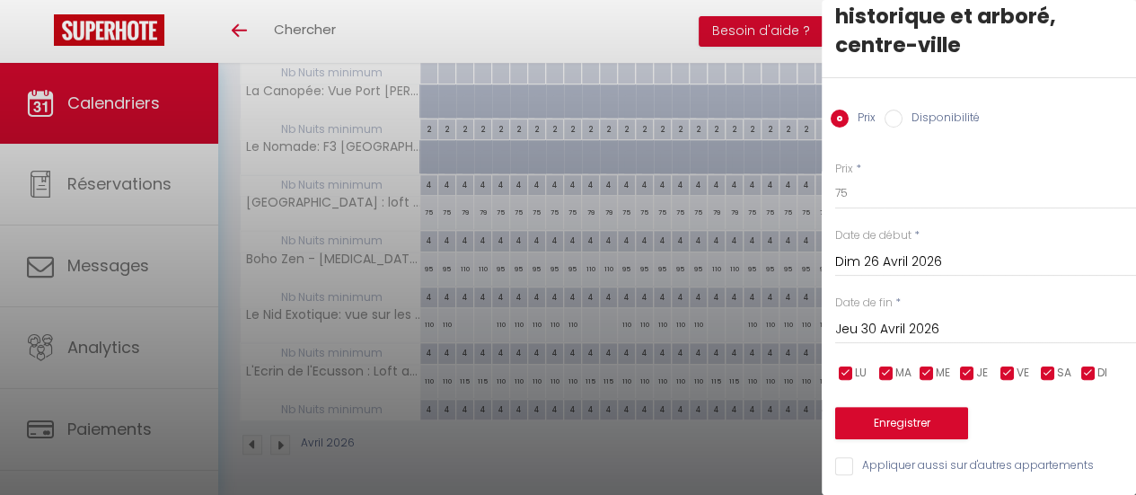
scroll to position [41, 0]
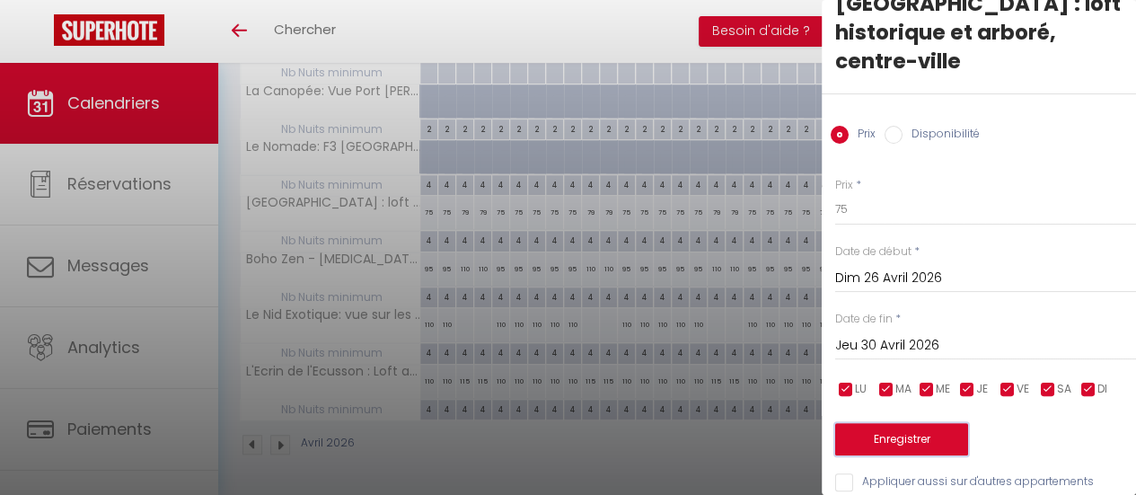
click at [952, 423] on button "Enregistrer" at bounding box center [901, 439] width 133 height 32
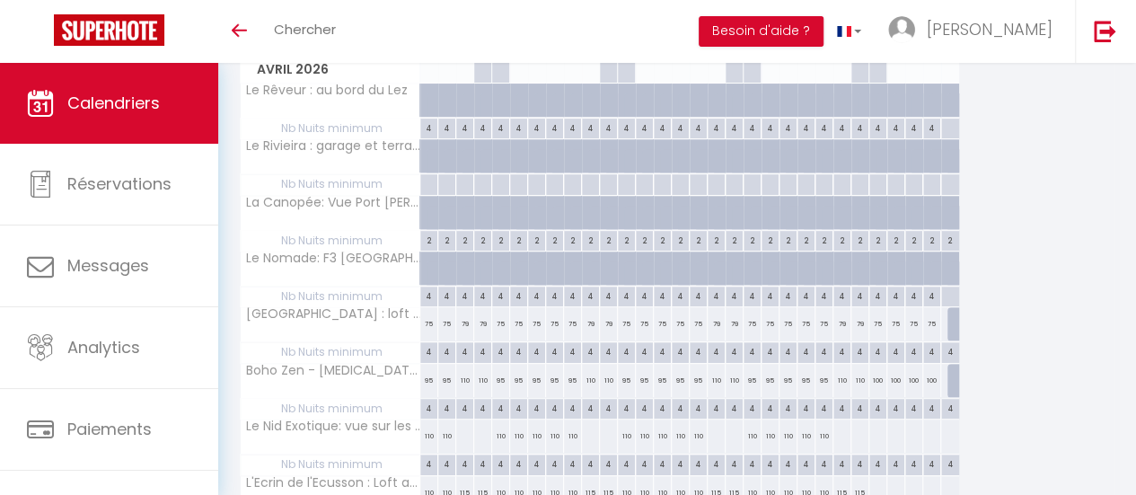
scroll to position [410, 0]
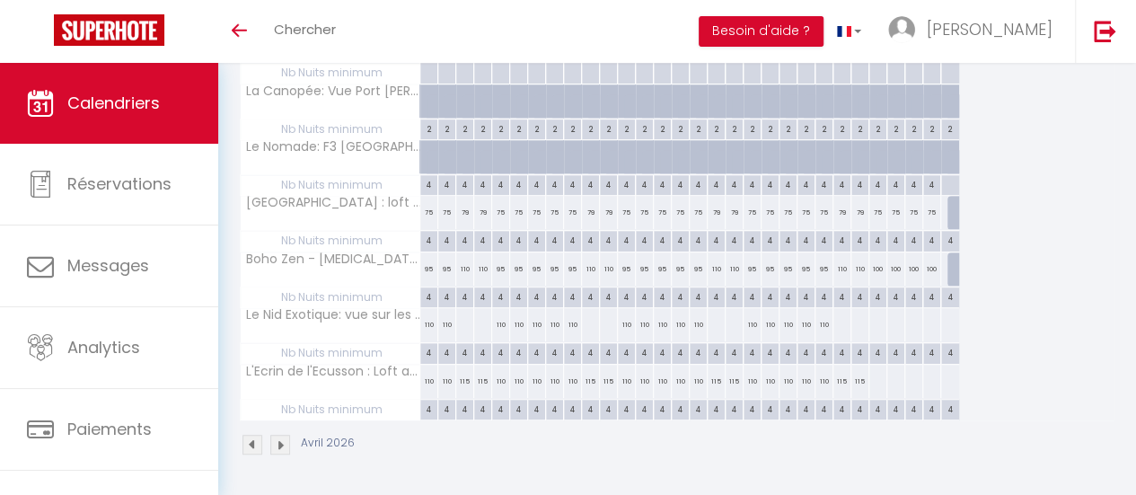
click at [462, 317] on div at bounding box center [464, 324] width 19 height 33
type input "Ven 03 Avril 2026"
type input "Sam 04 Avril 2026"
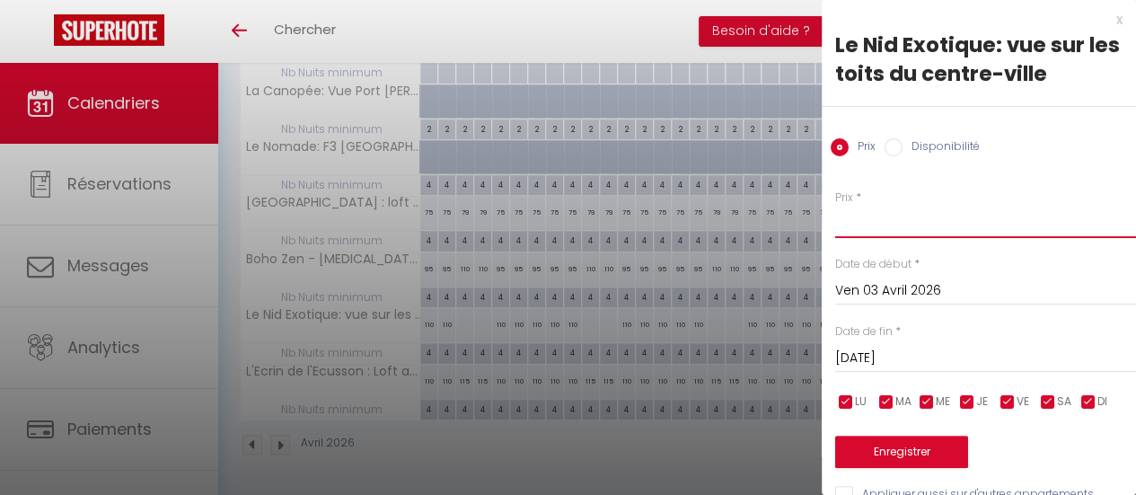
click at [844, 220] on input "Prix" at bounding box center [985, 222] width 301 height 32
type input "130"
click at [950, 366] on input "Sam 04 Avril 2026" at bounding box center [985, 358] width 301 height 23
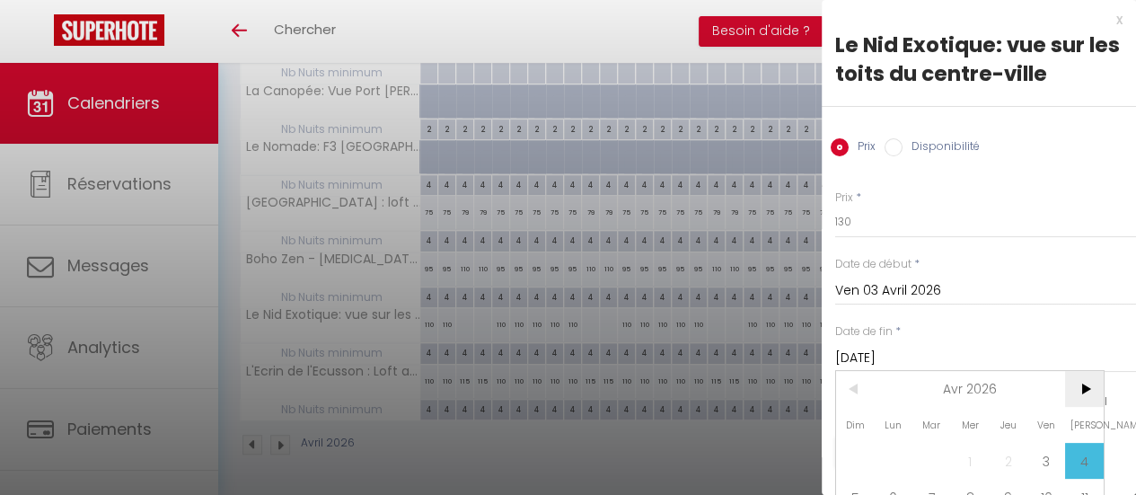
click at [1095, 389] on span ">" at bounding box center [1084, 389] width 39 height 36
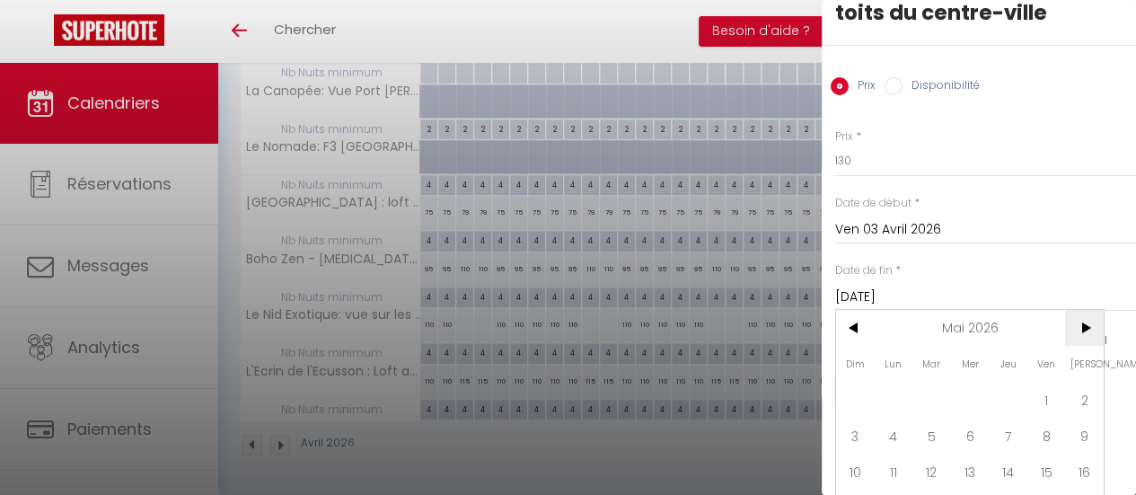
scroll to position [90, 0]
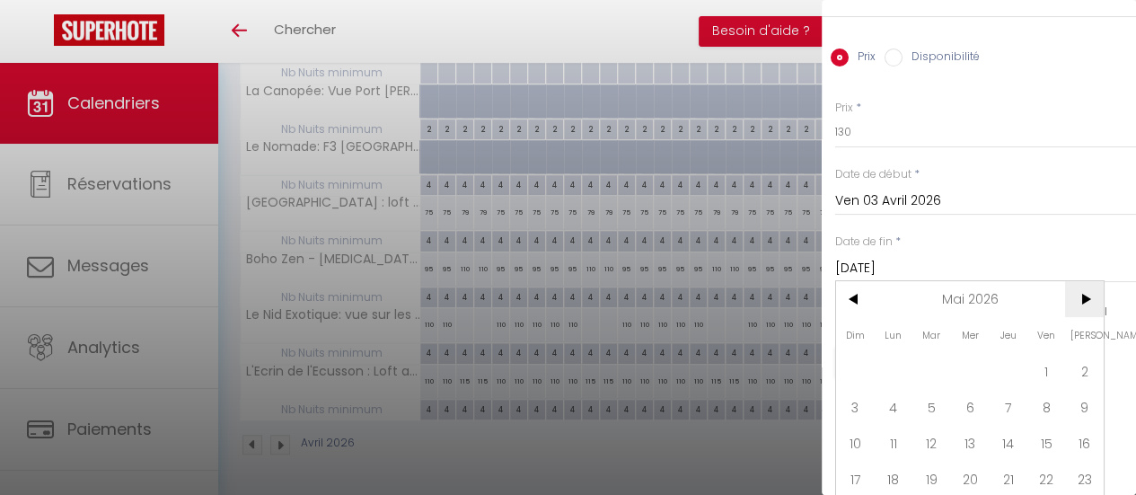
click at [1082, 294] on span ">" at bounding box center [1084, 299] width 39 height 36
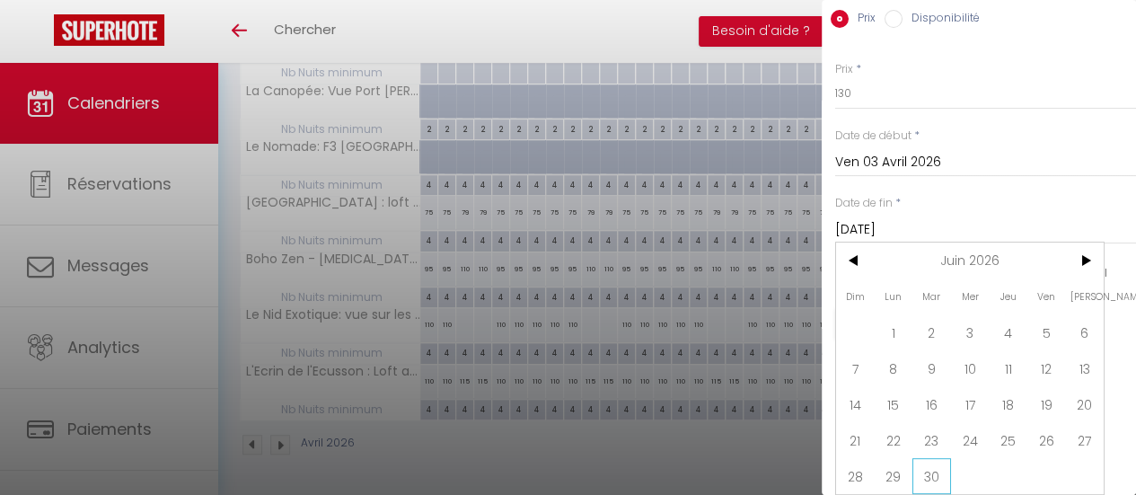
click at [934, 460] on span "30" at bounding box center [932, 476] width 39 height 36
type input "Mar 30 Juin 2026"
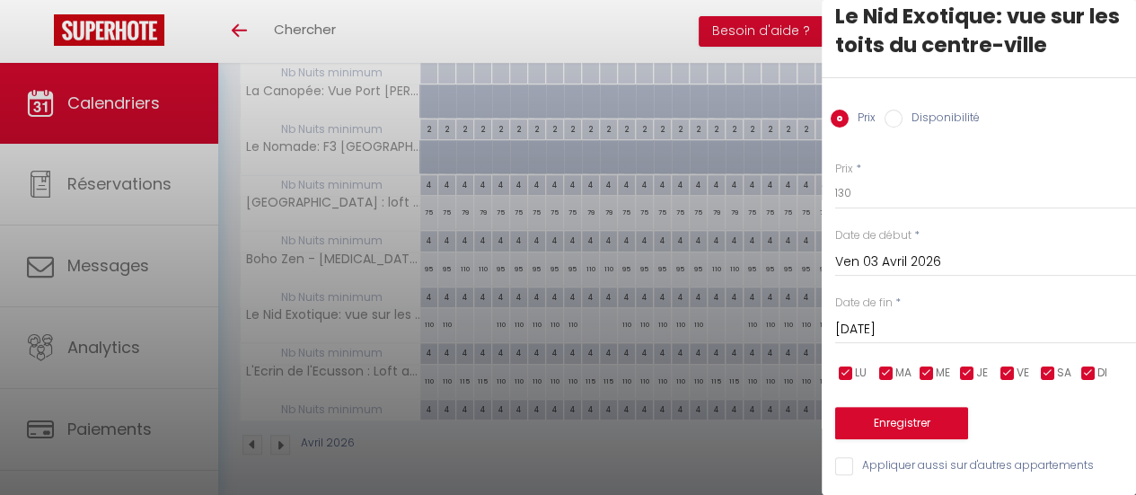
scroll to position [41, 0]
click at [970, 365] on input "checkbox" at bounding box center [968, 374] width 18 height 18
checkbox input "false"
click at [925, 365] on input "checkbox" at bounding box center [927, 374] width 18 height 18
checkbox input "false"
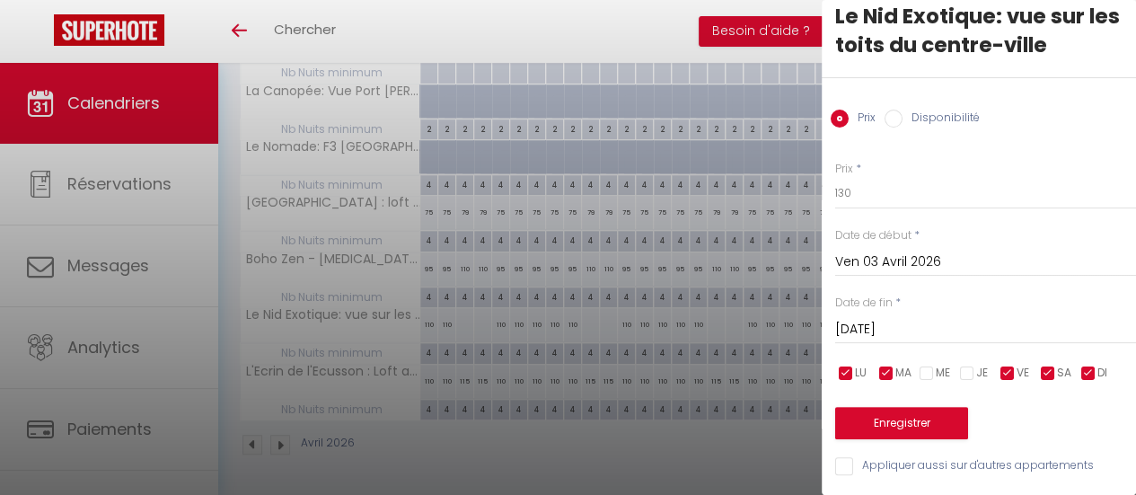
click at [889, 365] on input "checkbox" at bounding box center [887, 374] width 18 height 18
checkbox input "false"
click at [834, 362] on ul "LU MA ME JE VE SA DI" at bounding box center [833, 373] width 18 height 22
click at [843, 365] on input "checkbox" at bounding box center [846, 374] width 18 height 18
checkbox input "false"
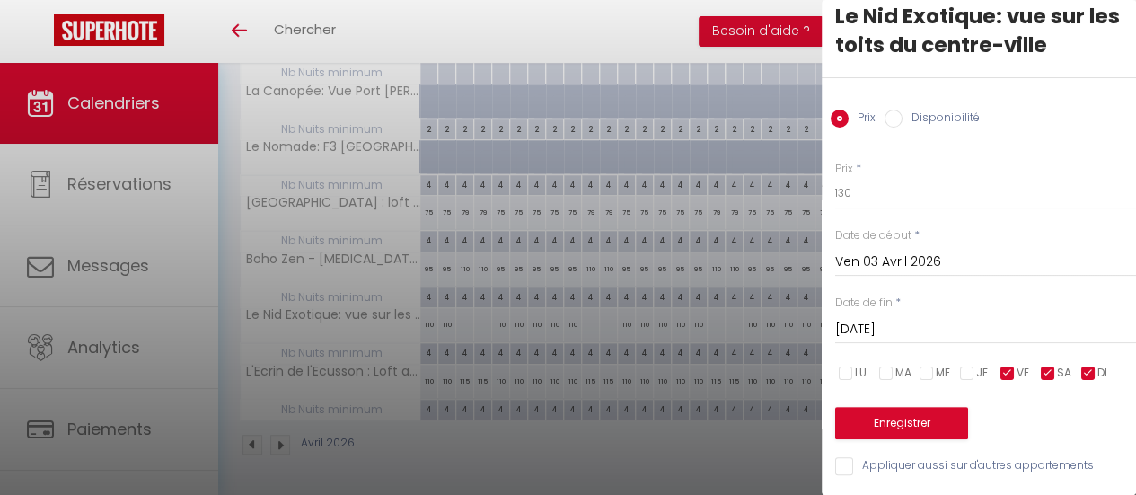
click at [1087, 365] on input "checkbox" at bounding box center [1089, 374] width 18 height 18
checkbox input "false"
click at [897, 407] on button "Enregistrer" at bounding box center [901, 423] width 133 height 32
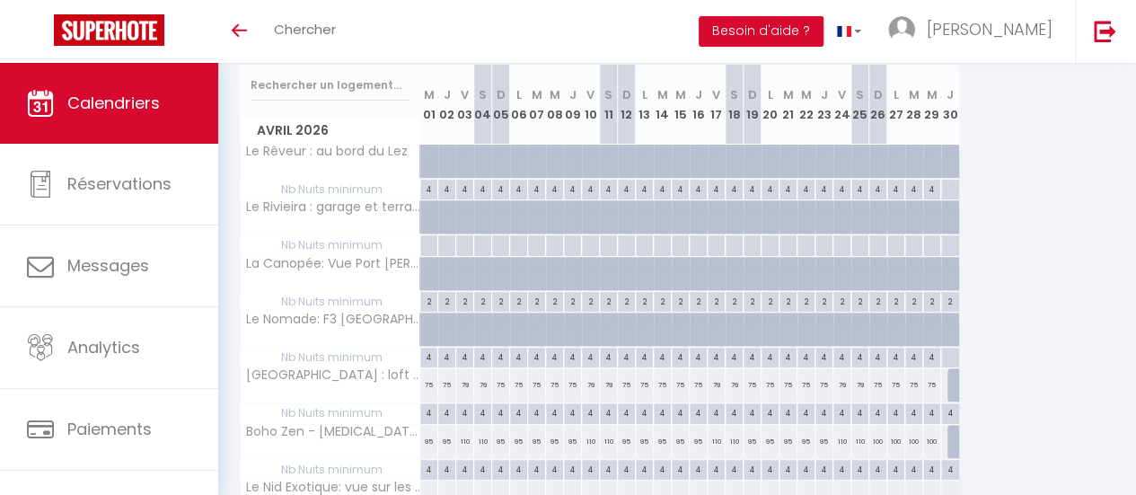
scroll to position [320, 0]
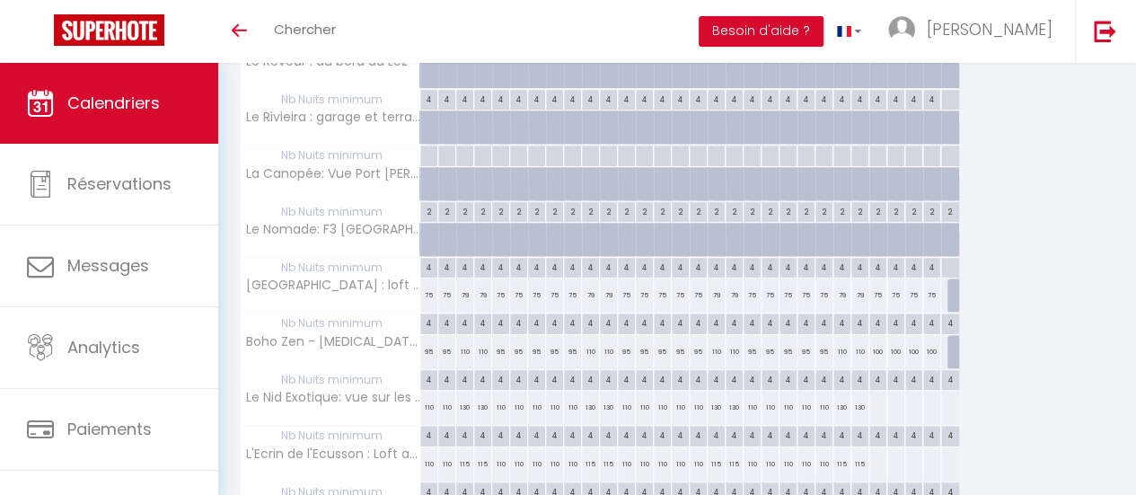
click at [875, 400] on div at bounding box center [878, 407] width 19 height 33
type input "Dim 26 Avril 2026"
type input "Lun 27 Avril 2026"
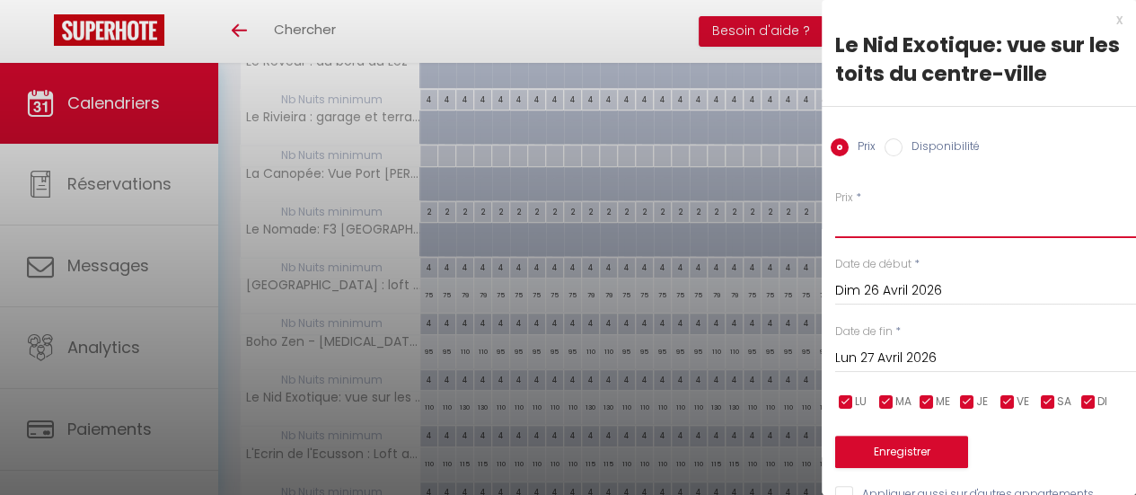
click at [866, 228] on input "Prix" at bounding box center [985, 222] width 301 height 32
type input "110"
click at [879, 356] on input "Lun 27 Avril 2026" at bounding box center [985, 358] width 301 height 23
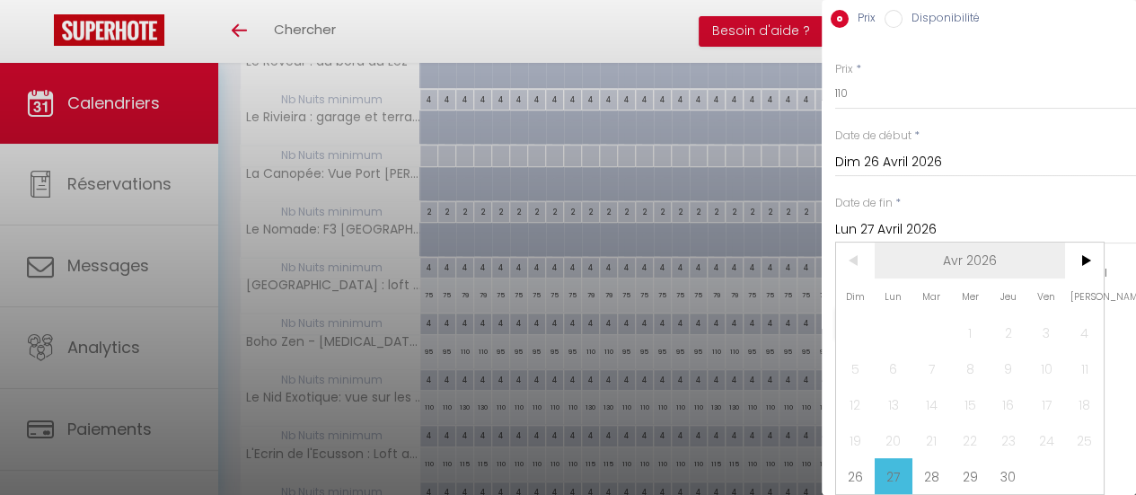
scroll to position [140, 0]
click at [1011, 458] on span "30" at bounding box center [1008, 476] width 39 height 36
type input "Jeu 30 Avril 2026"
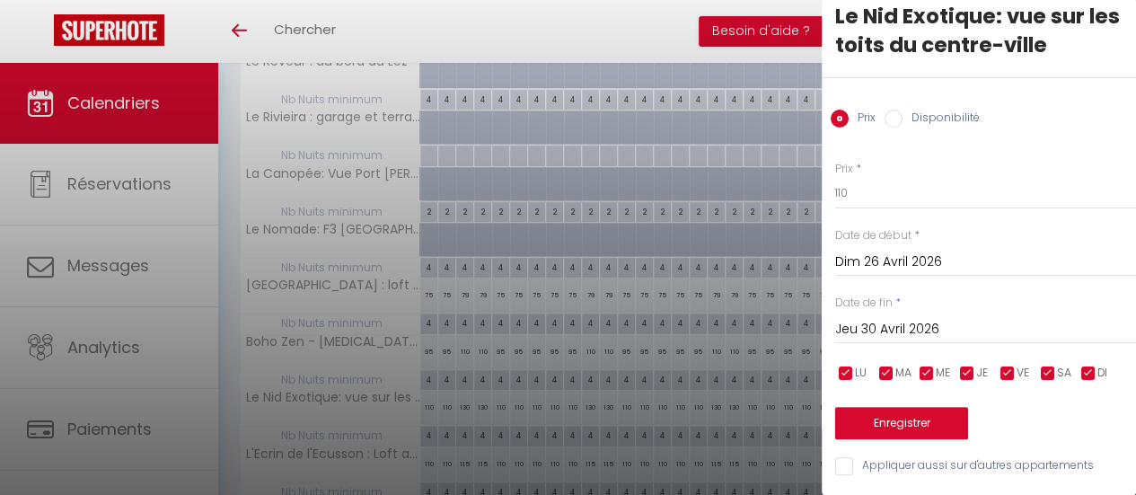
scroll to position [41, 0]
click at [914, 412] on button "Enregistrer" at bounding box center [901, 423] width 133 height 32
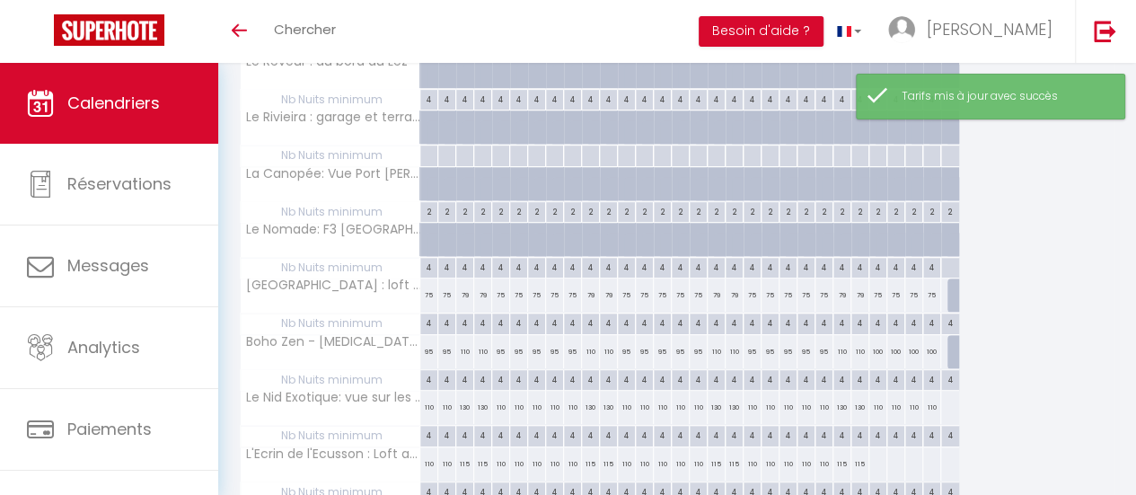
scroll to position [410, 0]
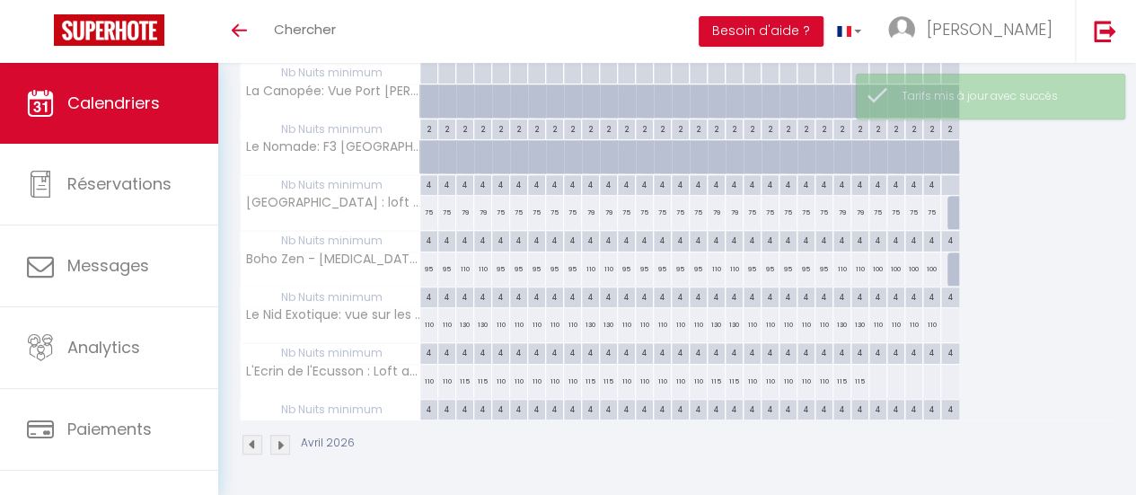
click at [945, 316] on div at bounding box center [950, 324] width 19 height 33
type input "Jeu 30 Avril 2026"
type input "Ven 01 Mai 2026"
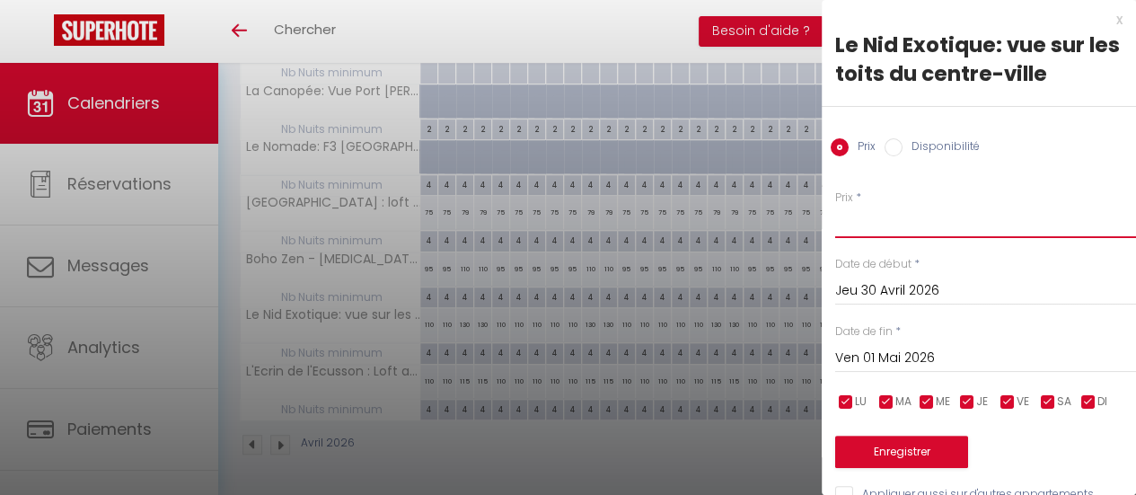
click at [867, 220] on input "Prix" at bounding box center [985, 222] width 301 height 32
type input "110"
click at [916, 445] on button "Enregistrer" at bounding box center [901, 452] width 133 height 32
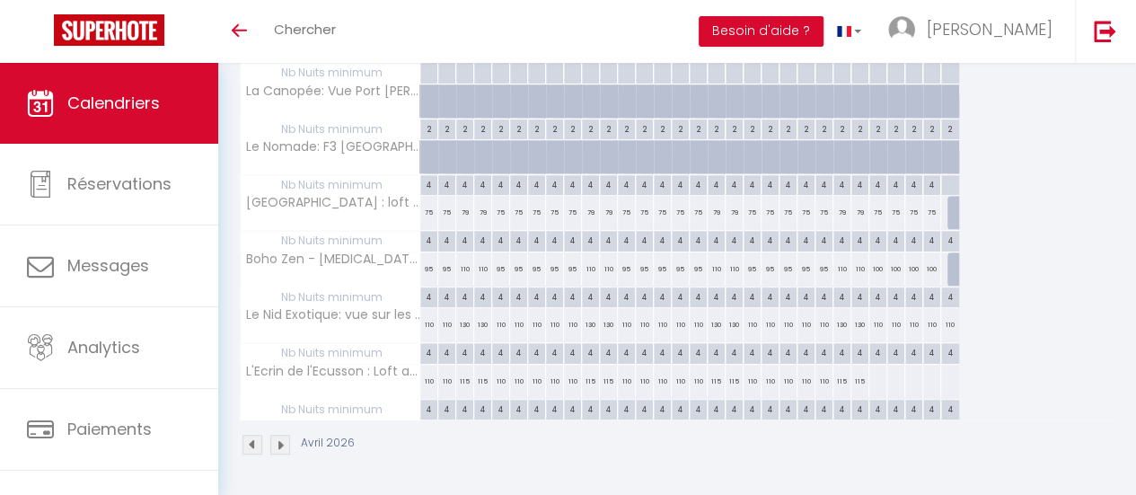
click at [877, 374] on div at bounding box center [878, 381] width 19 height 33
type input "Dim 26 Avril 2026"
type input "Lun 27 Avril 2026"
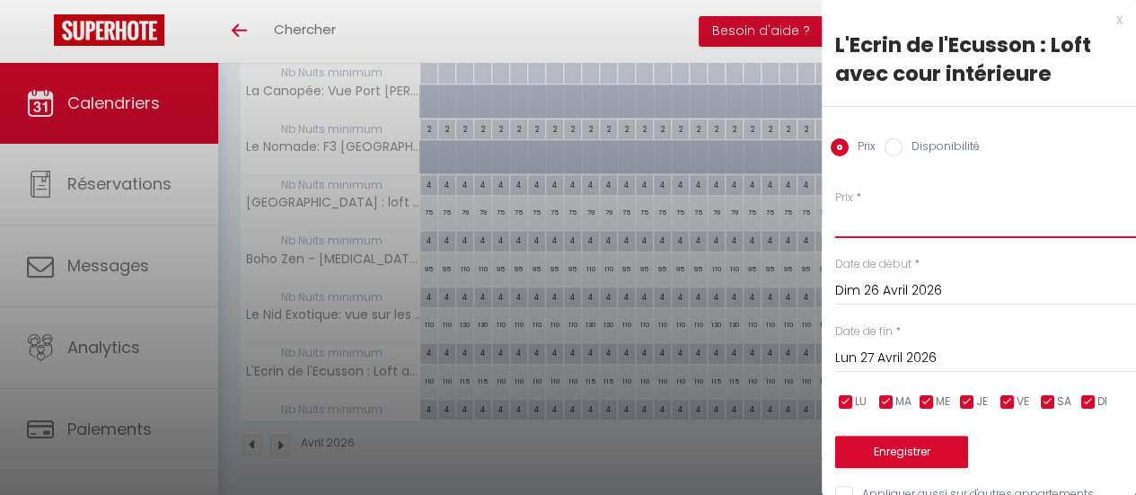
click at [893, 211] on input "Prix" at bounding box center [985, 222] width 301 height 32
type input "110"
click at [929, 359] on input "Lun 27 Avril 2026" at bounding box center [985, 358] width 301 height 23
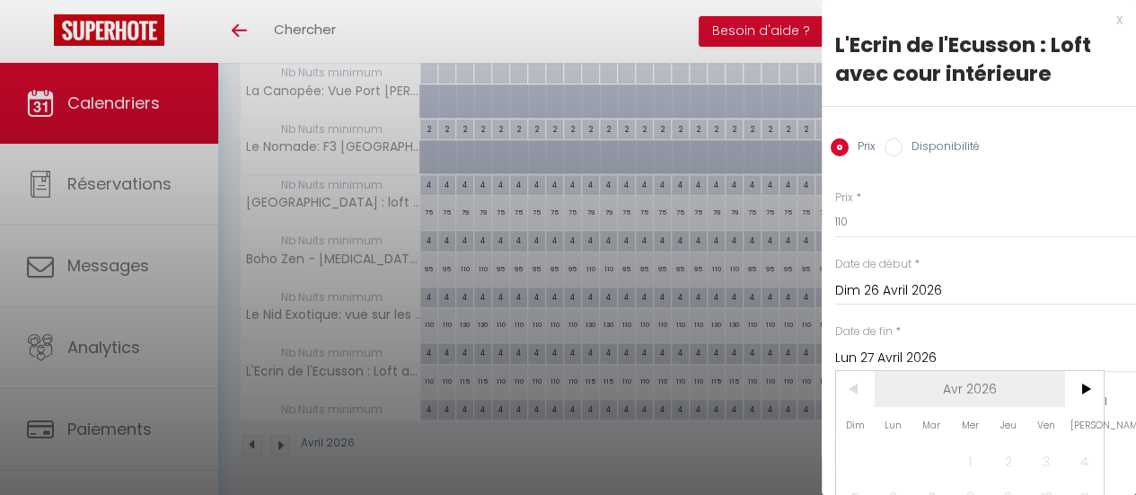
scroll to position [140, 0]
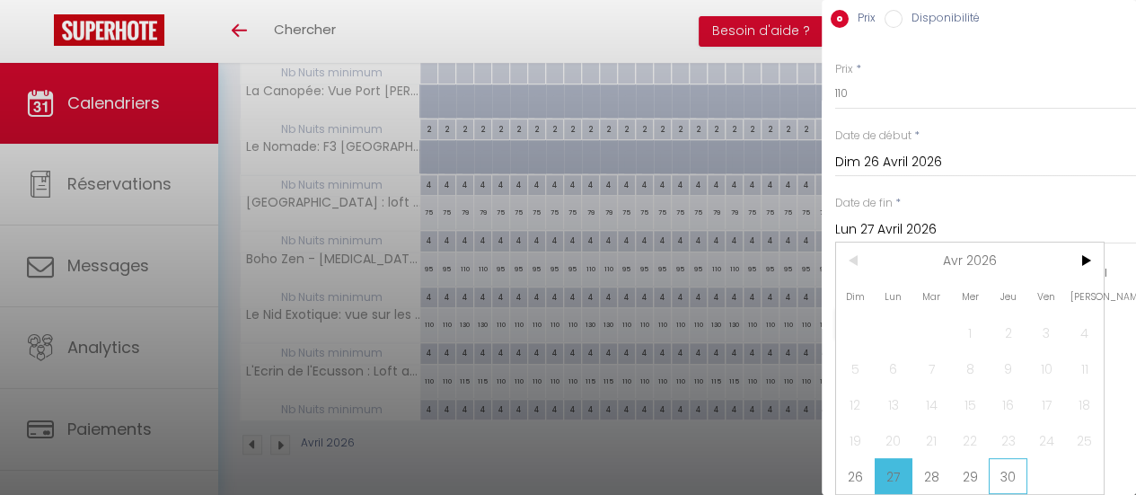
click at [1012, 459] on span "30" at bounding box center [1008, 476] width 39 height 36
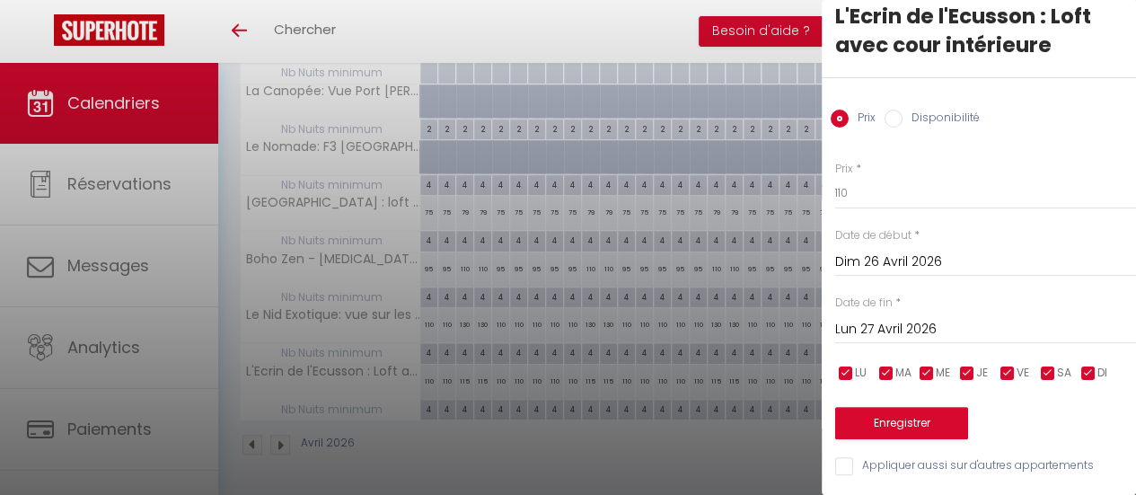
type input "Jeu 30 Avril 2026"
click at [943, 407] on button "Enregistrer" at bounding box center [901, 423] width 133 height 32
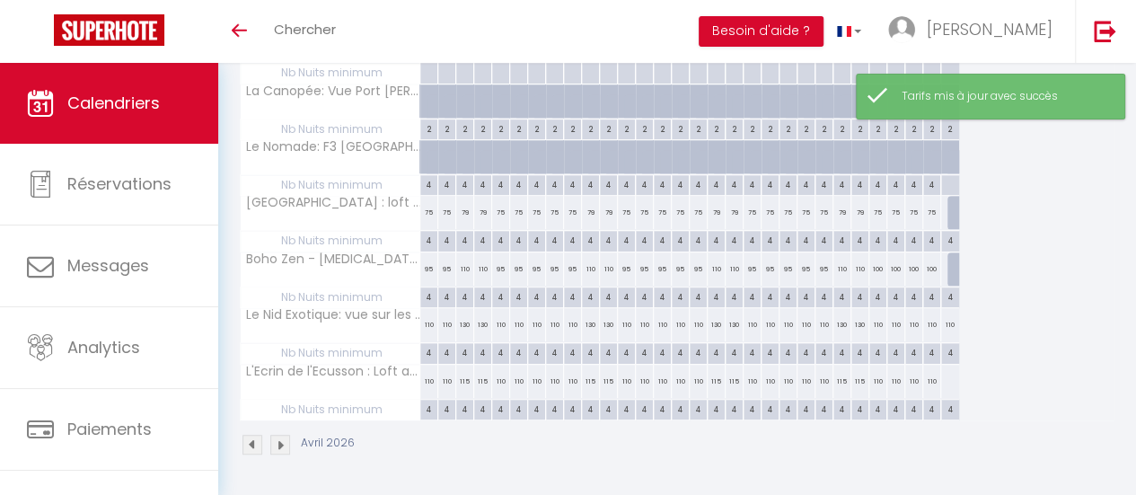
click at [957, 366] on div at bounding box center [950, 381] width 19 height 33
type input "Jeu 30 Avril 2026"
type input "Ven 01 Mai 2026"
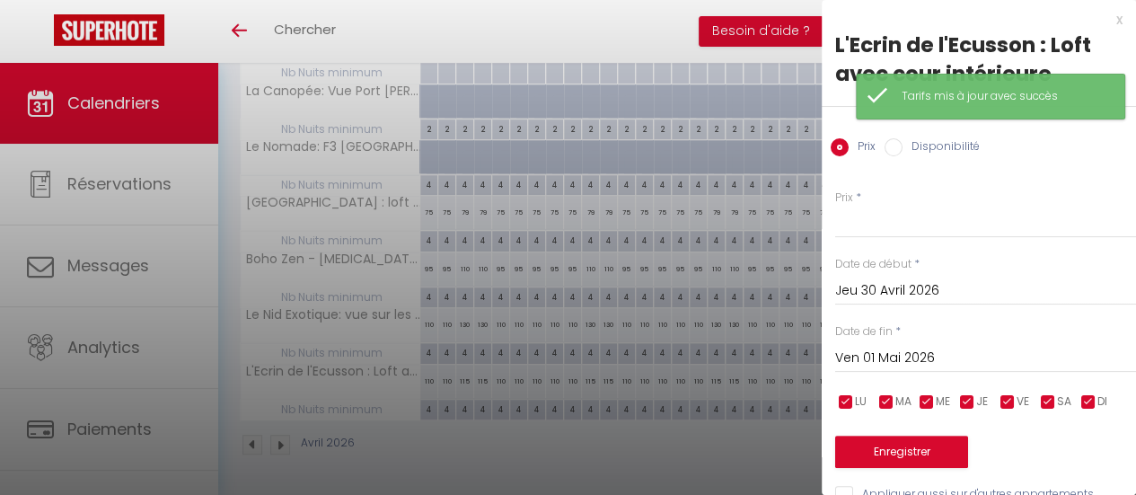
click at [712, 461] on div at bounding box center [568, 247] width 1136 height 495
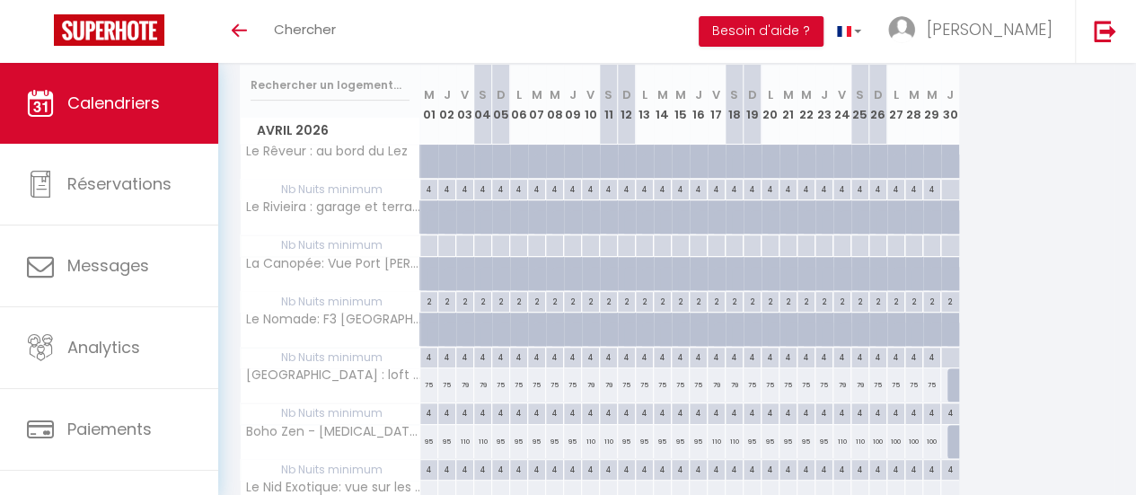
scroll to position [140, 0]
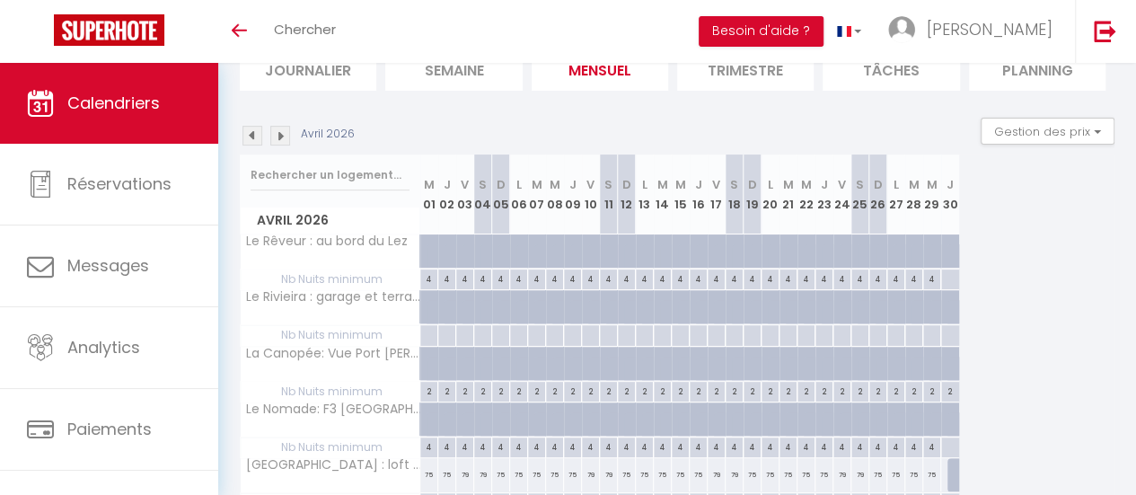
click at [250, 131] on img at bounding box center [253, 136] width 20 height 20
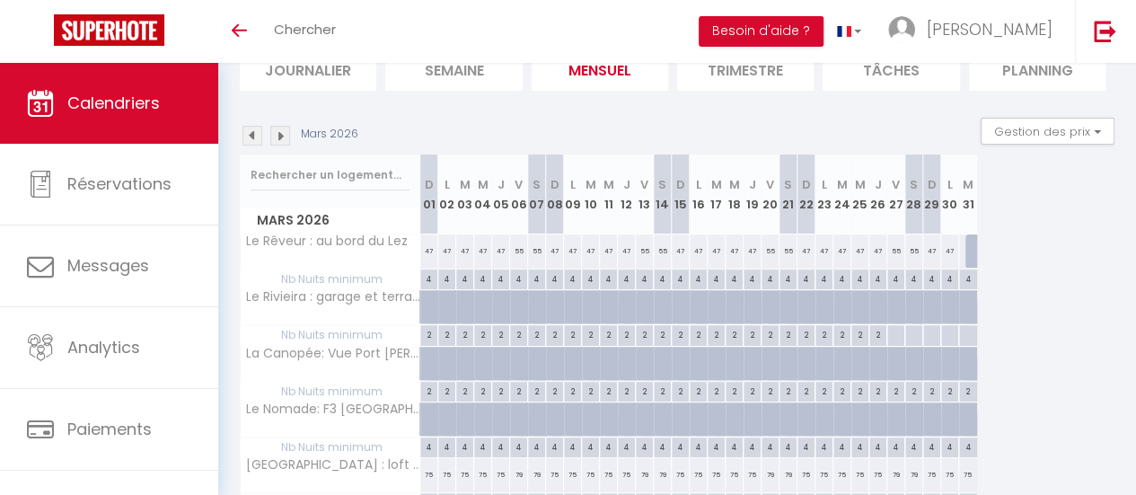
click at [968, 256] on div at bounding box center [975, 251] width 18 height 34
type input "47"
type input "[DATE] Mars 2026"
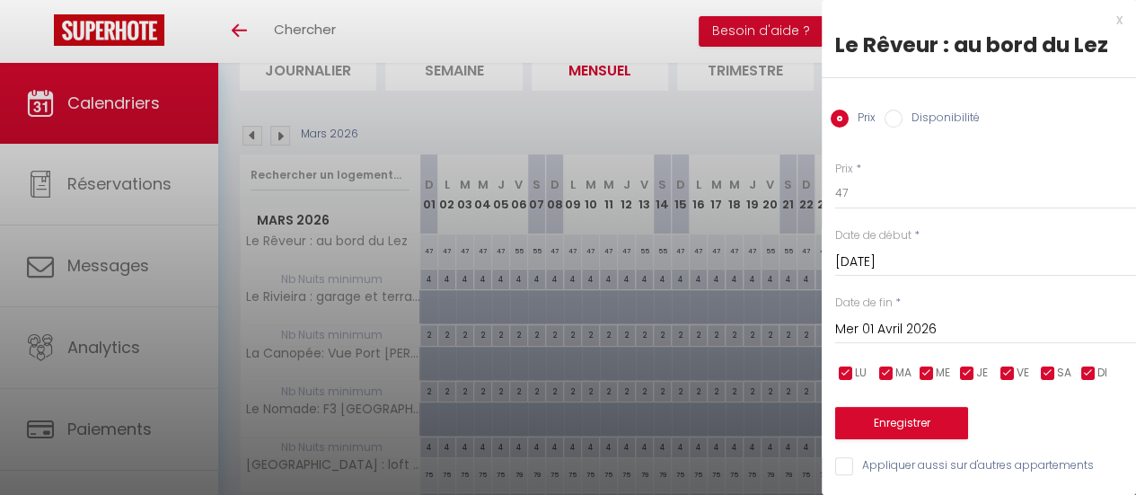
click at [942, 332] on input "Mer 01 Avril 2026" at bounding box center [985, 329] width 301 height 23
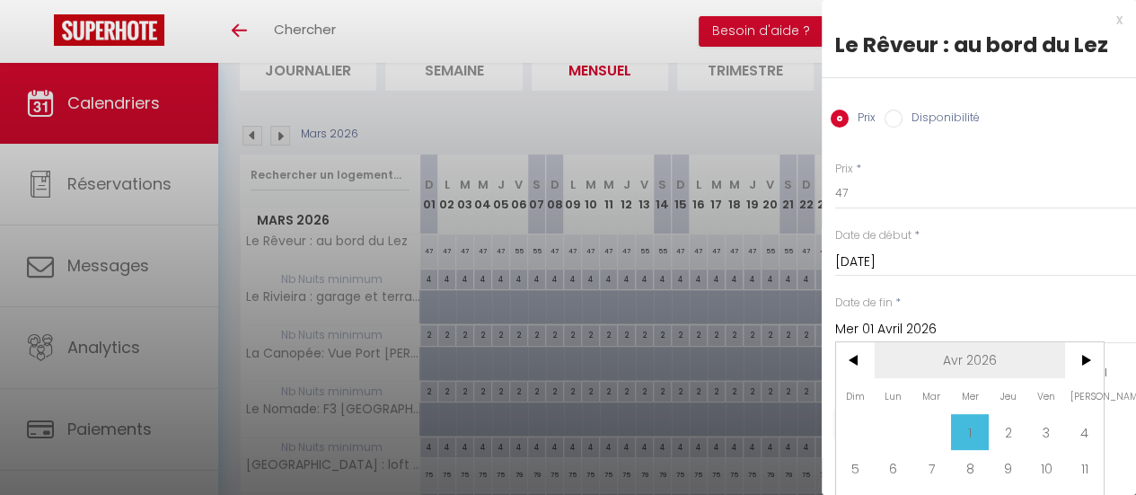
scroll to position [111, 0]
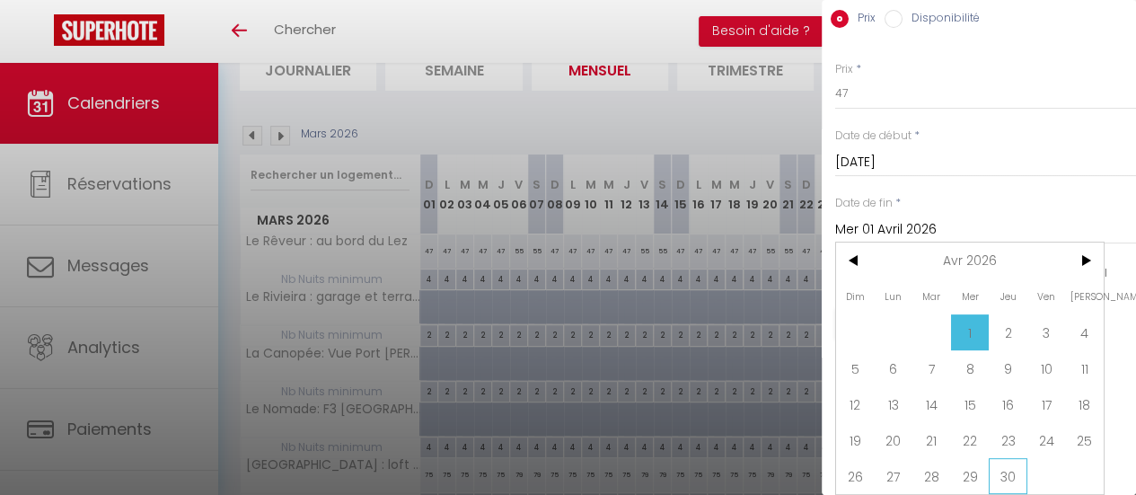
click at [1006, 458] on span "30" at bounding box center [1008, 476] width 39 height 36
type input "Jeu 30 Avril 2026"
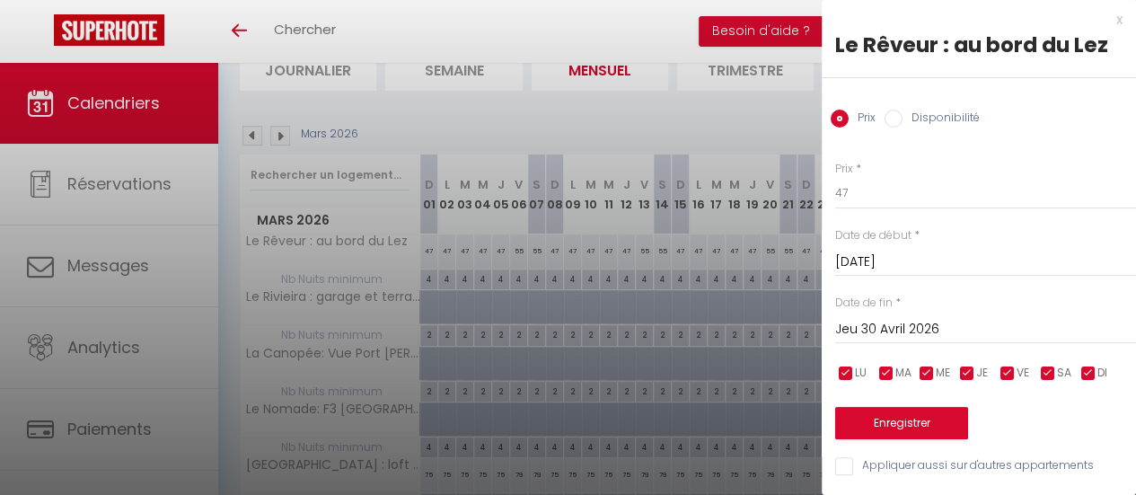
click at [888, 110] on input "Disponibilité" at bounding box center [894, 119] width 18 height 18
radio input "true"
radio input "false"
click at [870, 416] on button "Enregistrer" at bounding box center [901, 423] width 133 height 32
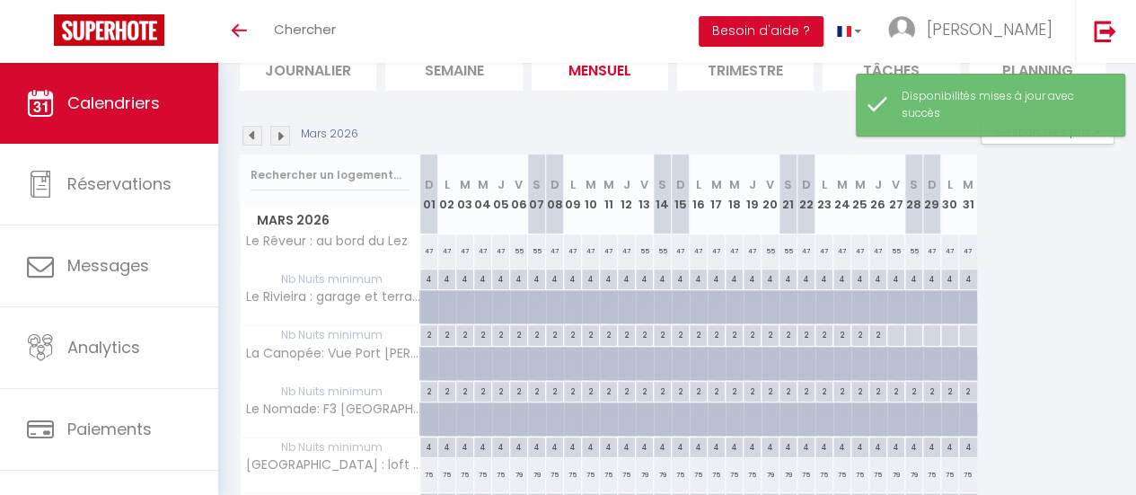
click at [278, 136] on img at bounding box center [280, 136] width 20 height 20
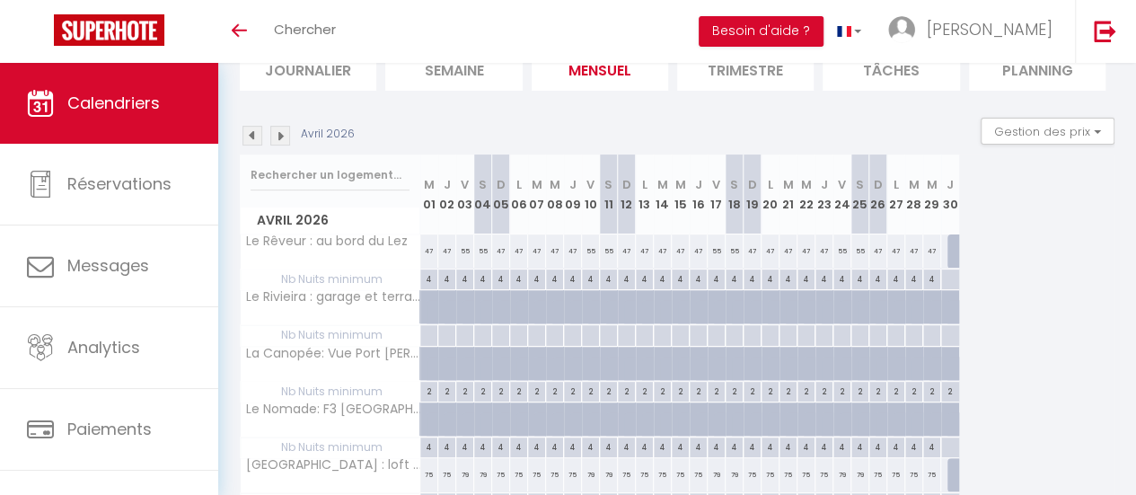
click at [950, 276] on div at bounding box center [950, 279] width 19 height 21
type input "Jeu 30 Avril 2026"
type input "Ven 01 Mai 2026"
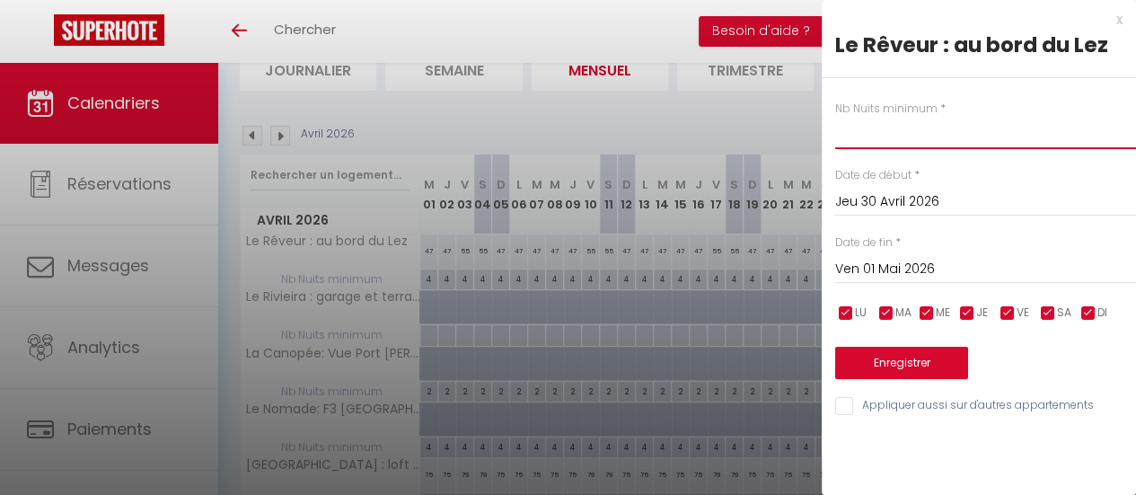
click at [875, 136] on input "text" at bounding box center [985, 133] width 301 height 32
type input "4"
click at [879, 354] on button "Enregistrer" at bounding box center [901, 363] width 133 height 32
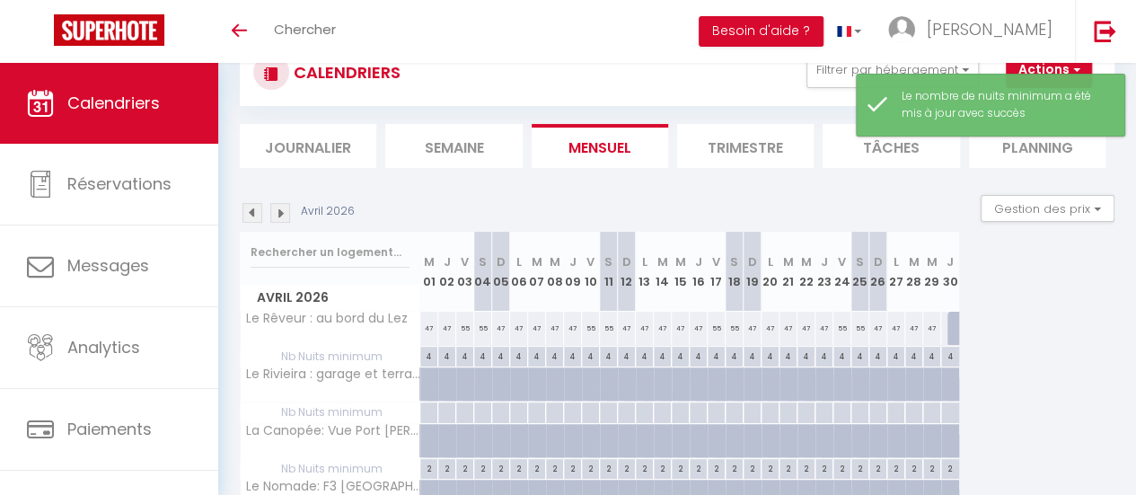
scroll to position [140, 0]
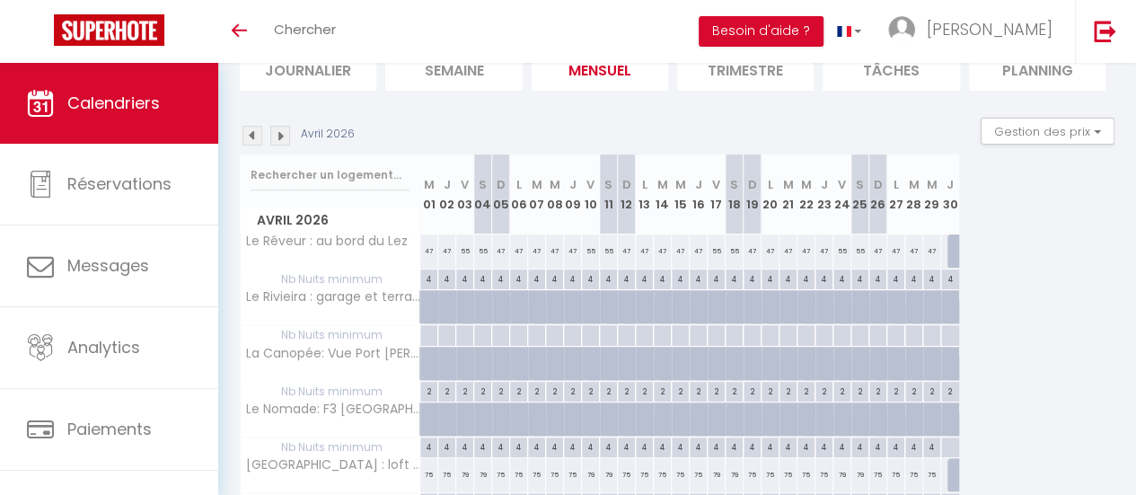
click at [465, 276] on div "4" at bounding box center [464, 277] width 17 height 17
type input "4"
type input "Ven 03 Avril 2026"
type input "Sam 04 Avril 2026"
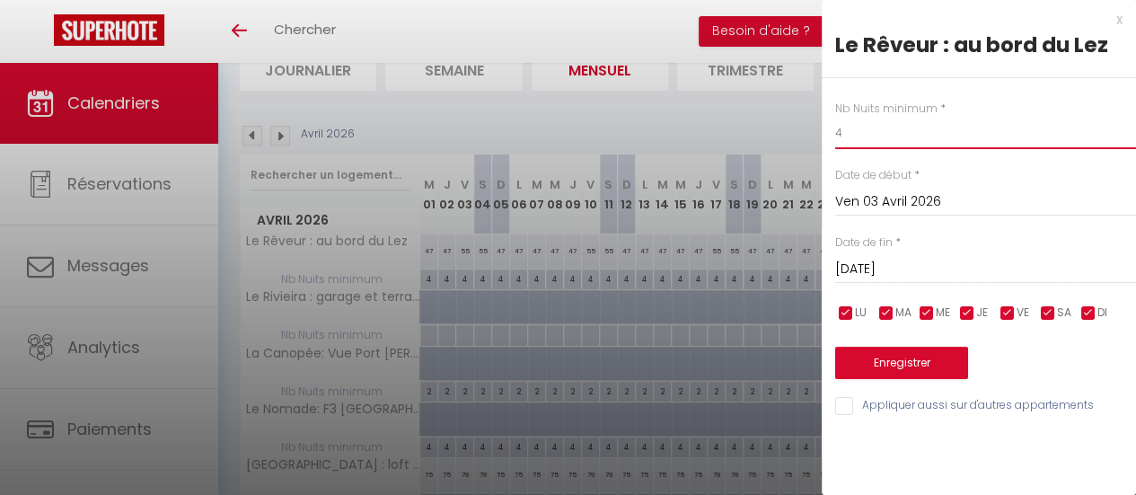
click at [857, 133] on input "4" at bounding box center [985, 133] width 301 height 32
click at [896, 139] on input "B3" at bounding box center [985, 133] width 301 height 32
click at [894, 138] on input "B3" at bounding box center [985, 133] width 301 height 32
drag, startPoint x: 894, startPoint y: 138, endPoint x: 884, endPoint y: 138, distance: 9.9
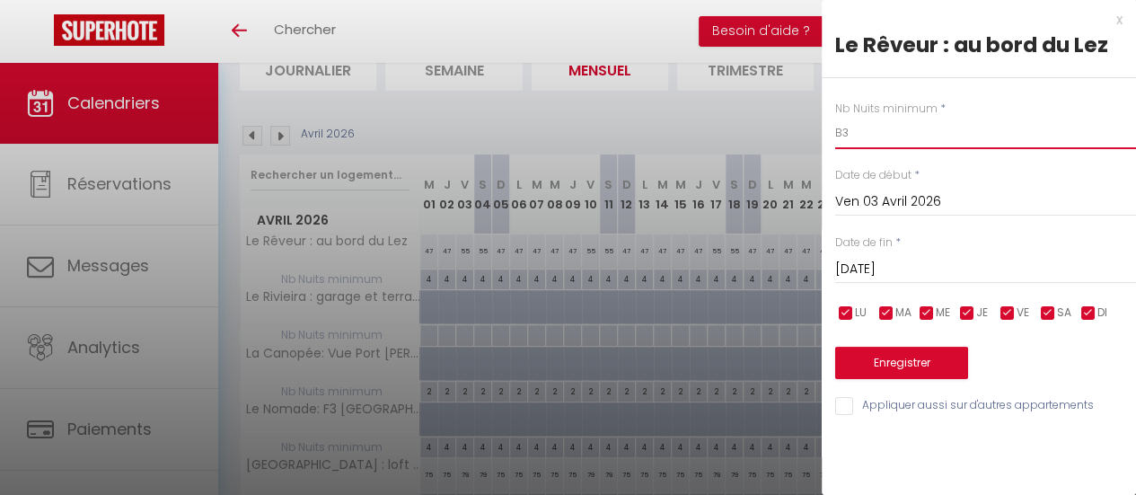
click at [893, 138] on input "B3" at bounding box center [985, 133] width 301 height 32
type input "3"
click at [906, 262] on input "Sam 04 Avril 2026" at bounding box center [985, 269] width 301 height 23
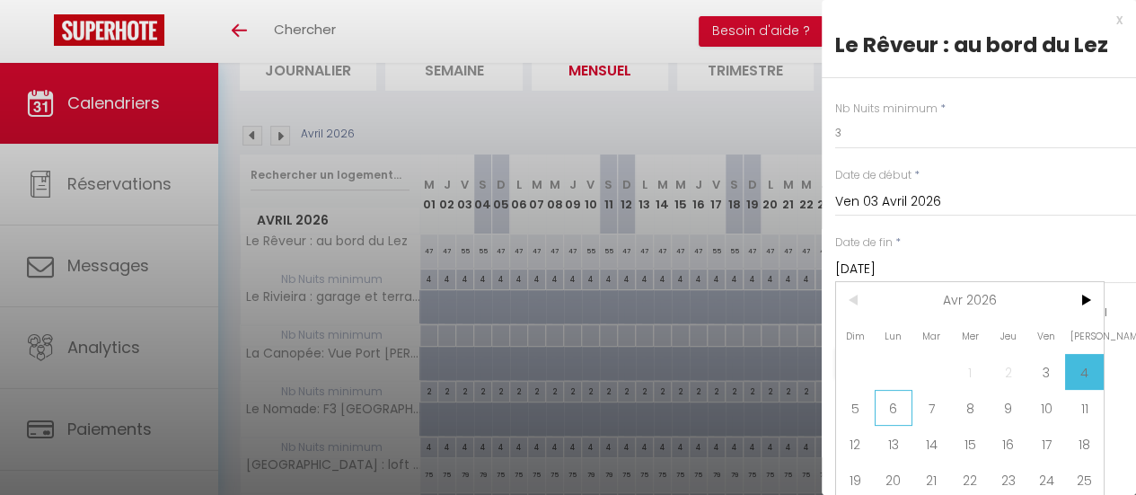
click at [881, 411] on span "6" at bounding box center [894, 408] width 39 height 36
type input "Lun 06 Avril 2026"
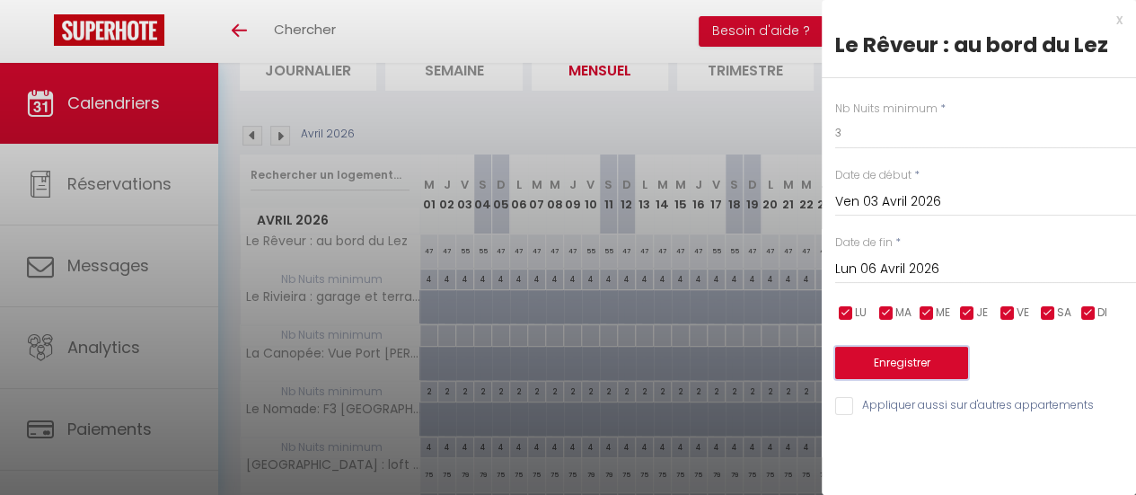
click at [886, 370] on button "Enregistrer" at bounding box center [901, 363] width 133 height 32
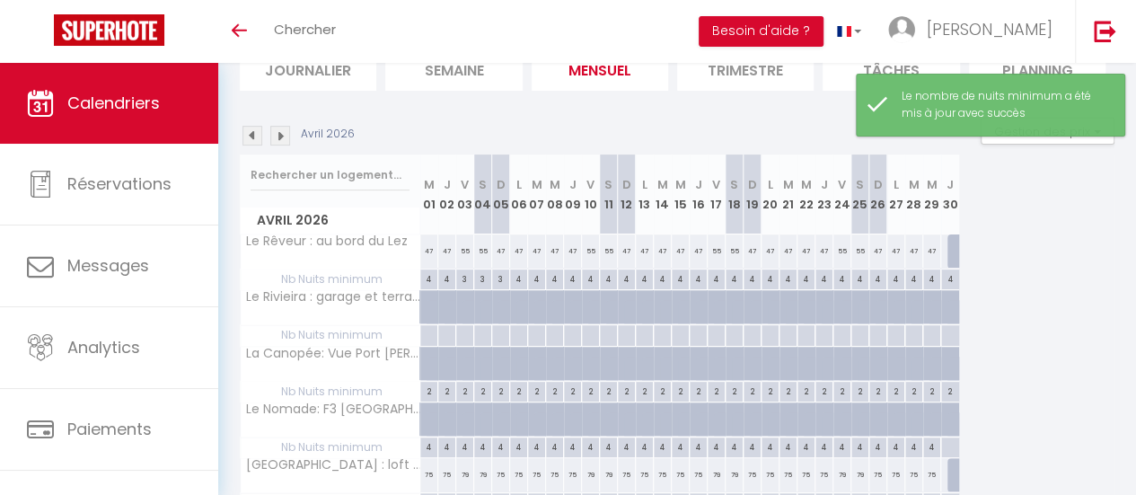
click at [464, 254] on div "55" at bounding box center [465, 250] width 18 height 33
type input "55"
select select "1"
type input "Ven 03 Avril 2026"
type input "Sam 04 Avril 2026"
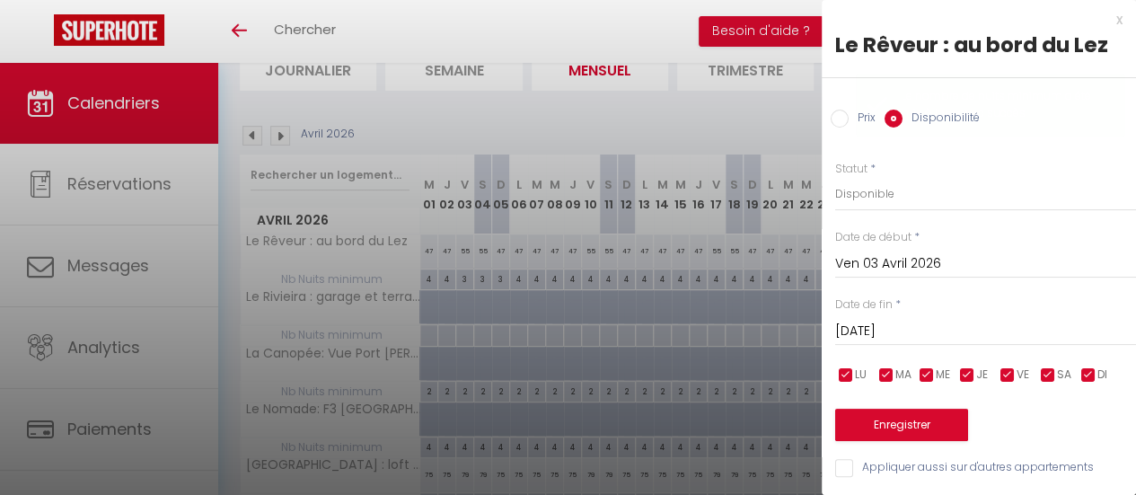
click at [842, 121] on input "Prix" at bounding box center [840, 119] width 18 height 18
radio input "true"
radio input "false"
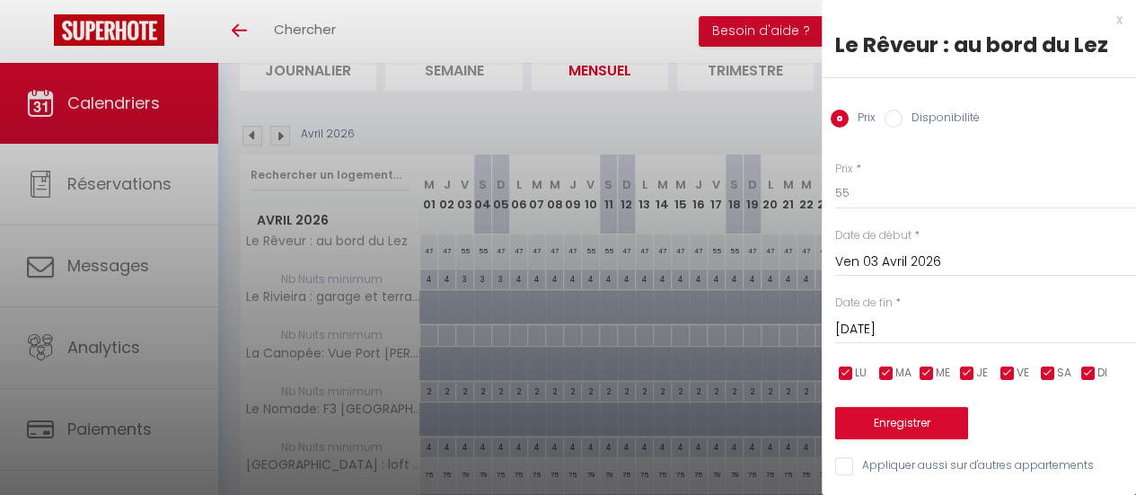
click at [871, 210] on div "Prix * 55 Statut * Disponible Indisponible Date de début * Ven 03 Avril 2026 < …" at bounding box center [979, 308] width 314 height 340
click at [866, 198] on input "55" at bounding box center [985, 193] width 301 height 32
type input "59"
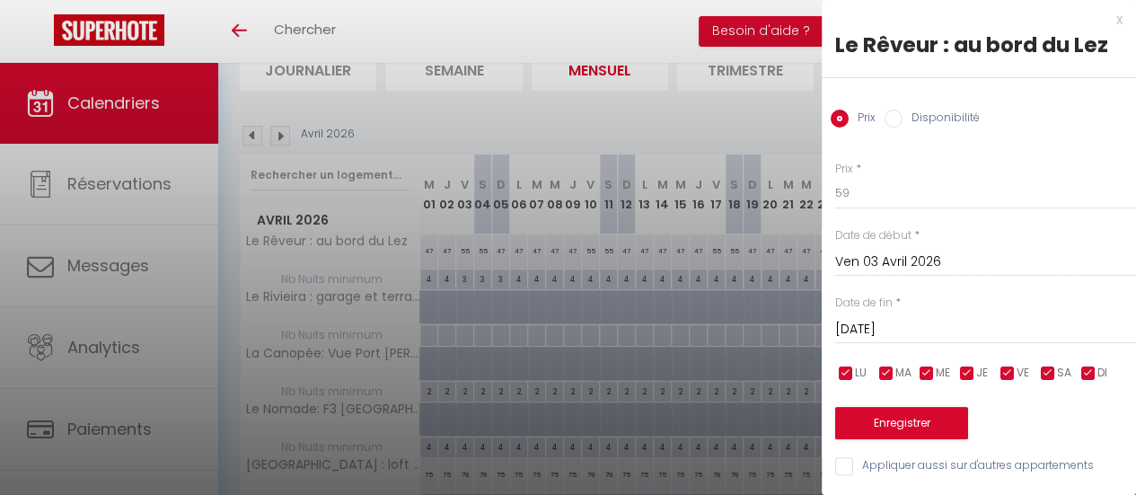
click at [905, 328] on input "Sam 04 Avril 2026" at bounding box center [985, 329] width 301 height 23
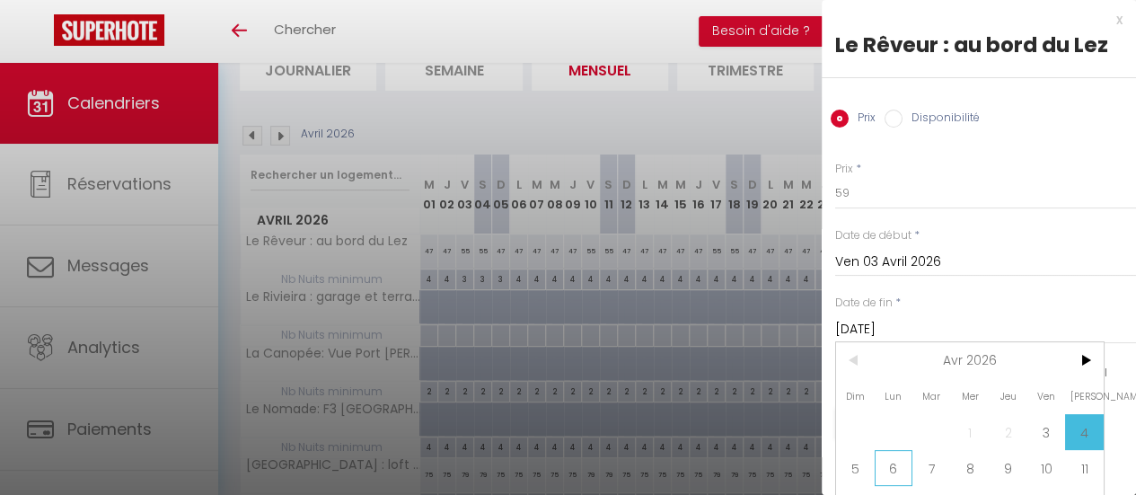
click at [889, 467] on span "6" at bounding box center [894, 468] width 39 height 36
type input "Lun 06 Avril 2026"
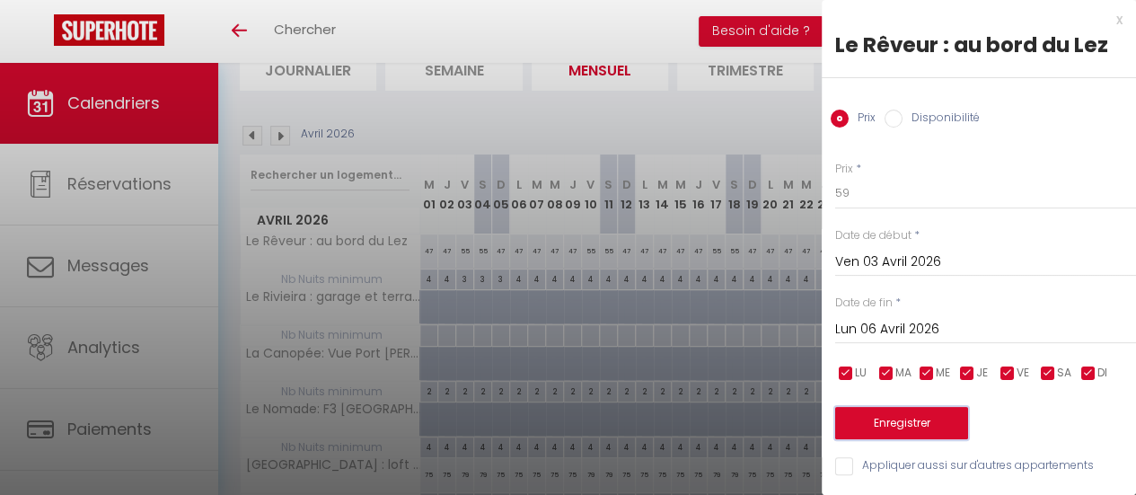
click at [897, 430] on button "Enregistrer" at bounding box center [901, 423] width 133 height 32
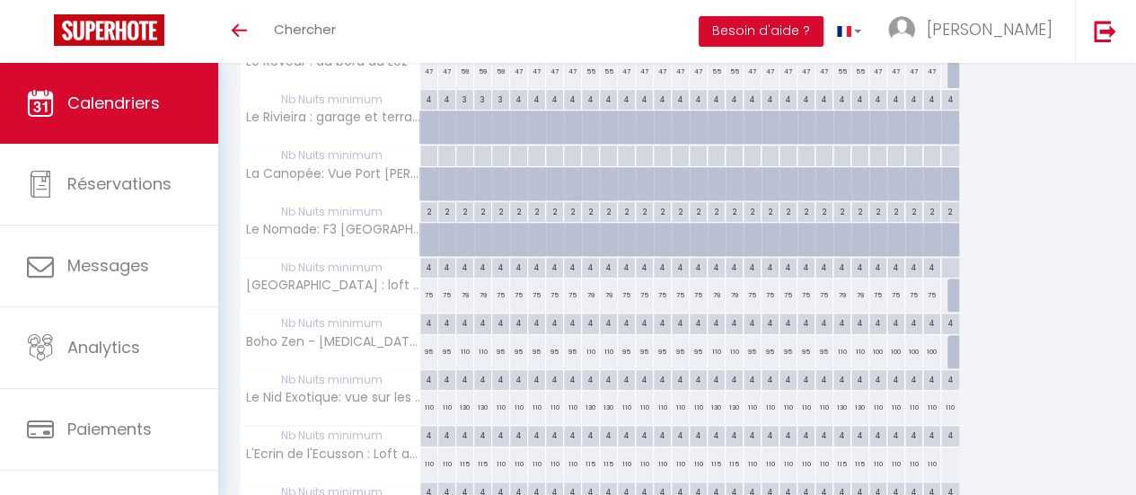
scroll to position [230, 0]
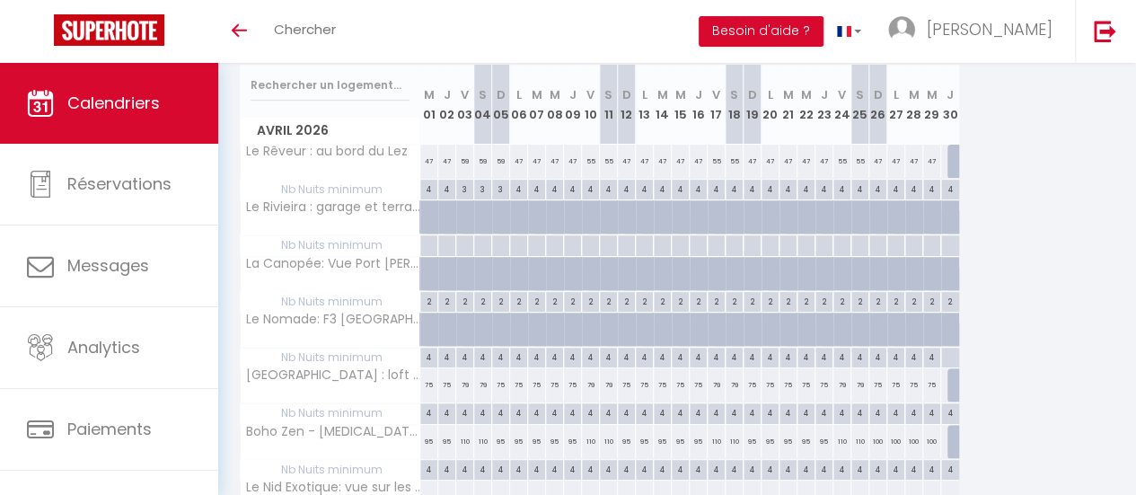
click at [462, 405] on div "4" at bounding box center [464, 411] width 17 height 17
type input "4"
type input "Ven 03 Avril 2026"
type input "Sam 04 Avril 2026"
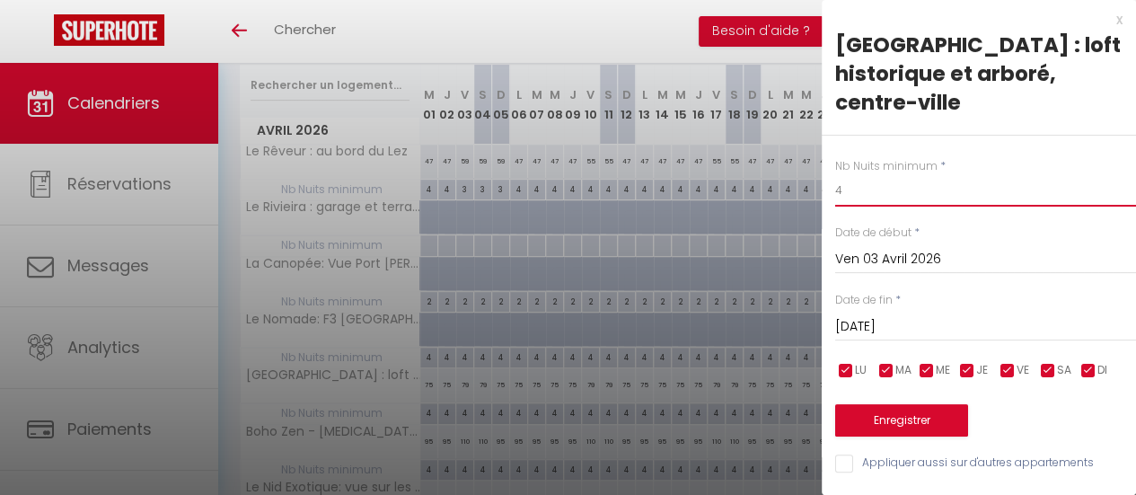
click at [854, 174] on input "4" at bounding box center [985, 190] width 301 height 32
type input "3"
click at [925, 315] on input "Sam 04 Avril 2026" at bounding box center [985, 326] width 301 height 23
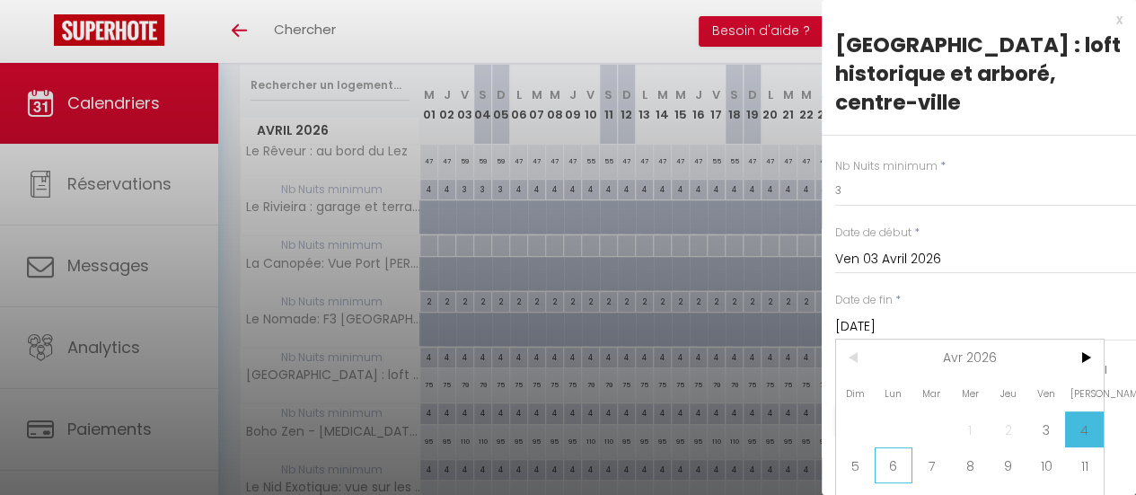
click at [893, 447] on span "6" at bounding box center [894, 465] width 39 height 36
type input "Lun 06 Avril 2026"
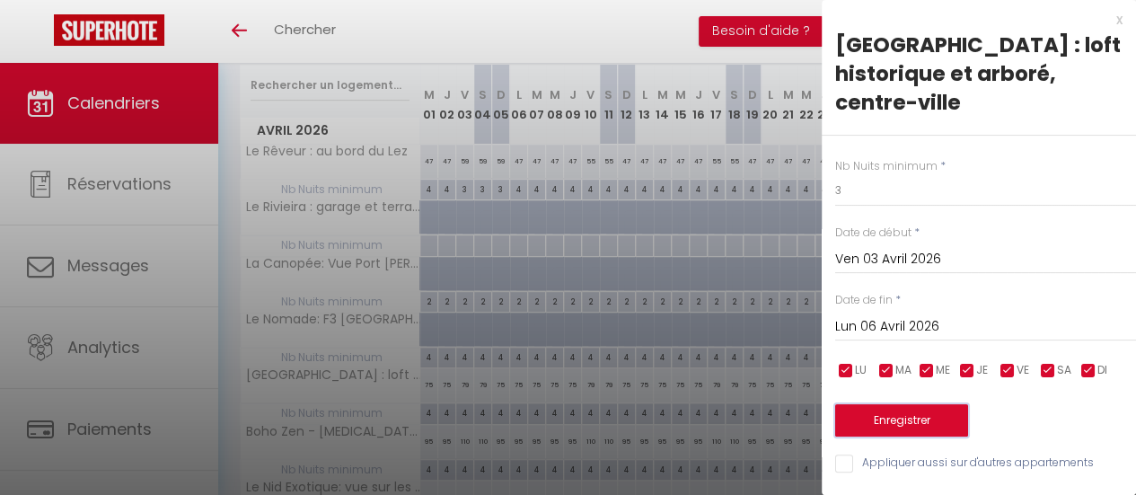
click at [904, 404] on button "Enregistrer" at bounding box center [901, 420] width 133 height 32
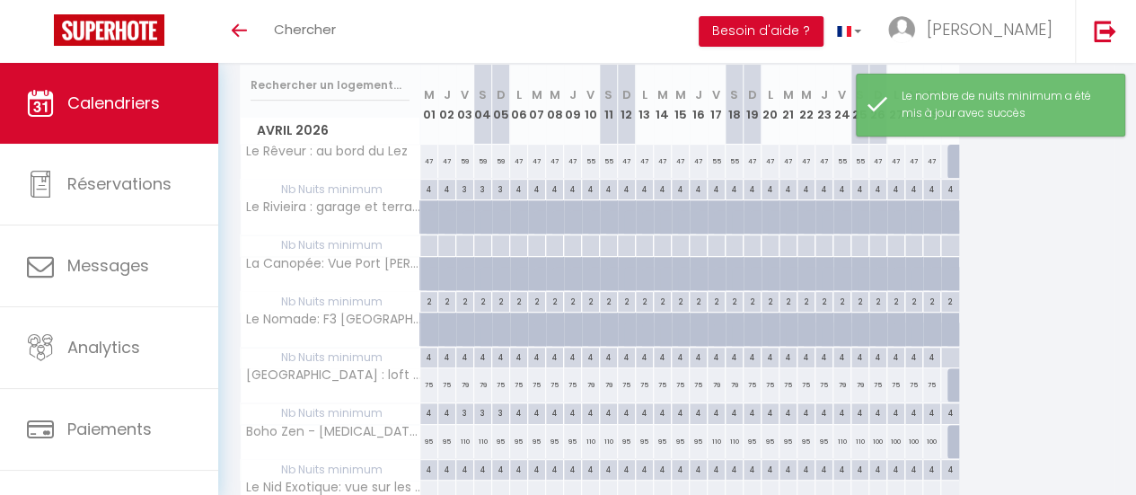
click at [463, 382] on div "79" at bounding box center [465, 384] width 18 height 33
type input "79"
type input "Ven 03 Avril 2026"
type input "Sam 04 Avril 2026"
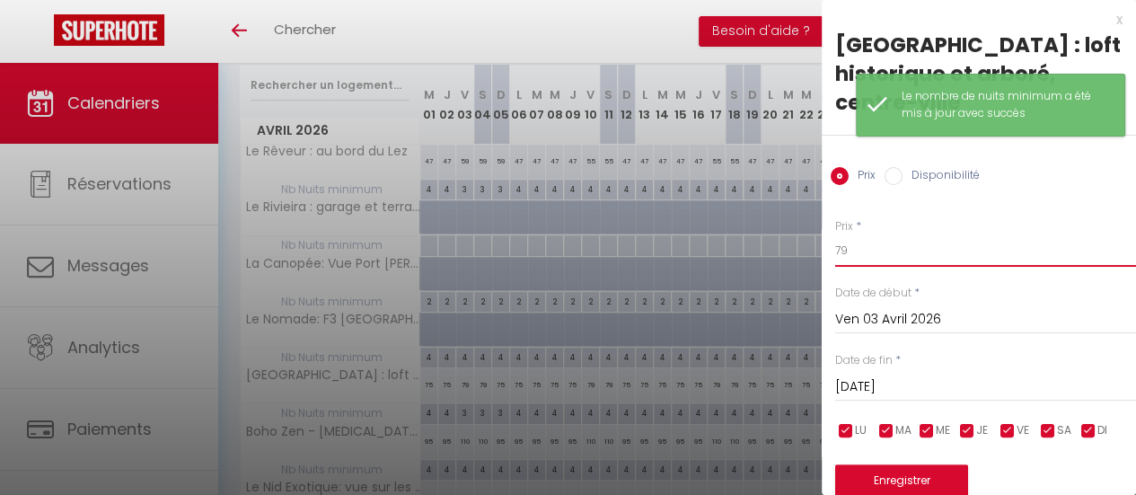
click at [852, 234] on input "79" at bounding box center [985, 250] width 301 height 32
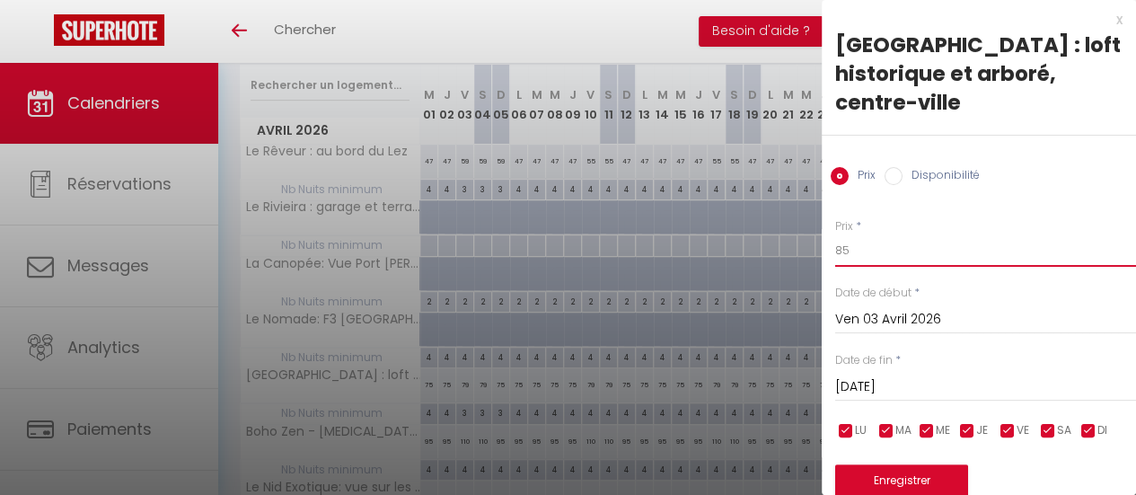
type input "85"
click at [875, 375] on input "Sam 04 Avril 2026" at bounding box center [985, 386] width 301 height 23
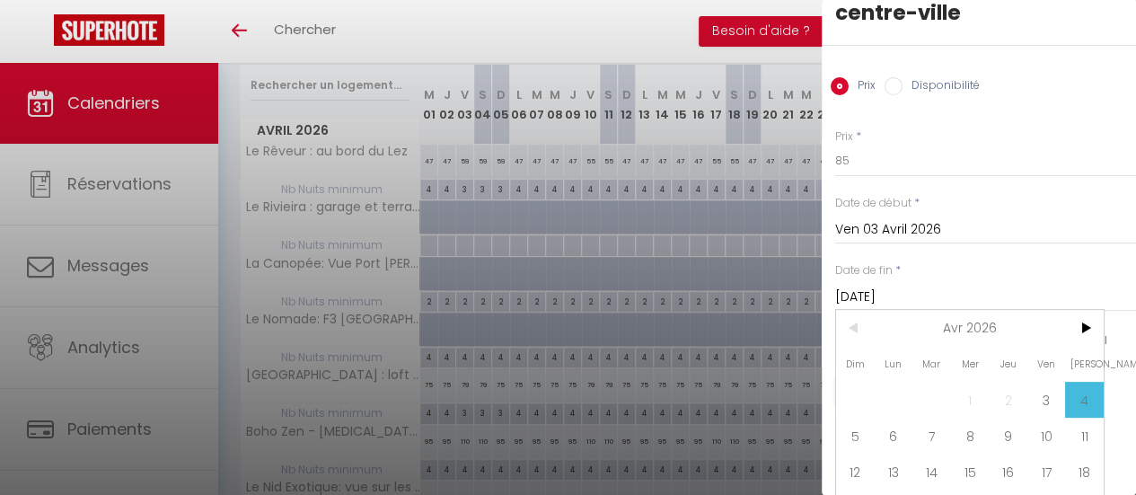
scroll to position [140, 0]
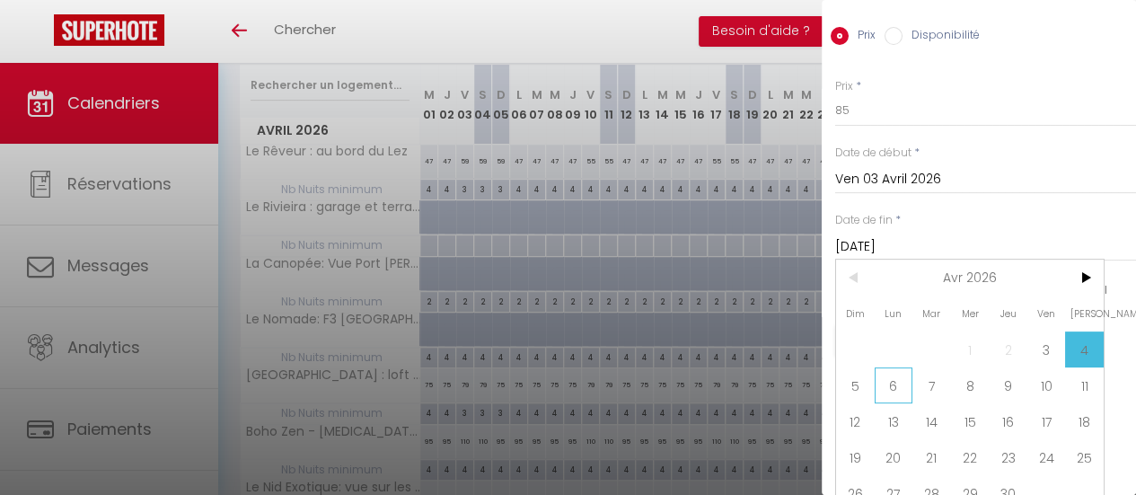
click at [898, 367] on span "6" at bounding box center [894, 385] width 39 height 36
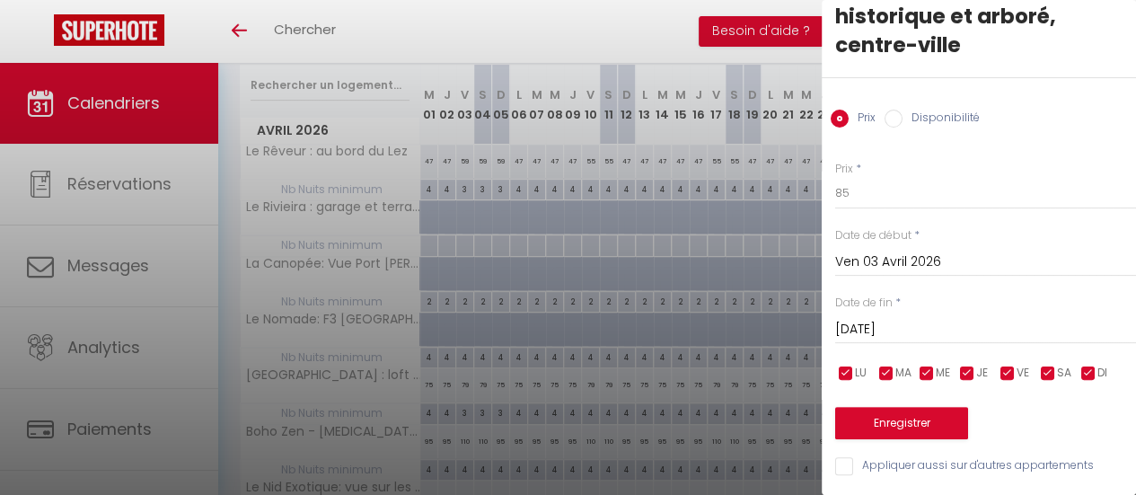
type input "Lun 06 Avril 2026"
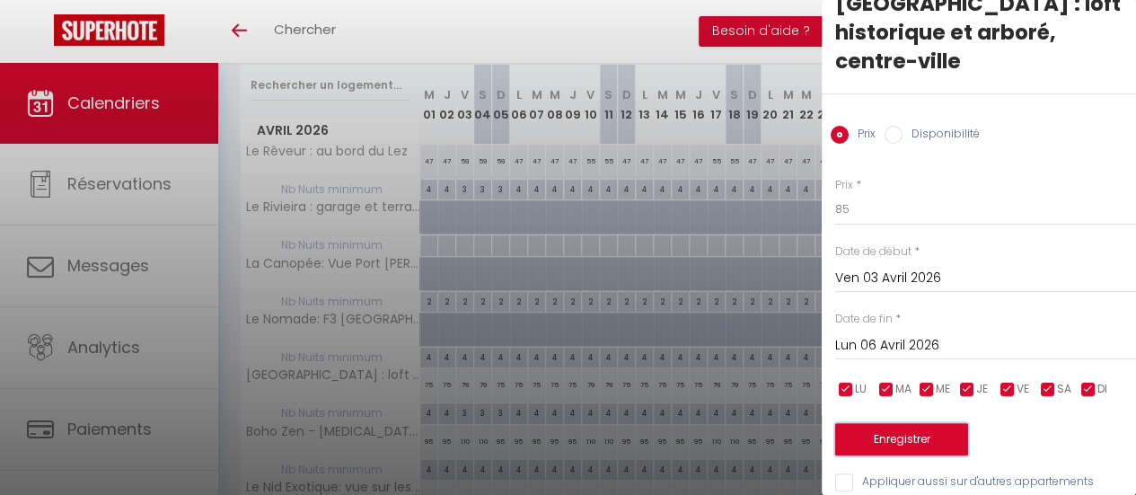
click at [896, 423] on button "Enregistrer" at bounding box center [901, 439] width 133 height 32
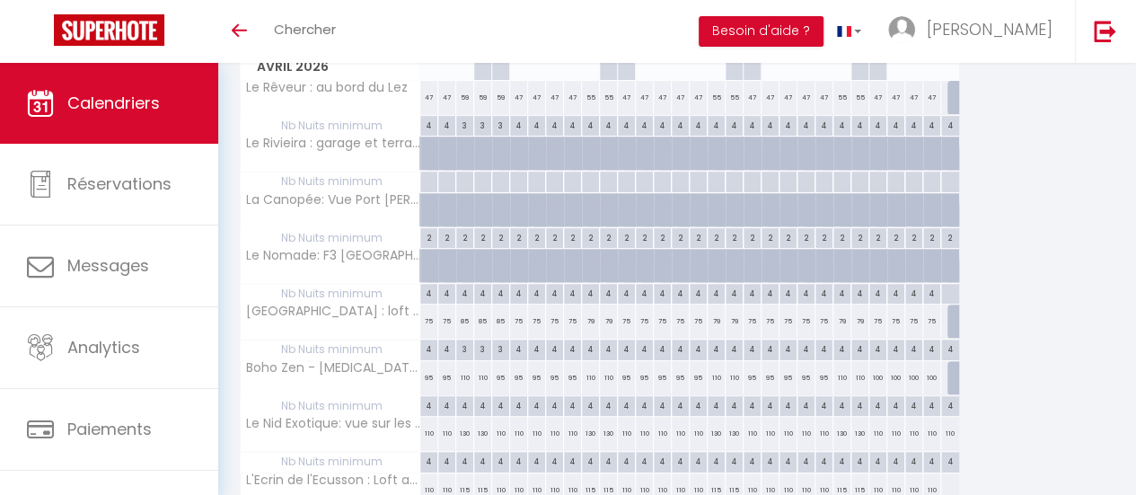
scroll to position [320, 0]
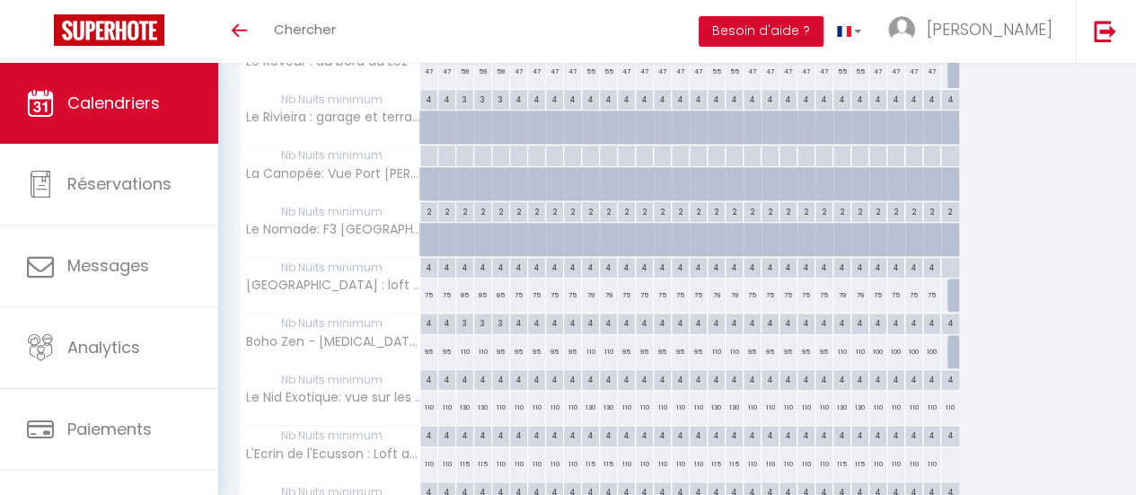
click at [463, 376] on div "4" at bounding box center [464, 378] width 17 height 17
type input "4"
type input "Ven 03 Avril 2026"
type input "Sam 04 Avril 2026"
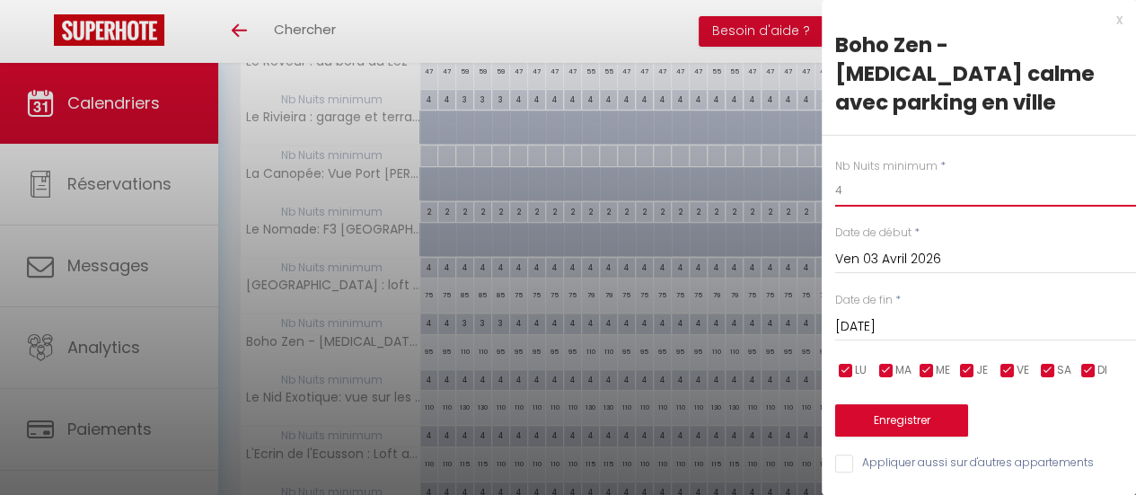
click at [837, 174] on input "4" at bounding box center [985, 190] width 301 height 32
type input "3"
click at [880, 315] on input "Sam 04 Avril 2026" at bounding box center [985, 326] width 301 height 23
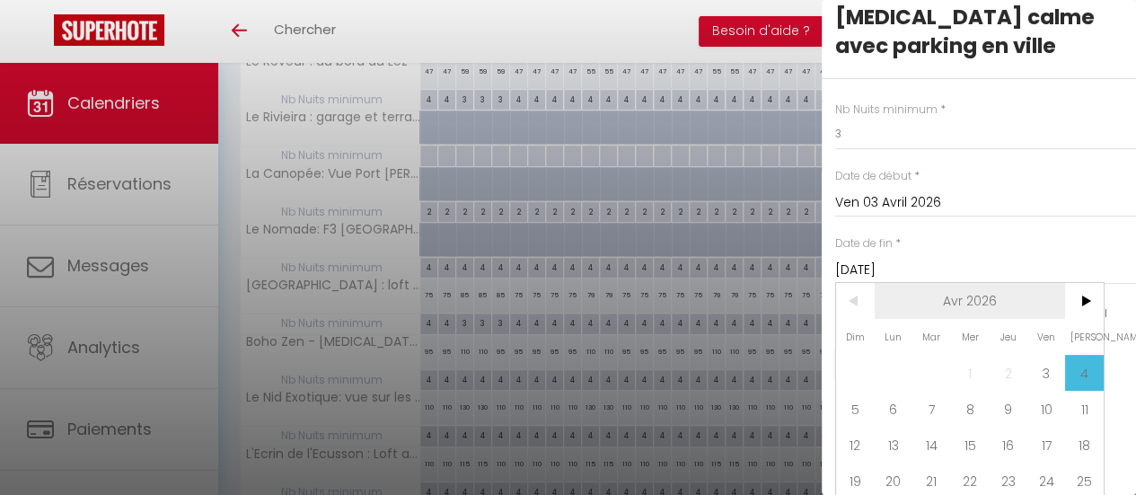
scroll to position [81, 0]
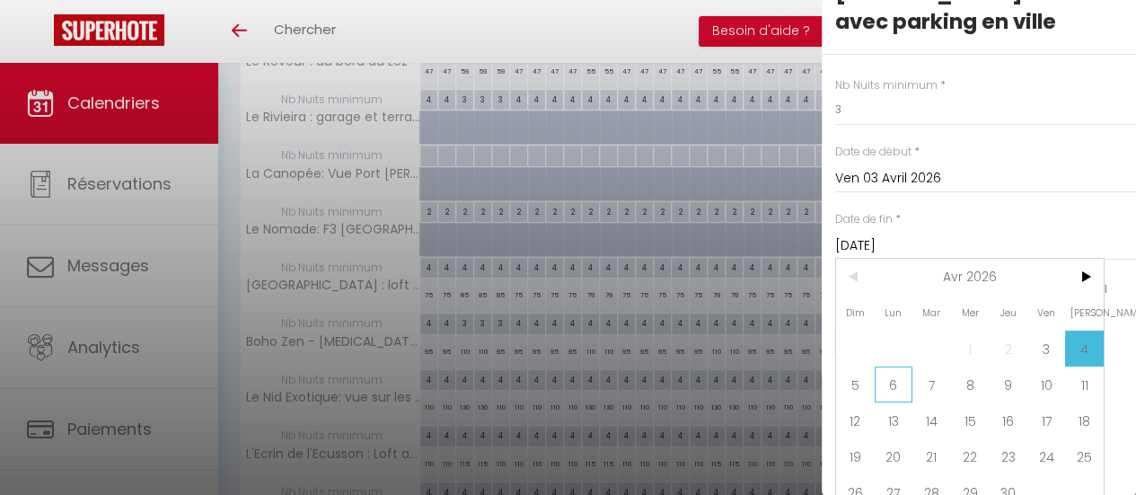
click at [897, 367] on span "6" at bounding box center [894, 385] width 39 height 36
type input "Lun 06 Avril 2026"
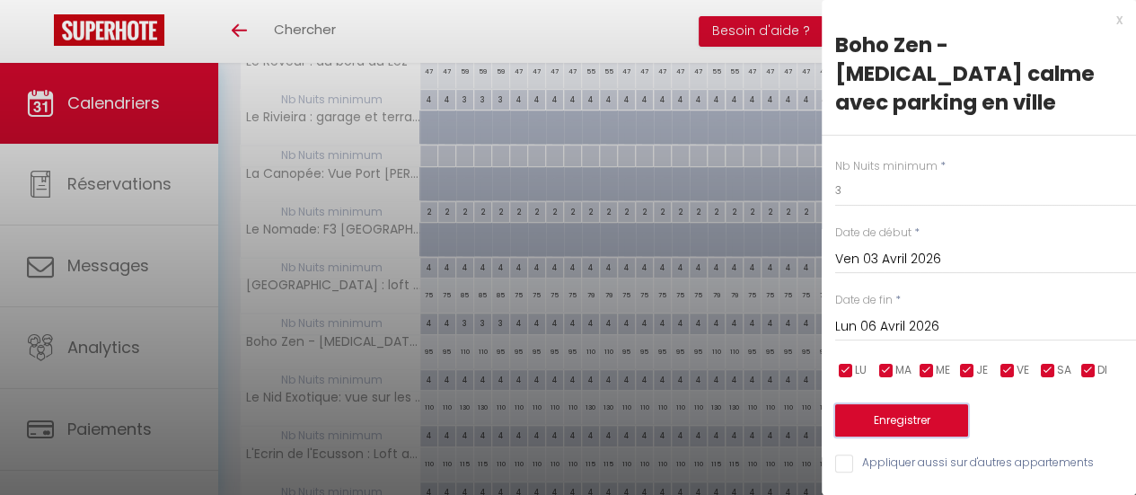
click at [884, 404] on button "Enregistrer" at bounding box center [901, 420] width 133 height 32
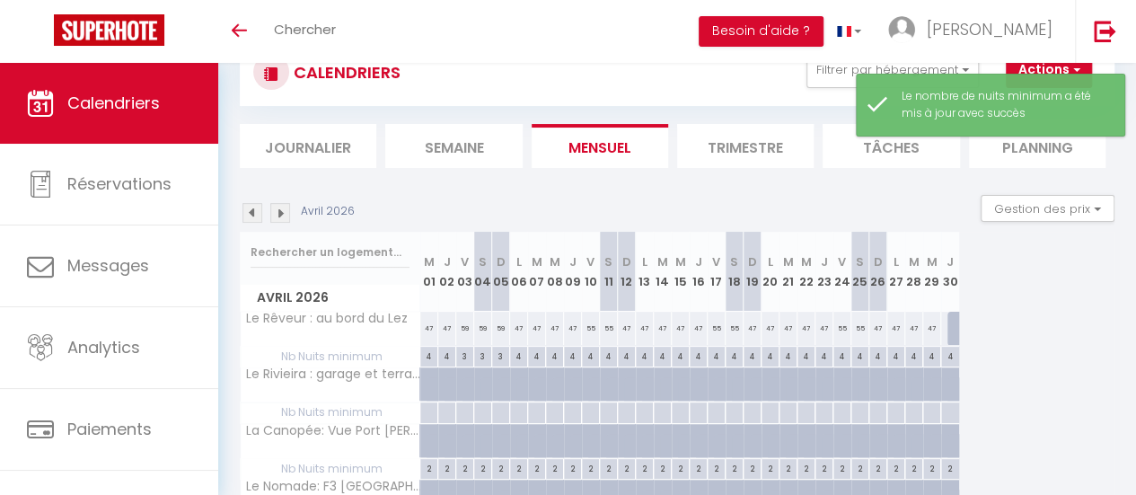
scroll to position [320, 0]
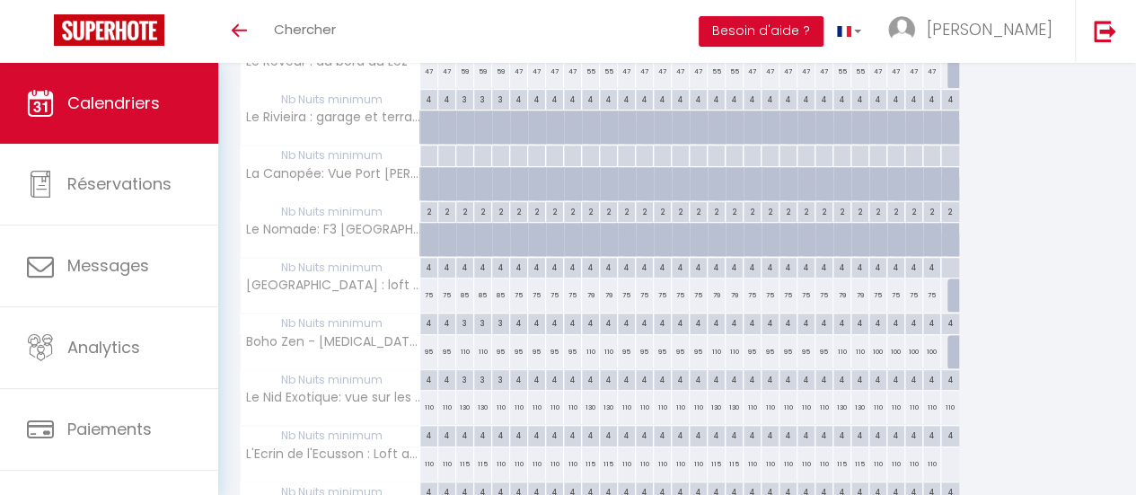
click at [464, 349] on div "110" at bounding box center [465, 351] width 18 height 33
type input "110"
type input "Ven 03 Avril 2026"
type input "Sam 04 Avril 2026"
click at [0, 0] on div at bounding box center [0, 0] width 0 height 0
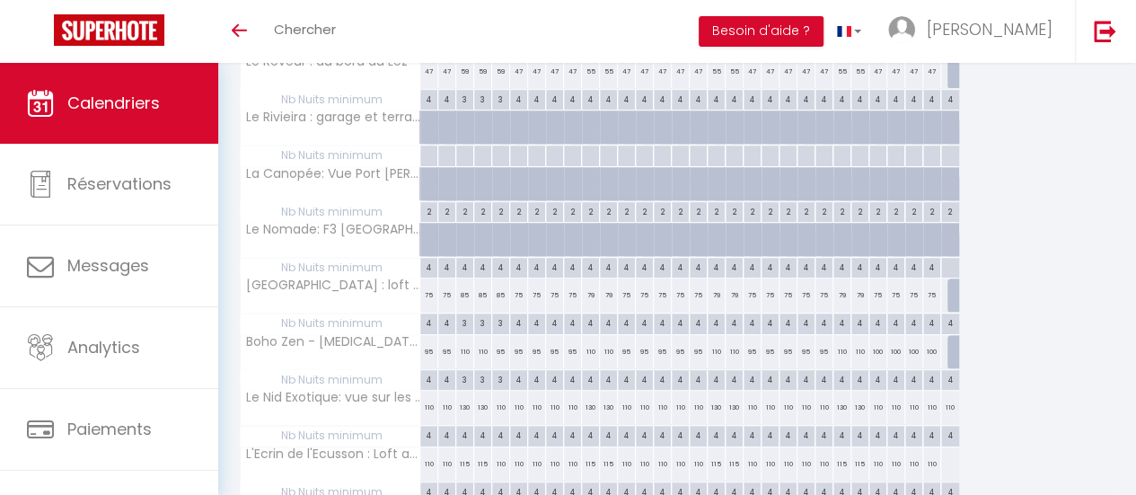
click at [473, 344] on div "110" at bounding box center [482, 351] width 19 height 33
type input "110"
type input "Sam 04 Avril 2026"
type input "Dim 05 Avril 2026"
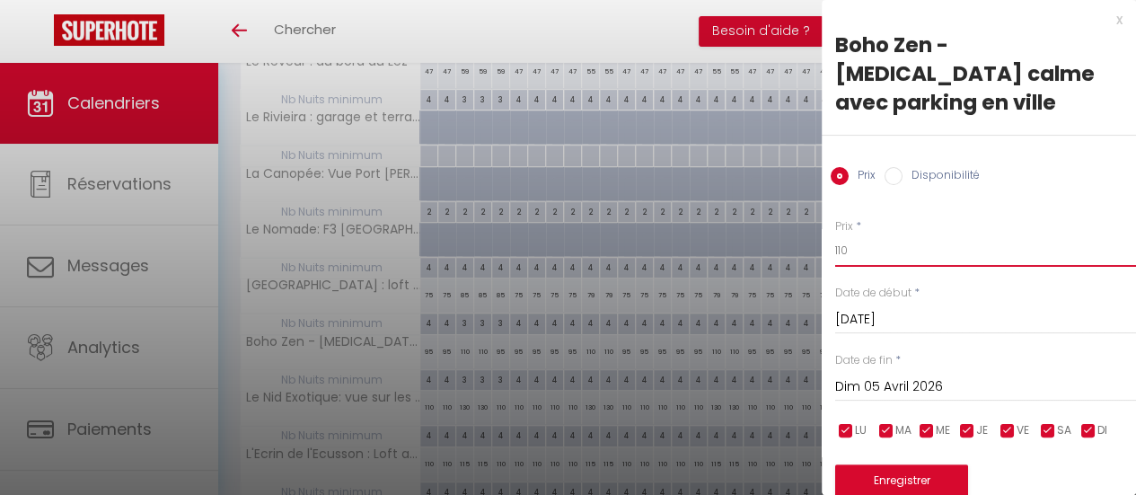
click at [882, 234] on input "110" at bounding box center [985, 250] width 301 height 32
type input "115"
click at [924, 375] on input "Dim 05 Avril 2026" at bounding box center [985, 386] width 301 height 23
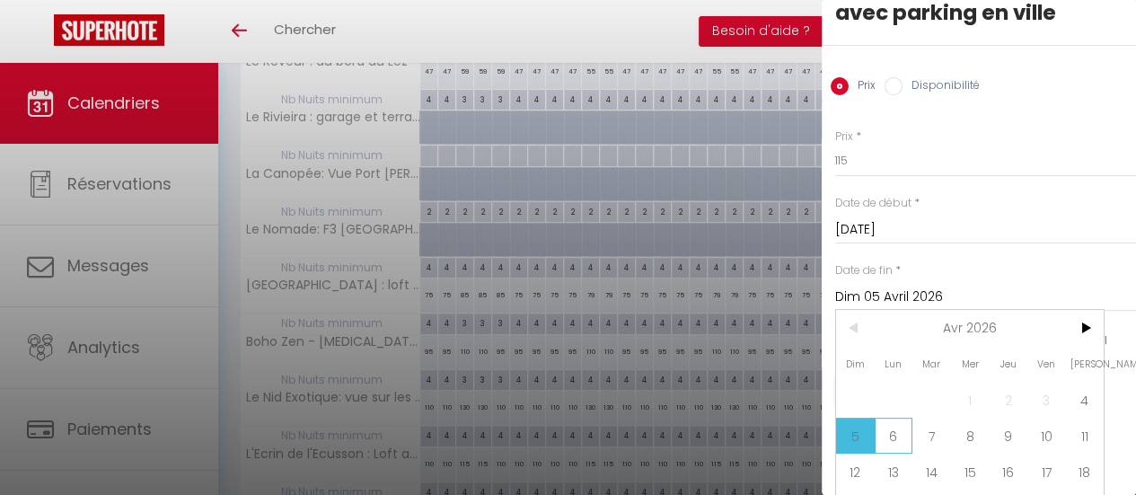
click at [891, 418] on span "6" at bounding box center [894, 436] width 39 height 36
type input "Lun 06 Avril 2026"
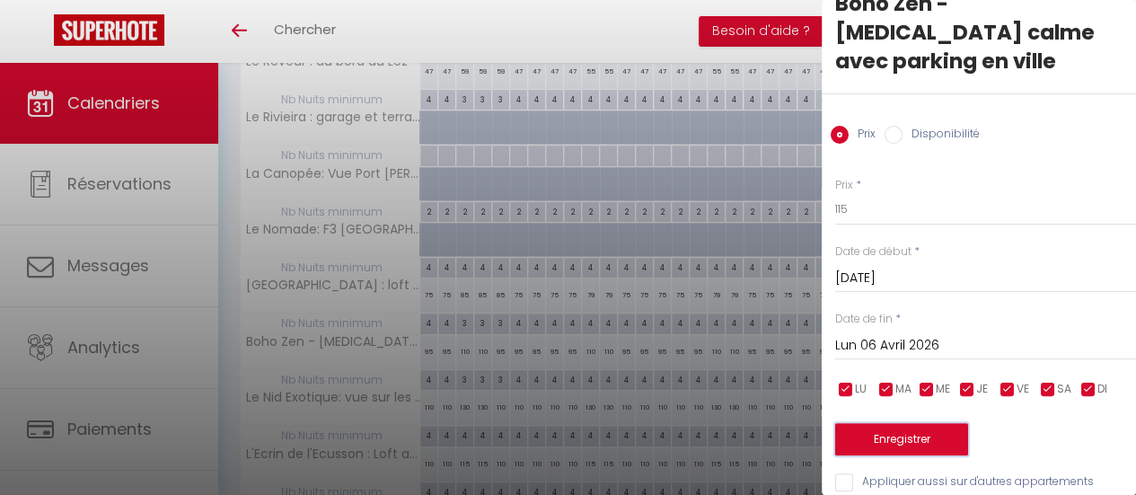
click at [911, 423] on button "Enregistrer" at bounding box center [901, 439] width 133 height 32
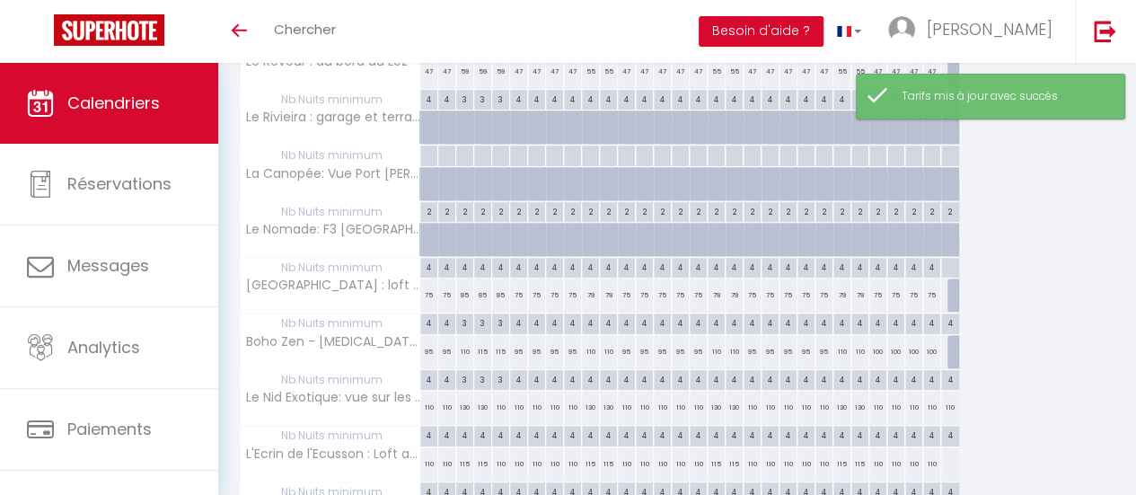
scroll to position [410, 0]
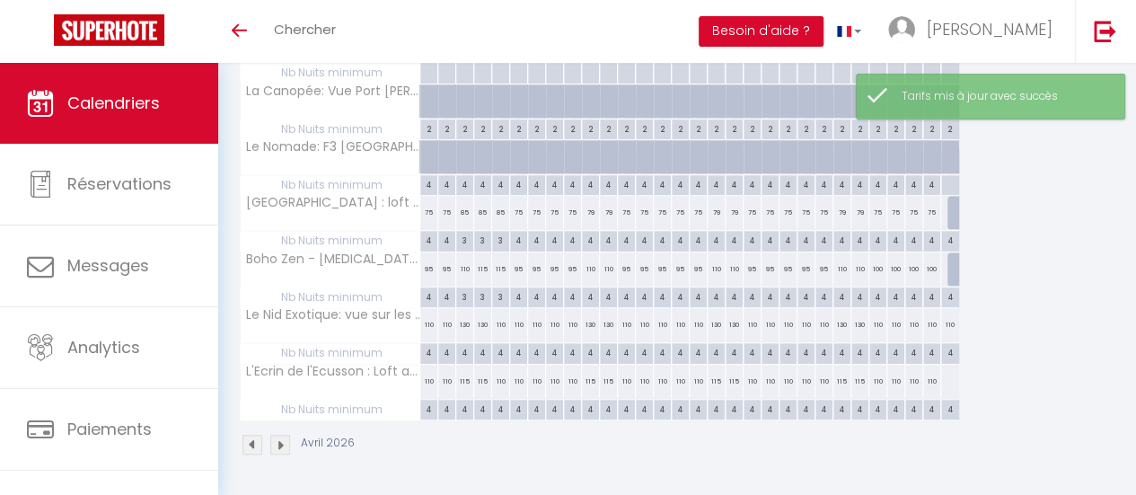
click at [464, 343] on div "4" at bounding box center [464, 351] width 17 height 17
type input "4"
type input "Ven 03 Avril 2026"
type input "Sam 04 Avril 2026"
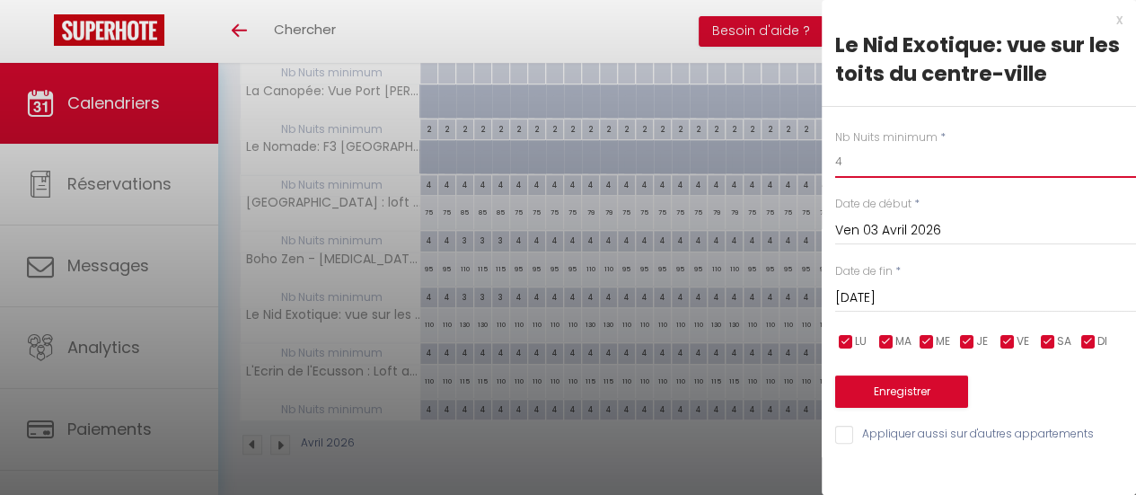
click at [846, 166] on input "4" at bounding box center [985, 162] width 301 height 32
type input "3"
click at [880, 297] on input "Sam 04 Avril 2026" at bounding box center [985, 298] width 301 height 23
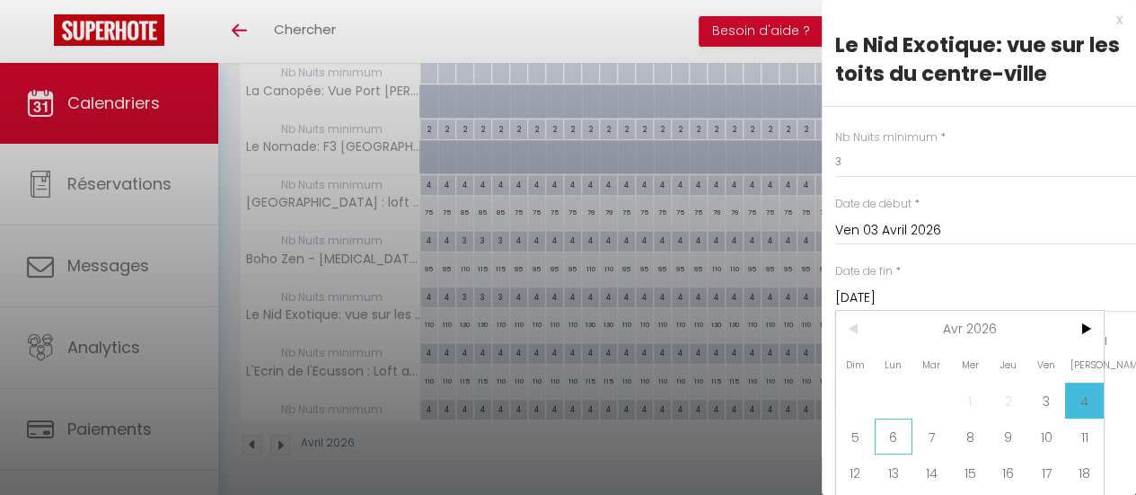
click at [901, 439] on span "6" at bounding box center [894, 437] width 39 height 36
type input "Lun 06 Avril 2026"
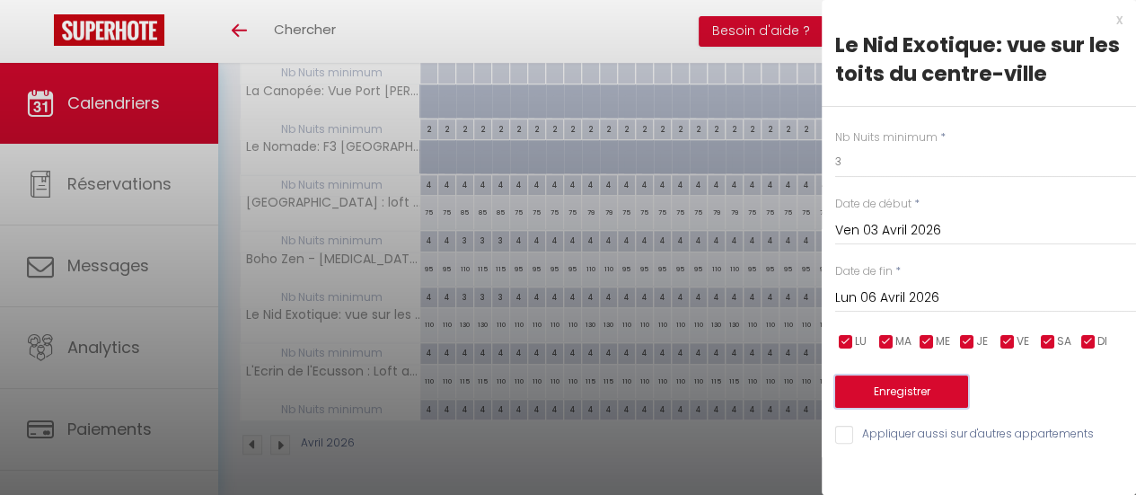
click at [906, 400] on button "Enregistrer" at bounding box center [901, 391] width 133 height 32
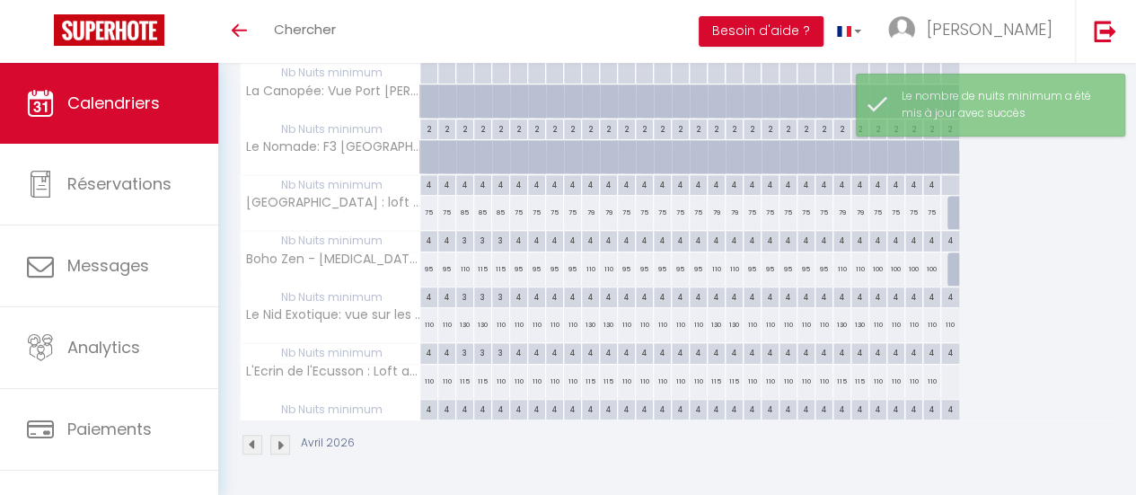
click at [462, 314] on div "130" at bounding box center [465, 324] width 18 height 33
type input "130"
type input "Ven 03 Avril 2026"
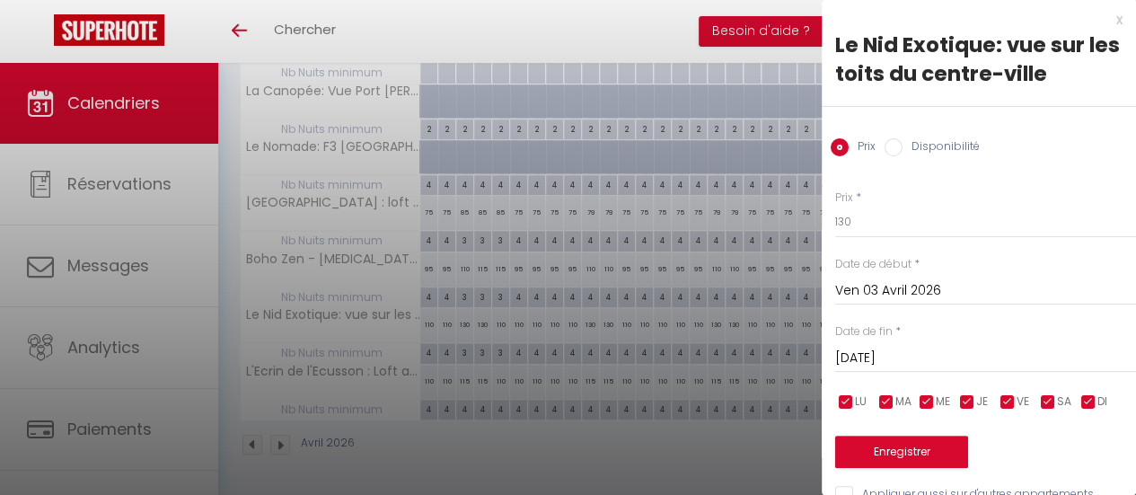
click at [941, 355] on input "Sam 04 Avril 2026" at bounding box center [985, 358] width 301 height 23
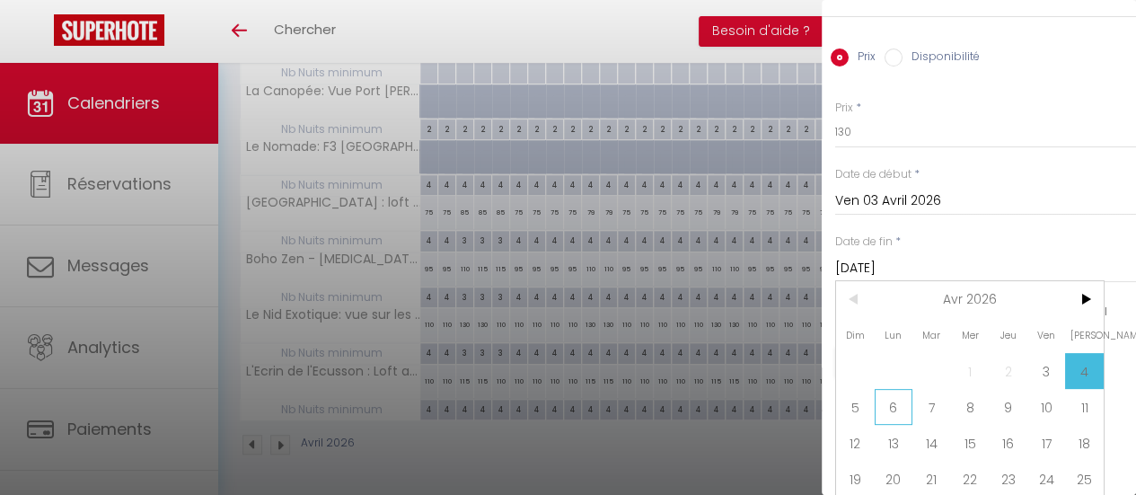
click at [897, 416] on span "6" at bounding box center [894, 407] width 39 height 36
type input "Lun 06 Avril 2026"
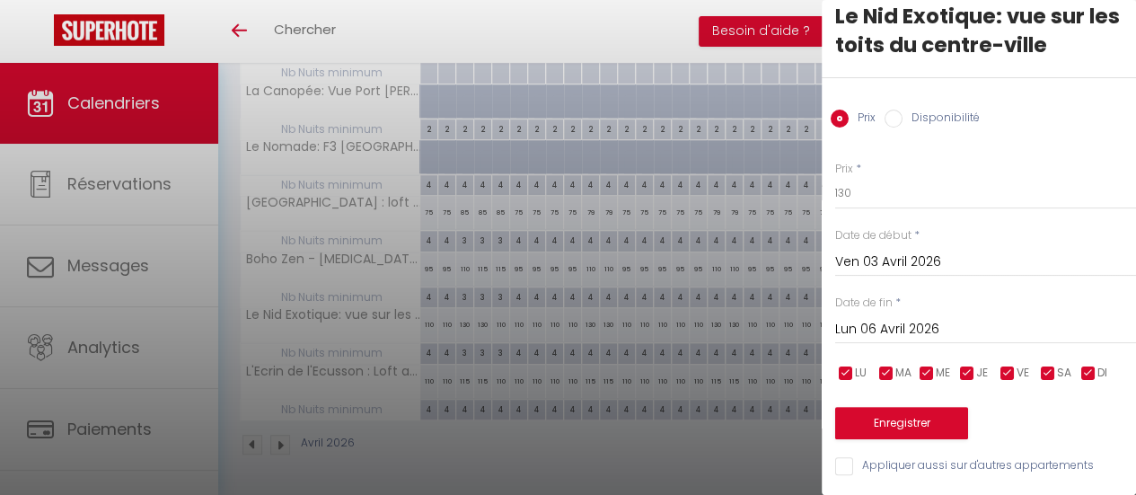
scroll to position [41, 0]
click at [898, 412] on button "Enregistrer" at bounding box center [901, 423] width 133 height 32
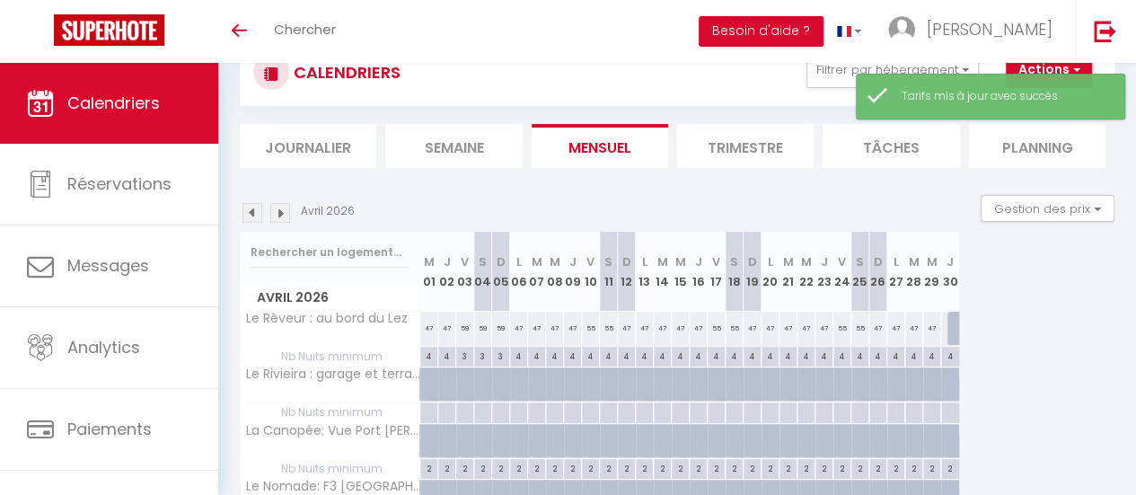
scroll to position [410, 0]
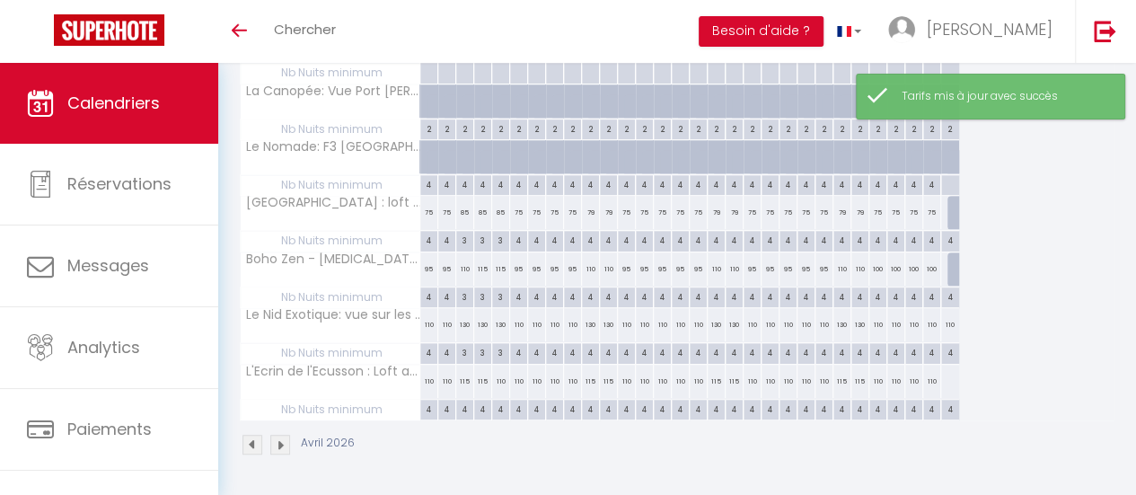
click at [466, 400] on div "4" at bounding box center [464, 408] width 17 height 17
type input "4"
type input "Ven 03 Avril 2026"
type input "Sam 04 Avril 2026"
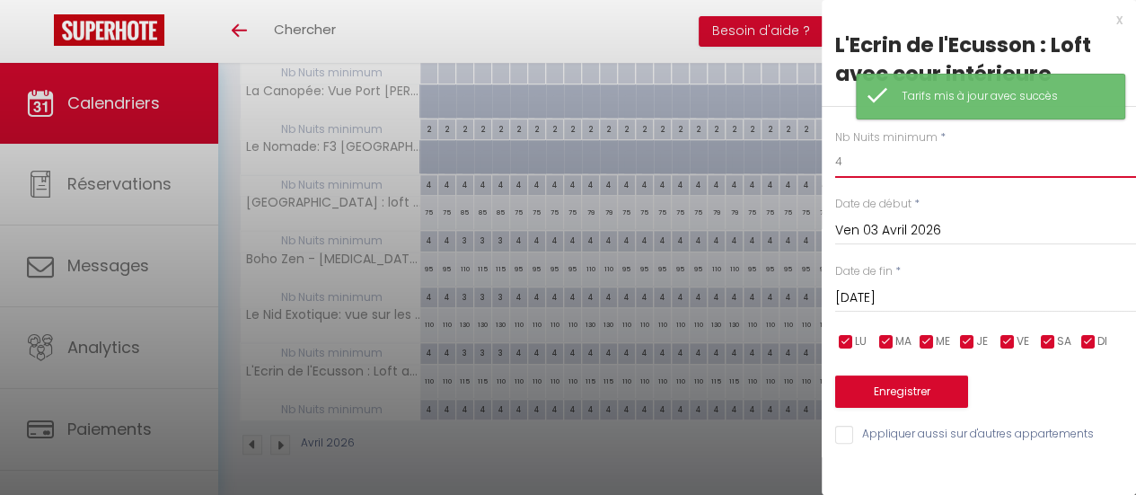
click at [852, 168] on input "4" at bounding box center [985, 162] width 301 height 32
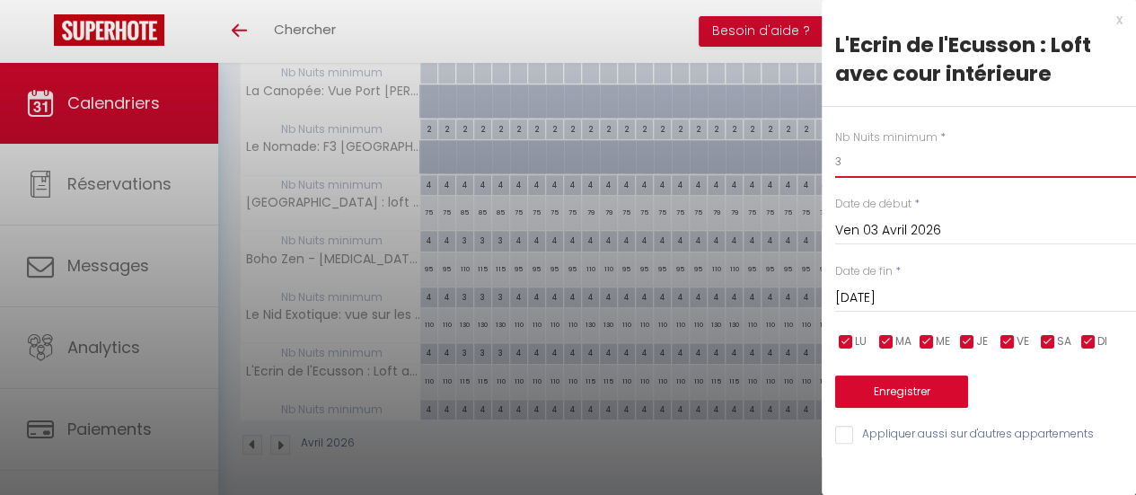
type input "3"
click at [905, 311] on div "Sam 04 Avril 2026 < Avr 2026 > Dim Lun Mar Mer Jeu Ven Sam 1 2 3 4 5 6 7 8 9 10…" at bounding box center [985, 296] width 301 height 32
click at [905, 305] on input "Sam 04 Avril 2026" at bounding box center [985, 298] width 301 height 23
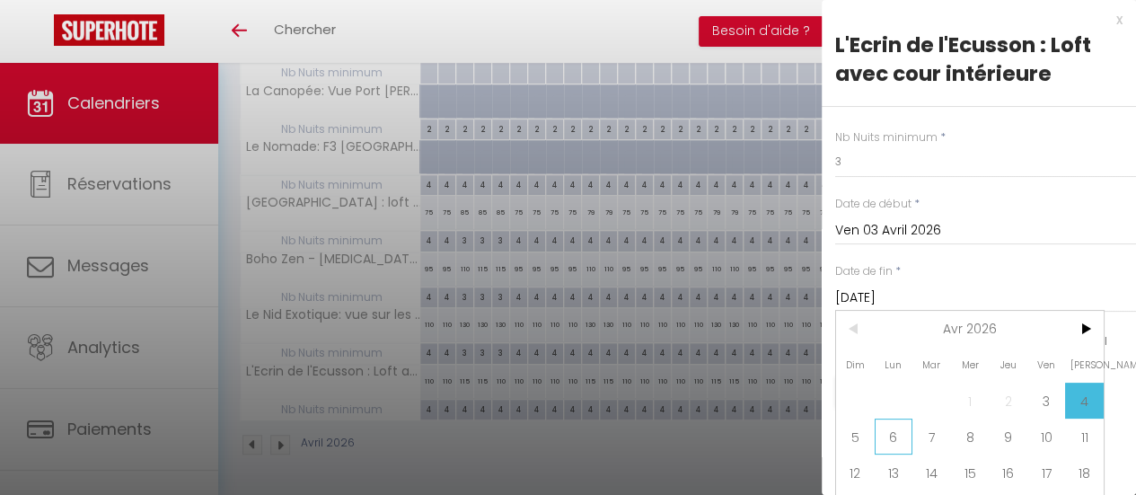
click at [900, 440] on span "6" at bounding box center [894, 437] width 39 height 36
type input "Lun 06 Avril 2026"
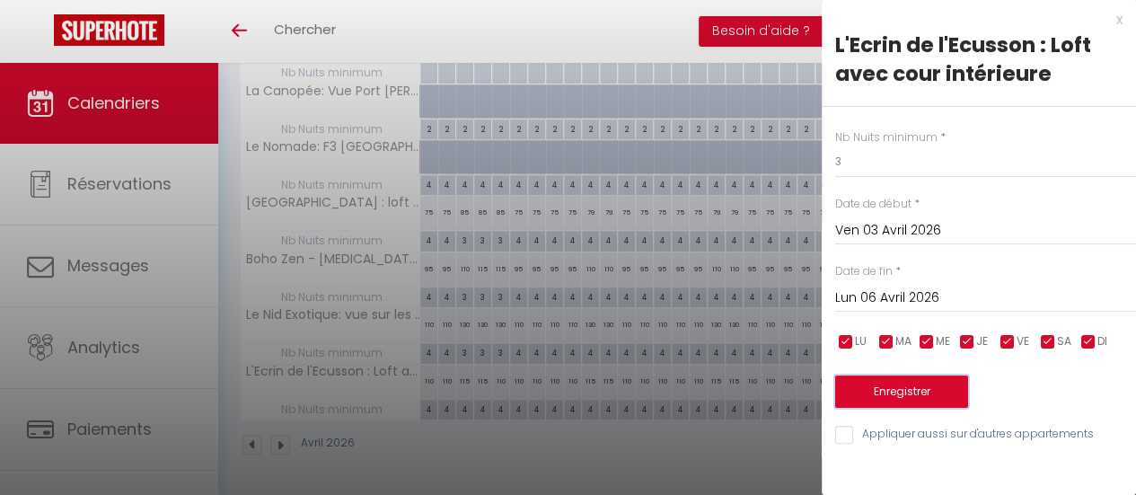
click at [900, 387] on button "Enregistrer" at bounding box center [901, 391] width 133 height 32
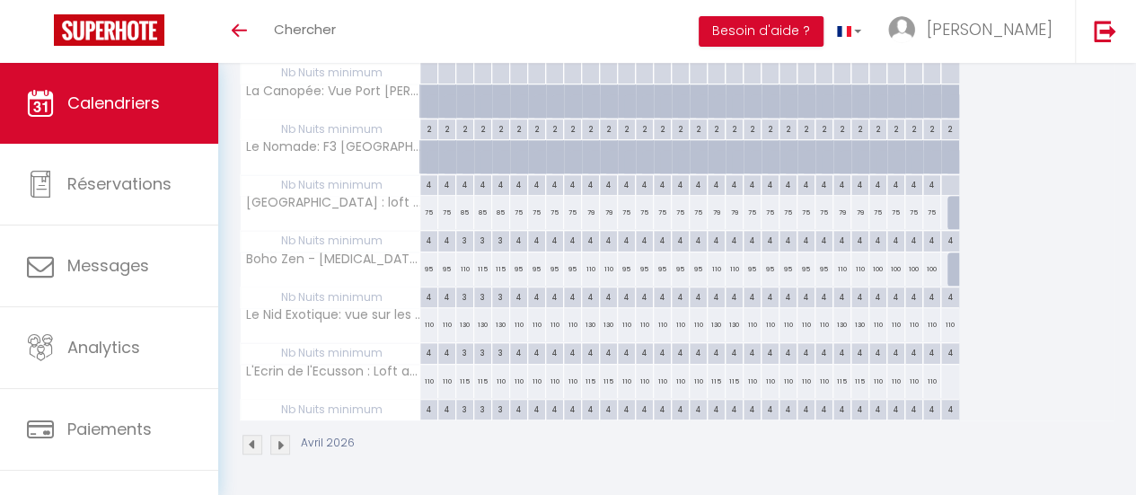
click at [461, 369] on div "115" at bounding box center [465, 381] width 18 height 33
type input "115"
type input "Ven 03 Avril 2026"
type input "Sam 04 Avril 2026"
click at [0, 0] on div at bounding box center [0, 0] width 0 height 0
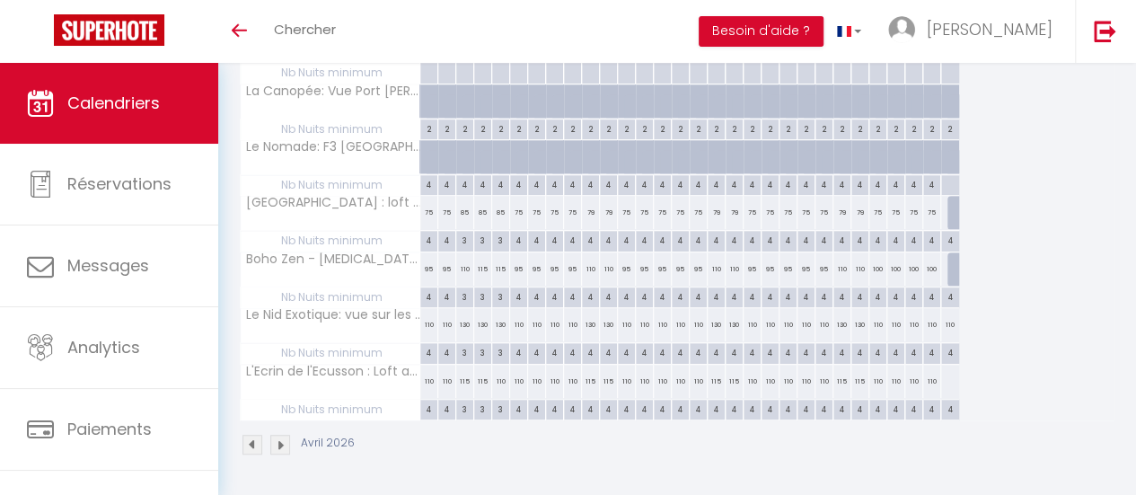
click at [465, 367] on div "115" at bounding box center [465, 381] width 18 height 33
type input "115"
type input "Ven 03 Avril 2026"
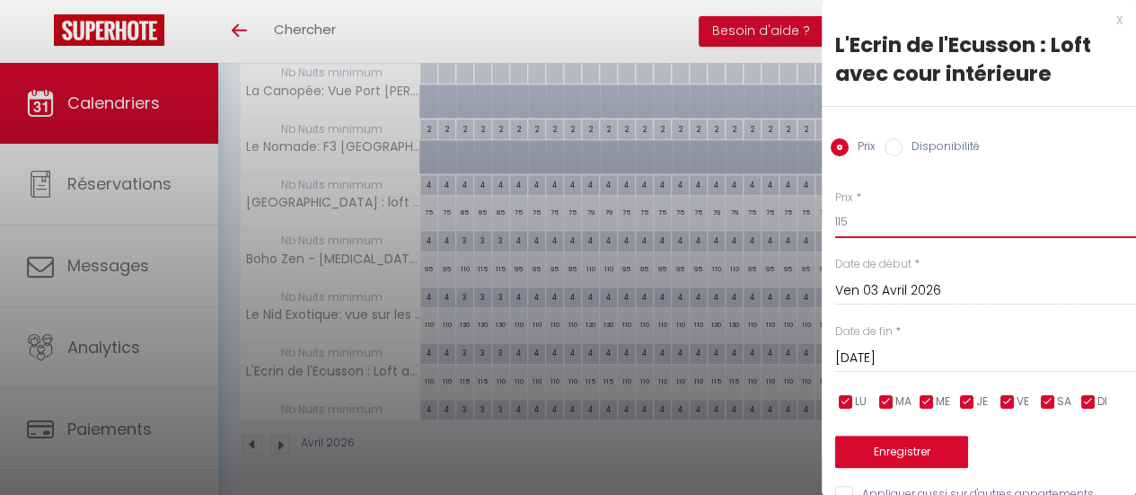
click at [882, 227] on input "115" at bounding box center [985, 222] width 301 height 32
click at [879, 349] on input "Sam 04 Avril 2026" at bounding box center [985, 358] width 301 height 23
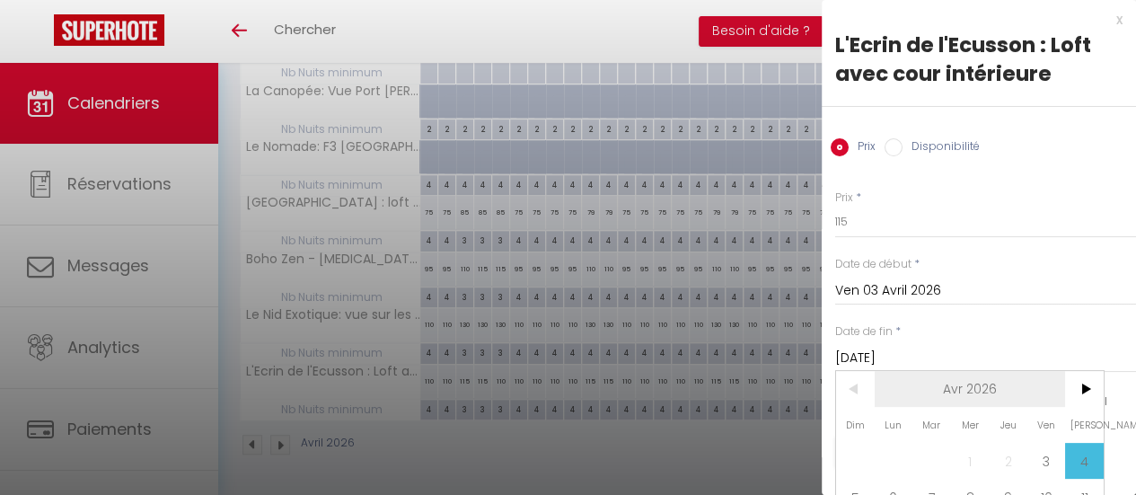
scroll to position [140, 0]
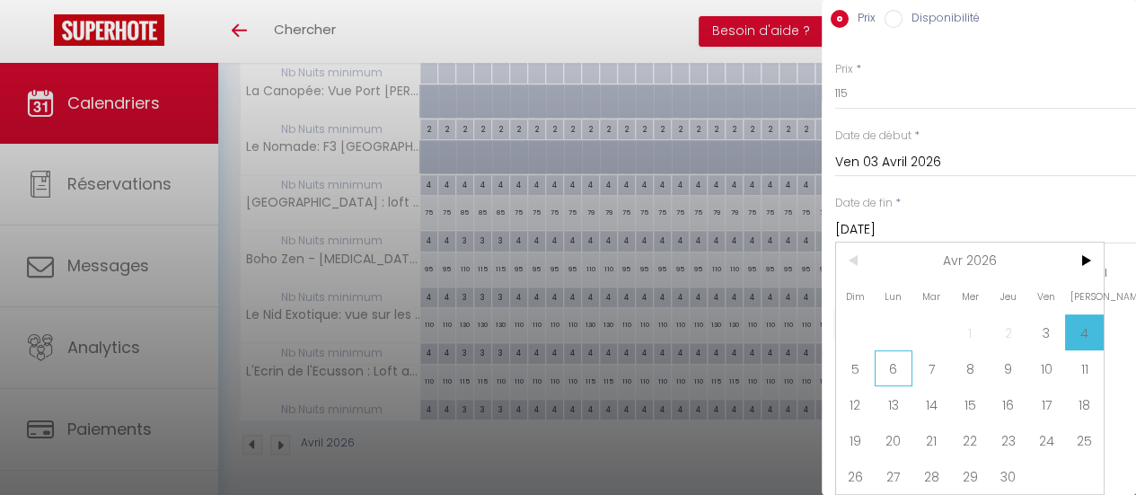
click at [902, 364] on span "6" at bounding box center [894, 368] width 39 height 36
type input "Lun 06 Avril 2026"
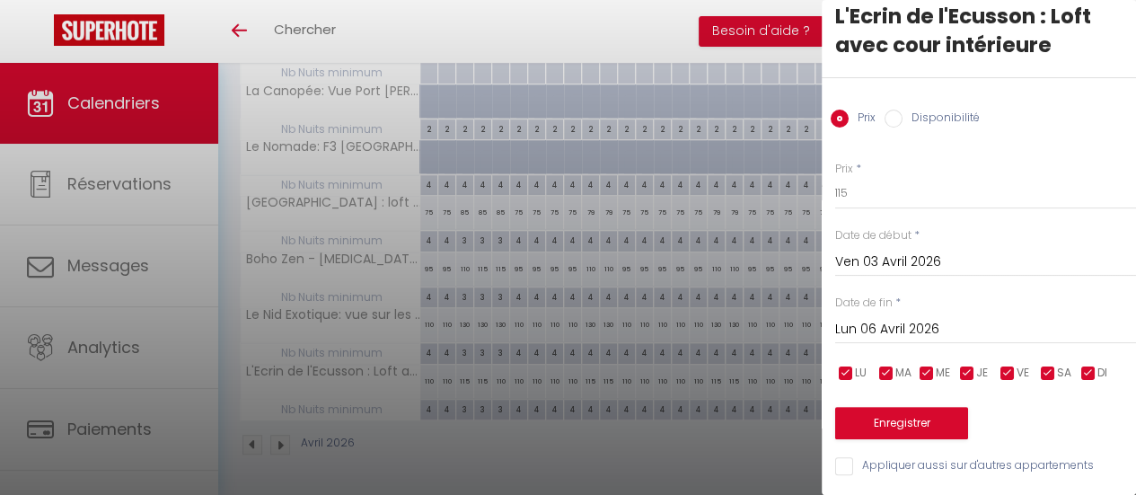
scroll to position [41, 0]
click at [920, 417] on button "Enregistrer" at bounding box center [901, 423] width 133 height 32
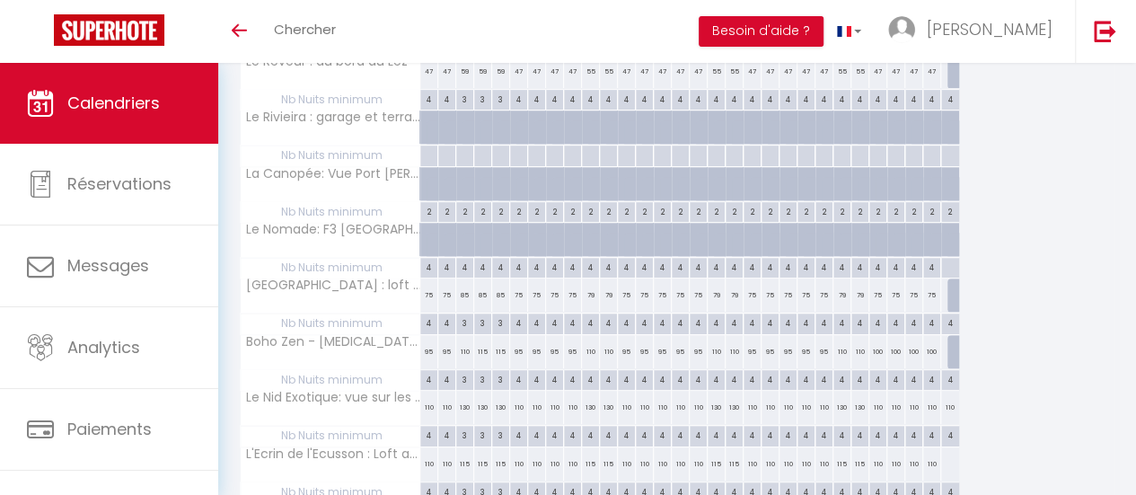
scroll to position [410, 0]
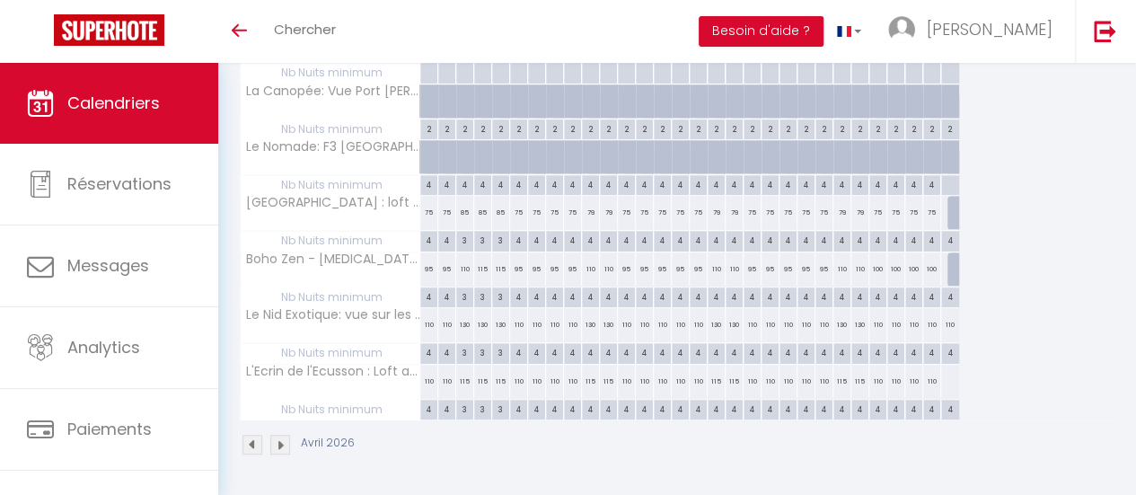
click at [950, 371] on div at bounding box center [950, 381] width 19 height 33
type input "Jeu 30 Avril 2026"
type input "Ven 01 Mai 2026"
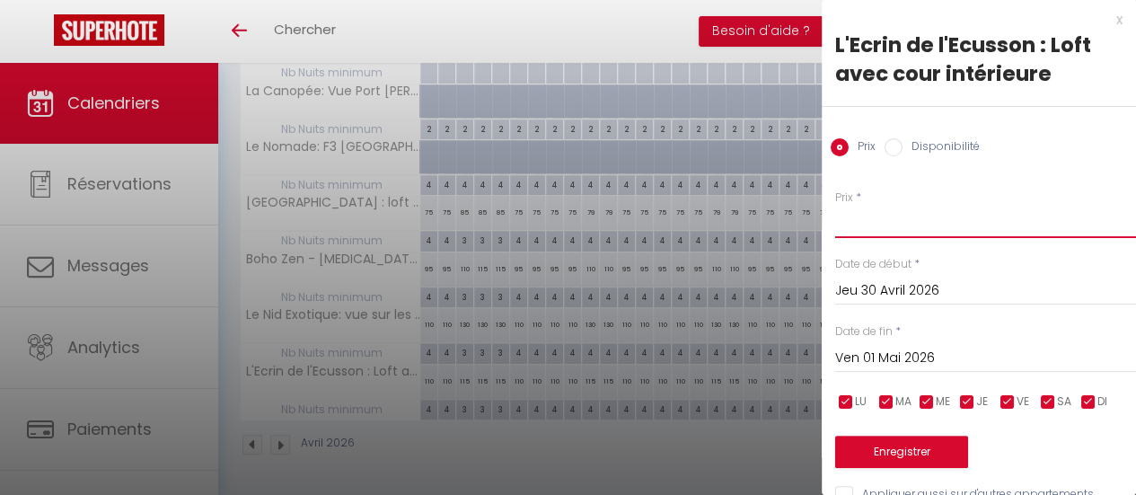
click at [879, 225] on input "Prix" at bounding box center [985, 222] width 301 height 32
type input "120"
click at [892, 355] on input "Ven 01 Mai 2026" at bounding box center [985, 358] width 301 height 23
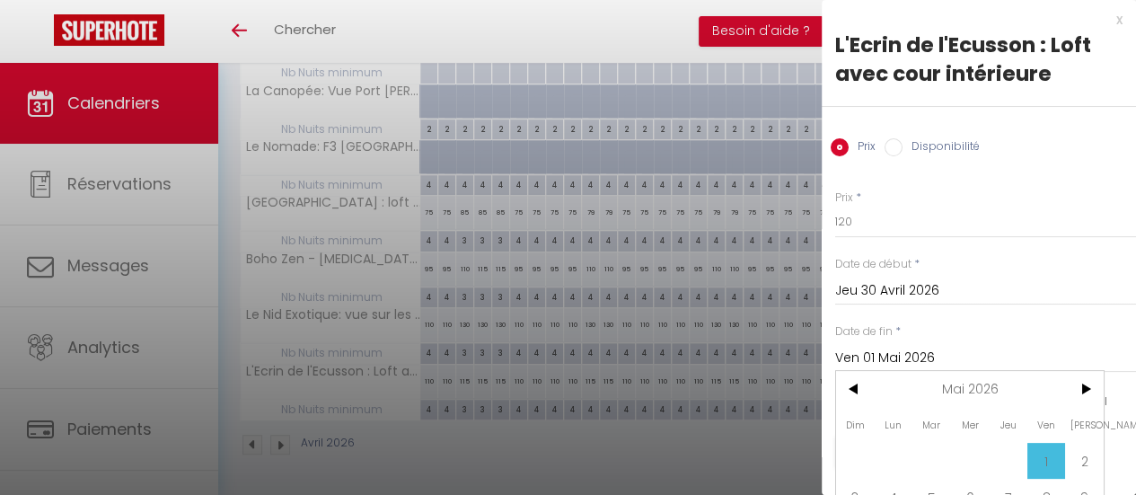
scroll to position [176, 0]
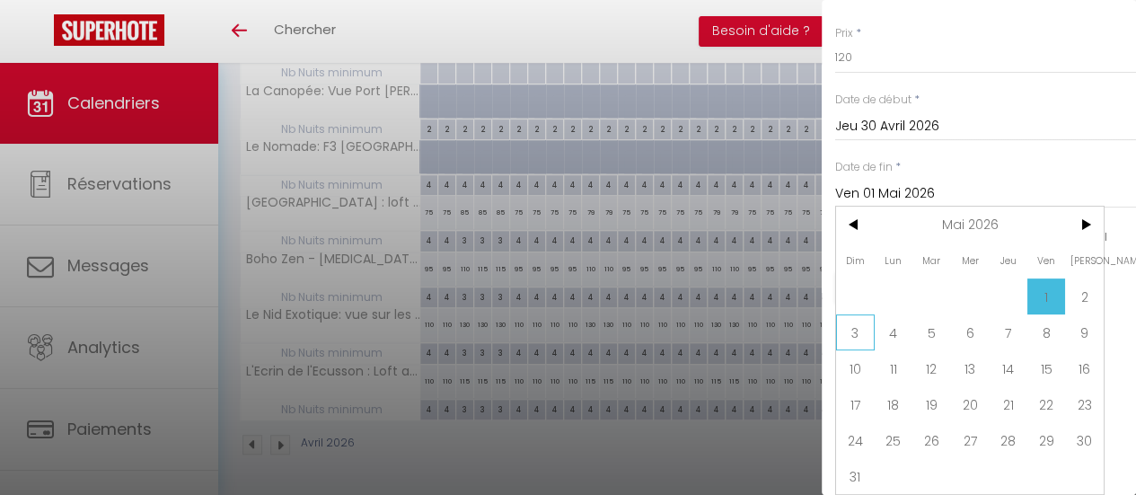
click at [855, 316] on span "3" at bounding box center [855, 332] width 39 height 36
type input "Dim 03 Mai 2026"
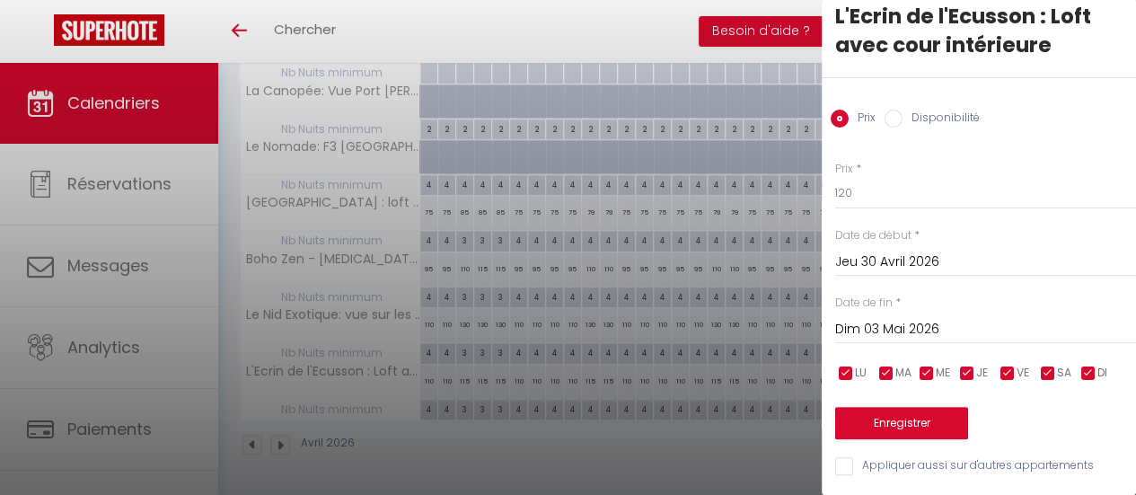
scroll to position [41, 0]
click at [911, 410] on button "Enregistrer" at bounding box center [901, 423] width 133 height 32
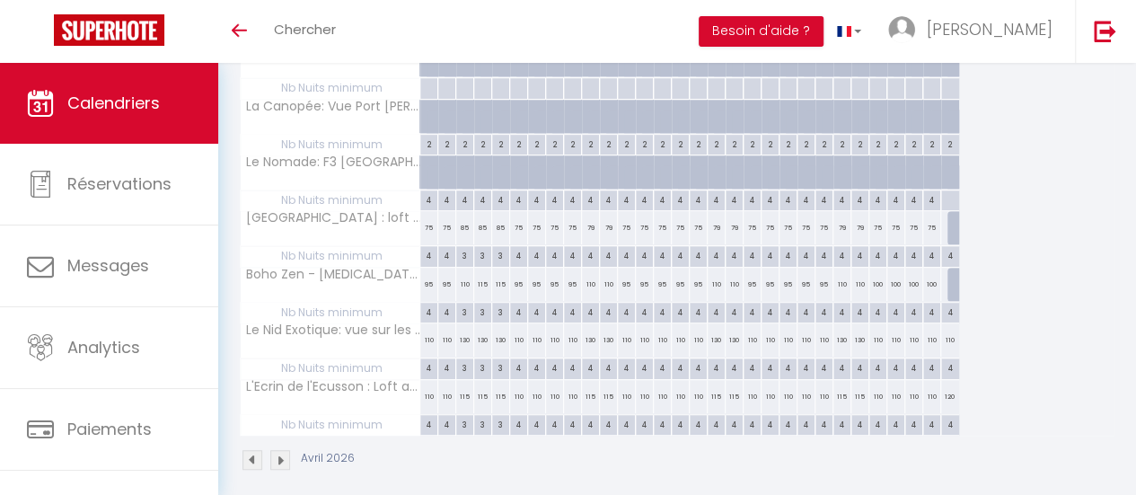
scroll to position [410, 0]
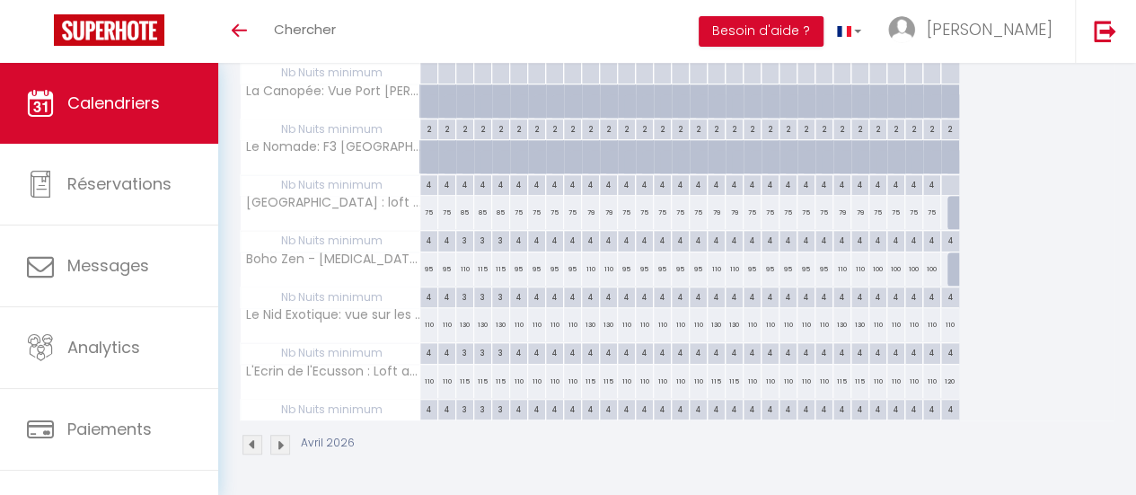
click at [1056, 164] on div "Avril 2026 M 01 J 02 V 03 S 04 D 05 L 06 M 07 M 08 J 09 V 10 S 11 D 12 L 13 M 1…" at bounding box center [677, 156] width 875 height 528
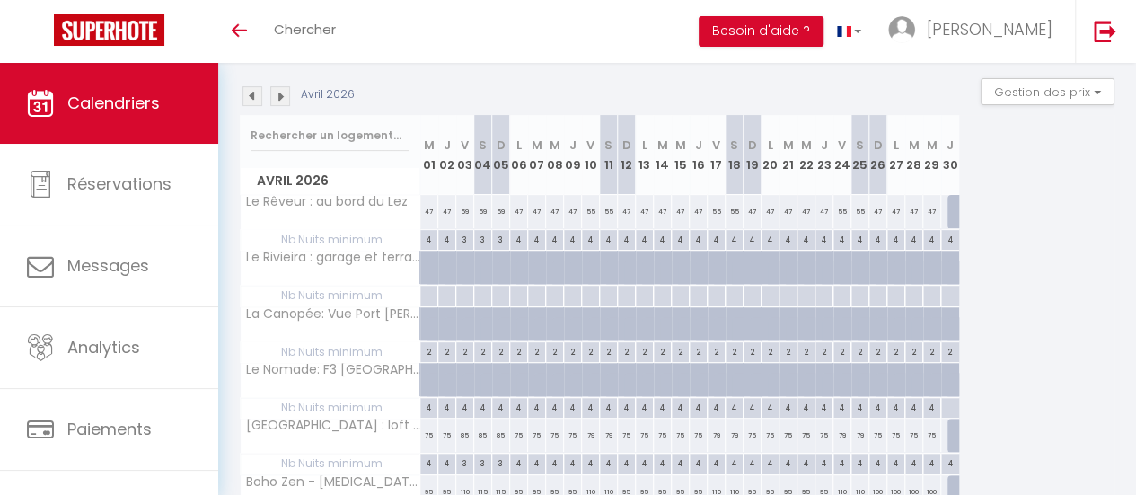
scroll to position [140, 0]
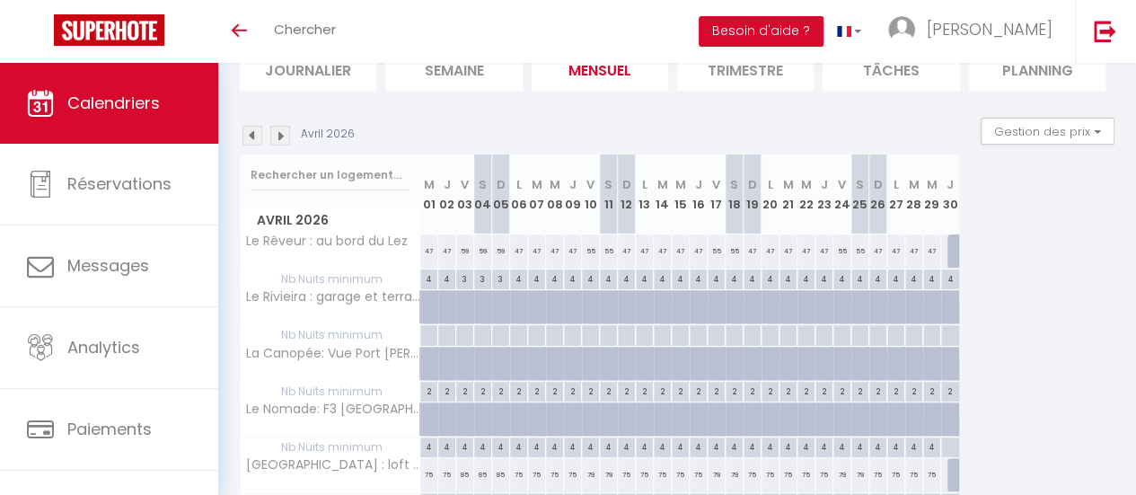
click at [287, 132] on img at bounding box center [280, 136] width 20 height 20
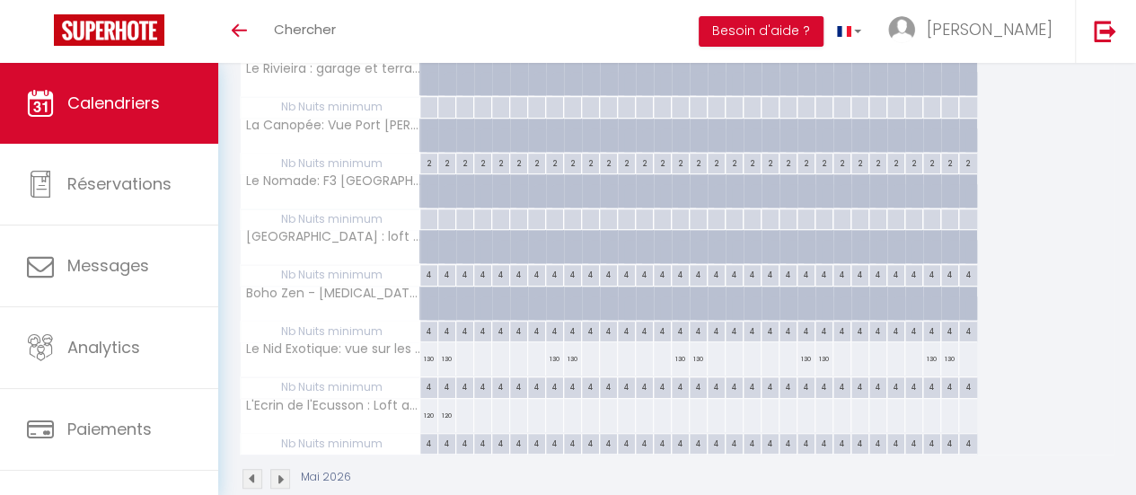
scroll to position [410, 0]
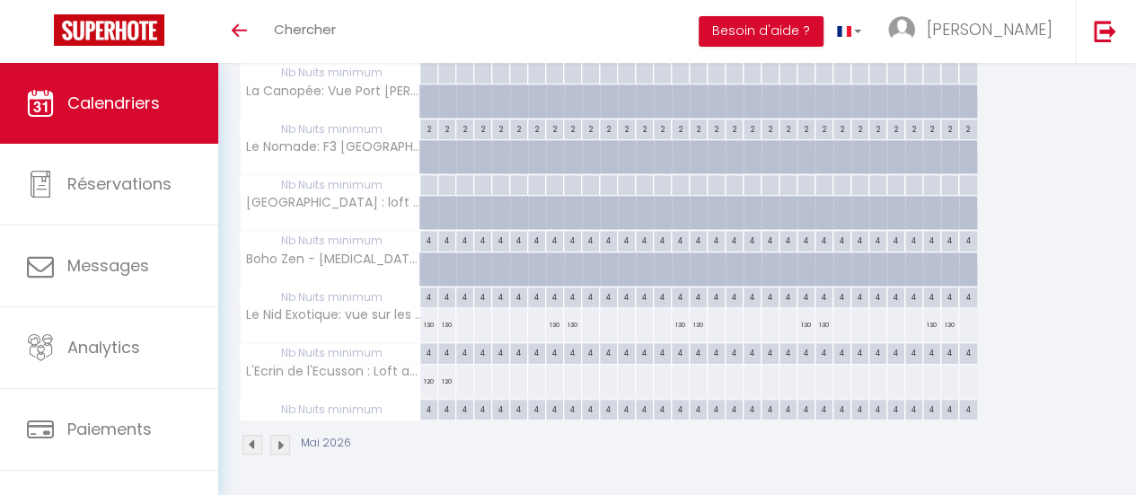
click at [247, 435] on img at bounding box center [253, 445] width 20 height 20
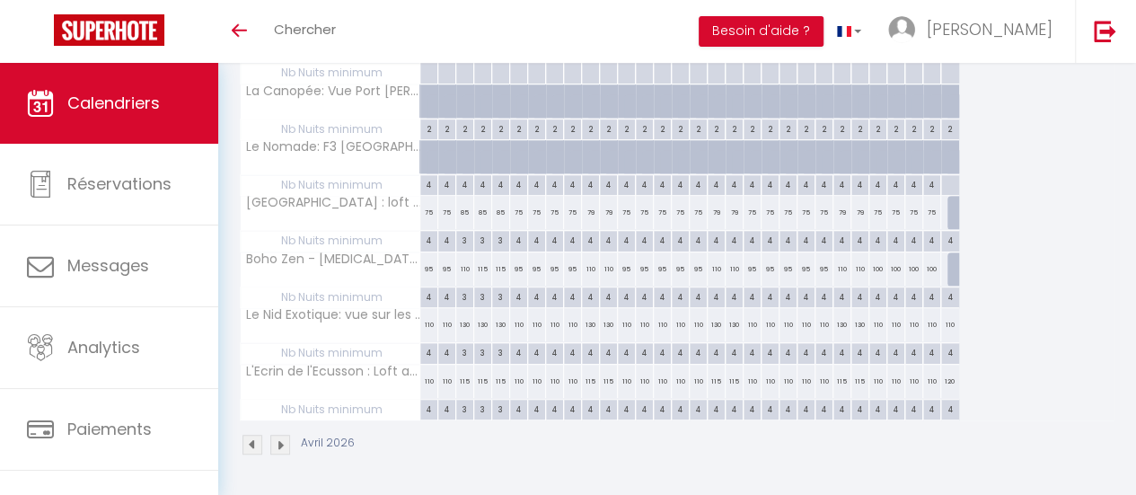
click at [283, 435] on img at bounding box center [280, 445] width 20 height 20
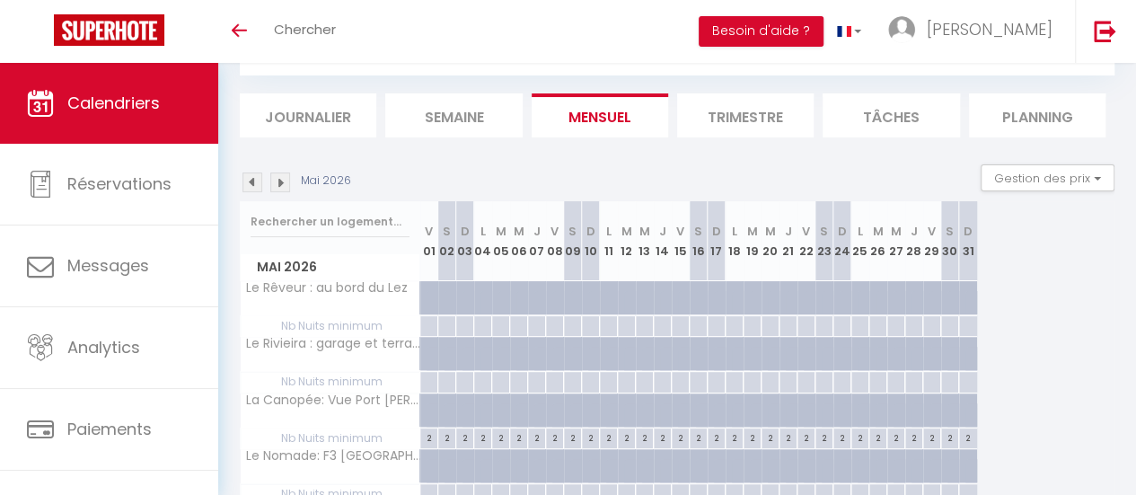
scroll to position [50, 0]
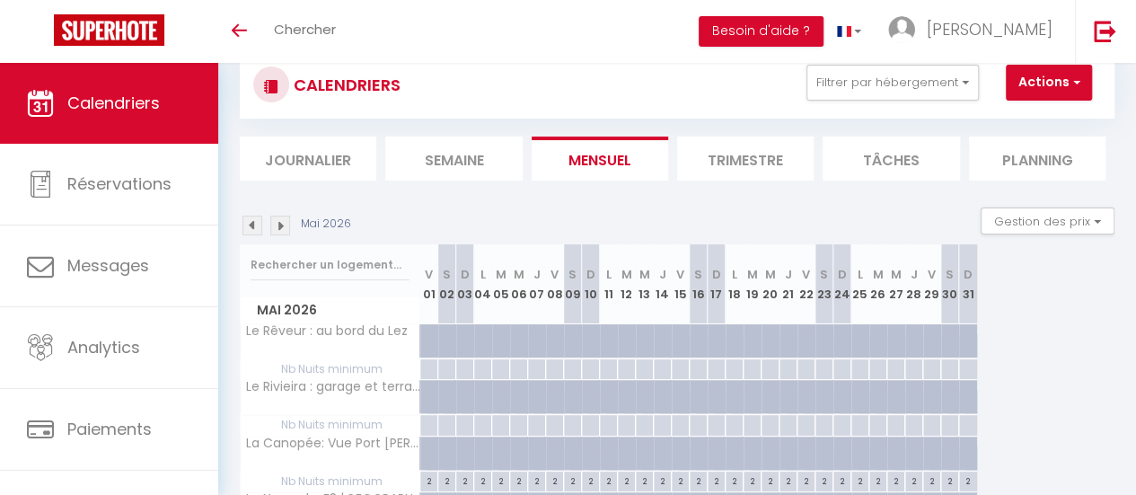
click at [283, 229] on img at bounding box center [280, 226] width 20 height 20
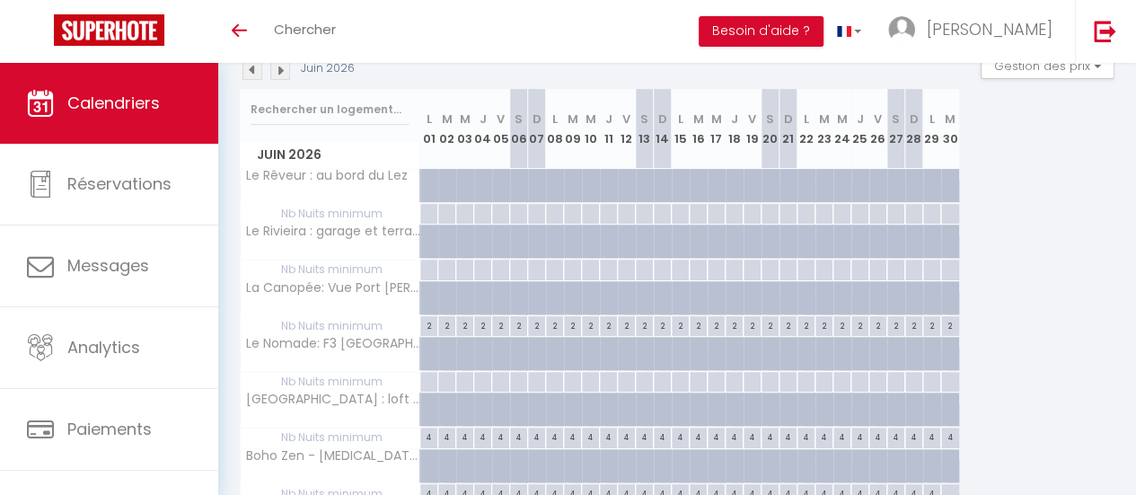
scroll to position [140, 0]
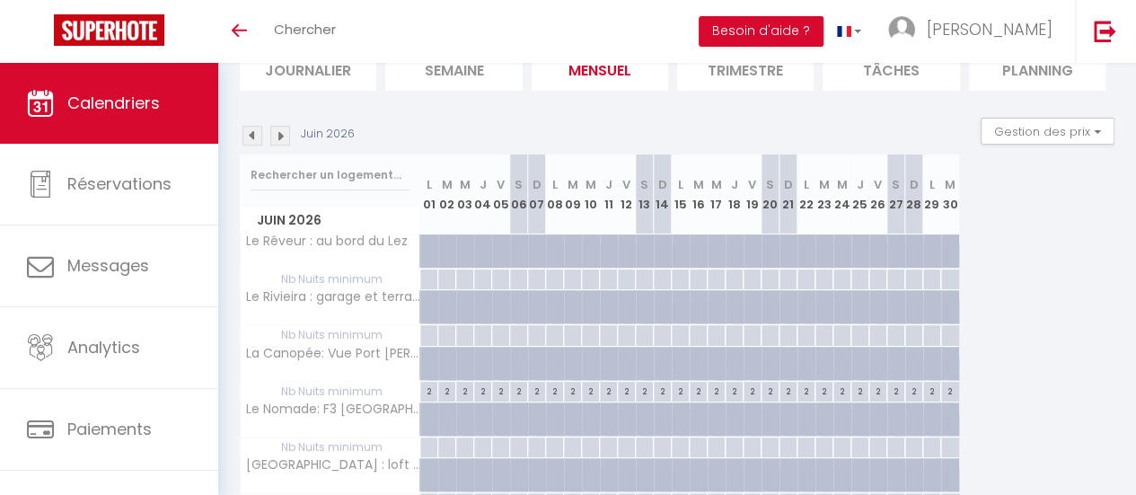
click at [243, 136] on img at bounding box center [253, 136] width 20 height 20
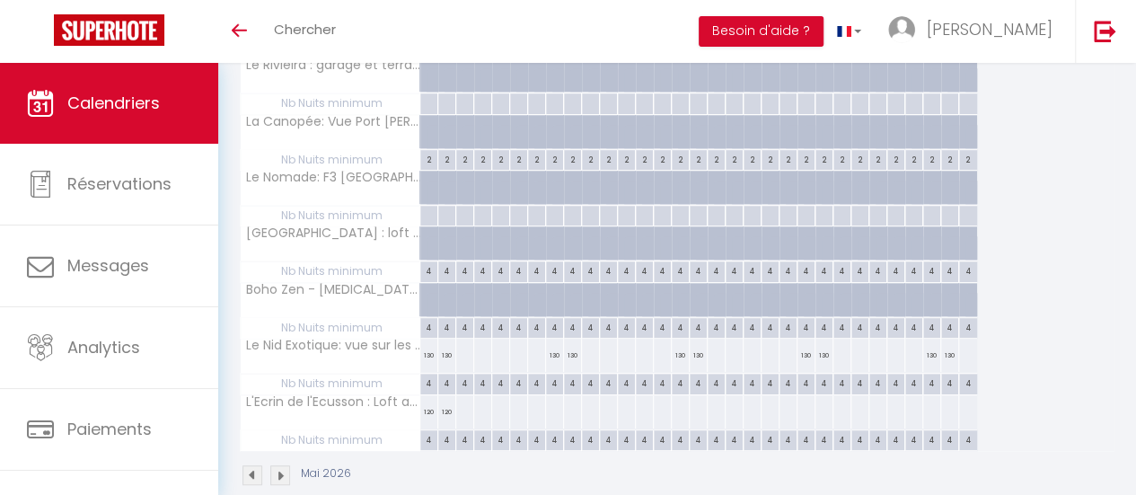
scroll to position [410, 0]
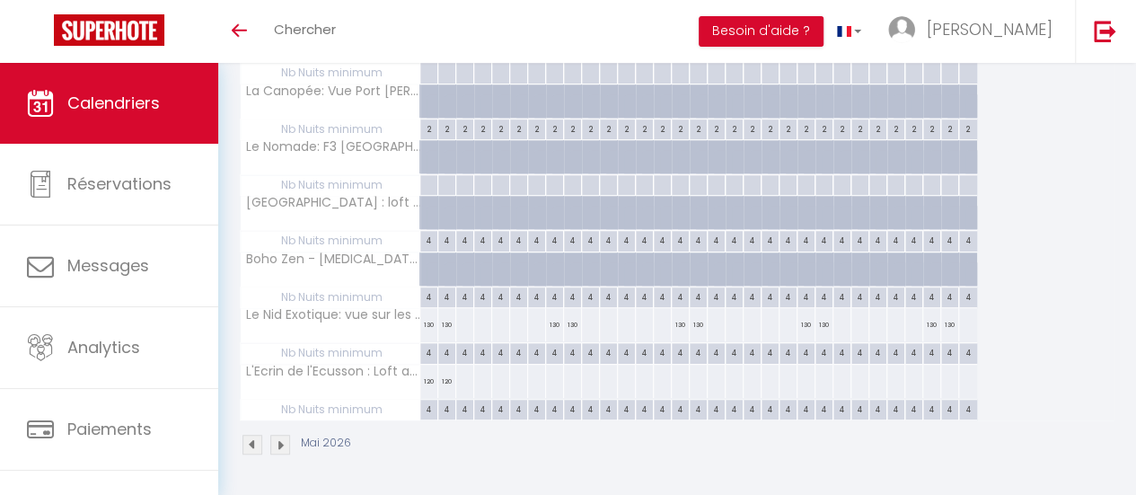
click at [429, 311] on div "130" at bounding box center [429, 324] width 18 height 33
type input "130"
type input "Ven 01 Mai 2026"
type input "Sam 02 Mai 2026"
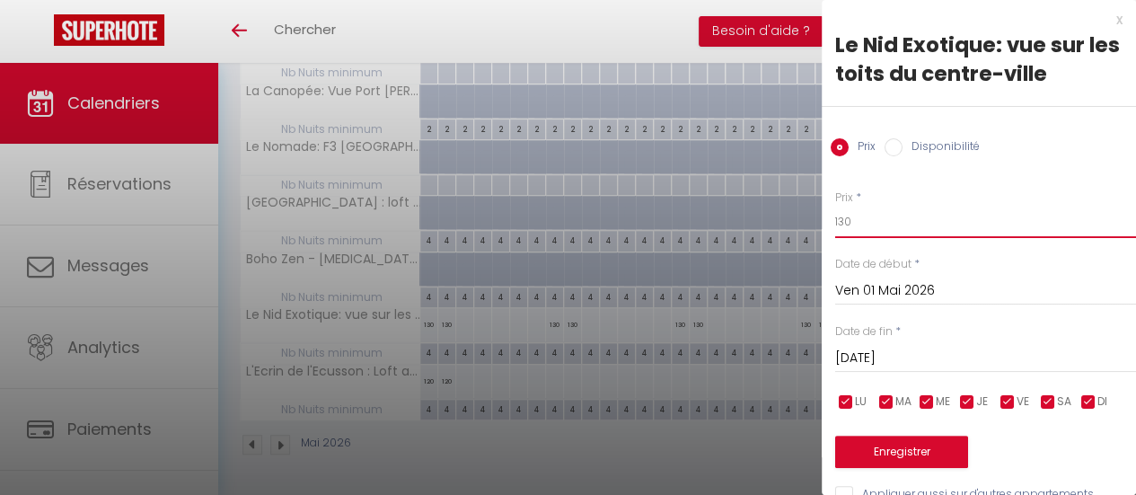
click at [864, 220] on input "130" at bounding box center [985, 222] width 301 height 32
type input "135"
click at [902, 361] on input "Sam 02 Mai 2026" at bounding box center [985, 358] width 301 height 23
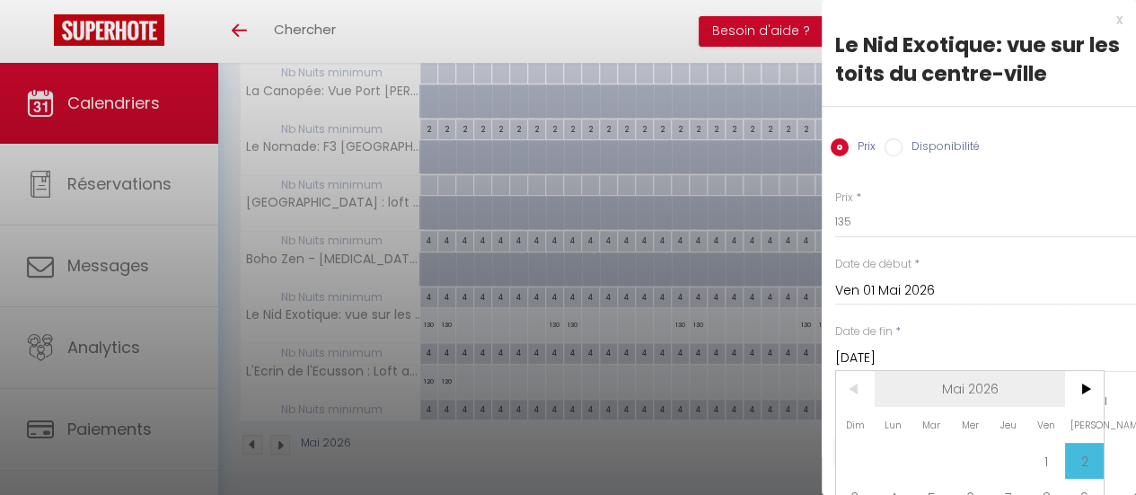
scroll to position [176, 0]
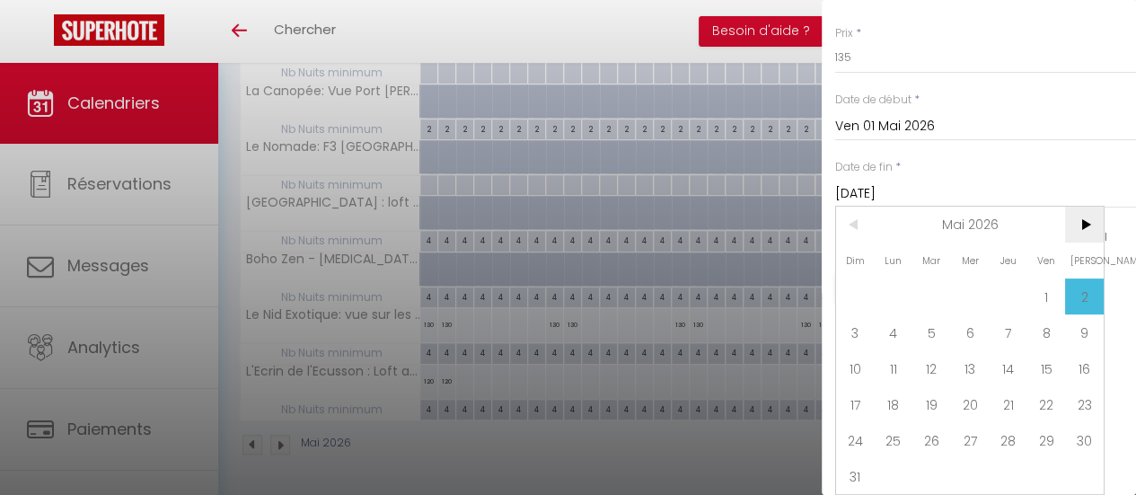
click at [1089, 208] on span ">" at bounding box center [1084, 225] width 39 height 36
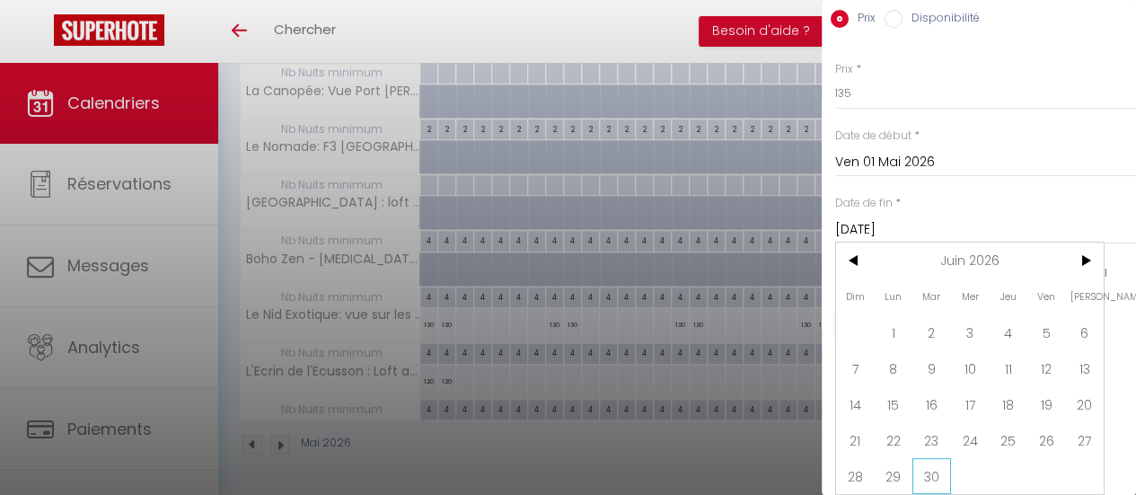
click at [936, 460] on span "30" at bounding box center [932, 476] width 39 height 36
type input "Mar 30 Juin 2026"
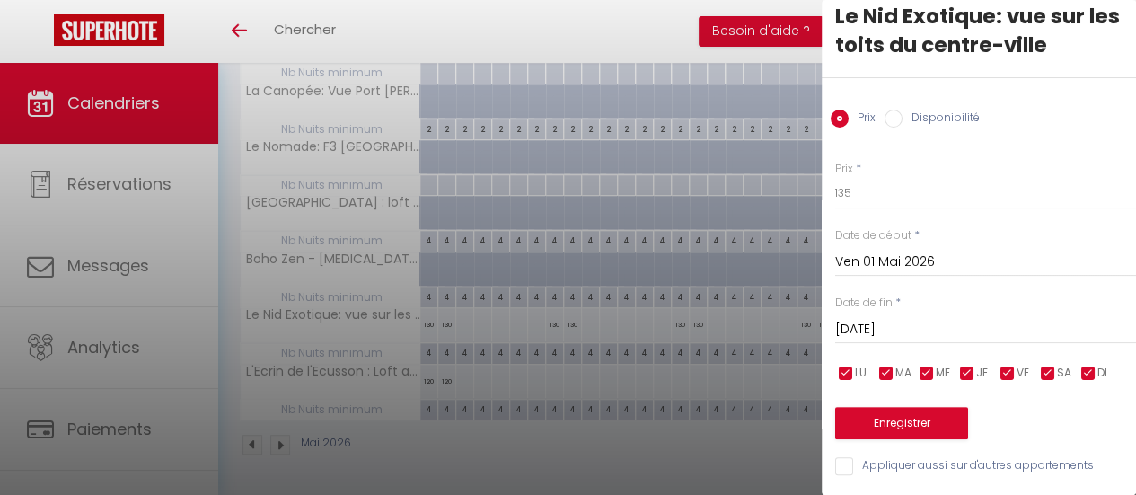
click at [968, 365] on input "checkbox" at bounding box center [968, 374] width 18 height 18
checkbox input "false"
click at [926, 365] on input "checkbox" at bounding box center [927, 374] width 18 height 18
checkbox input "false"
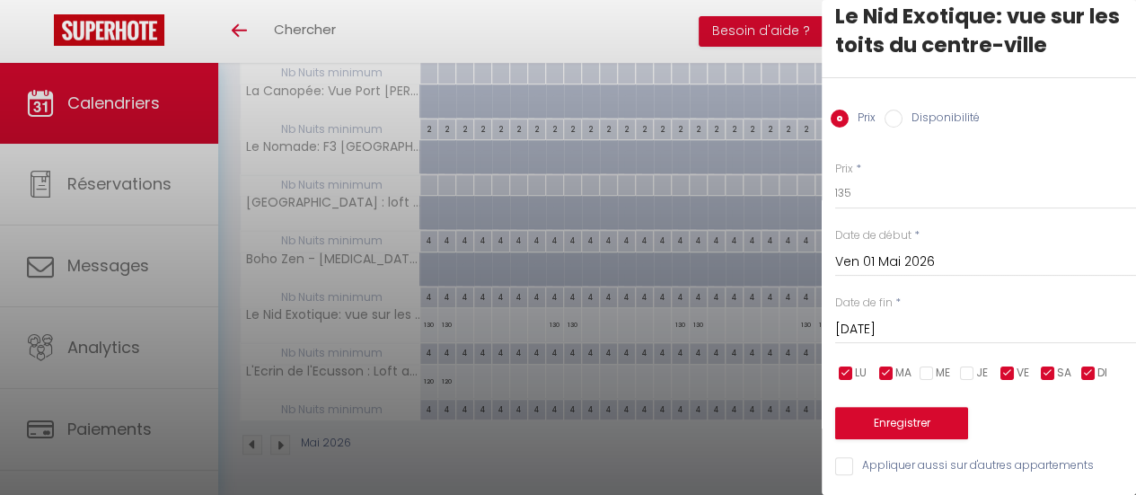
click at [893, 365] on input "checkbox" at bounding box center [887, 374] width 18 height 18
checkbox input "false"
click at [850, 365] on input "checkbox" at bounding box center [846, 374] width 18 height 18
checkbox input "false"
click at [1086, 365] on input "checkbox" at bounding box center [1089, 374] width 18 height 18
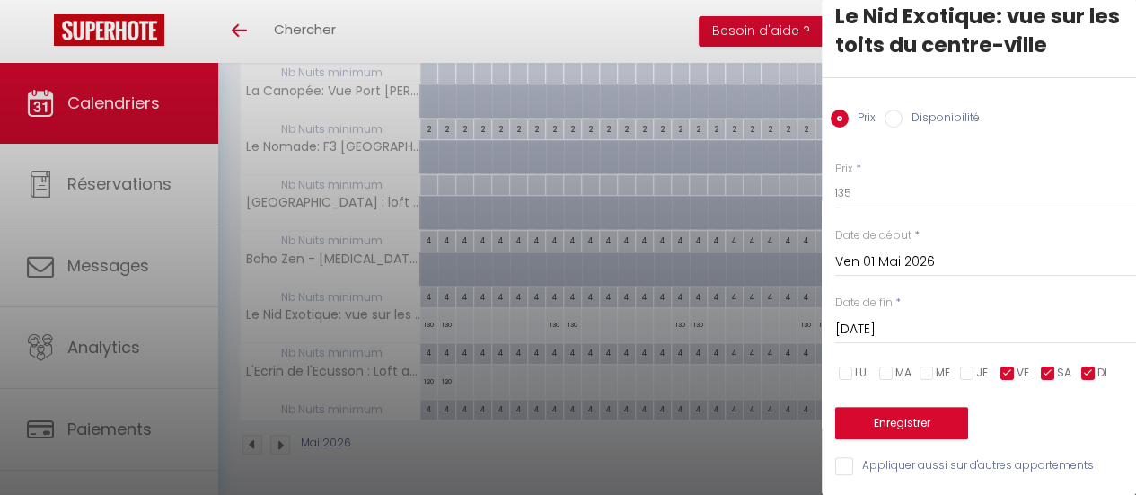
checkbox input "false"
click at [901, 409] on button "Enregistrer" at bounding box center [901, 423] width 133 height 32
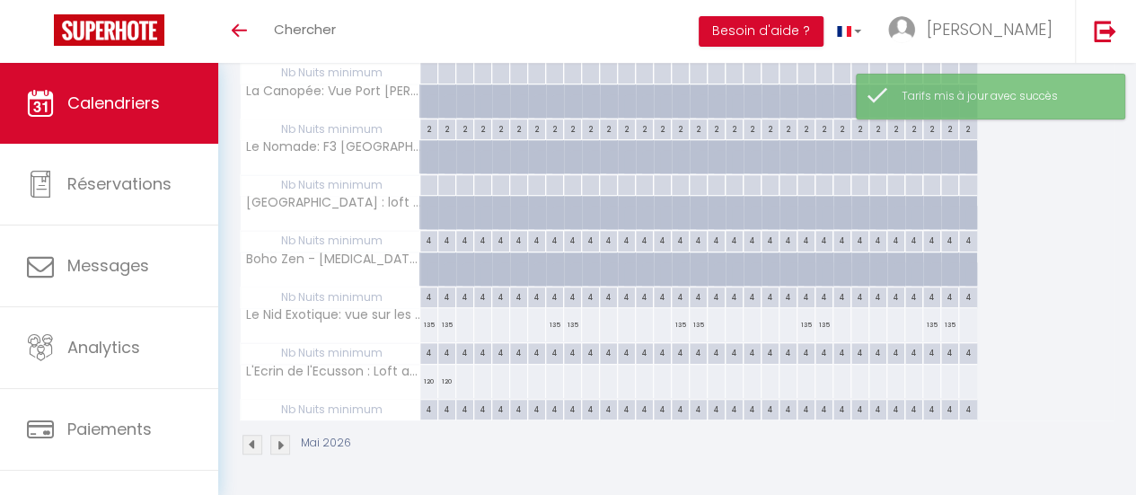
click at [464, 318] on div at bounding box center [464, 324] width 19 height 33
type input "Dim 03 Mai 2026"
type input "Lun 04 Mai 2026"
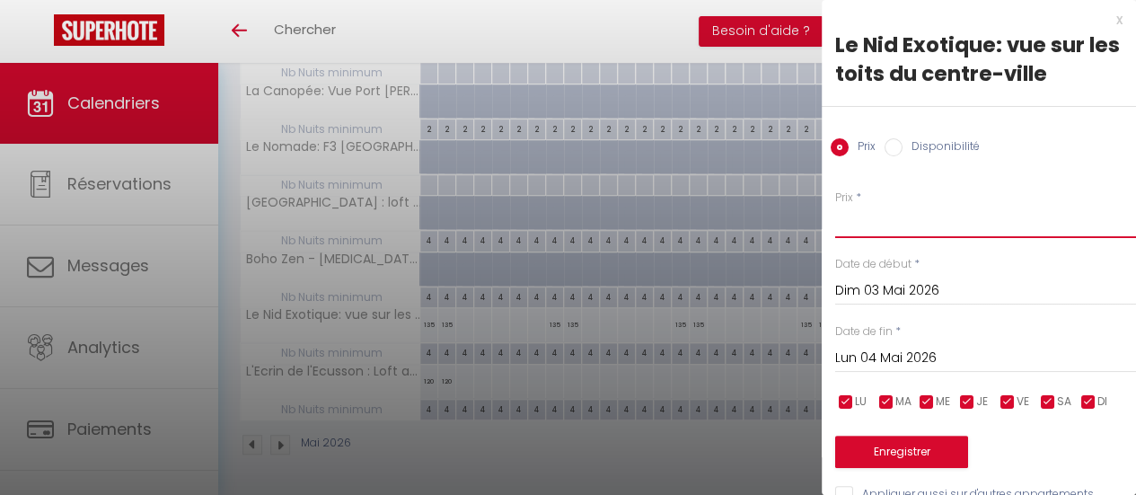
click at [853, 216] on input "Prix" at bounding box center [985, 222] width 301 height 32
type input "125"
click at [907, 358] on input "Lun 04 Mai 2026" at bounding box center [985, 358] width 301 height 23
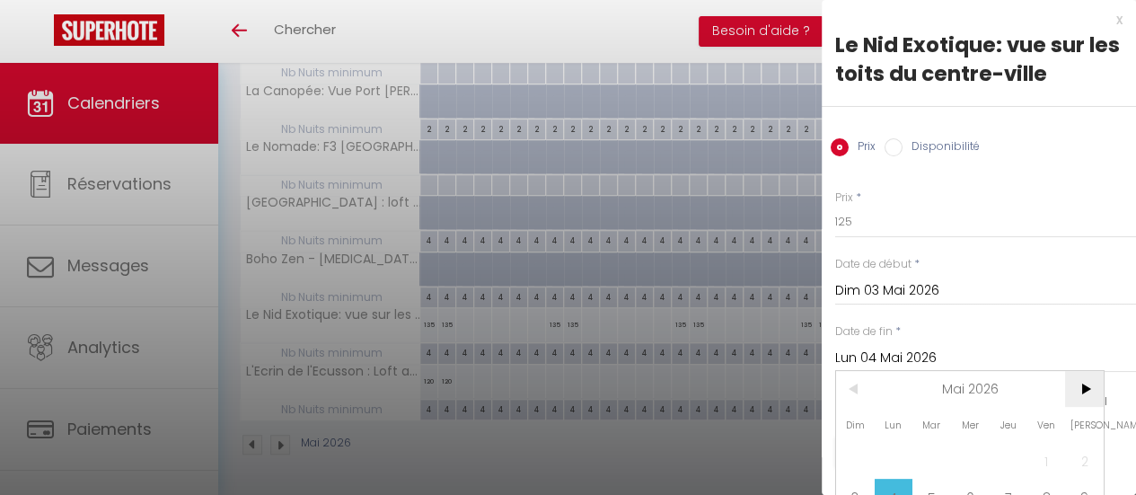
click at [1078, 386] on span ">" at bounding box center [1084, 389] width 39 height 36
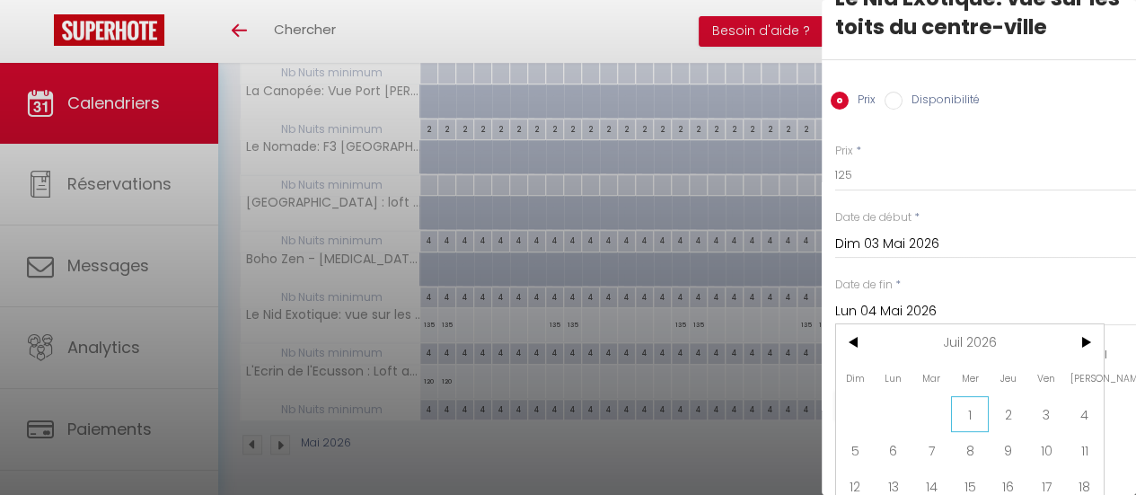
scroll to position [90, 0]
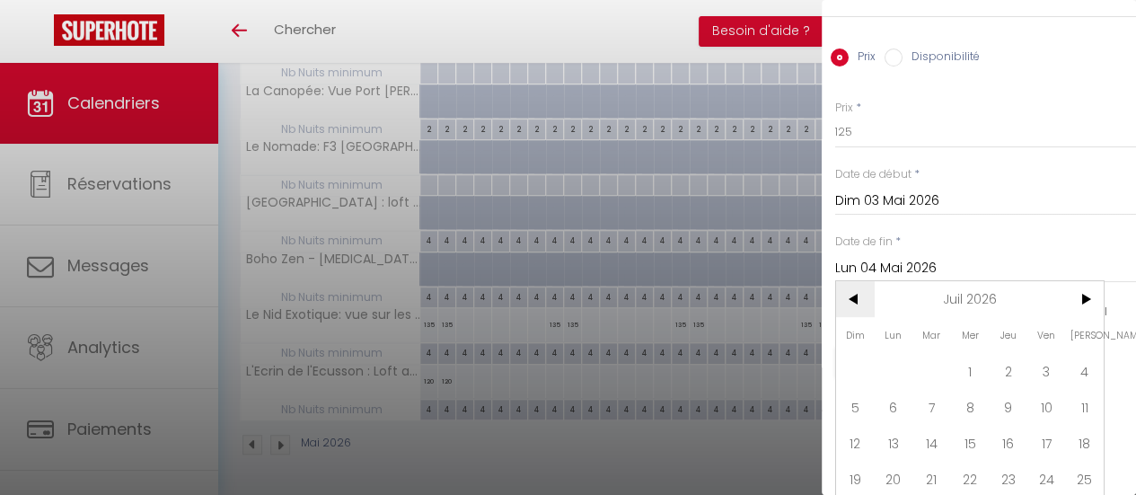
click at [853, 299] on span "<" at bounding box center [855, 299] width 39 height 36
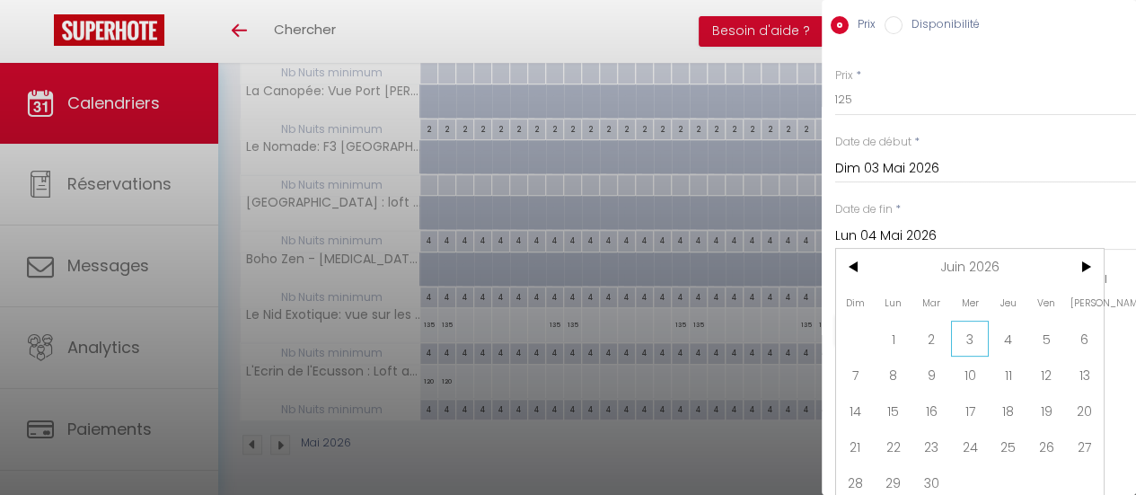
scroll to position [140, 0]
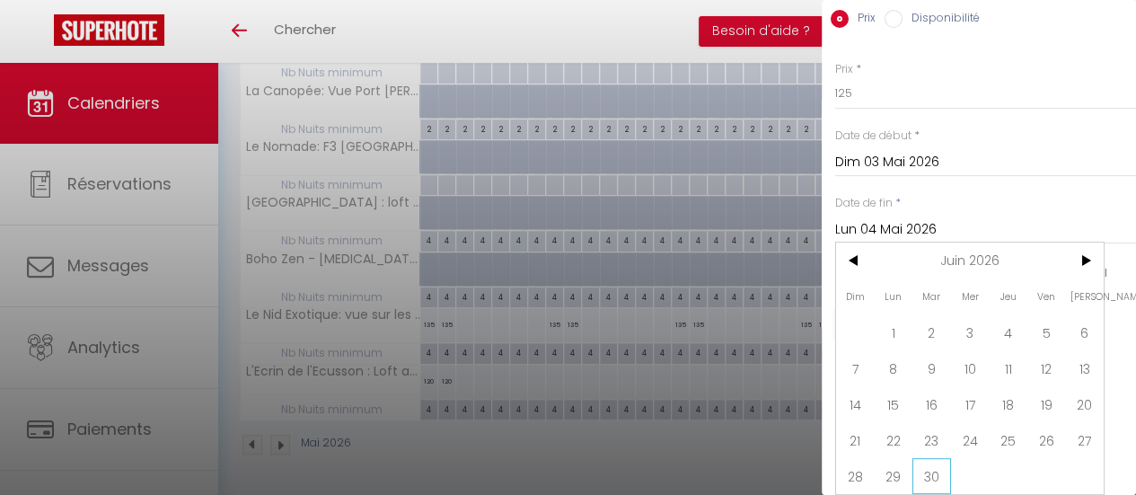
click at [935, 470] on span "30" at bounding box center [932, 476] width 39 height 36
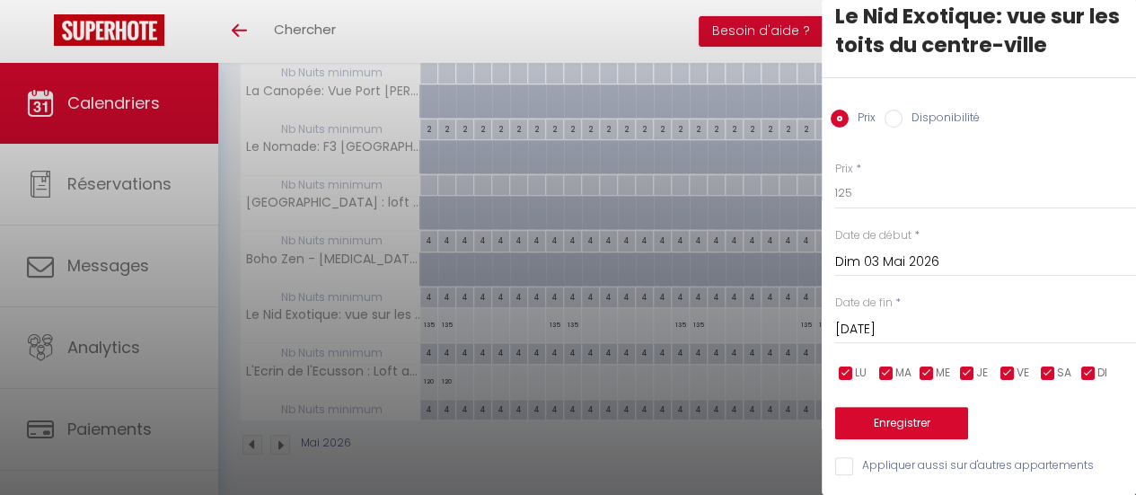
scroll to position [41, 0]
click at [940, 318] on input "Mar 30 Juin 2026" at bounding box center [985, 329] width 301 height 23
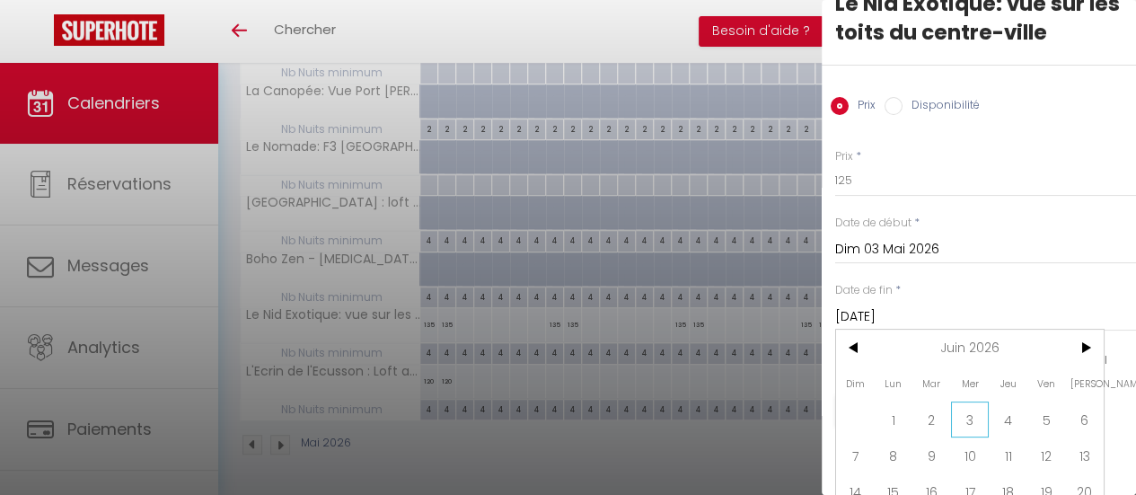
scroll to position [140, 0]
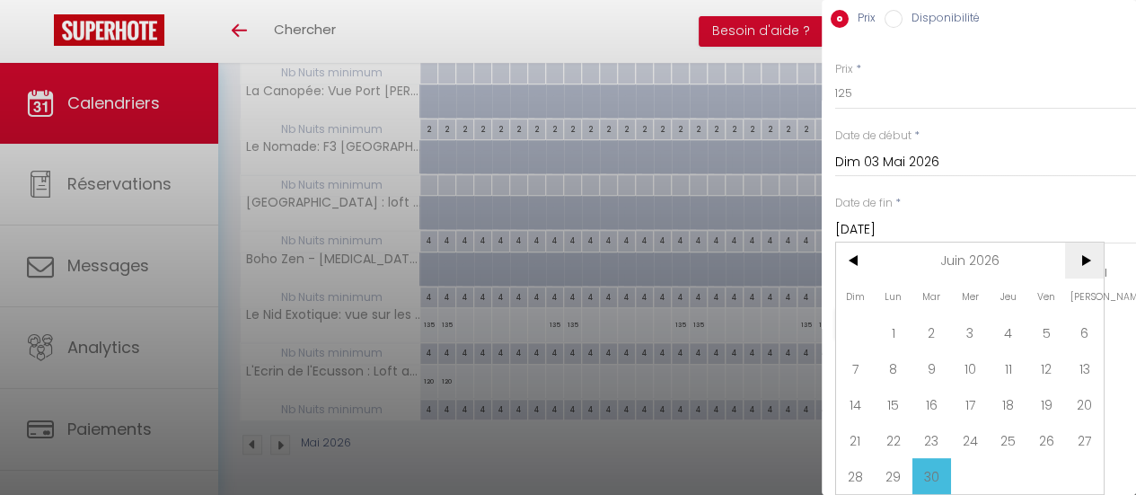
click at [1082, 254] on span ">" at bounding box center [1084, 261] width 39 height 36
click at [965, 314] on span "1" at bounding box center [970, 332] width 39 height 36
type input "Mer 01 Juillet 2026"
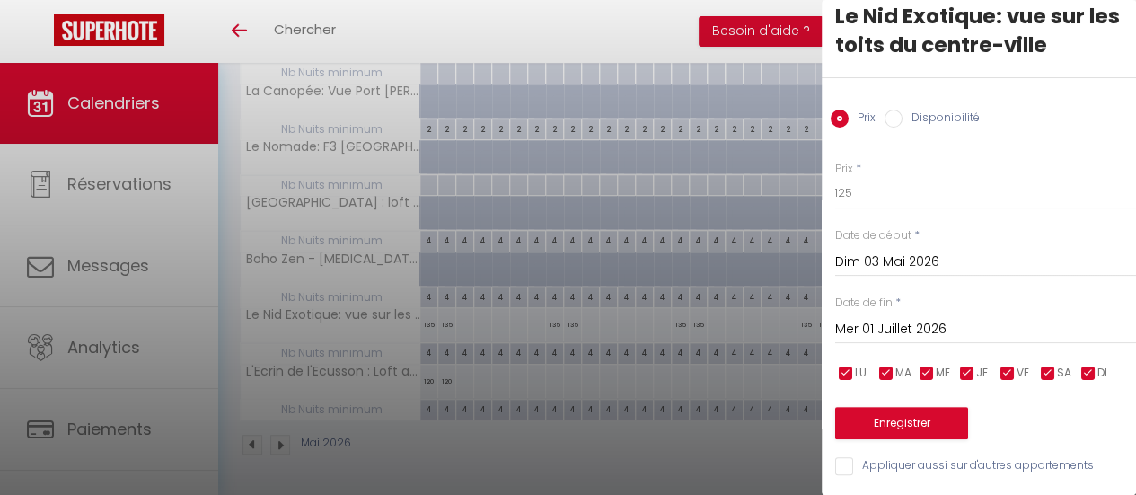
scroll to position [41, 0]
click at [1062, 138] on div "Prix * 125 Statut * Disponible Indisponible Date de début * Dim 03 Mai 2026 < M…" at bounding box center [979, 308] width 314 height 340
click at [915, 412] on button "Enregistrer" at bounding box center [901, 423] width 133 height 32
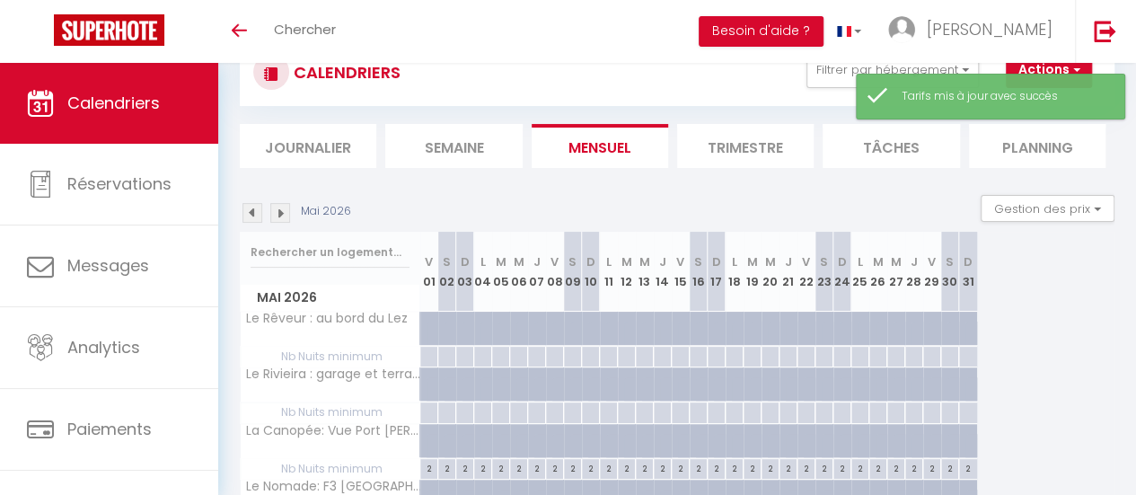
scroll to position [410, 0]
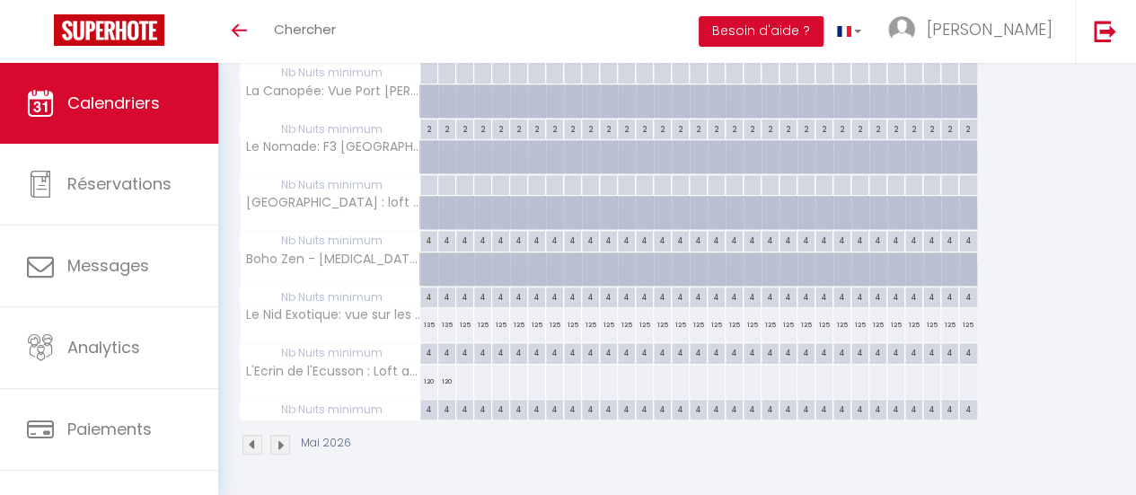
click at [428, 374] on div "120" at bounding box center [429, 381] width 18 height 33
type input "120"
type input "Ven 01 Mai 2026"
type input "Sam 02 Mai 2026"
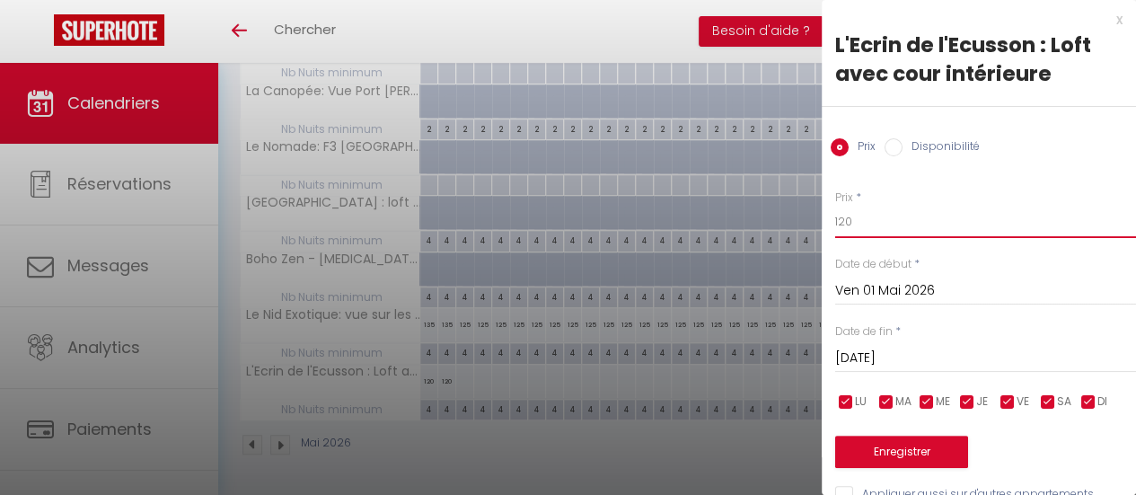
click at [874, 221] on input "120" at bounding box center [985, 222] width 301 height 32
type input "135"
click at [920, 355] on input "Sam 02 Mai 2026" at bounding box center [985, 358] width 301 height 23
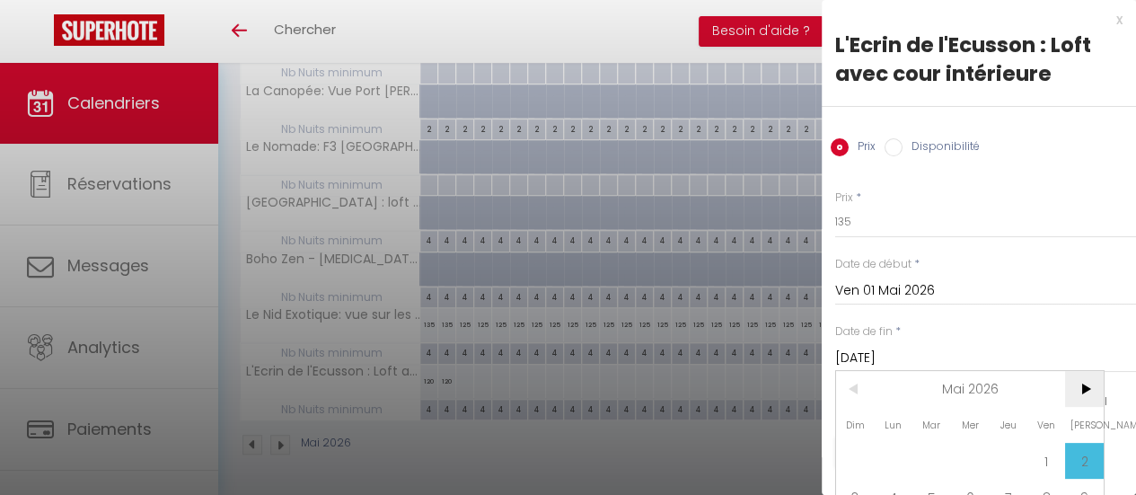
click at [1082, 388] on span ">" at bounding box center [1084, 389] width 39 height 36
click at [1083, 391] on span ">" at bounding box center [1084, 389] width 39 height 36
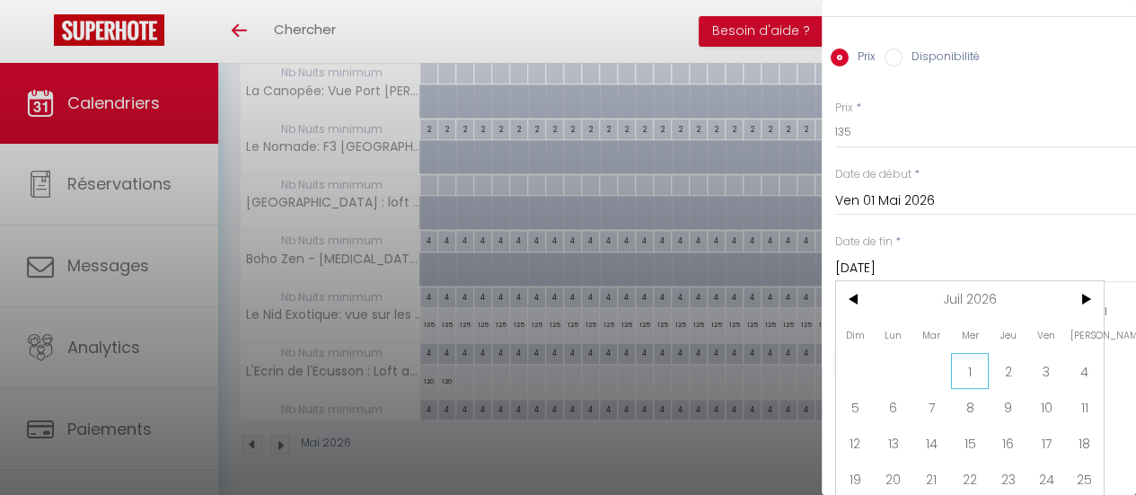
click at [976, 379] on span "1" at bounding box center [970, 371] width 39 height 36
type input "Mer 01 Juillet 2026"
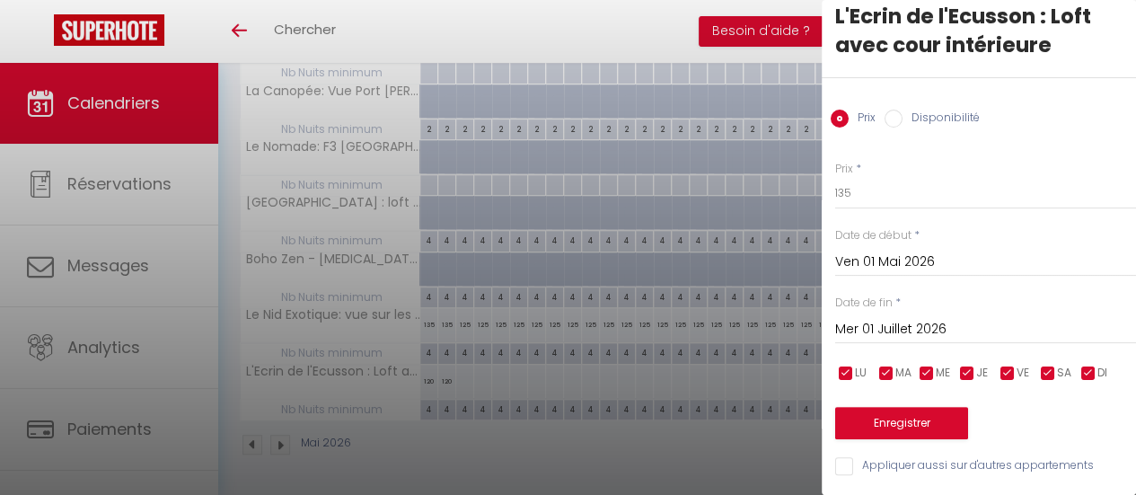
click at [969, 365] on input "checkbox" at bounding box center [968, 374] width 18 height 18
checkbox input "false"
click at [926, 365] on input "checkbox" at bounding box center [927, 374] width 18 height 18
checkbox input "false"
click at [888, 365] on input "checkbox" at bounding box center [887, 374] width 18 height 18
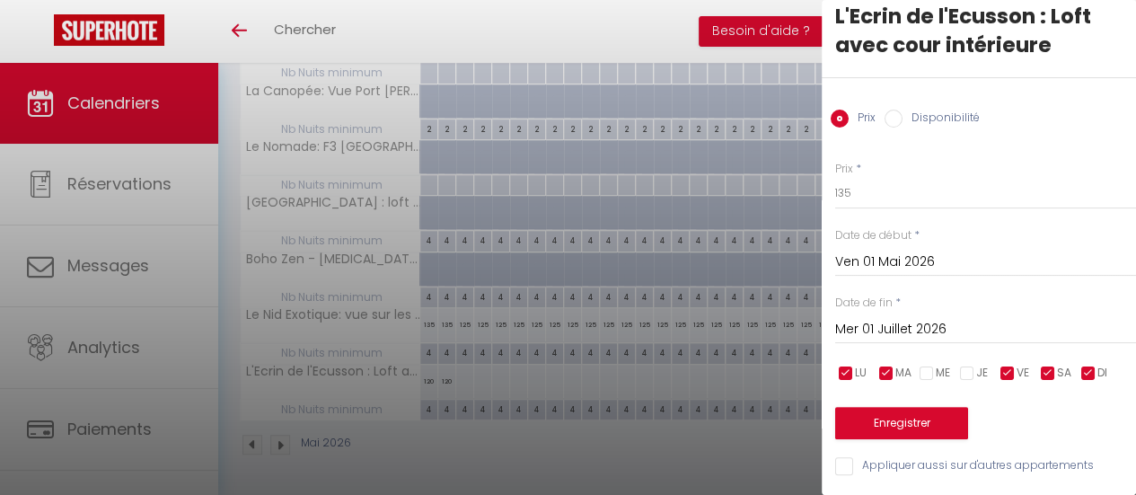
checkbox input "false"
click at [847, 365] on input "checkbox" at bounding box center [846, 374] width 18 height 18
checkbox input "false"
click at [1088, 365] on input "checkbox" at bounding box center [1089, 374] width 18 height 18
checkbox input "false"
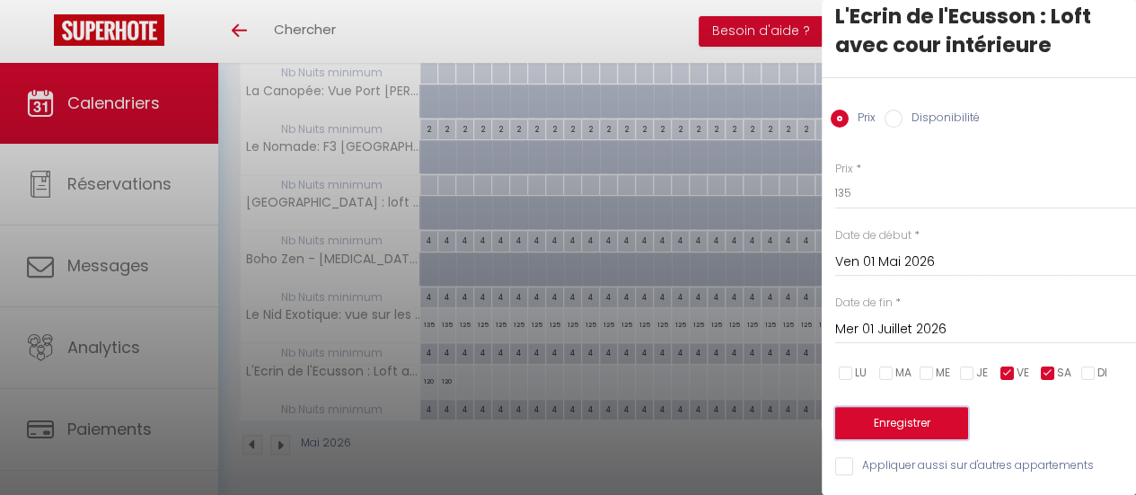
click at [927, 407] on button "Enregistrer" at bounding box center [901, 423] width 133 height 32
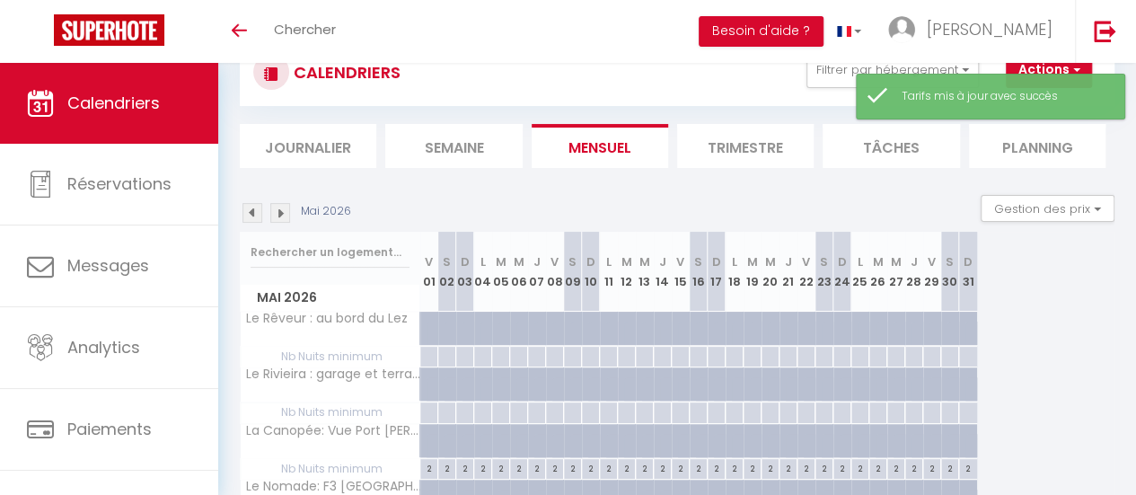
scroll to position [410, 0]
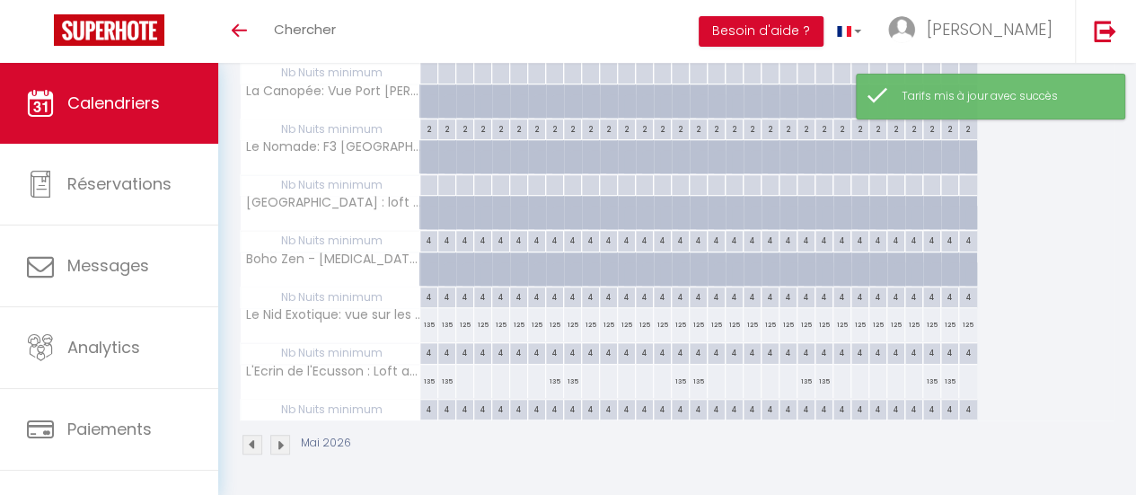
click at [463, 369] on div at bounding box center [464, 381] width 19 height 33
type input "Dim 03 Mai 2026"
type input "Lun 04 Mai 2026"
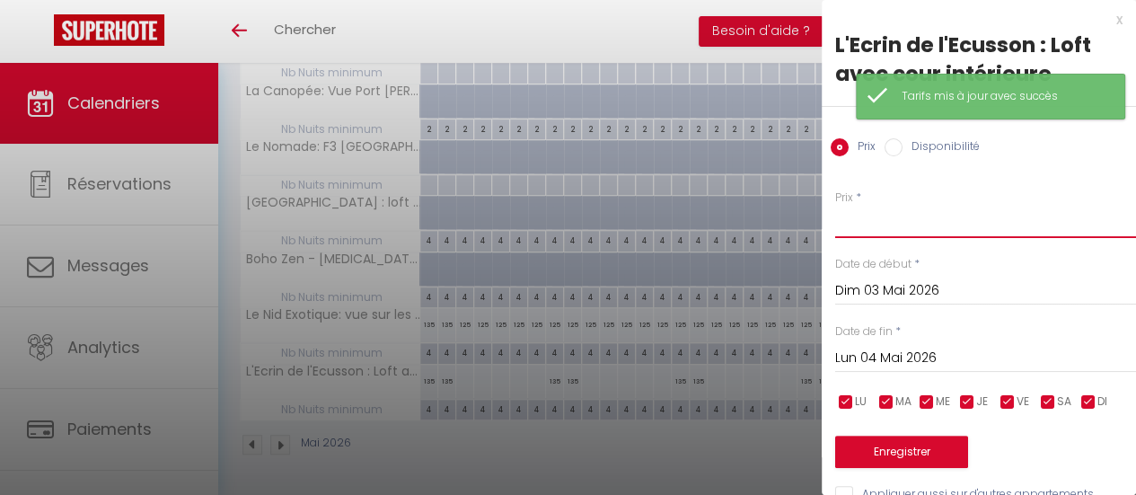
click at [853, 227] on input "Prix" at bounding box center [985, 222] width 301 height 32
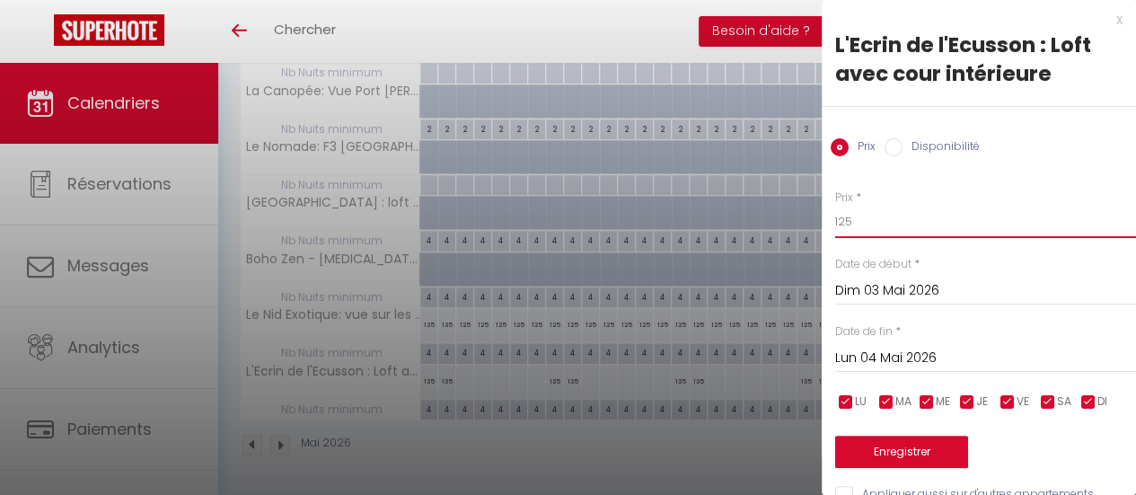
type input "125"
click at [927, 358] on input "Lun 04 Mai 2026" at bounding box center [985, 358] width 301 height 23
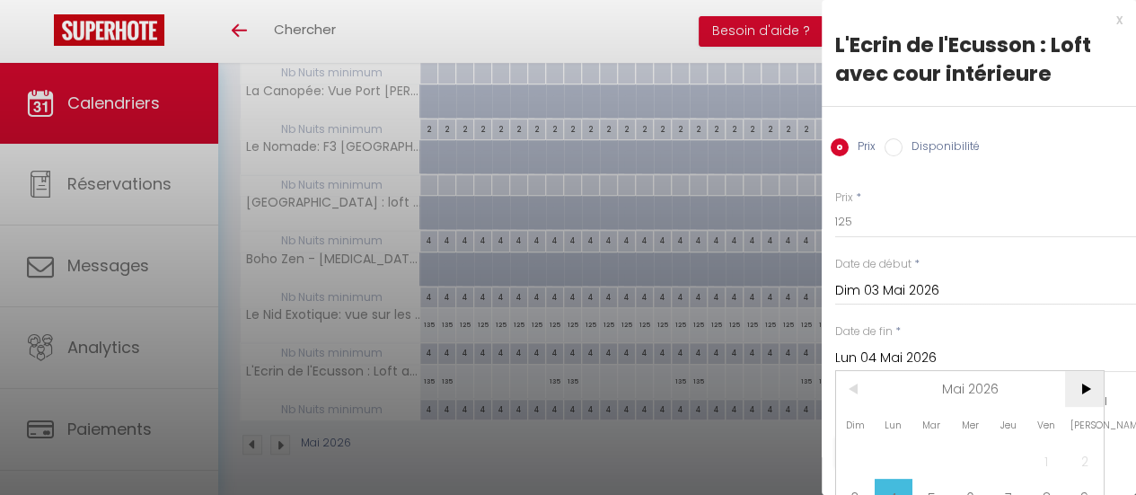
click at [1090, 388] on span ">" at bounding box center [1084, 389] width 39 height 36
click at [1089, 387] on span ">" at bounding box center [1084, 389] width 39 height 36
click at [974, 455] on span "1" at bounding box center [970, 461] width 39 height 36
type input "Mer 01 Juillet 2026"
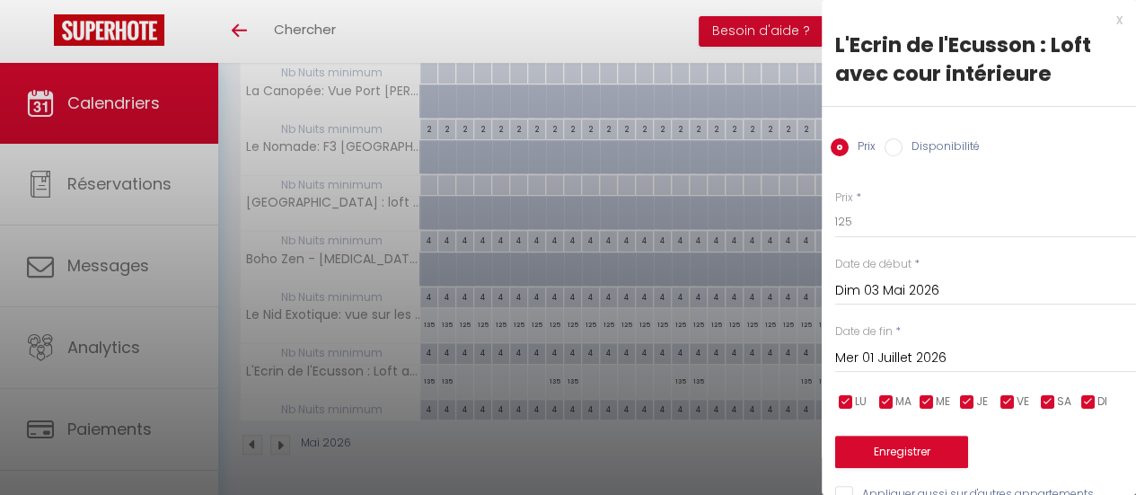
click at [1008, 405] on input "checkbox" at bounding box center [1008, 402] width 18 height 18
checkbox input "false"
click at [1046, 409] on input "checkbox" at bounding box center [1048, 402] width 18 height 18
checkbox input "false"
click at [931, 450] on button "Enregistrer" at bounding box center [901, 452] width 133 height 32
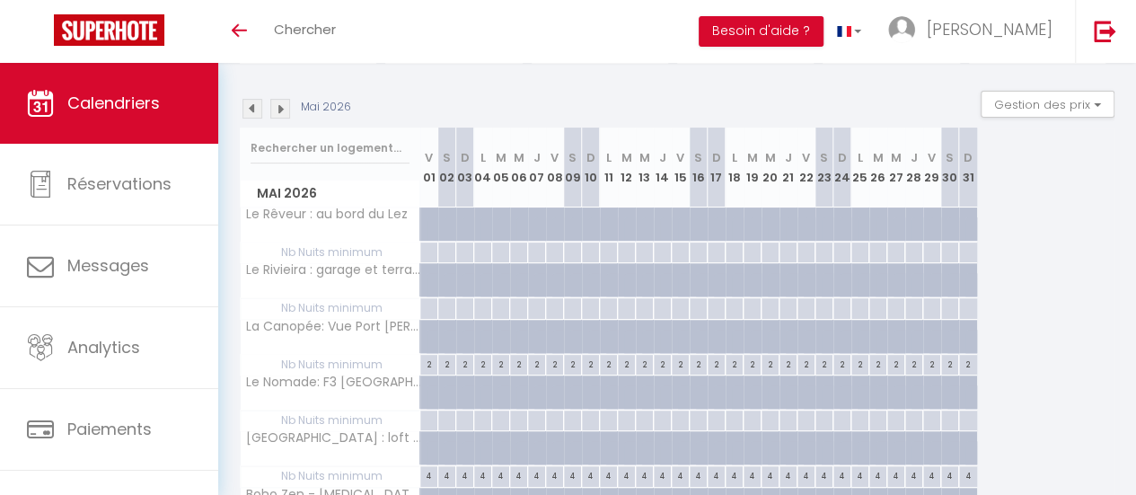
scroll to position [140, 0]
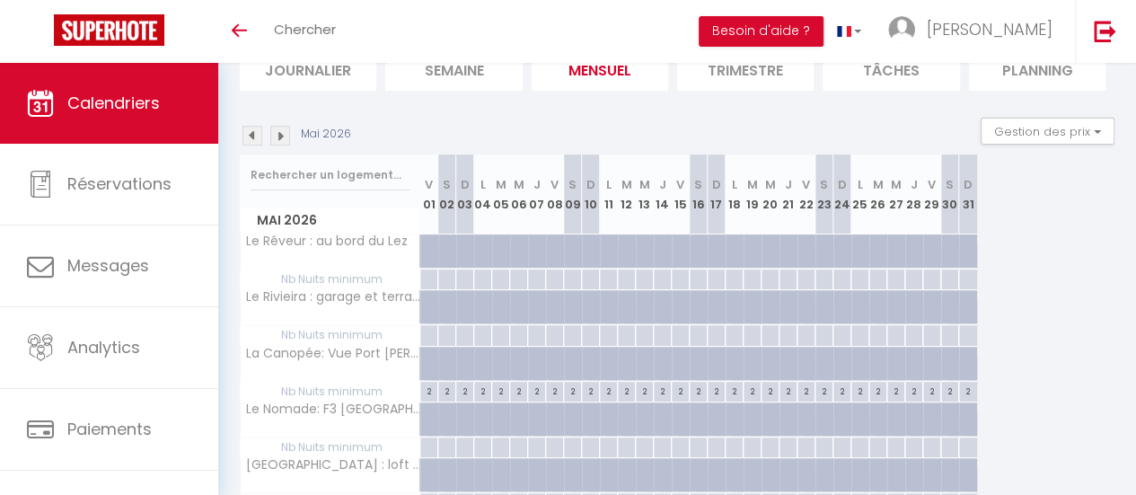
click at [254, 139] on img at bounding box center [253, 136] width 20 height 20
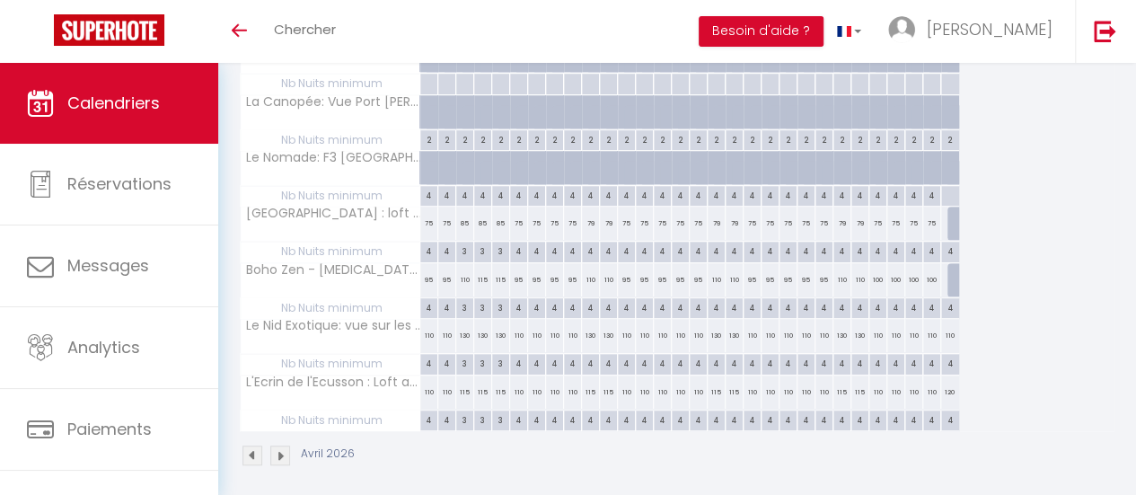
scroll to position [410, 0]
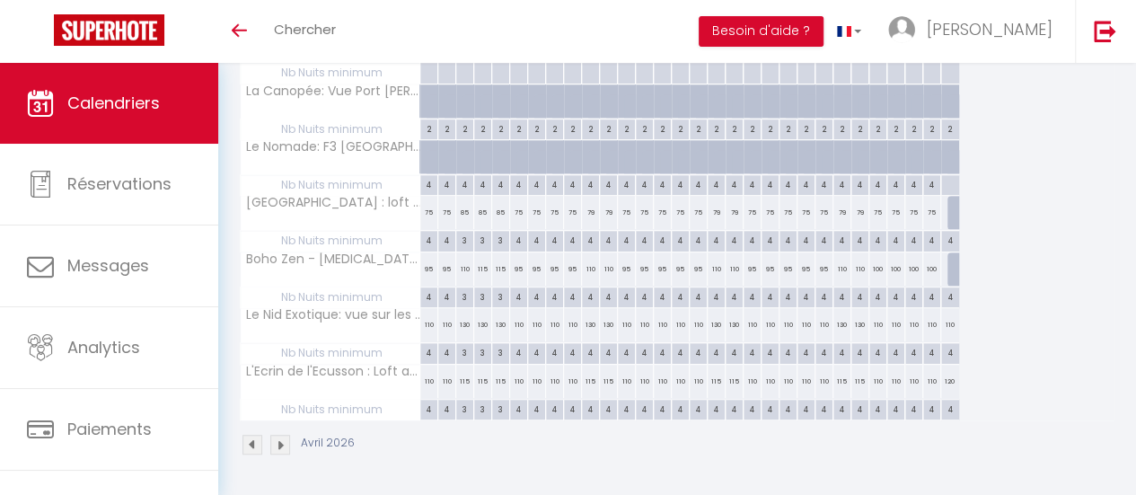
click at [946, 373] on div "120" at bounding box center [950, 381] width 18 height 33
type input "120"
type input "Jeu 30 Avril 2026"
type input "Ven 01 Mai 2026"
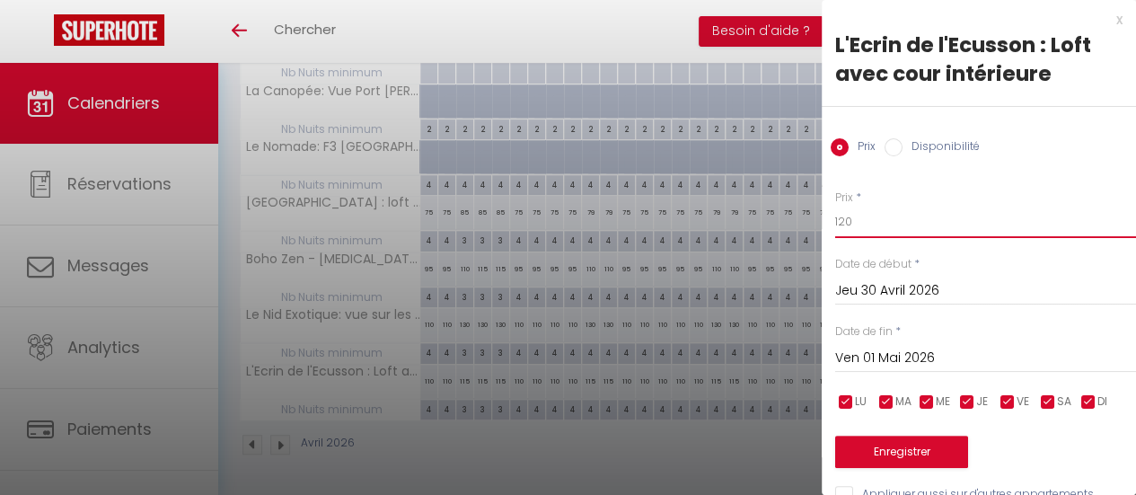
click at [856, 227] on input "120" at bounding box center [985, 222] width 301 height 32
type input "135"
click at [907, 354] on input "Ven 01 Mai 2026" at bounding box center [985, 358] width 301 height 23
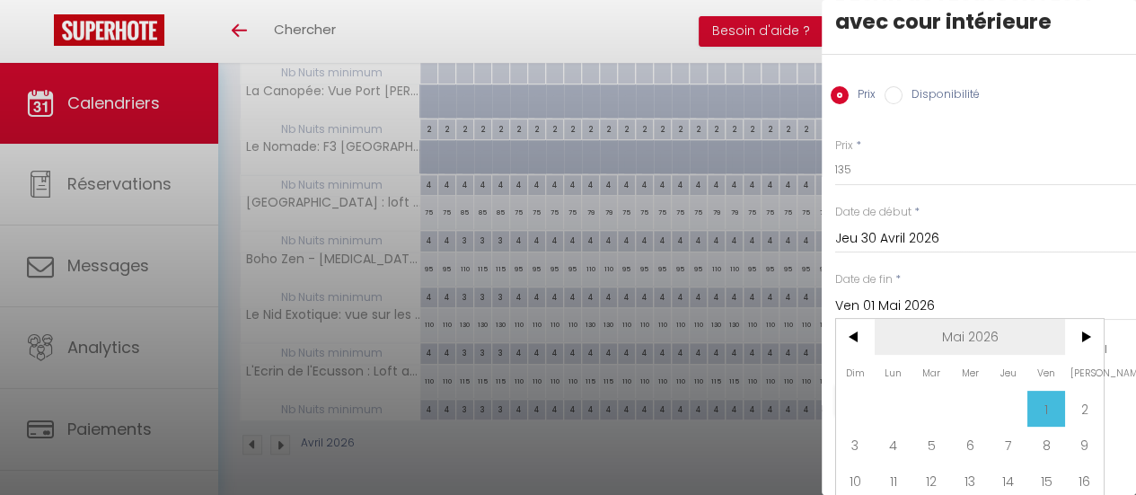
scroll to position [90, 0]
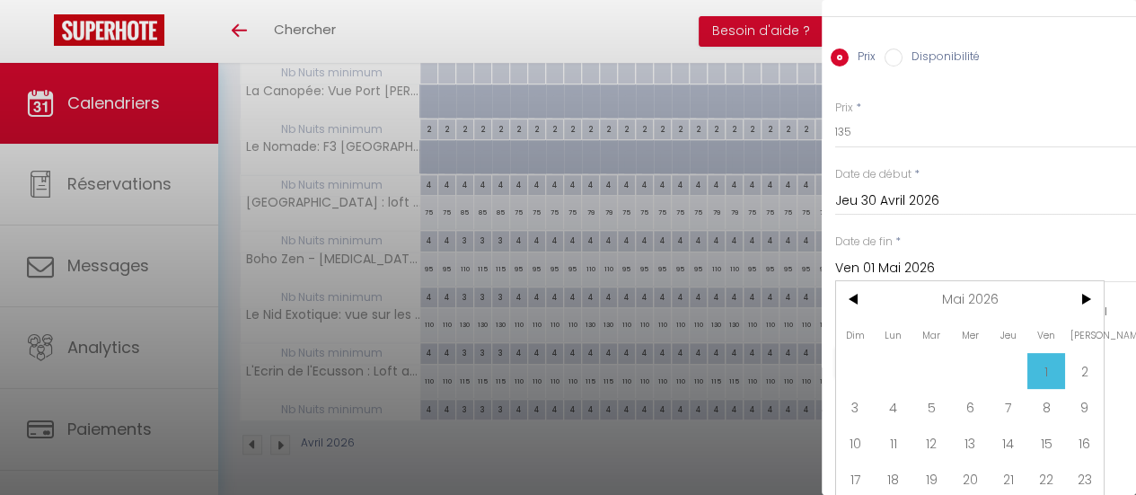
click at [862, 411] on span "3" at bounding box center [855, 407] width 39 height 36
type input "Dim 03 Mai 2026"
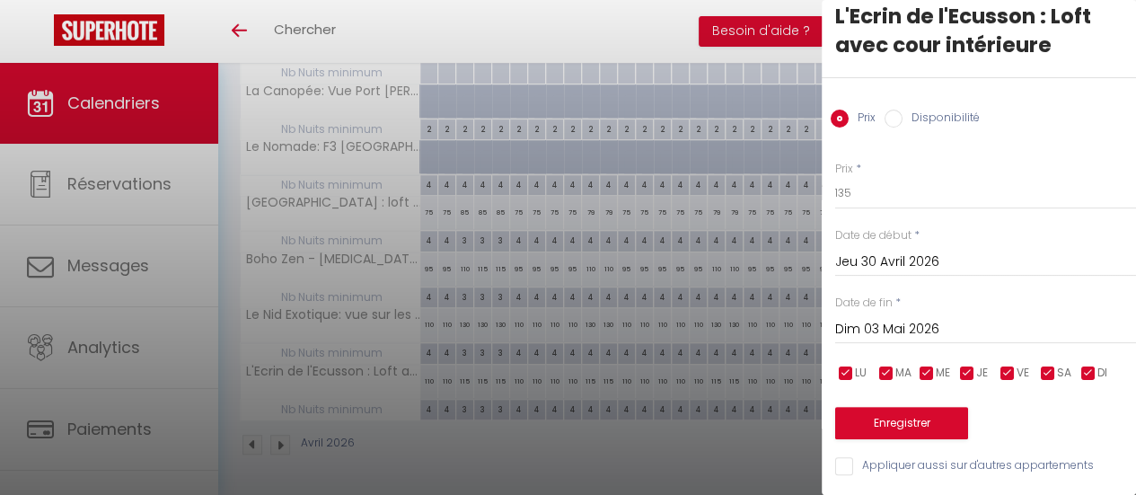
click at [850, 457] on input "Appliquer aussi sur d'autres appartements" at bounding box center [985, 466] width 301 height 18
click at [844, 459] on input "Appliquer aussi sur d'autres appartements" at bounding box center [985, 466] width 301 height 18
checkbox input "false"
click at [897, 418] on button "Enregistrer" at bounding box center [901, 423] width 133 height 32
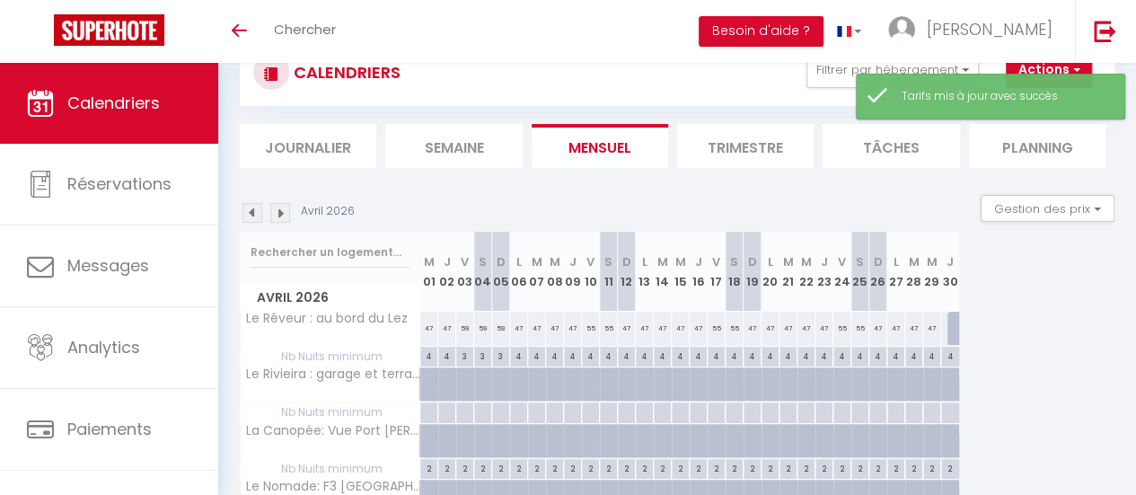
scroll to position [410, 0]
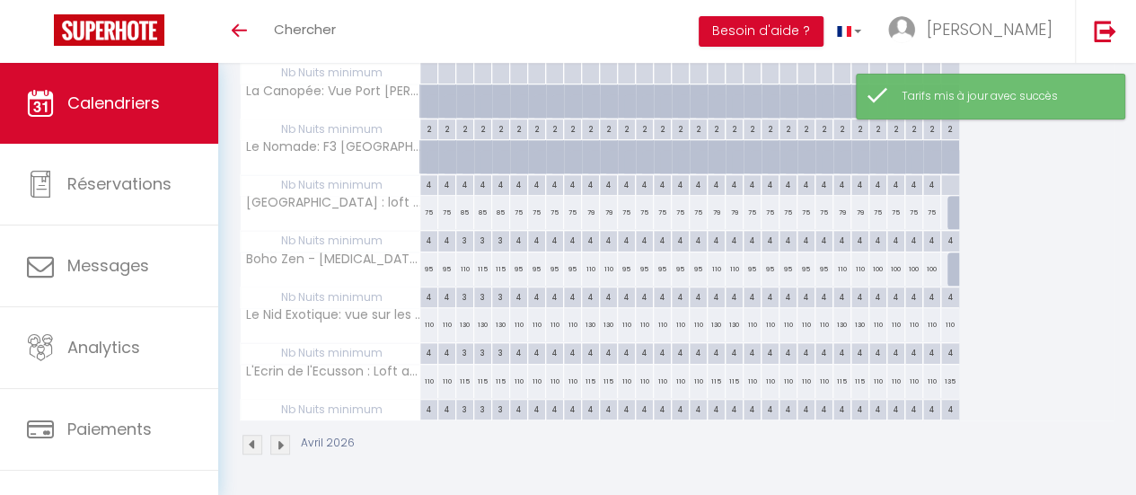
click at [947, 314] on div "110" at bounding box center [950, 324] width 18 height 33
type input "110"
type input "Jeu 30 Avril 2026"
type input "Ven 01 Mai 2026"
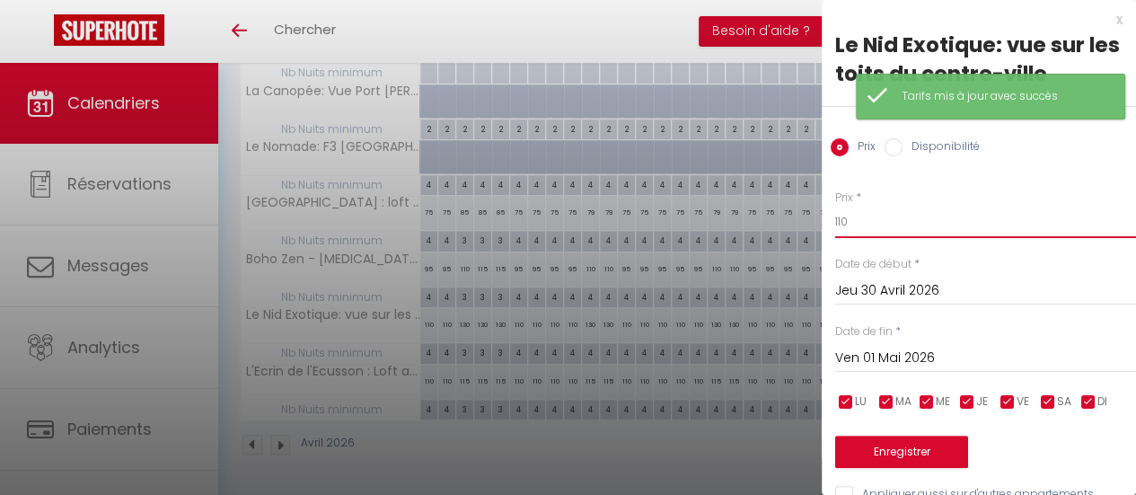
click at [882, 224] on input "110" at bounding box center [985, 222] width 301 height 32
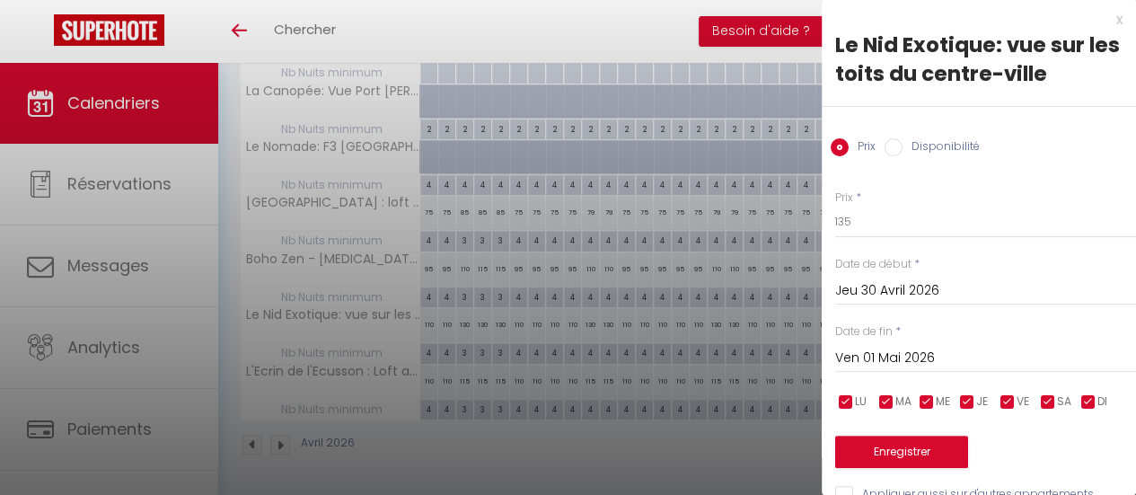
click at [932, 354] on input "Ven 01 Mai 2026" at bounding box center [985, 358] width 301 height 23
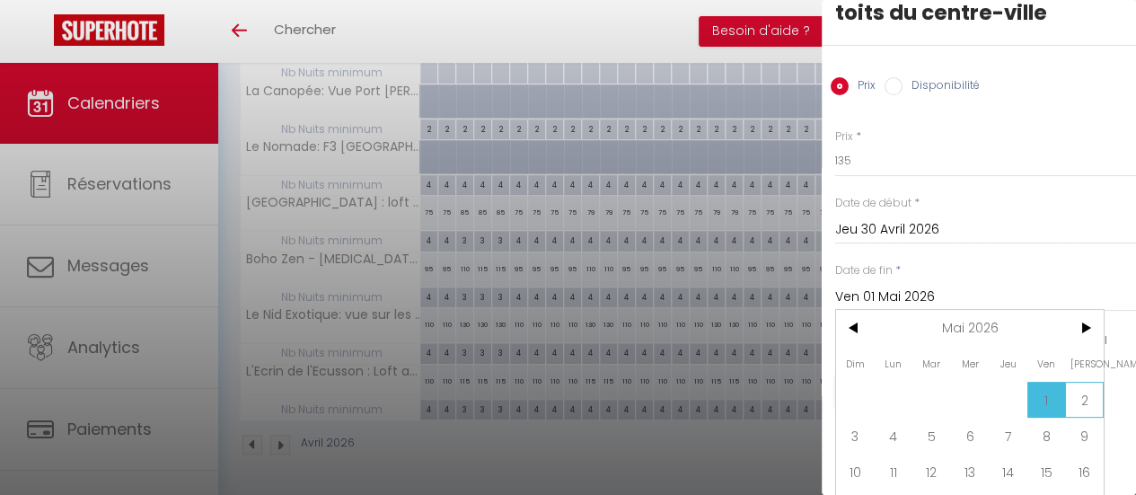
scroll to position [90, 0]
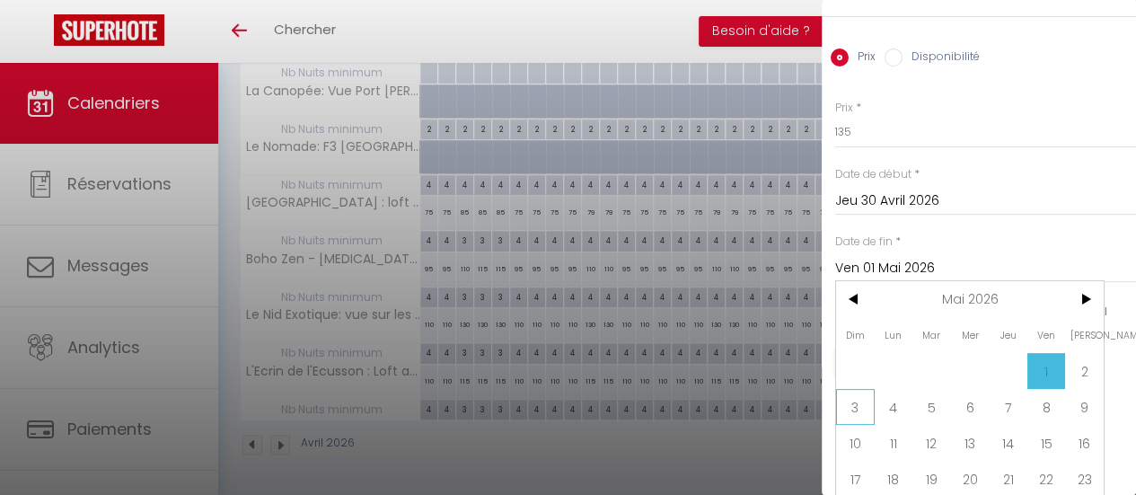
click at [862, 405] on span "3" at bounding box center [855, 407] width 39 height 36
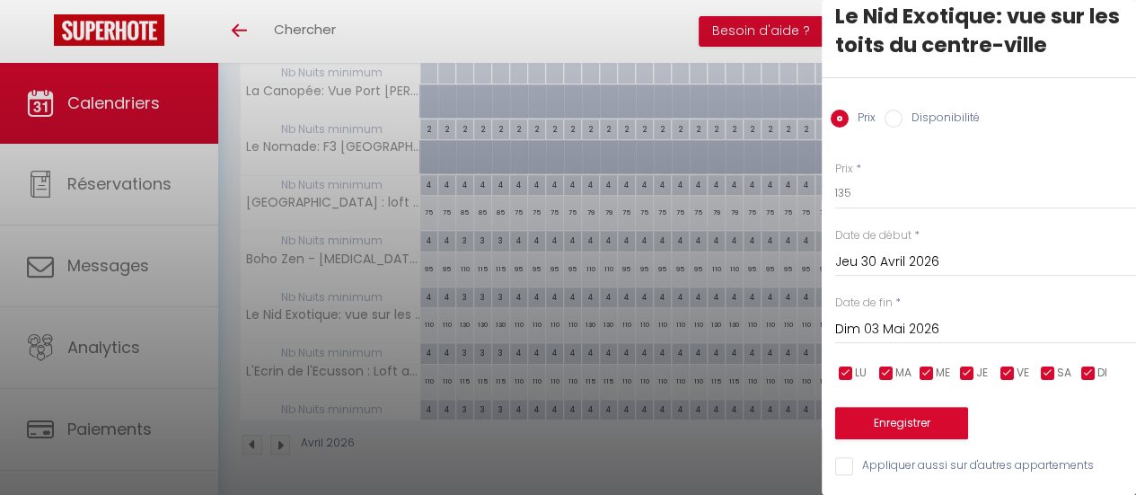
scroll to position [41, 0]
click at [891, 407] on button "Enregistrer" at bounding box center [901, 423] width 133 height 32
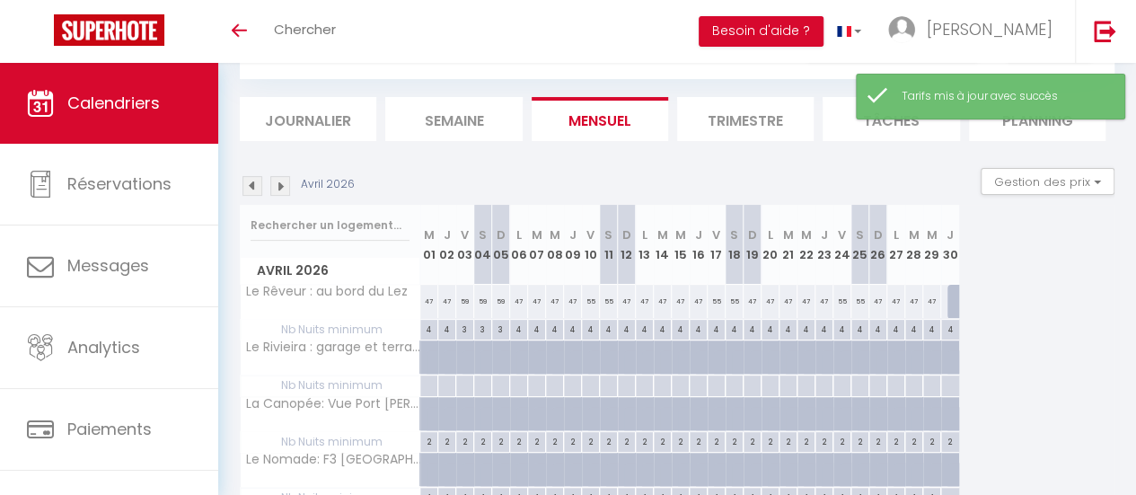
scroll to position [50, 0]
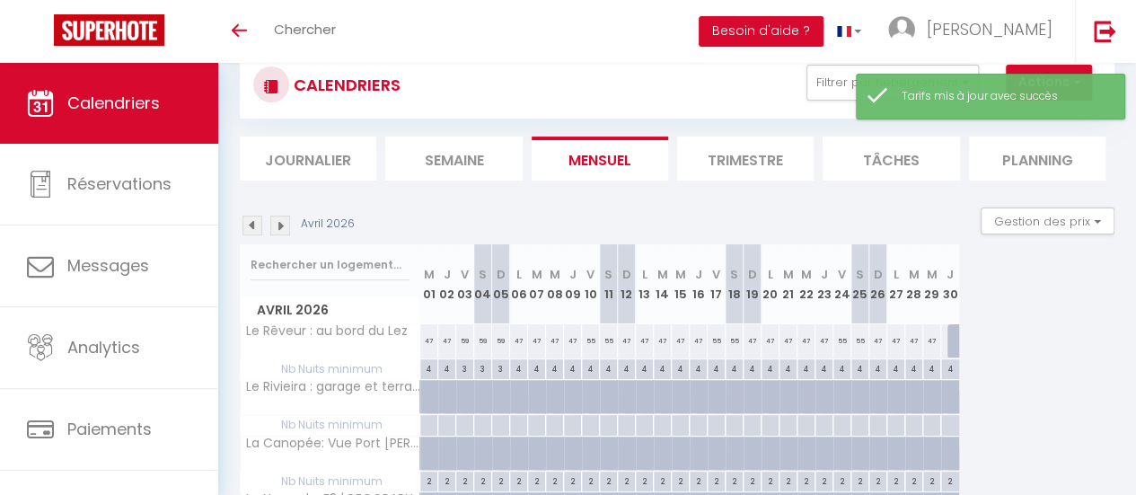
click at [284, 222] on img at bounding box center [280, 226] width 20 height 20
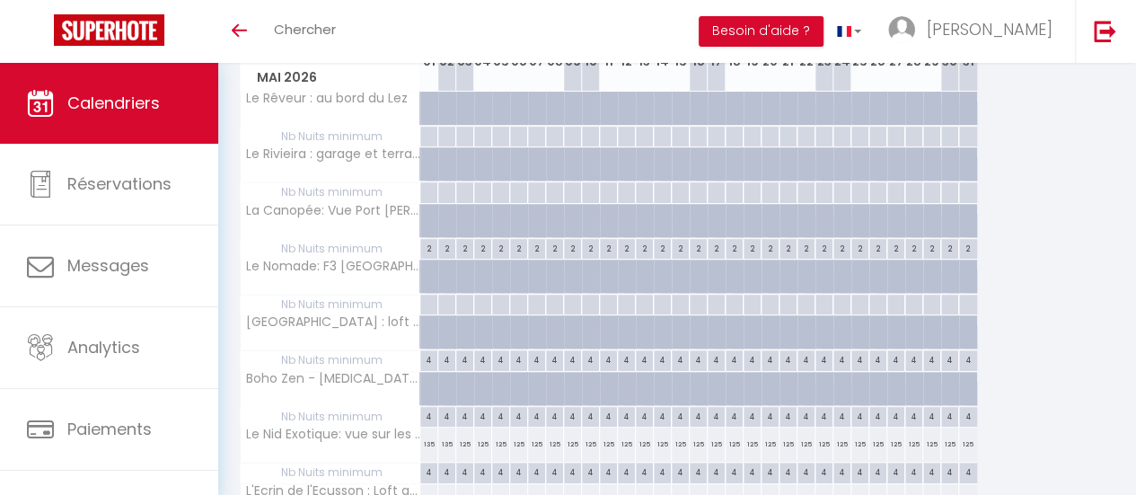
scroll to position [320, 0]
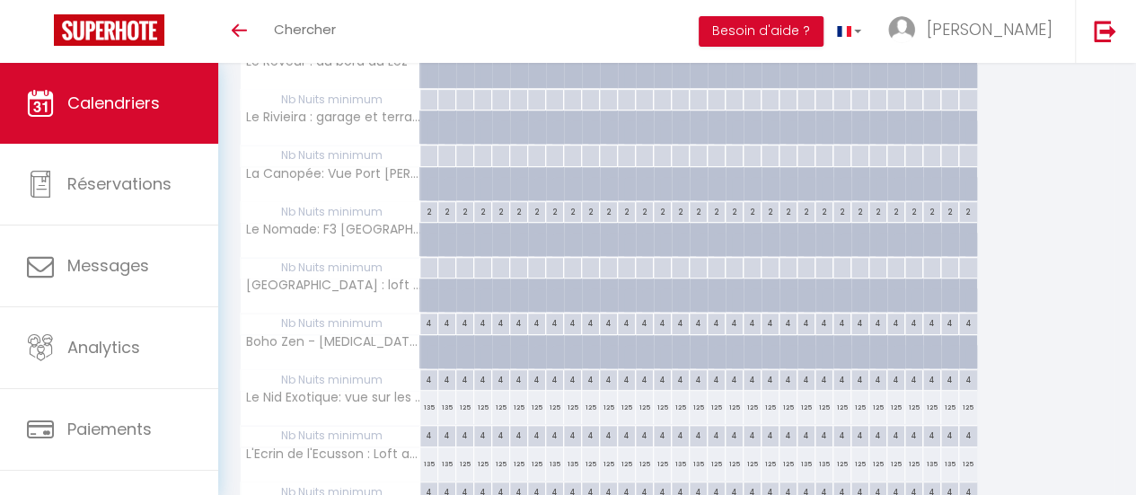
click at [552, 400] on div "125" at bounding box center [555, 407] width 18 height 33
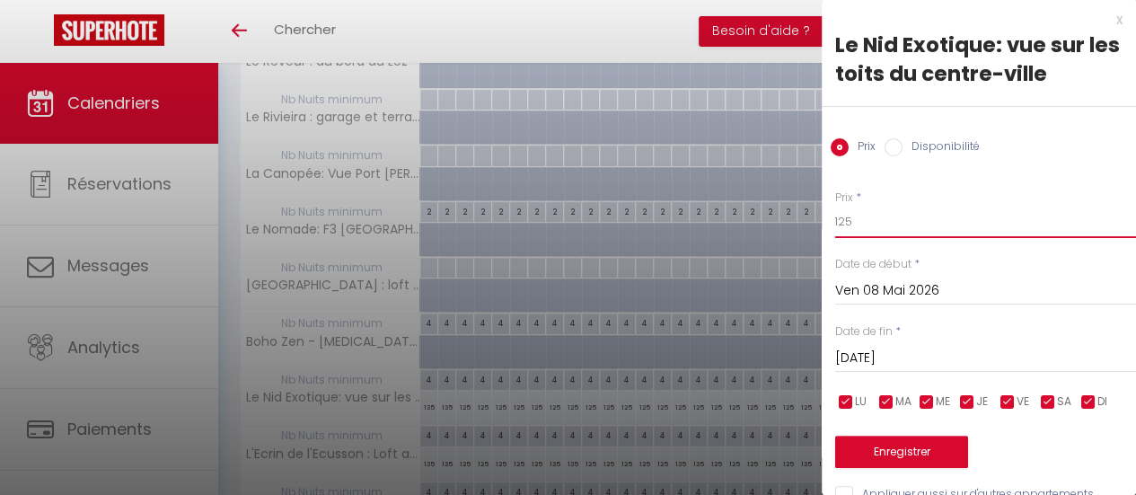
click at [868, 220] on input "125" at bounding box center [985, 222] width 301 height 32
click at [912, 354] on input "Sam 09 Mai 2026" at bounding box center [985, 358] width 301 height 23
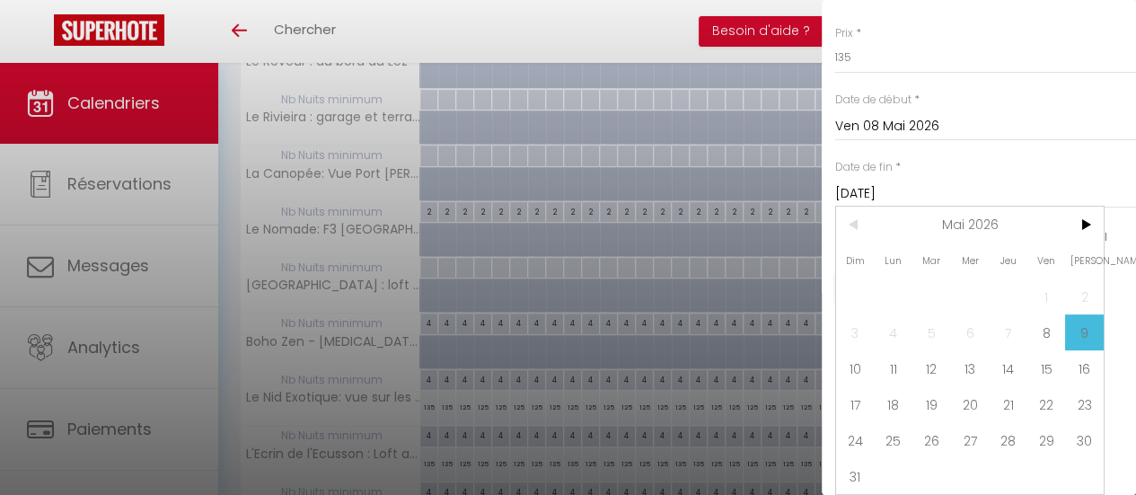
click at [853, 350] on span "10" at bounding box center [855, 368] width 39 height 36
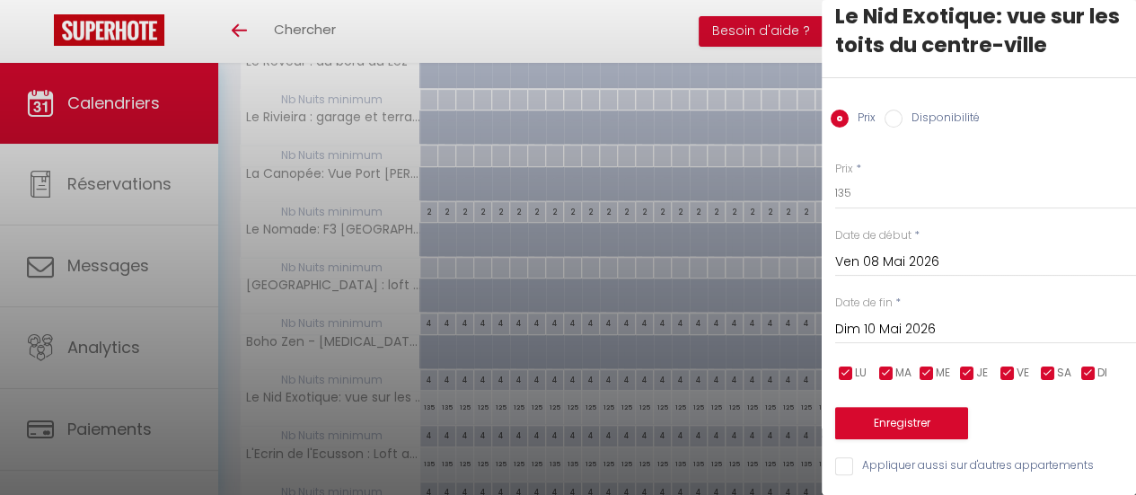
scroll to position [41, 0]
click at [989, 407] on div "Enregistrer" at bounding box center [985, 411] width 301 height 55
click at [888, 414] on button "Enregistrer" at bounding box center [901, 423] width 133 height 32
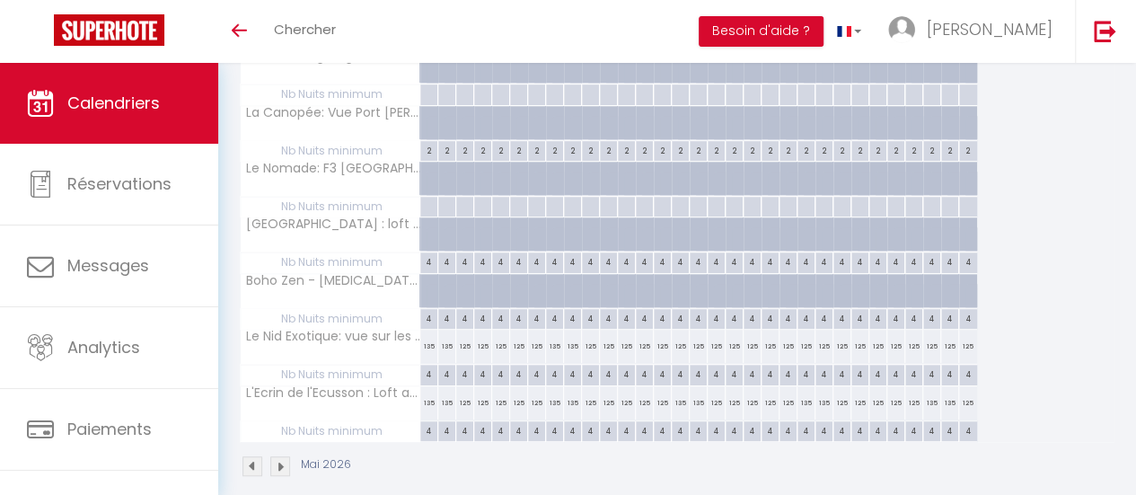
scroll to position [410, 0]
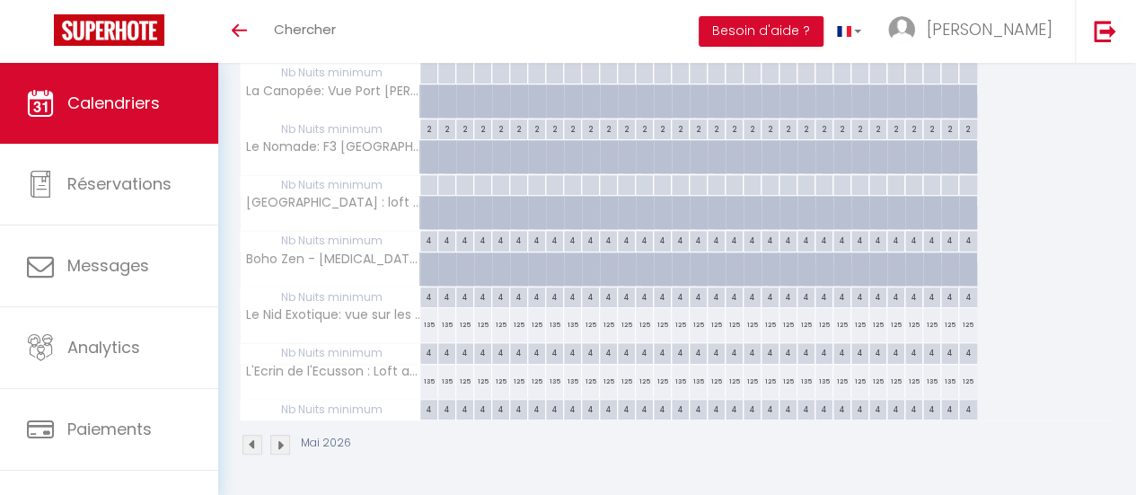
click at [540, 310] on div "125" at bounding box center [537, 324] width 18 height 33
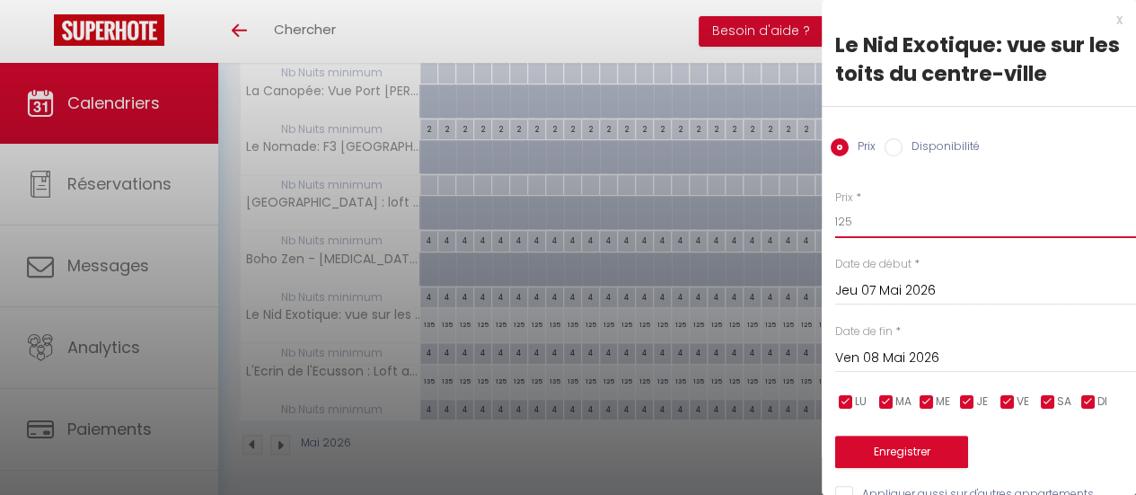
click at [863, 220] on input "125" at bounding box center [985, 222] width 301 height 32
click at [881, 452] on button "Enregistrer" at bounding box center [901, 452] width 133 height 32
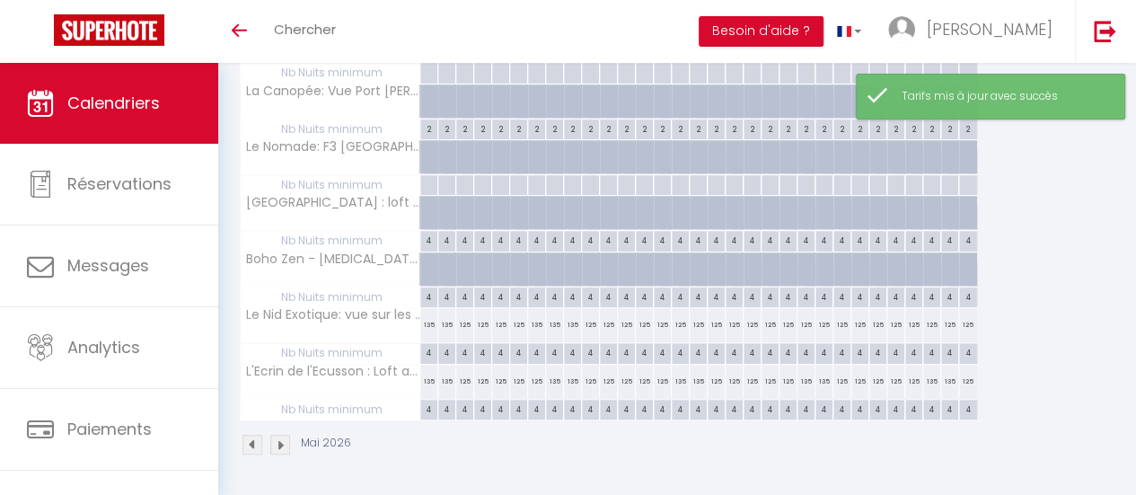
click at [535, 368] on div "125" at bounding box center [537, 381] width 18 height 33
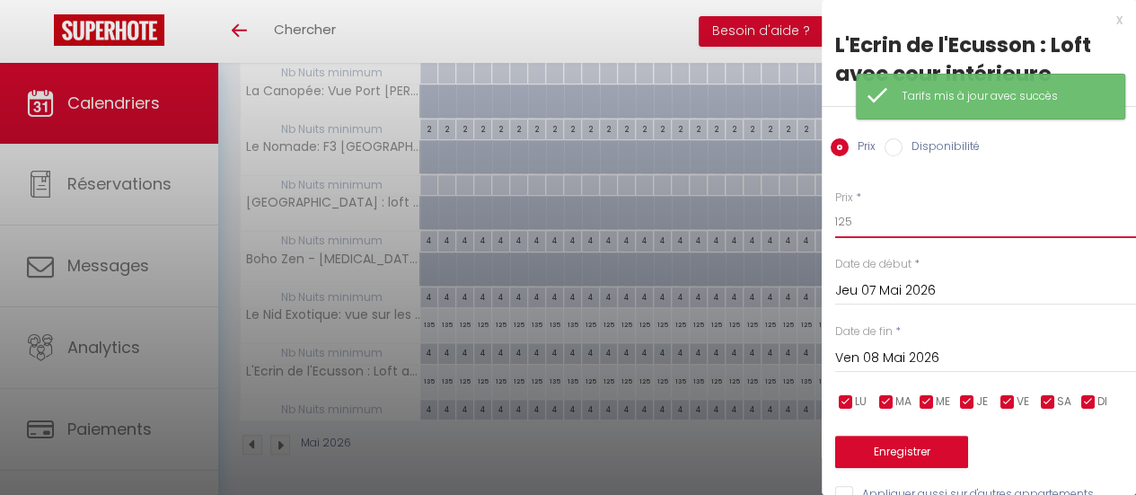
click at [871, 222] on input "125" at bounding box center [985, 222] width 301 height 32
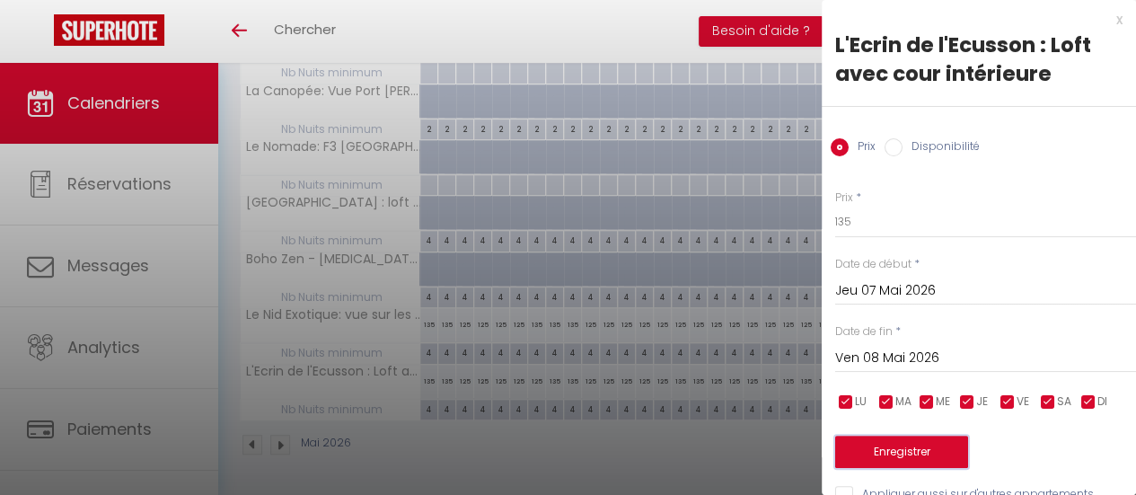
click at [894, 454] on button "Enregistrer" at bounding box center [901, 452] width 133 height 32
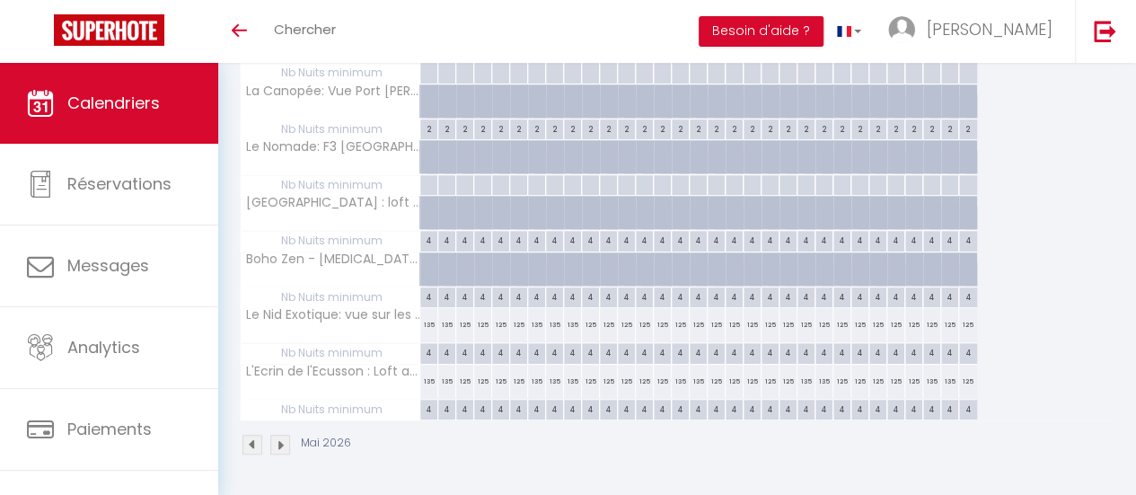
click at [431, 315] on div "135" at bounding box center [429, 324] width 18 height 33
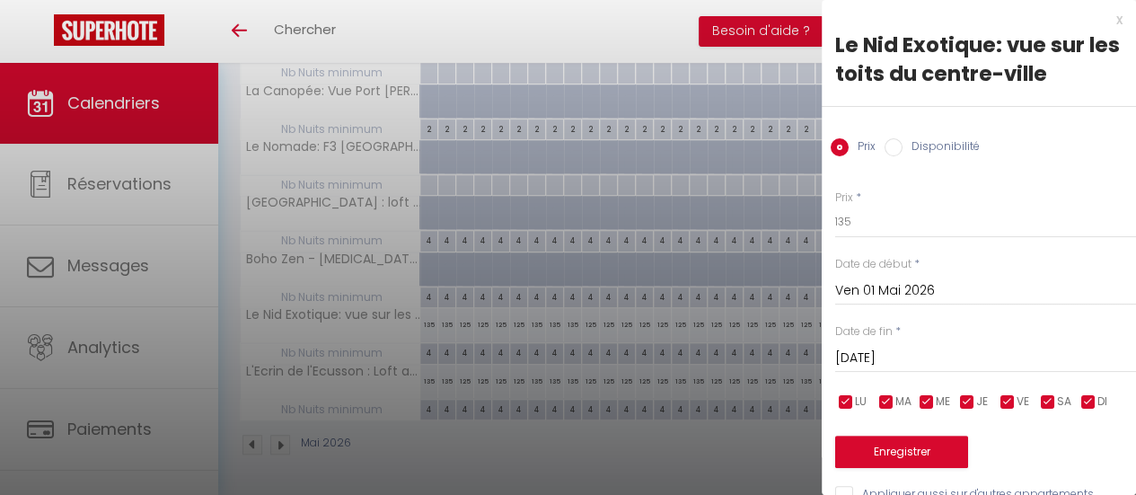
click at [945, 359] on input "Sam 02 Mai 2026" at bounding box center [985, 358] width 301 height 23
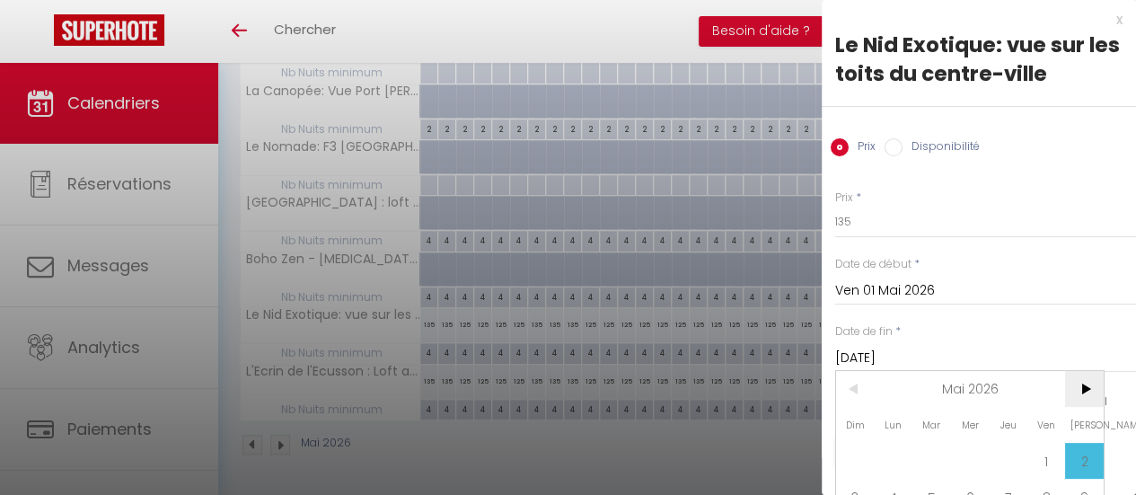
click at [1089, 384] on span ">" at bounding box center [1084, 389] width 39 height 36
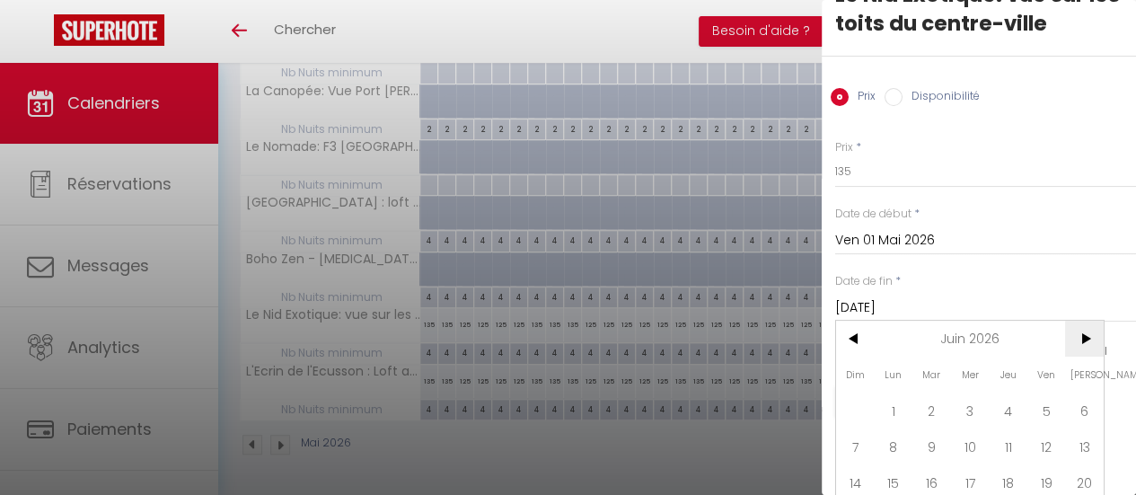
scroll to position [90, 0]
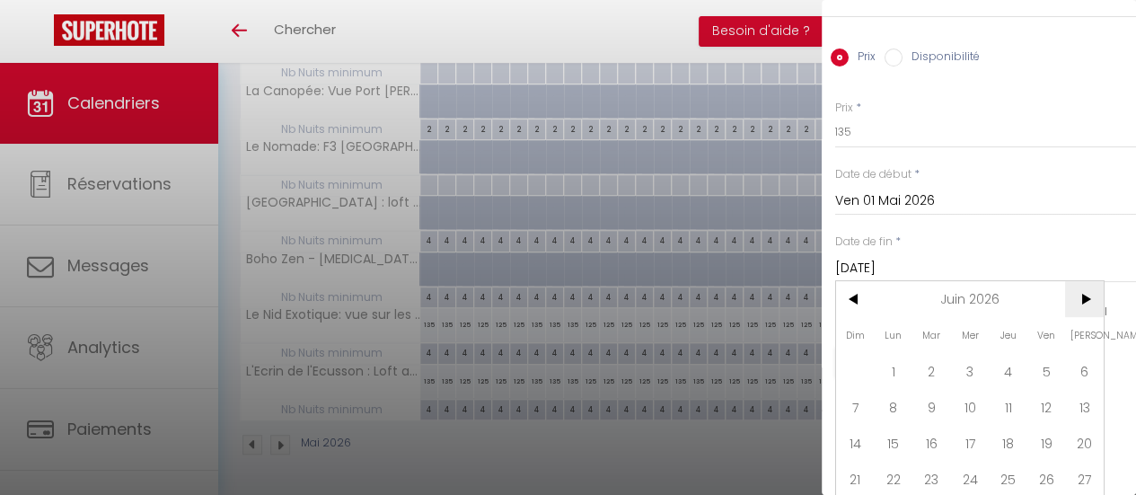
click at [1082, 299] on span ">" at bounding box center [1084, 299] width 39 height 36
click at [974, 360] on span "1" at bounding box center [970, 371] width 39 height 36
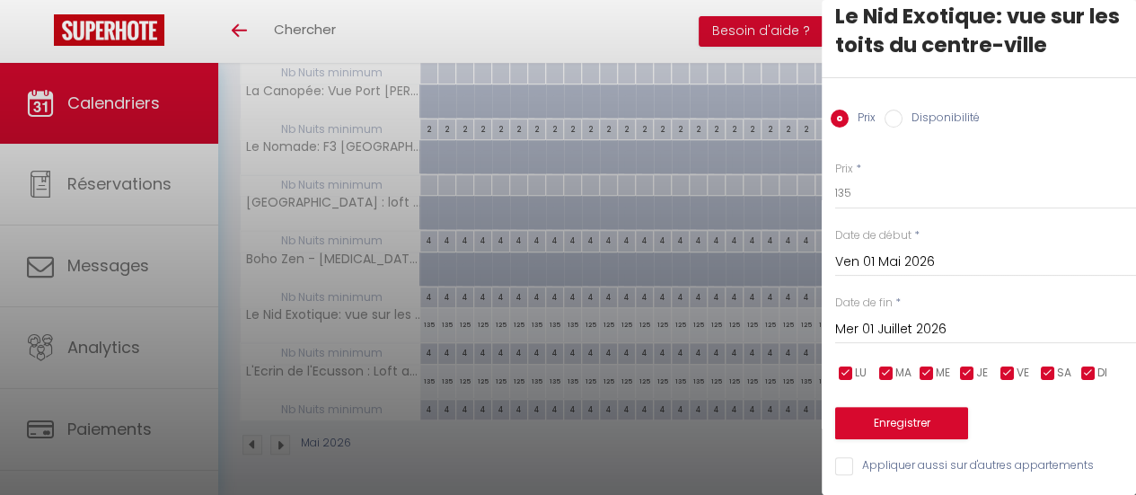
scroll to position [41, 0]
click at [967, 365] on input "checkbox" at bounding box center [968, 374] width 18 height 18
click at [931, 365] on input "checkbox" at bounding box center [927, 374] width 18 height 18
click at [885, 365] on input "checkbox" at bounding box center [887, 374] width 18 height 18
click at [846, 365] on input "checkbox" at bounding box center [846, 374] width 18 height 18
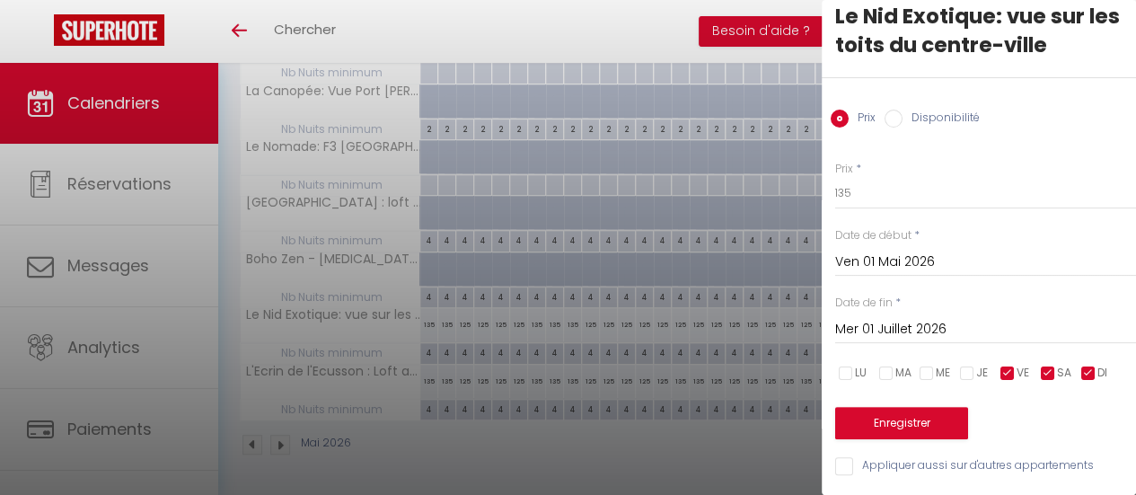
click at [1091, 365] on input "checkbox" at bounding box center [1089, 374] width 18 height 18
click at [929, 420] on button "Enregistrer" at bounding box center [901, 423] width 133 height 32
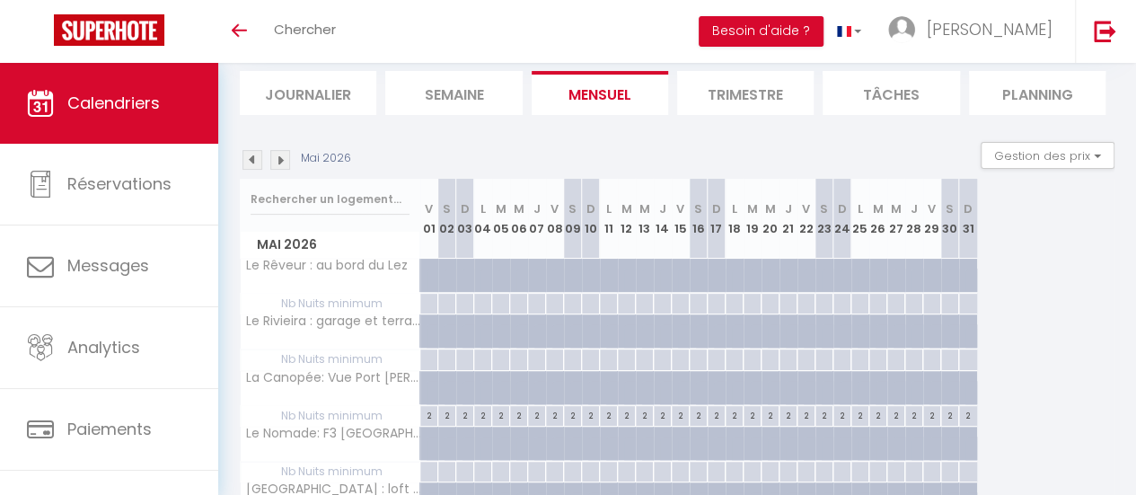
scroll to position [0, 0]
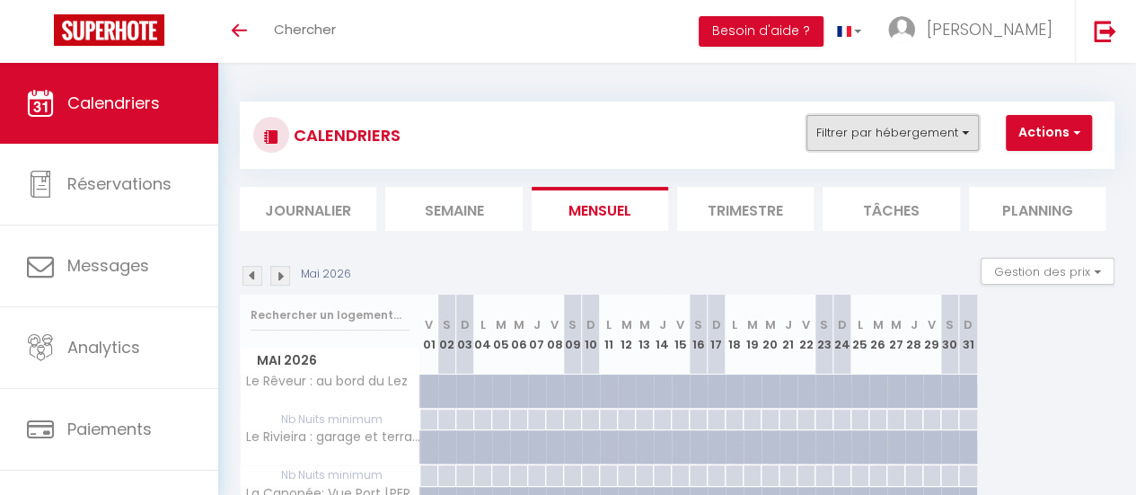
click at [870, 145] on button "Filtrer par hébergement" at bounding box center [893, 133] width 172 height 36
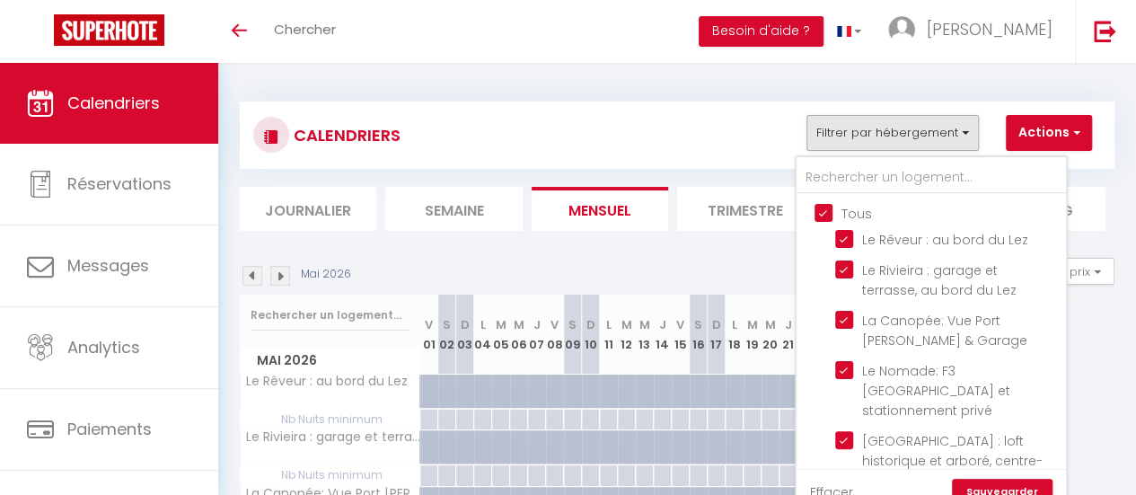
click at [823, 206] on input "Tous" at bounding box center [949, 212] width 269 height 18
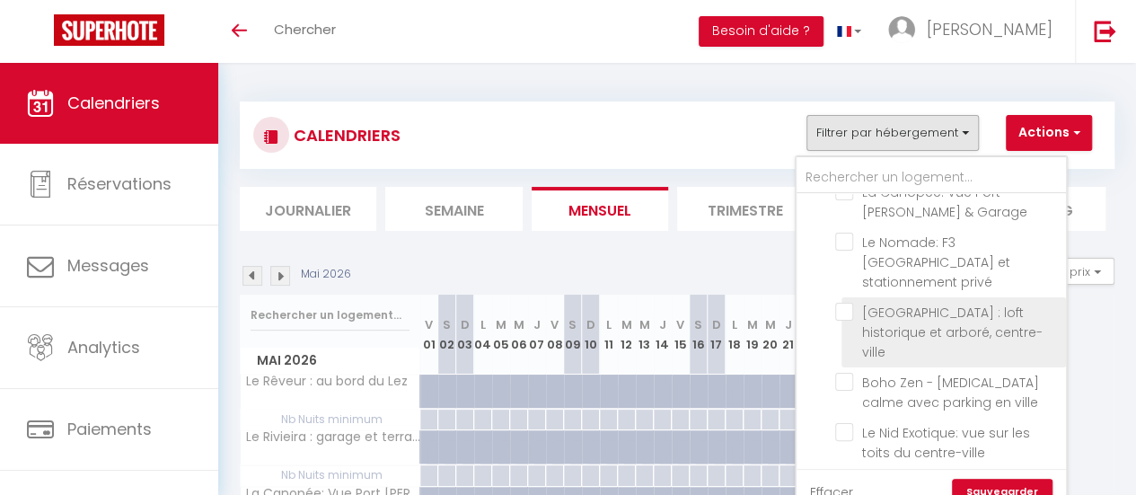
scroll to position [165, 0]
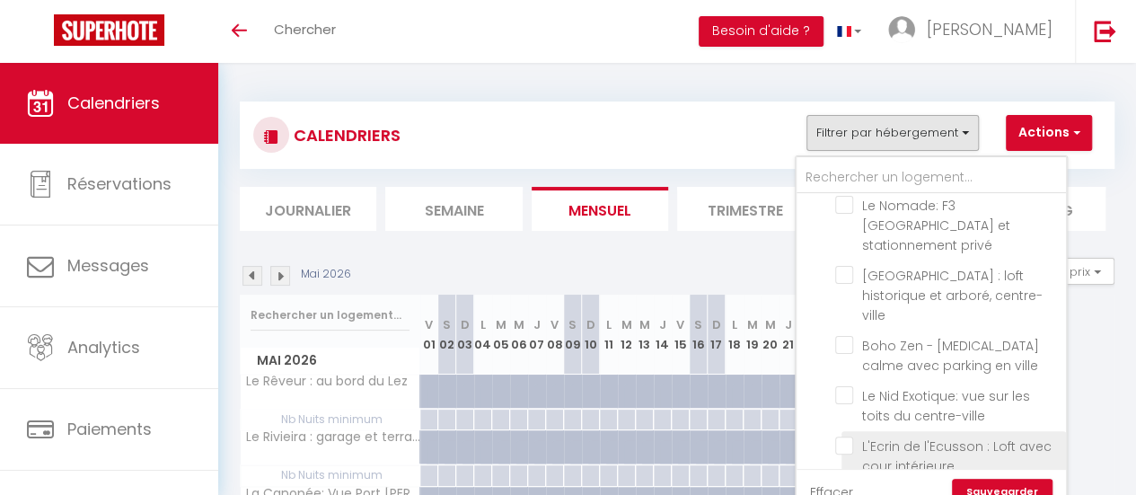
click at [843, 437] on input "L'Ecrin de l'Ecusson : Loft avec cour intérieure" at bounding box center [947, 446] width 225 height 18
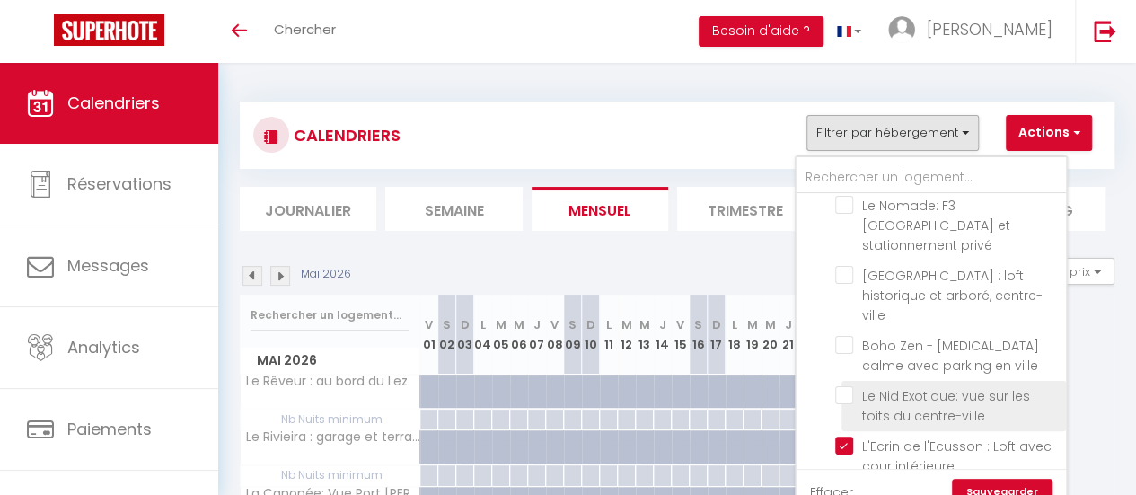
click at [841, 386] on input "Le Nid Exotique: vue sur les toits du centre-ville" at bounding box center [947, 395] width 225 height 18
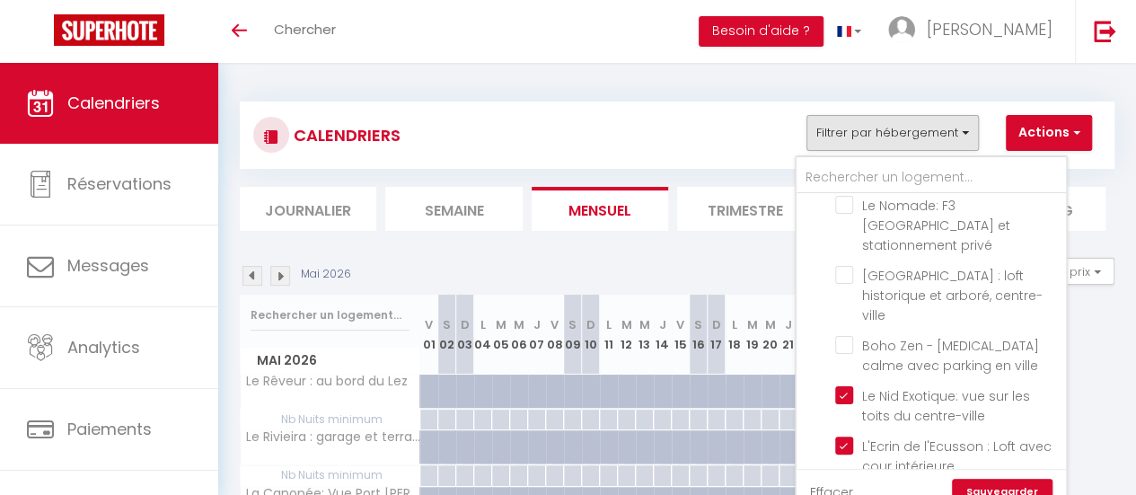
click at [986, 482] on link "Sauvegarder" at bounding box center [1002, 492] width 101 height 27
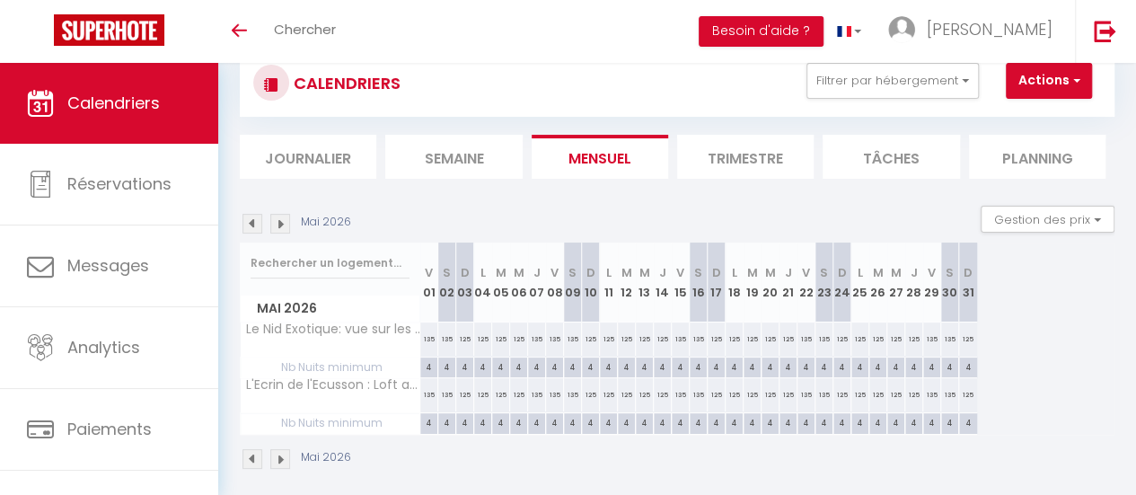
scroll to position [77, 0]
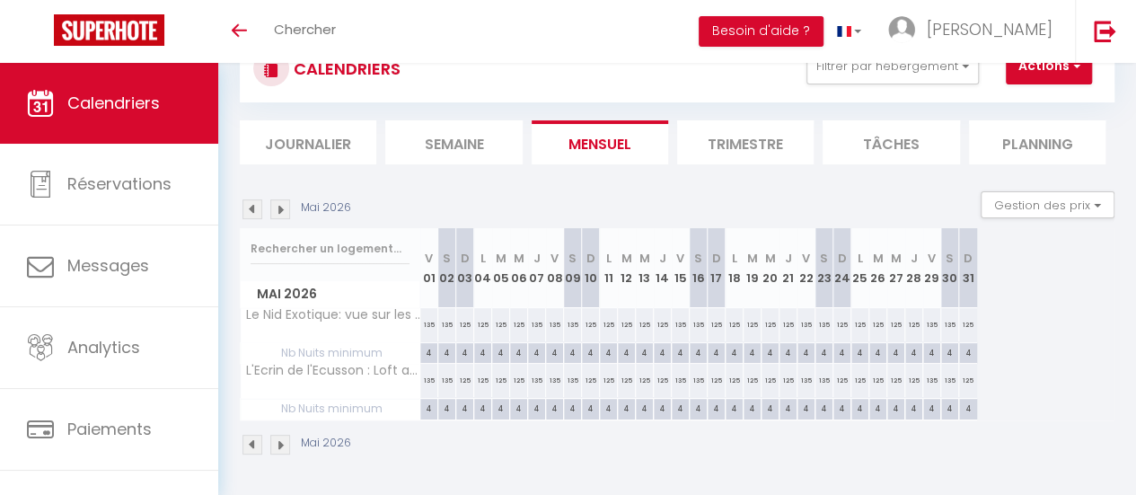
click at [661, 314] on div "125" at bounding box center [663, 324] width 18 height 33
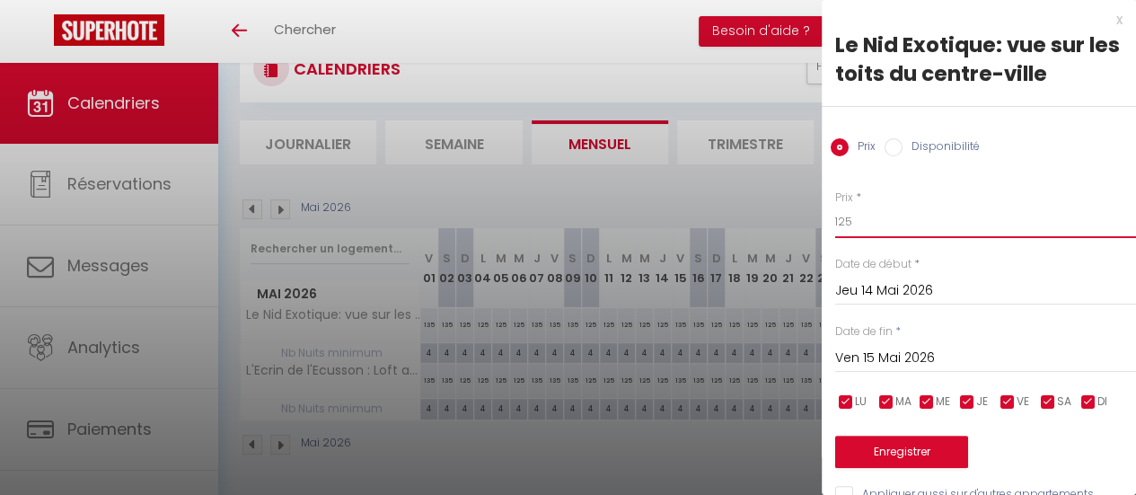
click at [851, 225] on input "125" at bounding box center [985, 222] width 301 height 32
click at [910, 360] on input "Ven 15 Mai 2026" at bounding box center [985, 358] width 301 height 23
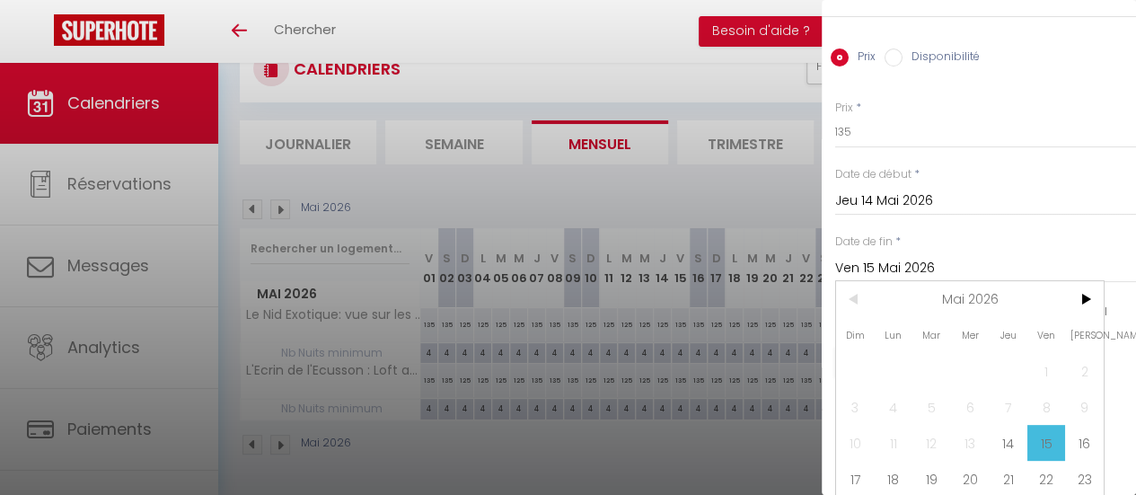
scroll to position [176, 0]
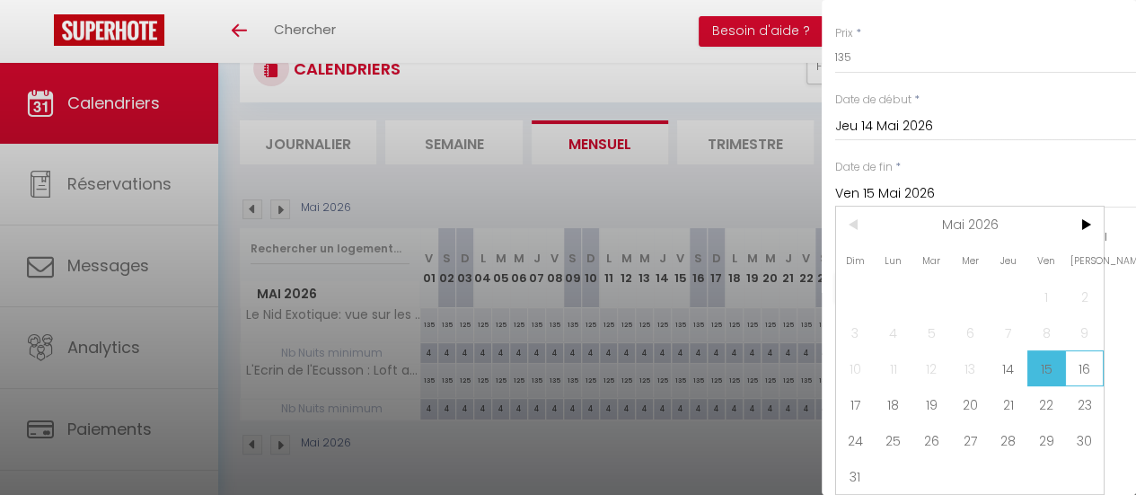
click at [1089, 357] on span "16" at bounding box center [1084, 368] width 39 height 36
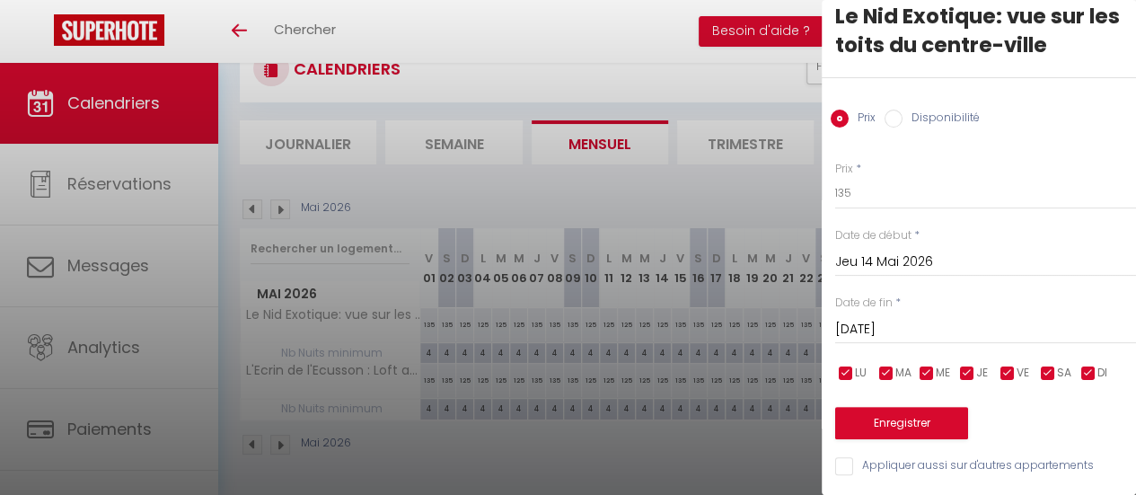
scroll to position [41, 0]
click at [938, 415] on button "Enregistrer" at bounding box center [901, 423] width 133 height 32
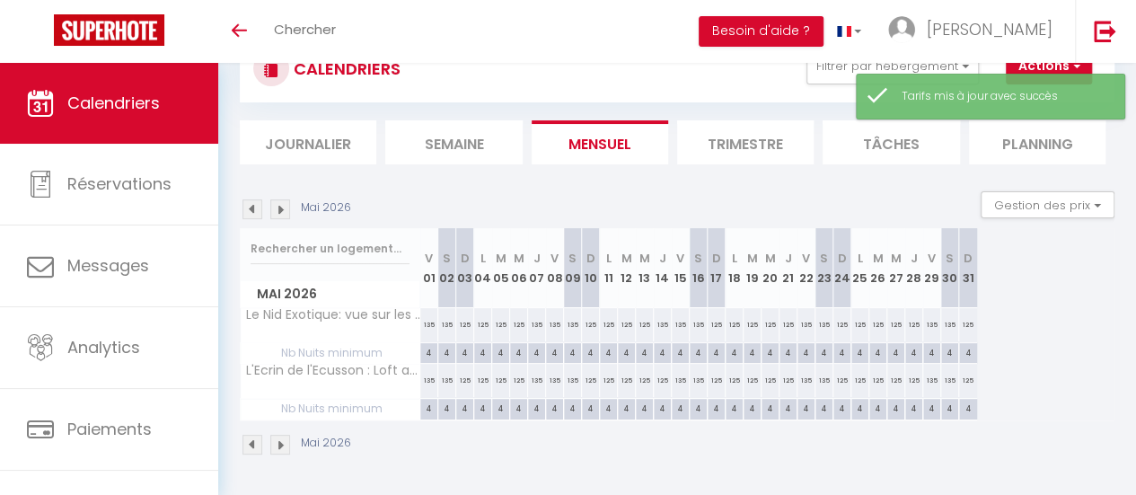
click at [643, 310] on div "125" at bounding box center [645, 324] width 18 height 33
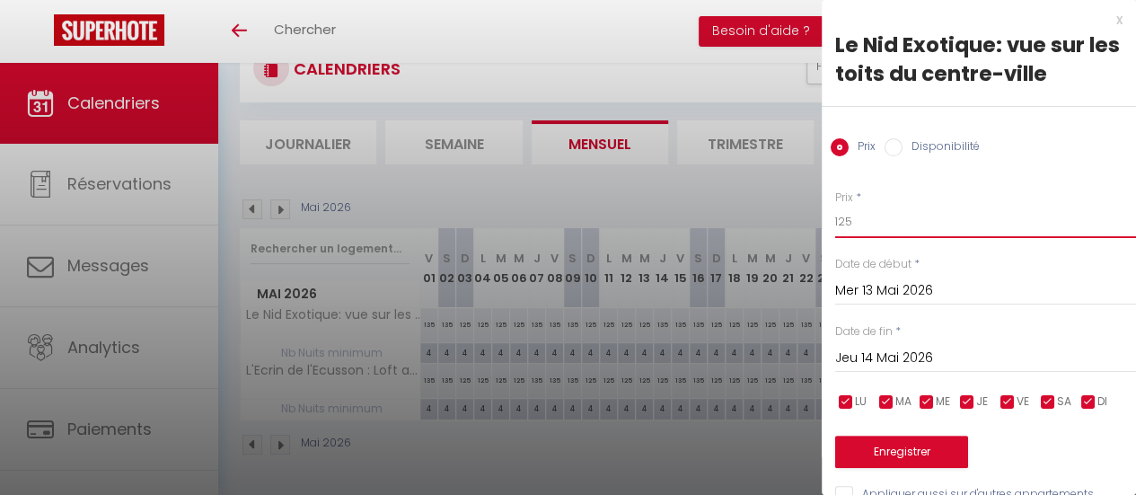
click at [878, 227] on input "125" at bounding box center [985, 222] width 301 height 32
click at [885, 448] on button "Enregistrer" at bounding box center [901, 452] width 133 height 32
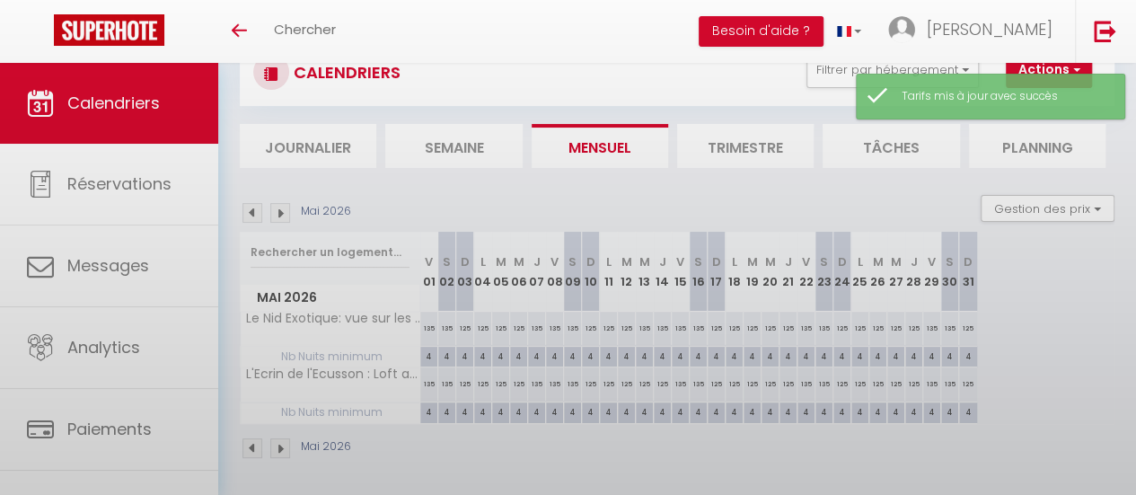
scroll to position [77, 0]
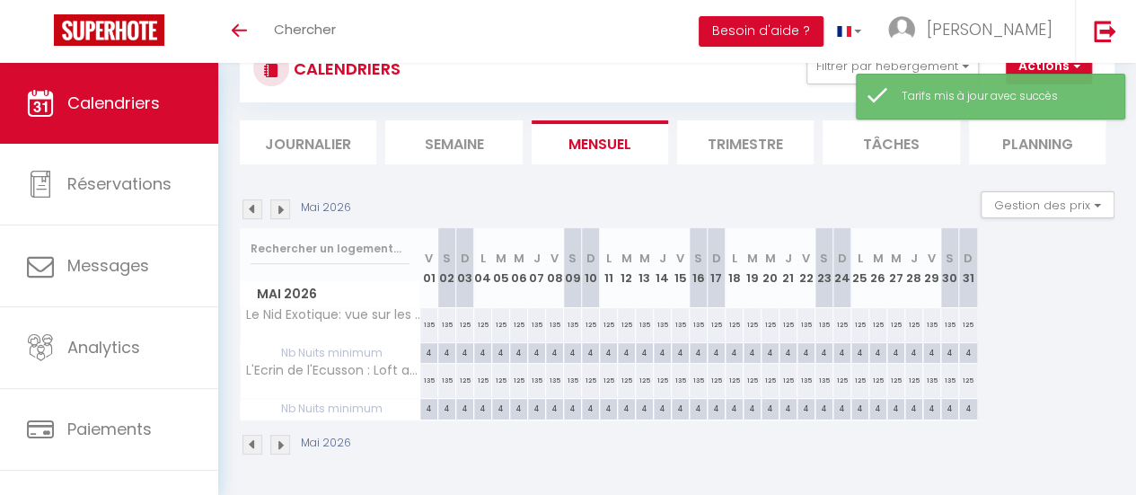
click at [644, 370] on div "125" at bounding box center [645, 380] width 18 height 33
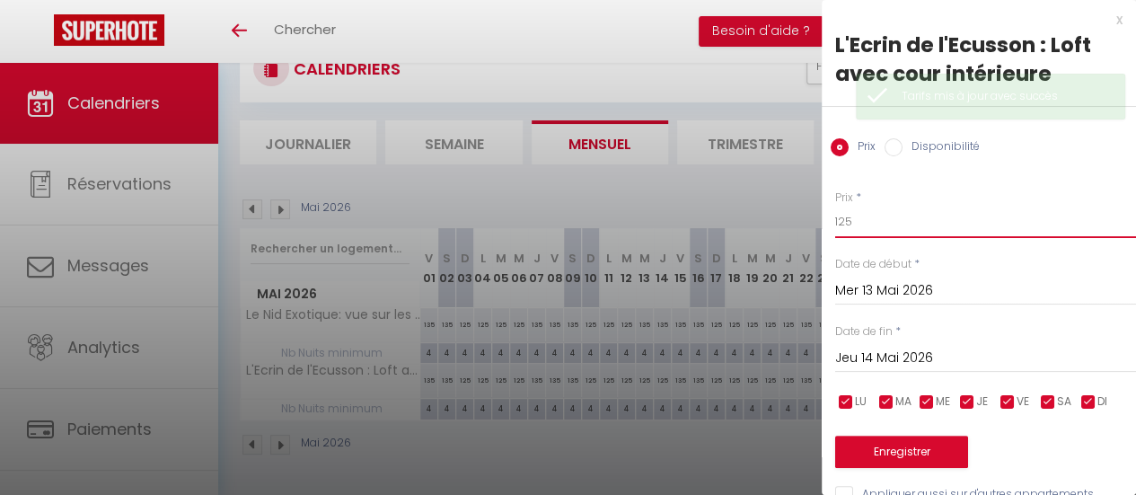
click at [902, 224] on input "125" at bounding box center [985, 222] width 301 height 32
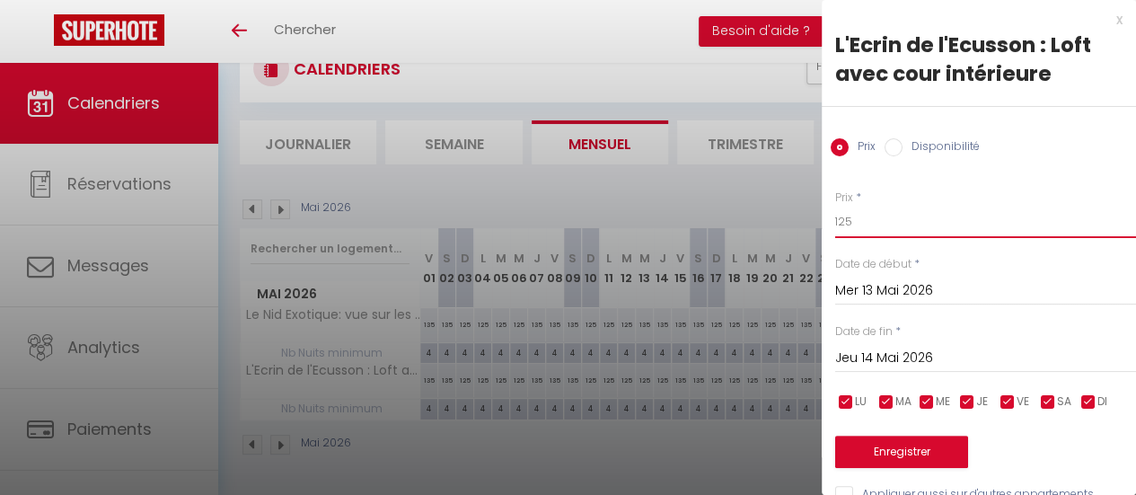
click at [902, 224] on input "125" at bounding box center [985, 222] width 301 height 32
click at [859, 359] on input "Jeu 14 Mai 2026" at bounding box center [985, 358] width 301 height 23
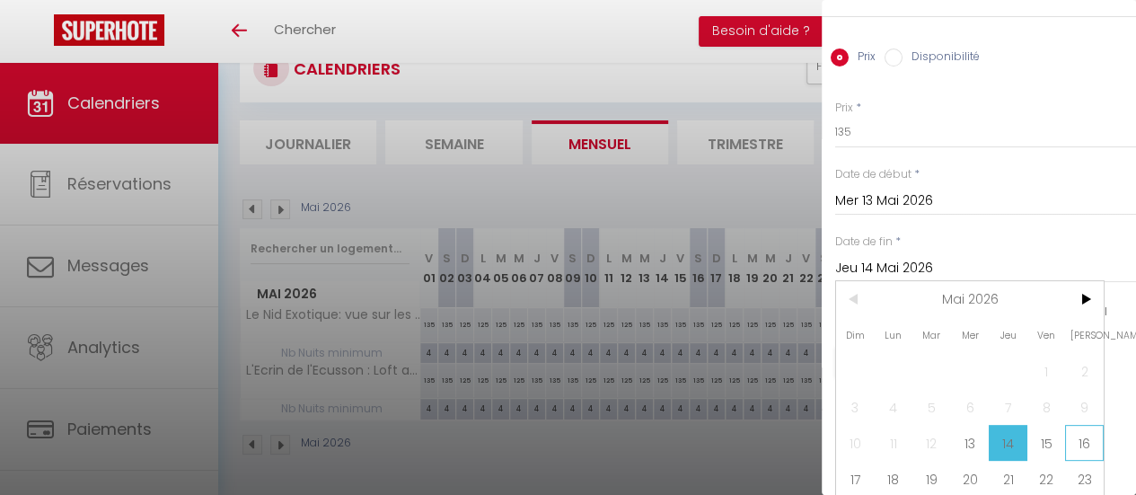
scroll to position [176, 0]
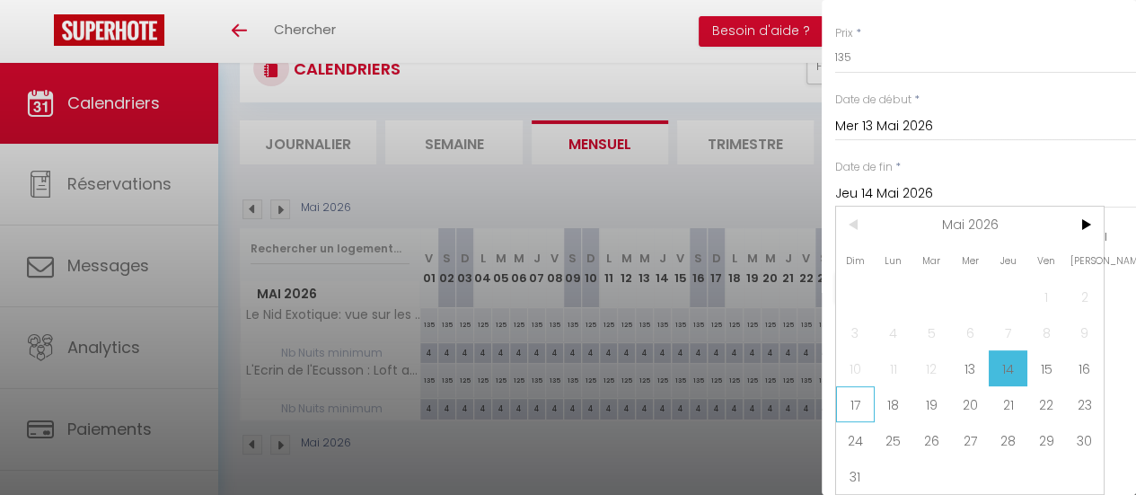
click at [862, 388] on span "17" at bounding box center [855, 404] width 39 height 36
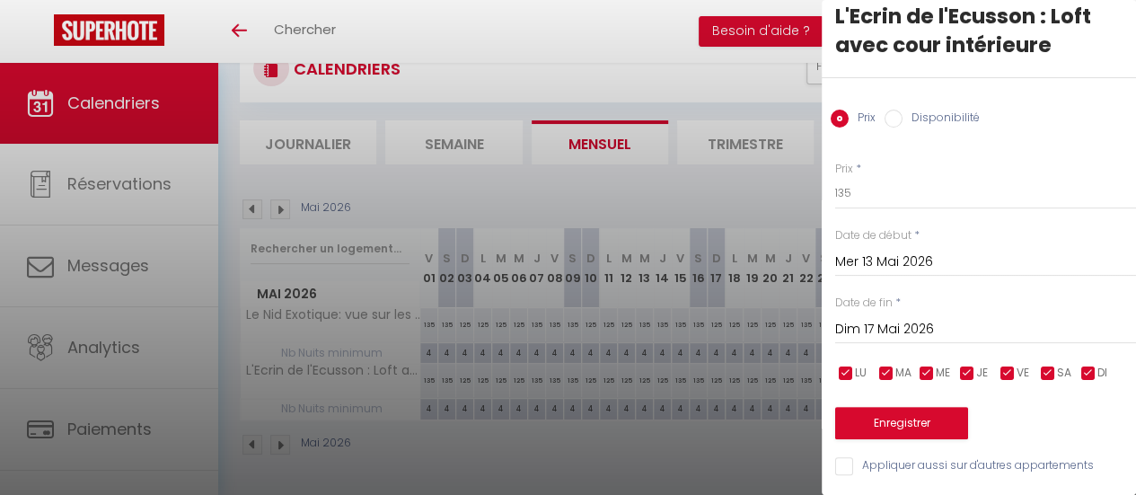
scroll to position [41, 0]
click at [929, 407] on button "Enregistrer" at bounding box center [901, 423] width 133 height 32
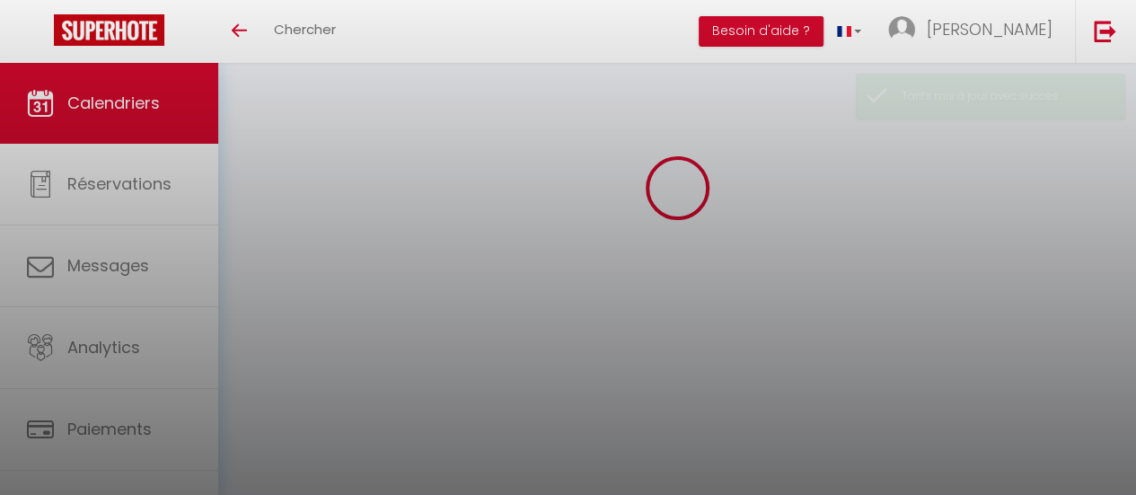
scroll to position [77, 0]
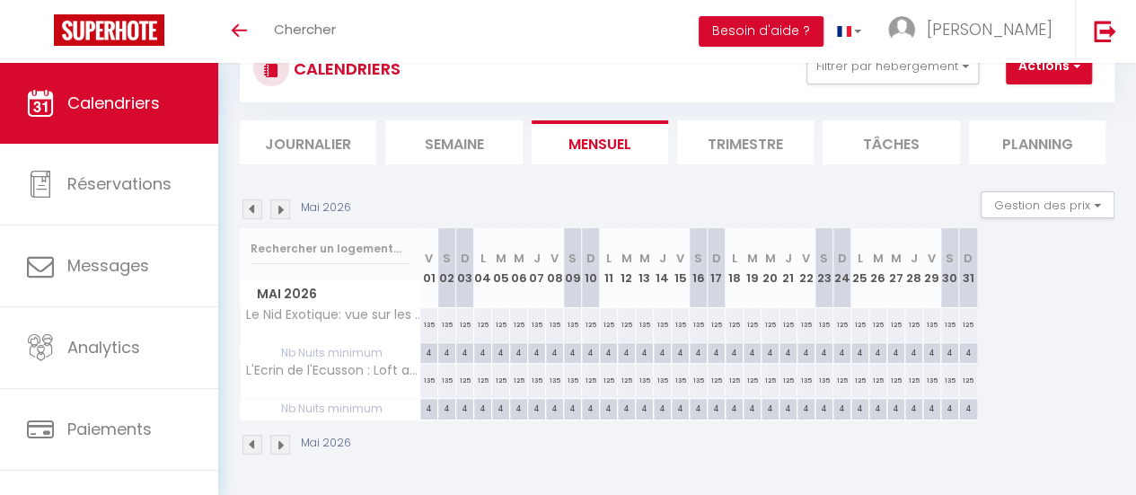
click at [844, 312] on div "125" at bounding box center [843, 324] width 18 height 33
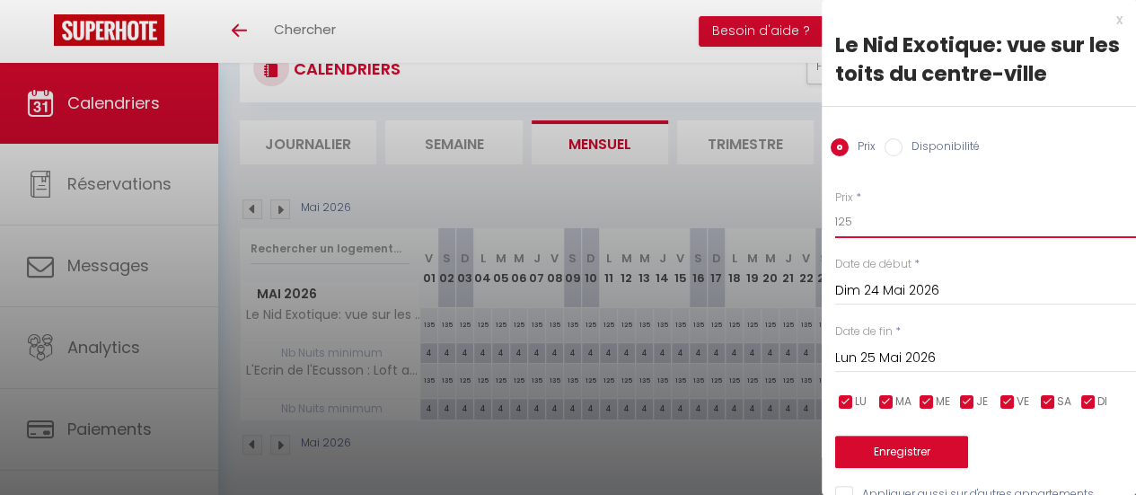
click at [916, 208] on input "125" at bounding box center [985, 222] width 301 height 32
click at [913, 451] on button "Enregistrer" at bounding box center [901, 452] width 133 height 32
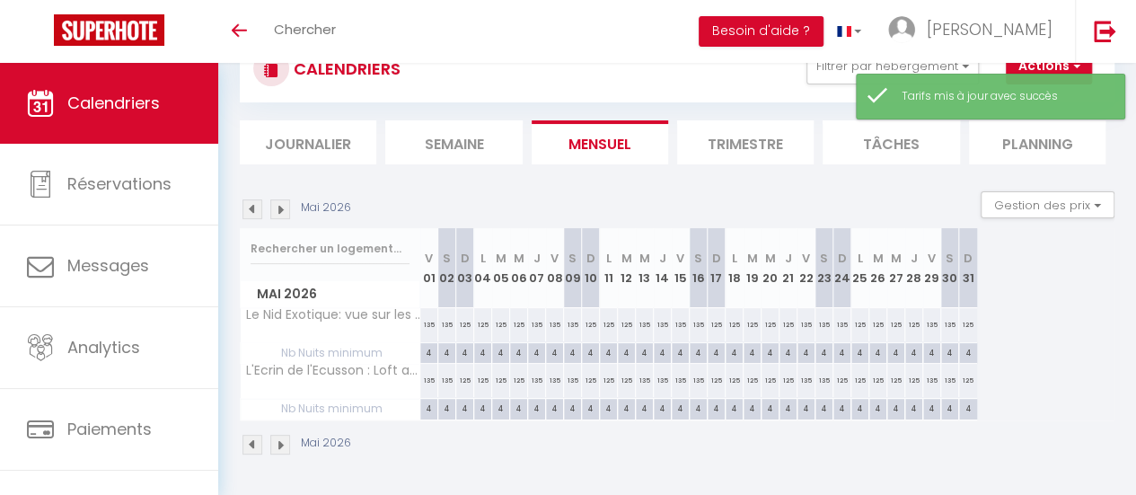
click at [844, 366] on div "125" at bounding box center [843, 380] width 18 height 33
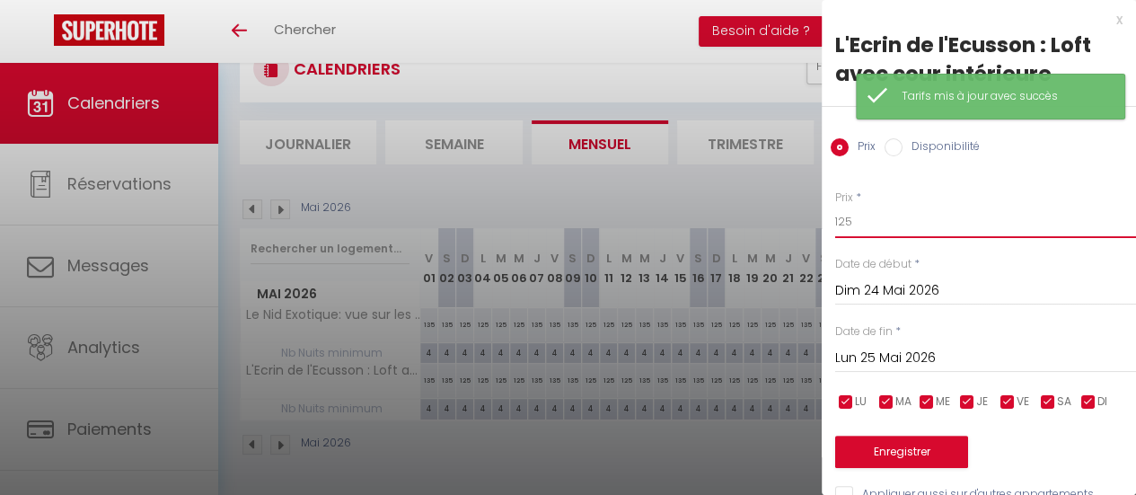
click at [862, 223] on input "125" at bounding box center [985, 222] width 301 height 32
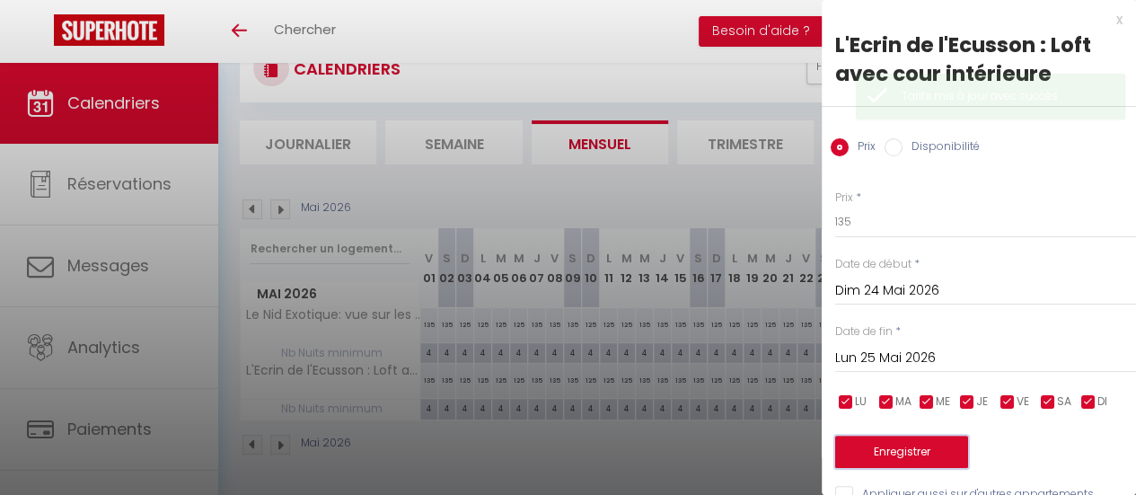
click at [941, 450] on button "Enregistrer" at bounding box center [901, 452] width 133 height 32
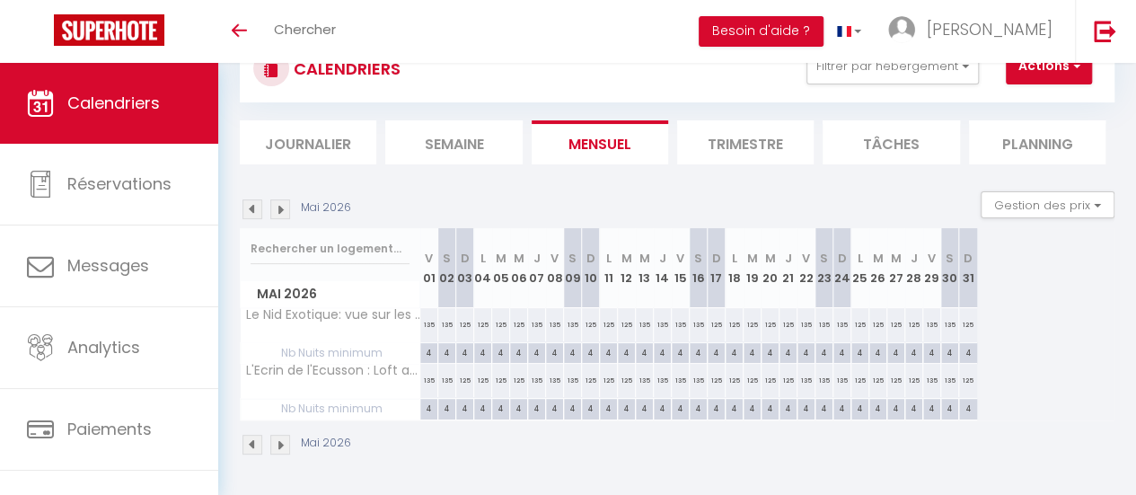
click at [278, 199] on img at bounding box center [280, 209] width 20 height 20
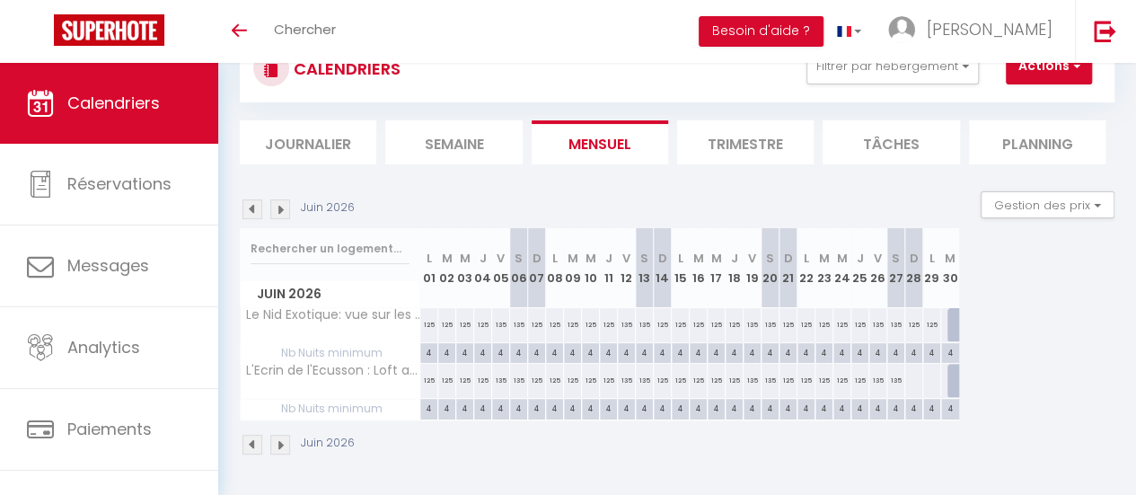
click at [911, 369] on div at bounding box center [914, 380] width 19 height 33
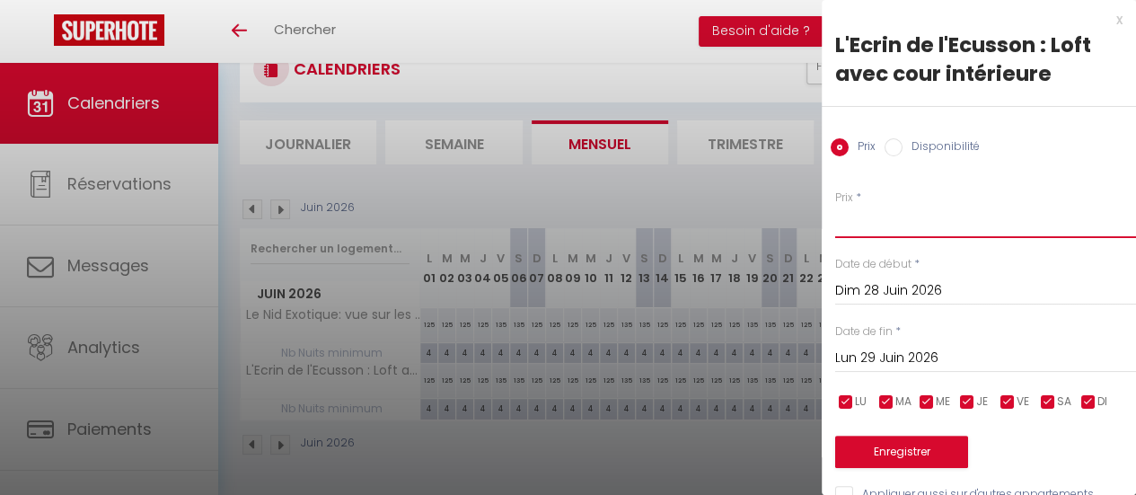
click at [874, 213] on input "Prix" at bounding box center [985, 222] width 301 height 32
click at [906, 358] on input "Lun 29 Juin 2026" at bounding box center [985, 358] width 301 height 23
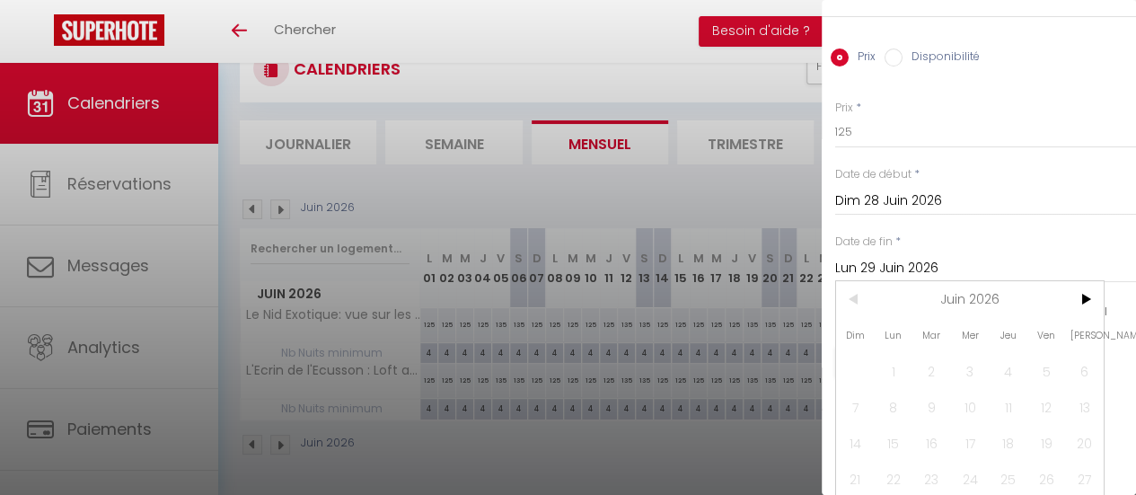
scroll to position [140, 0]
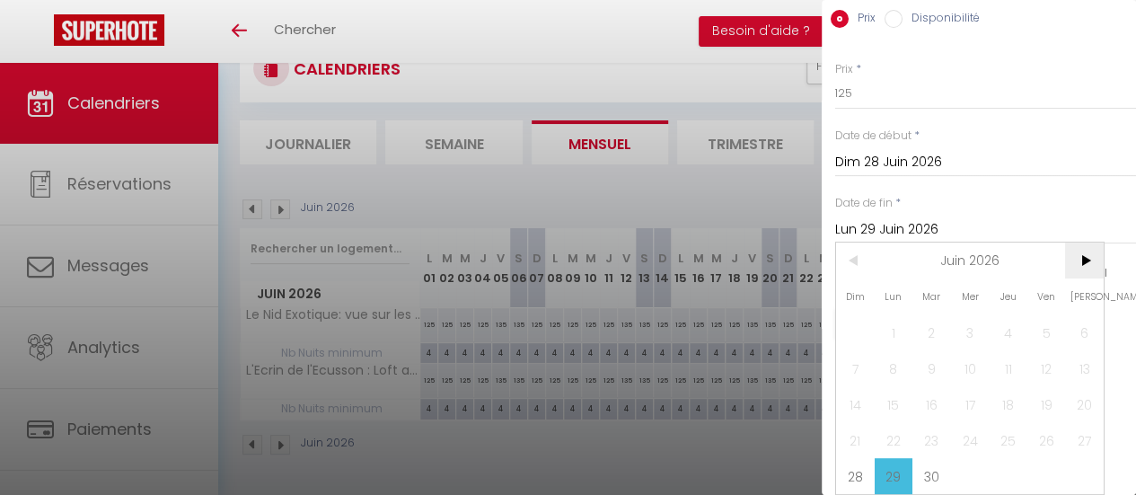
click at [1082, 254] on span ">" at bounding box center [1084, 261] width 39 height 36
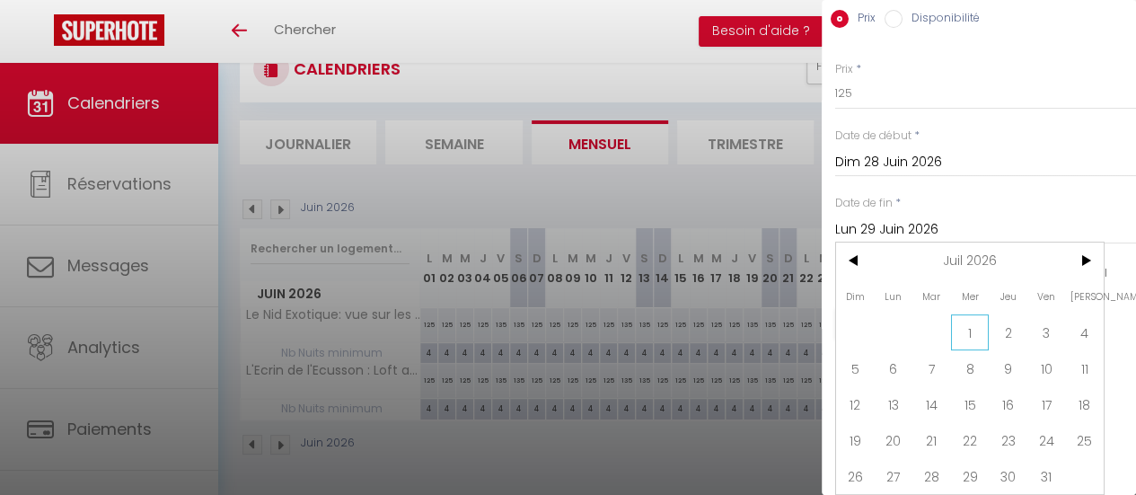
click at [967, 317] on span "1" at bounding box center [970, 332] width 39 height 36
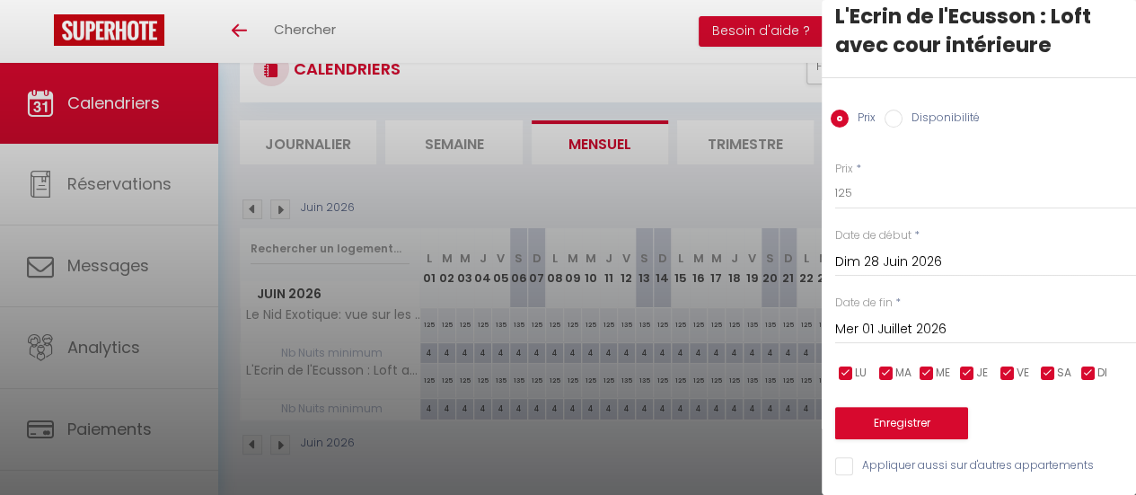
scroll to position [41, 0]
click at [905, 413] on button "Enregistrer" at bounding box center [901, 423] width 133 height 32
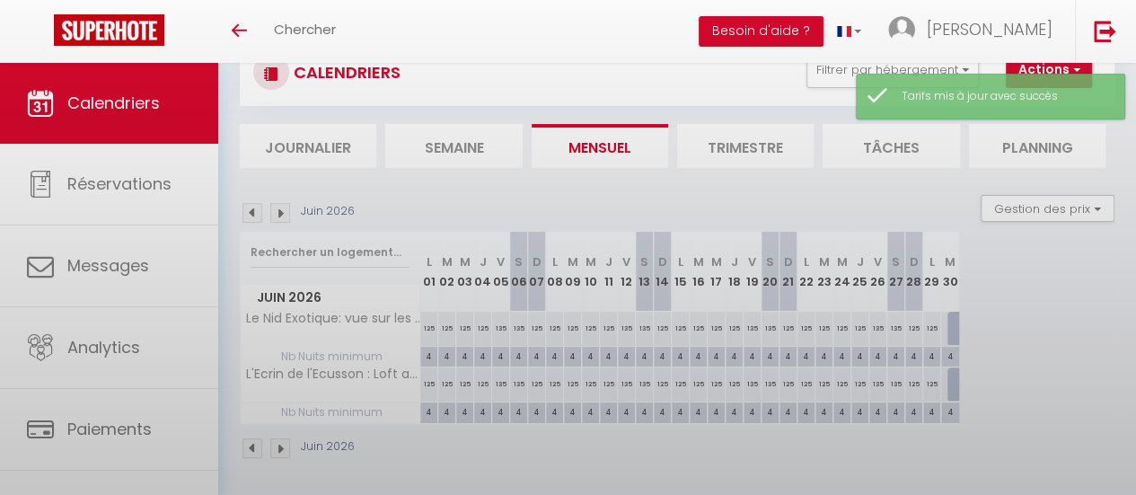
scroll to position [77, 0]
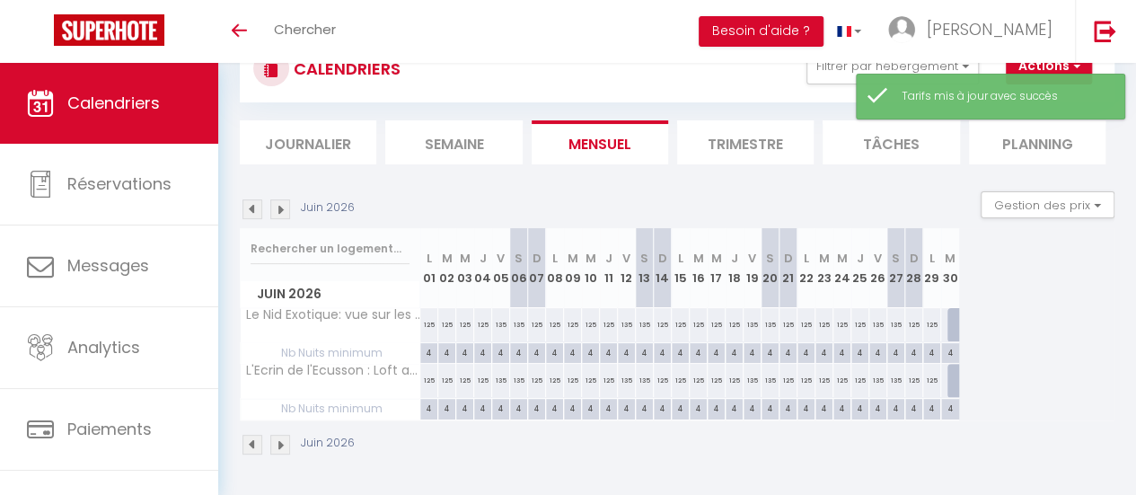
click at [277, 199] on img at bounding box center [280, 209] width 20 height 20
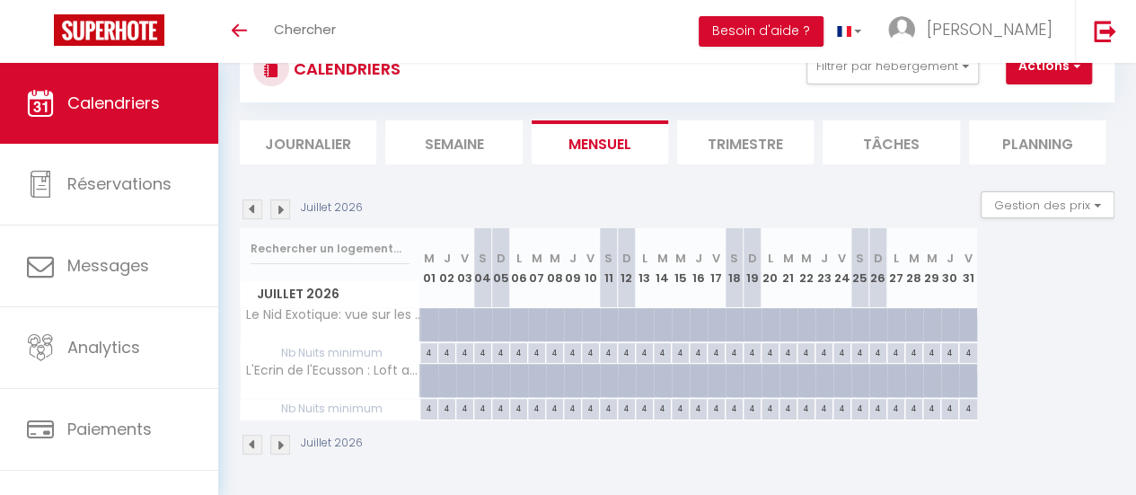
click at [431, 318] on div at bounding box center [436, 335] width 18 height 34
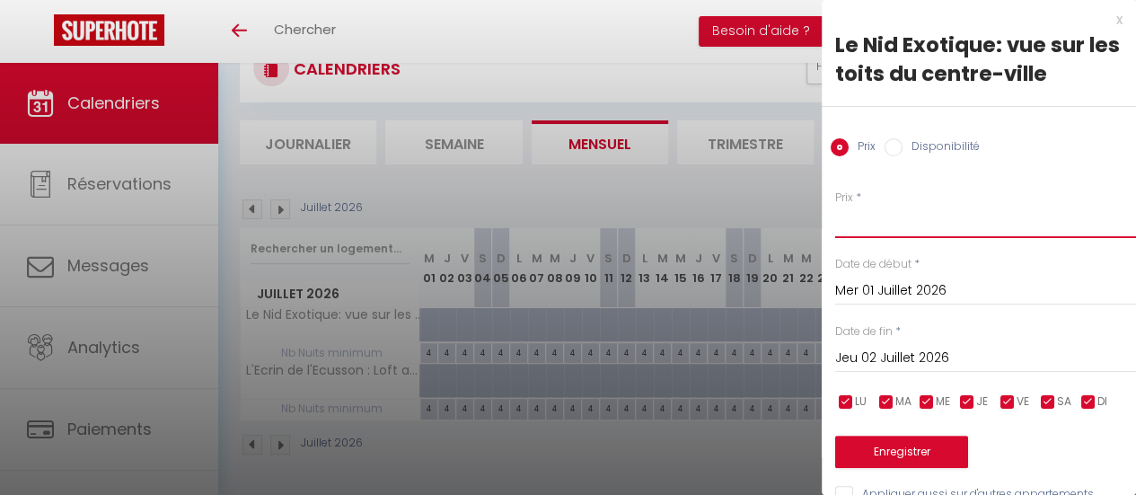
click at [850, 228] on input "Prix" at bounding box center [985, 222] width 301 height 32
click at [904, 359] on input "Jeu 02 Juillet 2026" at bounding box center [985, 358] width 301 height 23
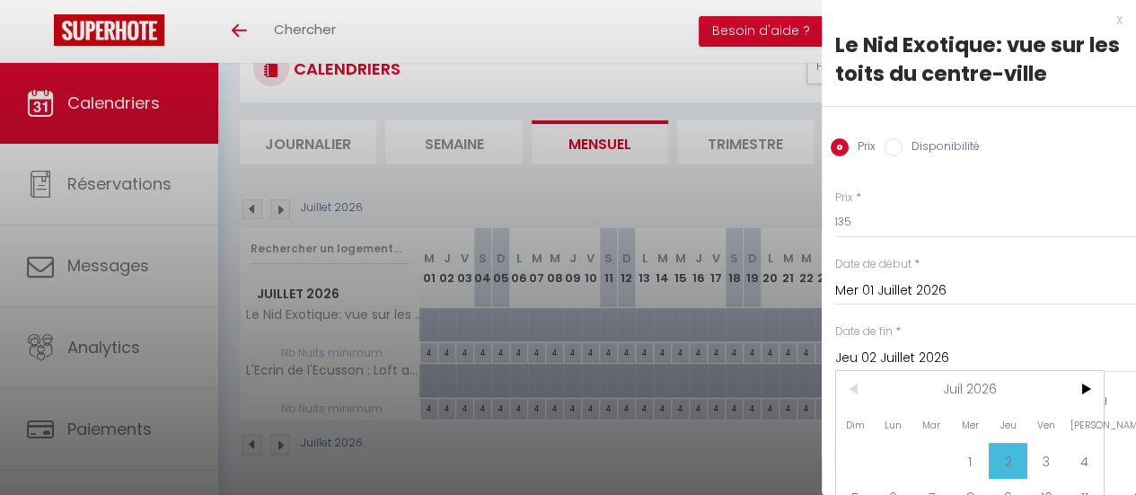
scroll to position [0, 0]
click at [1085, 386] on span ">" at bounding box center [1084, 389] width 39 height 36
click at [1087, 378] on span ">" at bounding box center [1084, 389] width 39 height 36
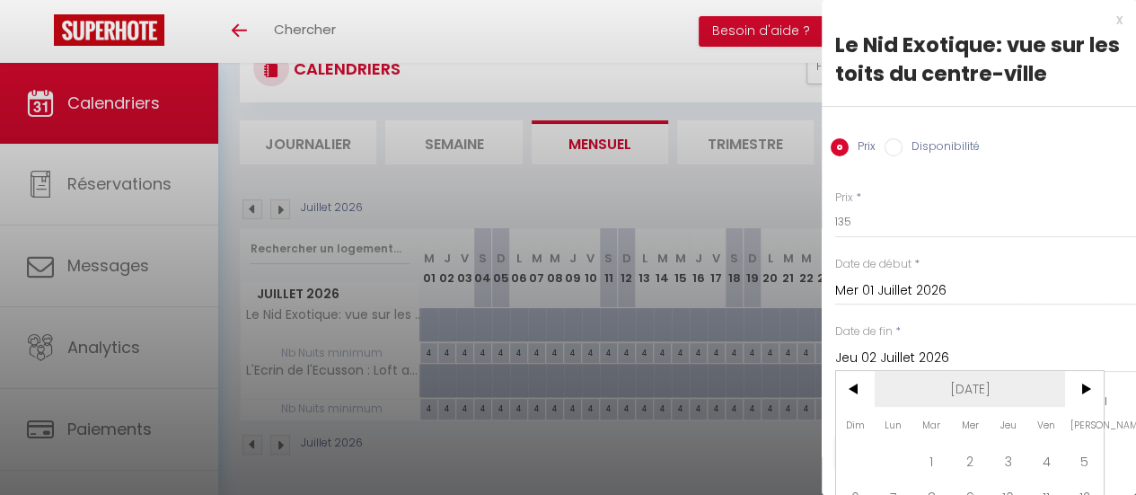
scroll to position [90, 0]
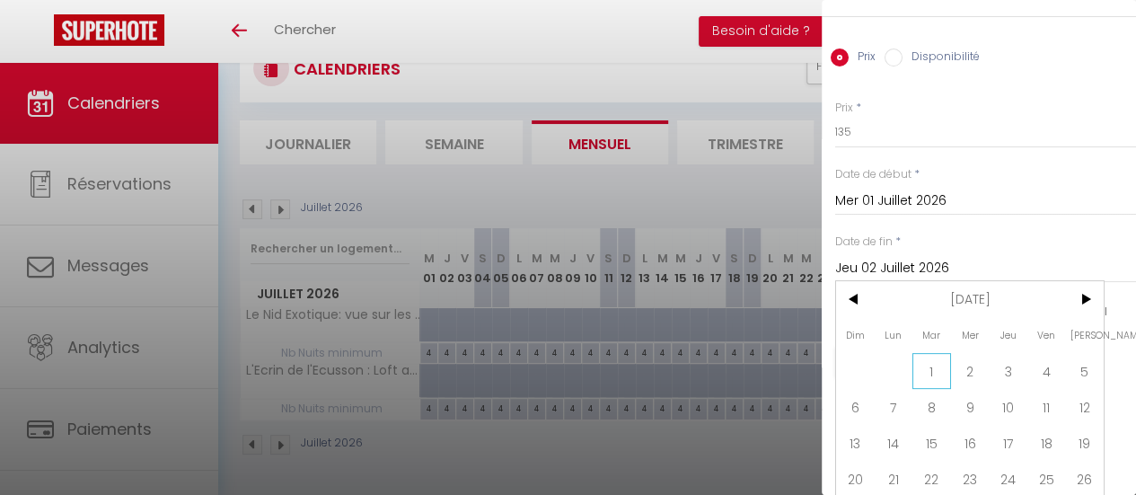
click at [936, 365] on span "1" at bounding box center [932, 371] width 39 height 36
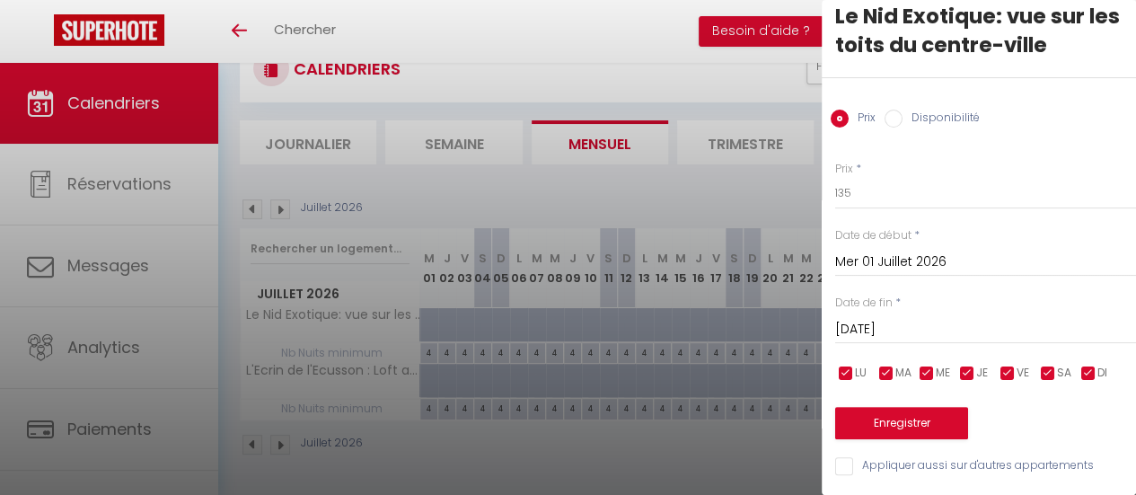
click at [1011, 365] on input "checkbox" at bounding box center [1008, 374] width 18 height 18
click at [1042, 365] on input "checkbox" at bounding box center [1048, 374] width 18 height 18
click at [853, 457] on input "Appliquer aussi sur d'autres appartements" at bounding box center [985, 466] width 301 height 18
click at [925, 415] on button "Enregistrer" at bounding box center [901, 423] width 133 height 32
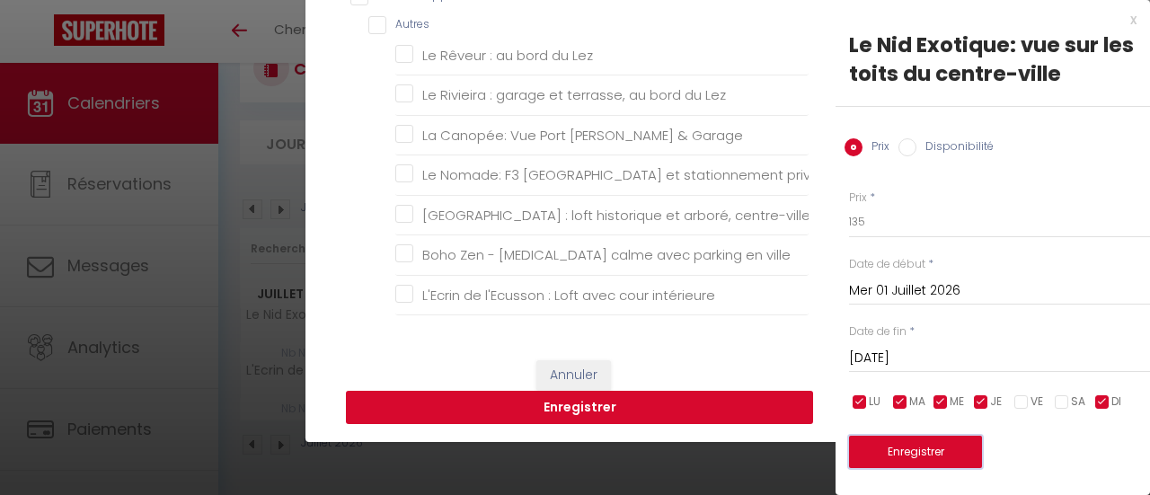
scroll to position [180, 0]
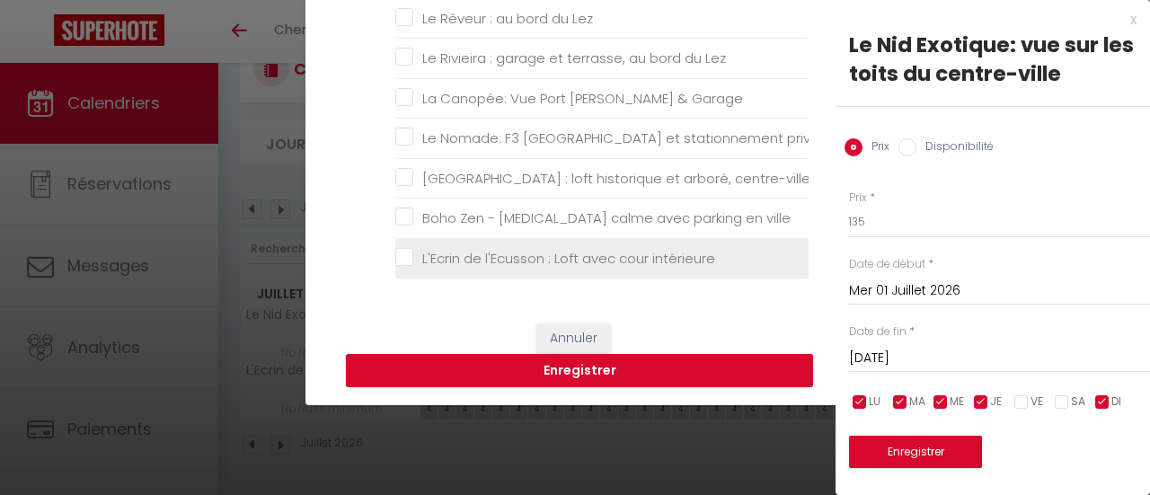
click at [441, 261] on intérieure "L'Ecrin de l'Ecusson : Loft avec cour intérieure" at bounding box center [601, 259] width 413 height 18
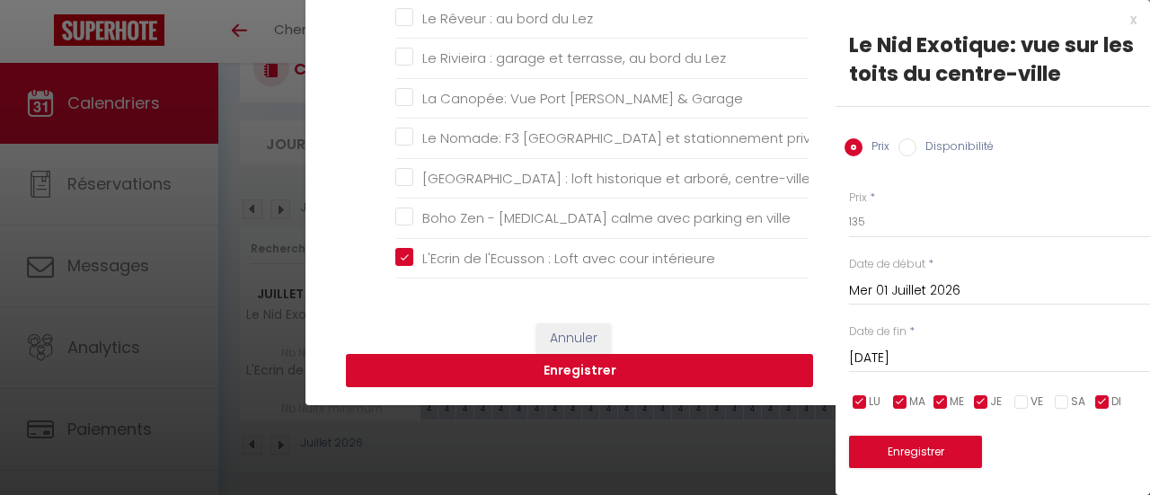
click at [582, 370] on button "Enregistrer" at bounding box center [579, 371] width 467 height 34
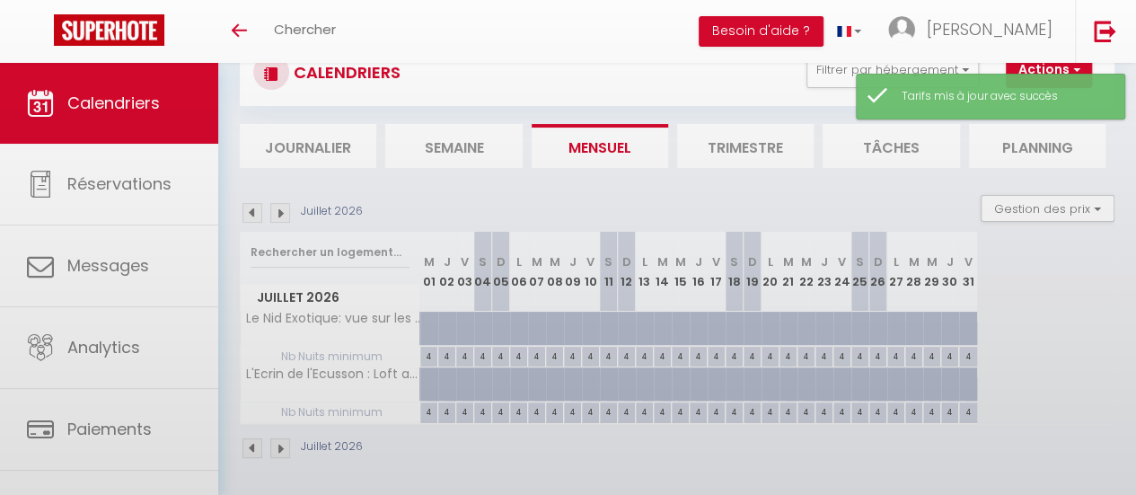
scroll to position [77, 0]
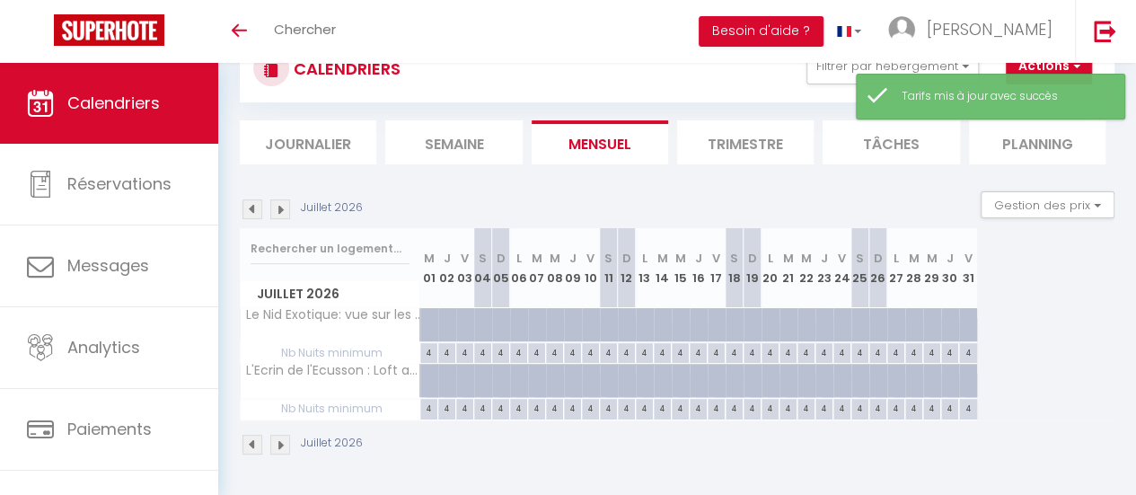
click at [428, 318] on div at bounding box center [436, 335] width 18 height 34
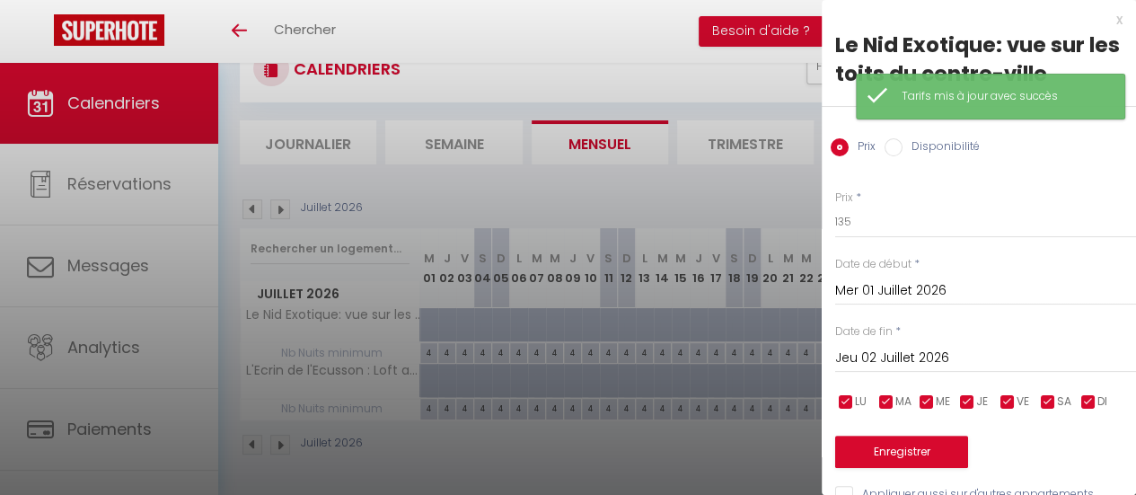
click at [911, 361] on input "Jeu 02 Juillet 2026" at bounding box center [985, 358] width 301 height 23
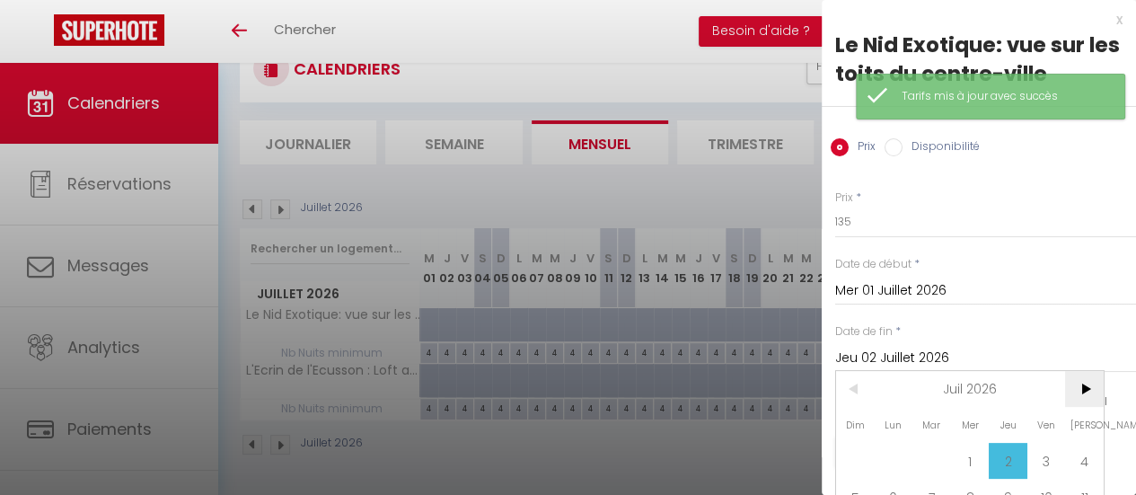
click at [1089, 387] on span ">" at bounding box center [1084, 389] width 39 height 36
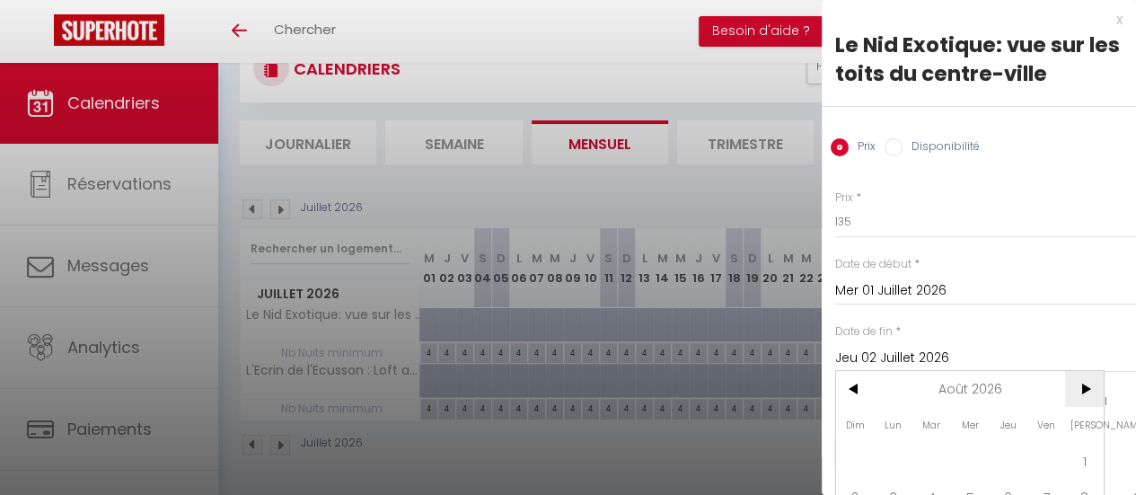
click at [1087, 387] on span ">" at bounding box center [1084, 389] width 39 height 36
click at [941, 461] on span "1" at bounding box center [932, 461] width 39 height 36
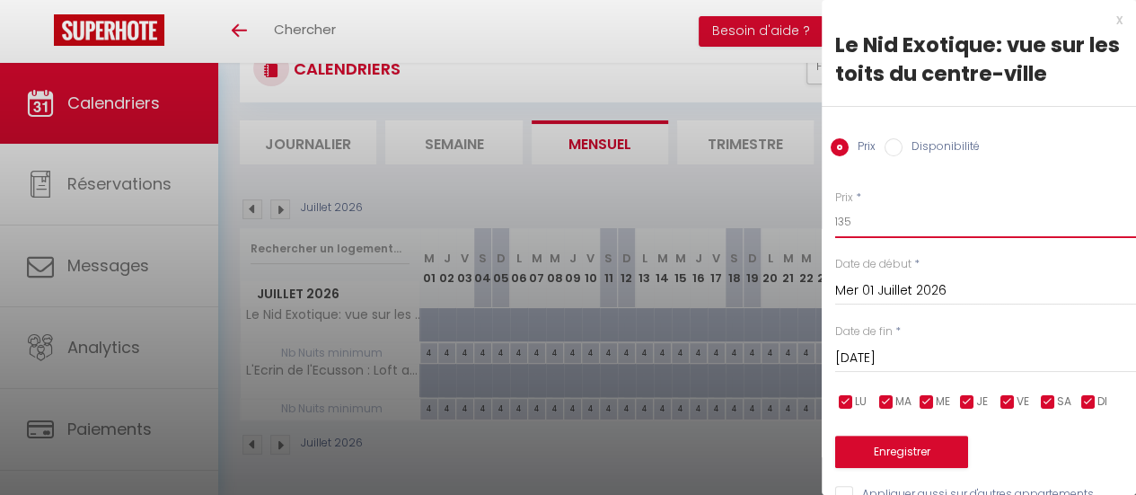
click at [871, 229] on input "135" at bounding box center [985, 222] width 301 height 32
click at [1057, 157] on div "Prix Disponibilité" at bounding box center [979, 137] width 314 height 60
click at [864, 222] on input "140" at bounding box center [985, 222] width 301 height 32
click at [1047, 170] on div "Prix * 140 Statut * Disponible Indisponible Date de début * Mer 01 Juillet 2026…" at bounding box center [979, 337] width 314 height 340
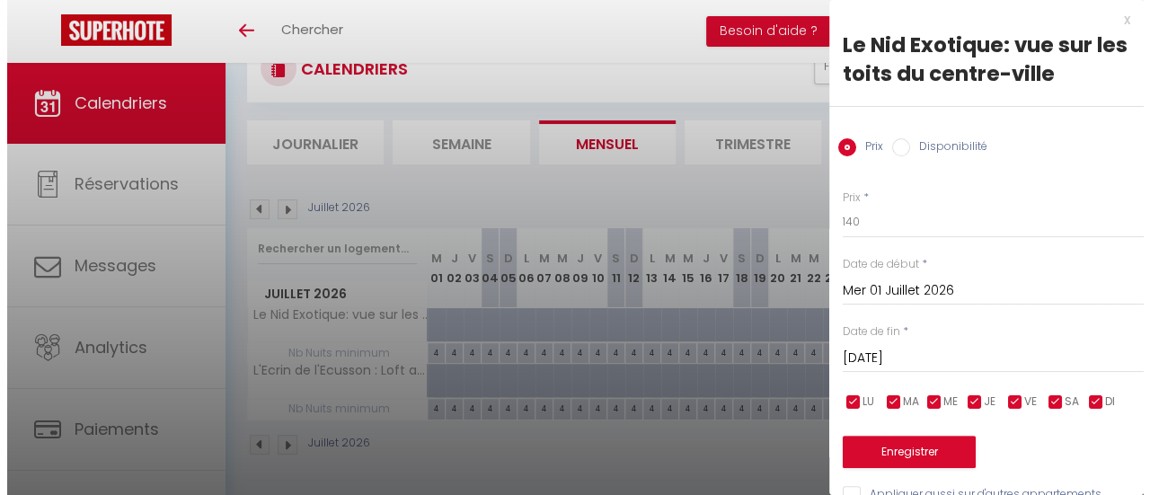
scroll to position [41, 0]
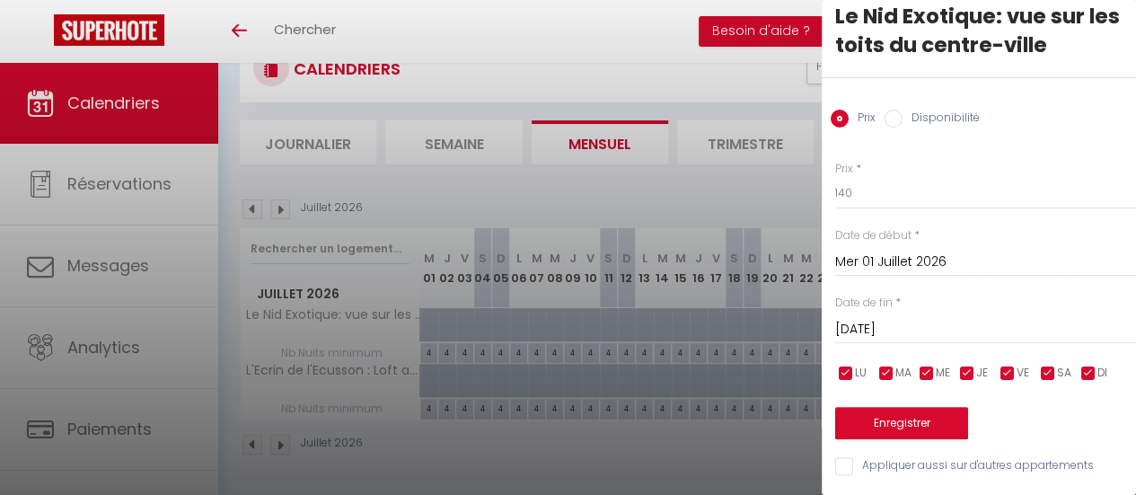
click at [967, 365] on input "checkbox" at bounding box center [968, 374] width 18 height 18
click at [923, 365] on input "checkbox" at bounding box center [927, 374] width 18 height 18
click at [886, 365] on input "checkbox" at bounding box center [887, 374] width 18 height 18
click at [831, 366] on ul "LU MA ME JE VE SA DI" at bounding box center [833, 373] width 18 height 22
click at [845, 367] on input "checkbox" at bounding box center [846, 374] width 18 height 18
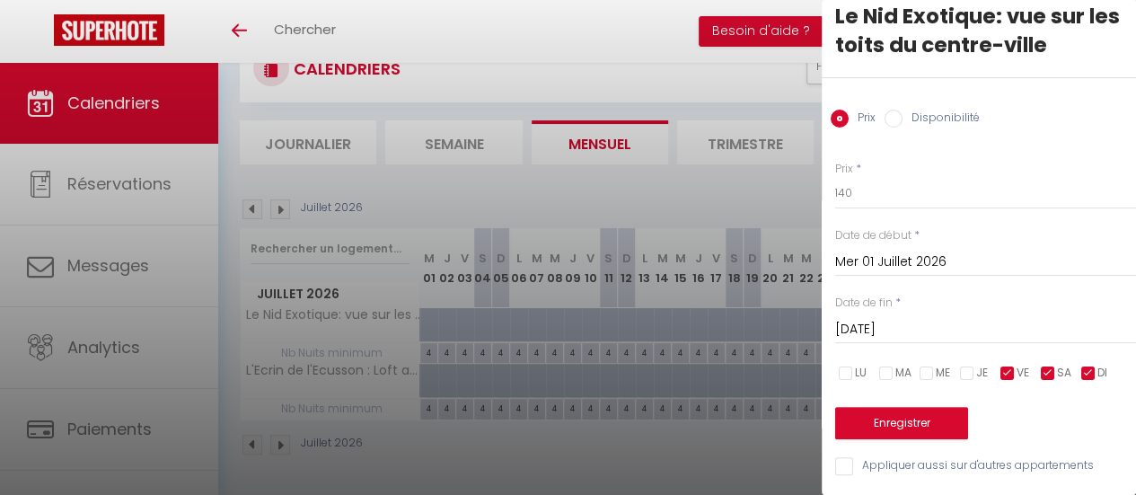
click at [1083, 365] on input "checkbox" at bounding box center [1089, 374] width 18 height 18
click at [905, 184] on input "140" at bounding box center [985, 193] width 301 height 32
click at [877, 457] on input "Appliquer aussi sur d'autres appartements" at bounding box center [985, 466] width 301 height 18
click at [886, 418] on button "Enregistrer" at bounding box center [901, 423] width 133 height 32
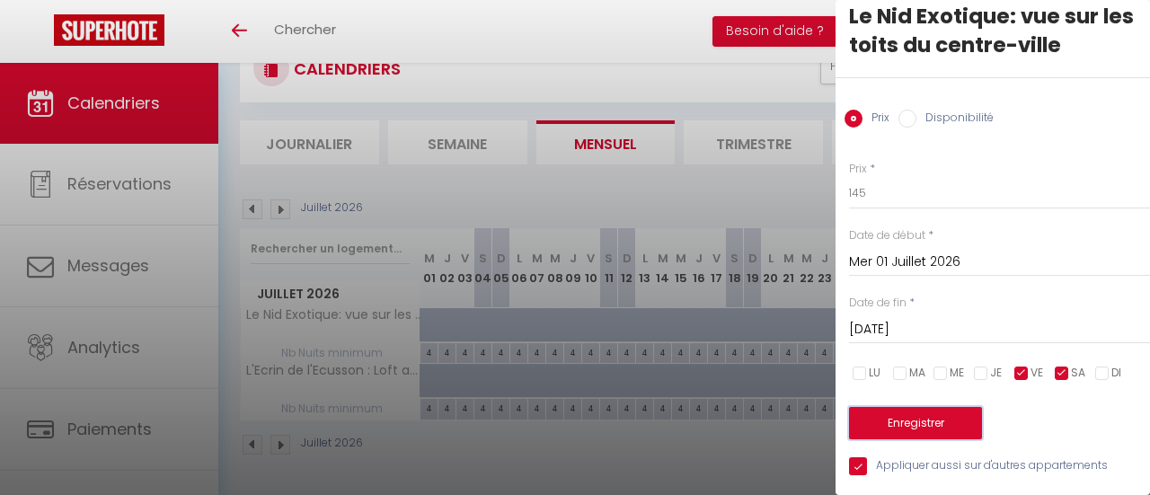
scroll to position [13, 0]
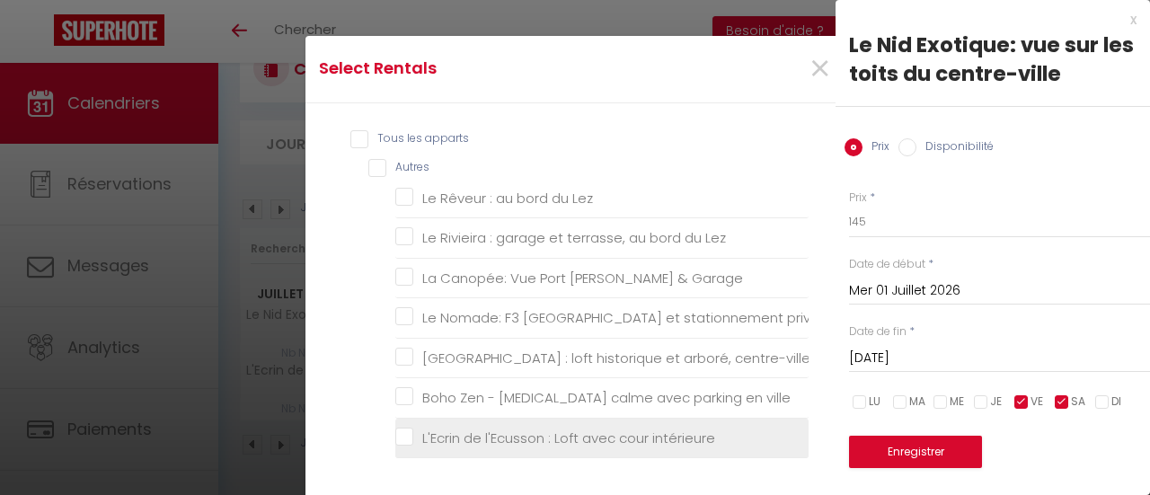
click at [410, 432] on intérieure "L'Ecrin de l'Ecusson : Loft avec cour intérieure" at bounding box center [601, 438] width 413 height 18
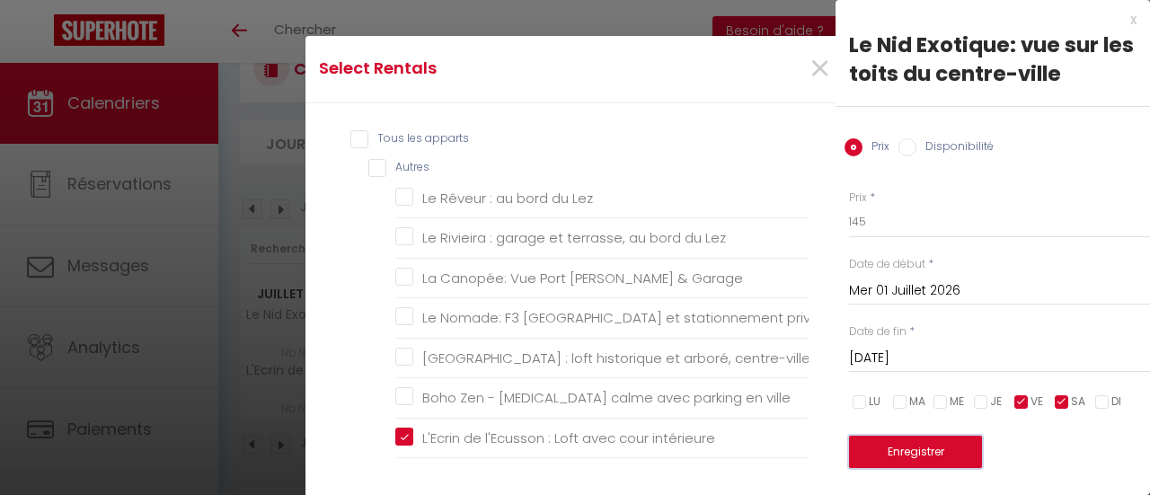
click at [877, 439] on button "Enregistrer" at bounding box center [915, 452] width 133 height 32
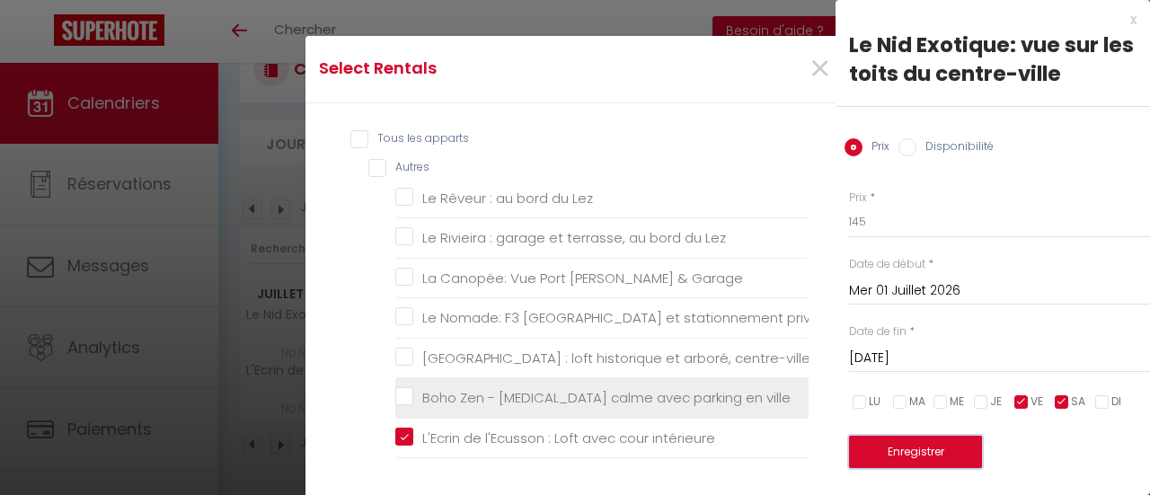
scroll to position [269, 0]
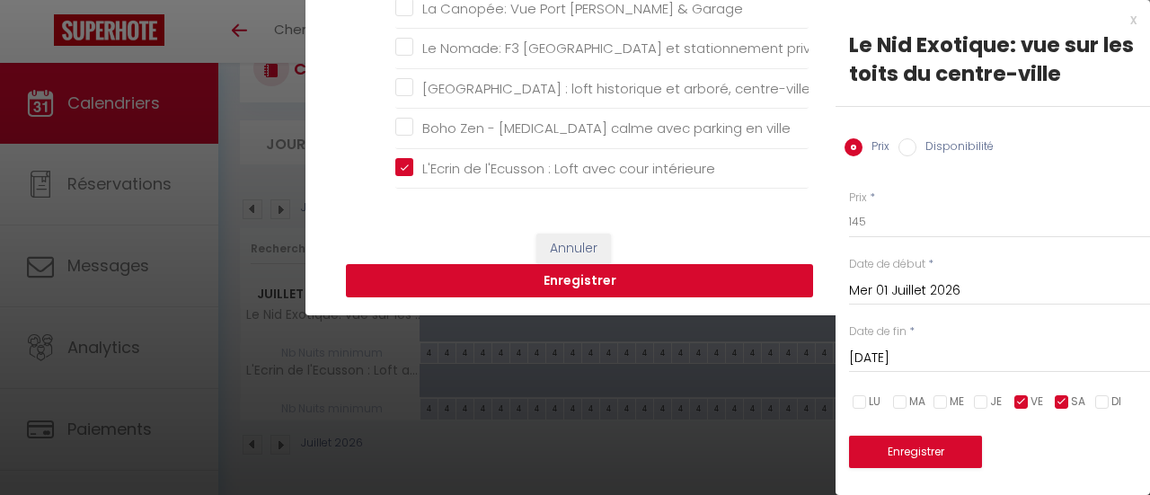
click at [669, 281] on button "Enregistrer" at bounding box center [579, 281] width 467 height 34
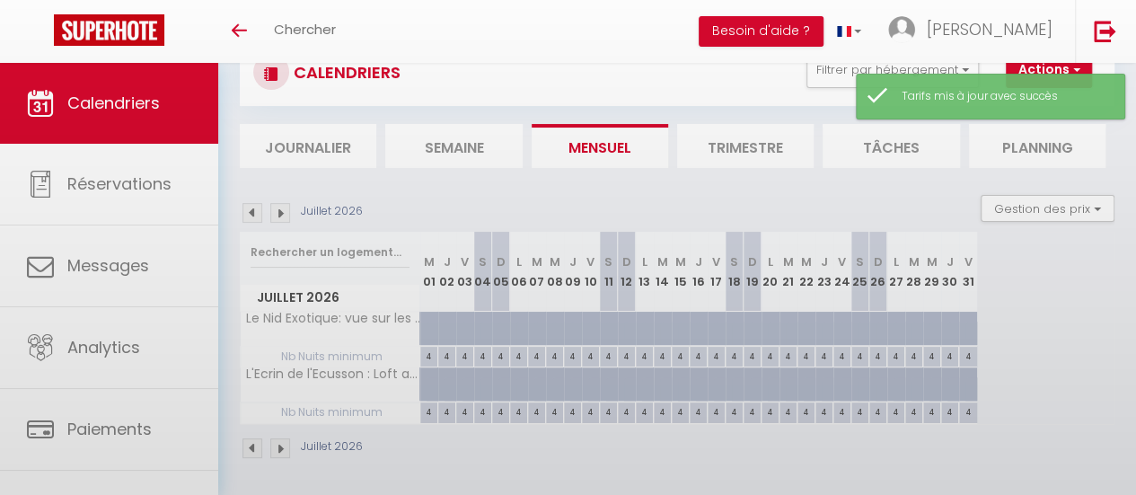
scroll to position [77, 0]
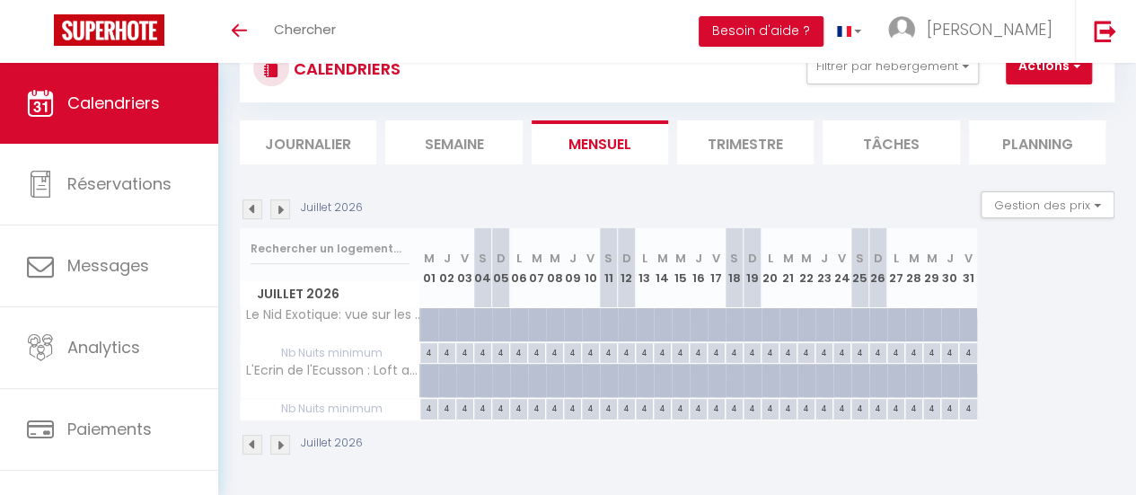
click at [252, 200] on img at bounding box center [253, 209] width 20 height 20
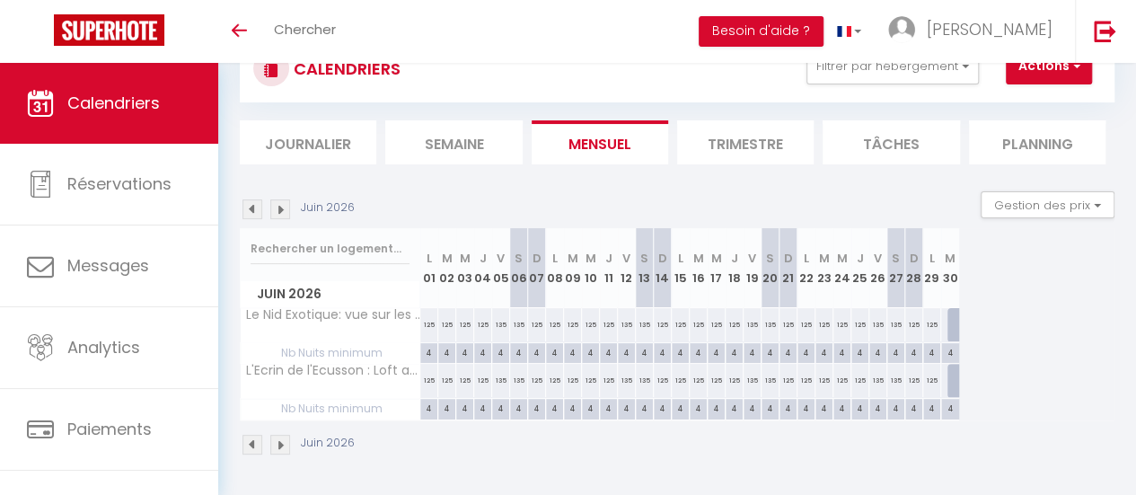
click at [955, 309] on div at bounding box center [957, 325] width 18 height 34
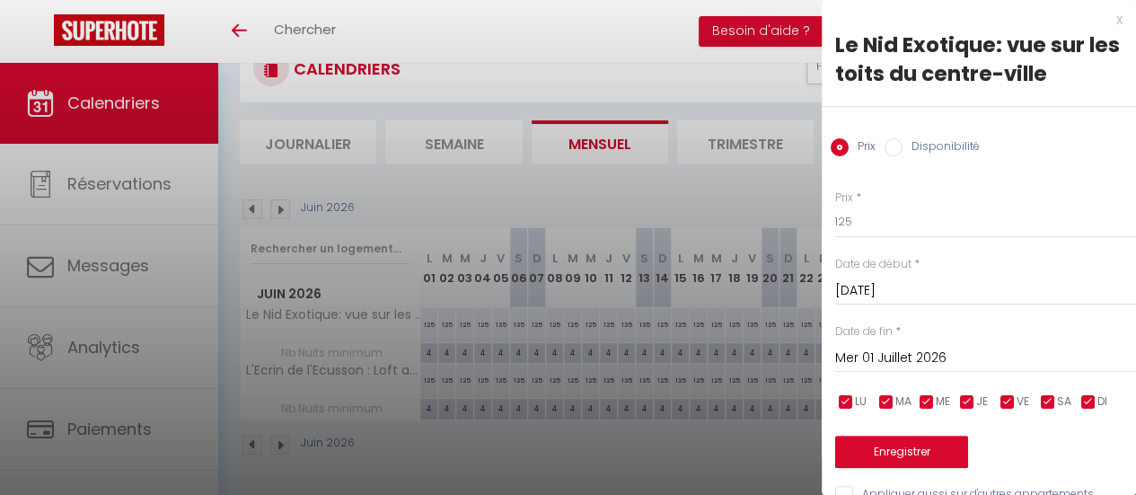
click at [895, 146] on input "Disponibilité" at bounding box center [894, 147] width 18 height 18
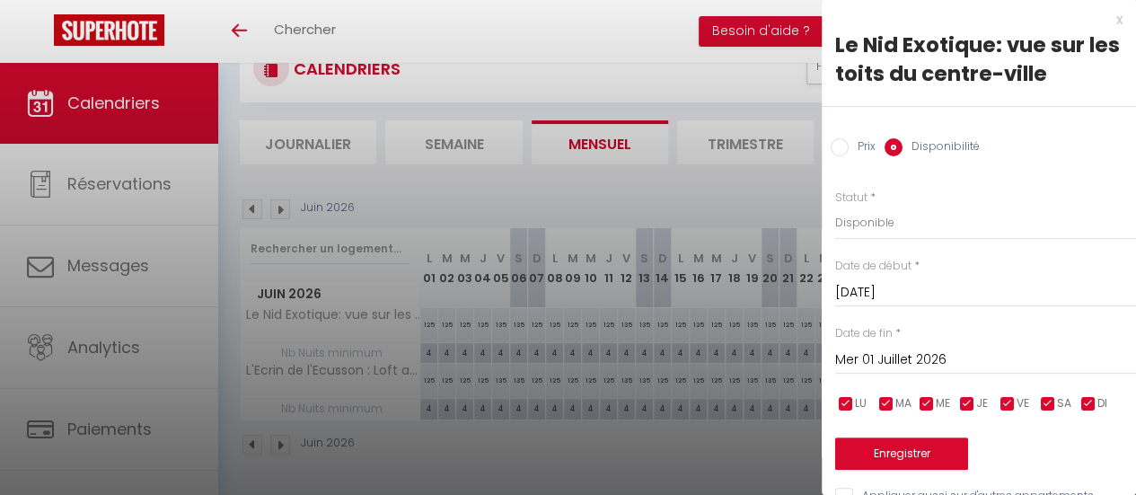
click at [940, 360] on input "Mer 01 Juillet 2026" at bounding box center [985, 360] width 301 height 23
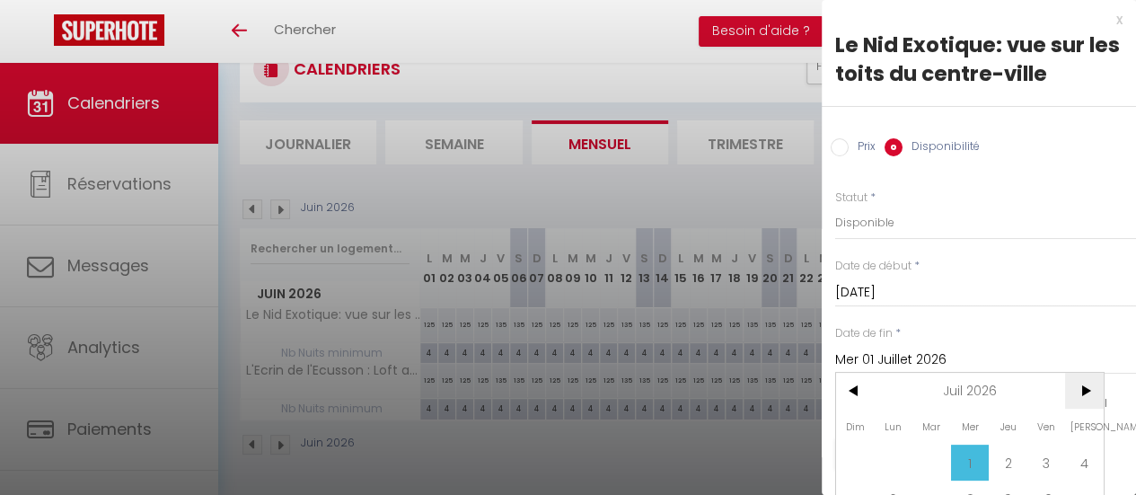
click at [1085, 389] on span ">" at bounding box center [1084, 391] width 39 height 36
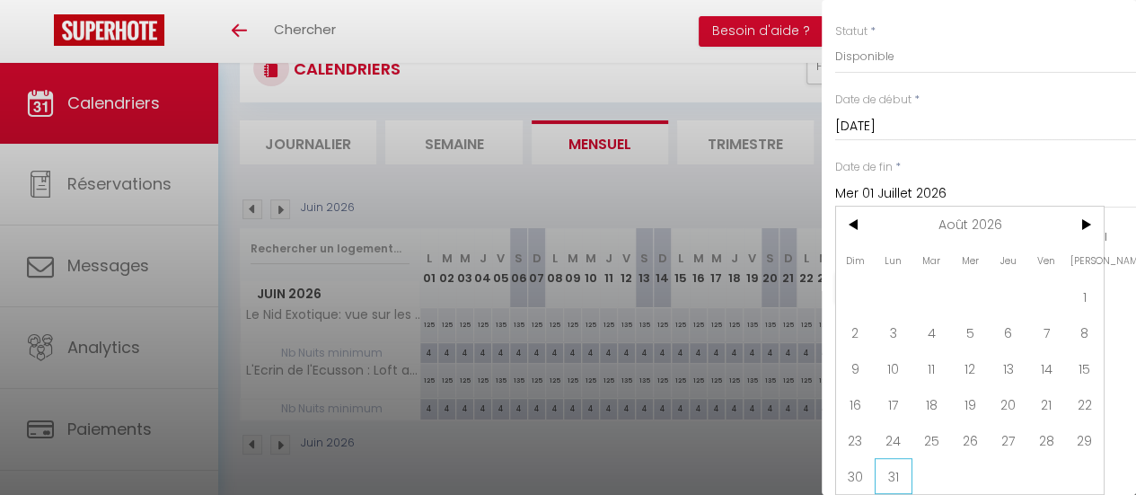
click at [899, 464] on span "31" at bounding box center [894, 476] width 39 height 36
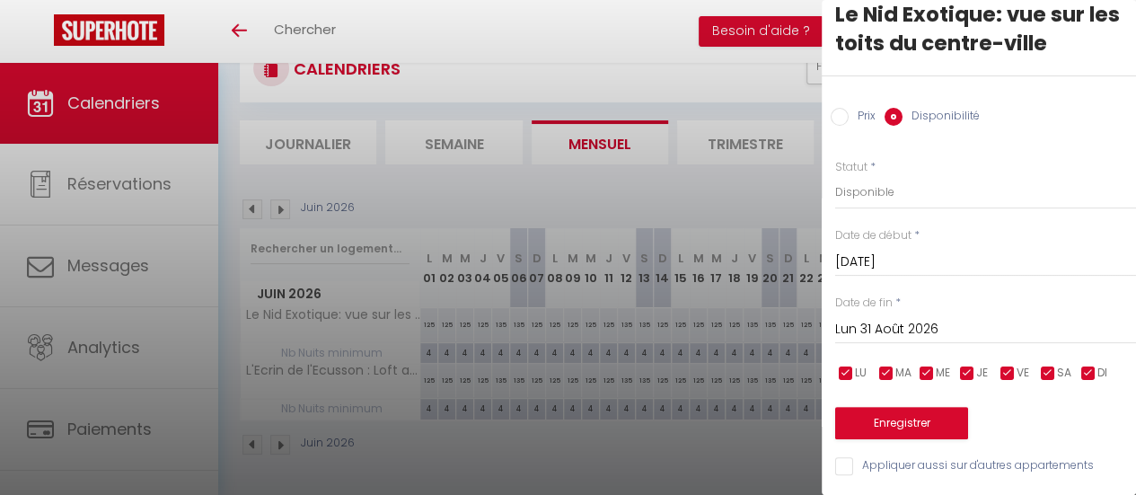
scroll to position [43, 0]
click at [920, 409] on button "Enregistrer" at bounding box center [901, 423] width 133 height 32
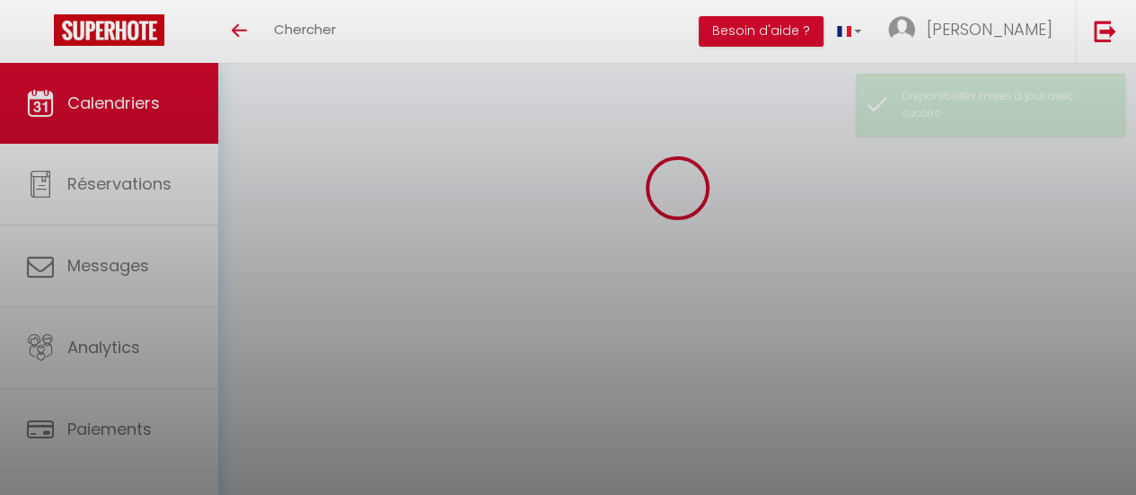
scroll to position [77, 0]
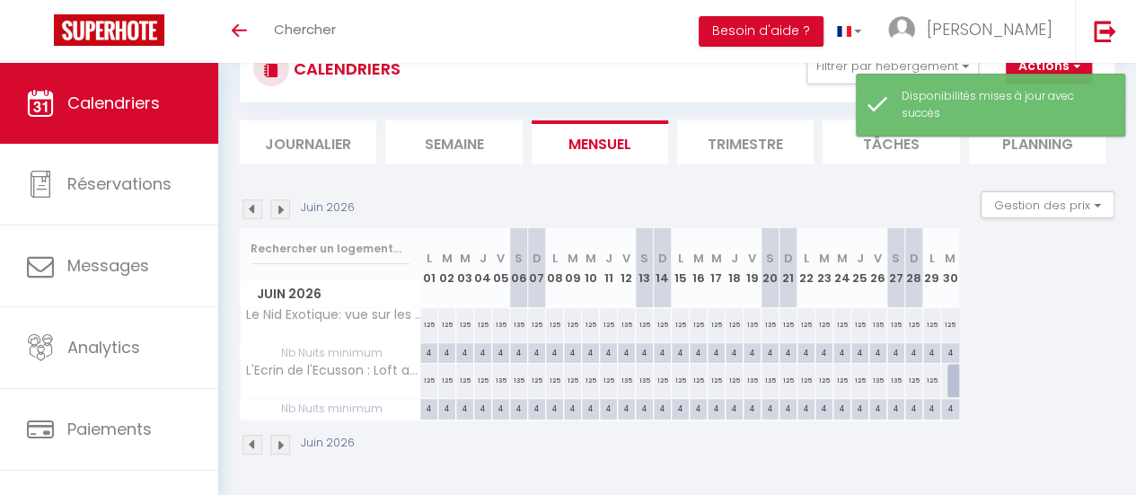
click at [950, 375] on div at bounding box center [957, 381] width 18 height 34
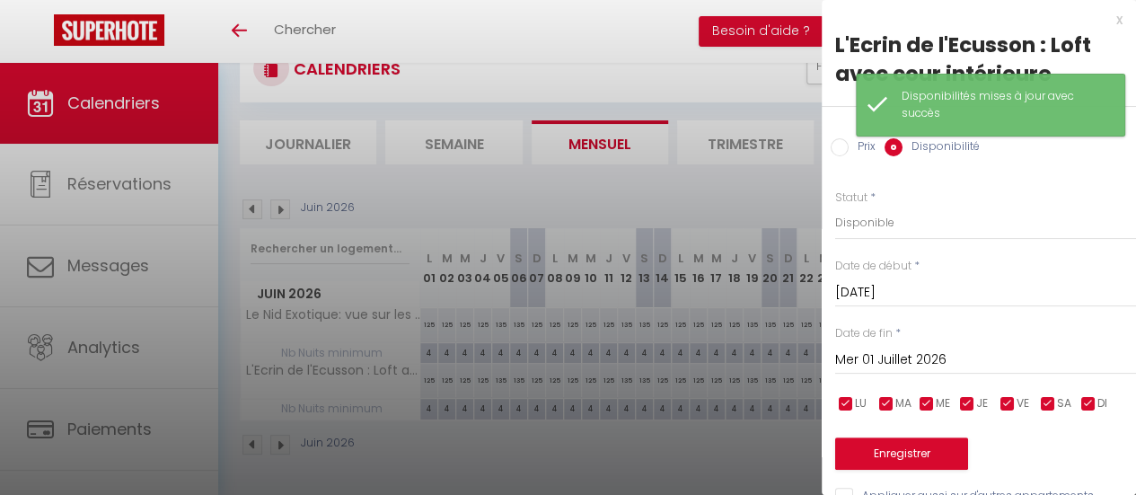
click at [922, 361] on input "Mer 01 Juillet 2026" at bounding box center [985, 360] width 301 height 23
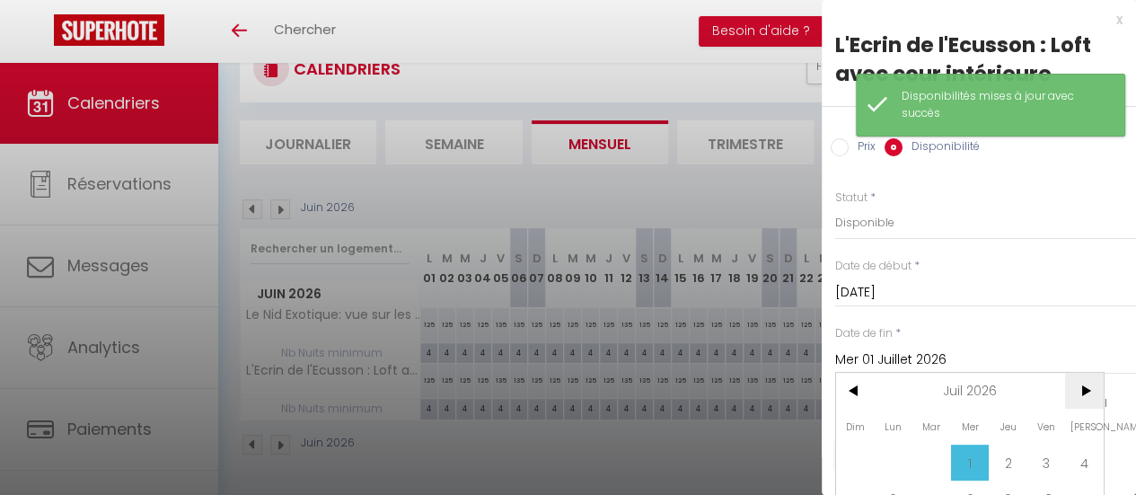
click at [1089, 384] on span ">" at bounding box center [1084, 391] width 39 height 36
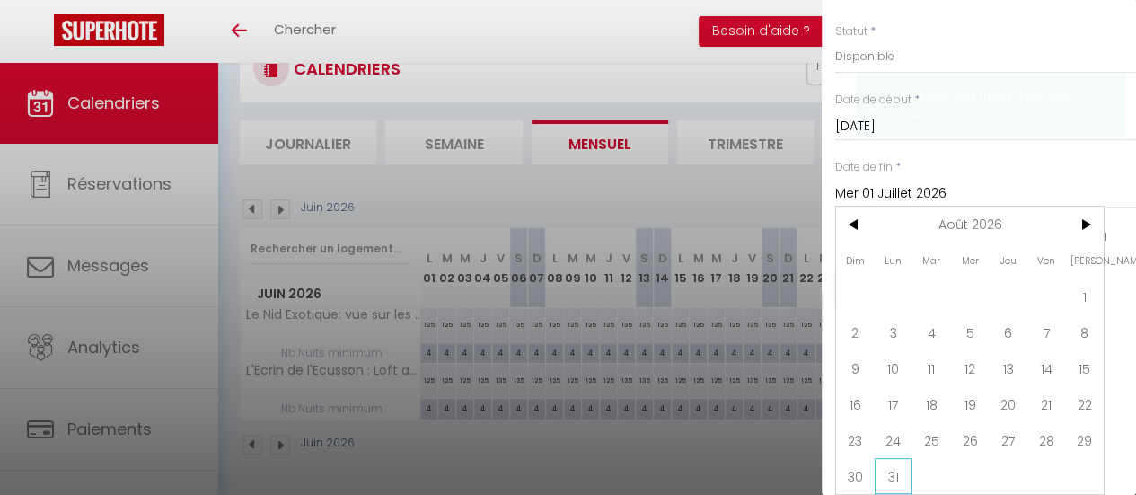
click at [906, 467] on span "31" at bounding box center [894, 476] width 39 height 36
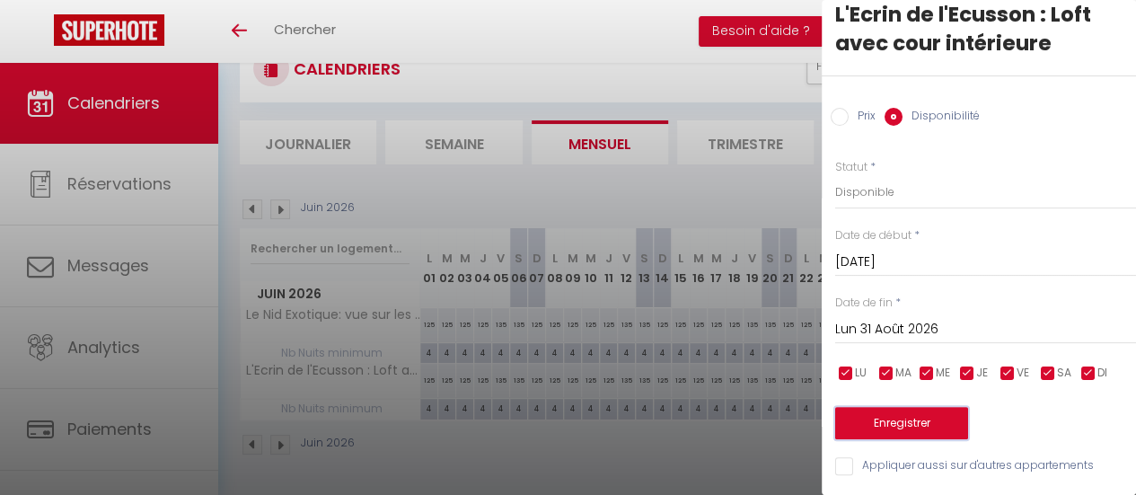
click at [932, 421] on button "Enregistrer" at bounding box center [901, 423] width 133 height 32
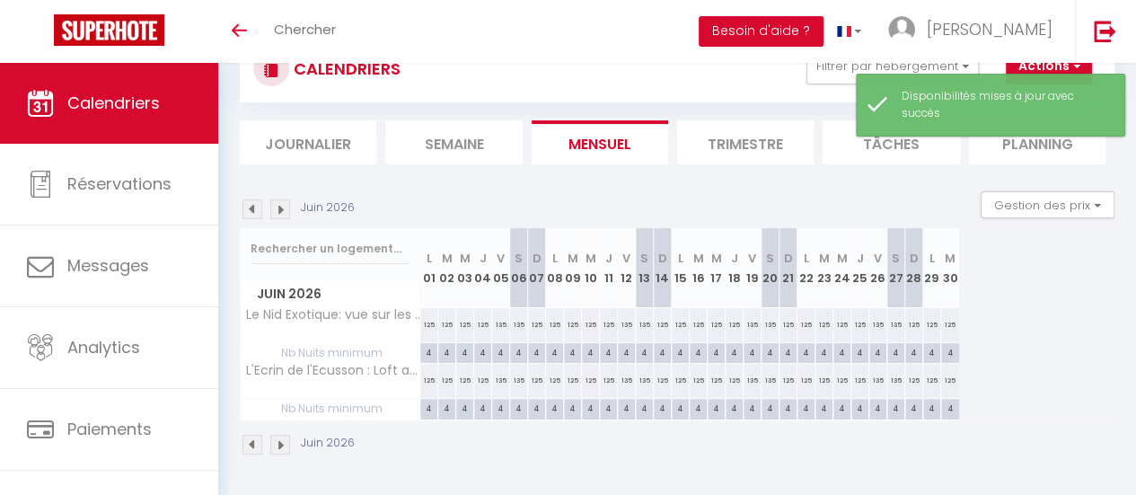
click at [284, 199] on img at bounding box center [280, 209] width 20 height 20
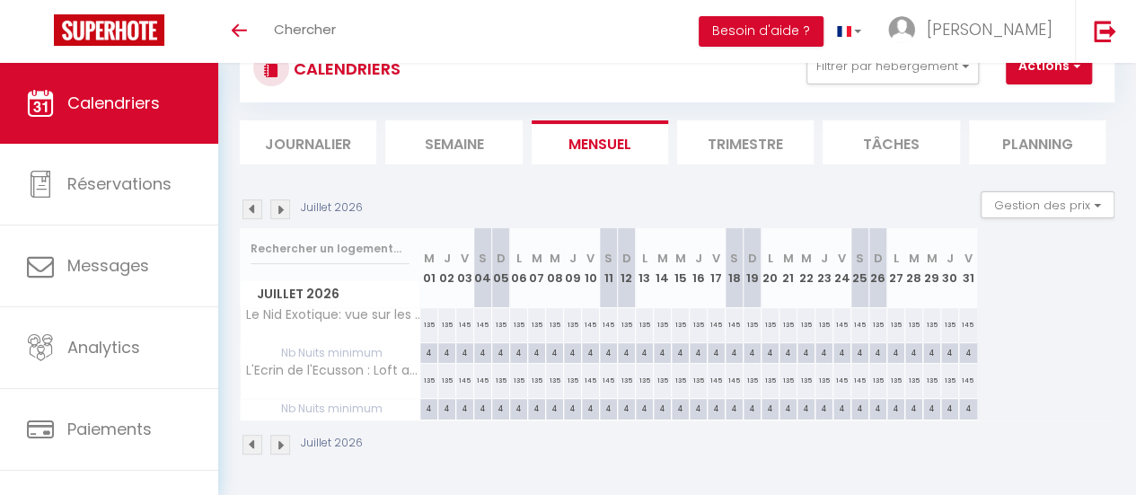
click at [596, 364] on div "145" at bounding box center [591, 380] width 18 height 33
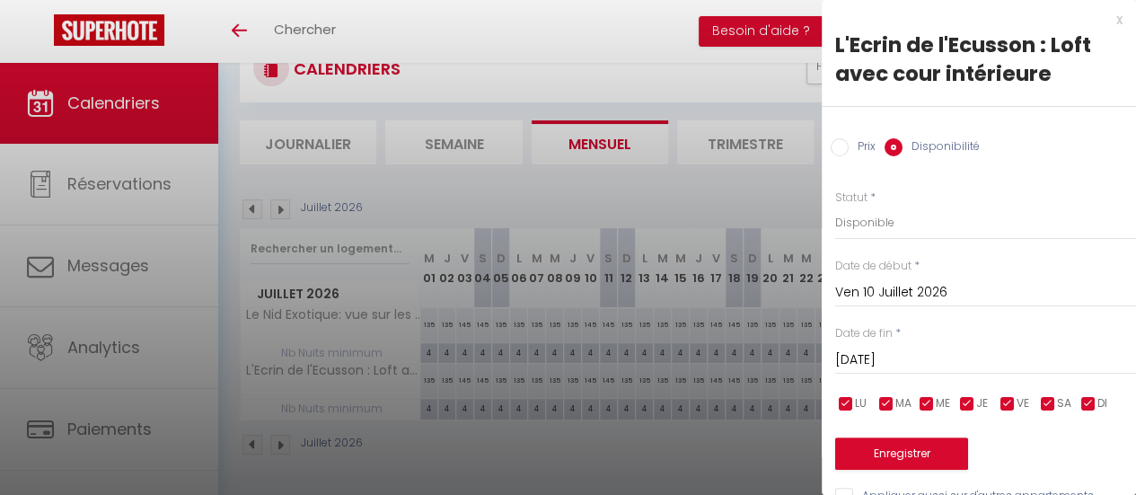
click at [669, 418] on div at bounding box center [568, 247] width 1136 height 495
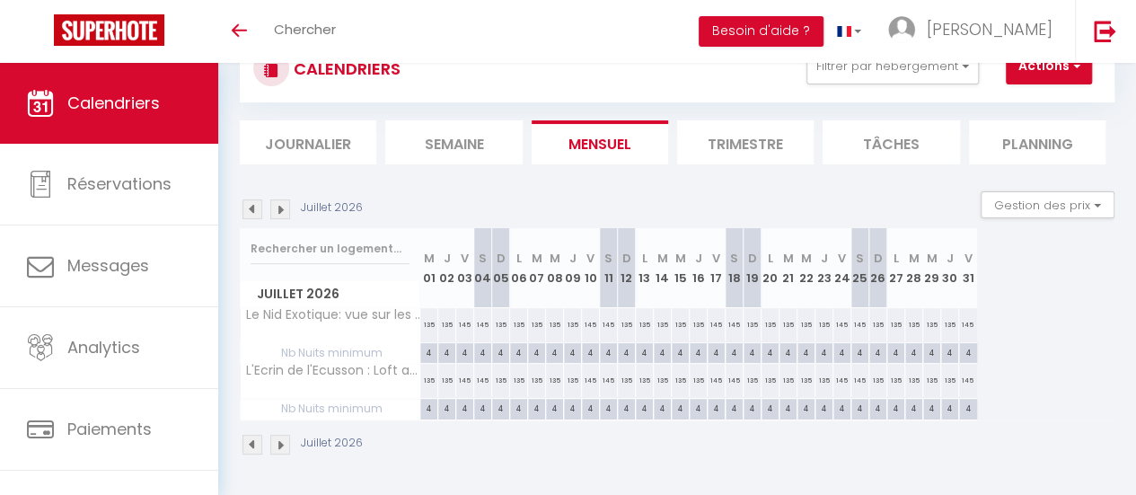
click at [624, 316] on div "135" at bounding box center [627, 324] width 18 height 33
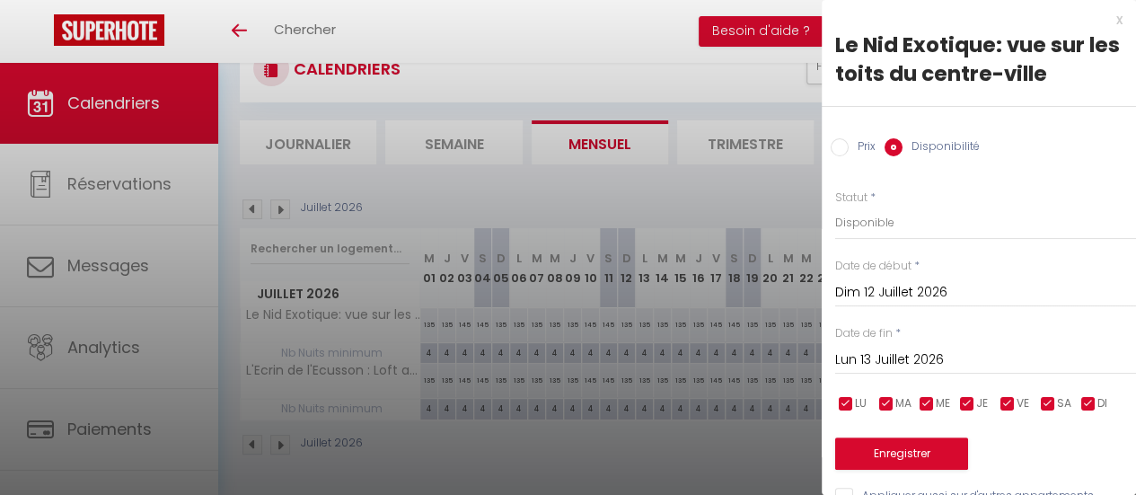
click at [835, 150] on input "Prix" at bounding box center [840, 147] width 18 height 18
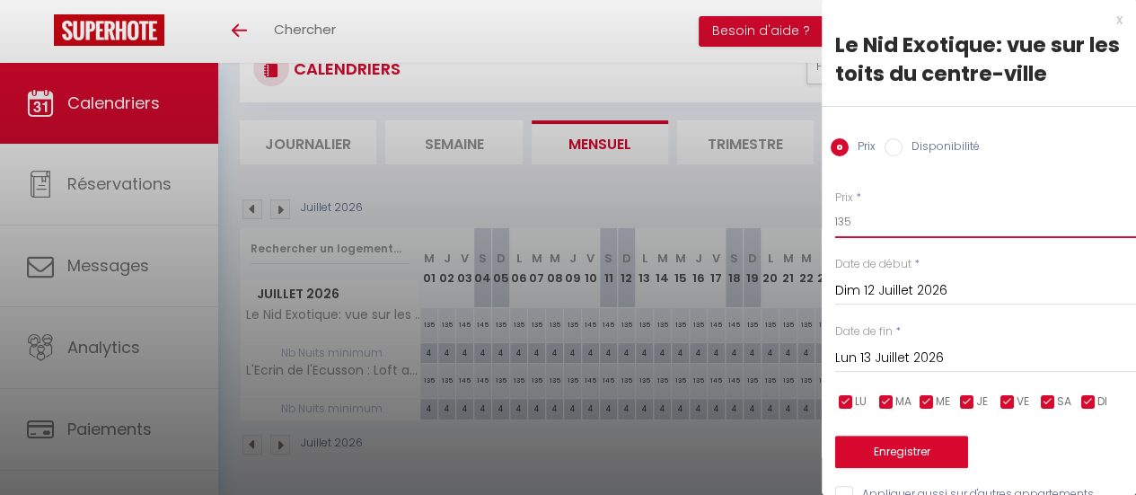
click at [880, 216] on input "135" at bounding box center [985, 222] width 301 height 32
click at [885, 362] on input "Lun 13 Juillet 2026" at bounding box center [985, 358] width 301 height 23
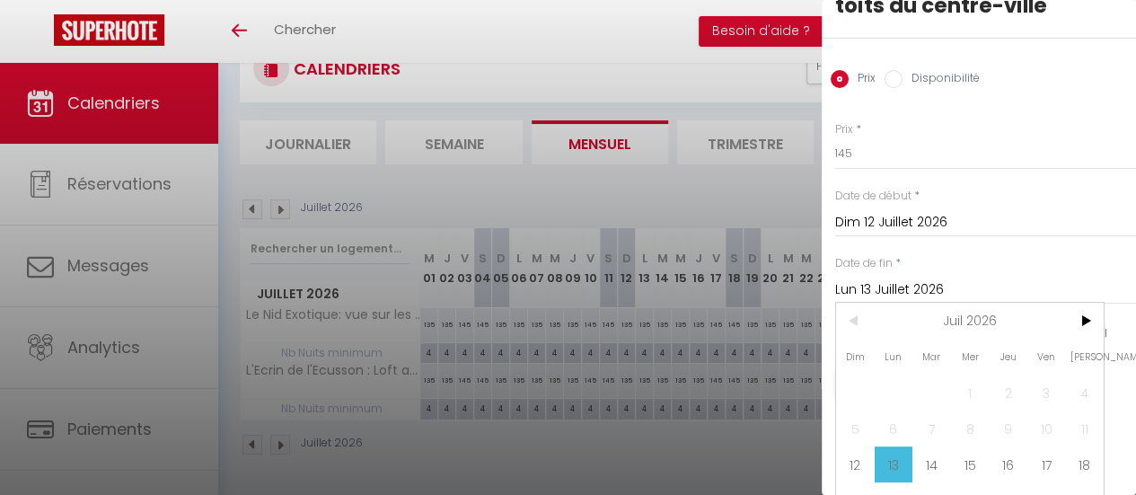
scroll to position [140, 0]
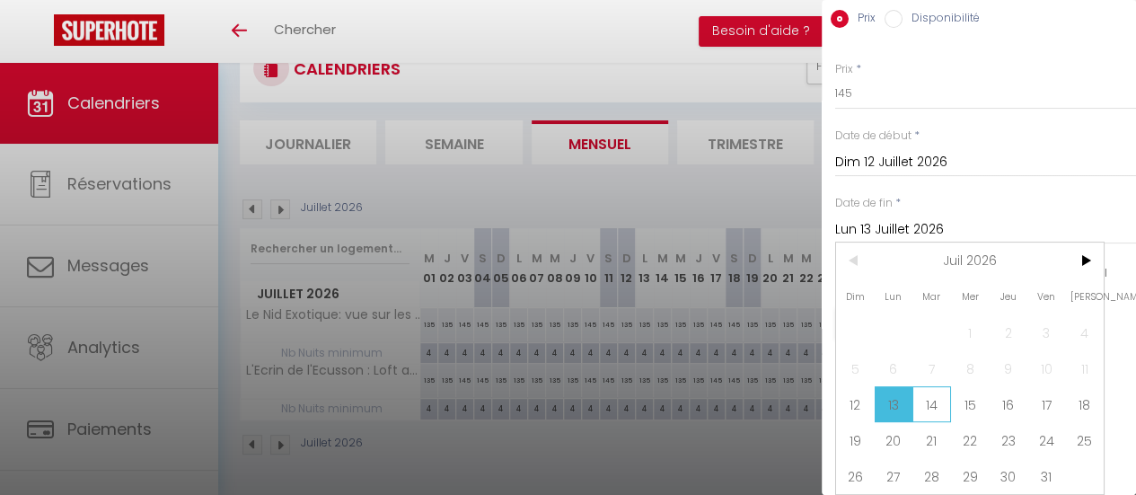
click at [932, 398] on span "14" at bounding box center [932, 404] width 39 height 36
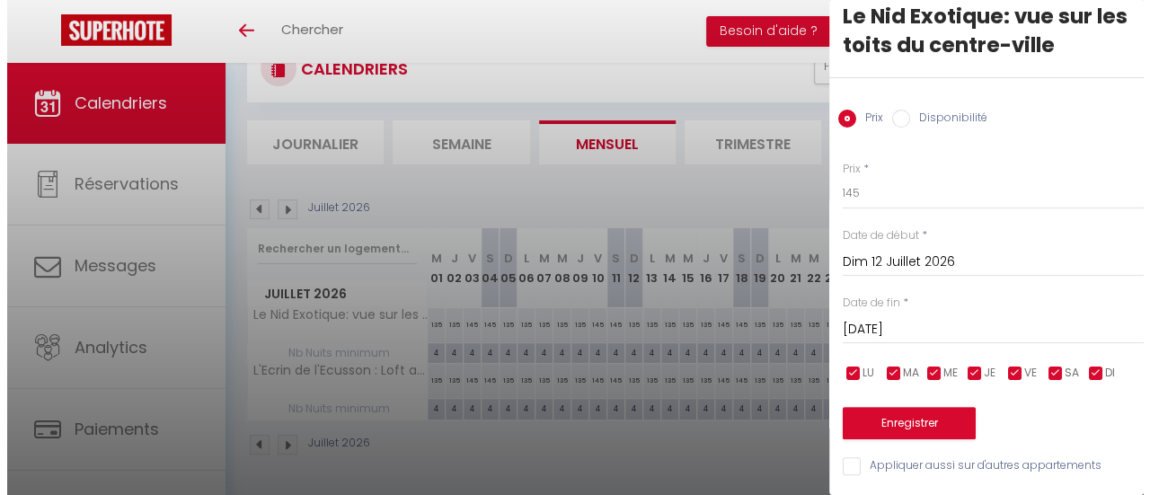
scroll to position [41, 0]
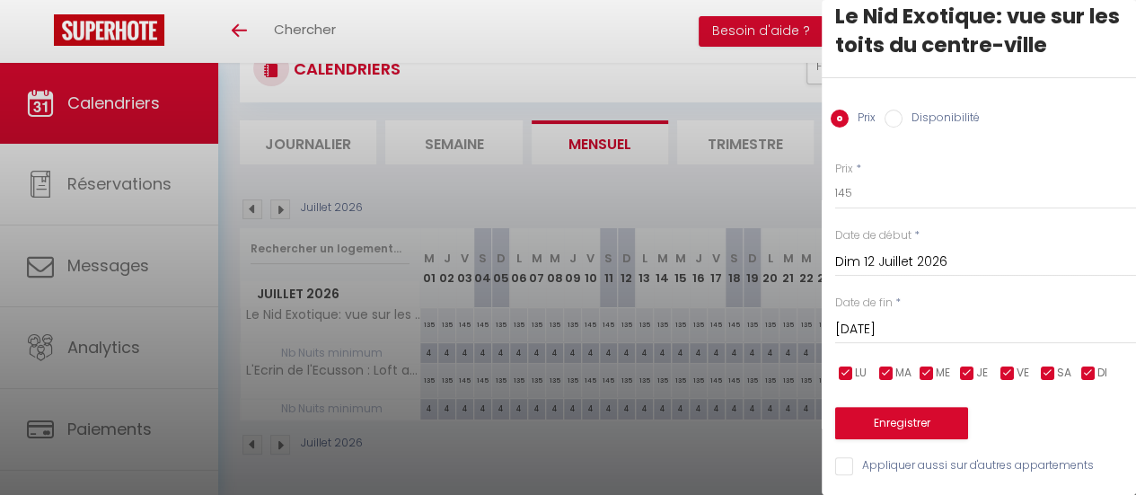
click at [844, 457] on input "Appliquer aussi sur d'autres appartements" at bounding box center [985, 466] width 301 height 18
click at [913, 411] on button "Enregistrer" at bounding box center [901, 423] width 133 height 32
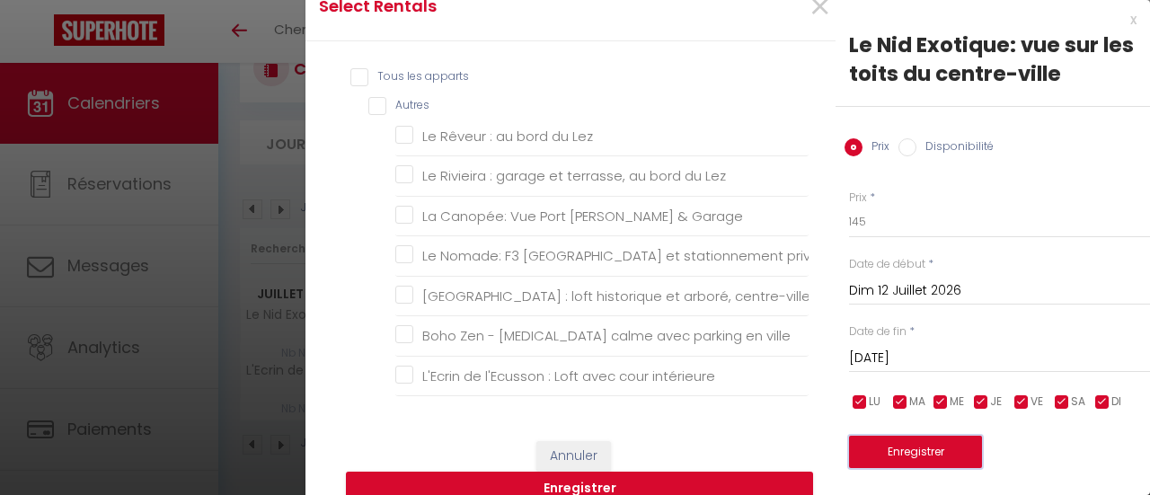
scroll to position [90, 0]
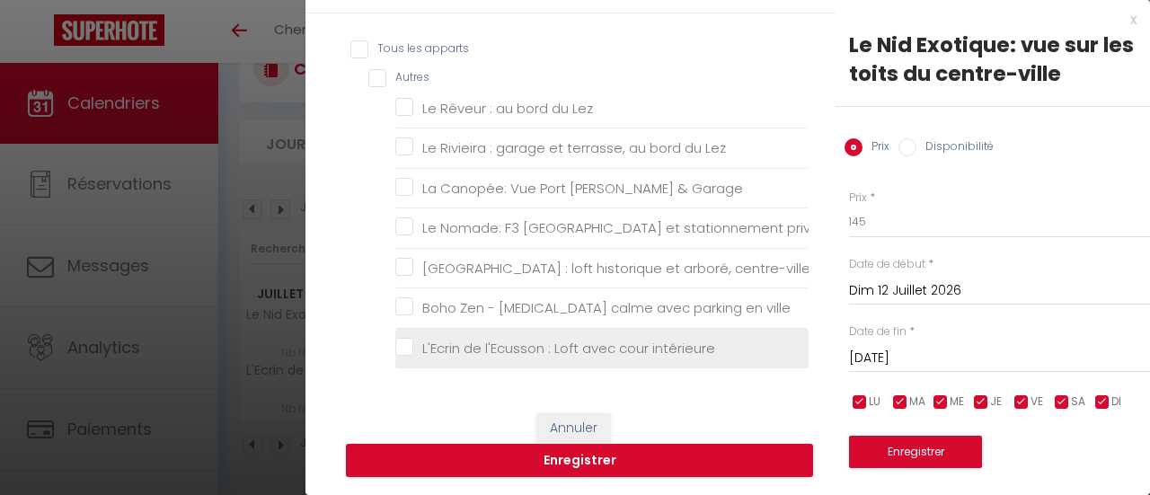
click at [519, 350] on intérieure "L'Ecrin de l'Ecusson : Loft avec cour intérieure" at bounding box center [601, 349] width 413 height 18
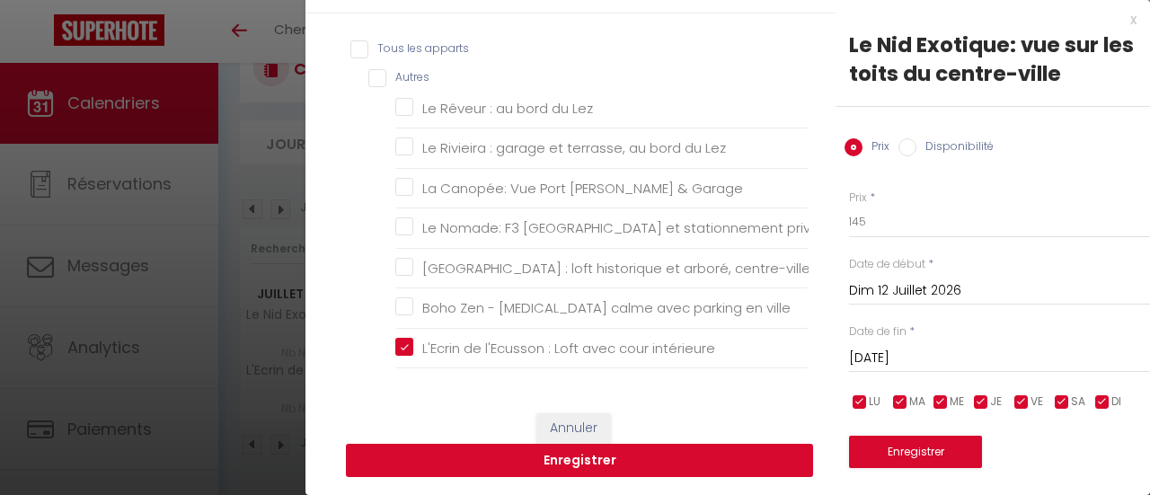
click at [570, 472] on button "Enregistrer" at bounding box center [579, 461] width 467 height 34
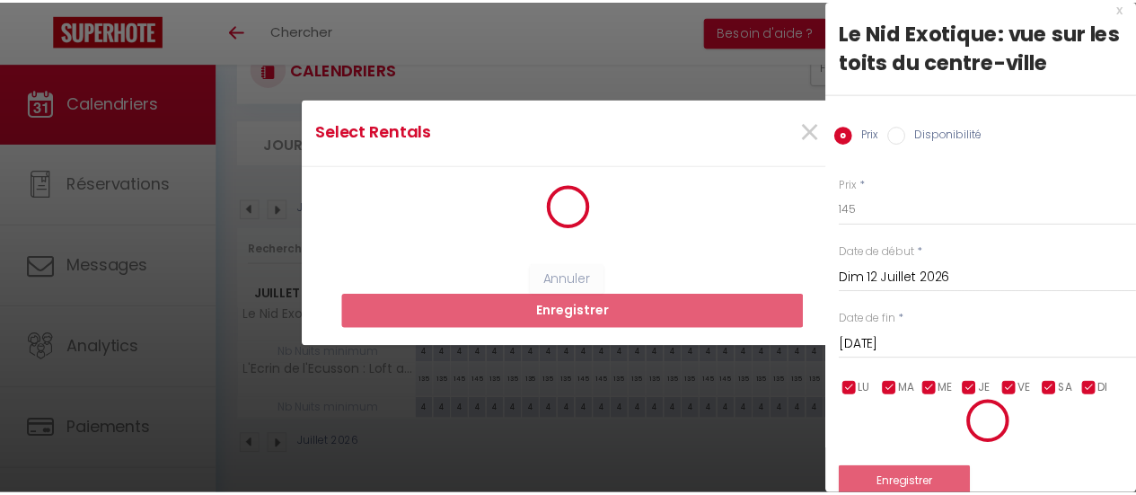
scroll to position [86, 0]
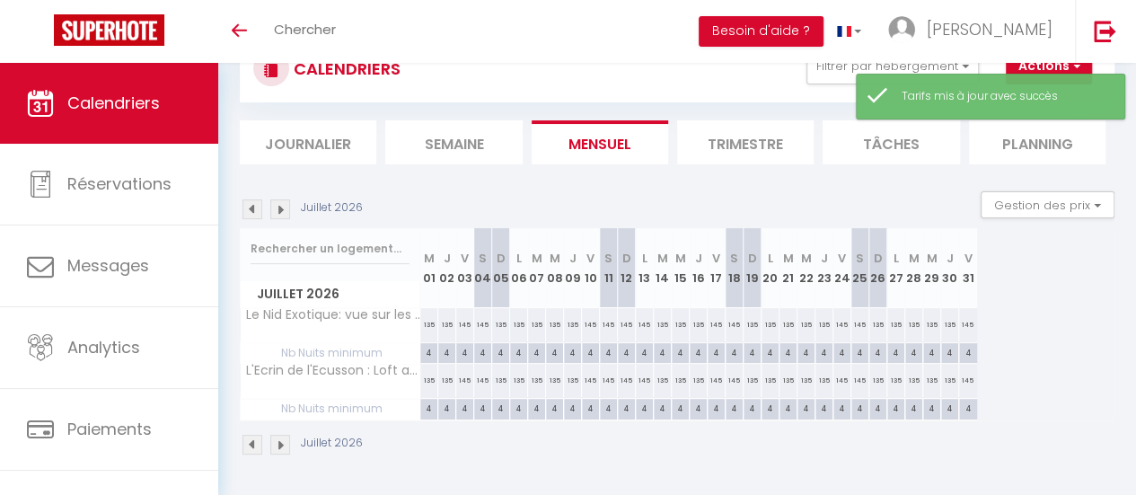
click at [281, 199] on img at bounding box center [280, 209] width 20 height 20
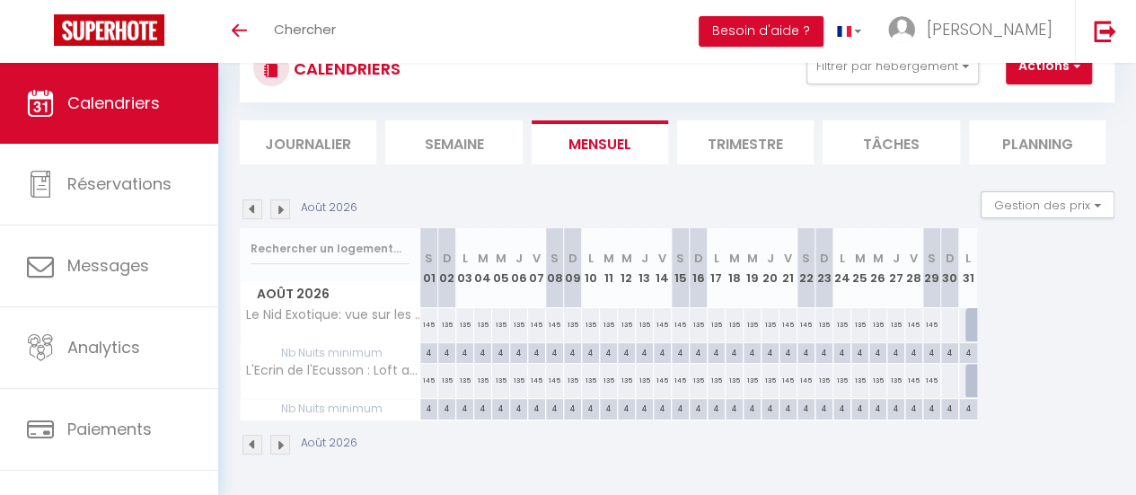
click at [1028, 288] on div "Août 2026 S 01 D 02 L 03 M 04 M 05 J 06 V 07 S 08 D 09 L 10 M 11 M 12 J 13 V 14…" at bounding box center [677, 324] width 875 height 192
